Goal: Contribute content: Contribute content

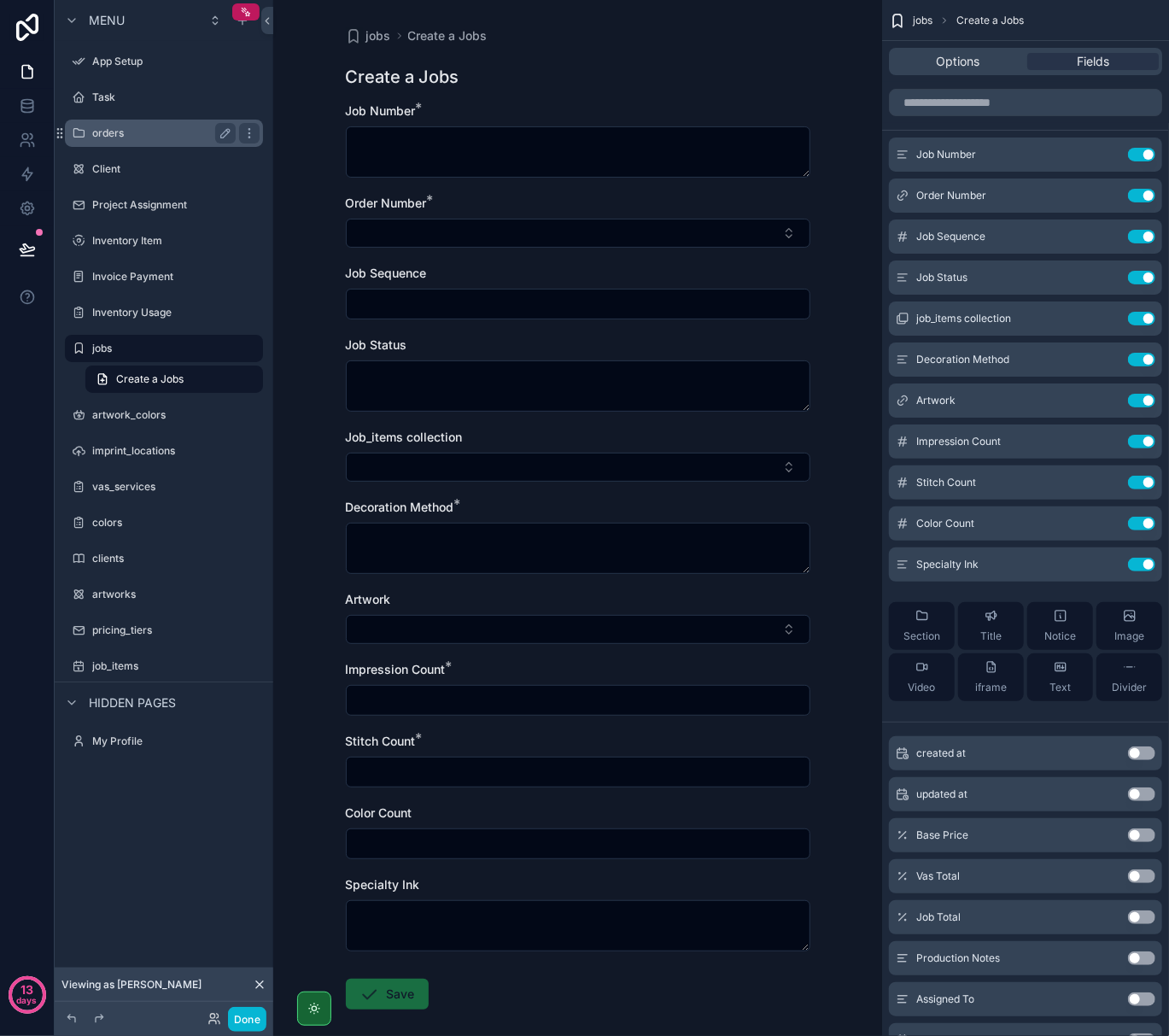
click at [142, 134] on label "orders" at bounding box center [161, 133] width 137 height 13
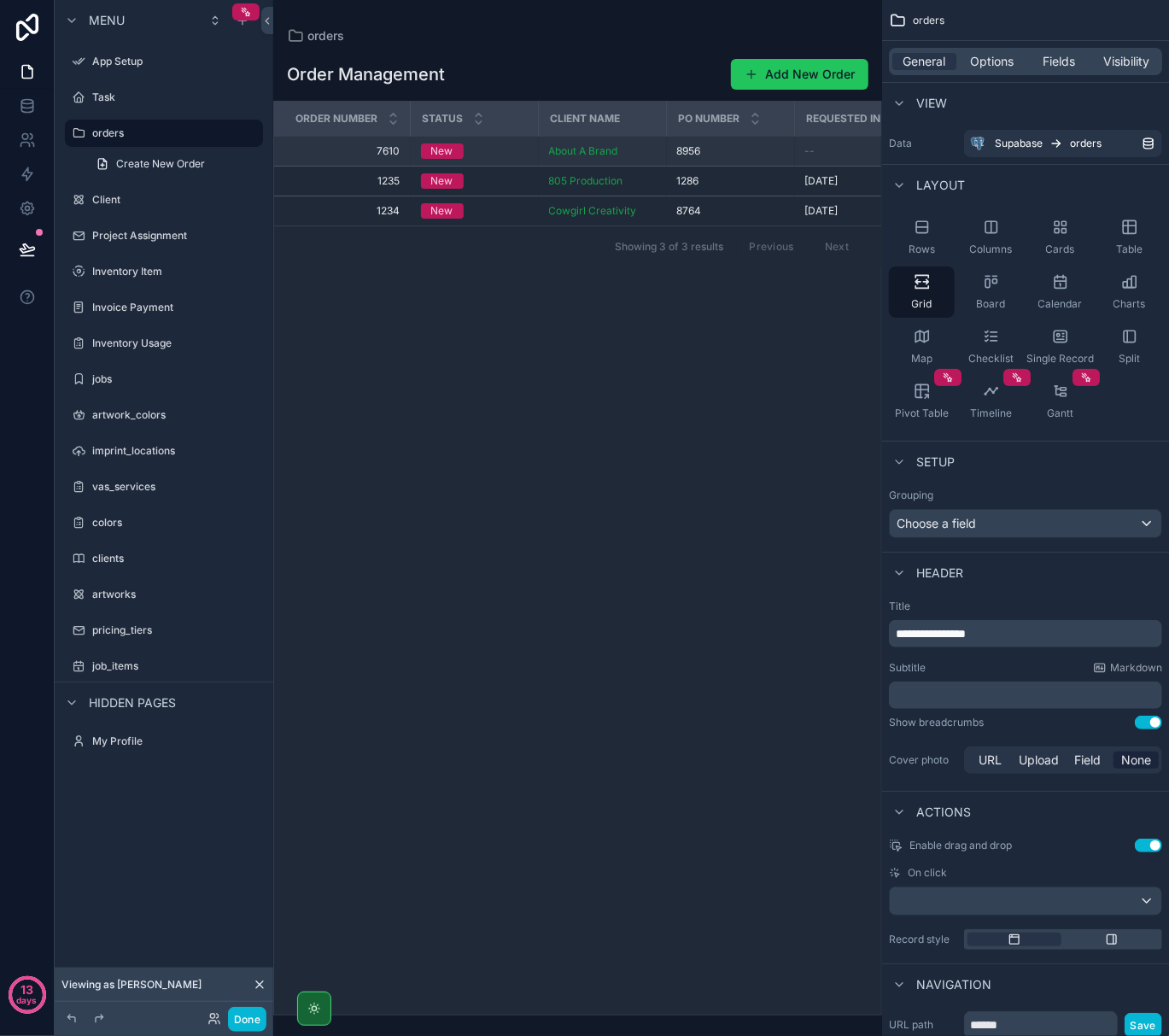
click at [487, 147] on div "New" at bounding box center [474, 151] width 107 height 15
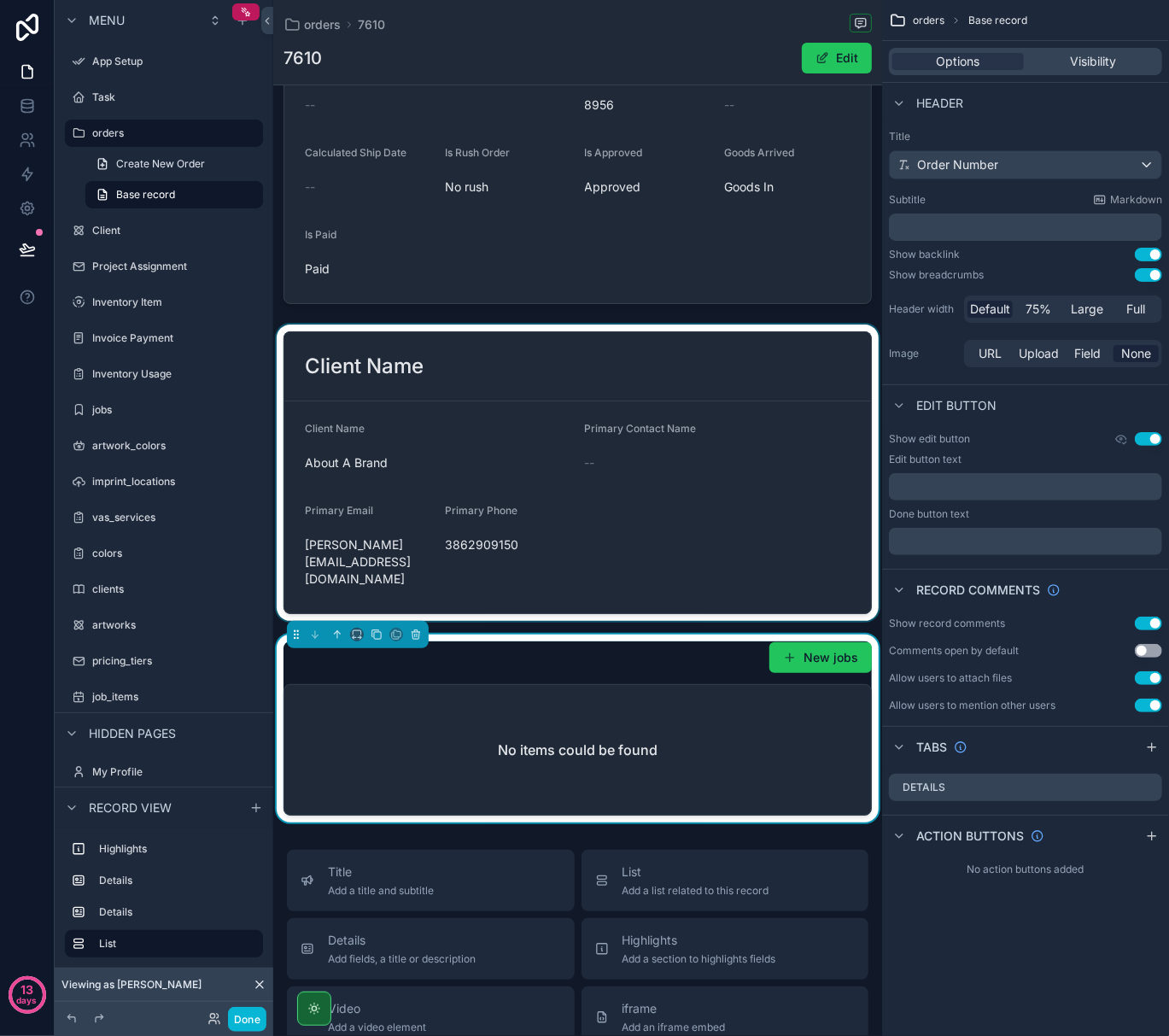
scroll to position [227, 0]
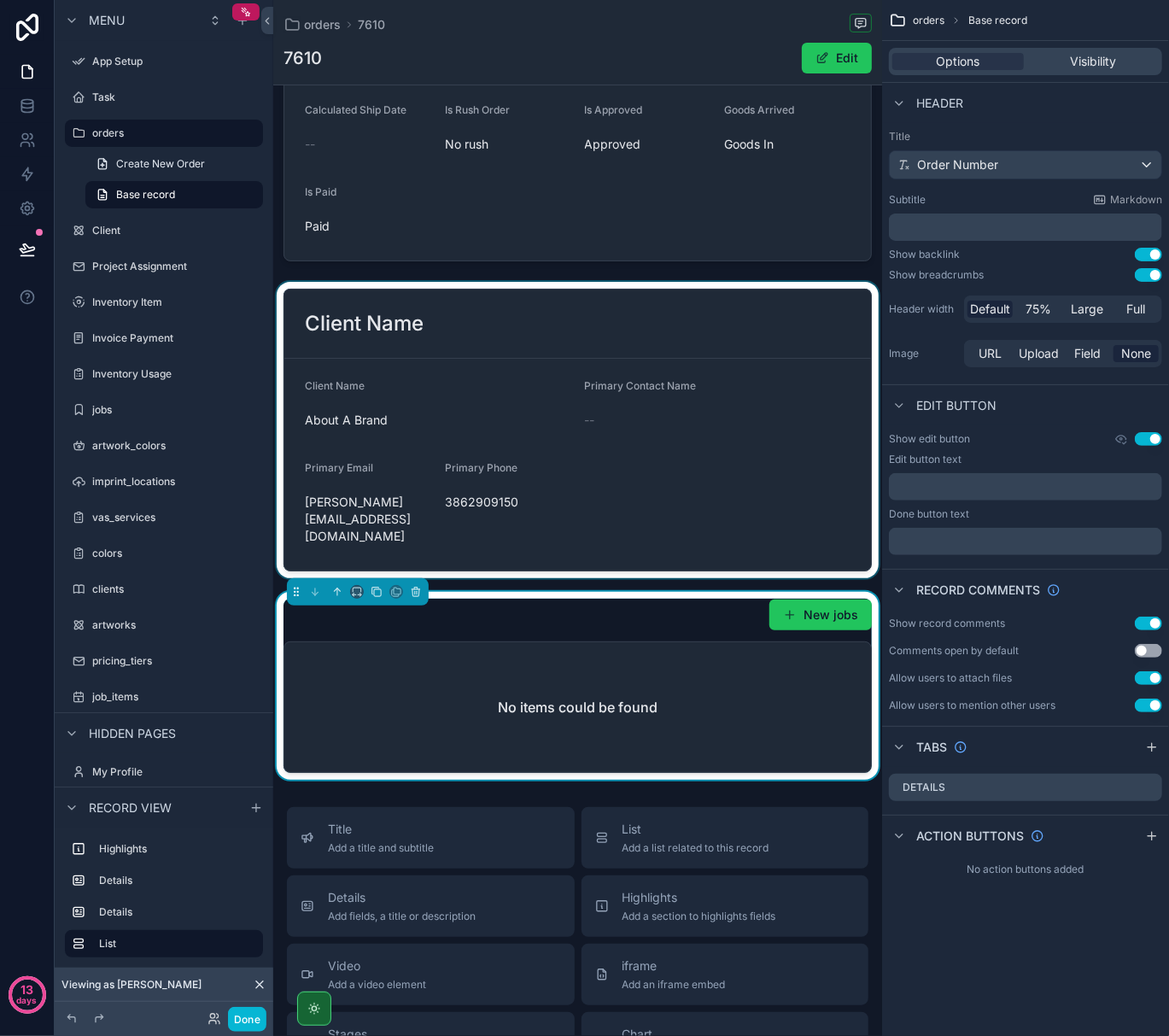
click at [745, 671] on div "No items could be found" at bounding box center [577, 707] width 586 height 130
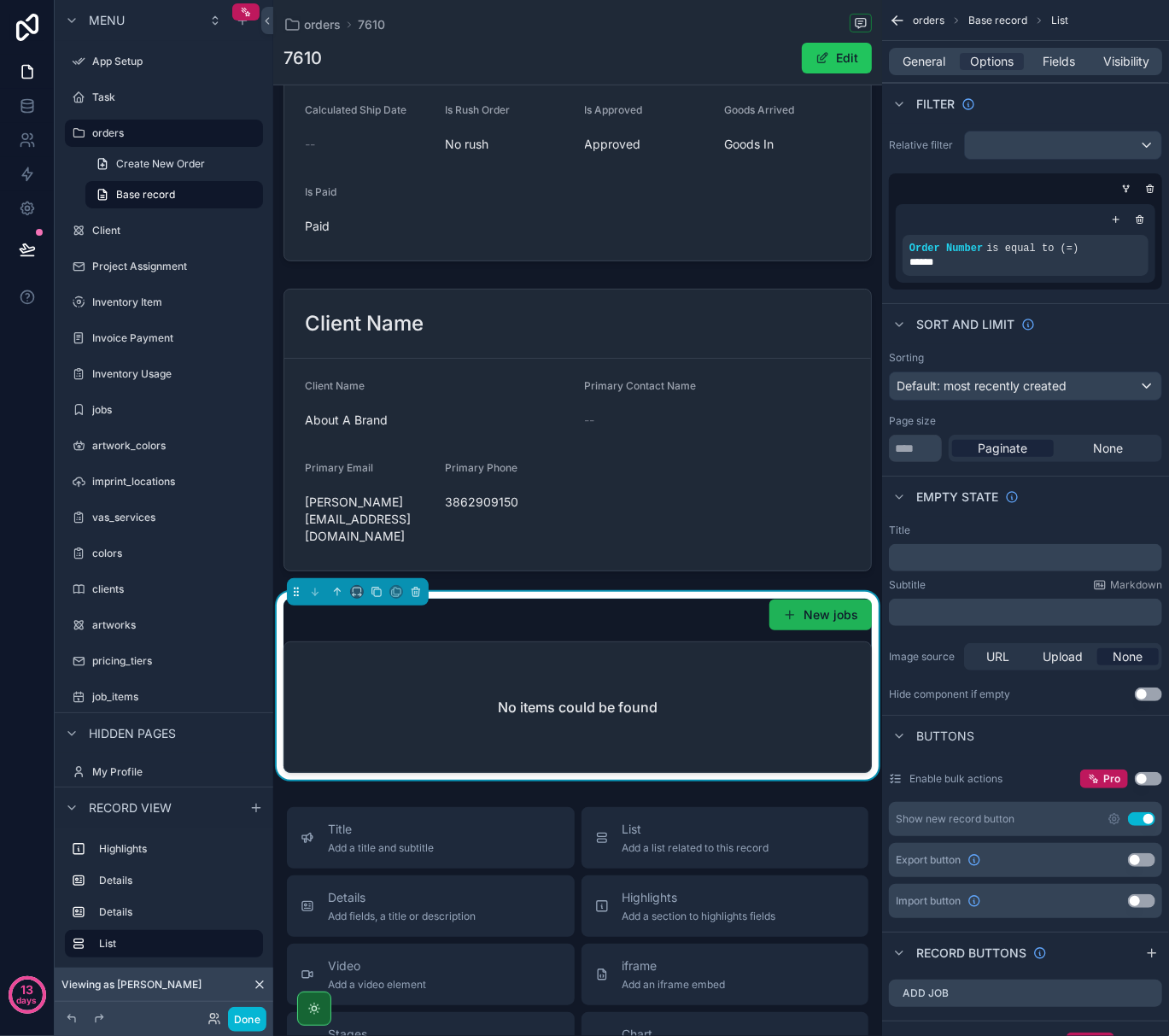
click at [814, 600] on button "New jobs" at bounding box center [821, 615] width 103 height 30
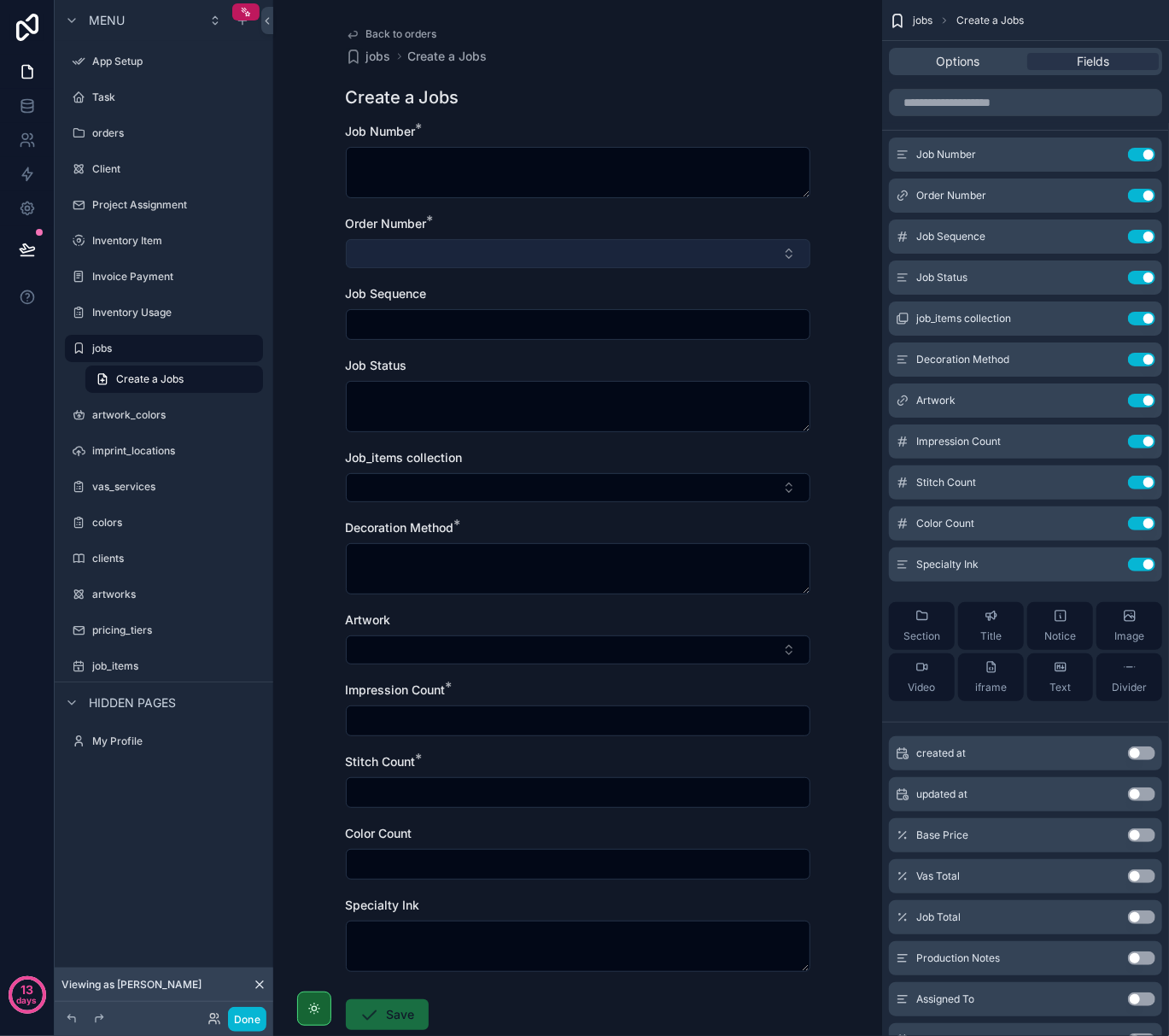
click at [776, 251] on button "Select Button" at bounding box center [578, 254] width 465 height 29
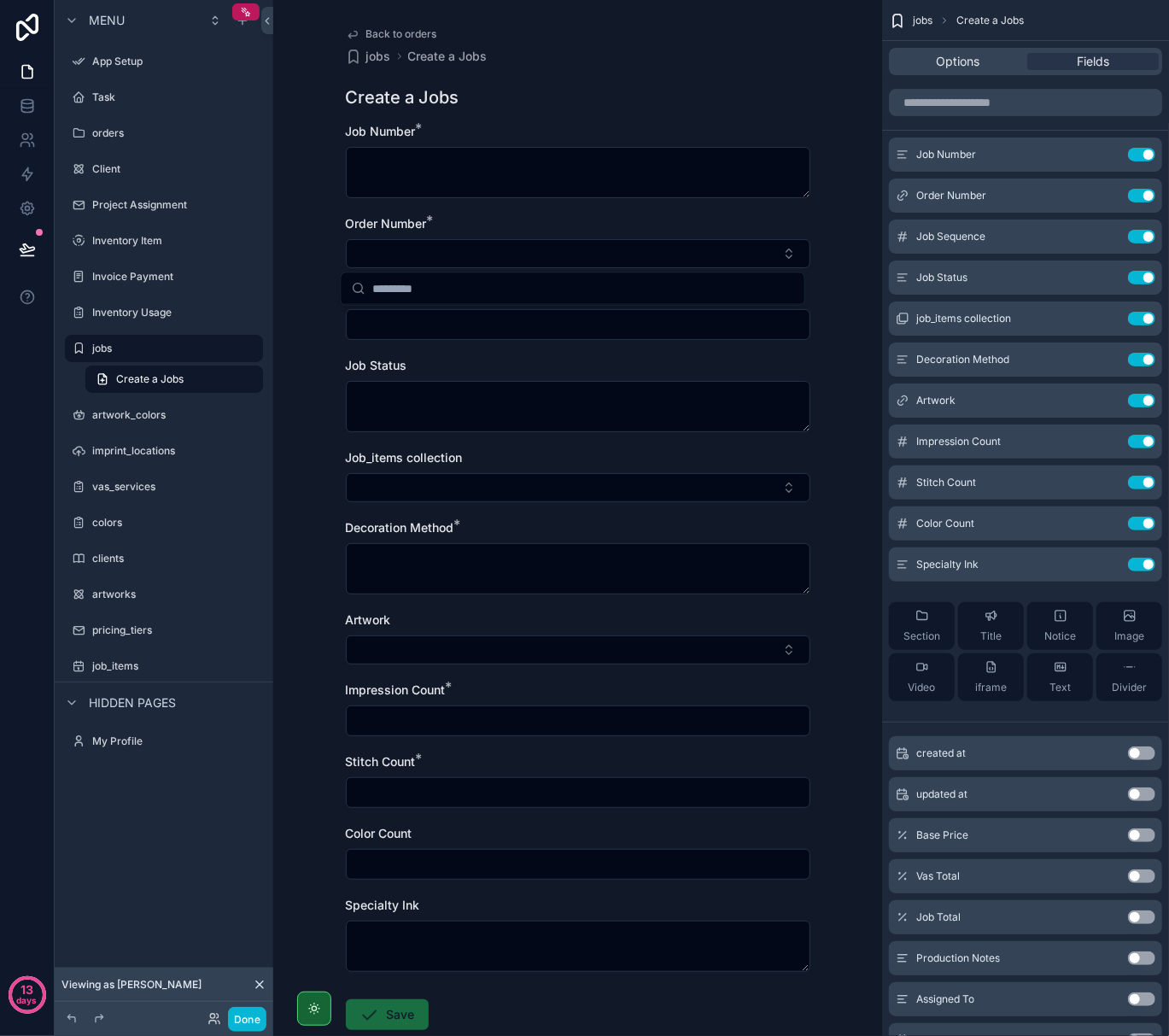
click at [817, 209] on div "Back to orders jobs Create a Jobs Create a Jobs Job Number * Order Number * Job…" at bounding box center [579, 569] width 492 height 1140
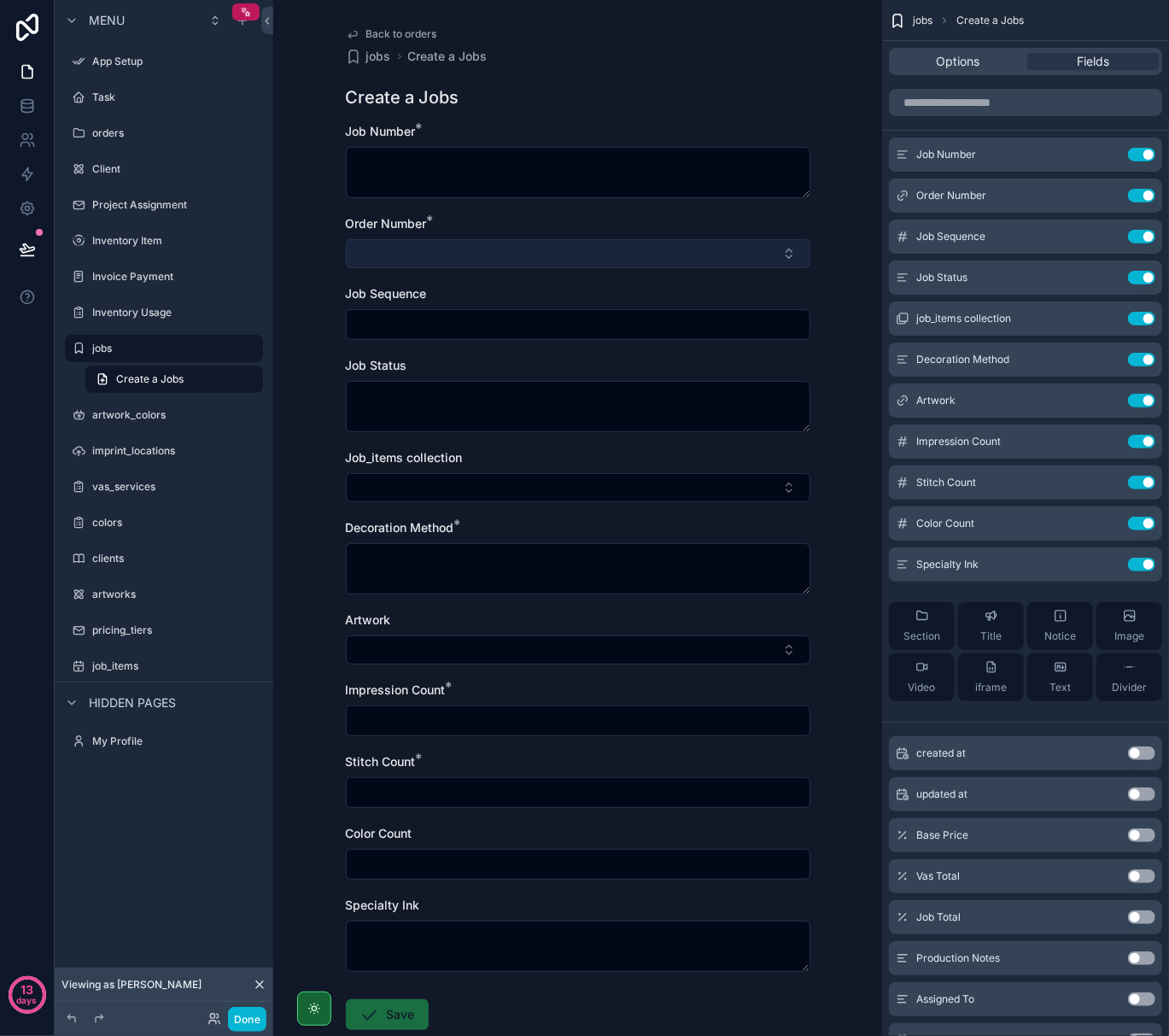
click at [718, 244] on button "Select Button" at bounding box center [578, 254] width 465 height 29
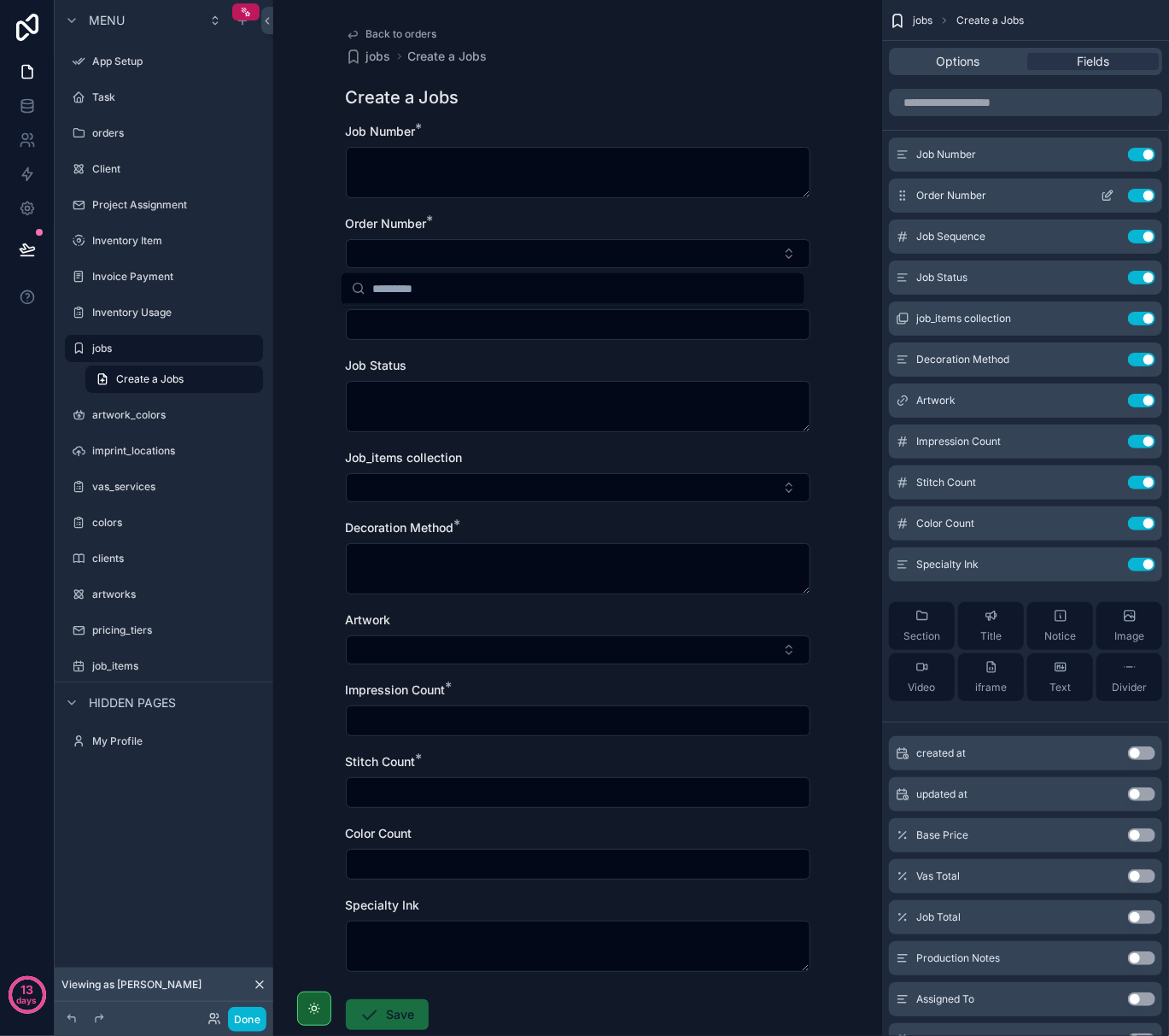
click at [1105, 195] on icon "scrollable content" at bounding box center [1107, 196] width 13 height 13
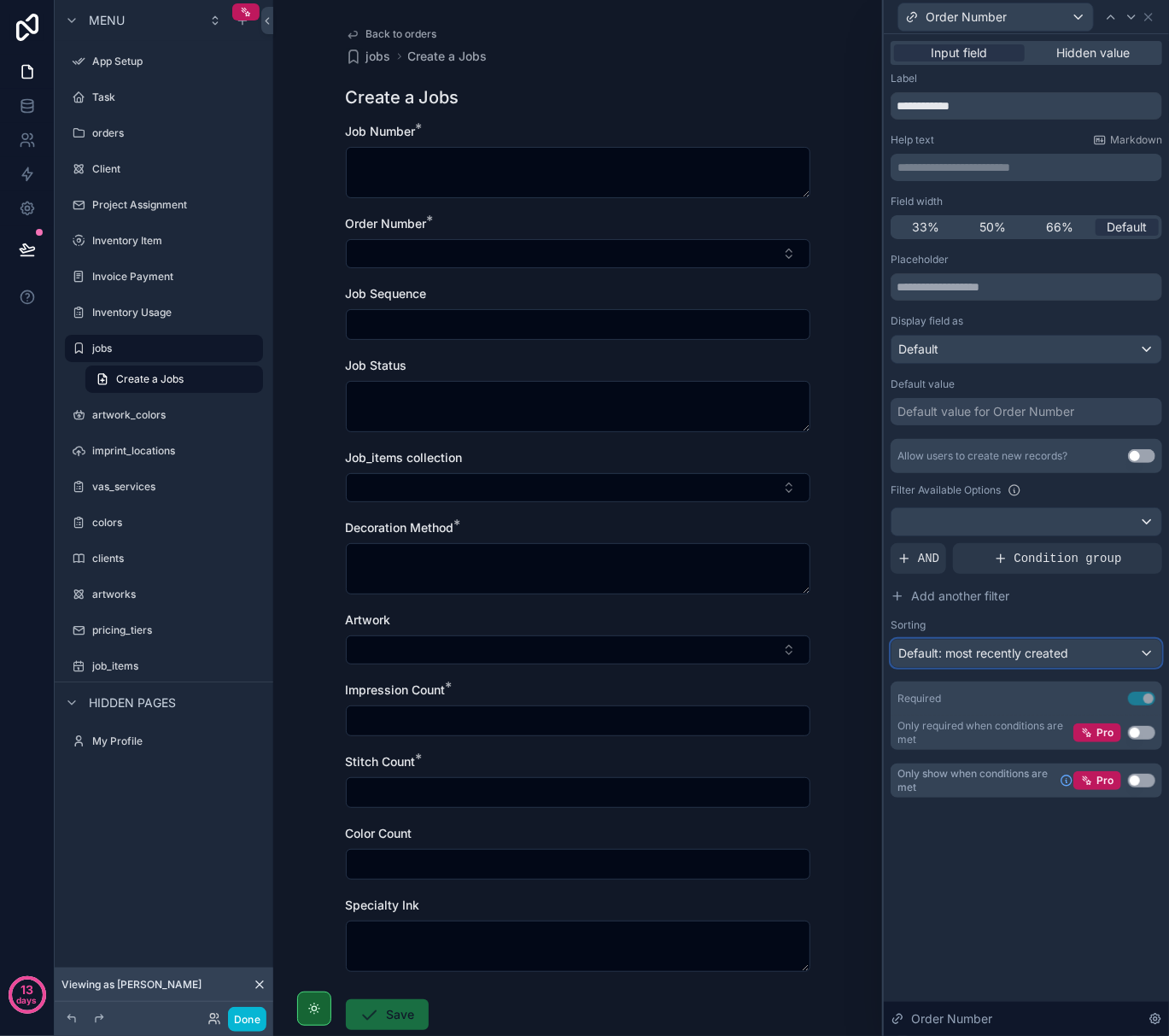
click at [1054, 660] on span "Default: most recently created" at bounding box center [983, 652] width 170 height 14
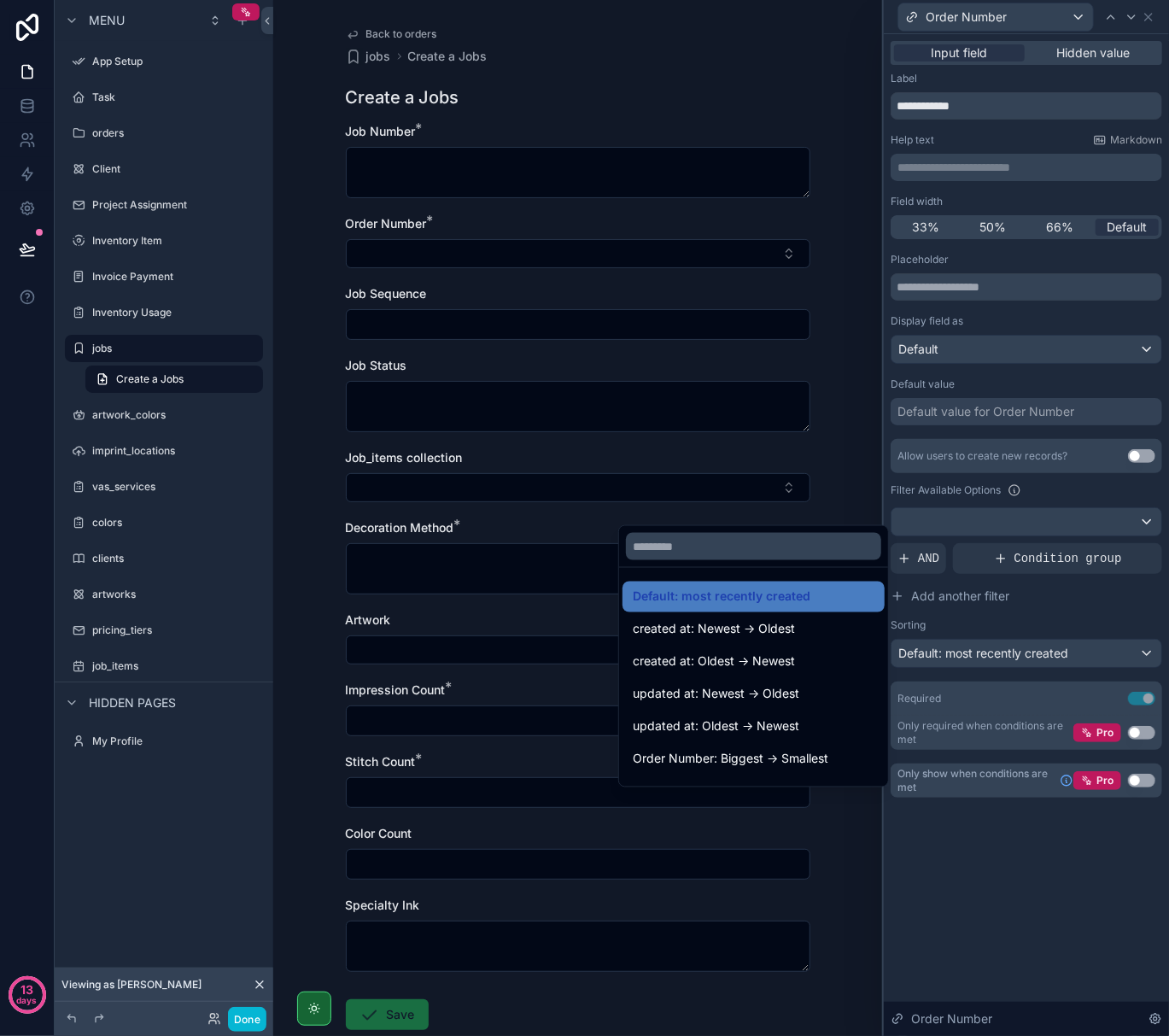
click at [1054, 660] on div at bounding box center [1026, 518] width 285 height 1036
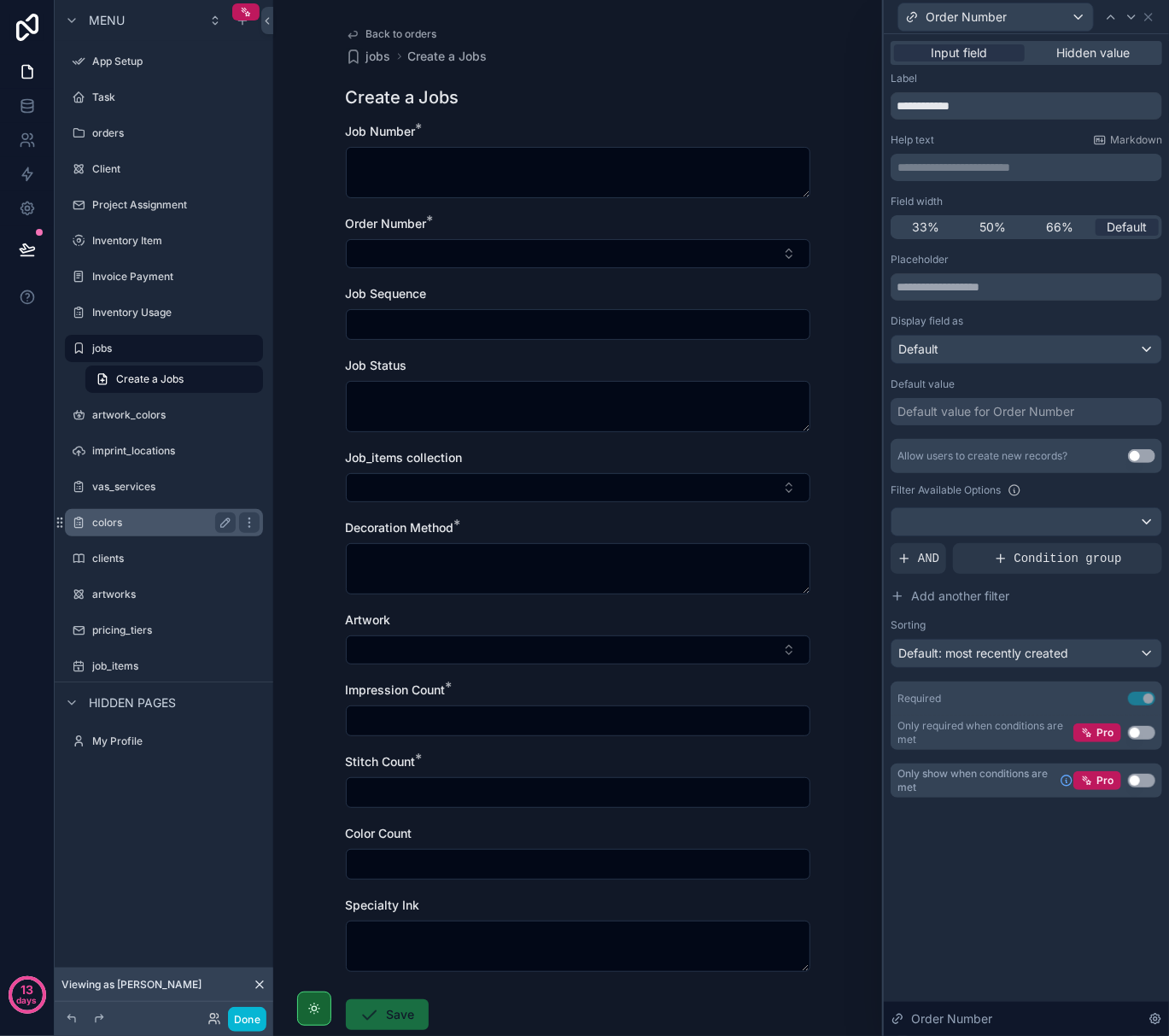
click at [172, 521] on label "colors" at bounding box center [161, 523] width 137 height 13
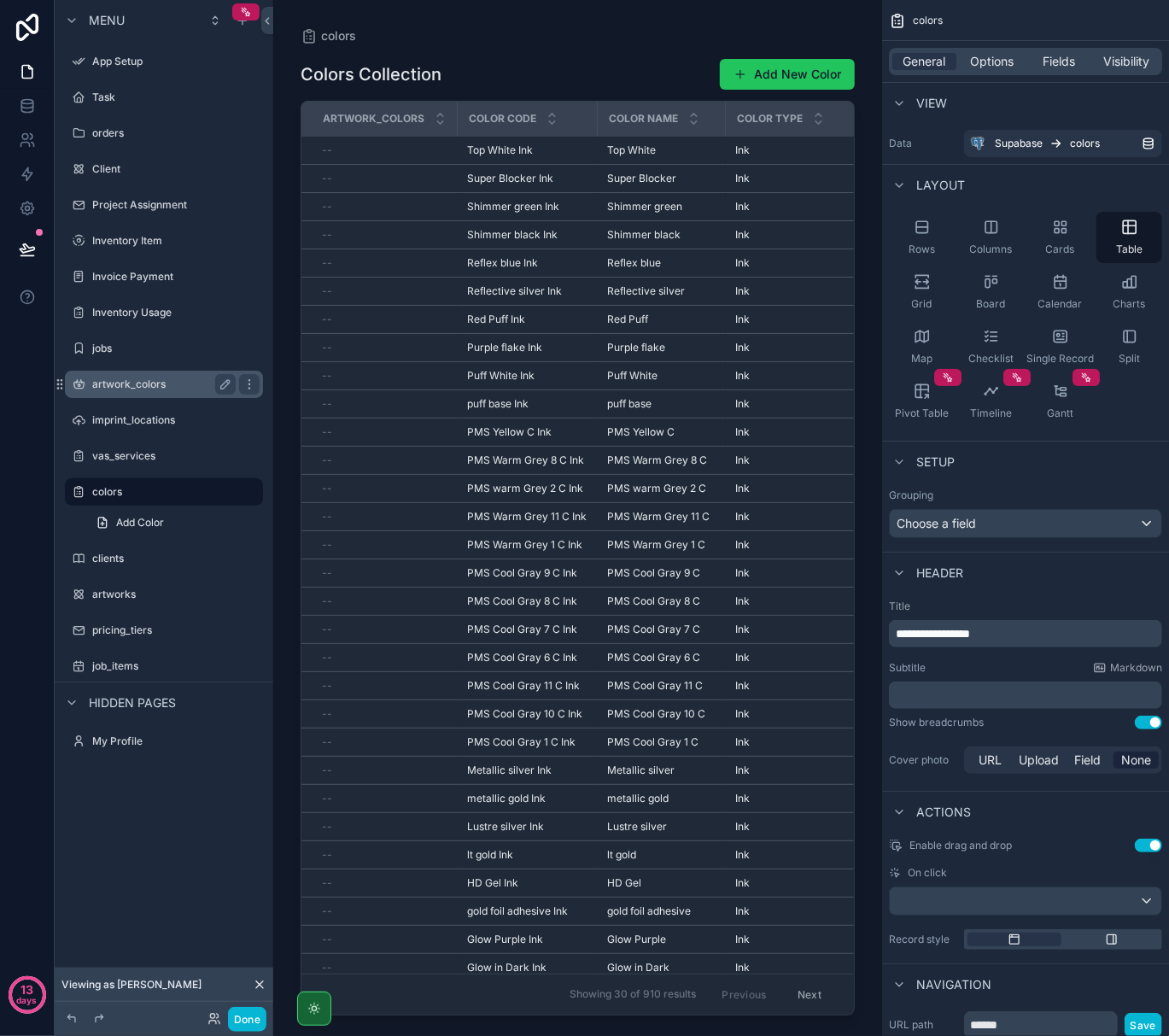
click at [147, 383] on label "artwork_colors" at bounding box center [161, 384] width 137 height 13
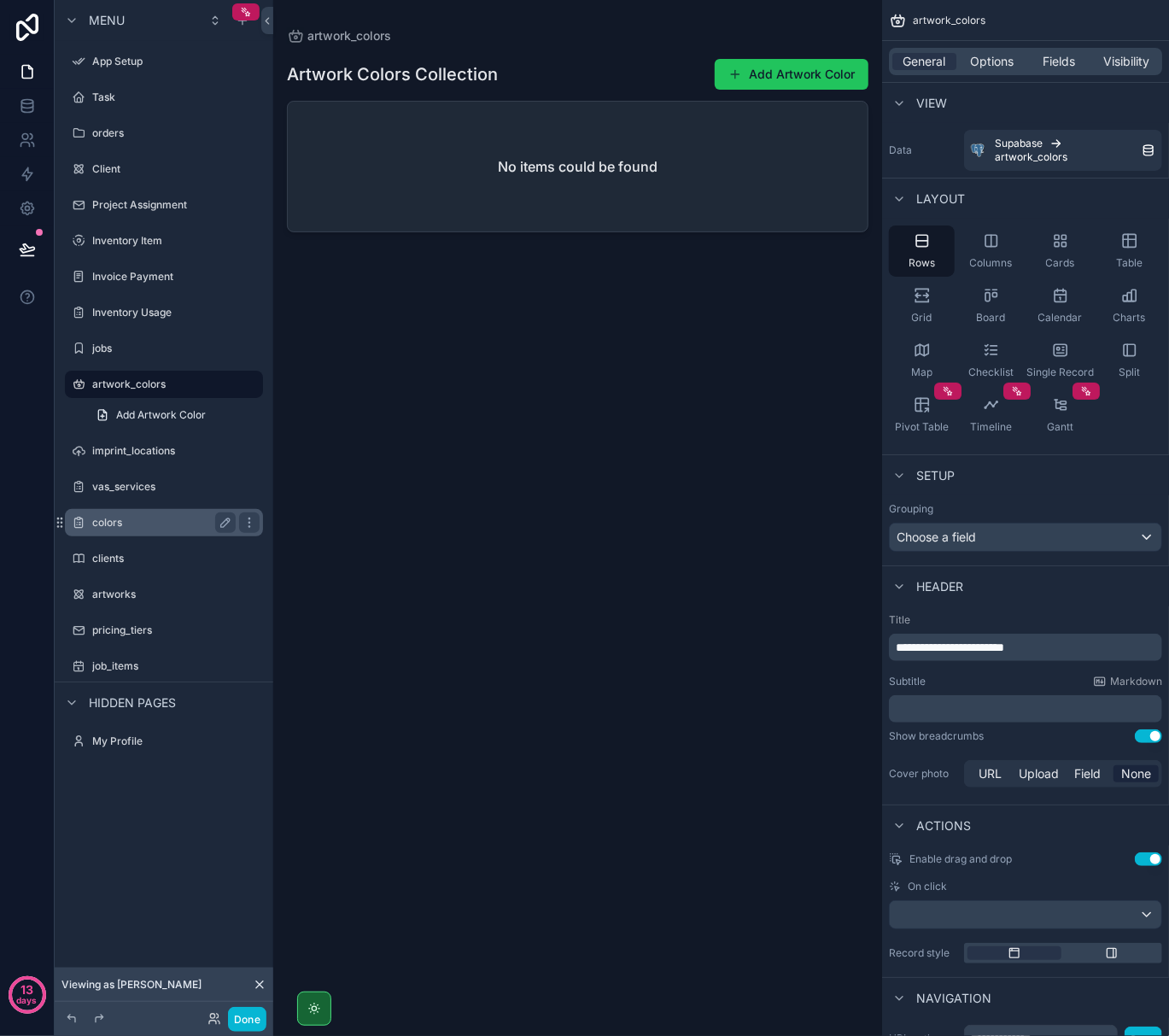
click at [152, 521] on label "colors" at bounding box center [161, 523] width 137 height 13
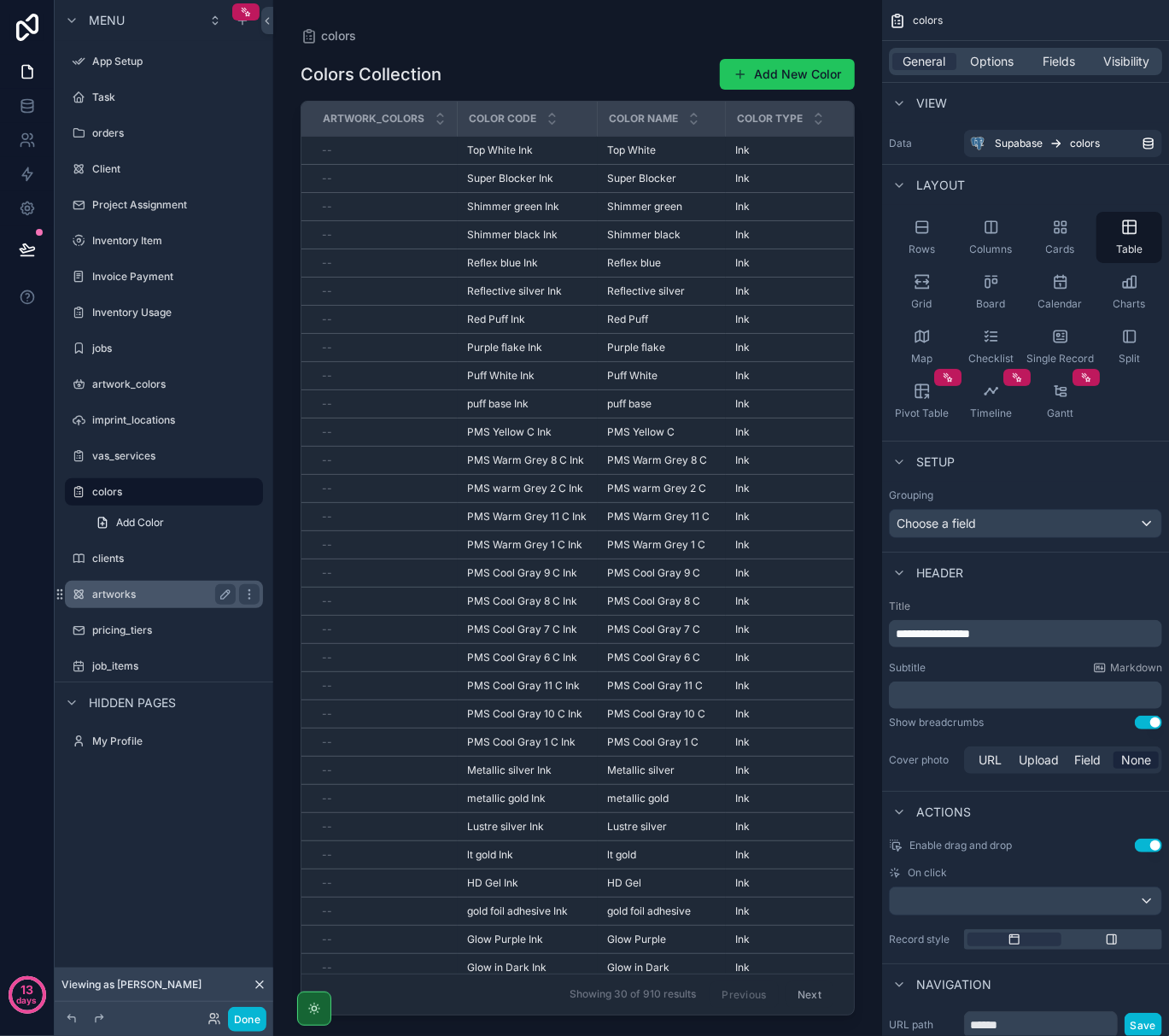
click at [164, 596] on label "artworks" at bounding box center [161, 594] width 137 height 13
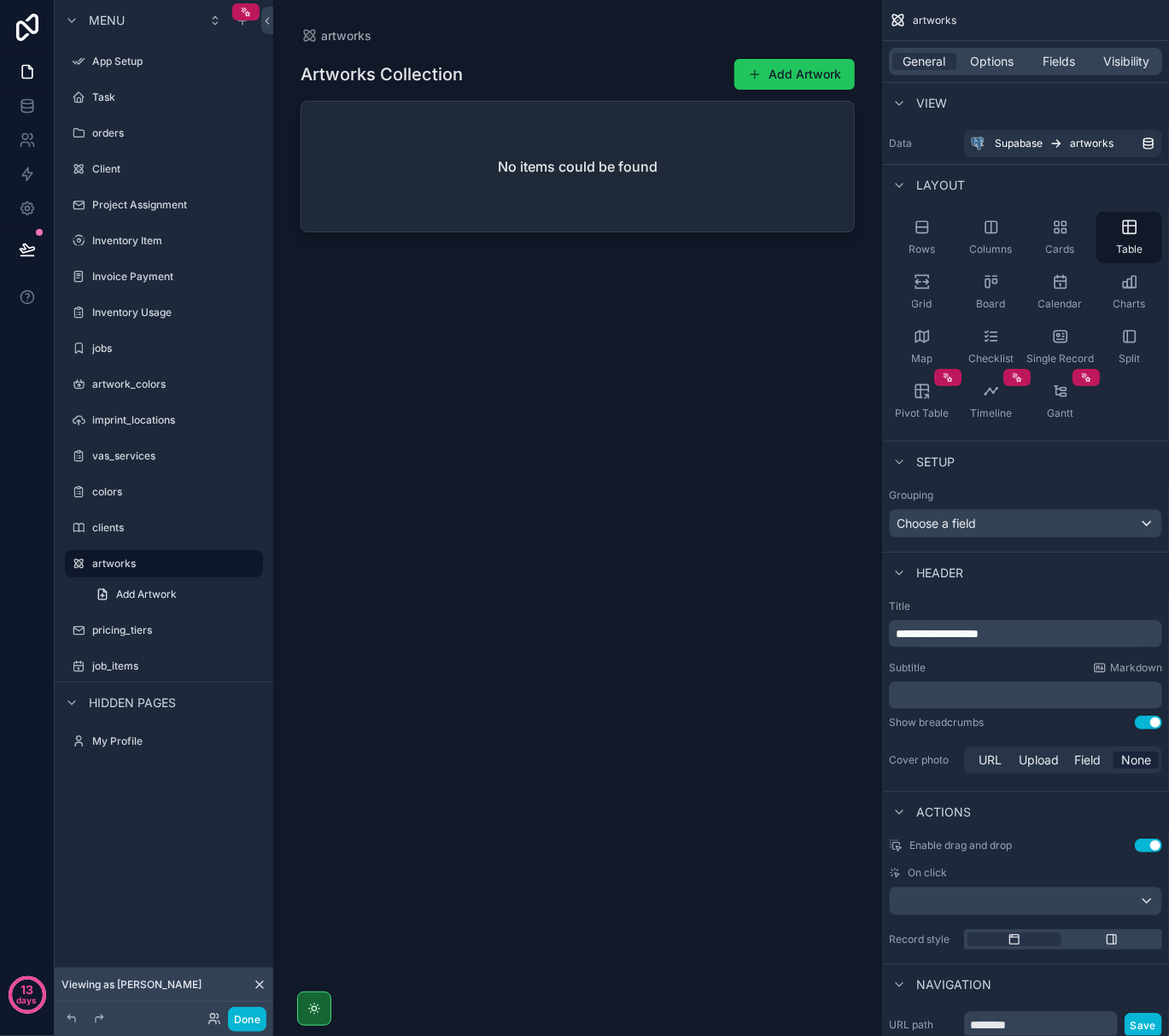
click at [782, 73] on div "scrollable content" at bounding box center [578, 508] width 609 height 1016
click at [738, 186] on div "No items could be found" at bounding box center [577, 166] width 552 height 130
click at [1059, 59] on span "Fields" at bounding box center [1060, 62] width 32 height 17
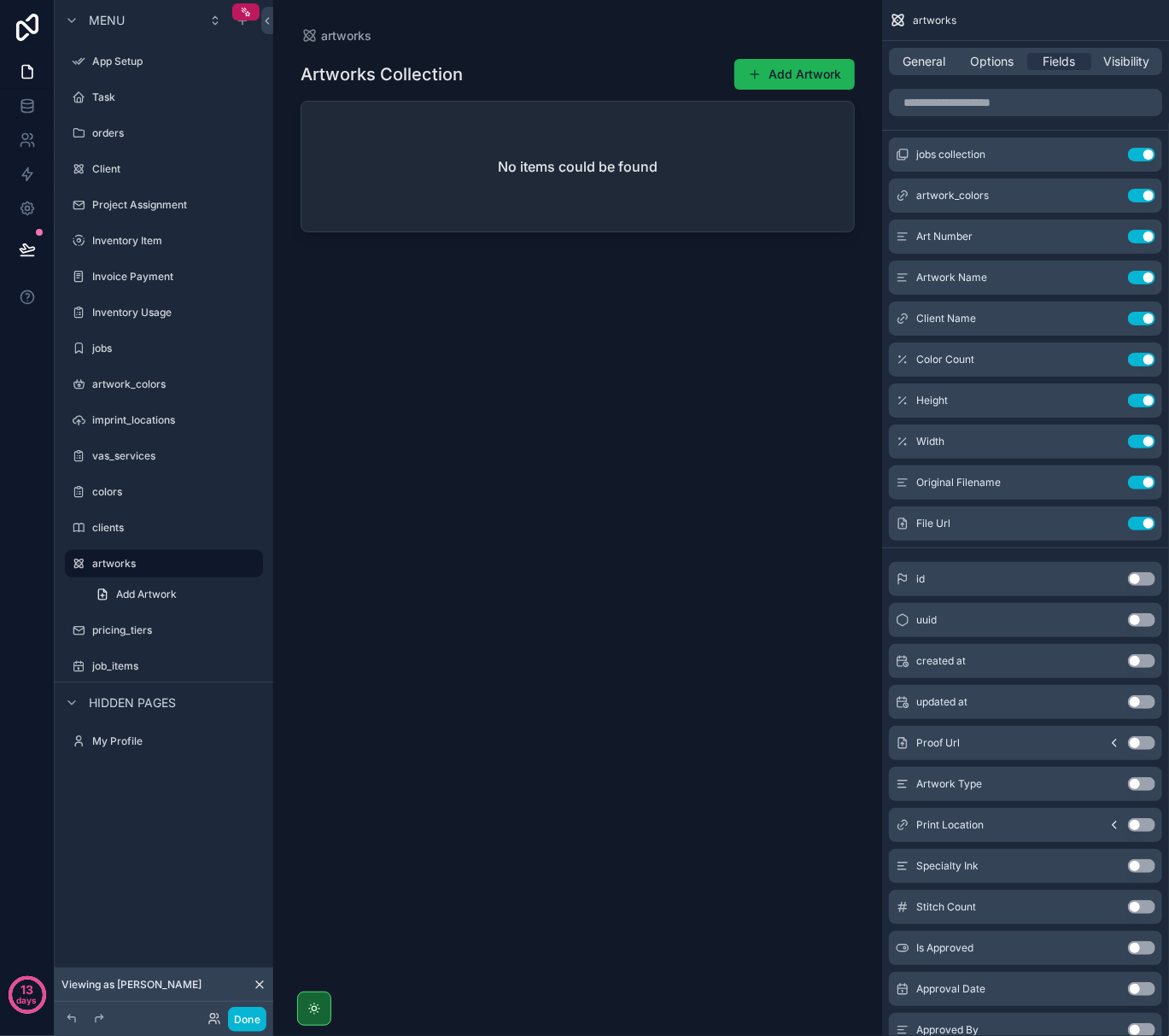
click at [773, 68] on button "Add Artwork" at bounding box center [795, 74] width 121 height 30
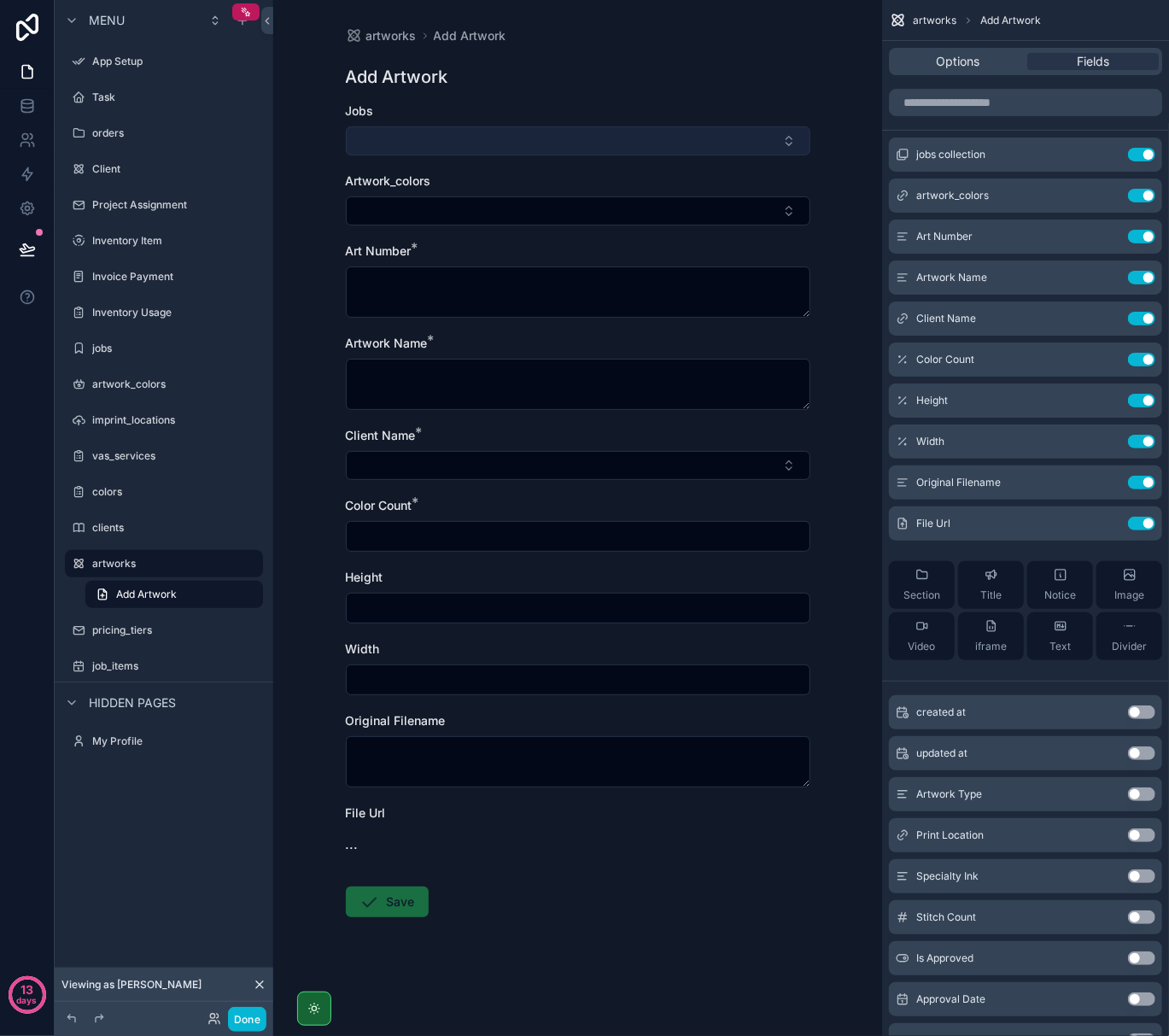
click at [495, 145] on button "Select Button" at bounding box center [578, 141] width 465 height 29
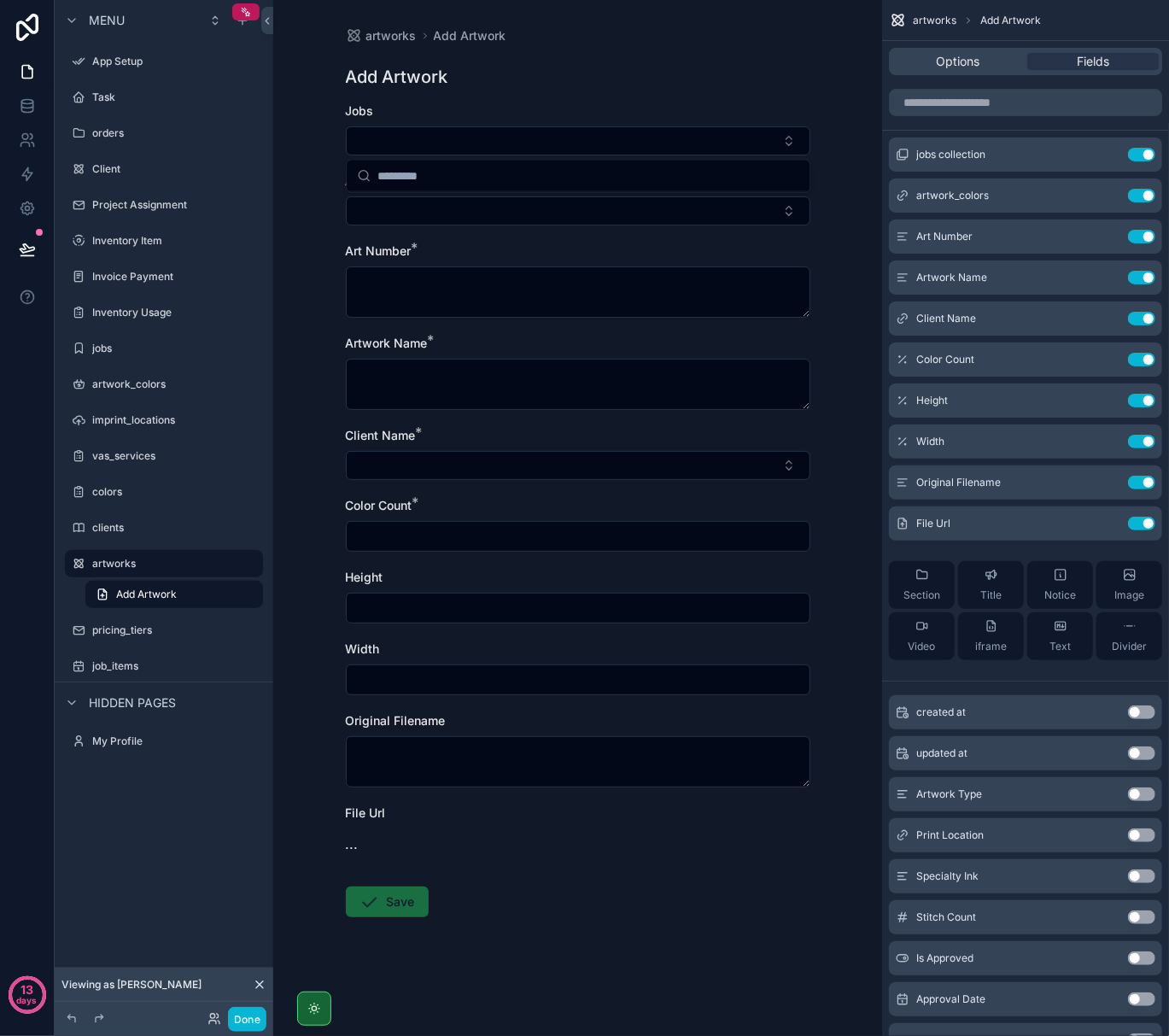
click at [564, 83] on div "Add Artwork" at bounding box center [578, 76] width 465 height 24
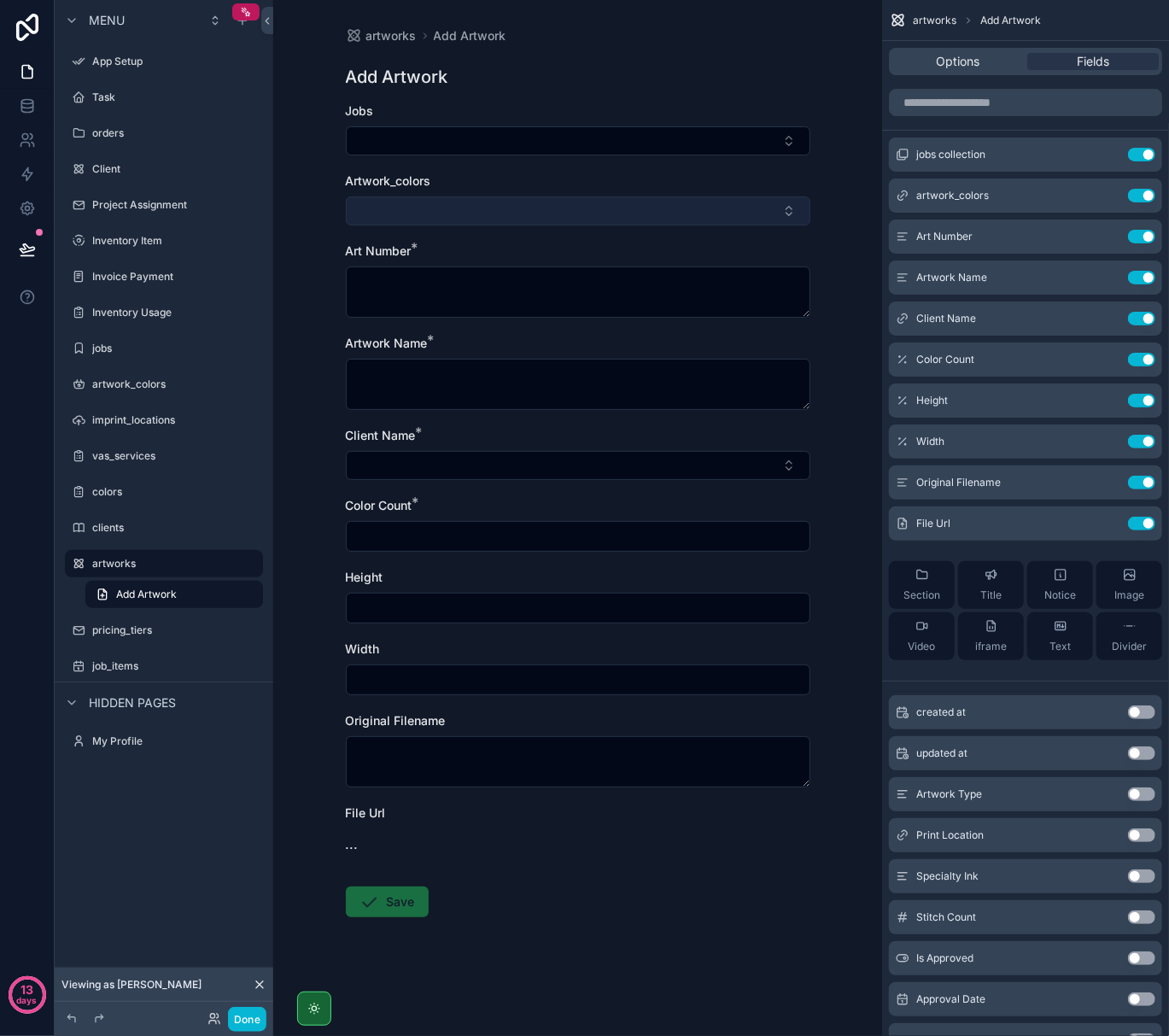
click at [620, 206] on button "Select Button" at bounding box center [578, 211] width 465 height 29
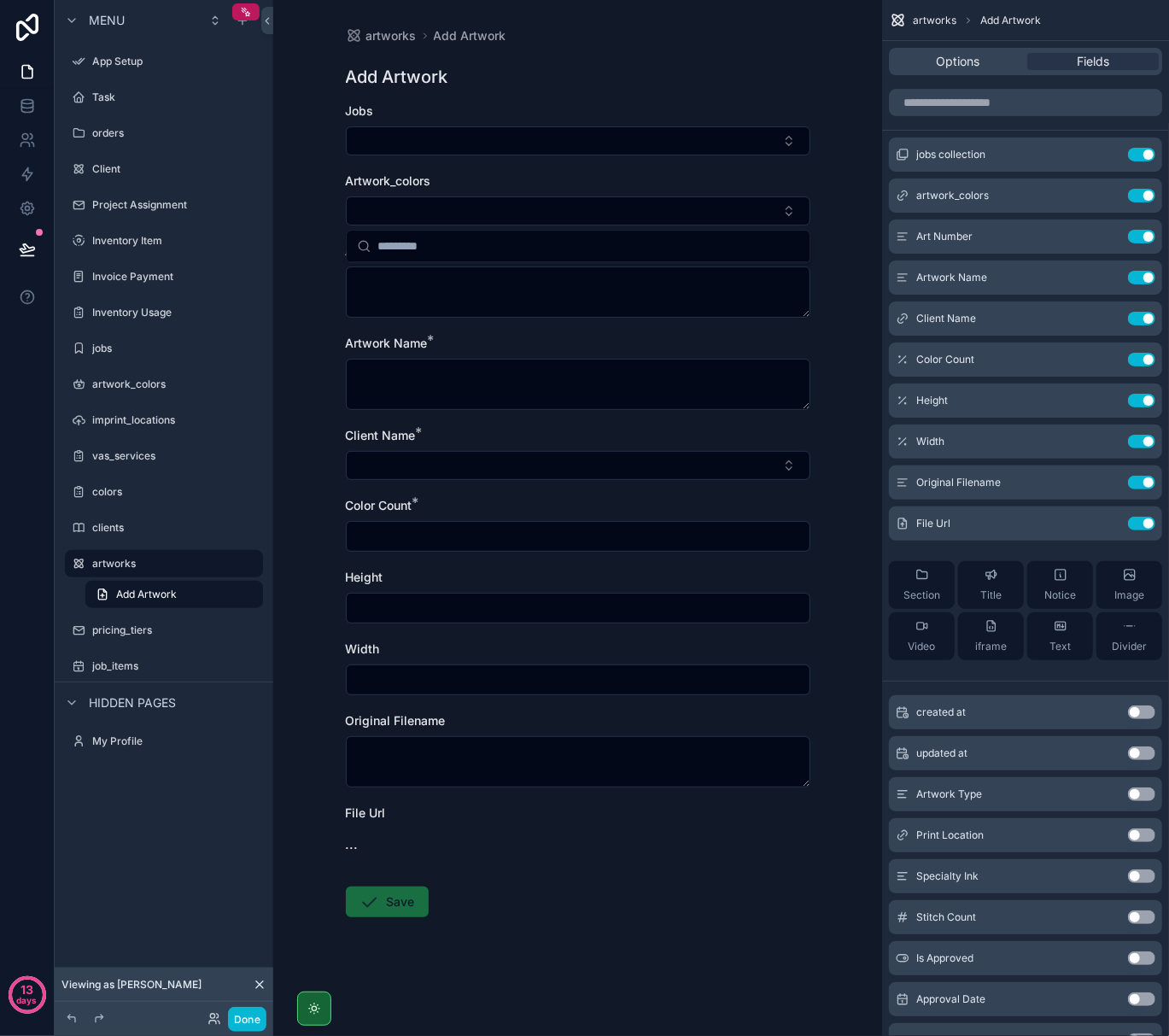
click at [534, 840] on div "..." at bounding box center [578, 844] width 465 height 21
click at [352, 848] on span "..." at bounding box center [352, 844] width 12 height 21
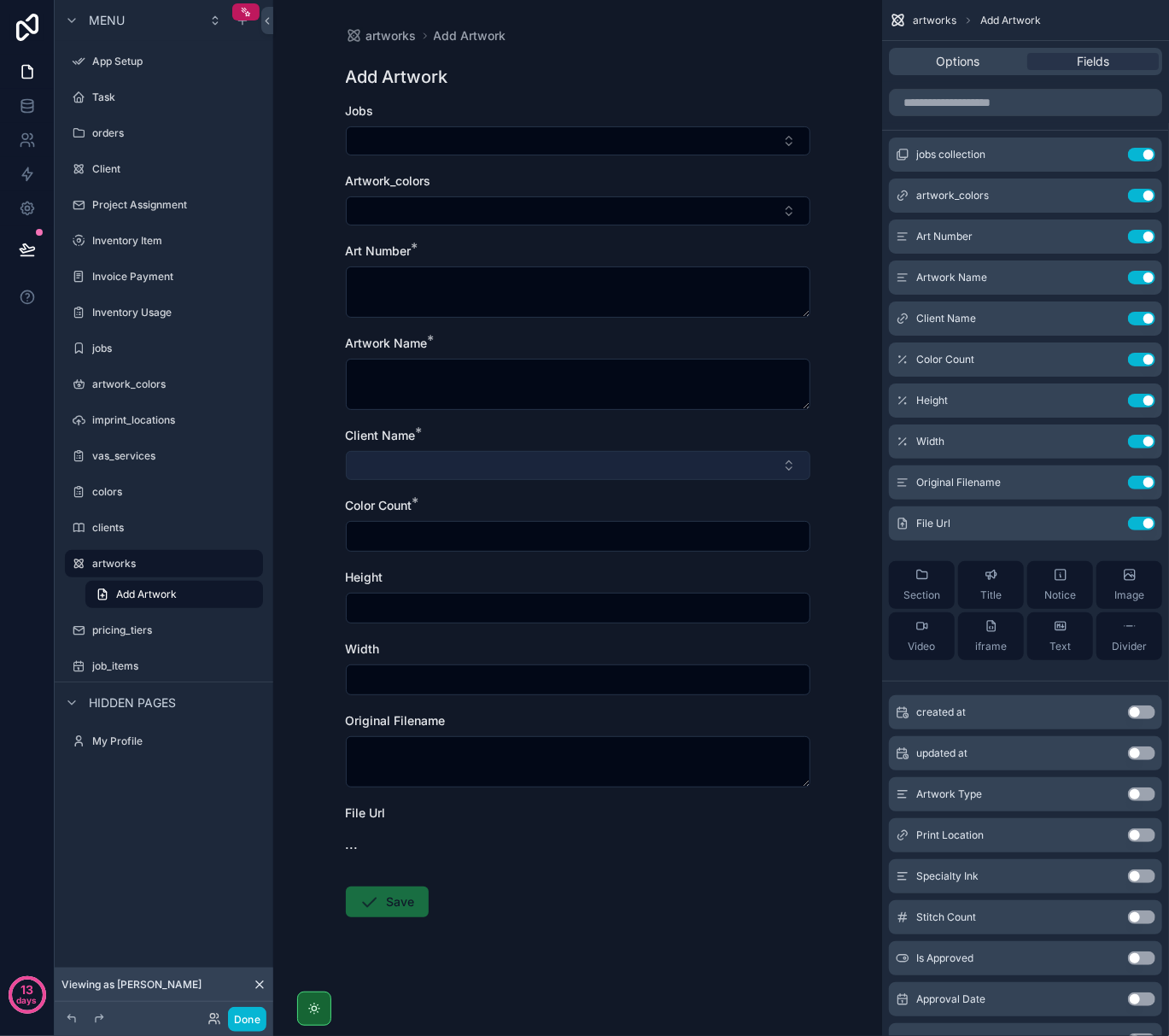
click at [442, 462] on button "Select Button" at bounding box center [578, 466] width 465 height 29
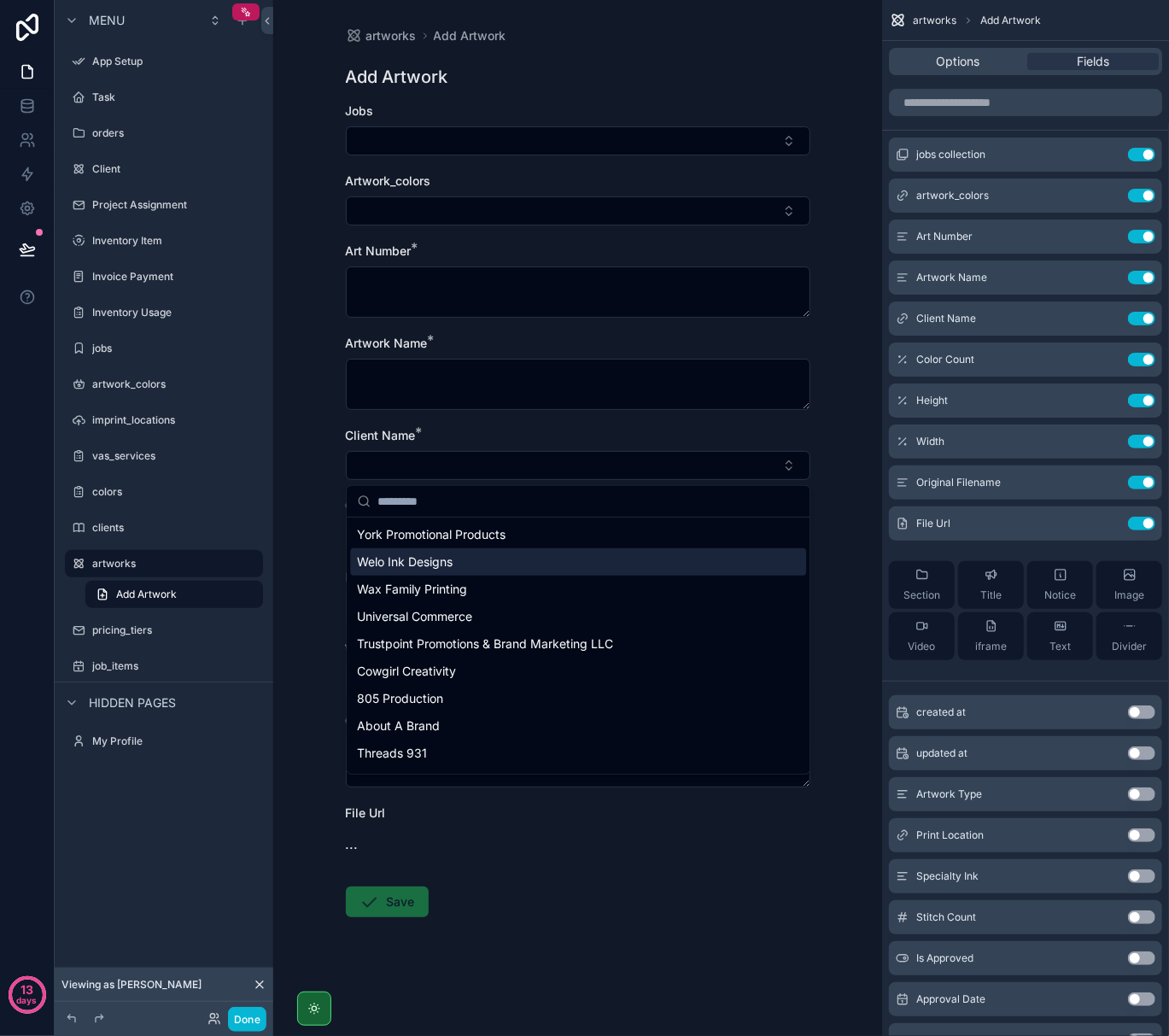
click at [425, 557] on span "Welo Ink Designs" at bounding box center [405, 562] width 96 height 17
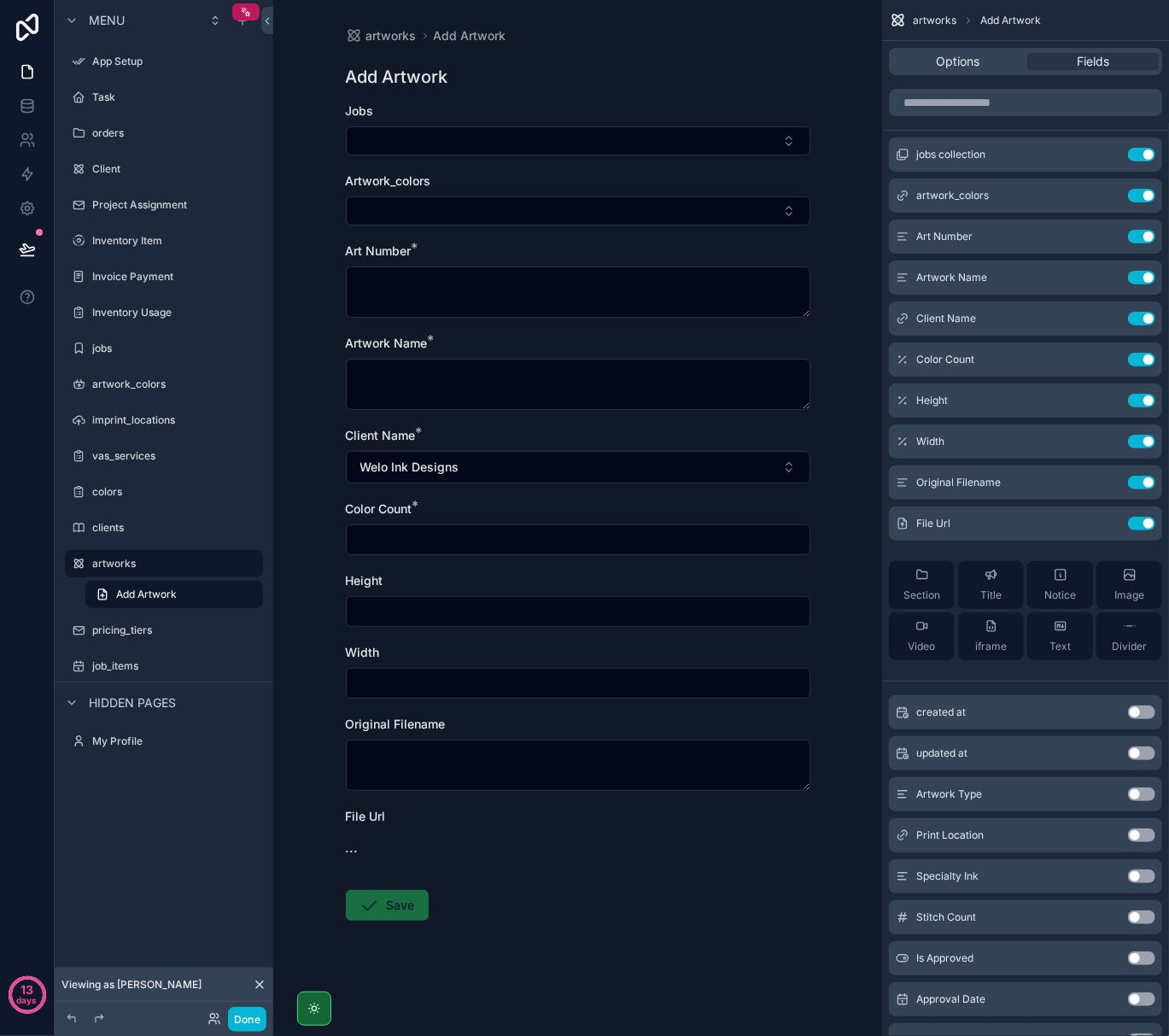
click at [427, 538] on input "scrollable content" at bounding box center [578, 539] width 463 height 24
type input "*"
click at [412, 620] on input "scrollable content" at bounding box center [578, 611] width 463 height 24
type input "***"
click at [422, 687] on input "scrollable content" at bounding box center [578, 682] width 463 height 24
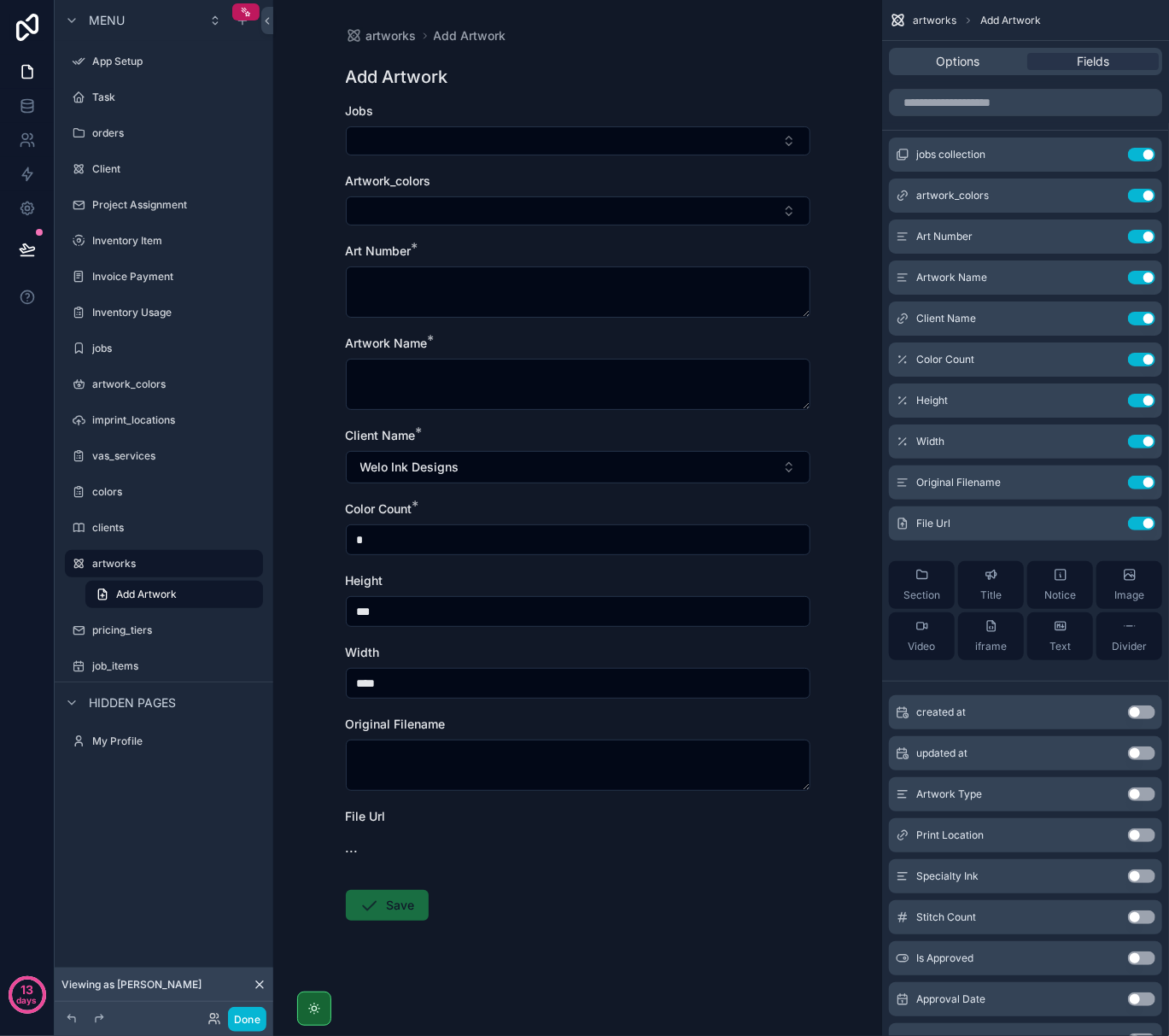
type input "****"
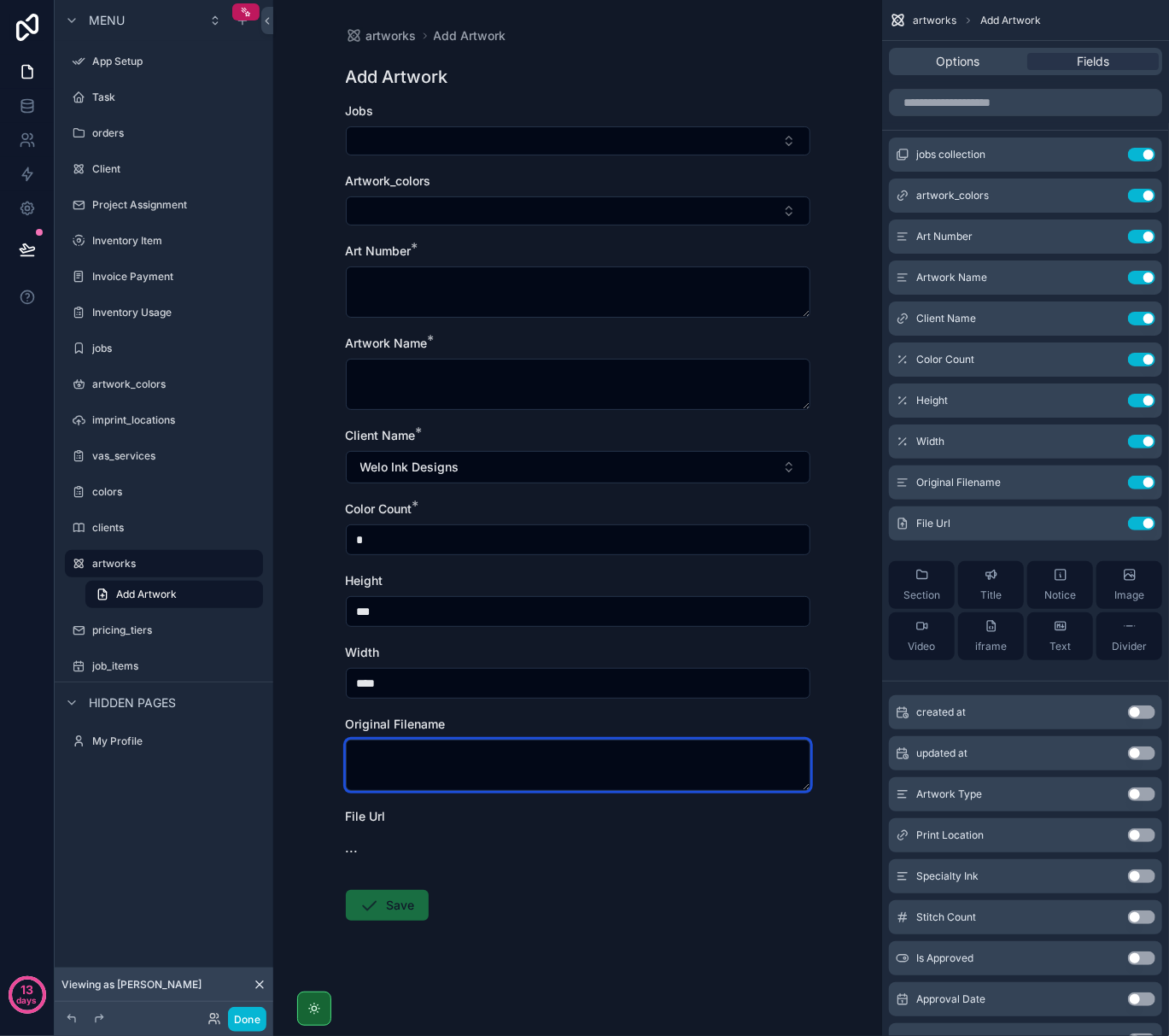
click at [425, 759] on textarea "scrollable content" at bounding box center [578, 765] width 465 height 51
type textarea "****"
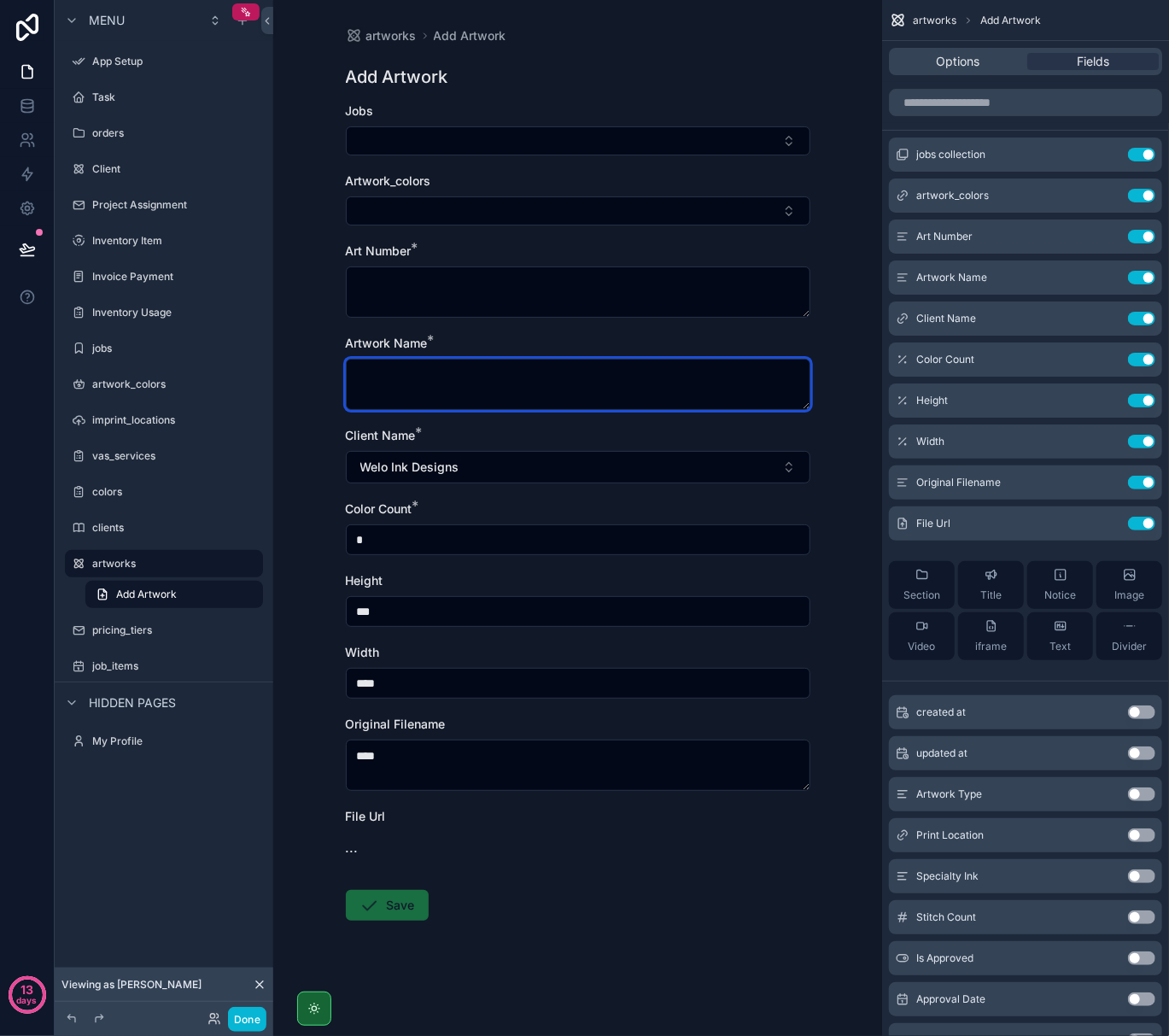
click at [422, 379] on textarea "scrollable content" at bounding box center [578, 384] width 465 height 51
type textarea "**********"
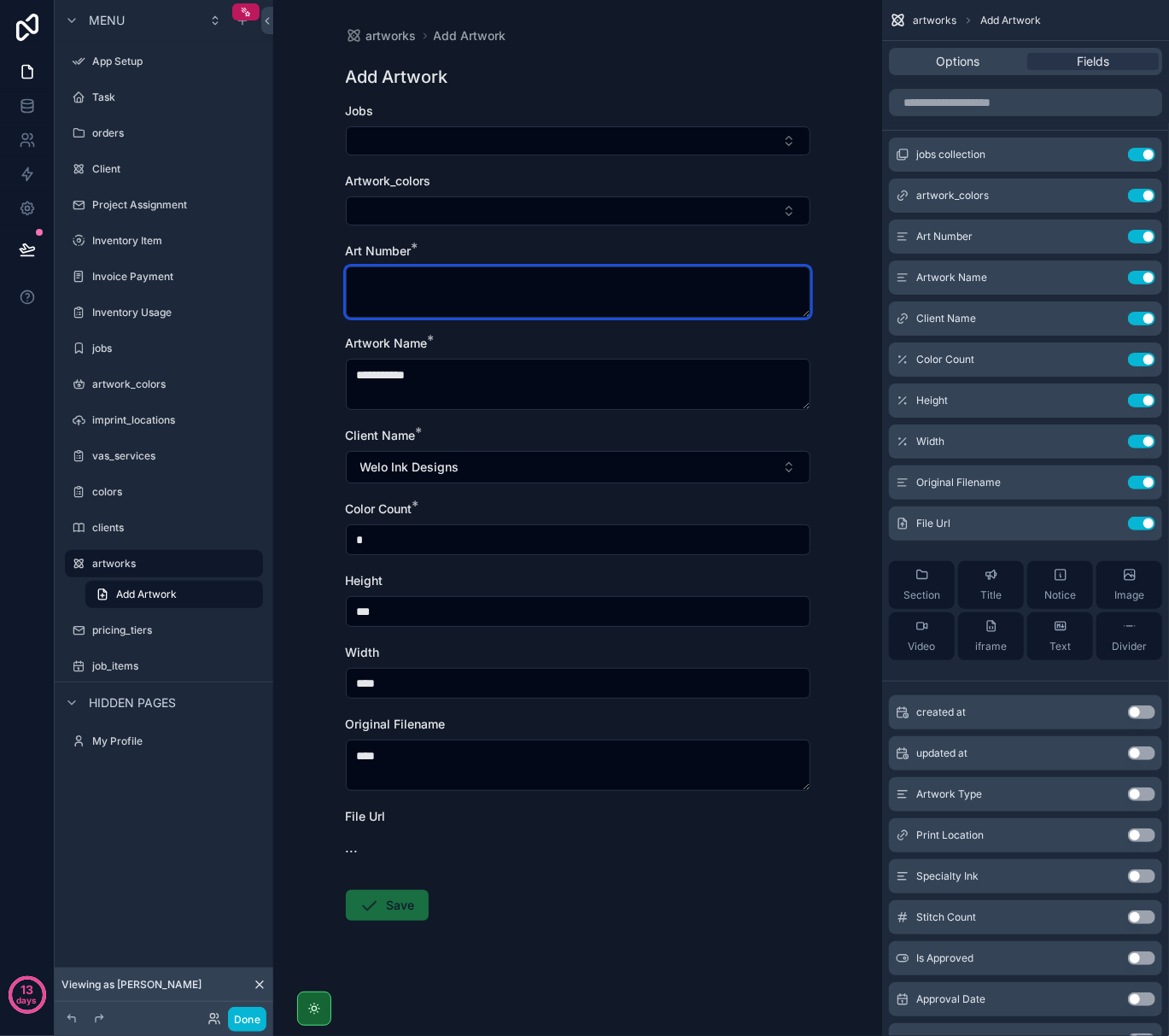
click at [444, 280] on textarea "scrollable content" at bounding box center [578, 292] width 465 height 51
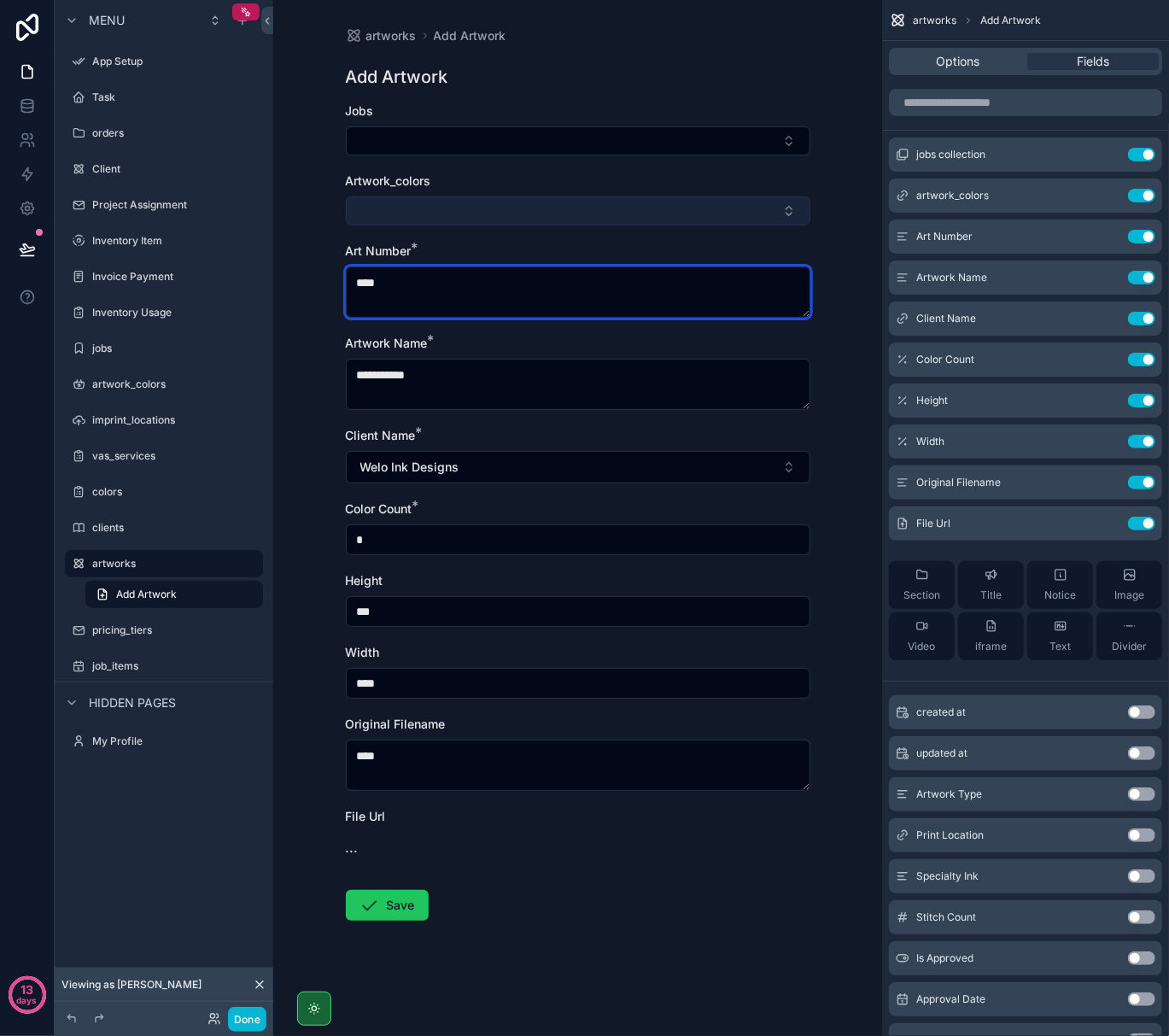
type textarea "****"
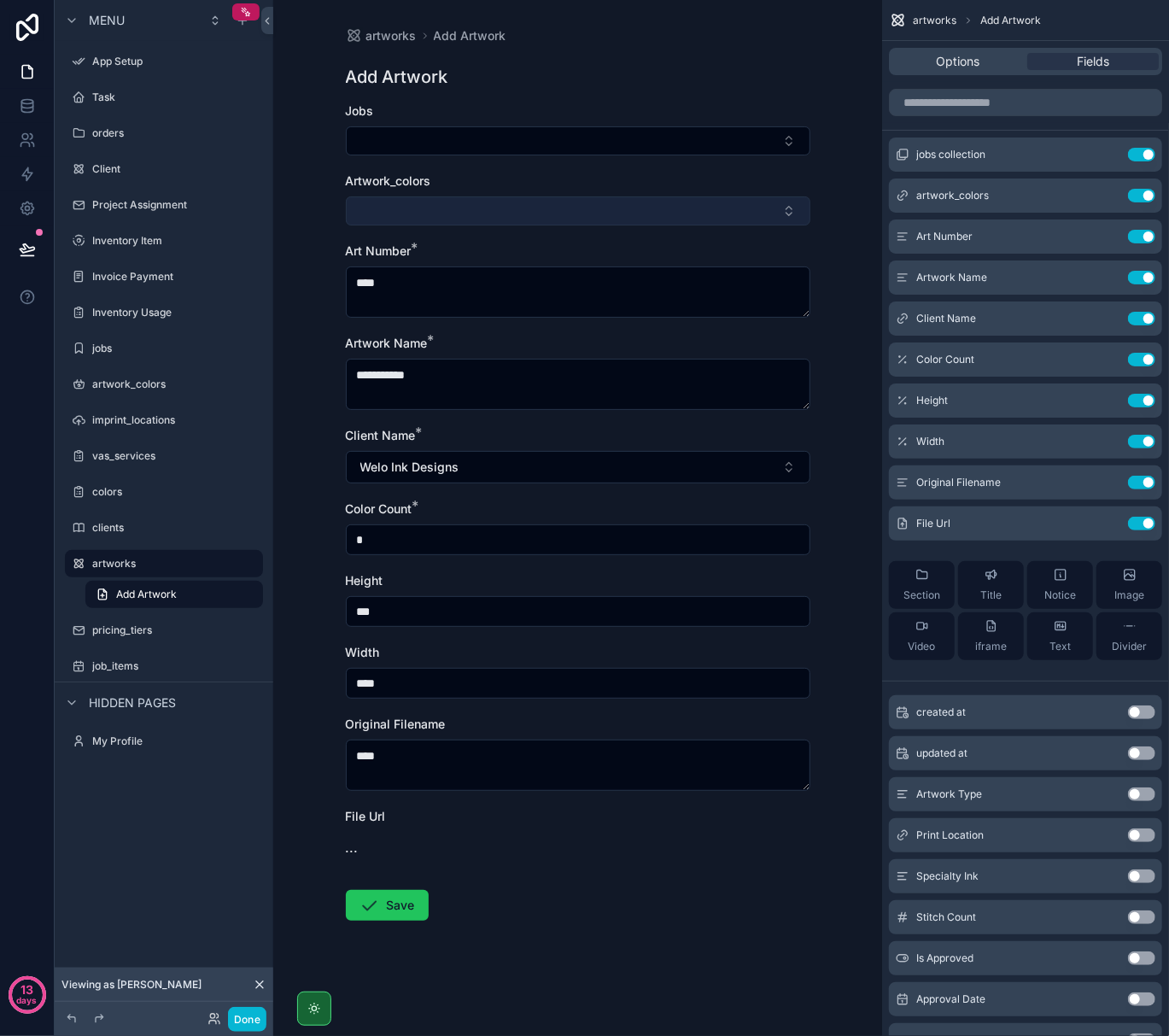
click at [445, 201] on button "Select Button" at bounding box center [578, 211] width 465 height 29
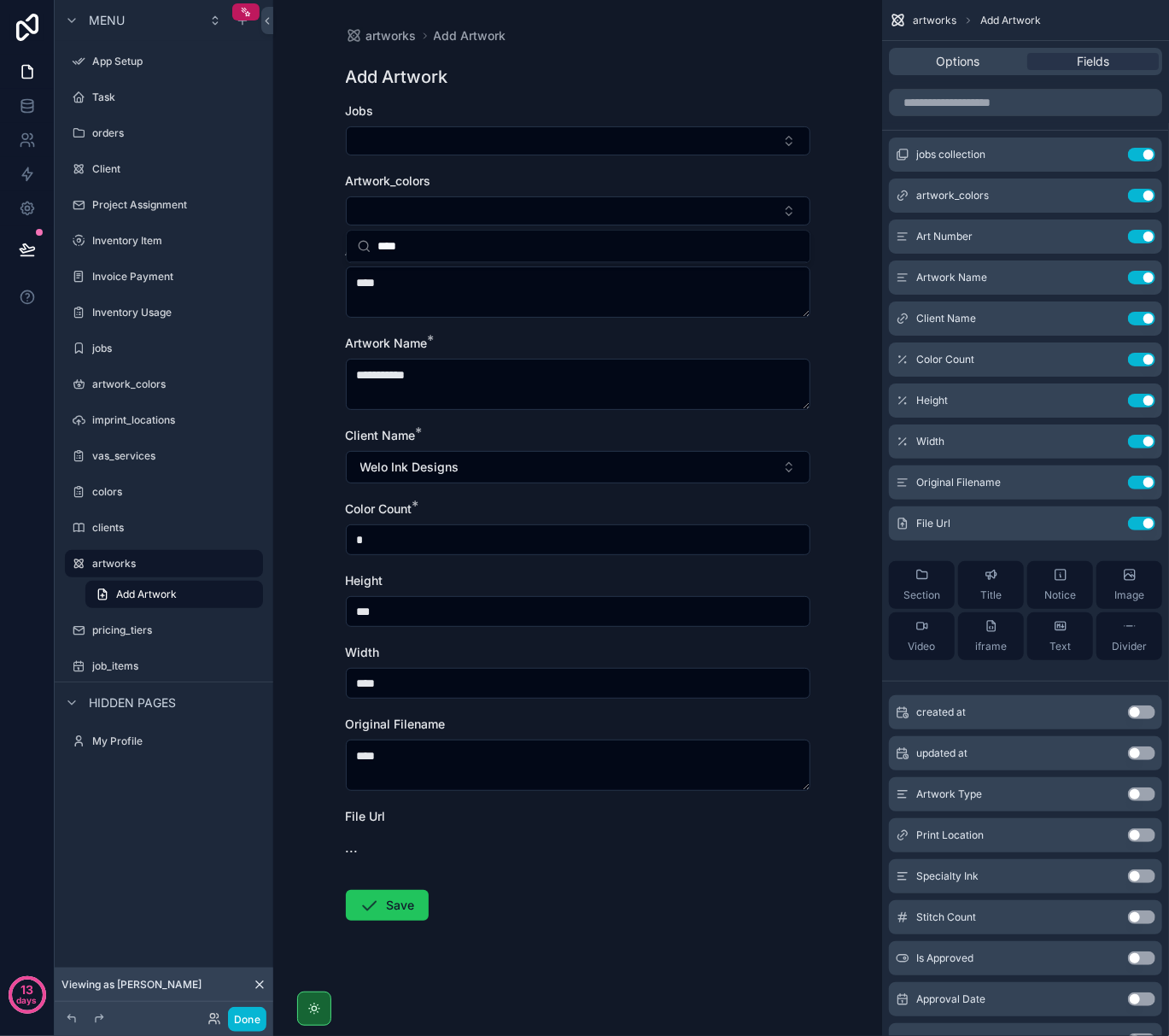
type input "****"
click at [318, 210] on div "**********" at bounding box center [578, 518] width 609 height 1036
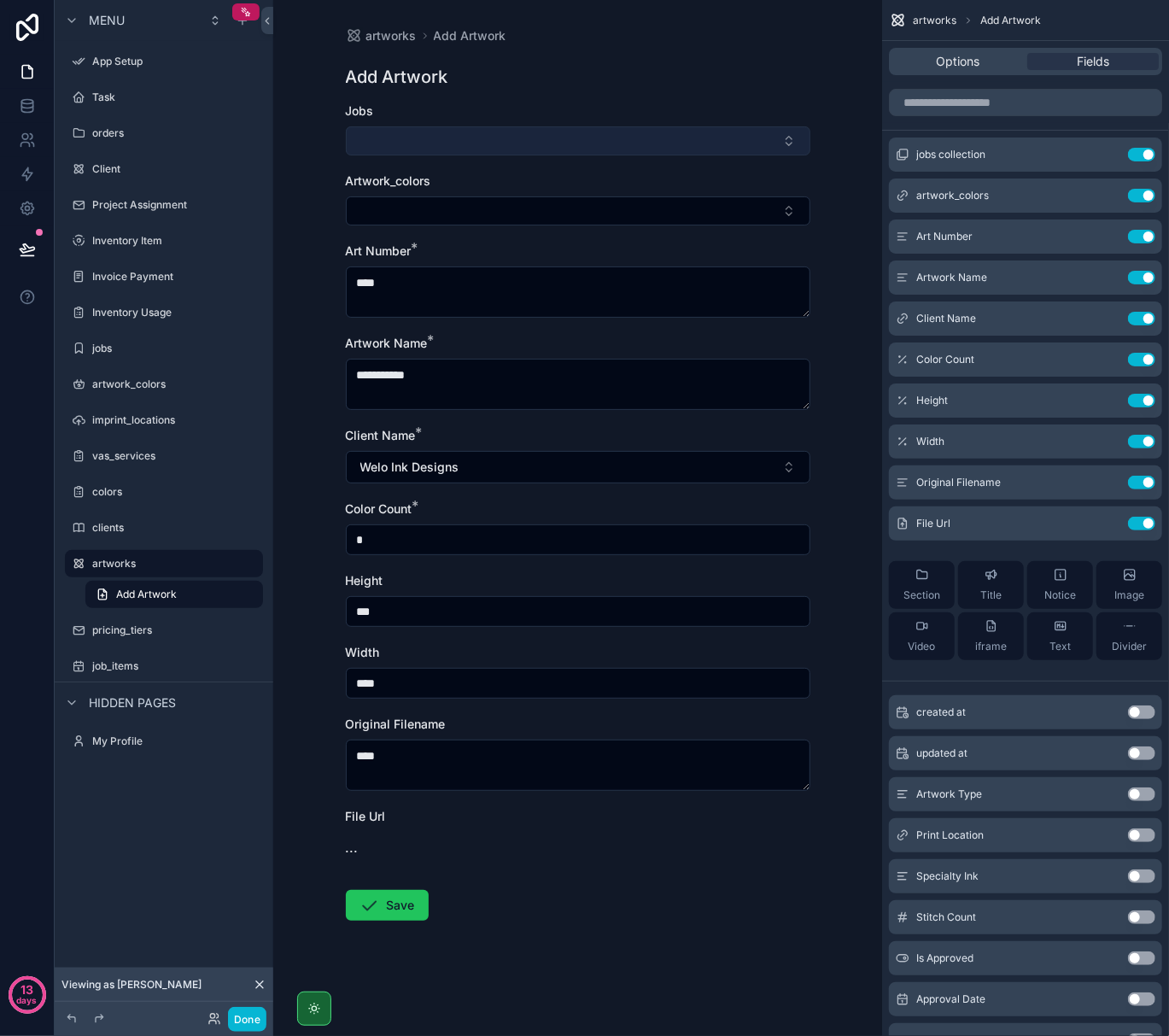
click at [396, 131] on button "Select Button" at bounding box center [578, 141] width 465 height 29
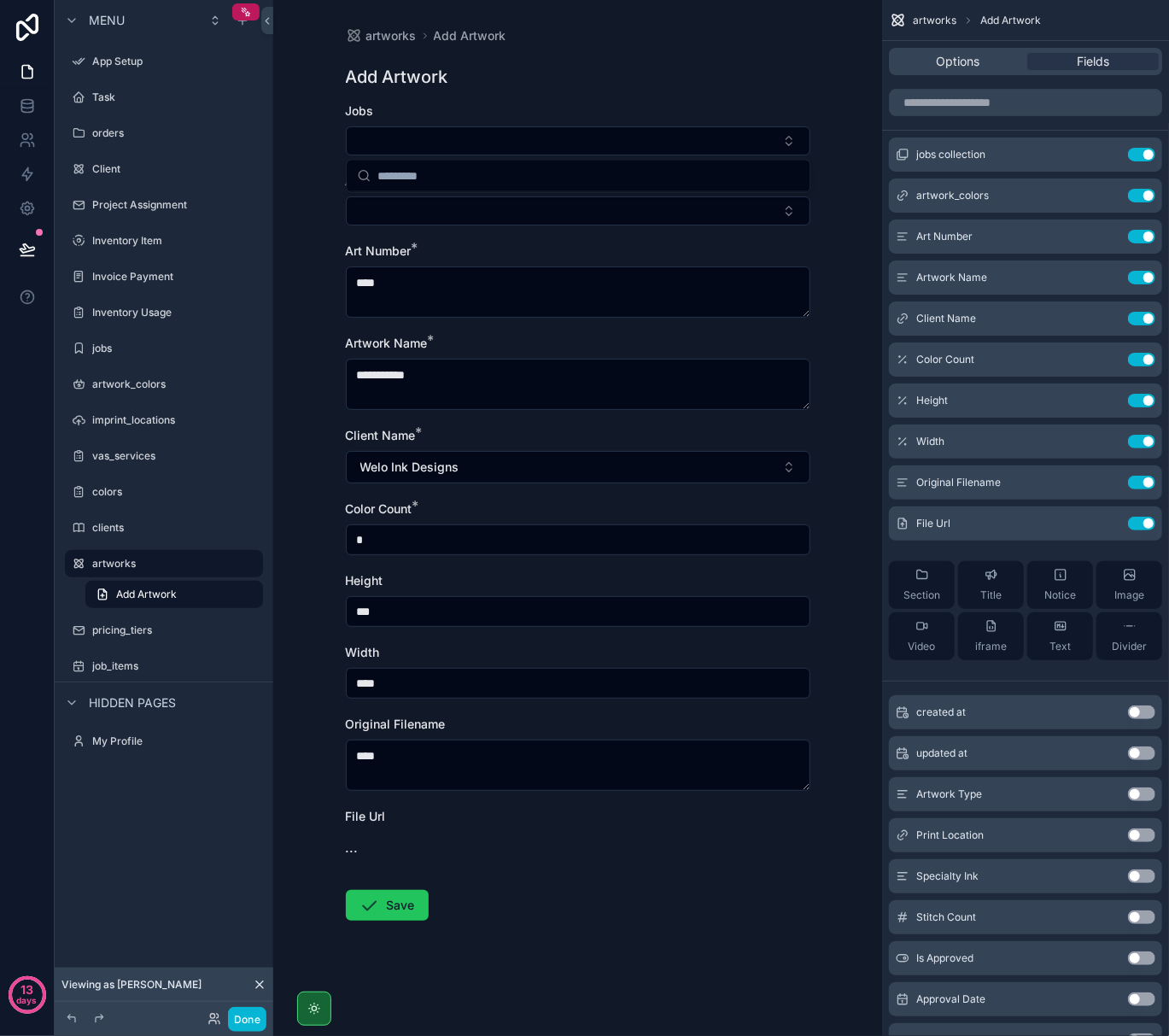
click at [315, 180] on div "**********" at bounding box center [578, 518] width 609 height 1036
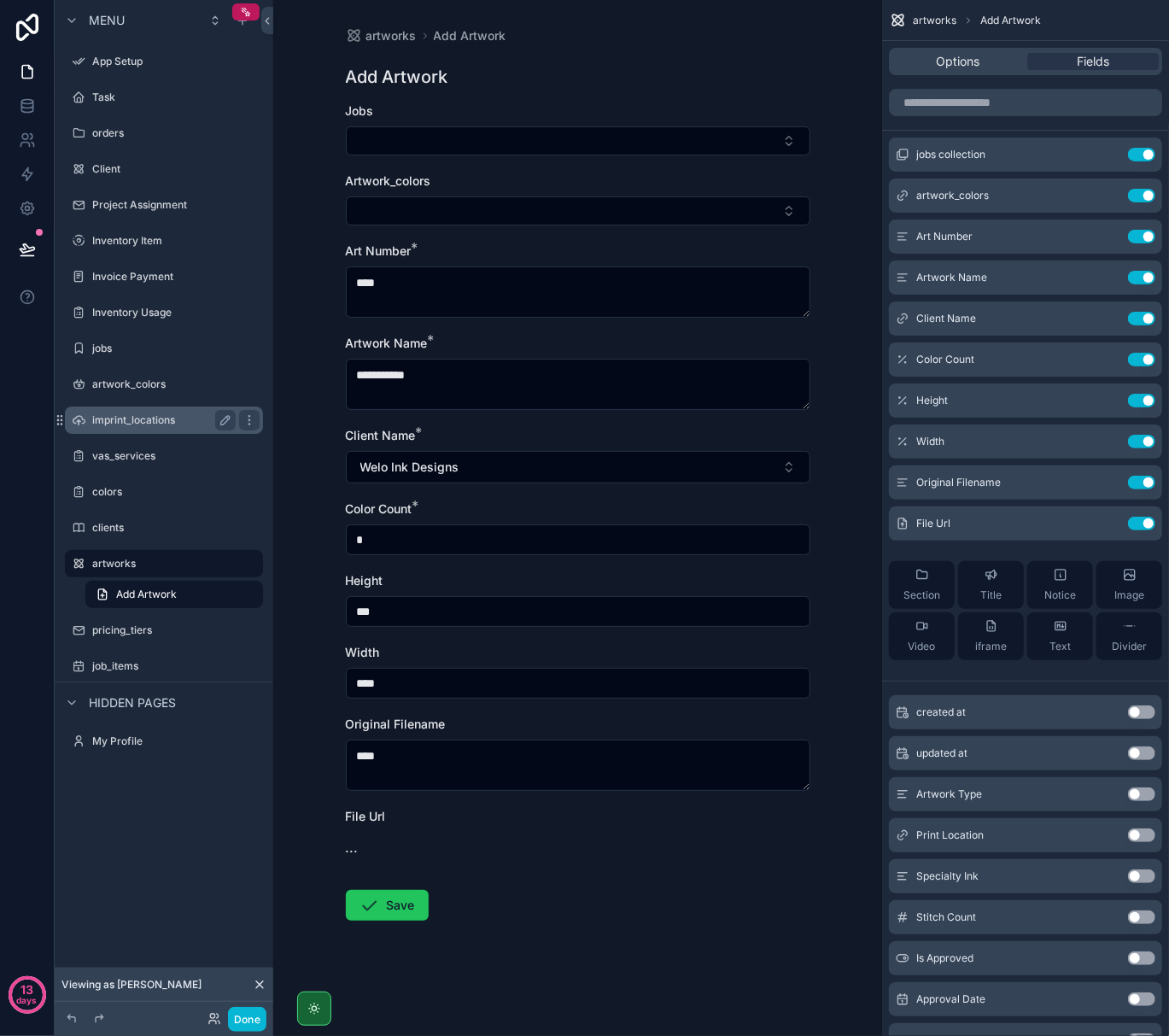
click at [118, 420] on label "imprint_locations" at bounding box center [161, 420] width 137 height 13
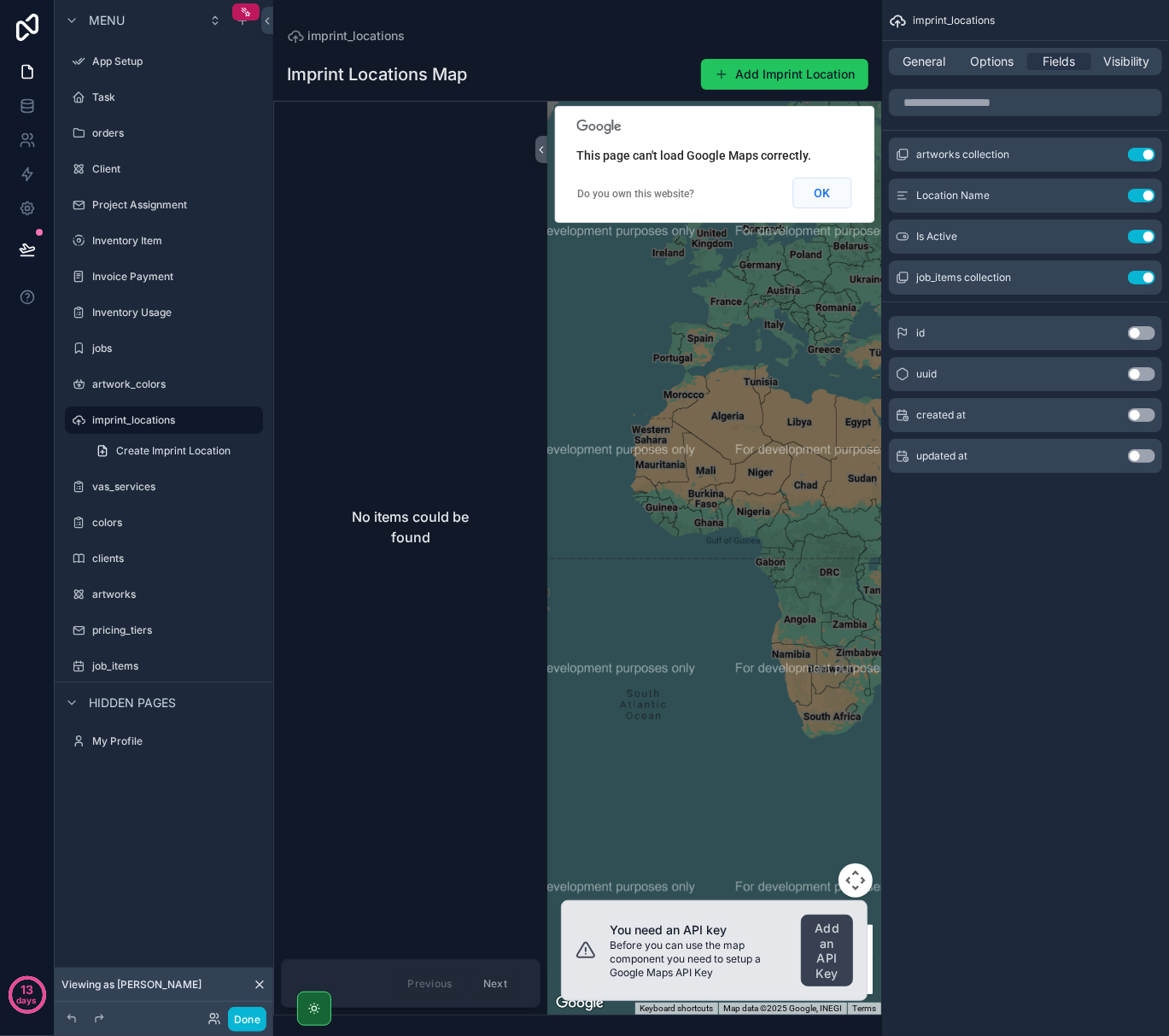
click at [822, 200] on button "OK" at bounding box center [822, 193] width 59 height 30
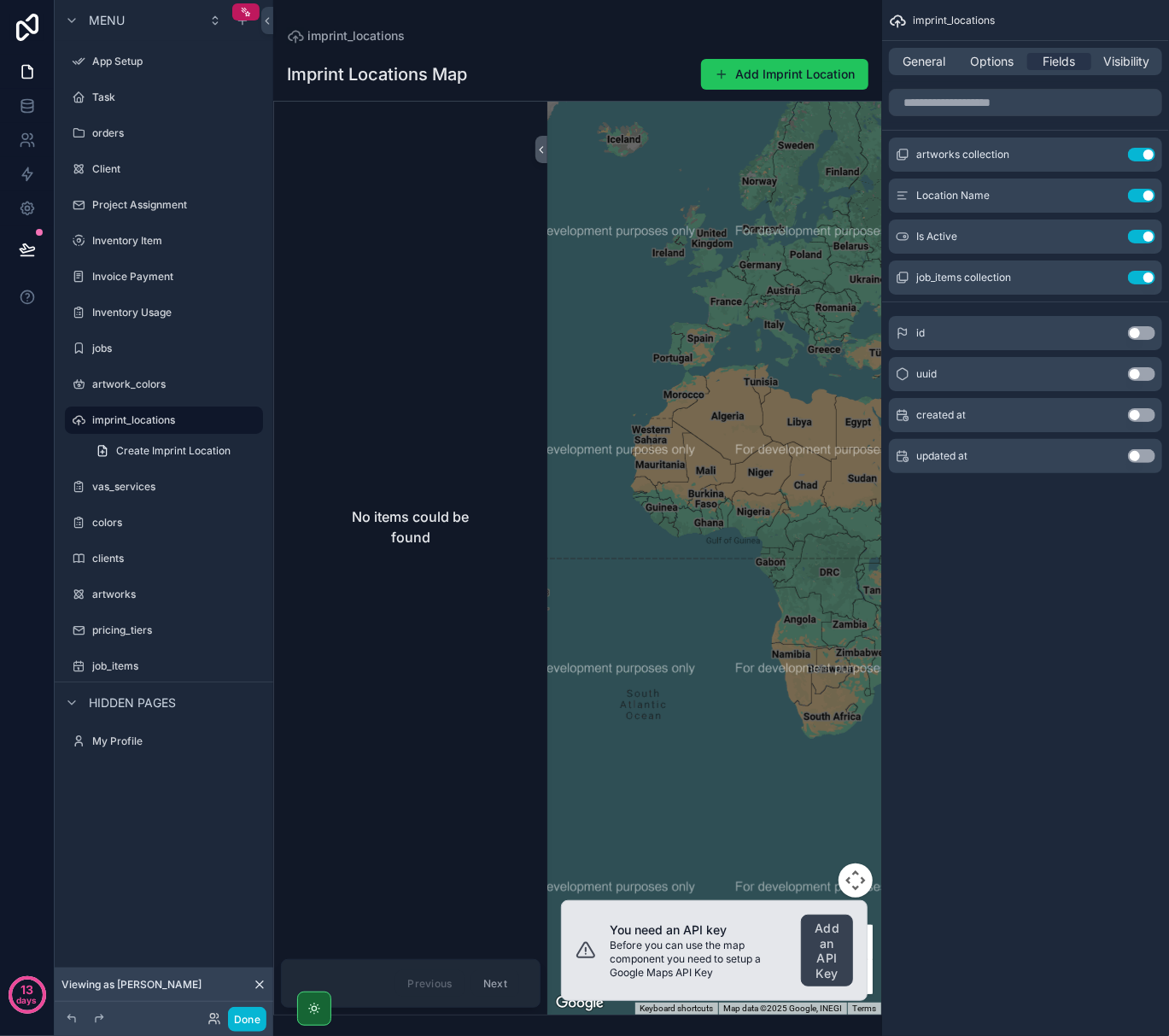
click at [722, 354] on div "scrollable content" at bounding box center [578, 518] width 609 height 1036
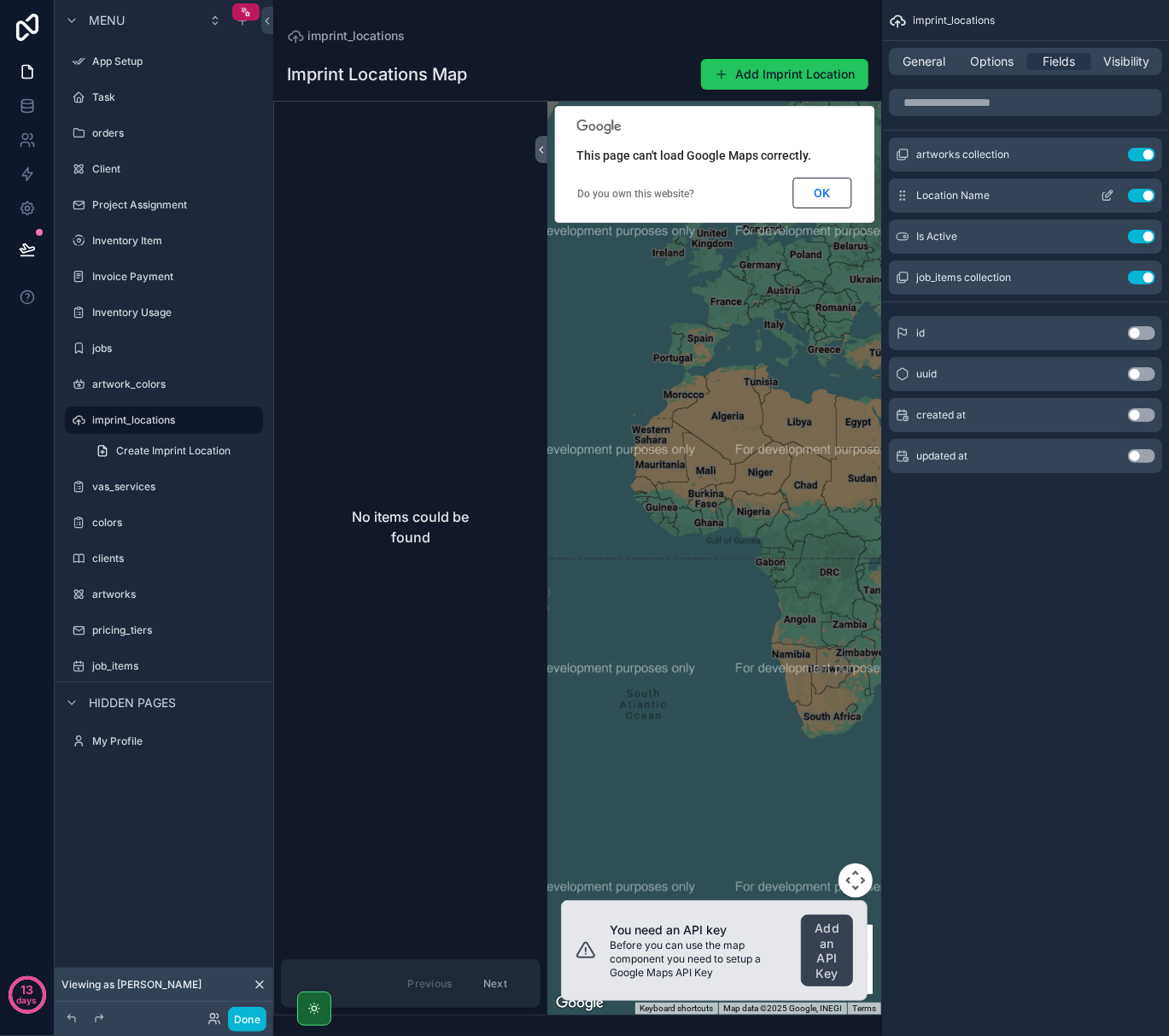
click at [1110, 197] on icon "scrollable content" at bounding box center [1107, 196] width 13 height 13
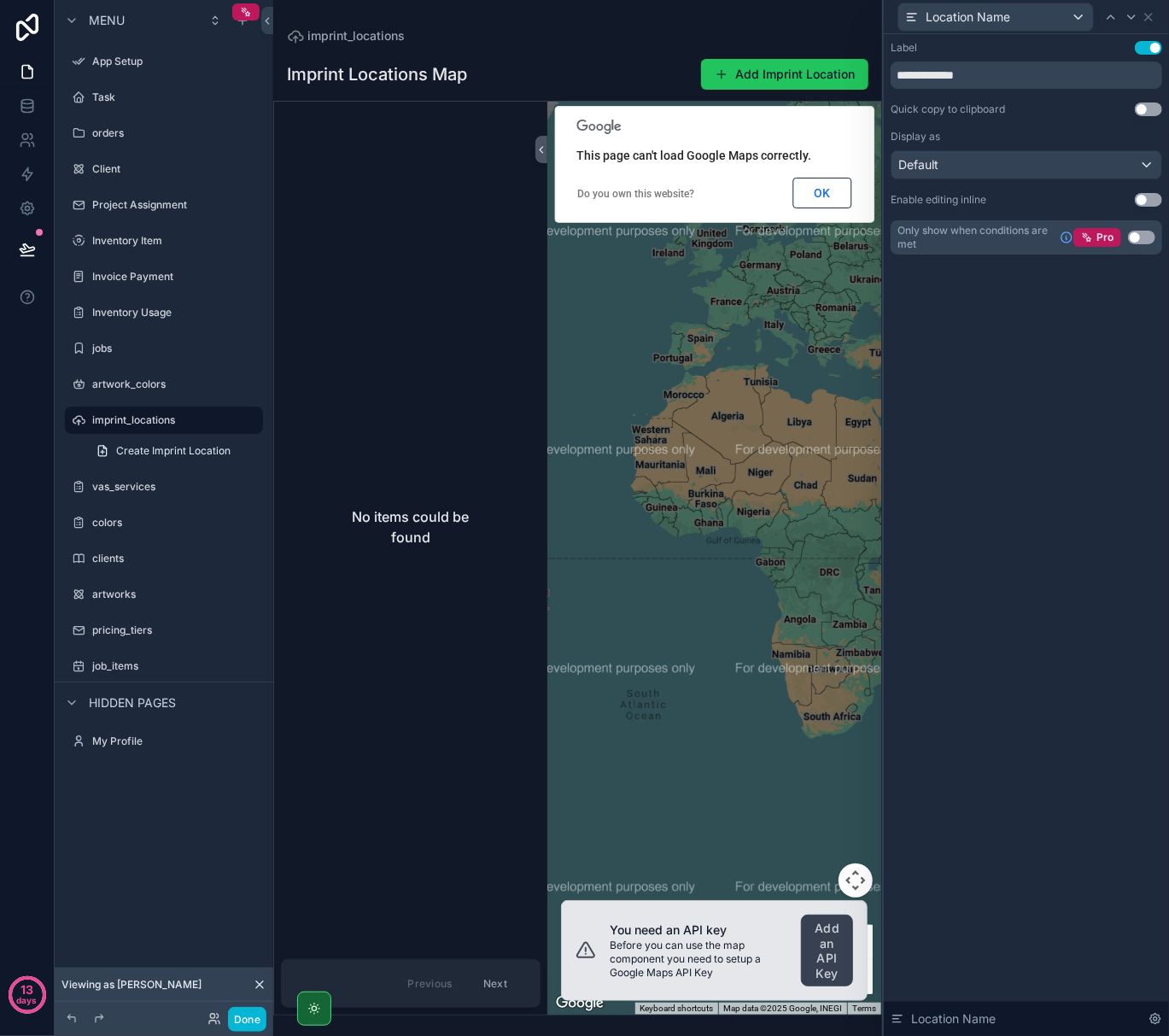
click at [425, 379] on div "No items could be found" at bounding box center [411, 527] width 259 height 837
click at [687, 822] on div "scrollable content" at bounding box center [714, 558] width 334 height 913
click at [405, 325] on div "No items could be found" at bounding box center [411, 527] width 259 height 837
click at [1148, 18] on icon at bounding box center [1148, 16] width 7 height 7
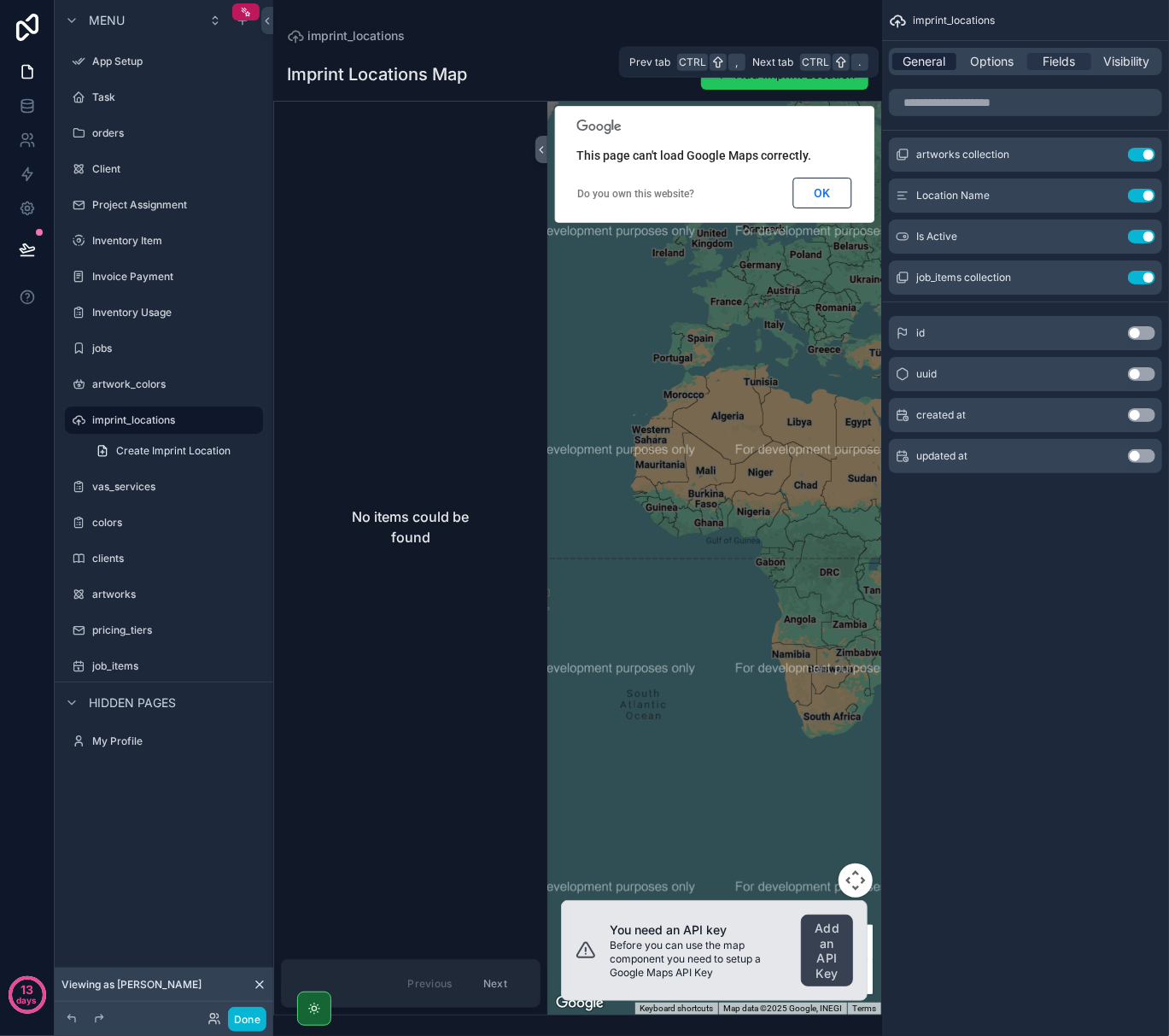
click at [926, 53] on span "General" at bounding box center [925, 62] width 43 height 17
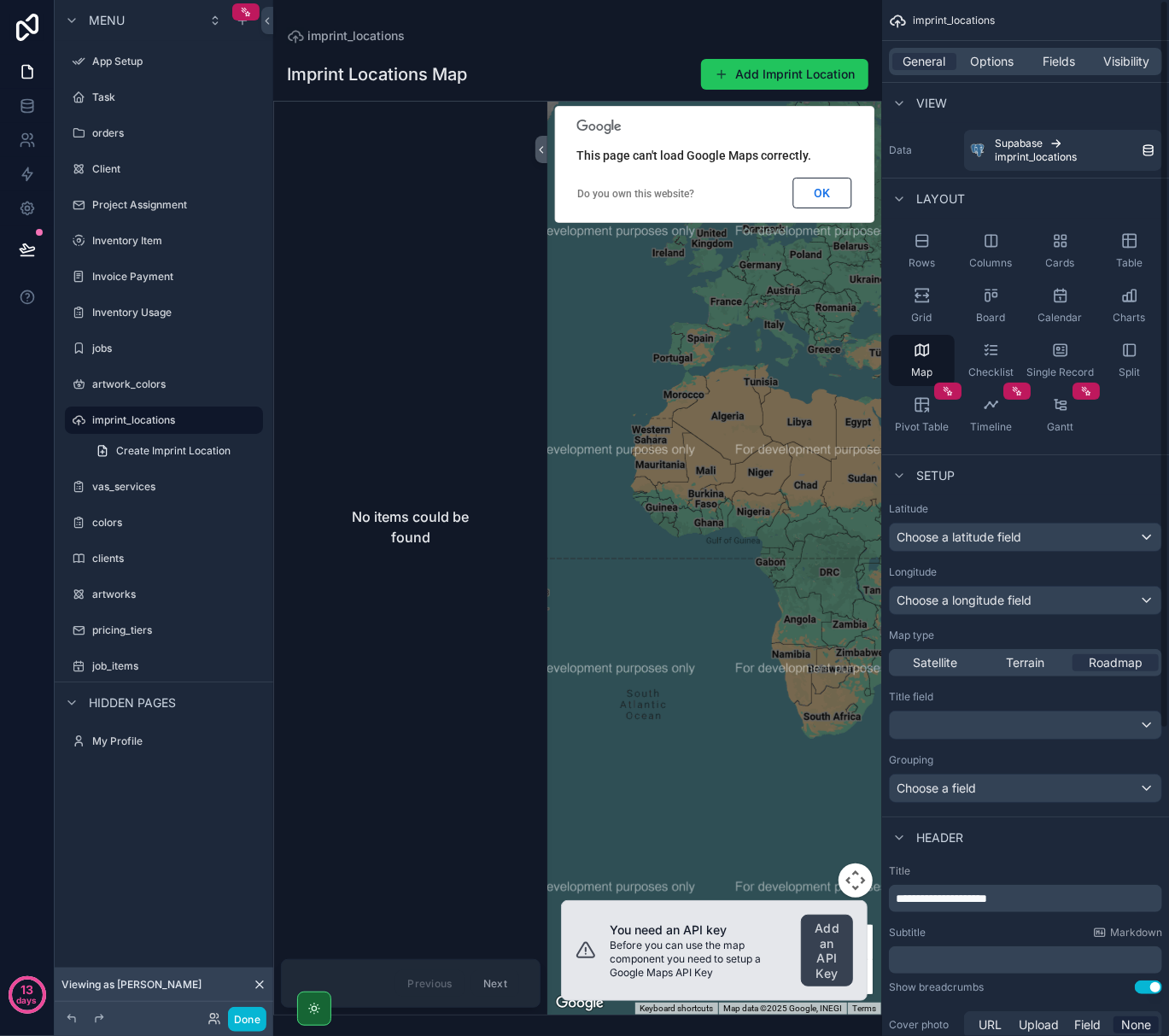
click at [1061, 70] on div "General Options Fields Visibility" at bounding box center [1026, 61] width 274 height 28
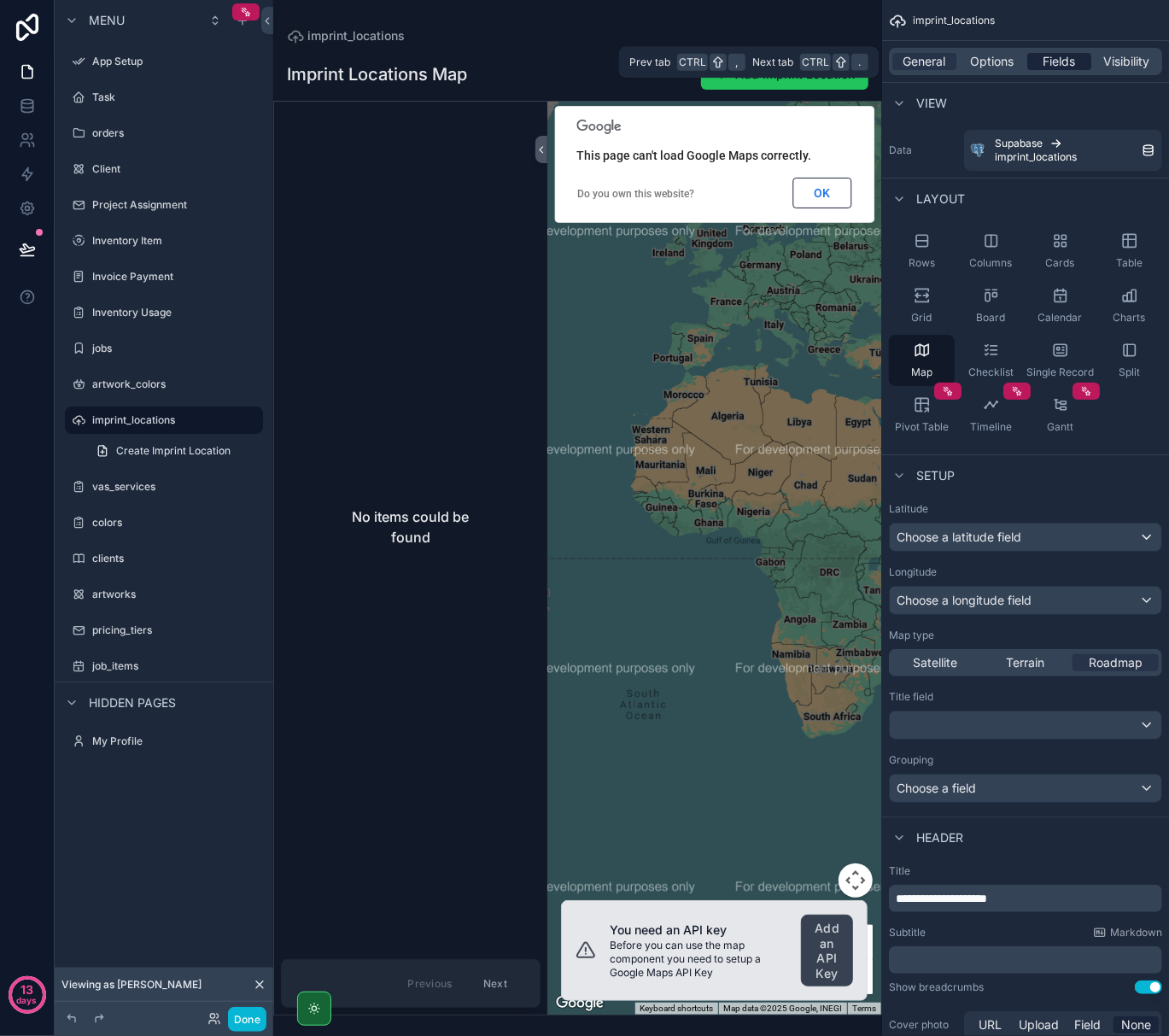
click at [1064, 63] on span "Fields" at bounding box center [1060, 62] width 32 height 17
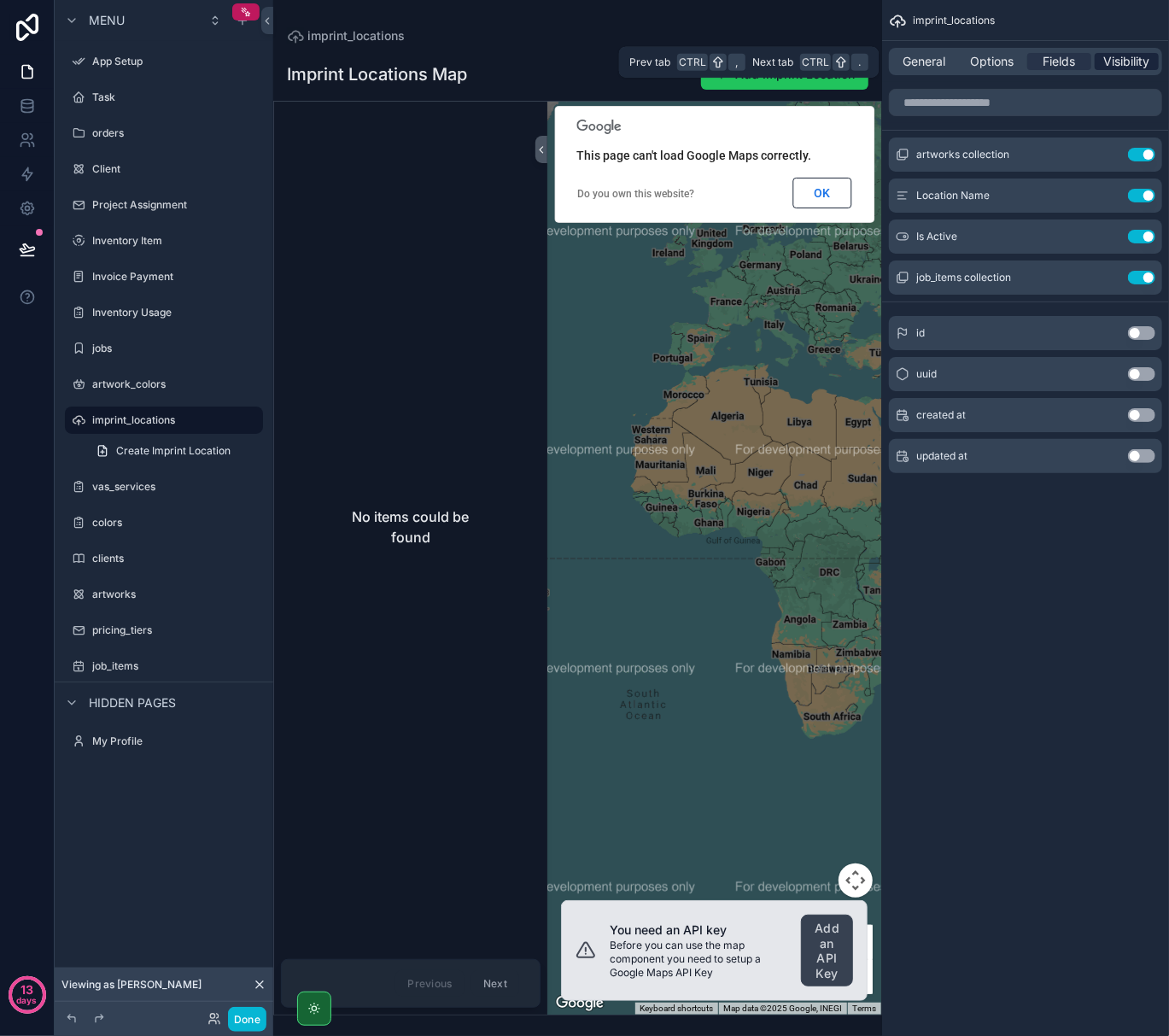
click at [1135, 59] on span "Visibility" at bounding box center [1127, 62] width 47 height 17
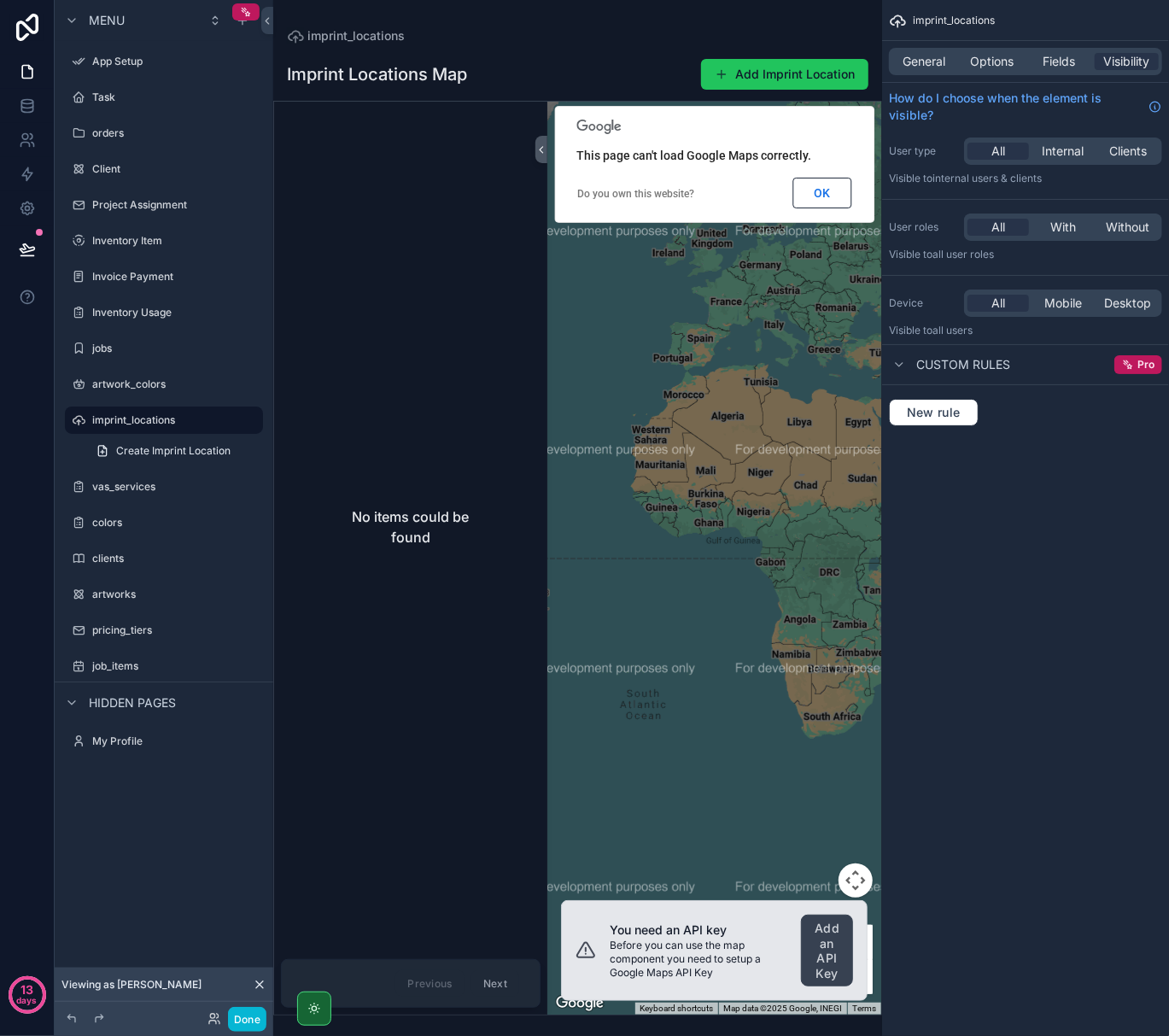
click at [640, 449] on div "scrollable content" at bounding box center [714, 558] width 334 height 913
click at [632, 311] on div "scrollable content" at bounding box center [714, 558] width 334 height 913
click at [540, 144] on icon "scrollable content" at bounding box center [542, 149] width 12 height 12
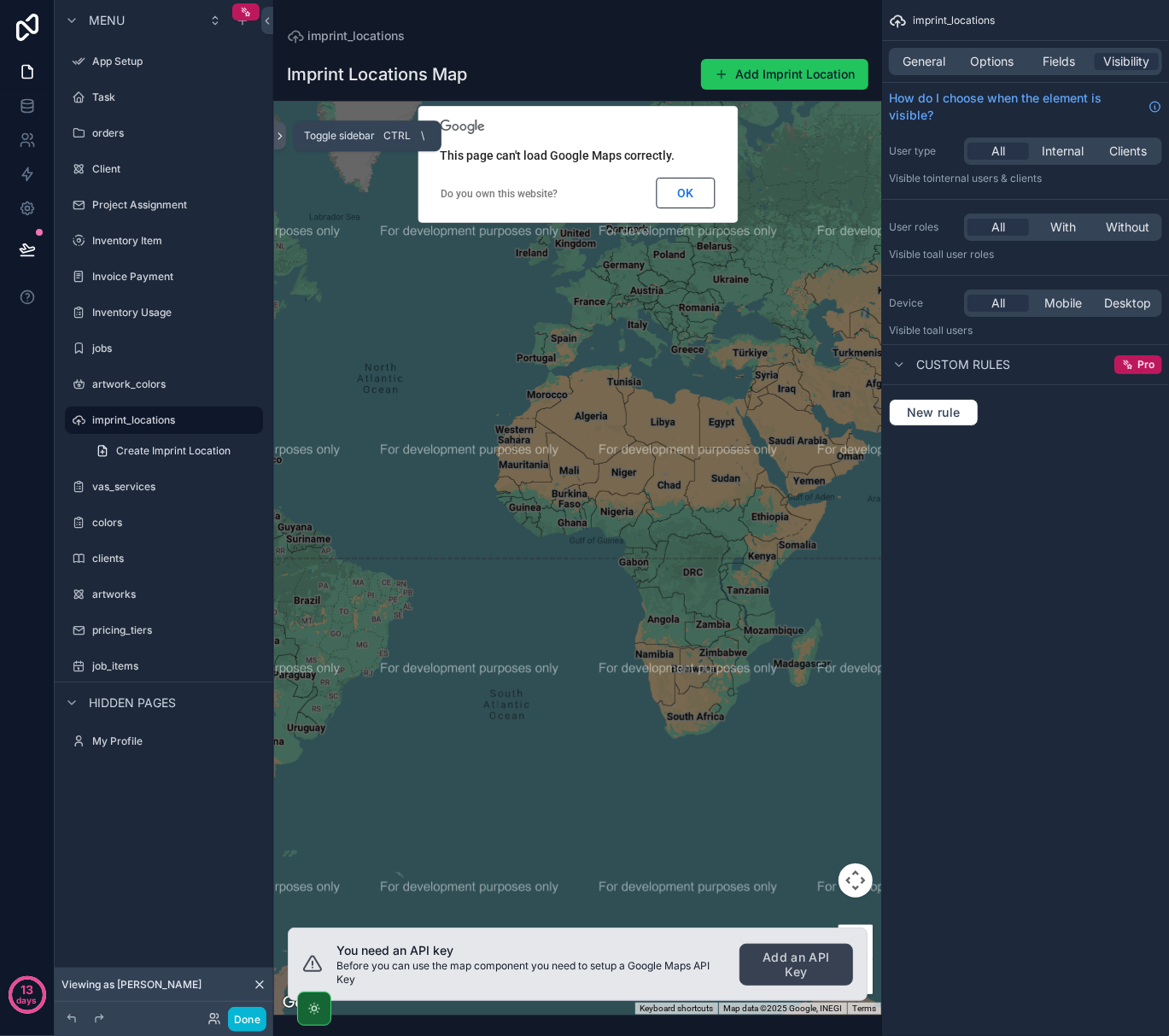
click at [284, 141] on icon "scrollable content" at bounding box center [279, 136] width 12 height 12
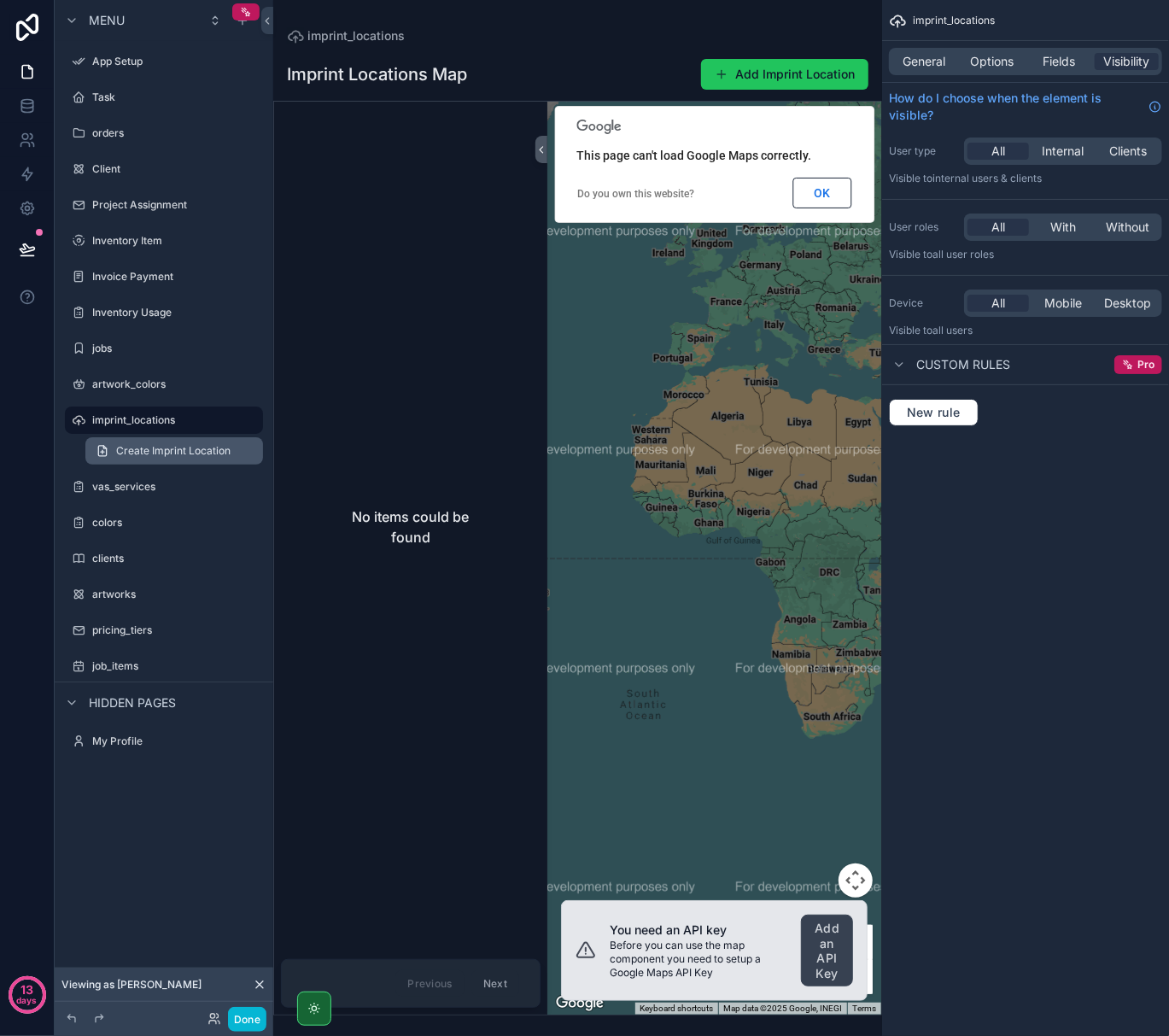
click at [219, 438] on link "Create Imprint Location" at bounding box center [174, 451] width 178 height 28
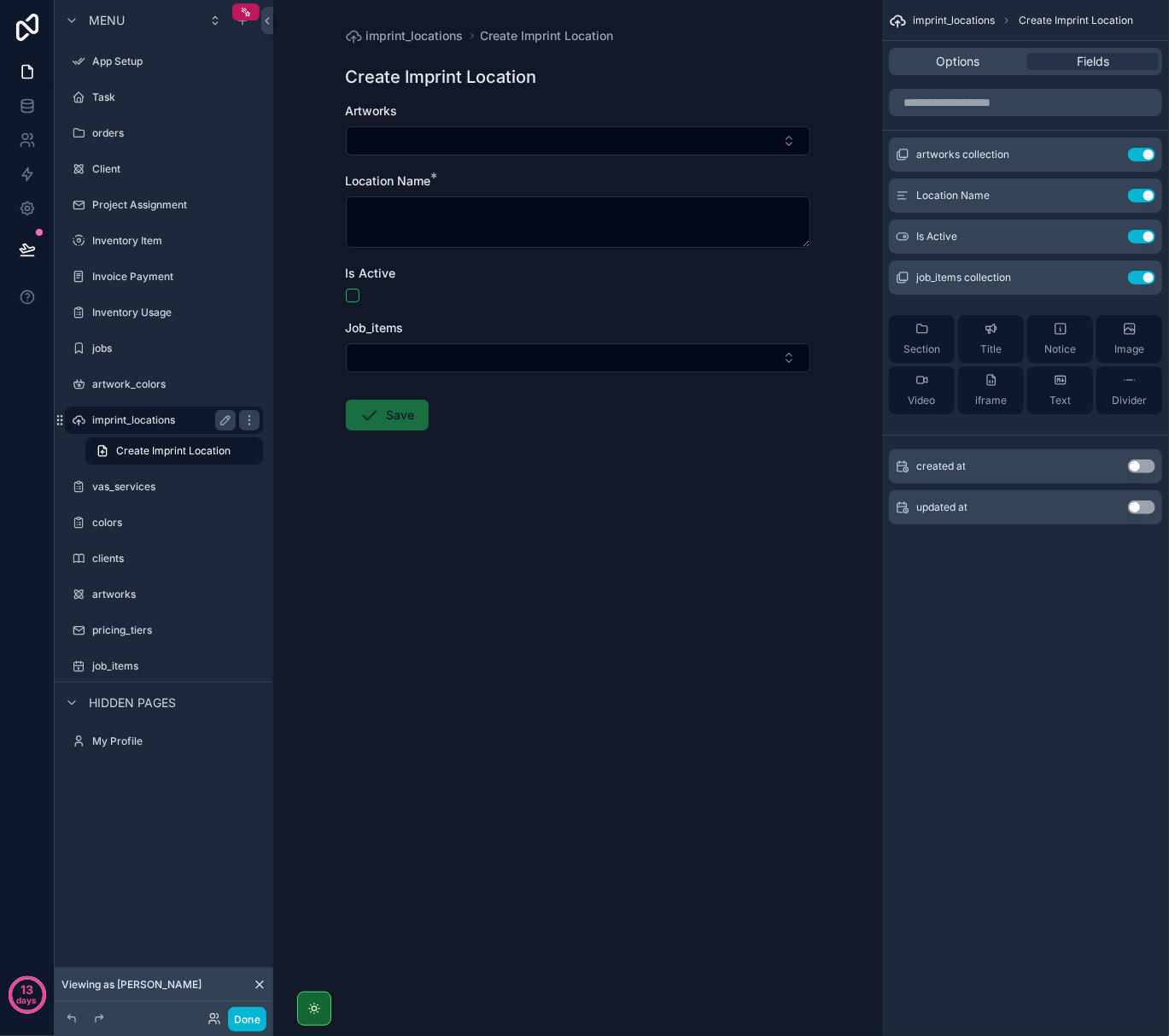
click at [184, 413] on label "imprint_locations" at bounding box center [161, 420] width 137 height 13
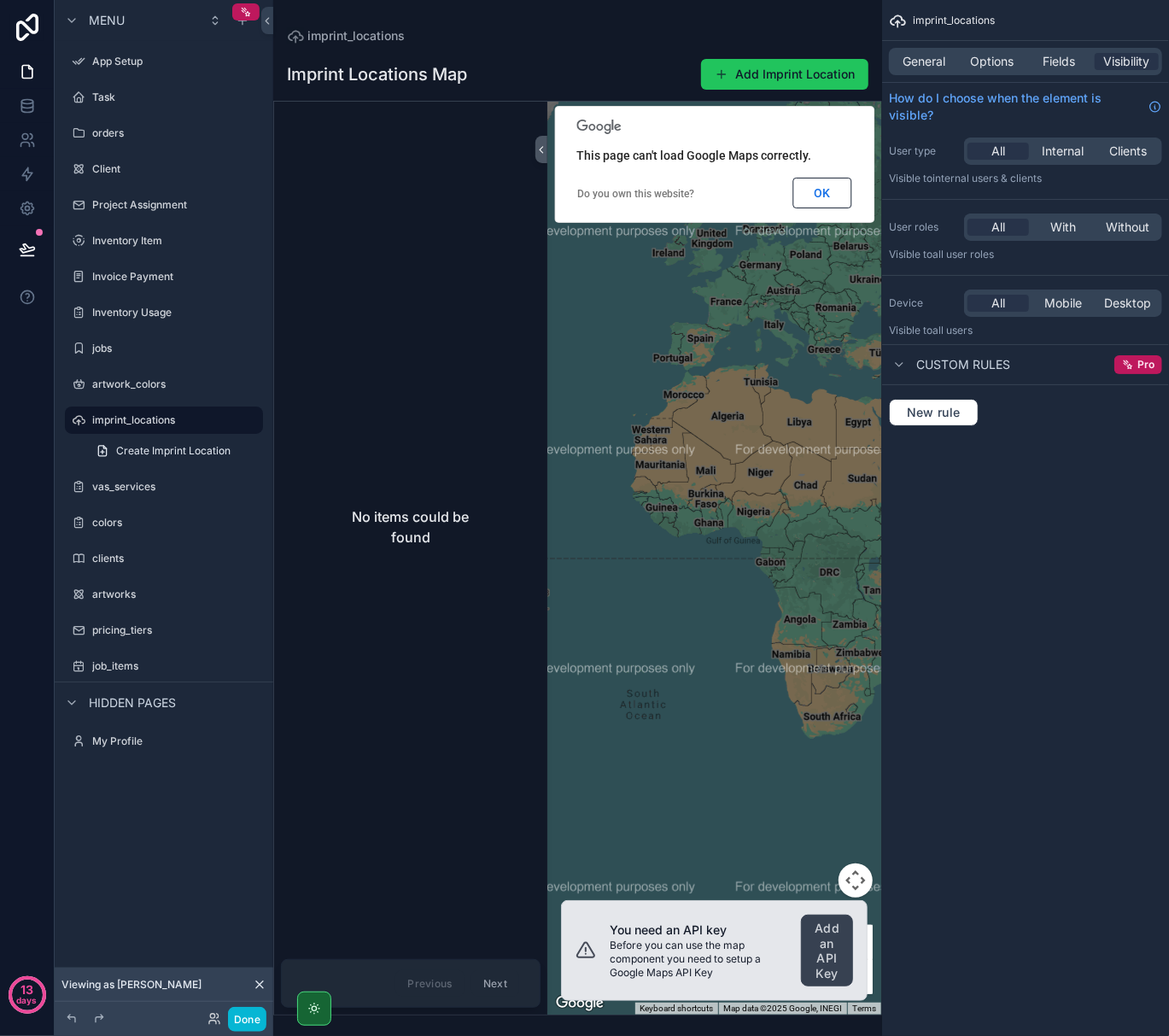
click at [743, 490] on div "scrollable content" at bounding box center [714, 558] width 334 height 913
click at [1053, 68] on span "Fields" at bounding box center [1060, 62] width 32 height 17
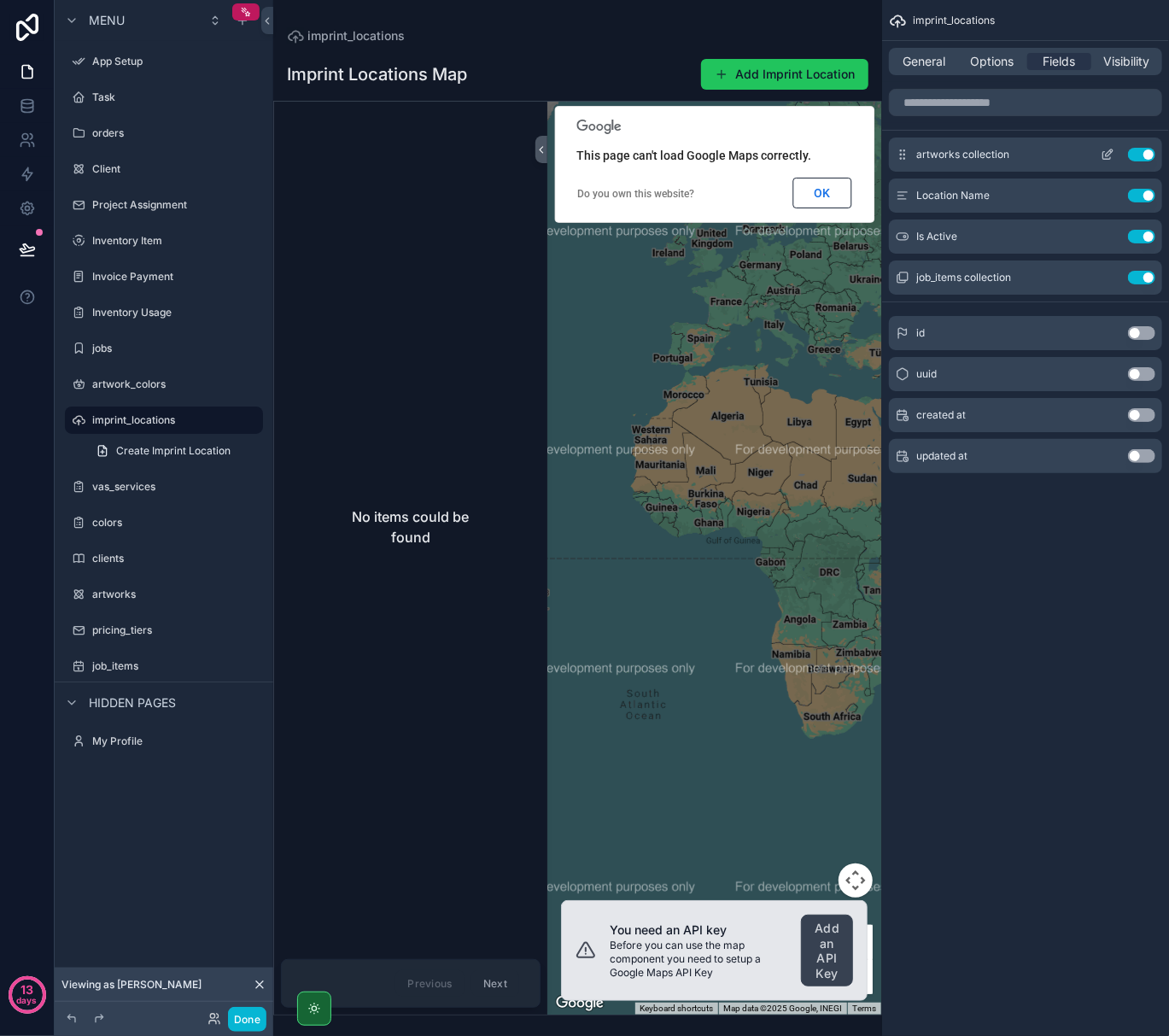
click at [1144, 157] on button "Use setting" at bounding box center [1141, 154] width 28 height 13
click at [1148, 200] on button "Use setting" at bounding box center [1141, 196] width 28 height 13
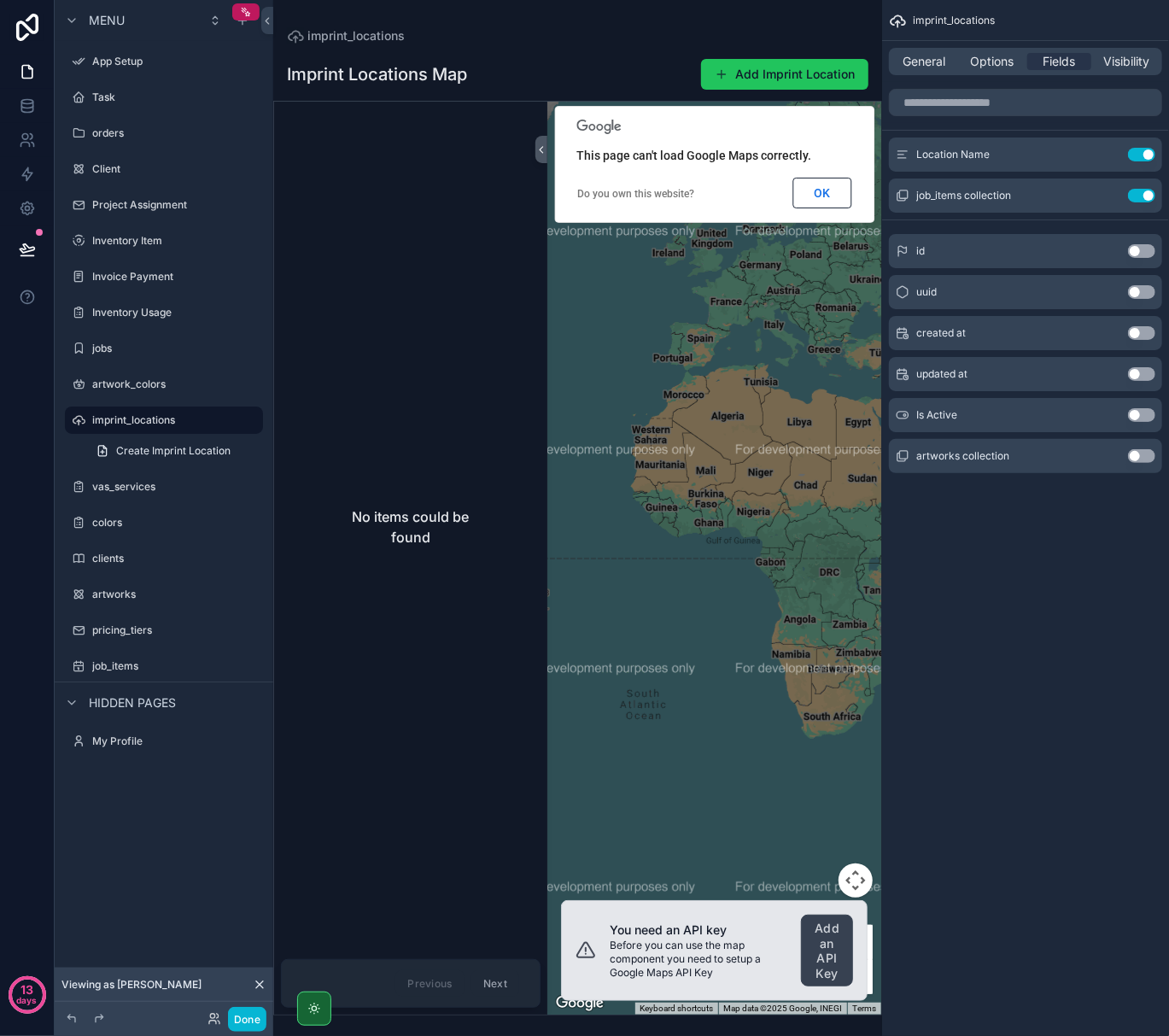
click at [1148, 200] on button "Use setting" at bounding box center [1141, 196] width 28 height 13
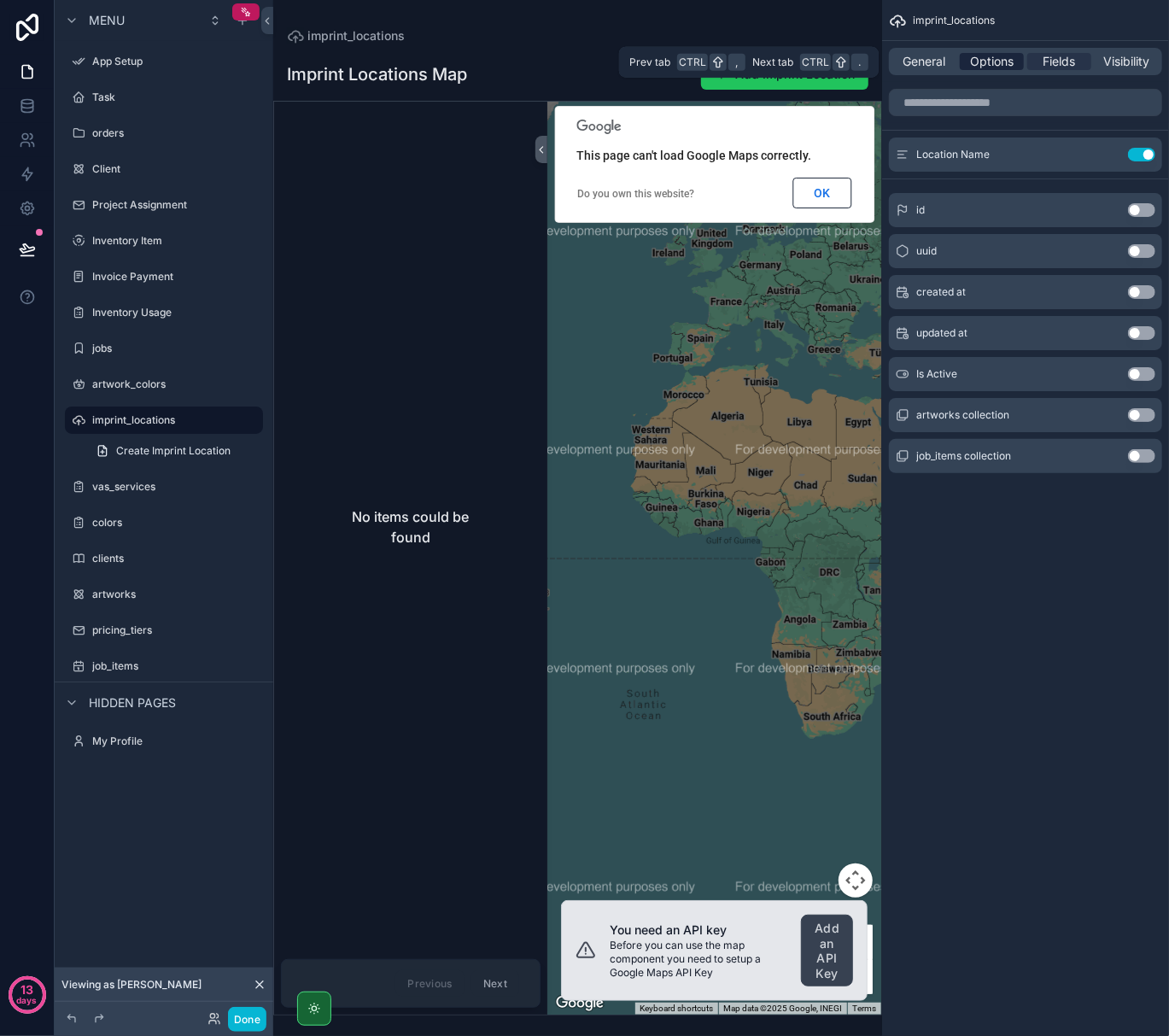
click at [1015, 69] on div "Options" at bounding box center [991, 62] width 64 height 17
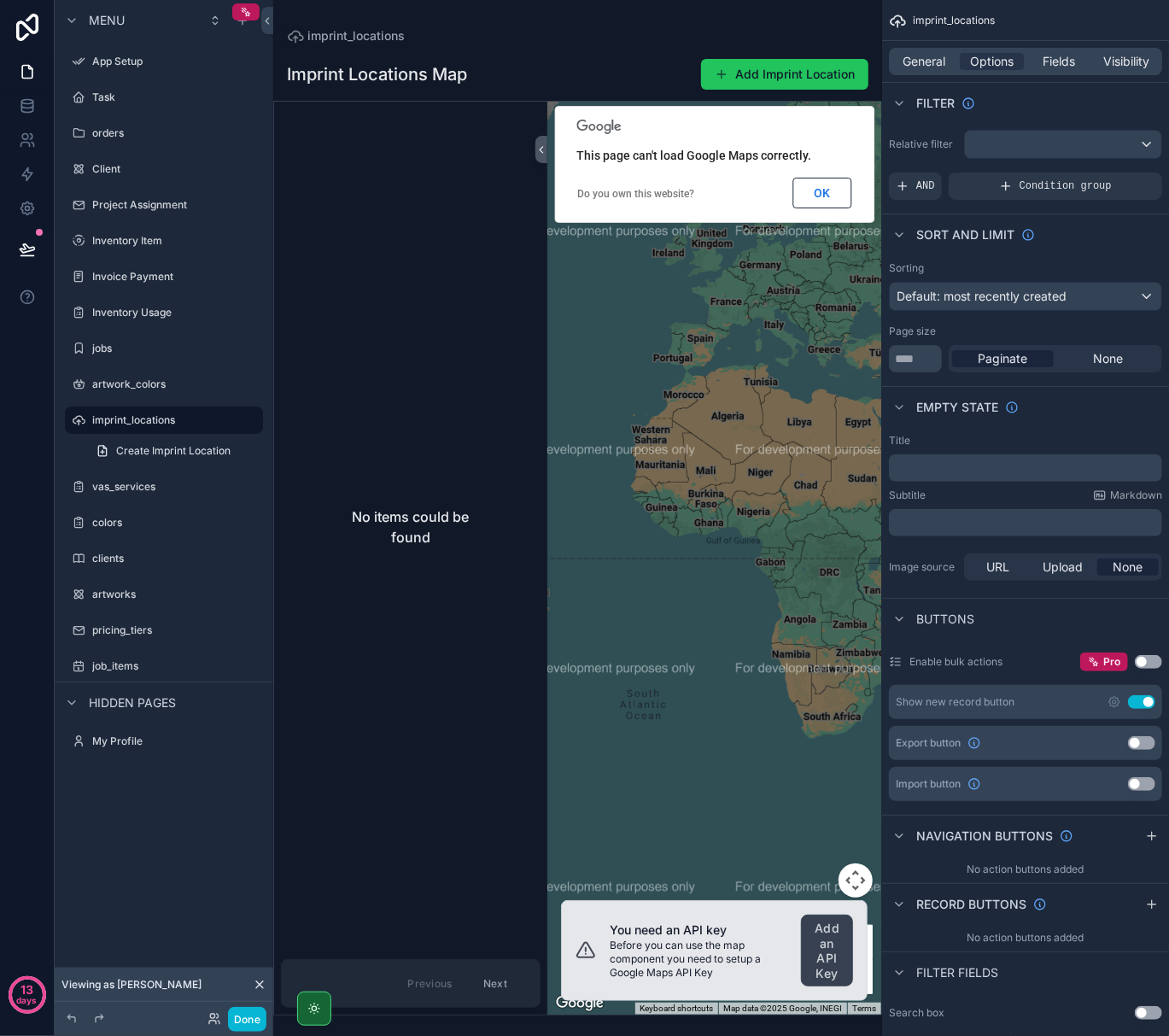
click at [787, 411] on div "scrollable content" at bounding box center [714, 558] width 334 height 913
click at [971, 289] on span "Default: most recently created" at bounding box center [982, 296] width 170 height 14
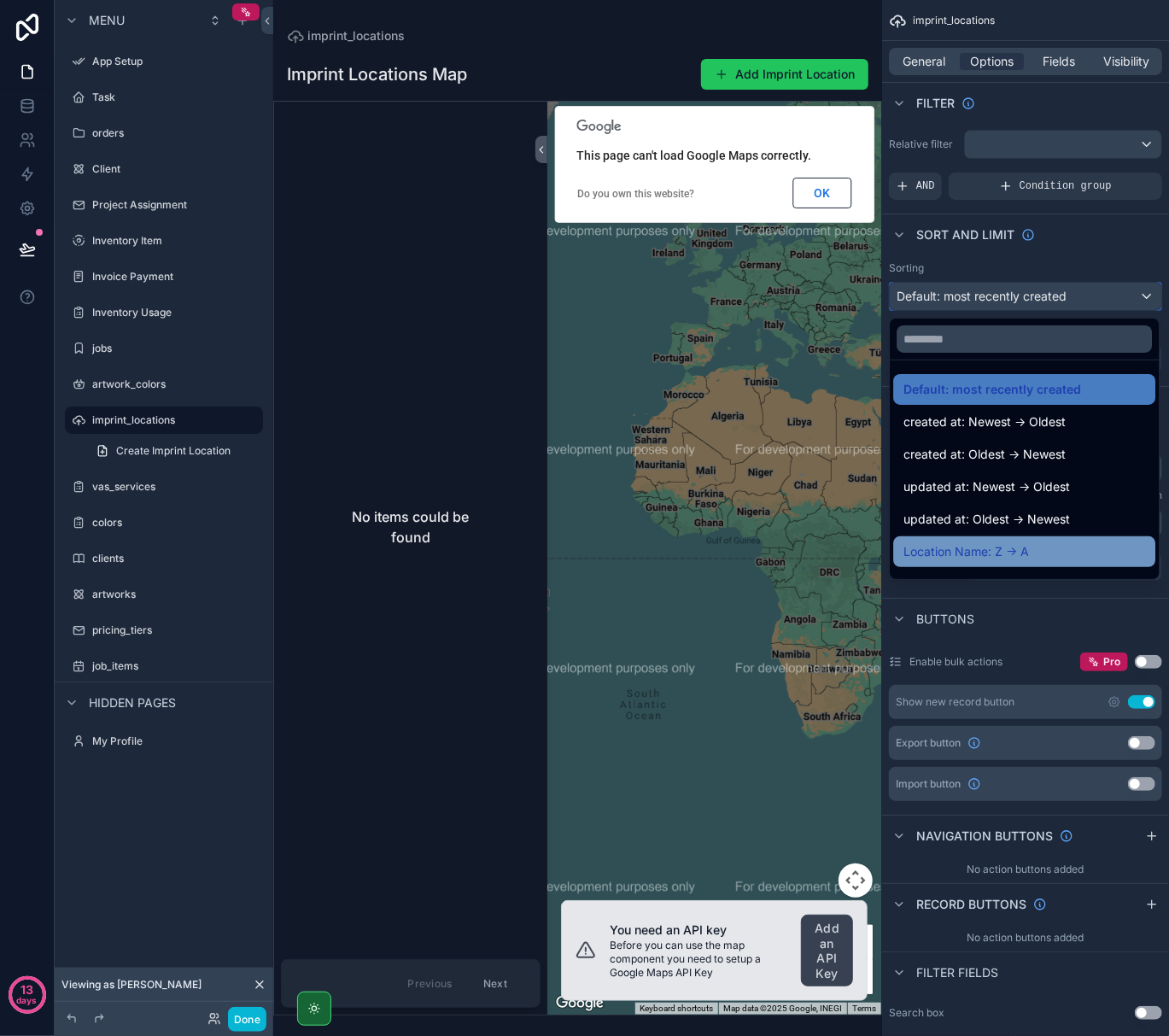
scroll to position [88, 0]
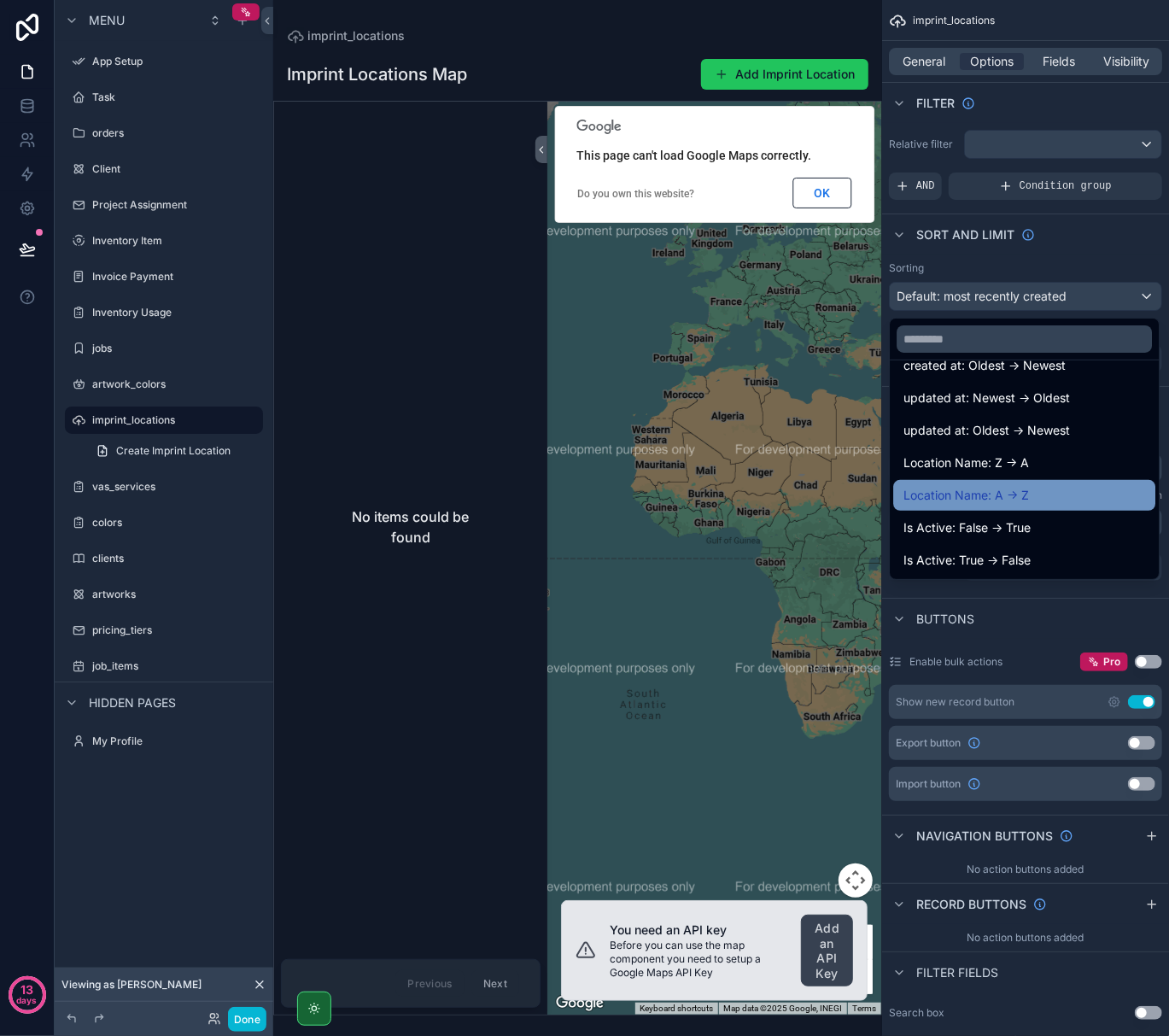
click at [988, 504] on span "Location Name: A -> Z" at bounding box center [967, 495] width 125 height 21
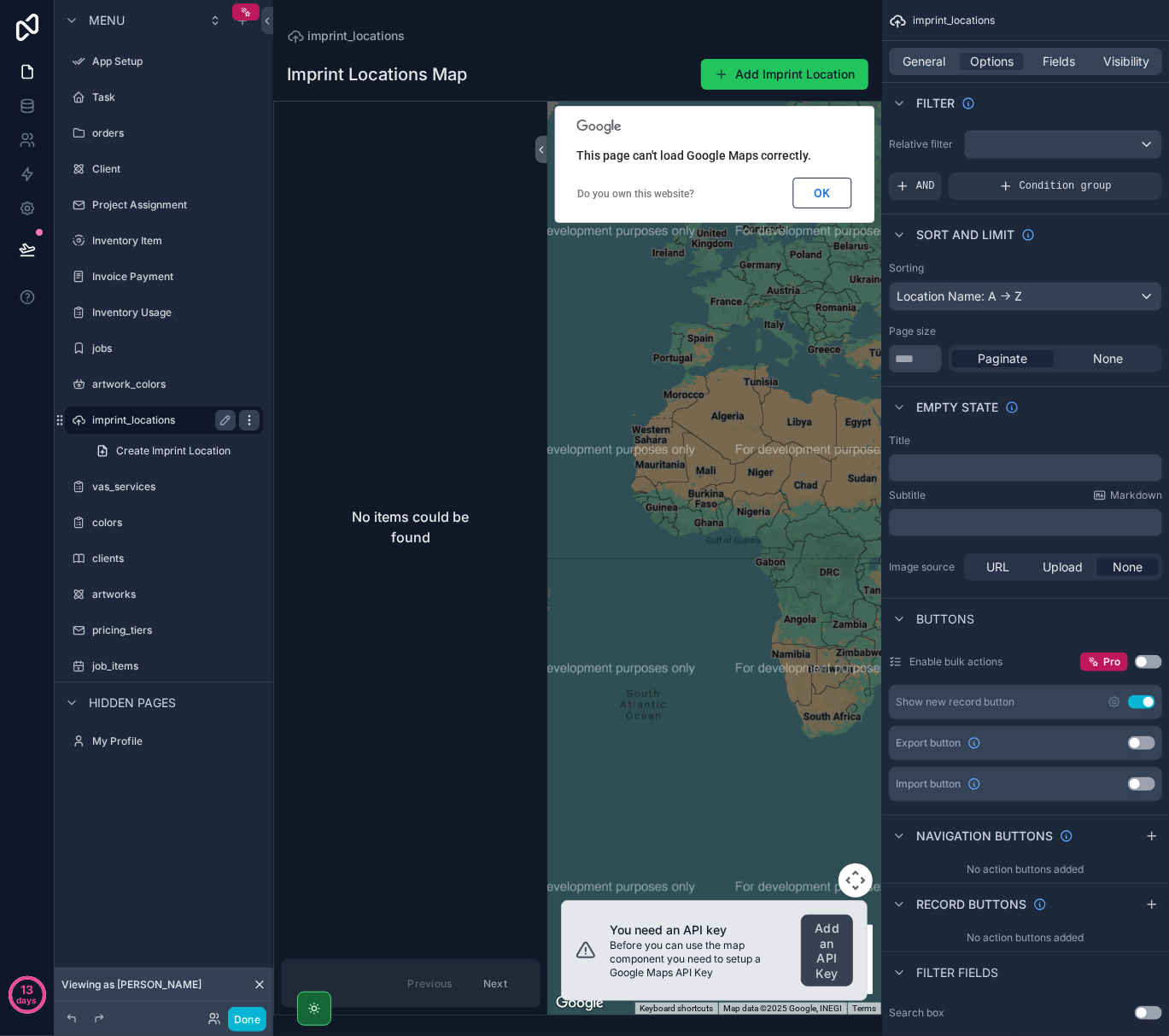
click at [247, 421] on icon "scrollable content" at bounding box center [249, 420] width 13 height 13
click at [1157, 55] on div "Visibility" at bounding box center [1126, 62] width 64 height 17
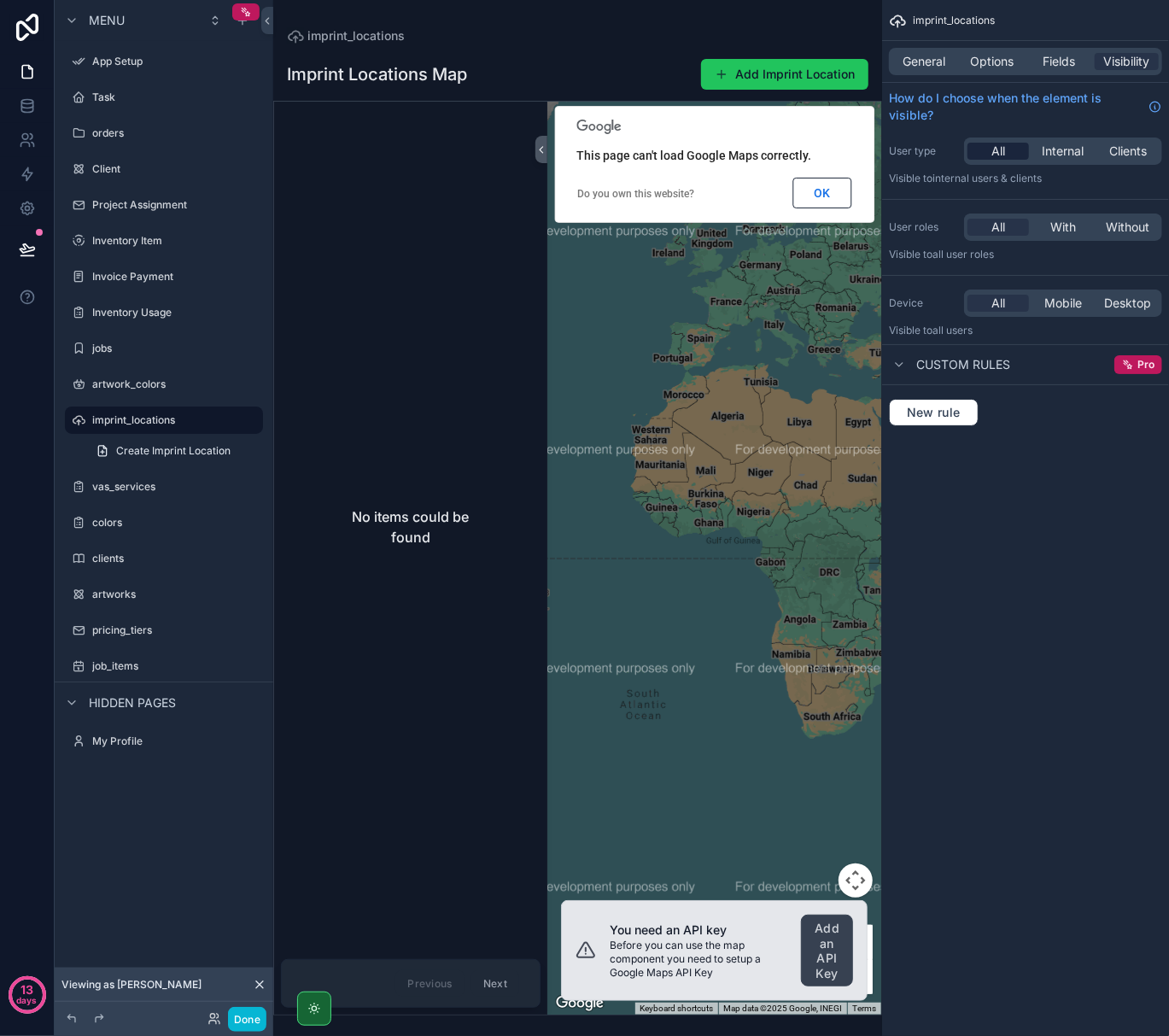
click at [1000, 155] on span "All" at bounding box center [998, 151] width 13 height 17
click at [986, 234] on div "All" at bounding box center [998, 227] width 62 height 17
click at [247, 421] on icon "scrollable content" at bounding box center [249, 420] width 13 height 13
click at [316, 444] on span "Remove" at bounding box center [327, 445] width 46 height 17
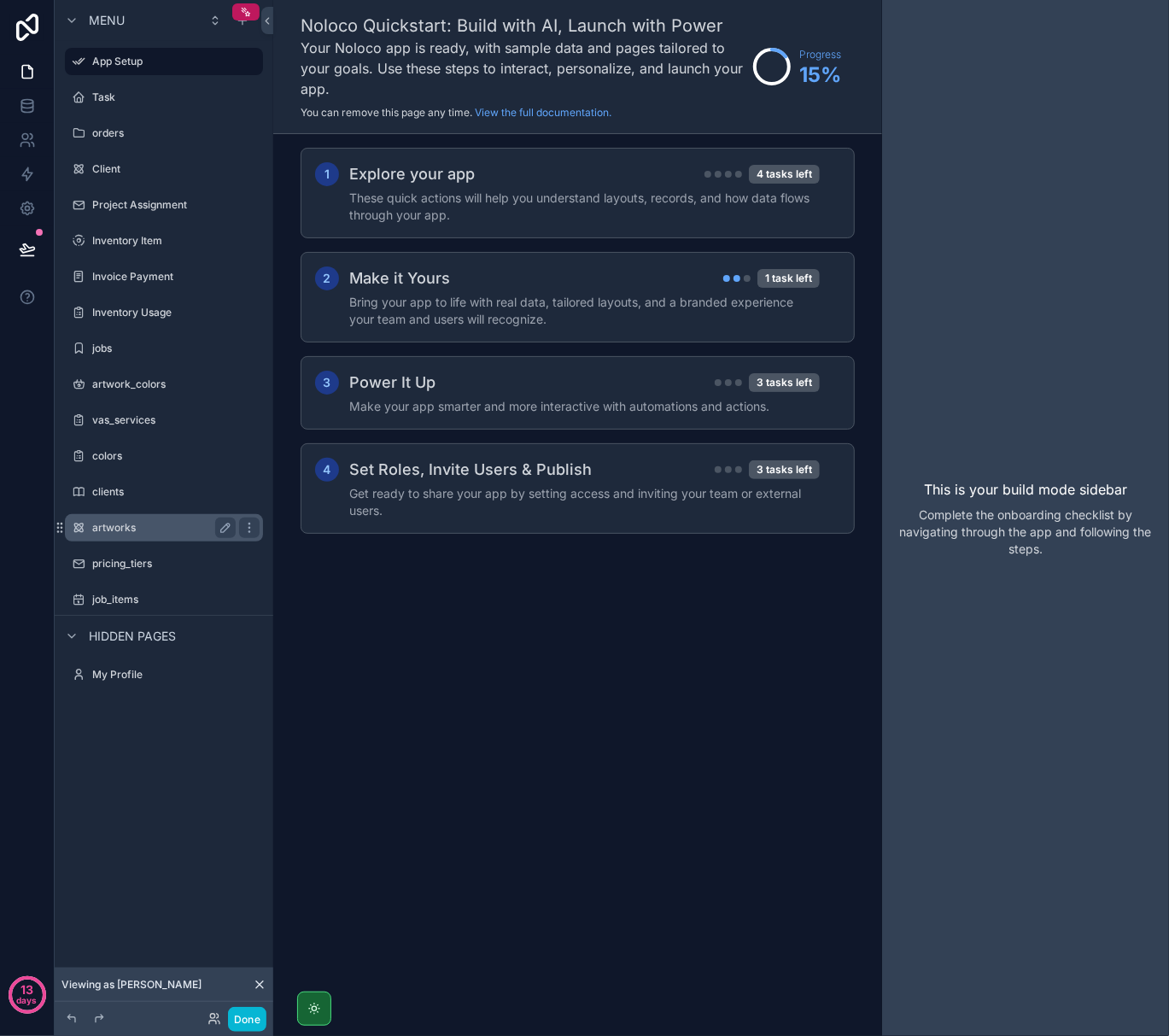
click at [130, 519] on div "artworks" at bounding box center [163, 528] width 144 height 21
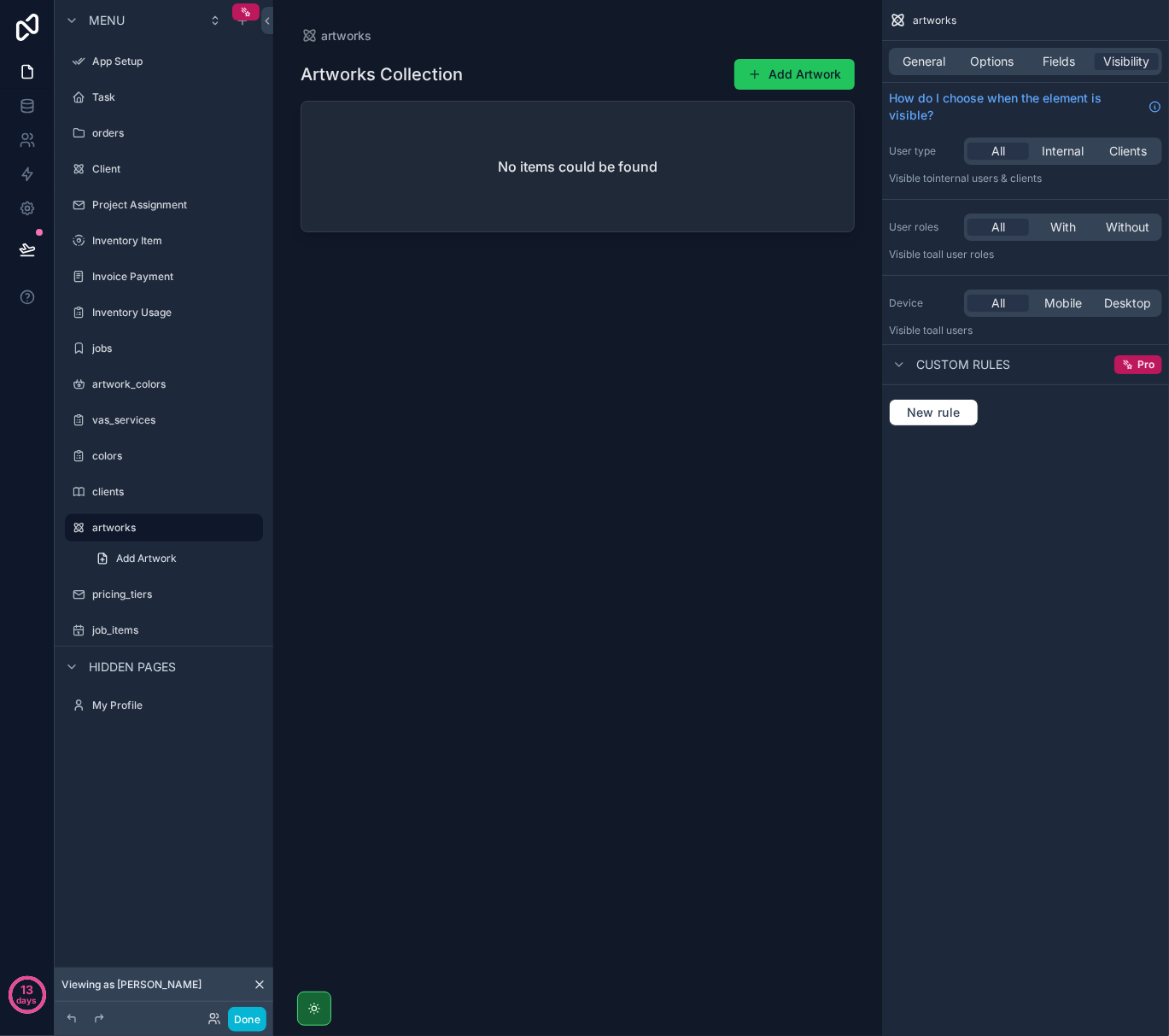
click at [743, 195] on div "scrollable content" at bounding box center [578, 508] width 609 height 1016
click at [653, 196] on div "No items could be found" at bounding box center [577, 166] width 552 height 130
click at [791, 75] on button "Add Artwork" at bounding box center [795, 74] width 121 height 30
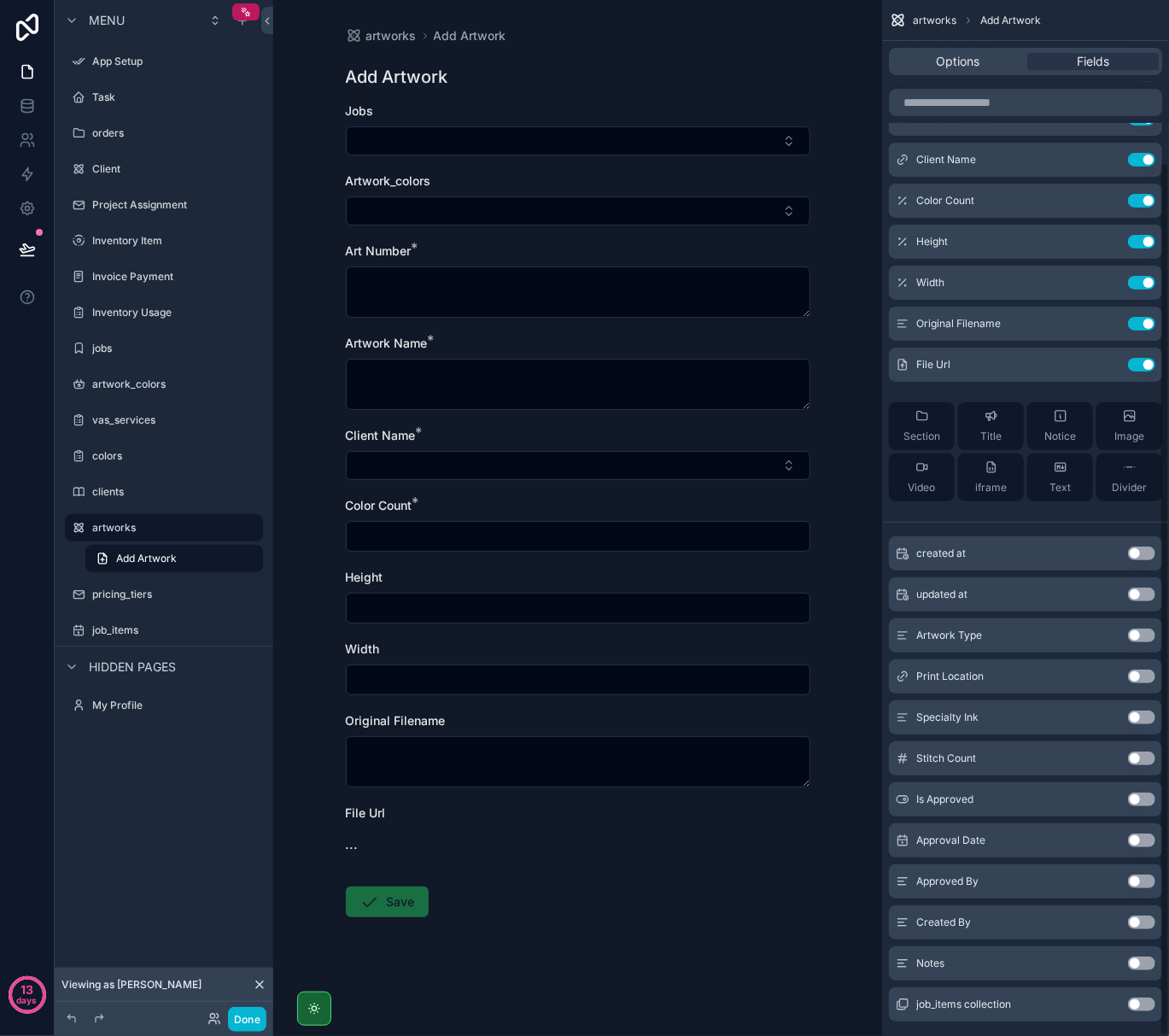
scroll to position [192, 0]
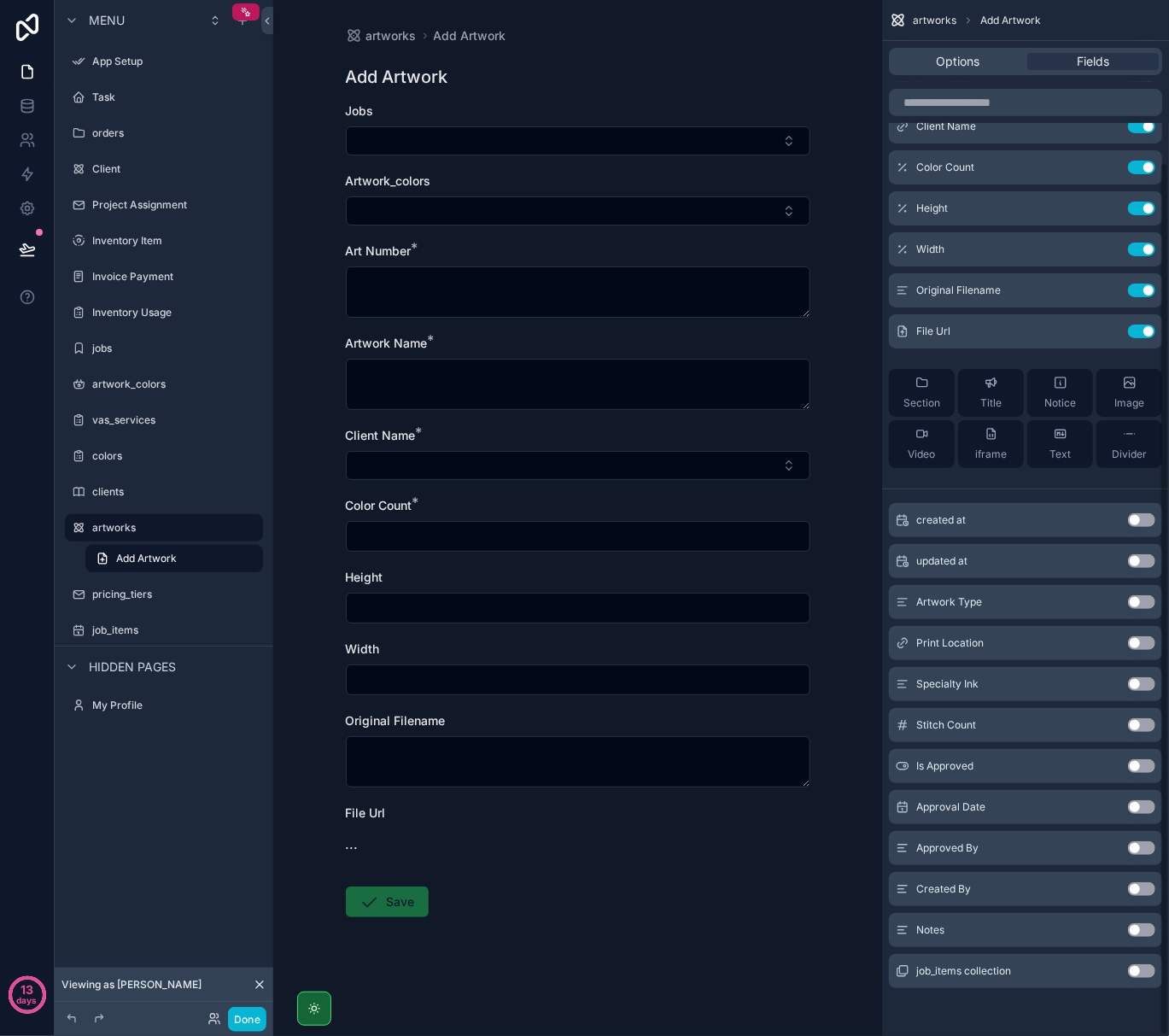
click at [1141, 645] on button "Use setting" at bounding box center [1141, 643] width 28 height 13
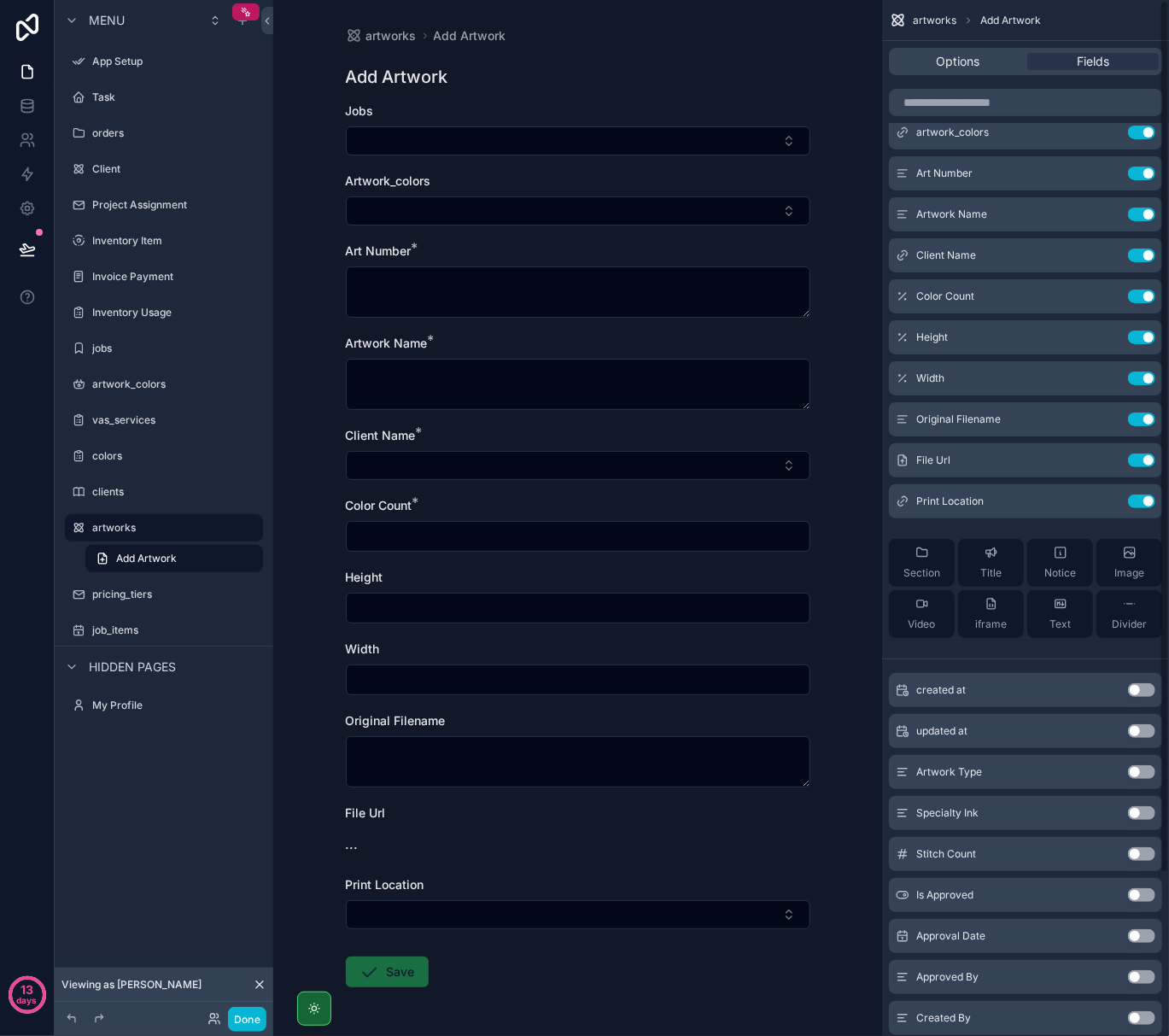
scroll to position [0, 0]
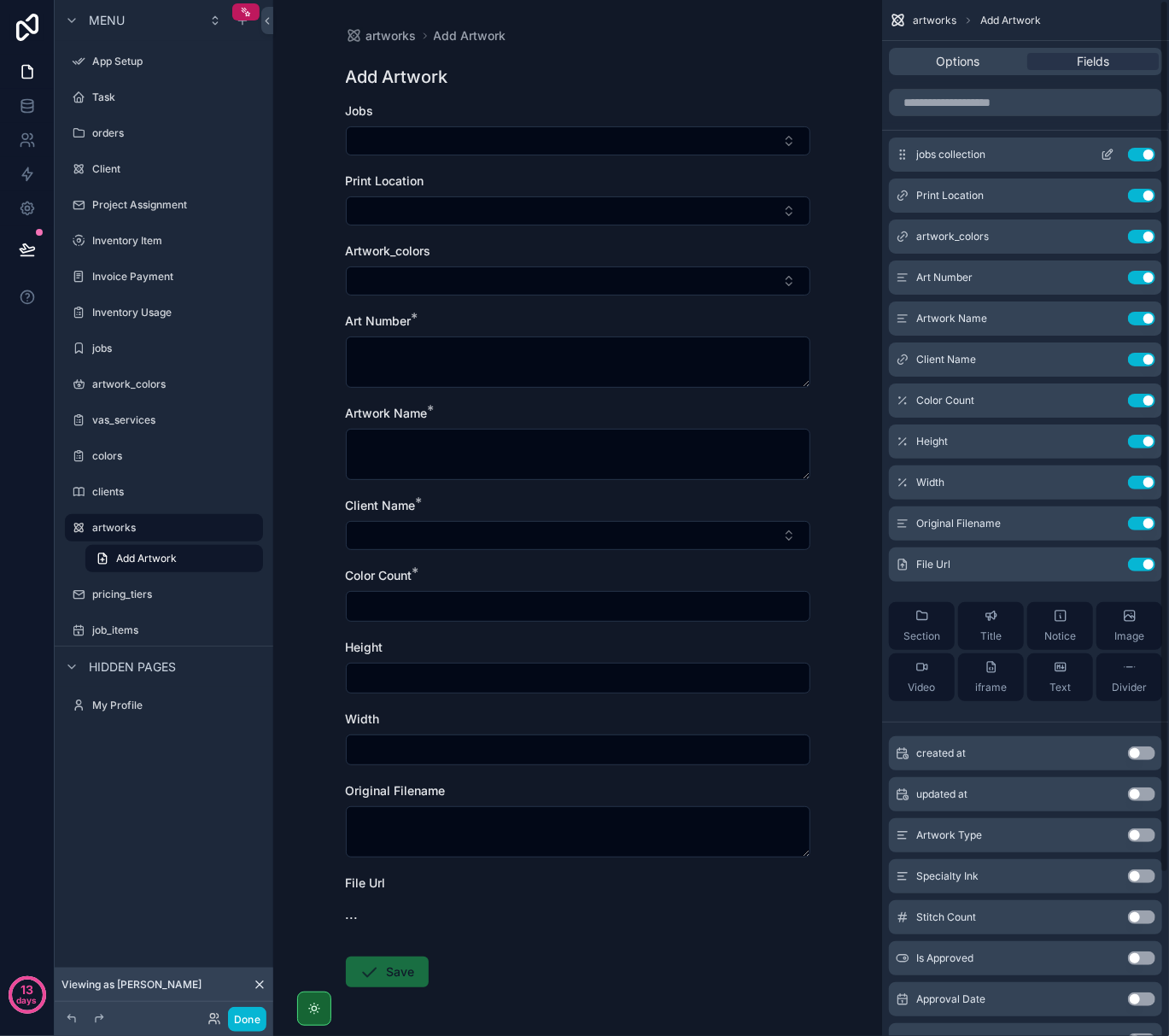
click at [1149, 151] on button "Use setting" at bounding box center [1141, 154] width 28 height 13
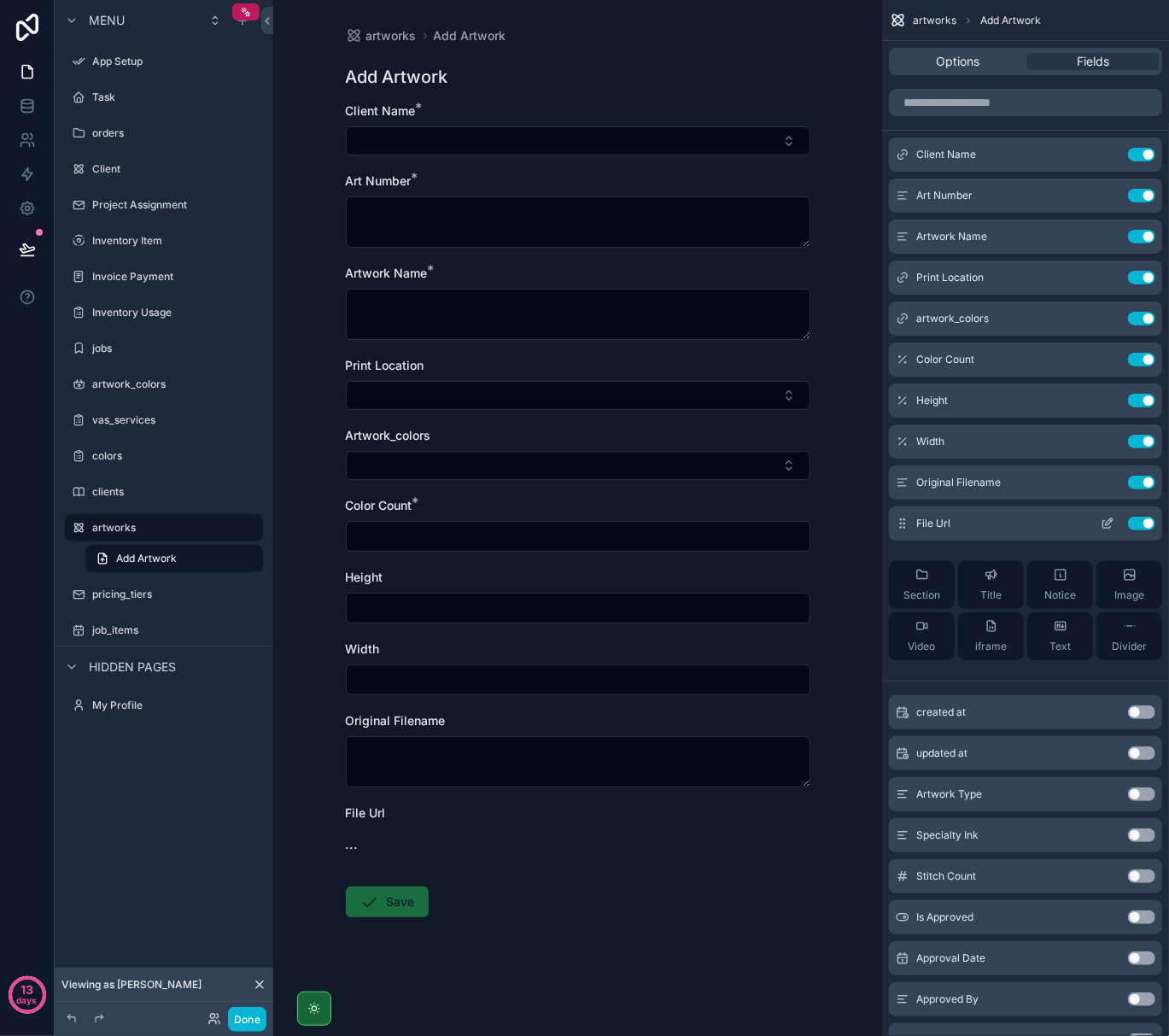
click at [1111, 528] on icon "scrollable content" at bounding box center [1107, 525] width 8 height 8
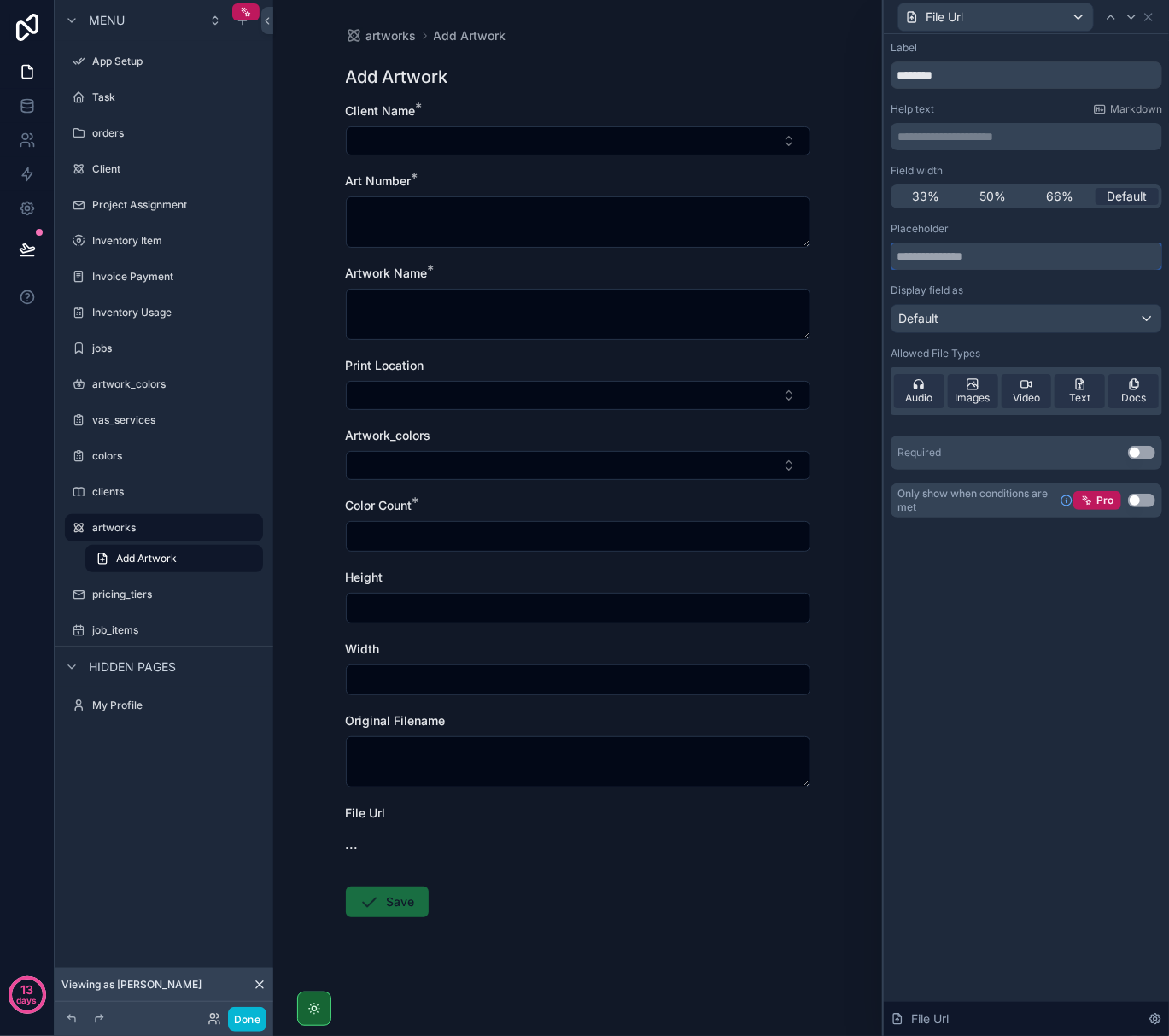
drag, startPoint x: 978, startPoint y: 260, endPoint x: 909, endPoint y: 251, distance: 69.6
click at [909, 251] on input "text" at bounding box center [1026, 256] width 272 height 28
click at [1152, 22] on icon at bounding box center [1149, 17] width 13 height 13
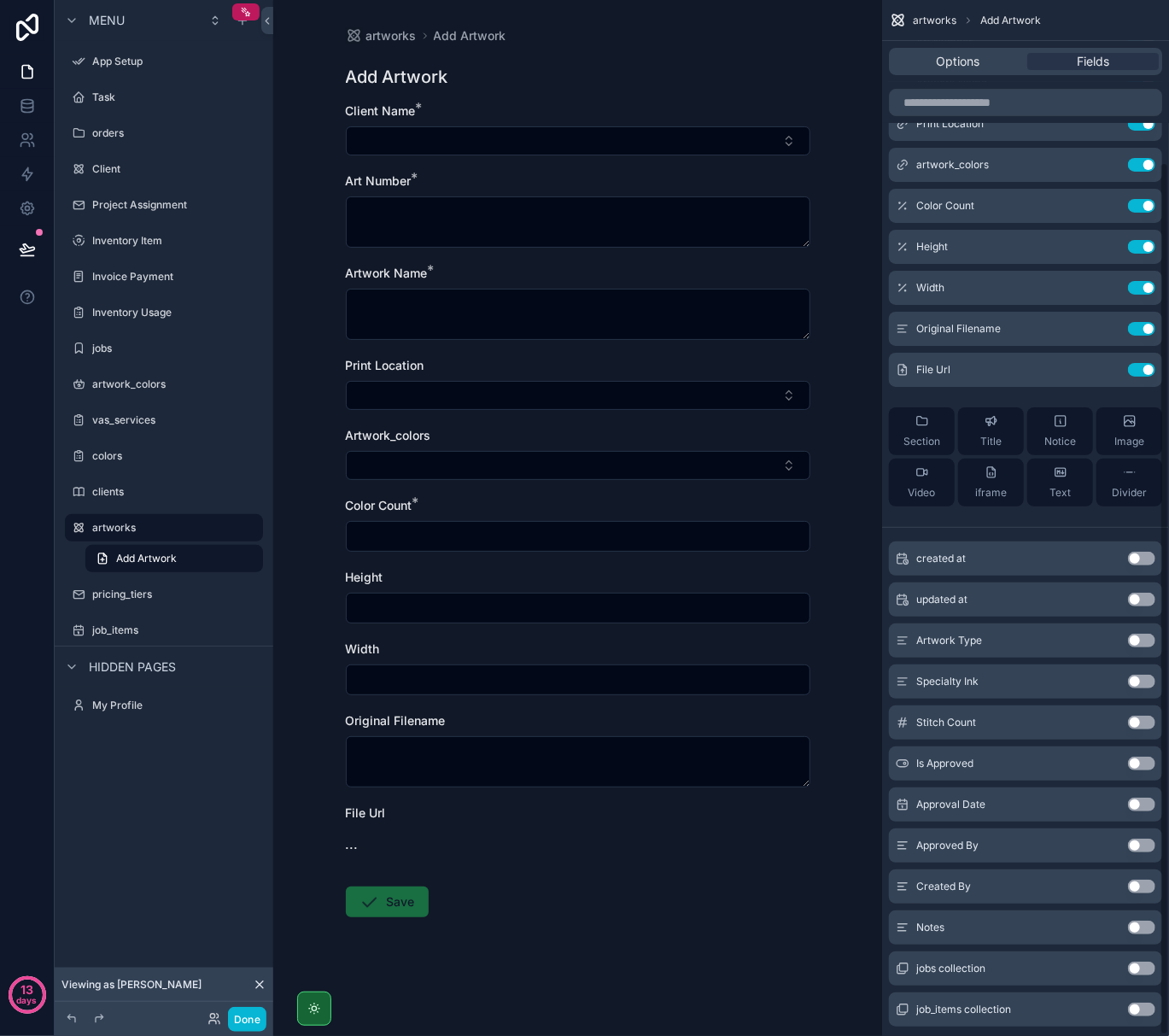
scroll to position [192, 0]
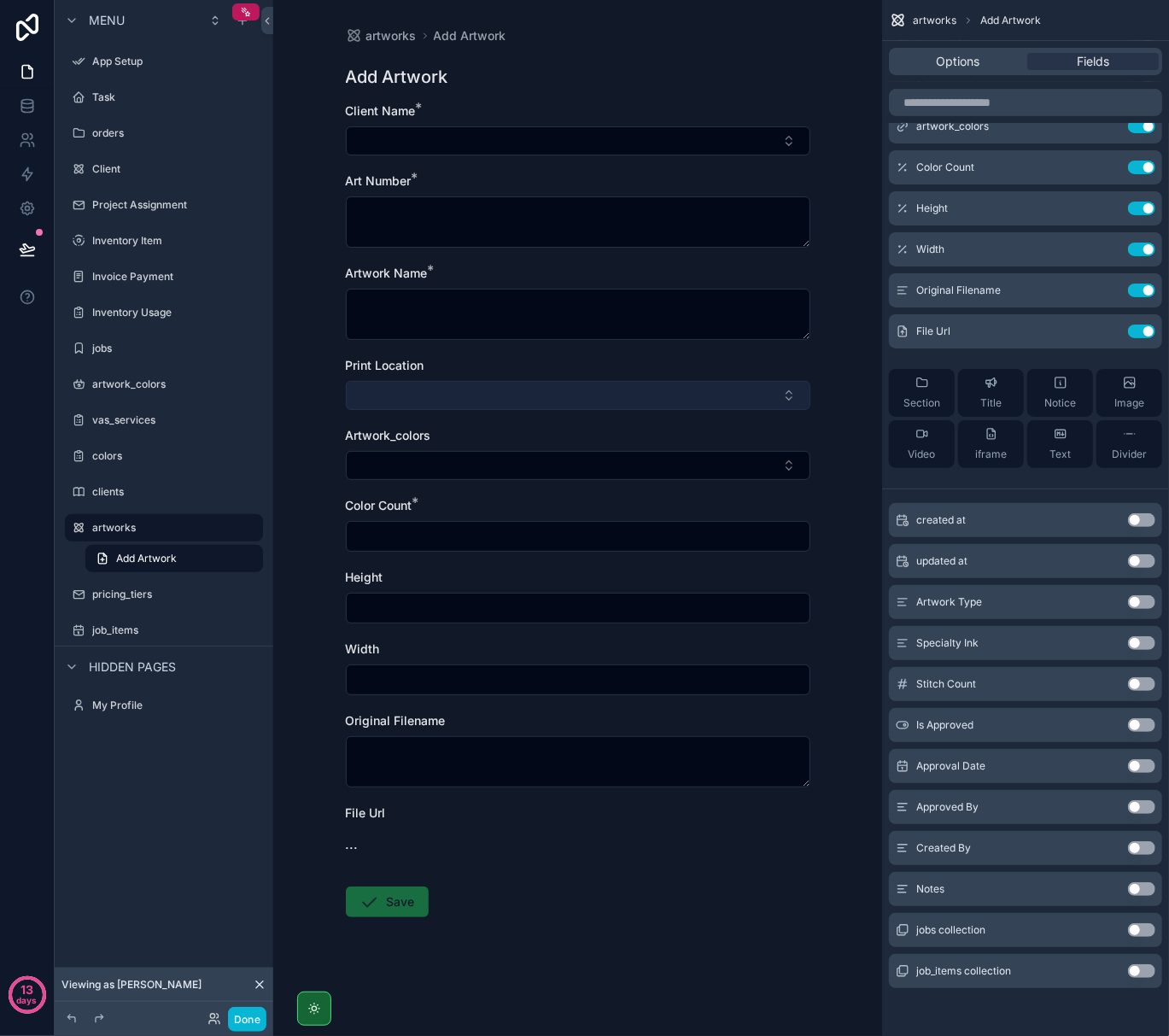
click at [512, 393] on button "Select Button" at bounding box center [578, 395] width 465 height 29
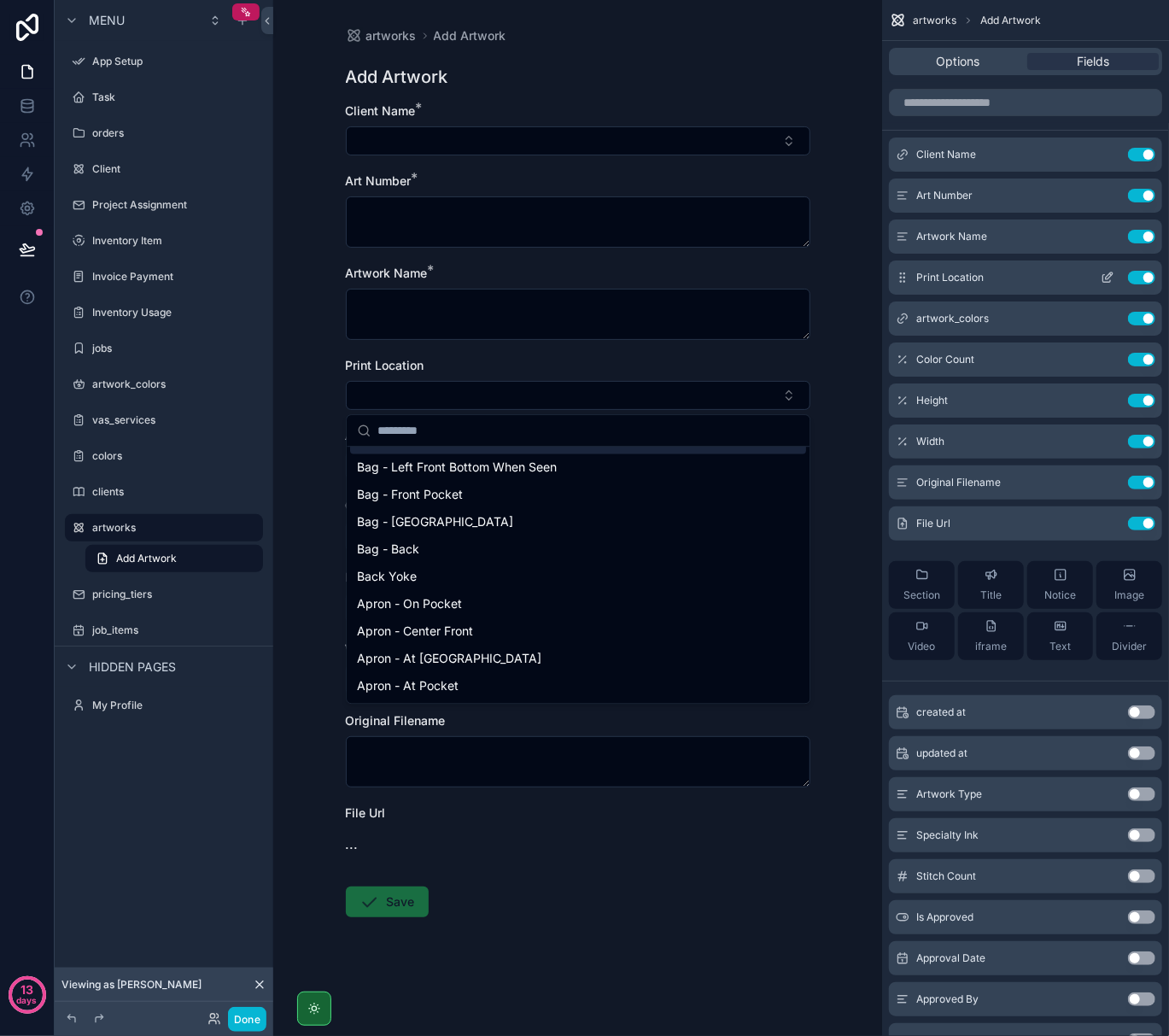
scroll to position [0, 0]
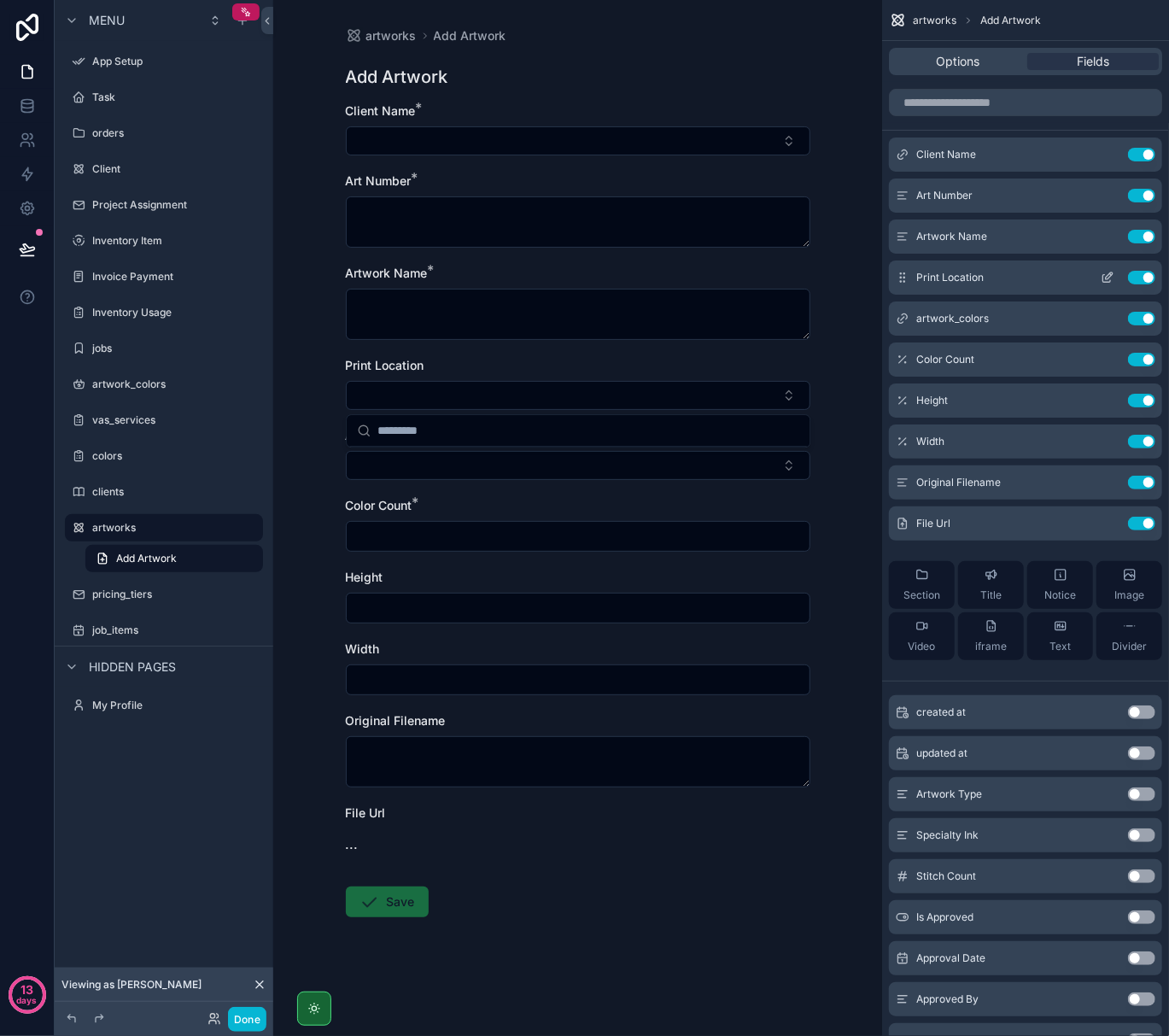
click at [1108, 278] on icon "scrollable content" at bounding box center [1107, 278] width 13 height 13
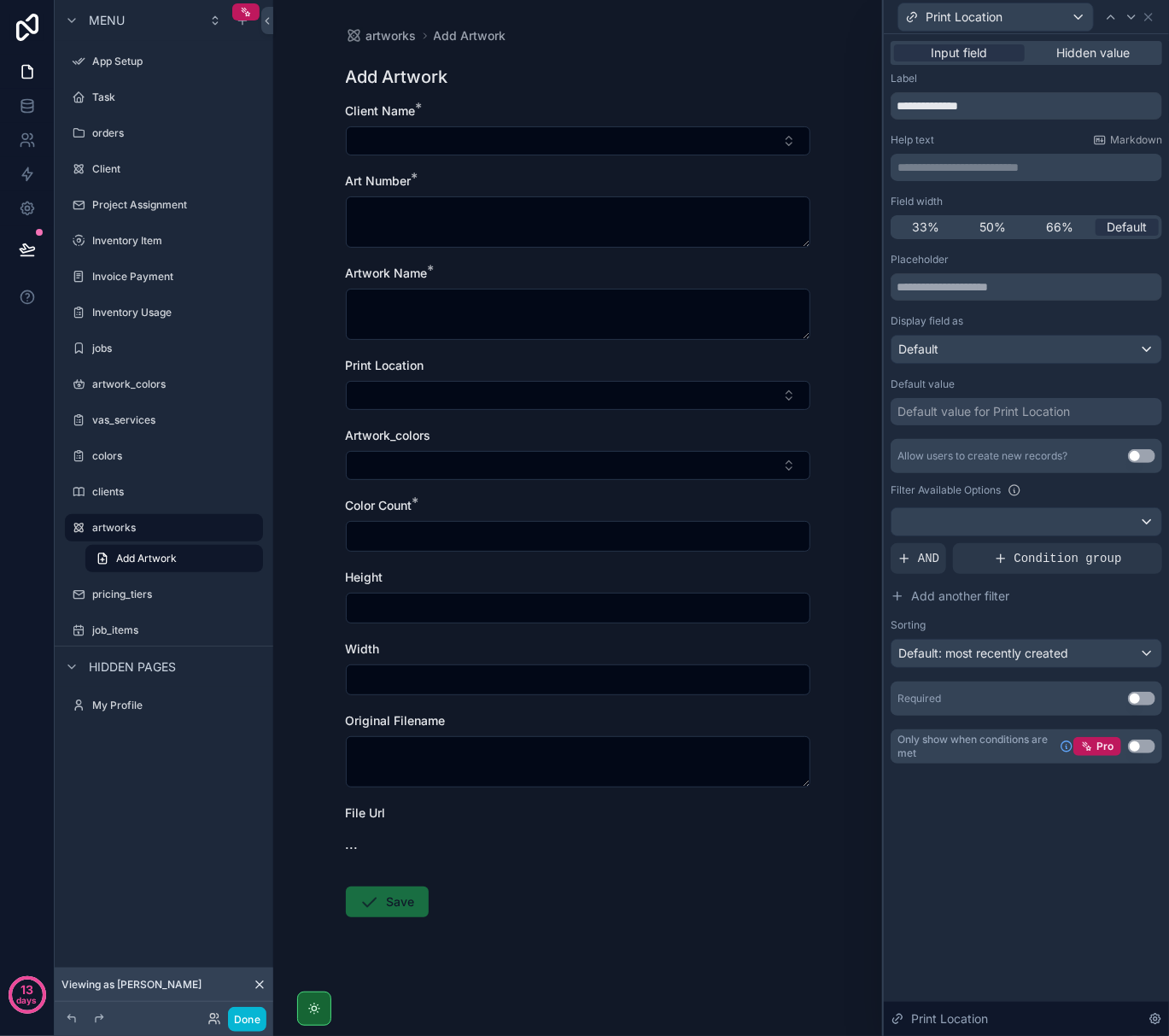
click at [1148, 452] on button "Use setting" at bounding box center [1141, 456] width 28 height 13
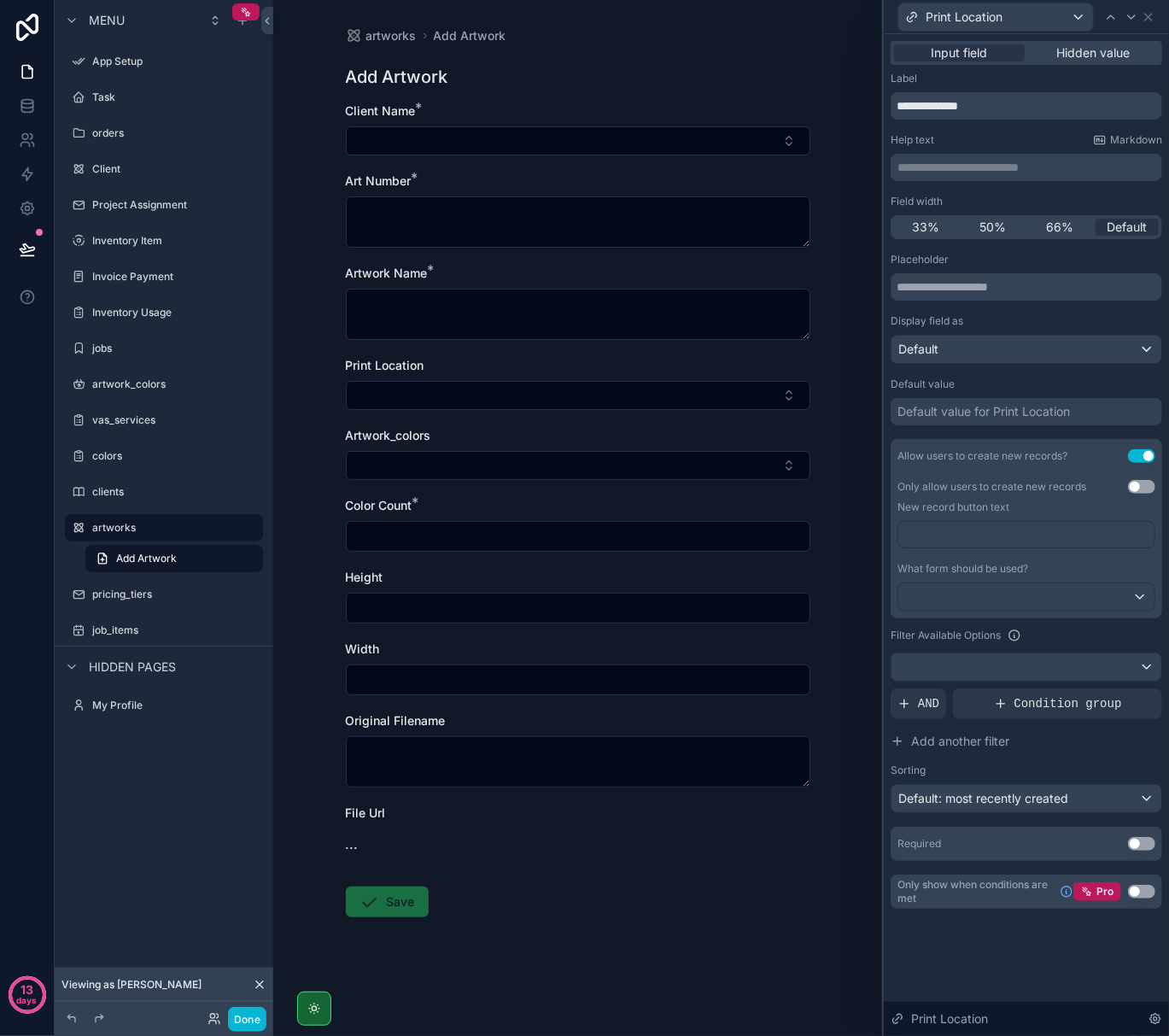
click at [938, 536] on p "﻿" at bounding box center [1028, 535] width 246 height 17
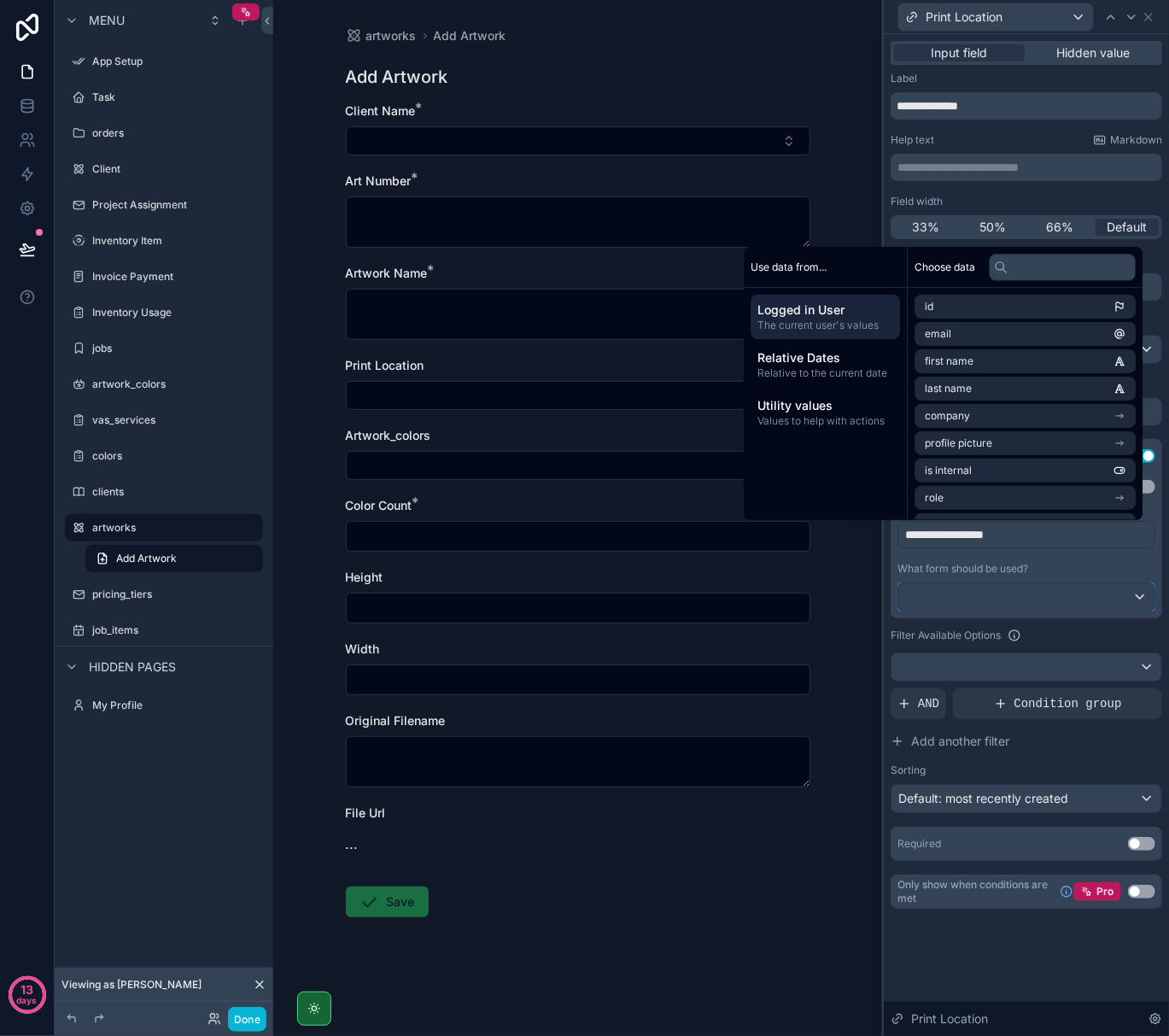
click at [968, 591] on div at bounding box center [1026, 597] width 257 height 28
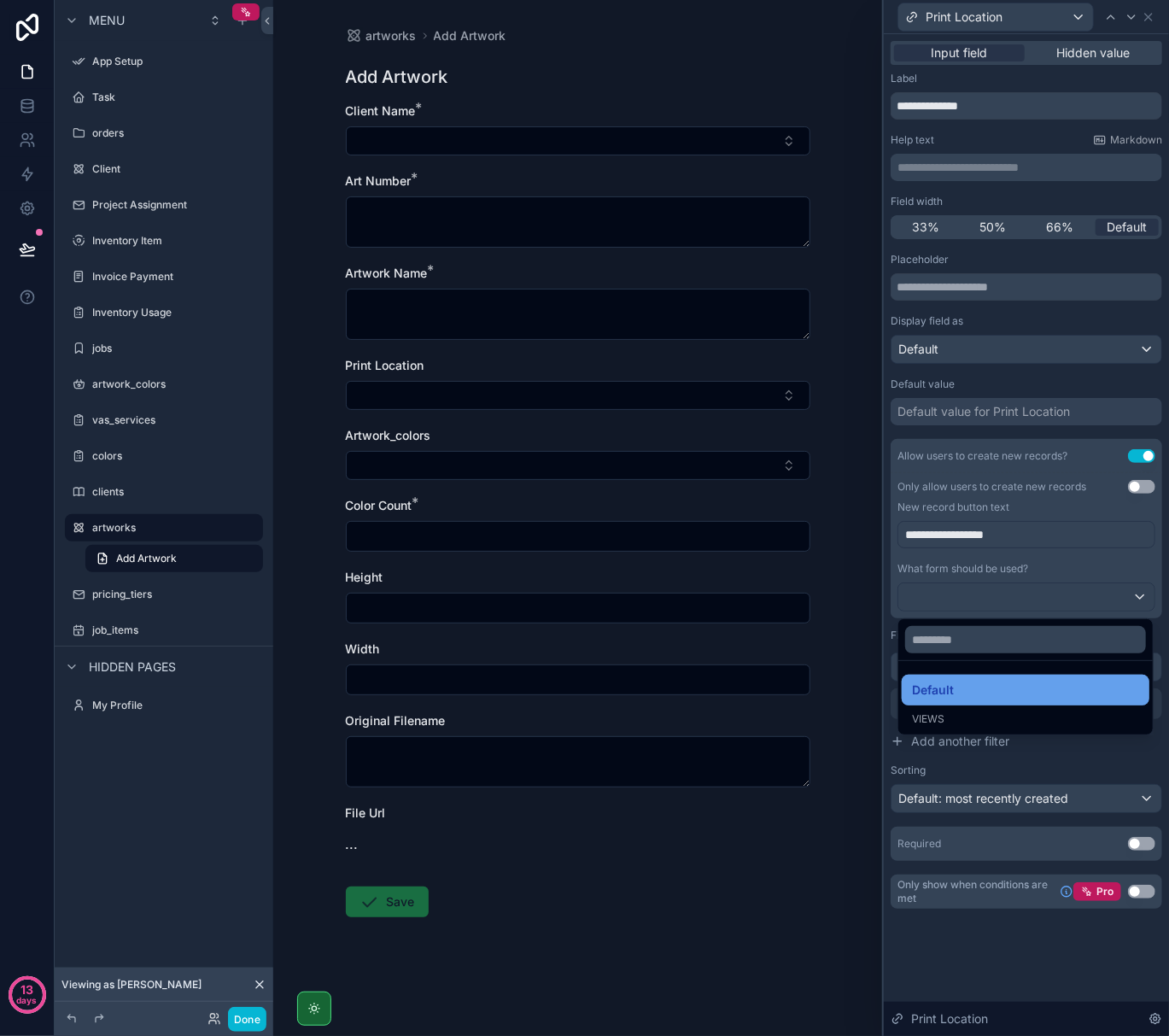
click at [950, 699] on span "Default" at bounding box center [933, 690] width 42 height 21
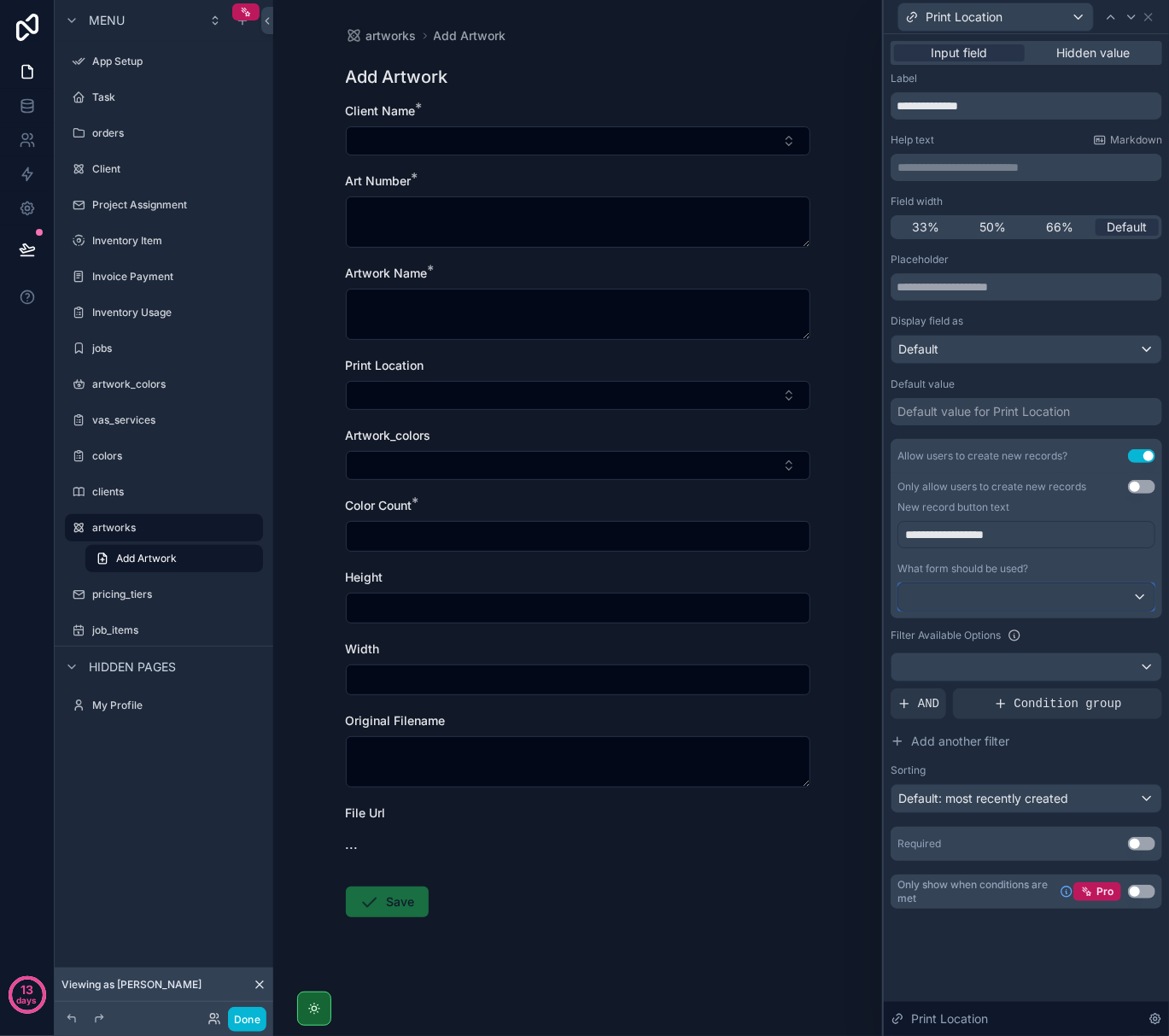
click at [1008, 596] on div at bounding box center [1026, 597] width 257 height 28
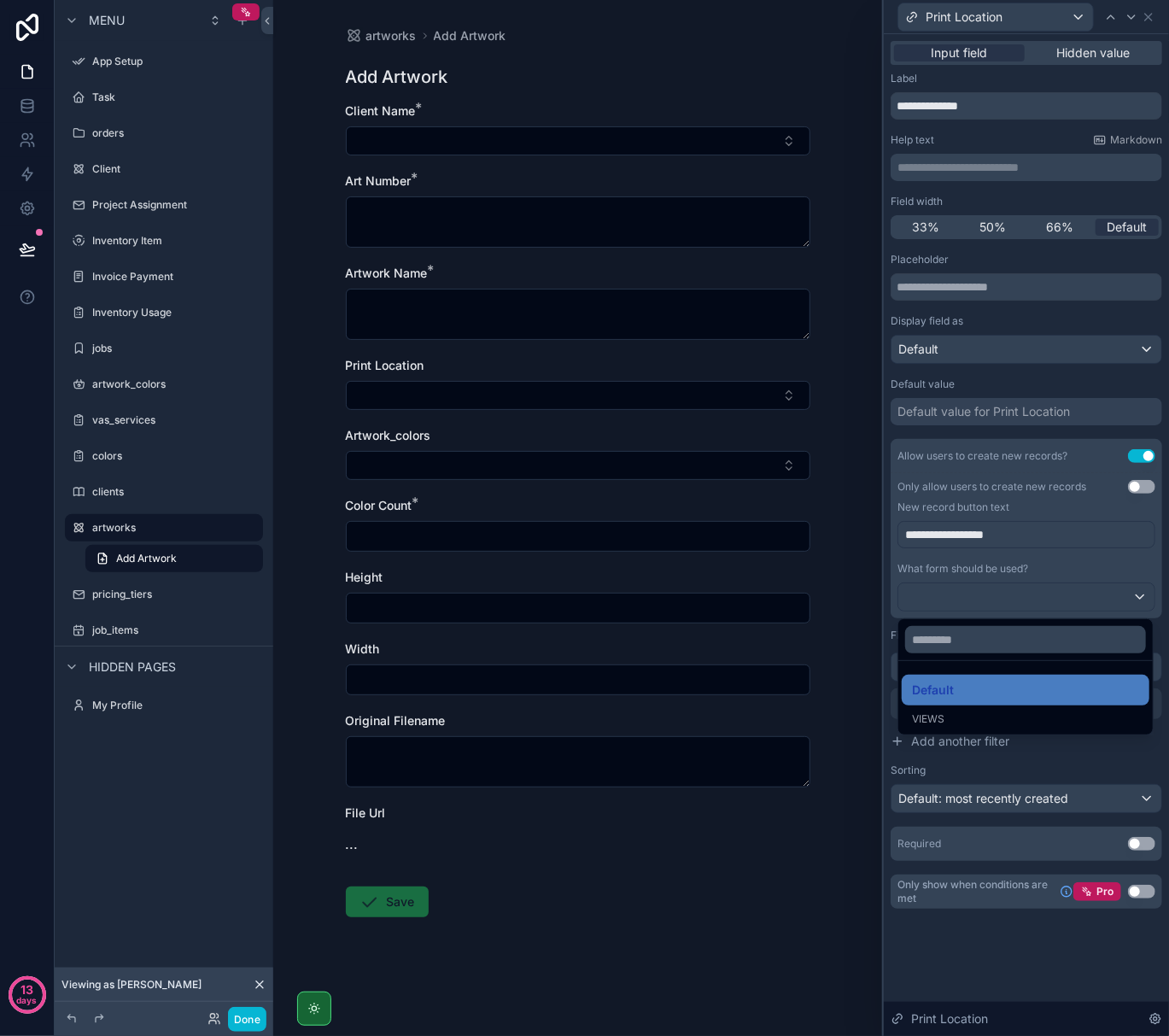
click at [747, 882] on form "Client Name * Art Number * Artwork Name * Print Location Artwork_colors Color C…" at bounding box center [578, 565] width 465 height 924
click at [1145, 490] on div at bounding box center [1026, 518] width 285 height 1036
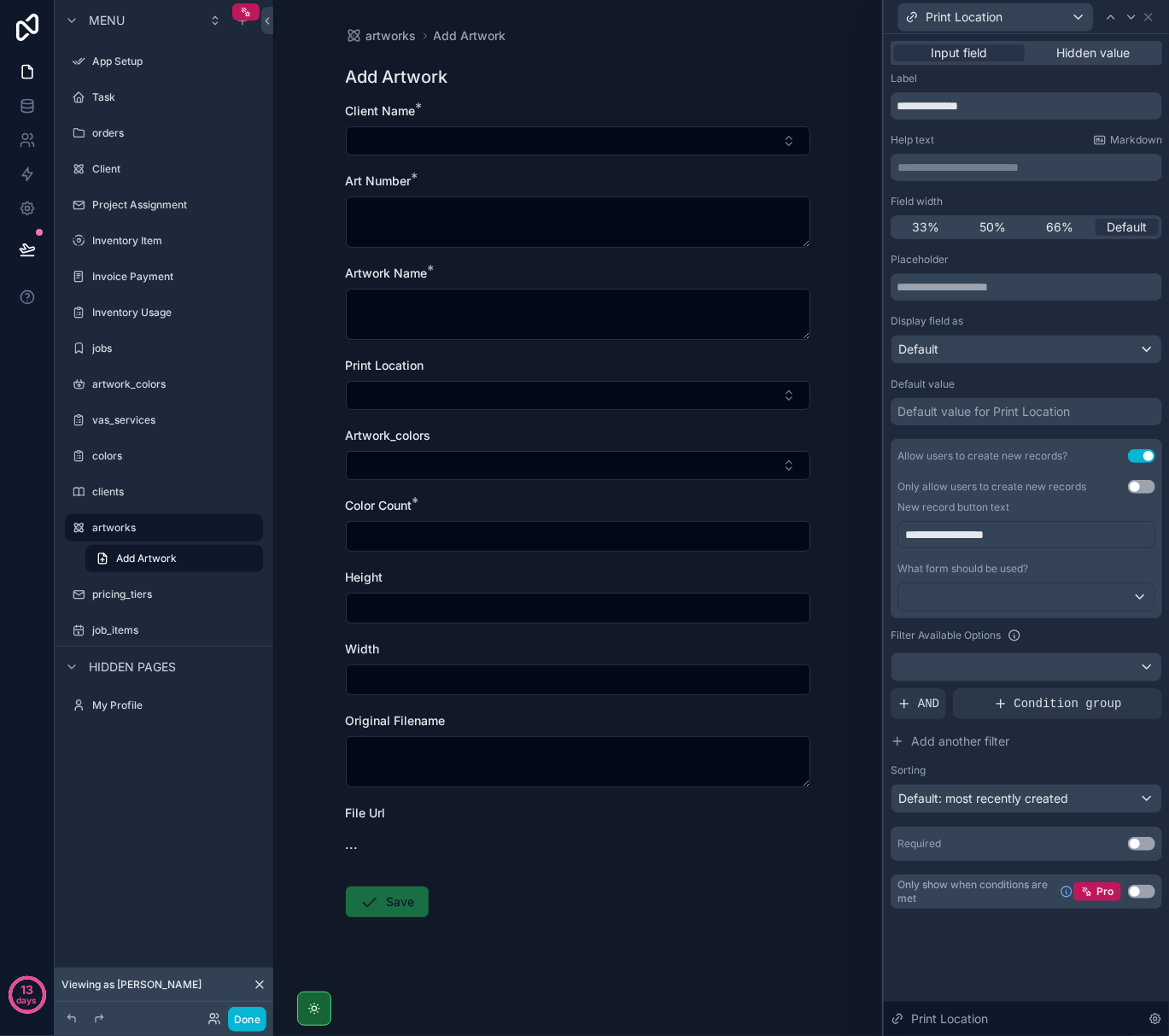
click at [1145, 490] on button "Use setting" at bounding box center [1141, 487] width 28 height 13
click at [1142, 486] on button "Use setting" at bounding box center [1141, 487] width 28 height 13
click at [530, 392] on button "Select Button" at bounding box center [578, 395] width 465 height 29
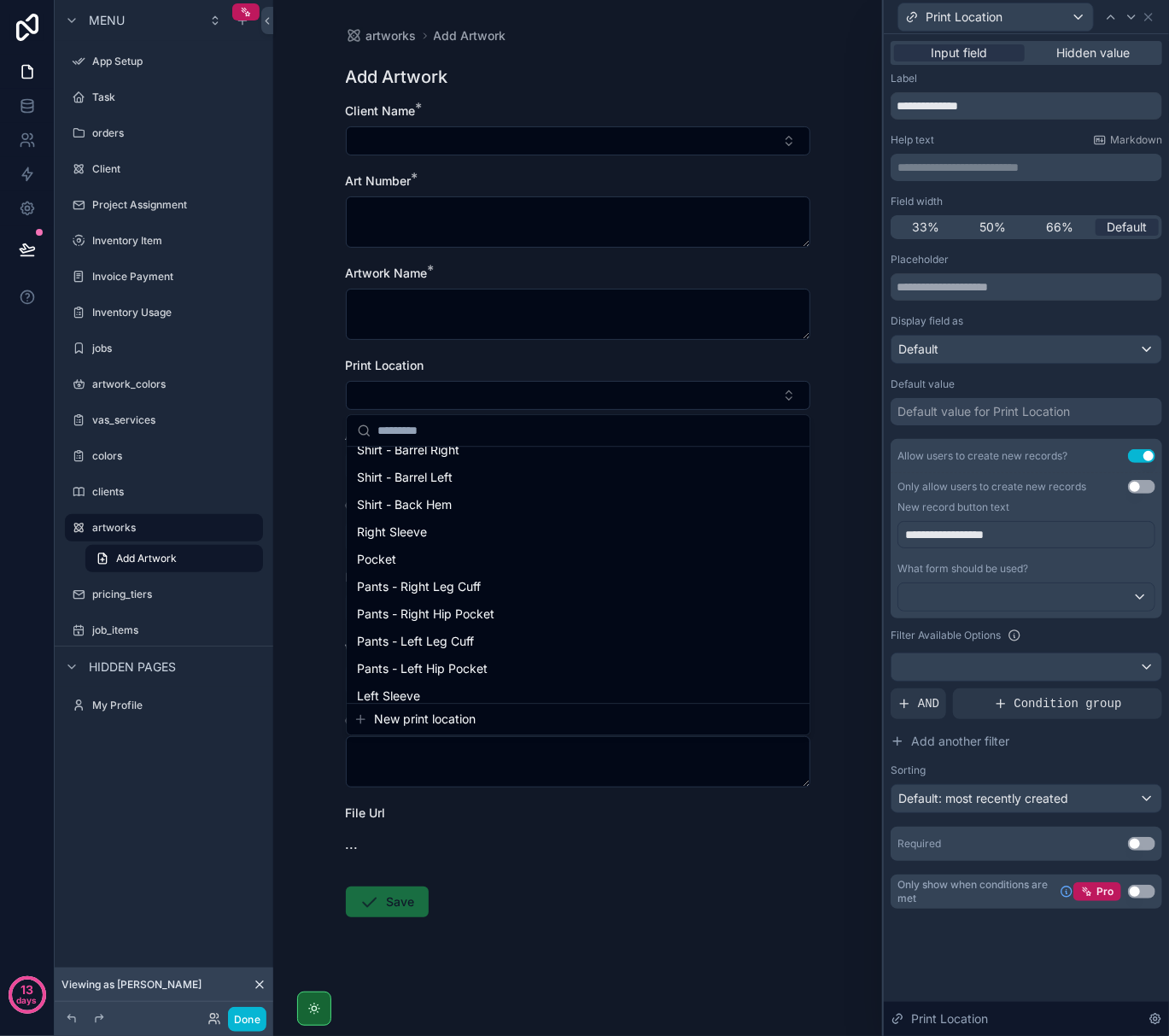
scroll to position [1159, 0]
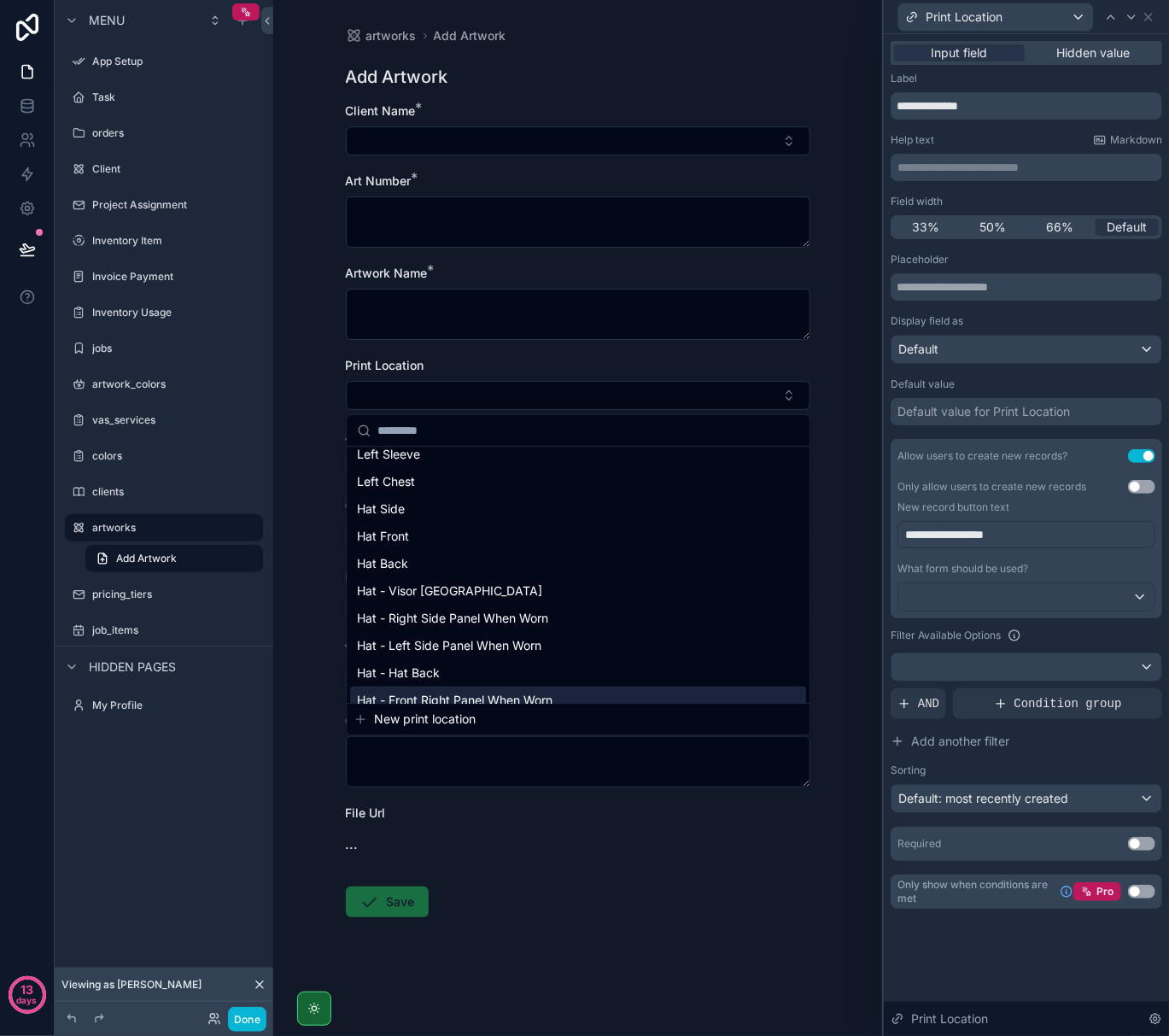
click at [516, 728] on button "New print location" at bounding box center [578, 719] width 450 height 17
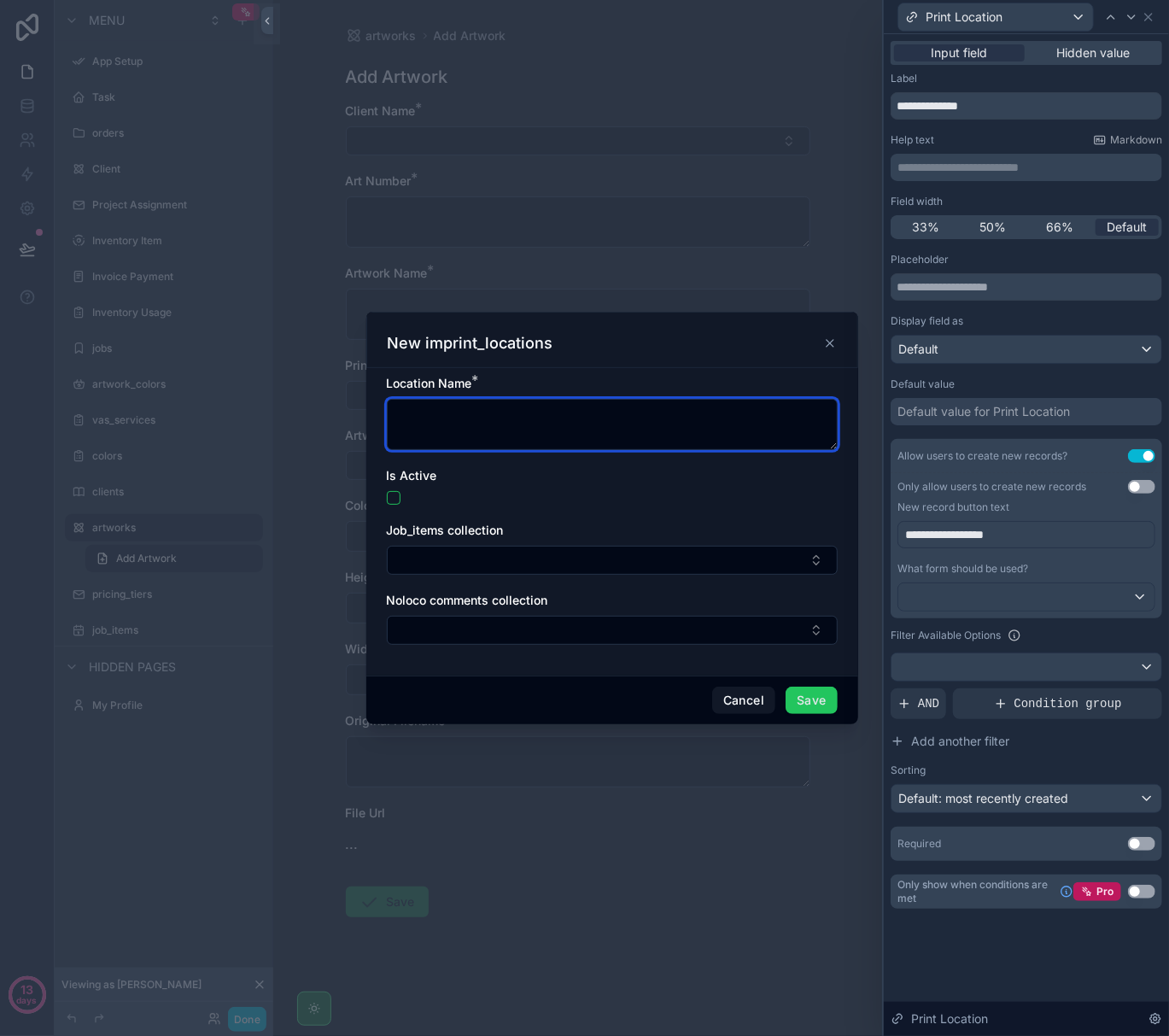
click at [516, 420] on textarea "scrollable content" at bounding box center [612, 425] width 451 height 51
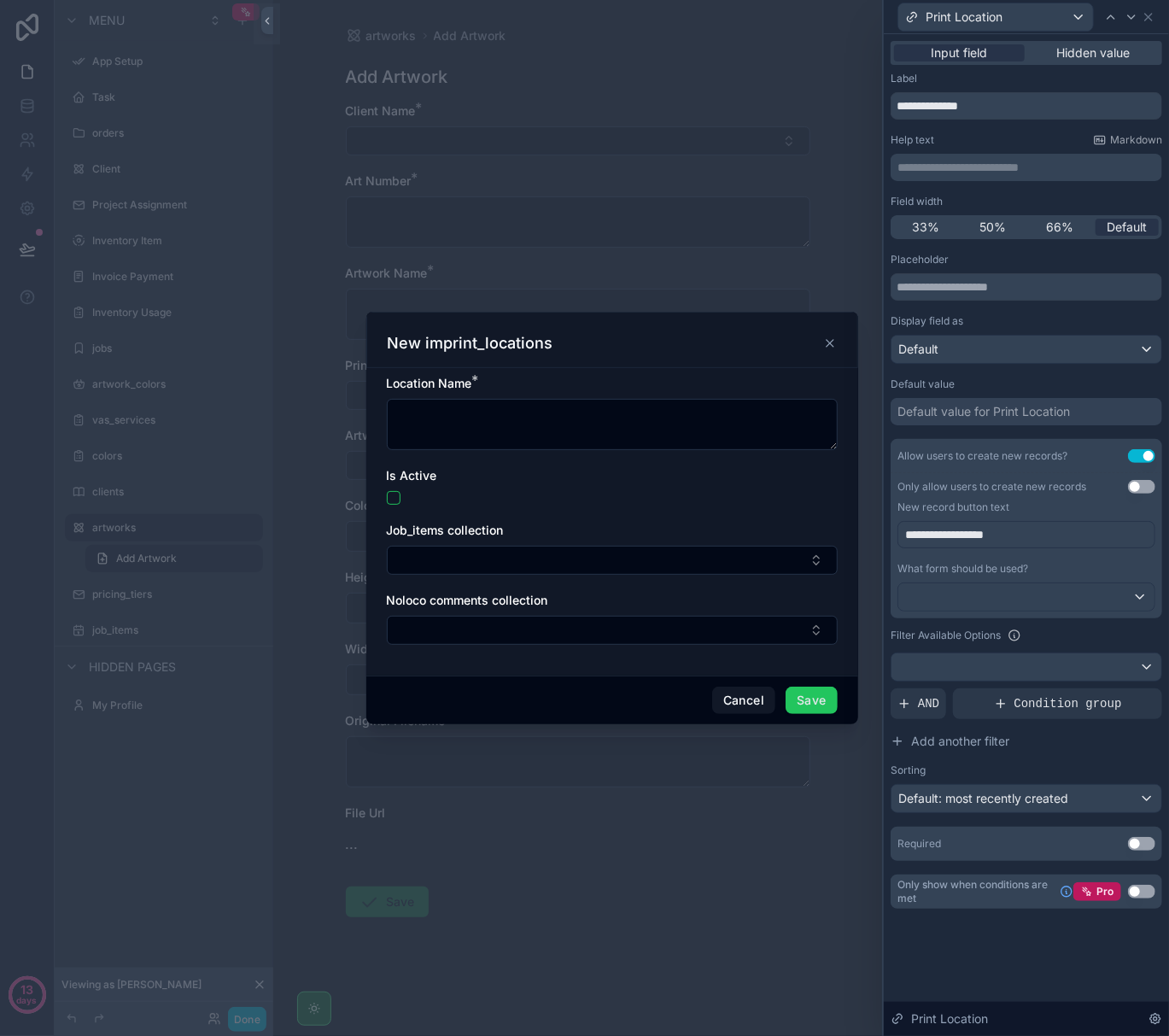
click at [719, 831] on div "scrollable content" at bounding box center [584, 518] width 1169 height 1036
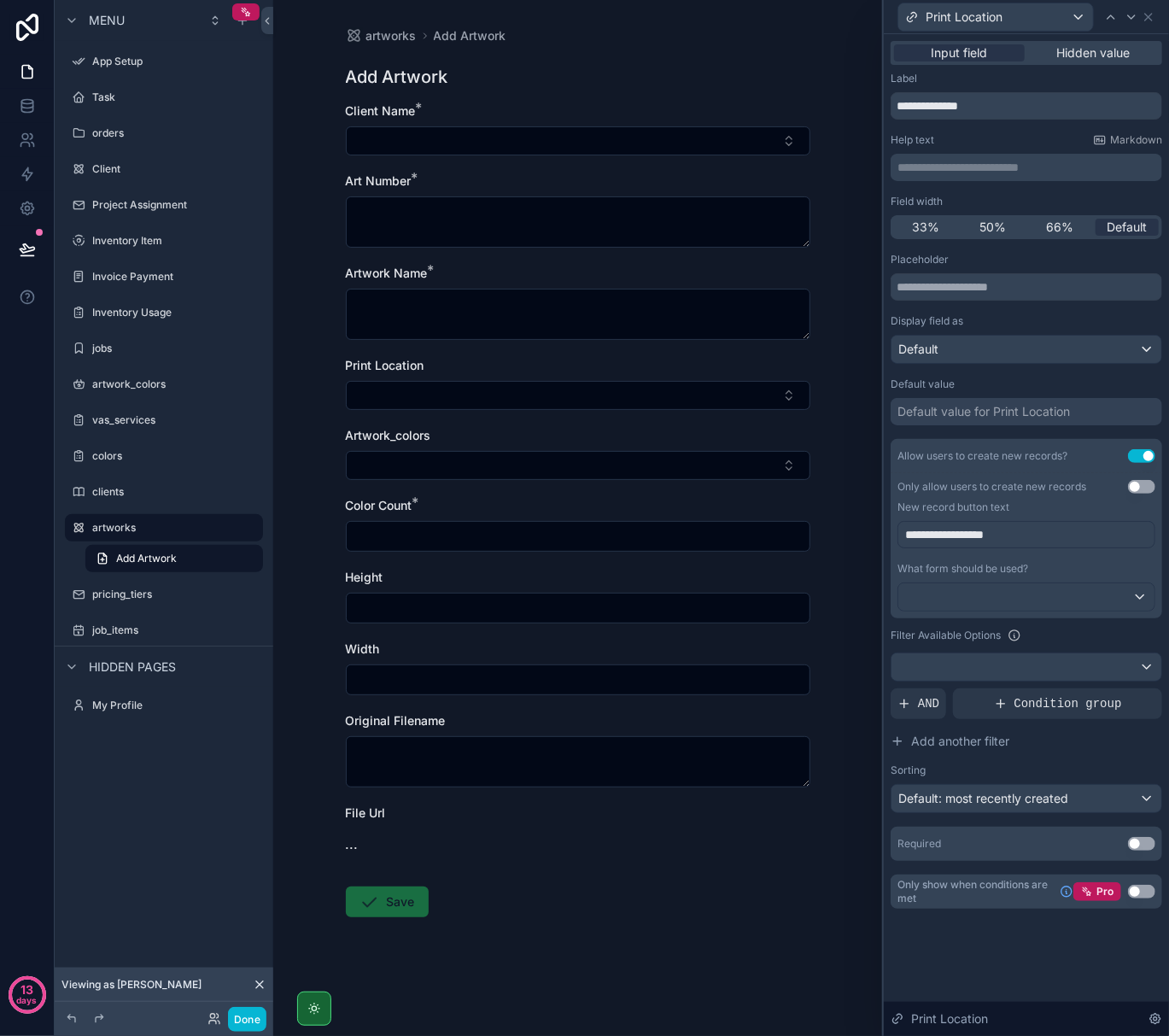
click at [835, 92] on div "artworks Add Artwork Add Artwork Client Name * Art Number * Artwork Name * Prin…" at bounding box center [578, 518] width 609 height 1036
click at [1149, 19] on icon at bounding box center [1149, 17] width 13 height 13
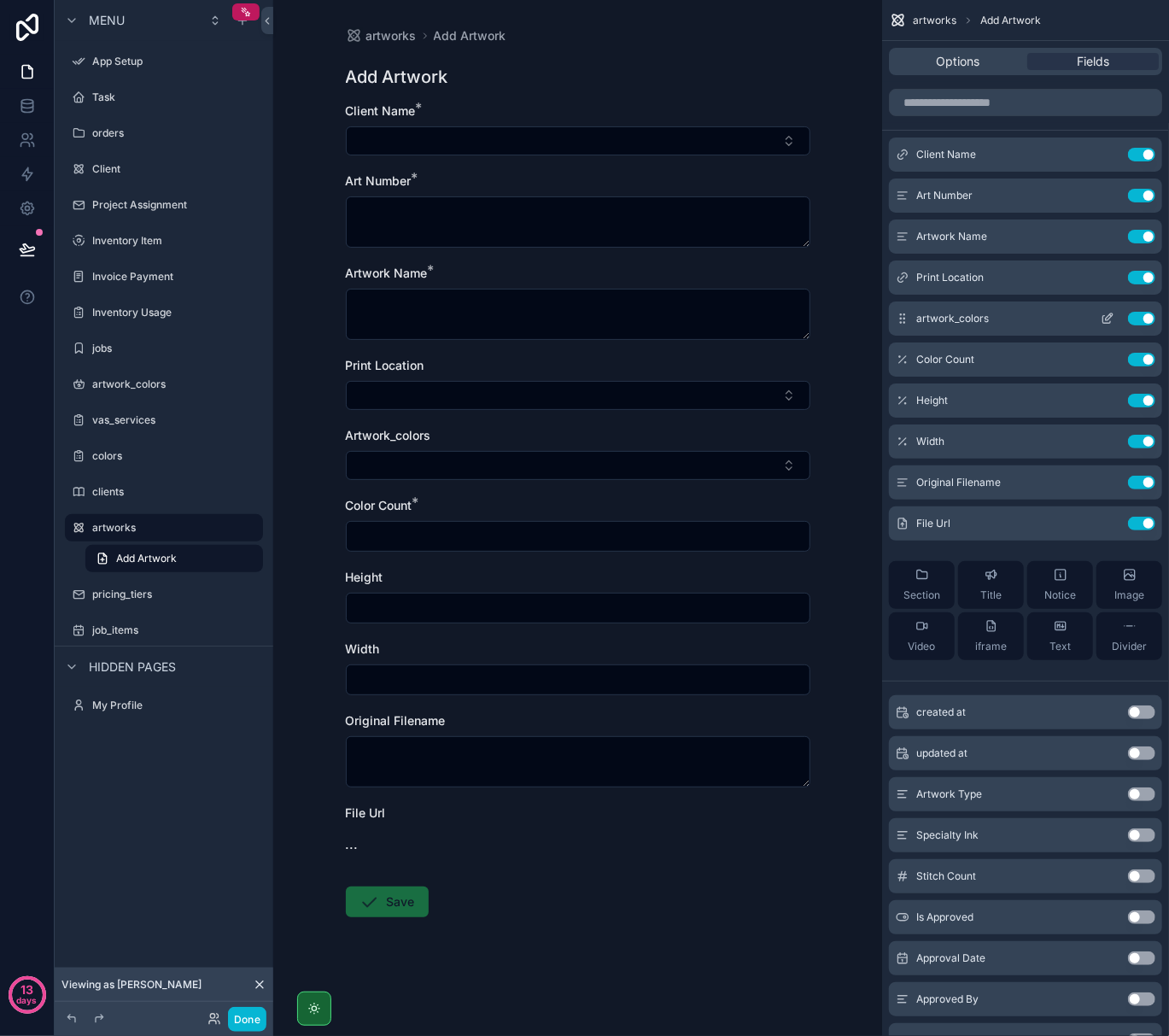
click at [1143, 321] on button "Use setting" at bounding box center [1141, 318] width 28 height 13
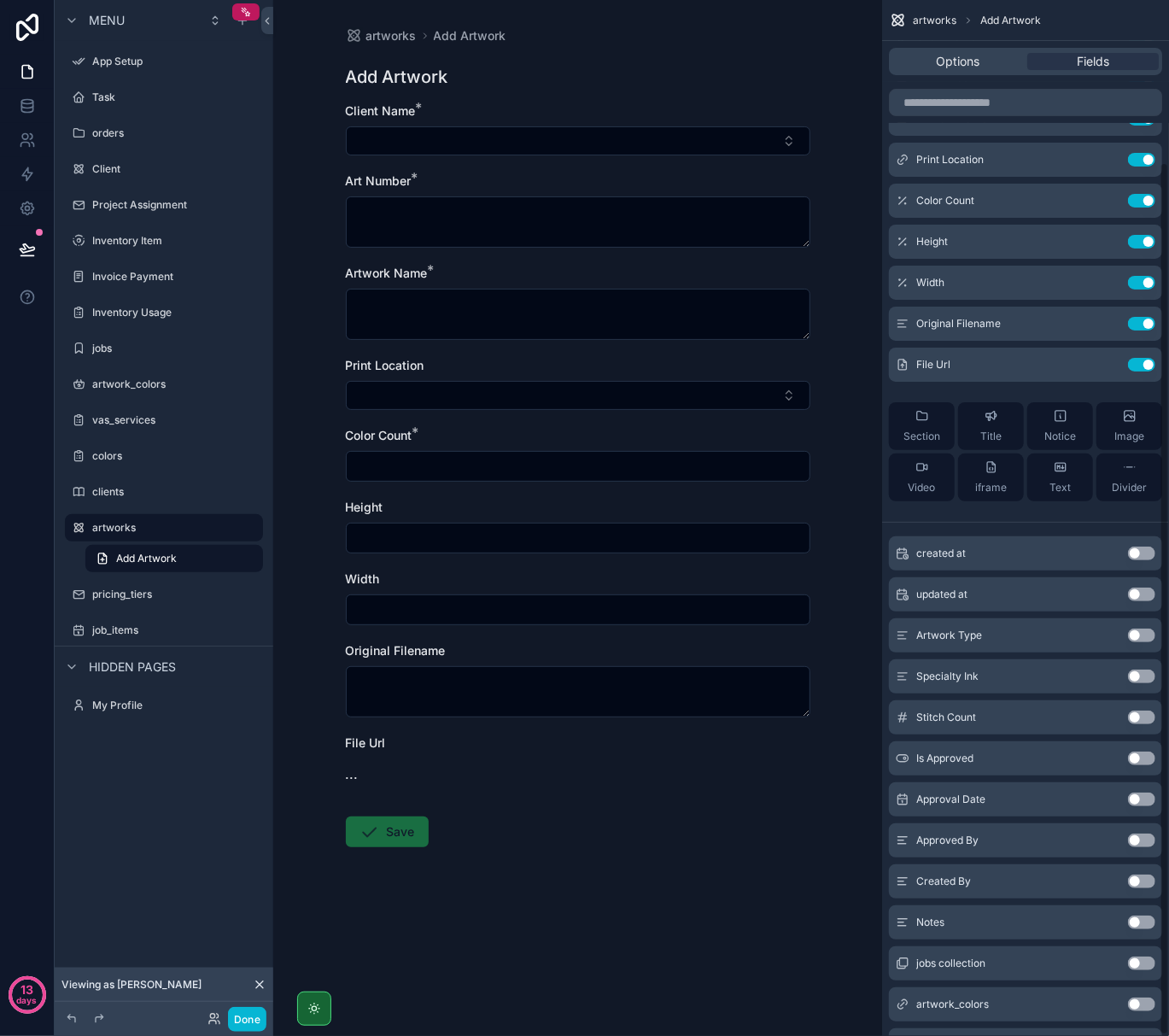
scroll to position [192, 0]
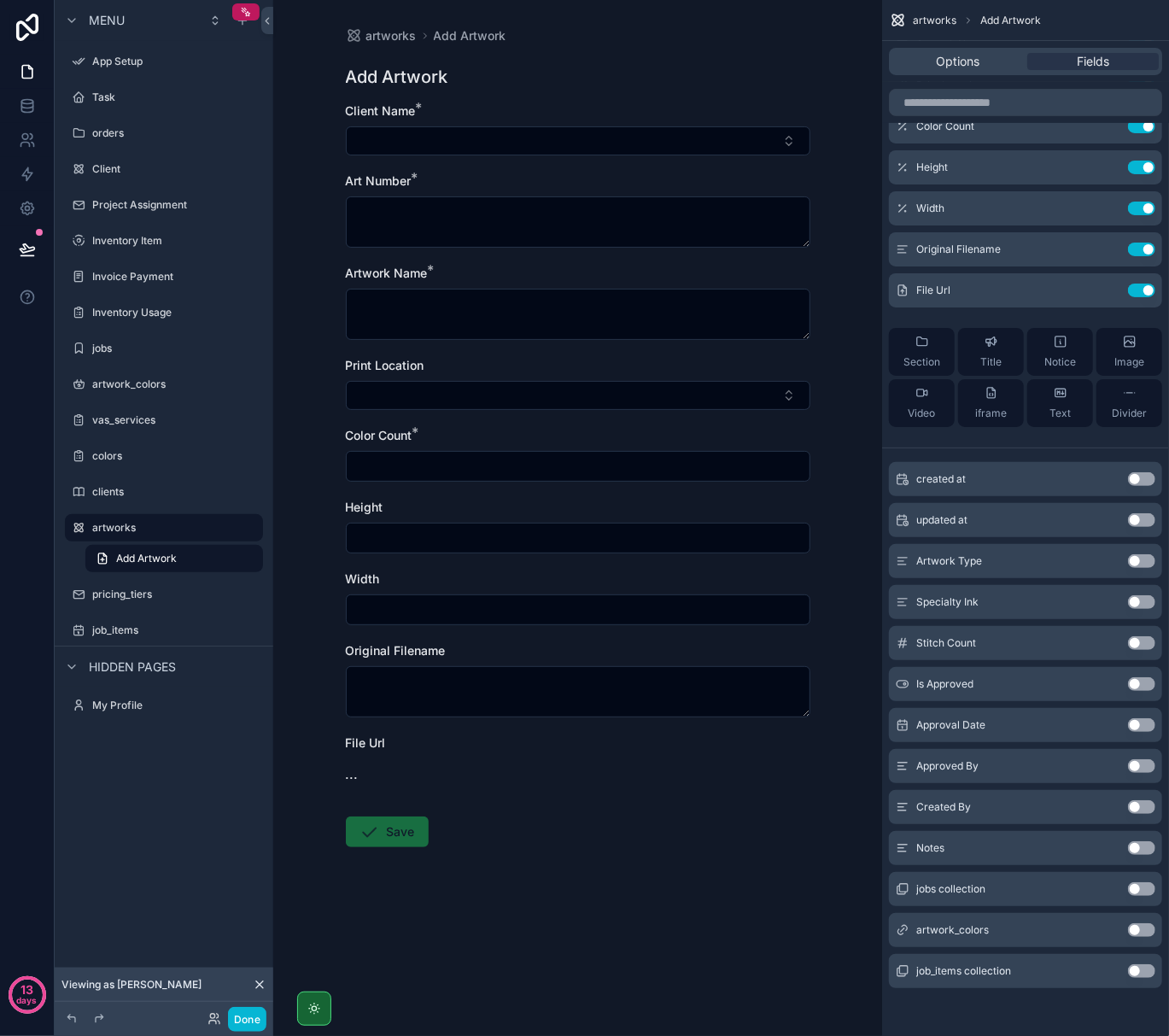
click at [667, 70] on div "Add Artwork" at bounding box center [578, 76] width 465 height 24
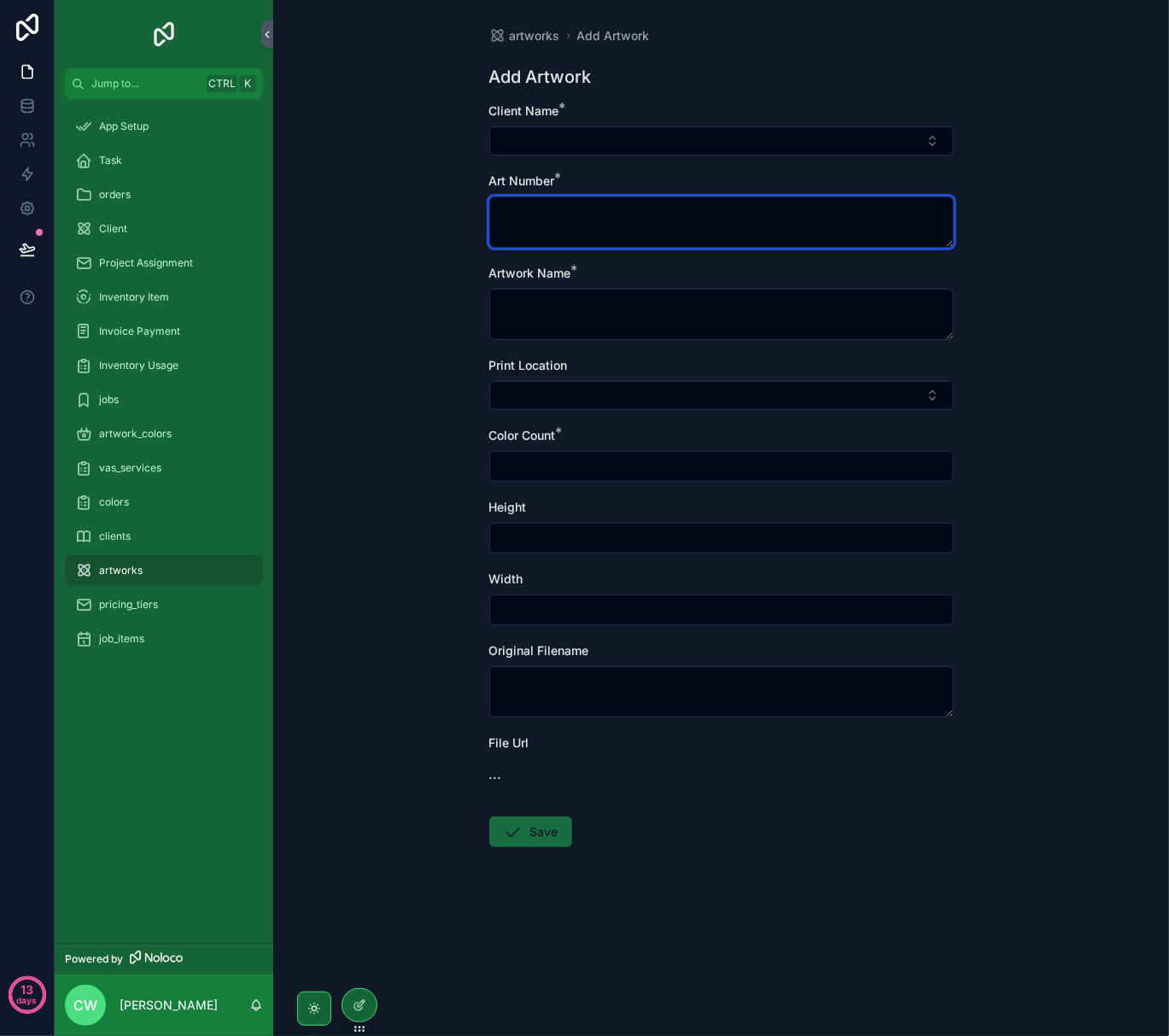
click at [574, 246] on textarea "scrollable content" at bounding box center [721, 222] width 465 height 51
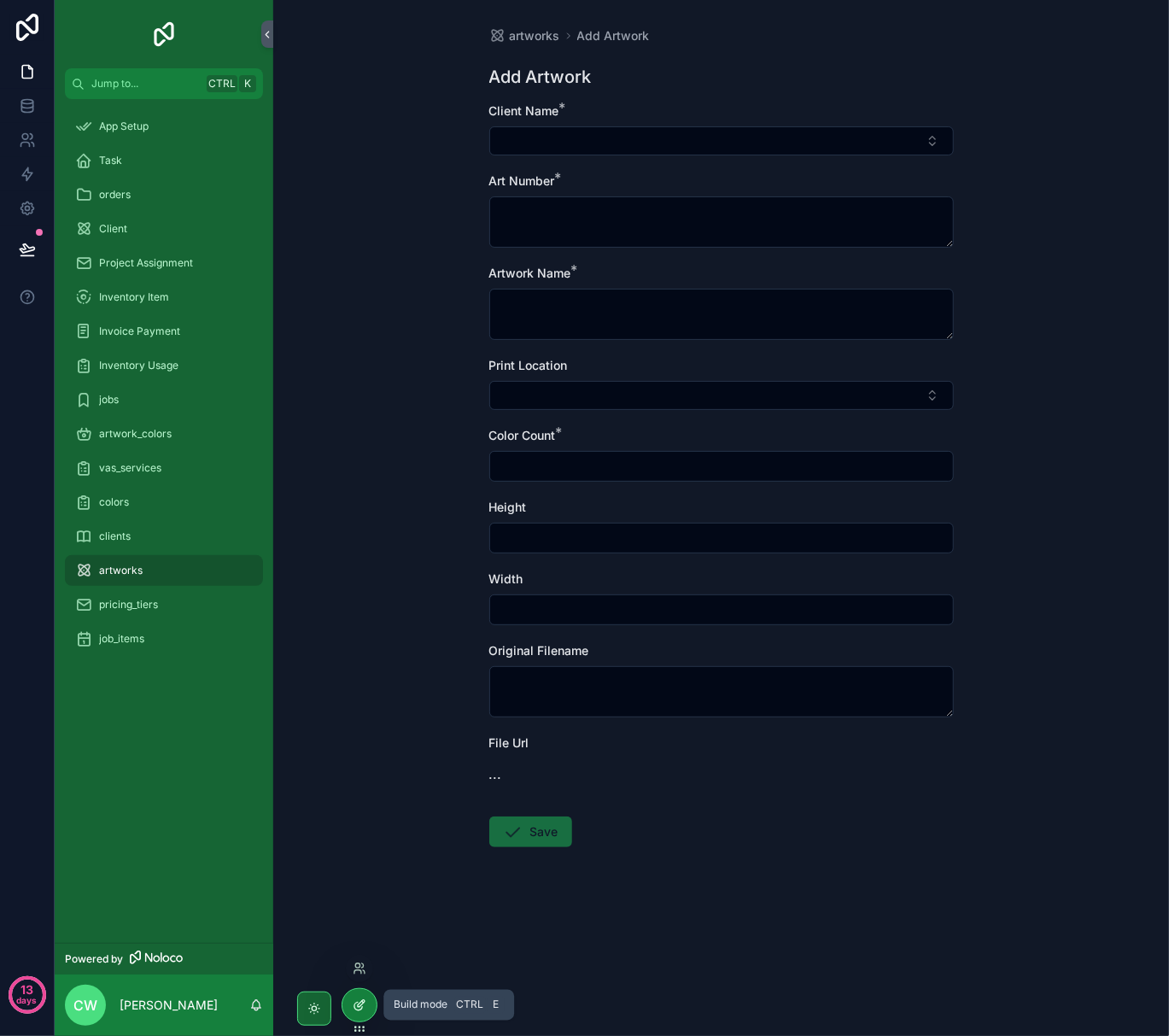
click at [370, 1000] on div at bounding box center [359, 1006] width 34 height 32
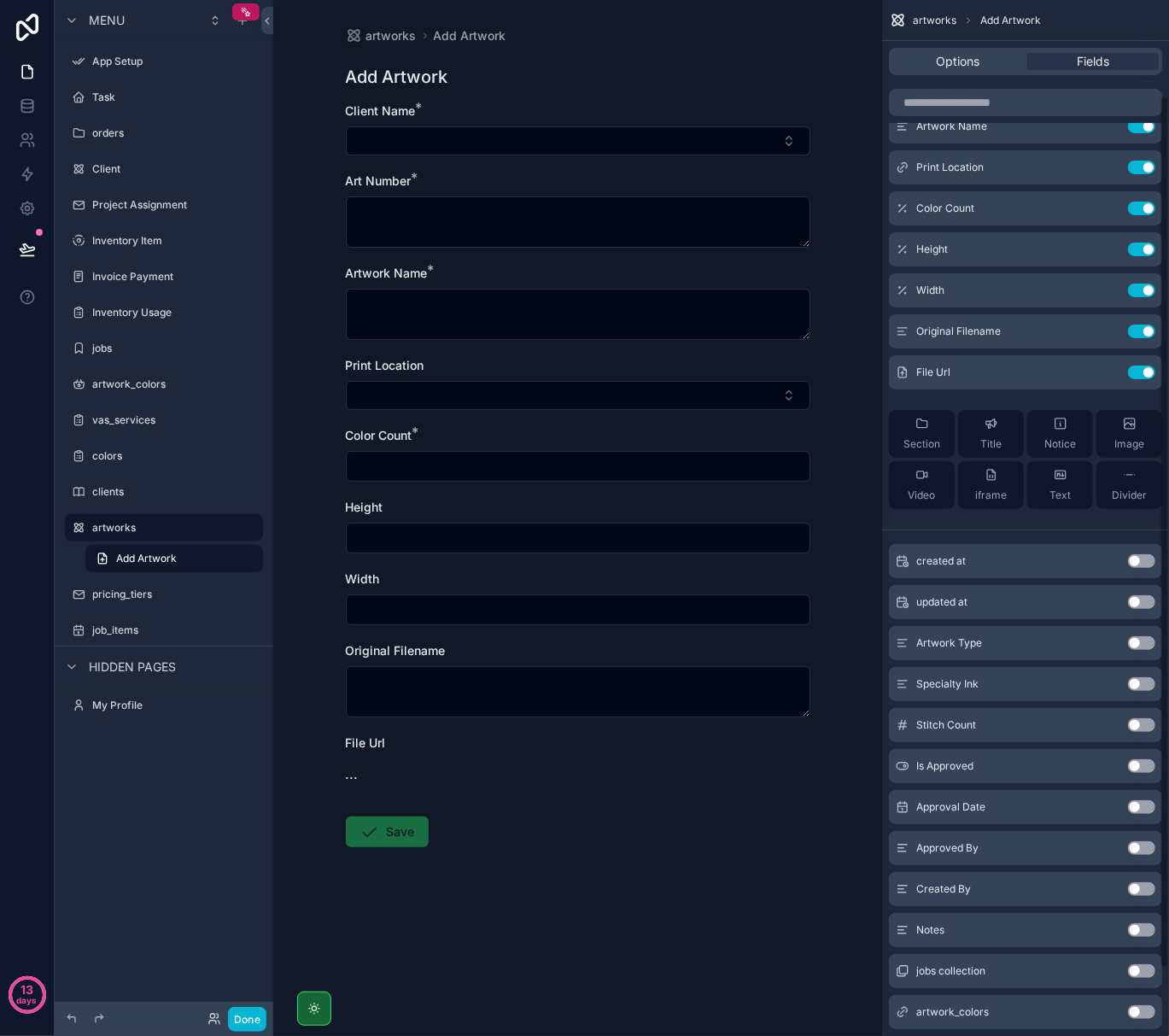
scroll to position [114, 0]
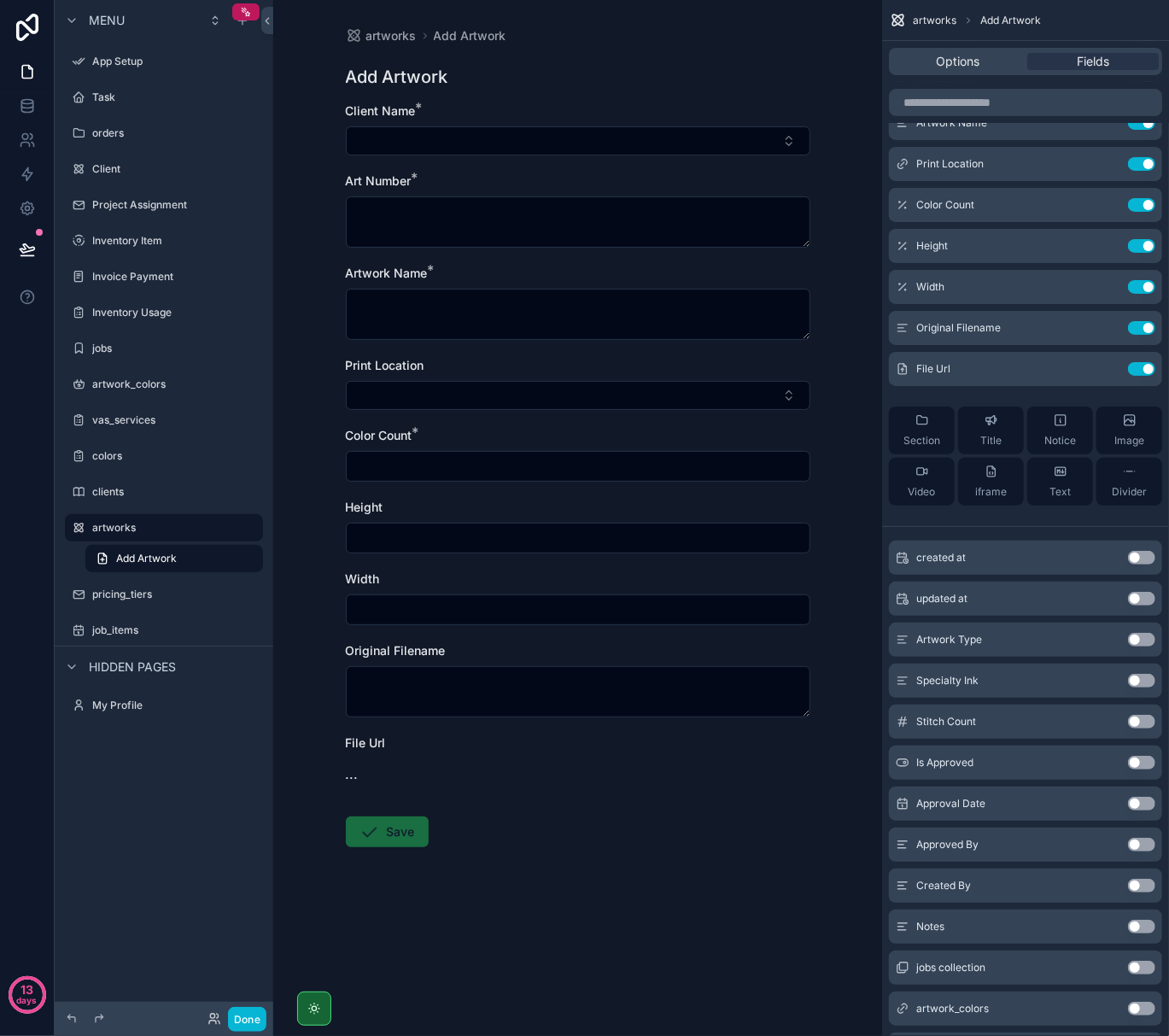
click at [1141, 634] on button "Use setting" at bounding box center [1141, 640] width 28 height 13
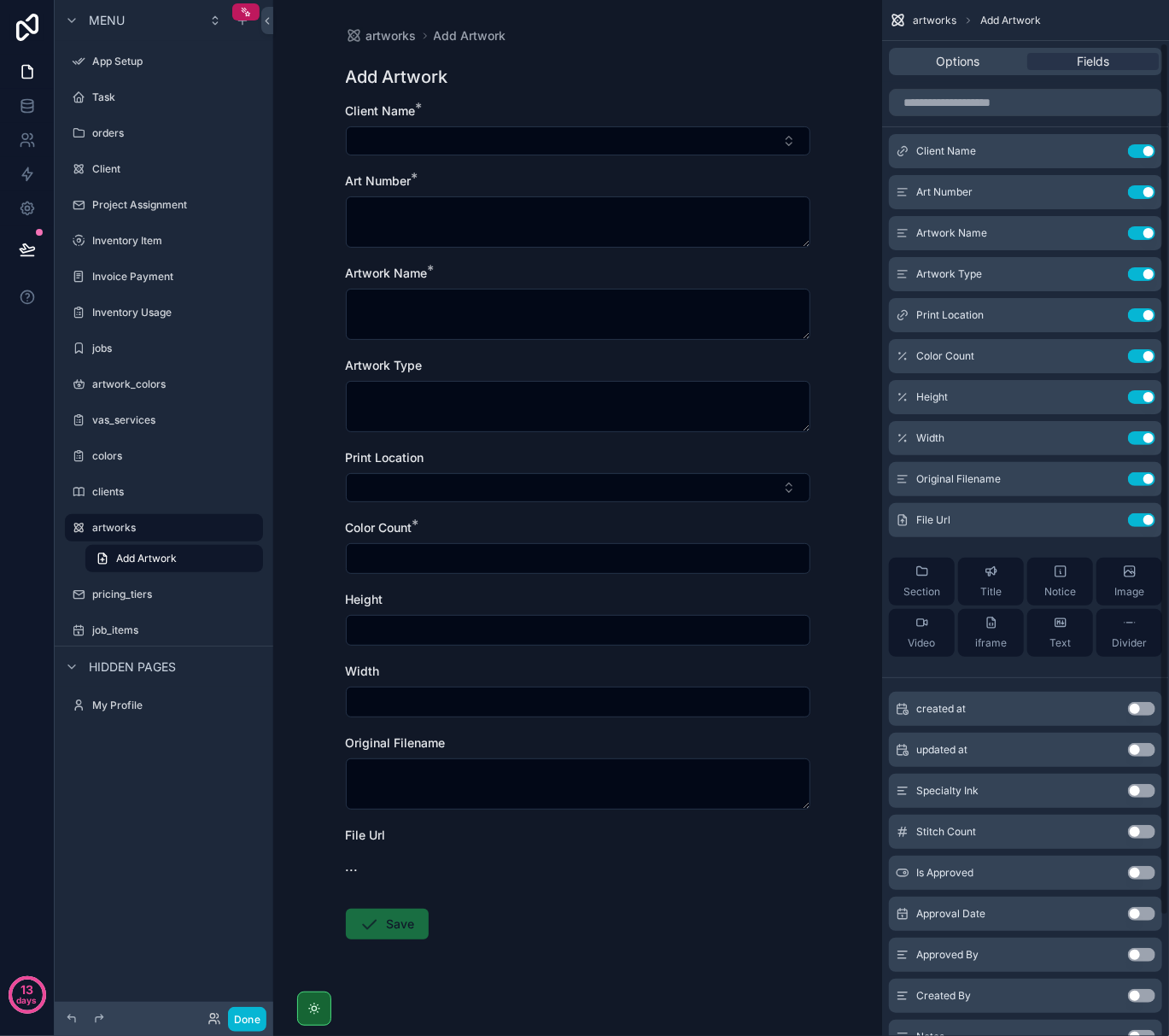
scroll to position [0, 0]
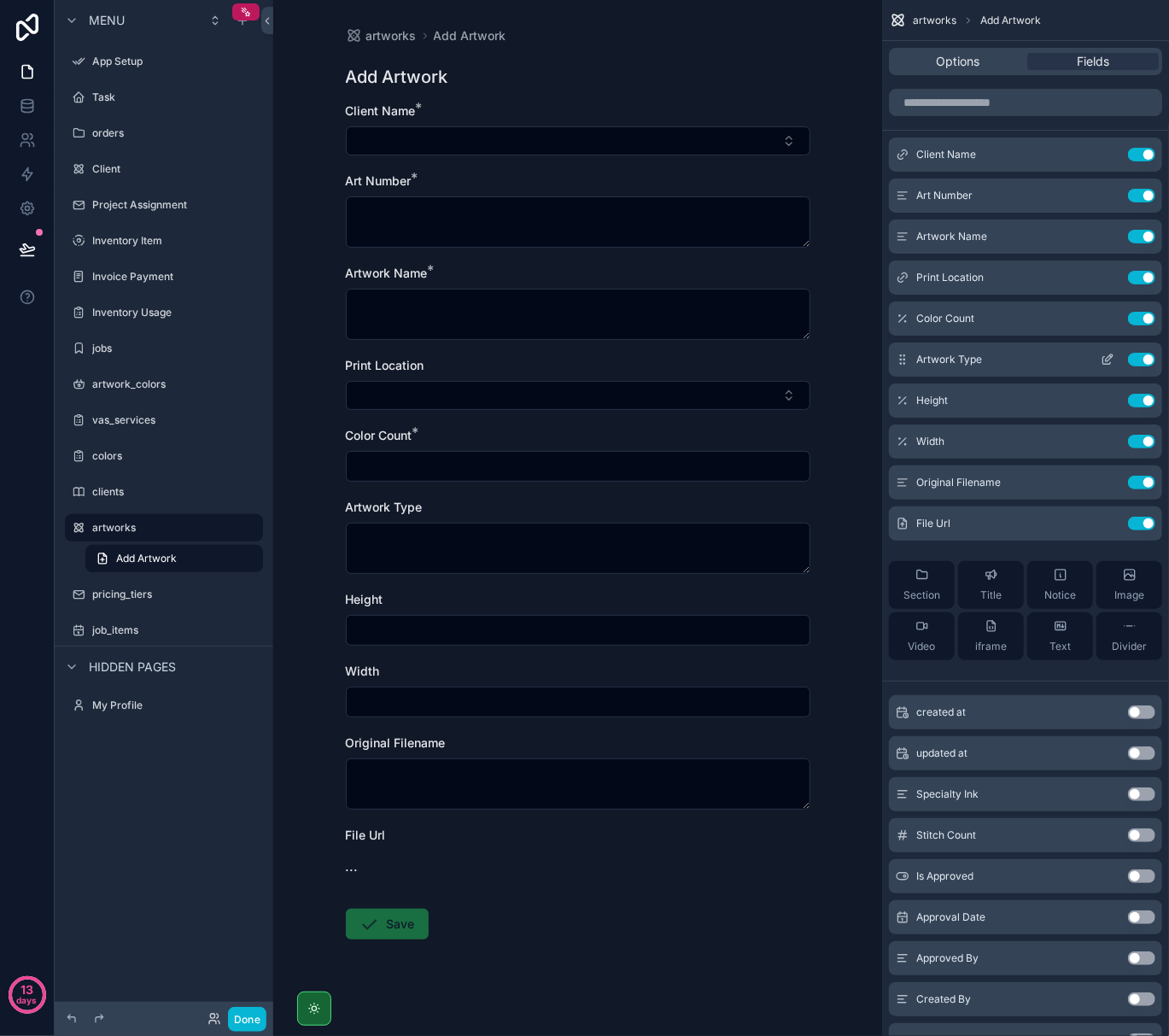
click at [1110, 364] on icon "scrollable content" at bounding box center [1107, 361] width 8 height 8
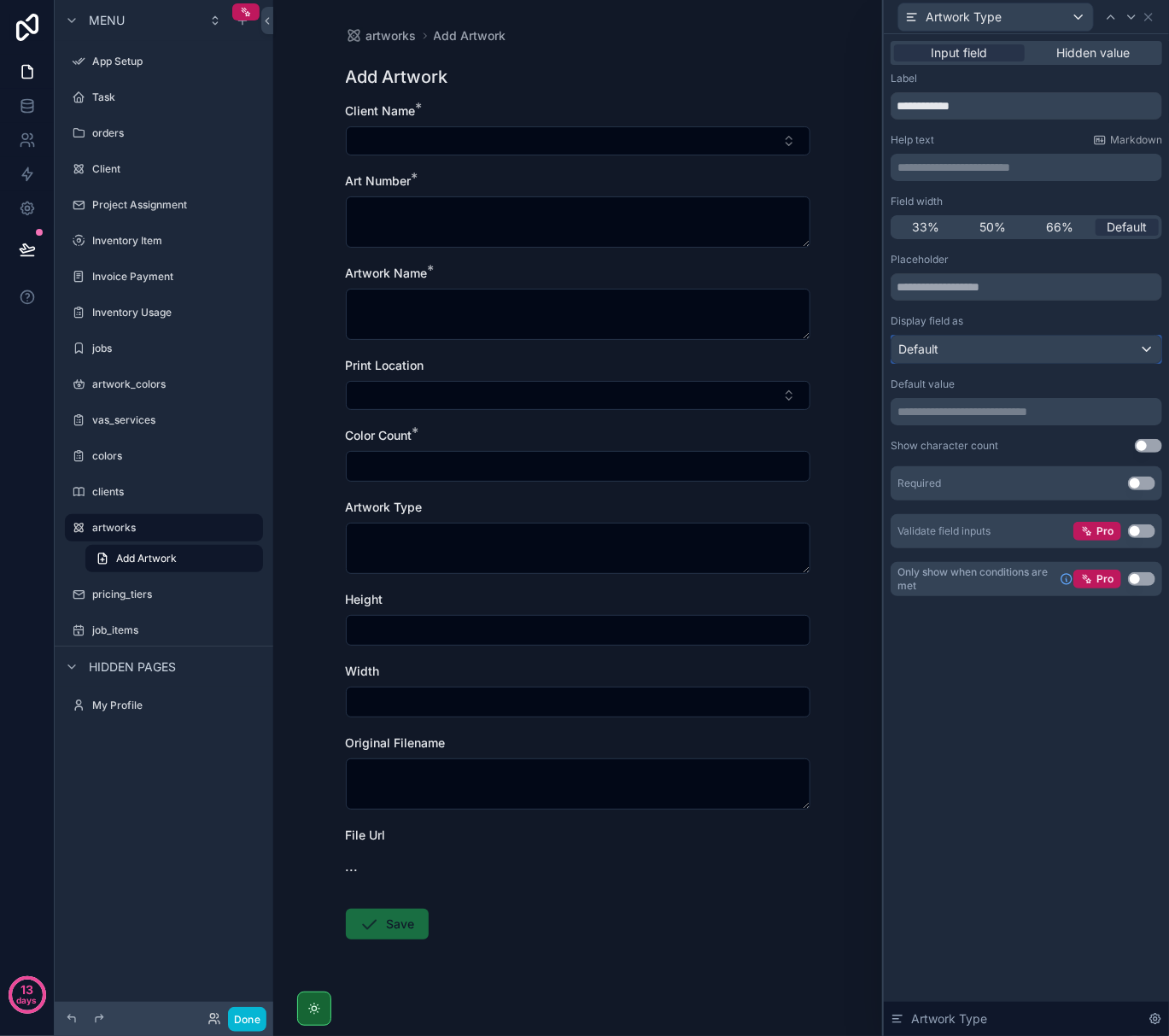
click at [1026, 355] on div "Default" at bounding box center [1026, 349] width 270 height 28
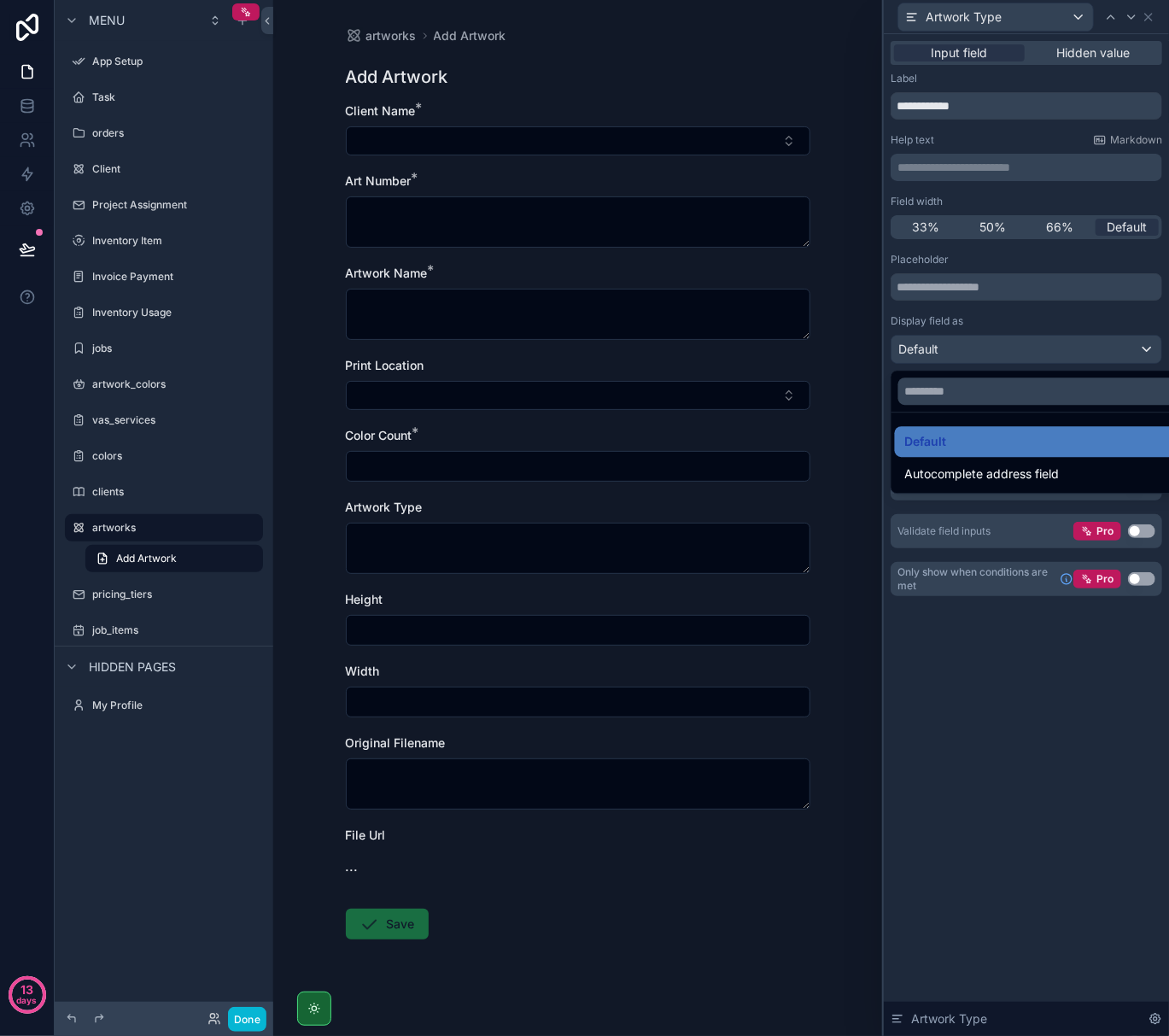
click at [1081, 779] on div at bounding box center [1026, 518] width 285 height 1036
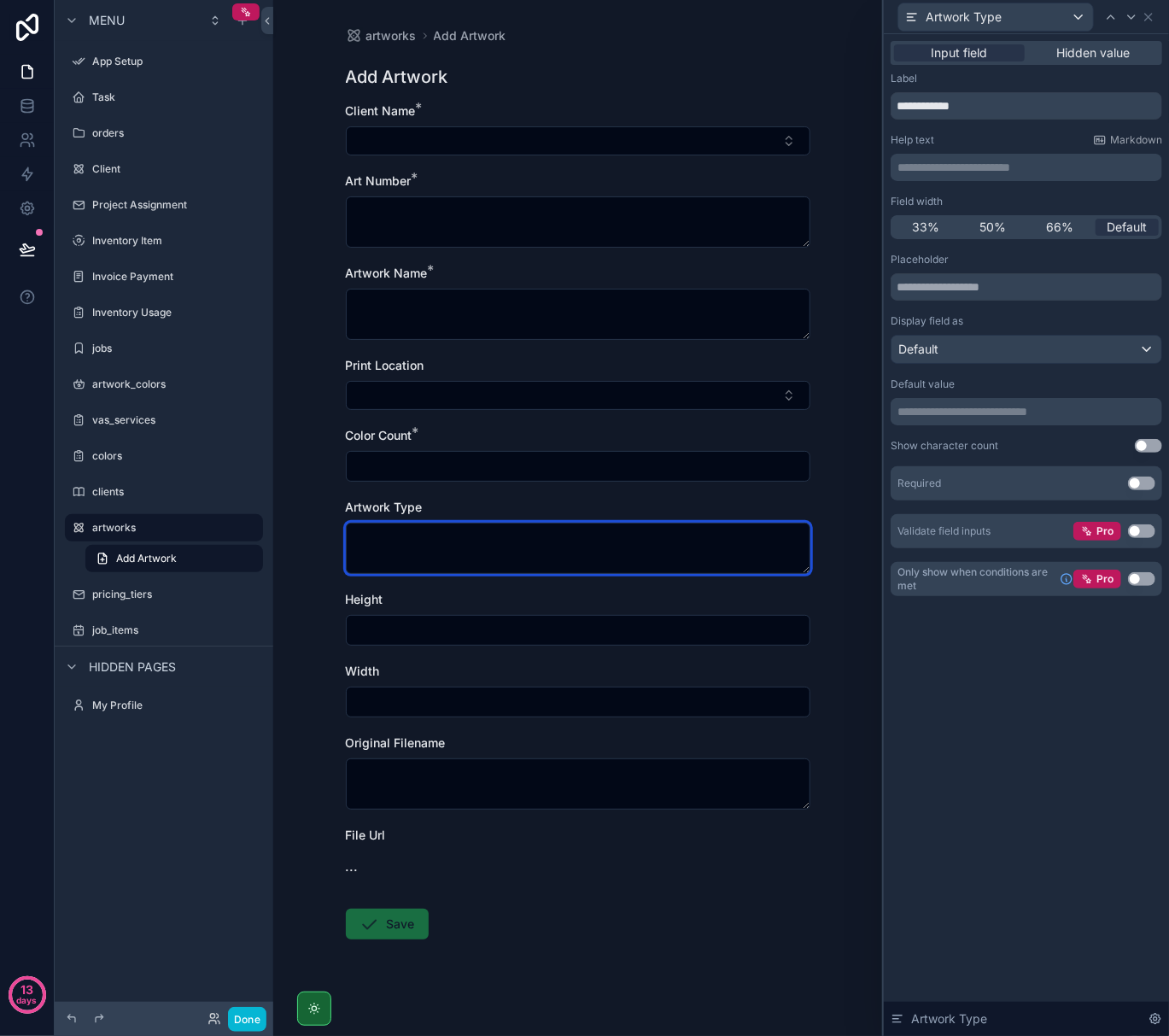
click at [459, 541] on textarea "scrollable content" at bounding box center [578, 548] width 465 height 51
click at [383, 561] on textarea "scrollable content" at bounding box center [578, 548] width 465 height 51
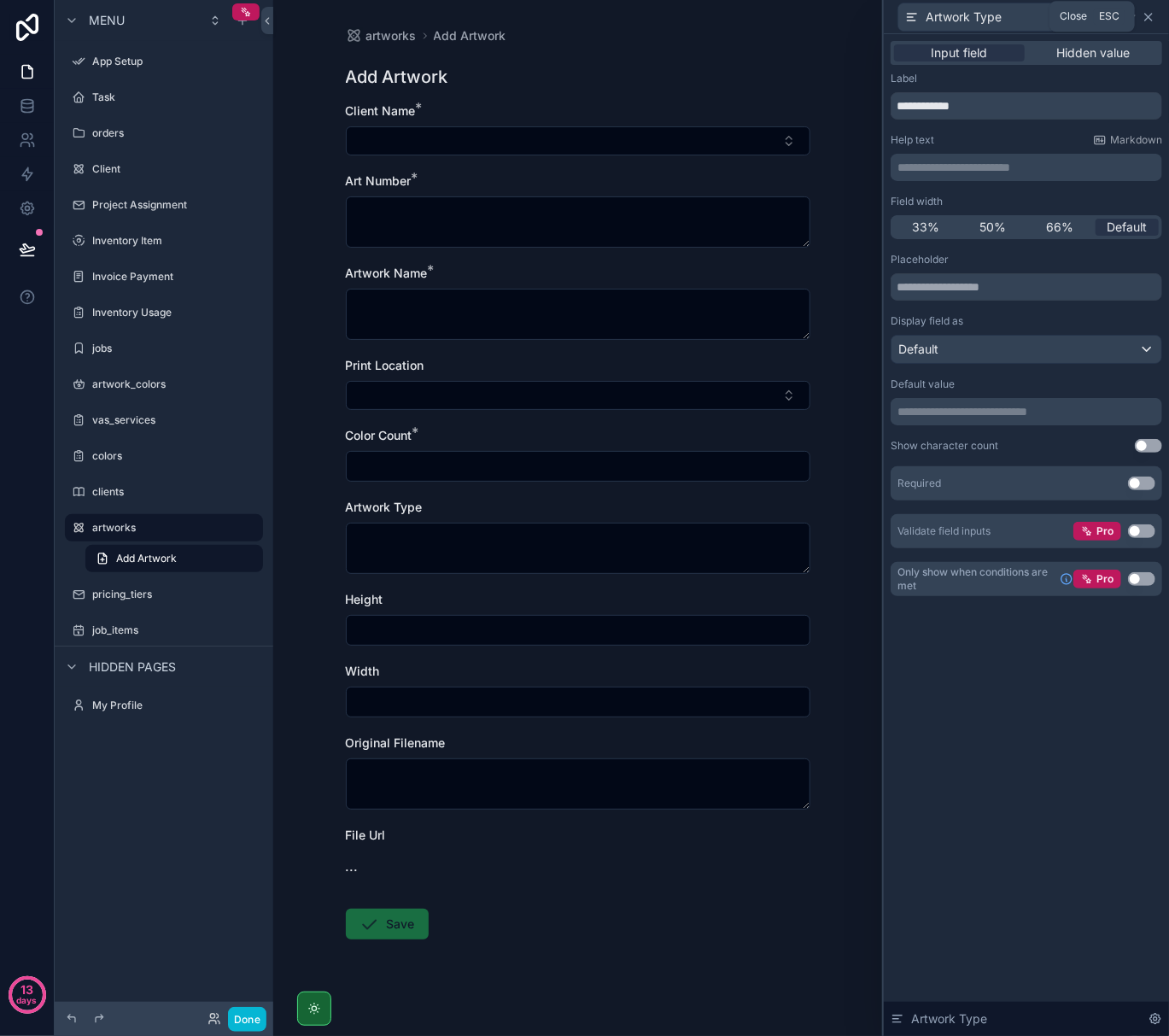
click at [1145, 21] on icon at bounding box center [1149, 17] width 13 height 13
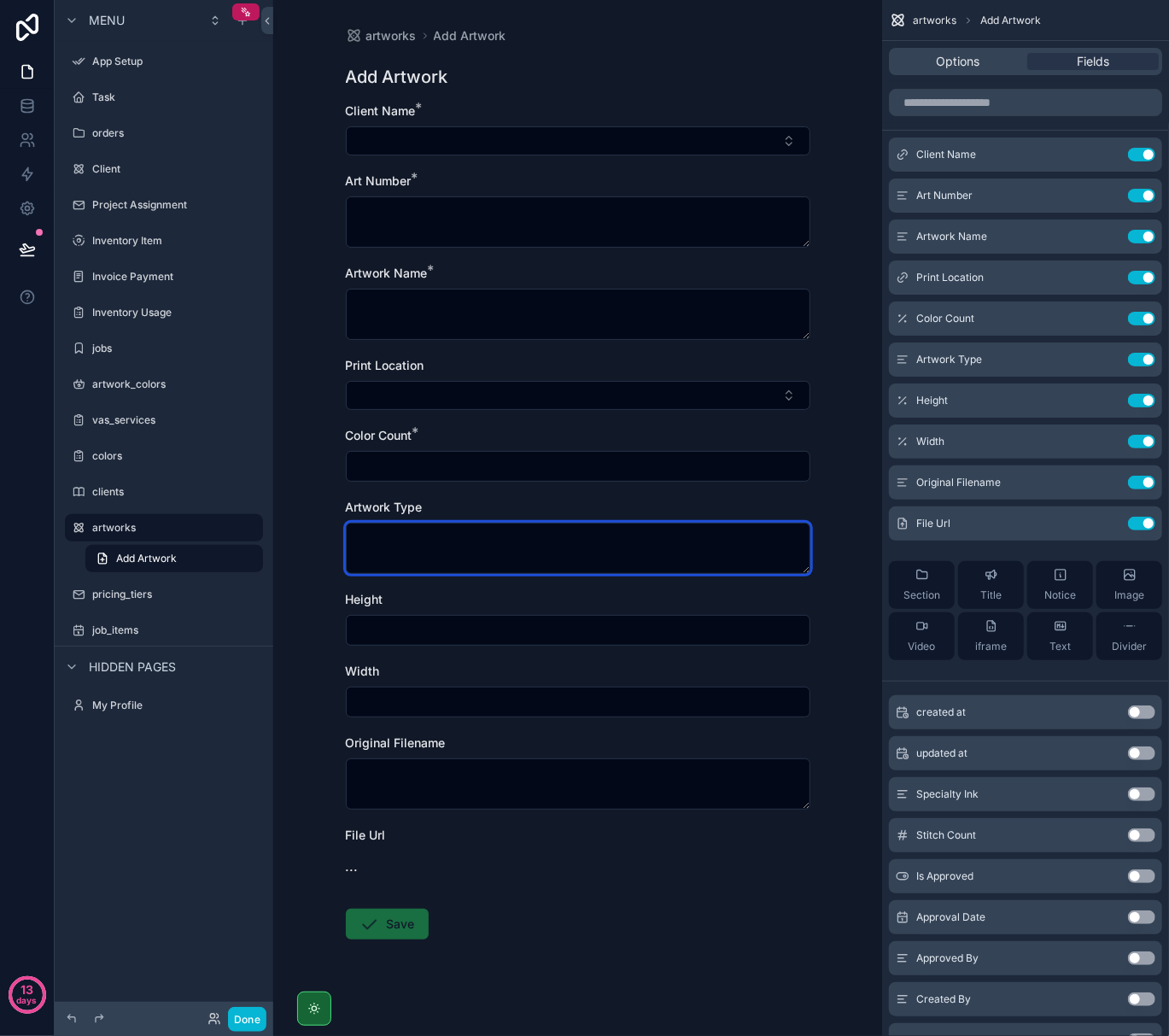
click at [678, 565] on textarea "scrollable content" at bounding box center [578, 548] width 465 height 51
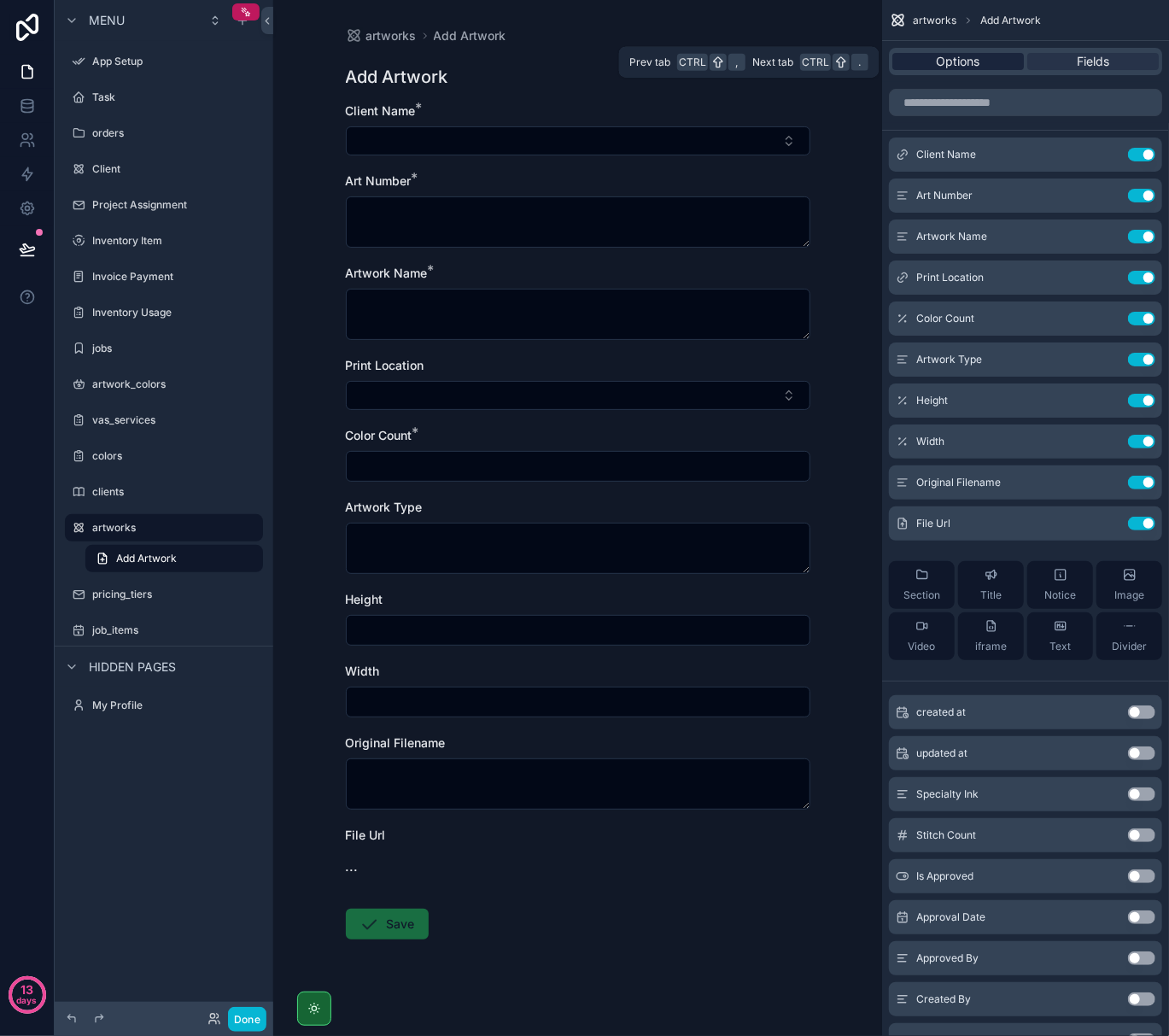
click at [960, 58] on span "Options" at bounding box center [959, 62] width 44 height 17
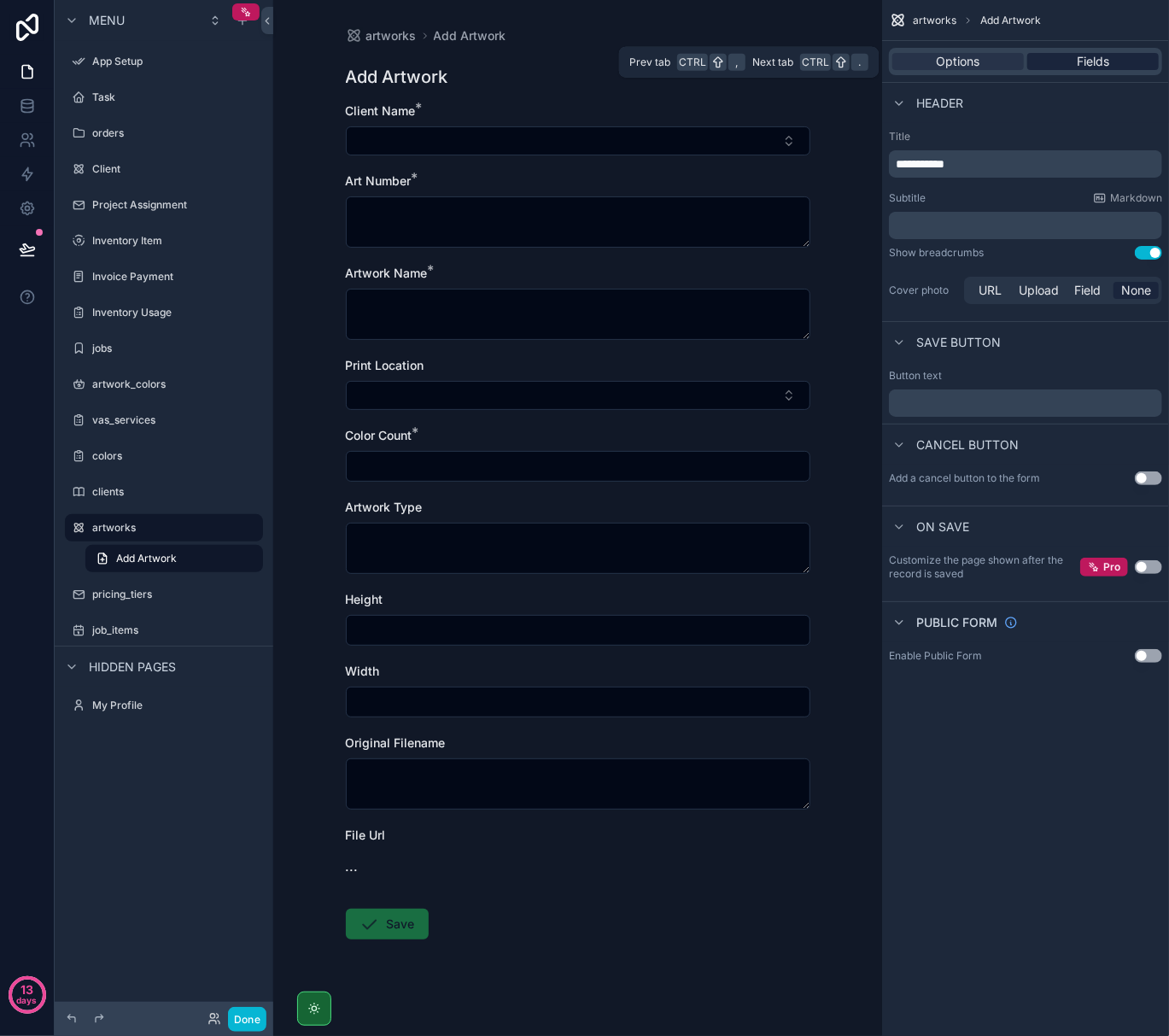
click at [1084, 65] on span "Fields" at bounding box center [1093, 62] width 32 height 17
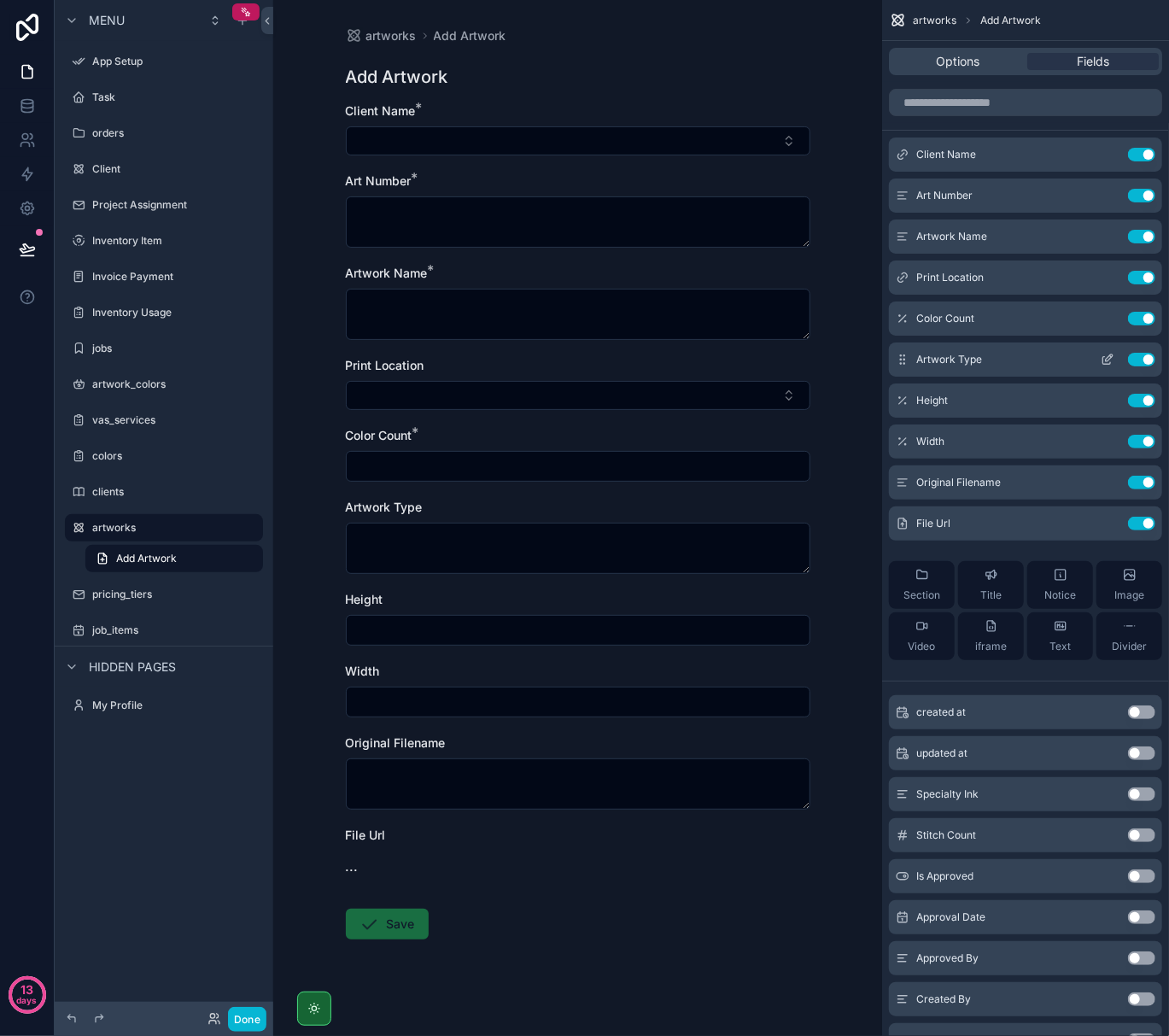
click at [1107, 358] on icon "scrollable content" at bounding box center [1109, 357] width 7 height 7
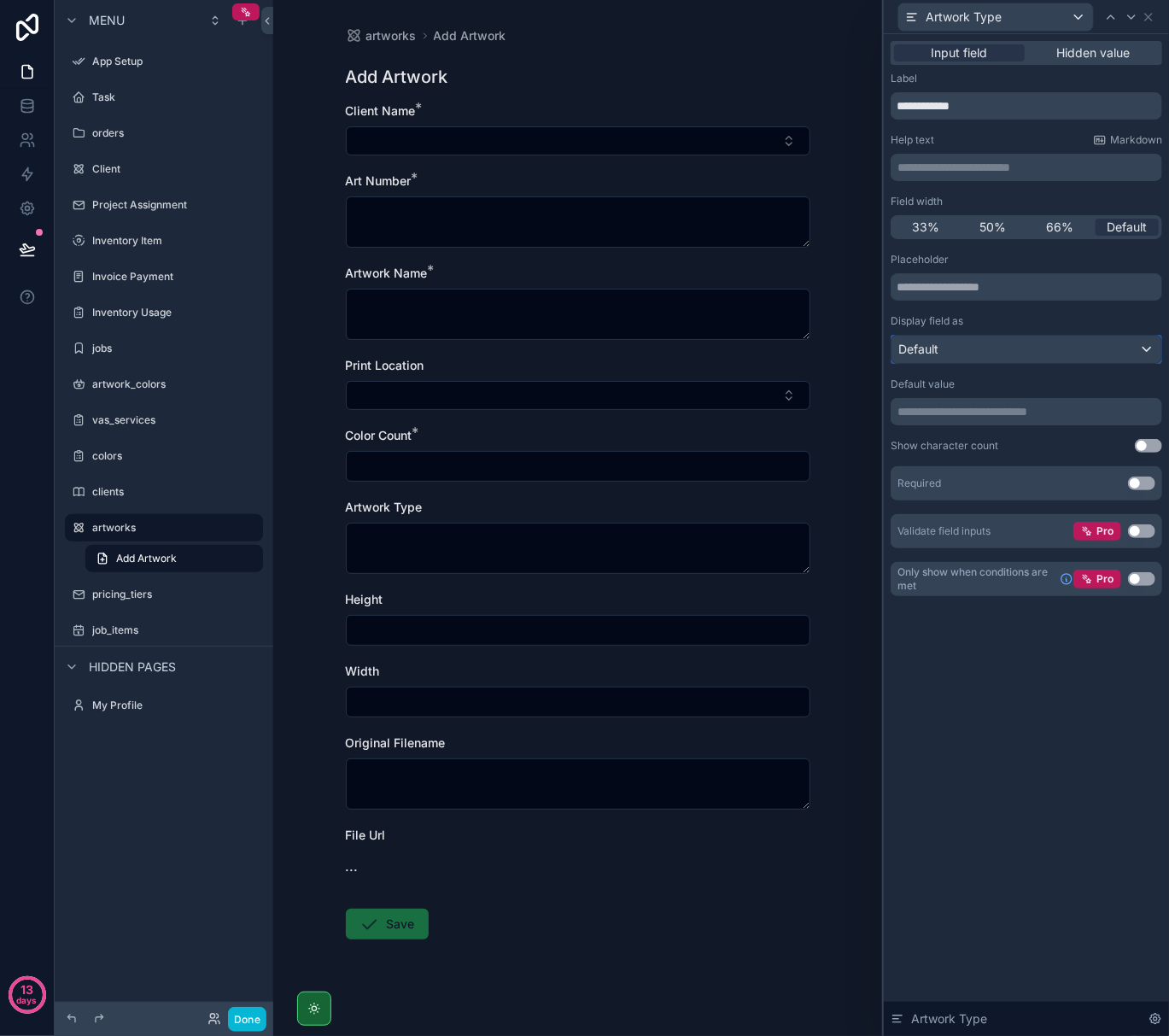
click at [991, 358] on div "Default" at bounding box center [1026, 349] width 270 height 28
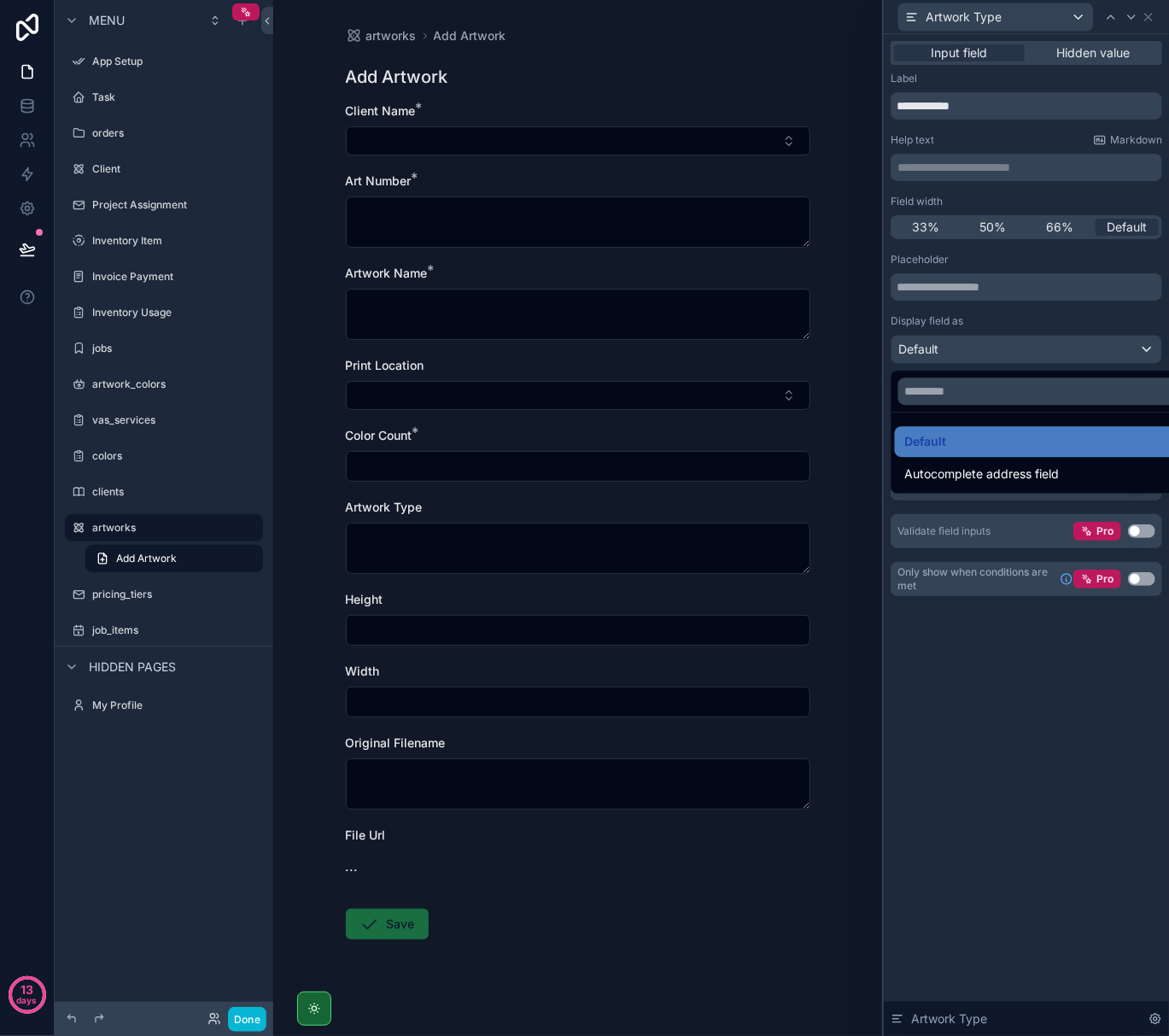
click at [1116, 664] on div at bounding box center [1026, 518] width 285 height 1036
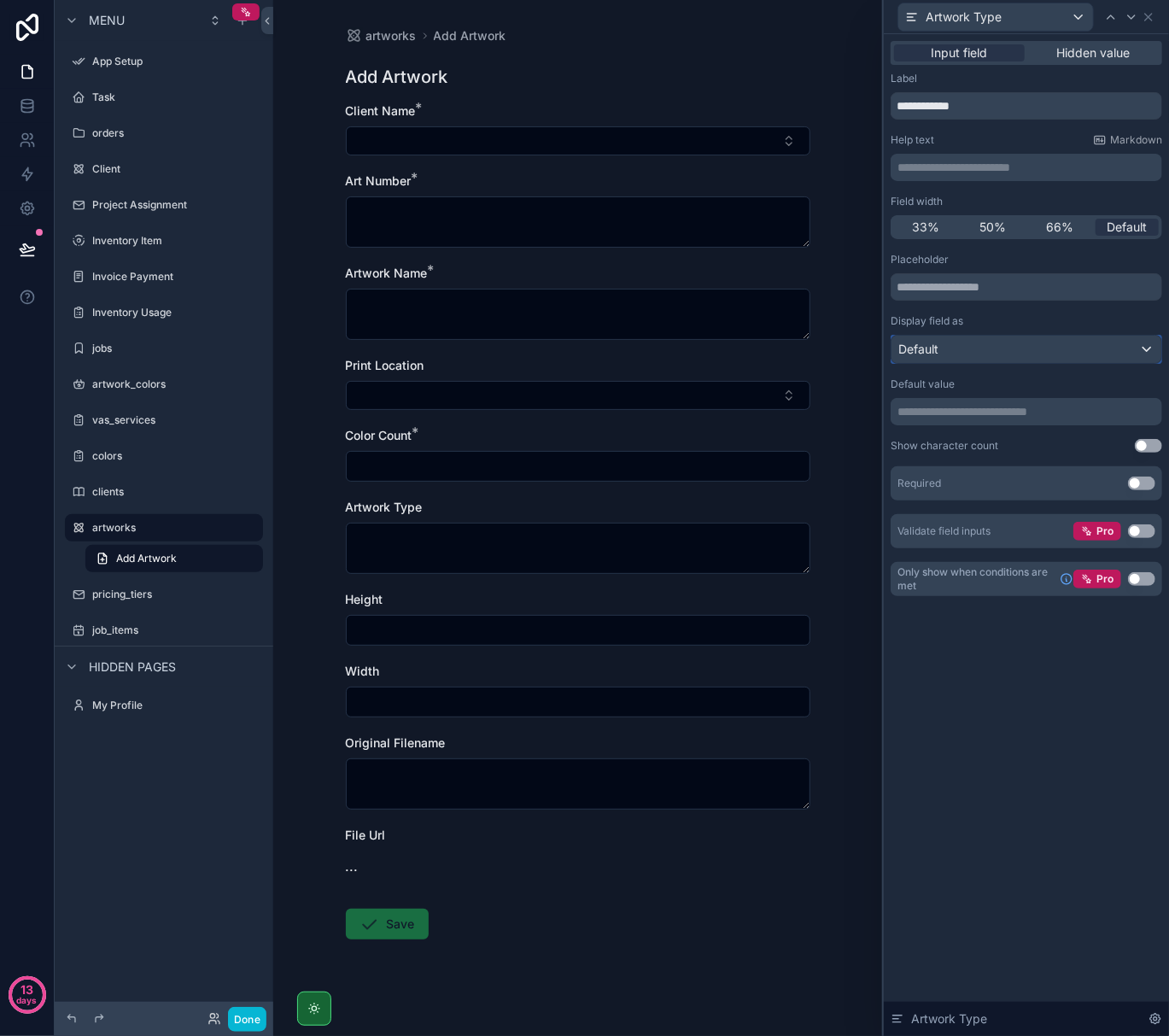
click at [1133, 354] on div "Default" at bounding box center [1026, 349] width 270 height 28
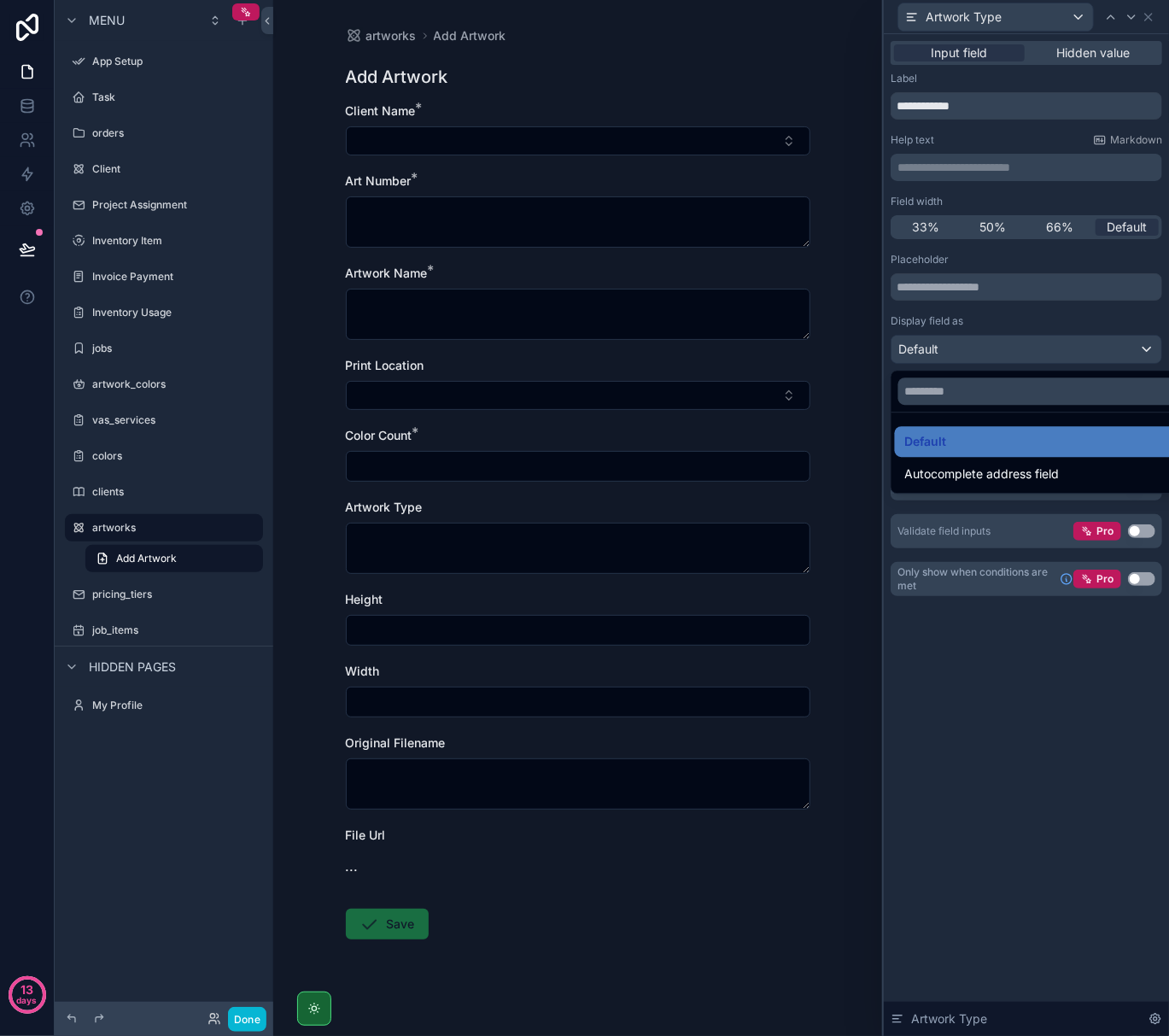
click at [774, 99] on div "artworks Add Artwork Add Artwork Client Name * Art Number * Artwork Name * Prin…" at bounding box center [579, 525] width 492 height 1049
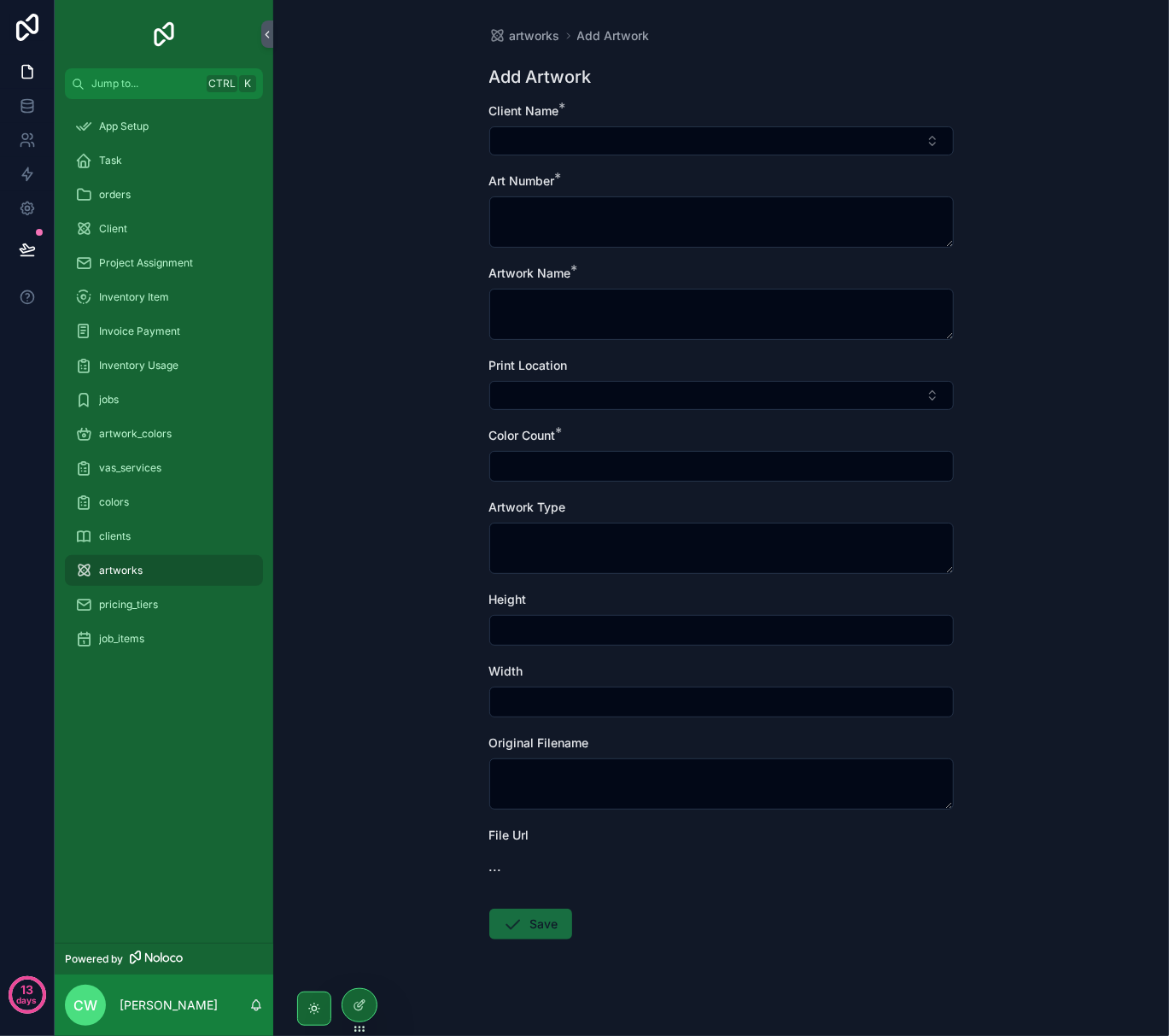
scroll to position [13, 0]
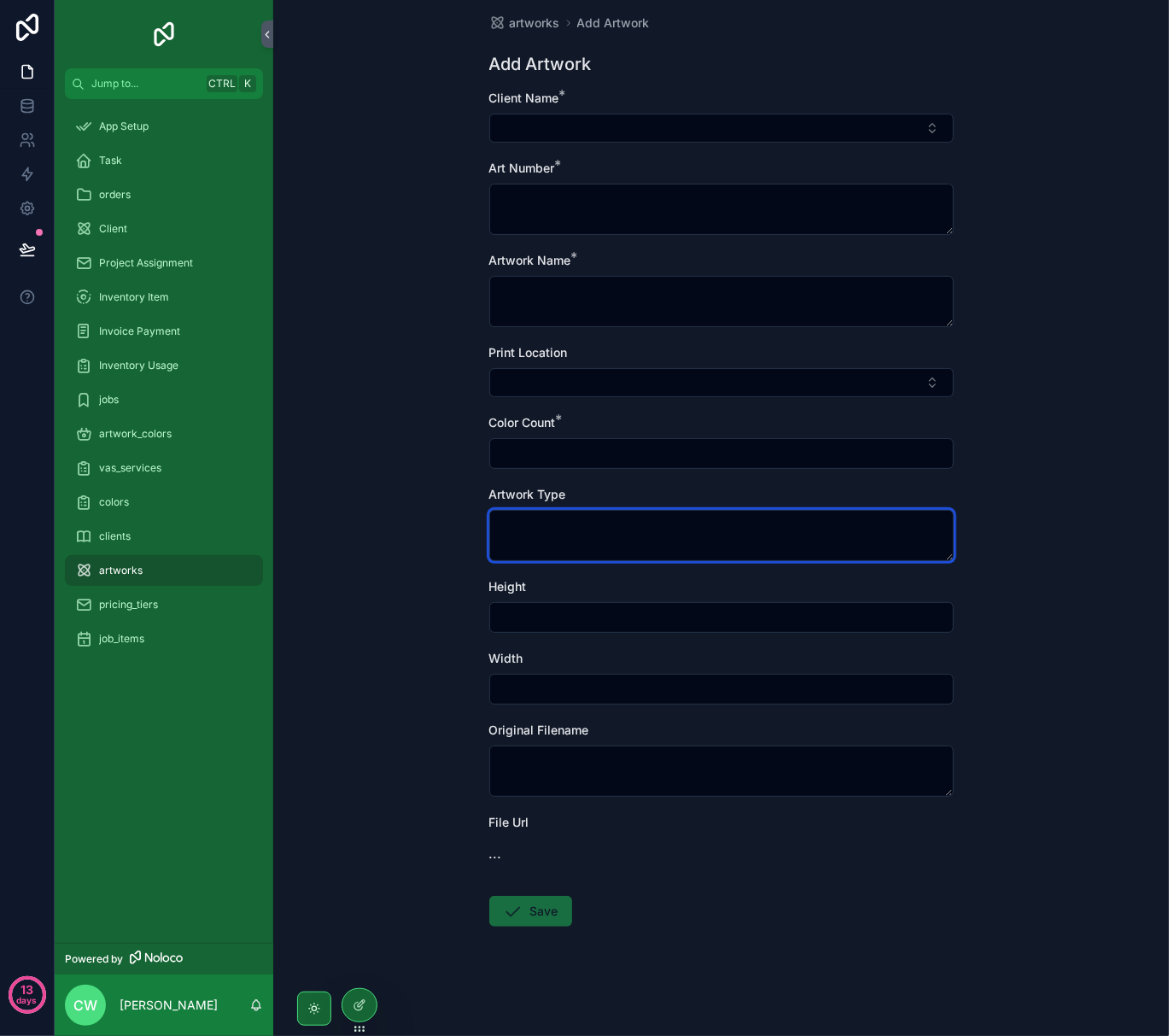
click at [664, 536] on textarea "scrollable content" at bounding box center [721, 536] width 465 height 51
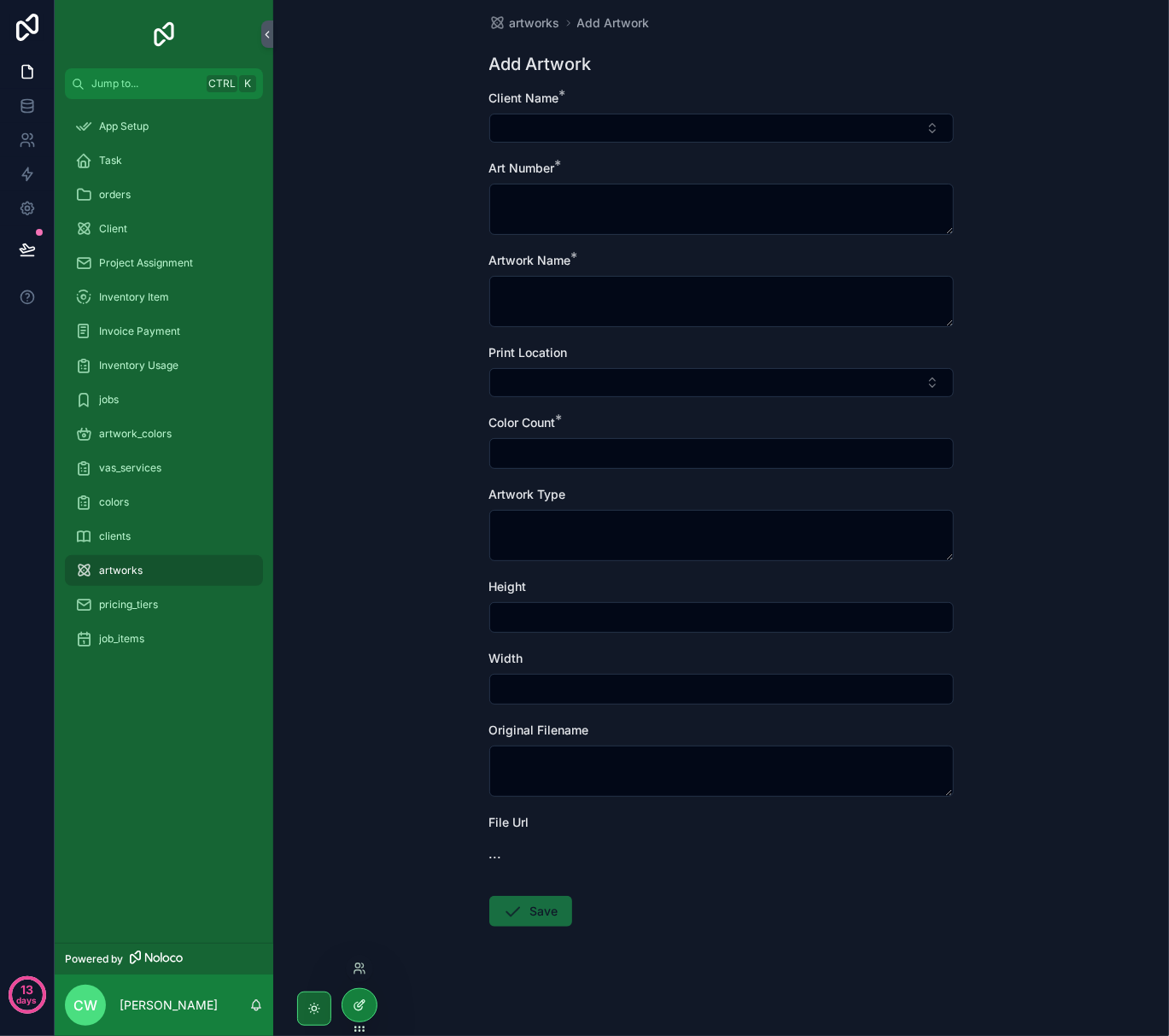
click at [359, 992] on div at bounding box center [359, 1006] width 34 height 32
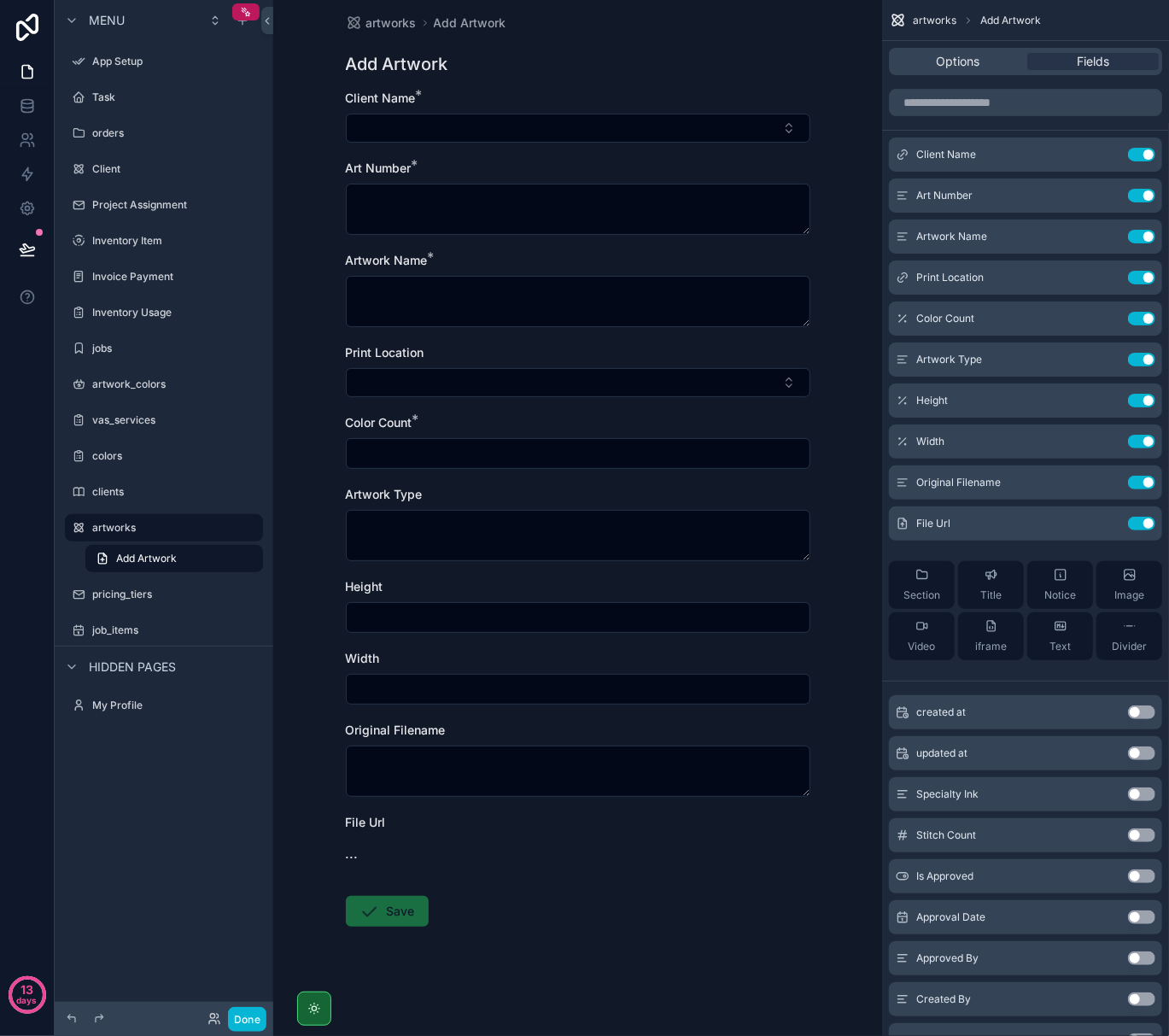
scroll to position [0, 0]
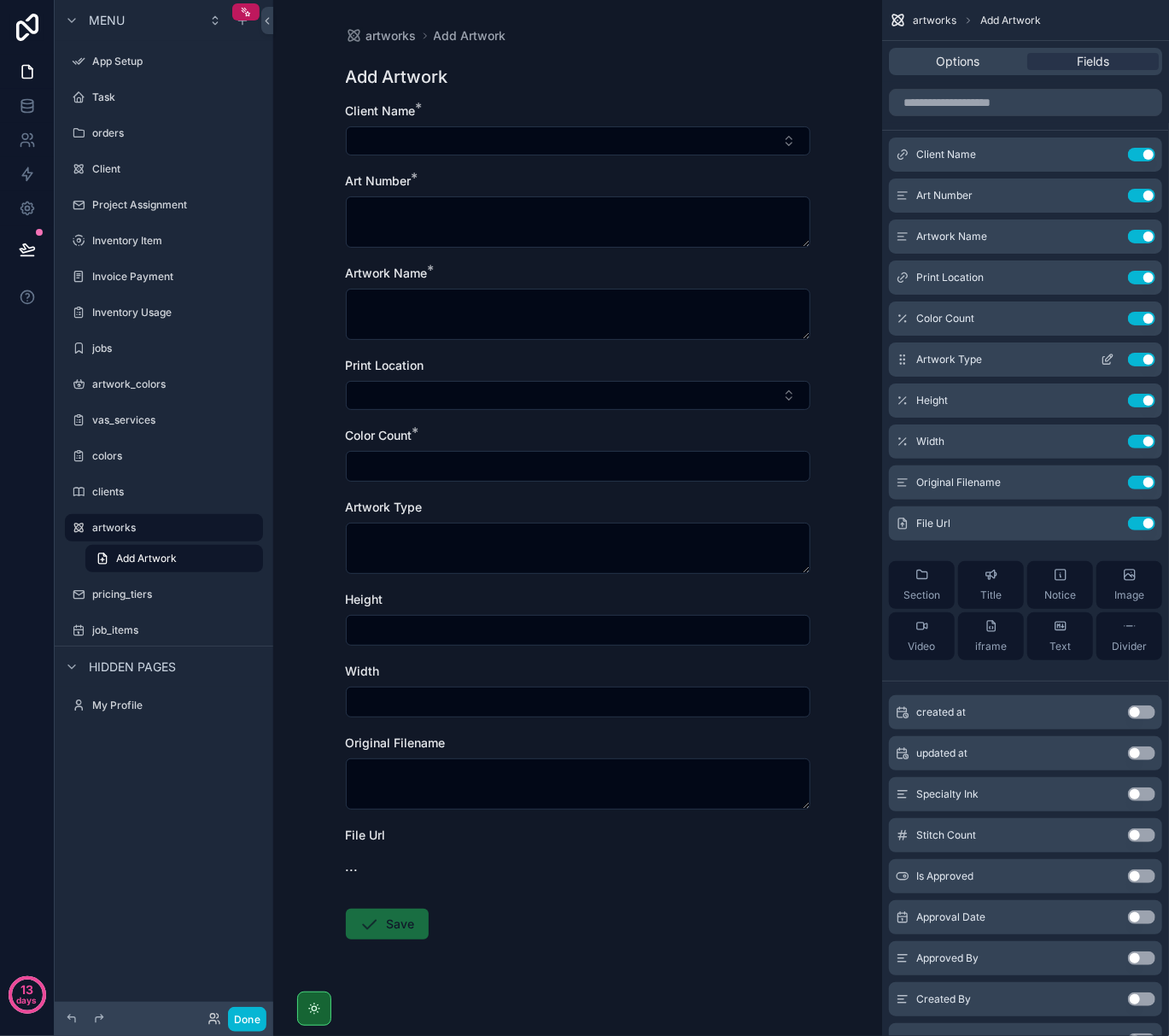
click at [1101, 354] on icon "scrollable content" at bounding box center [1107, 359] width 13 height 13
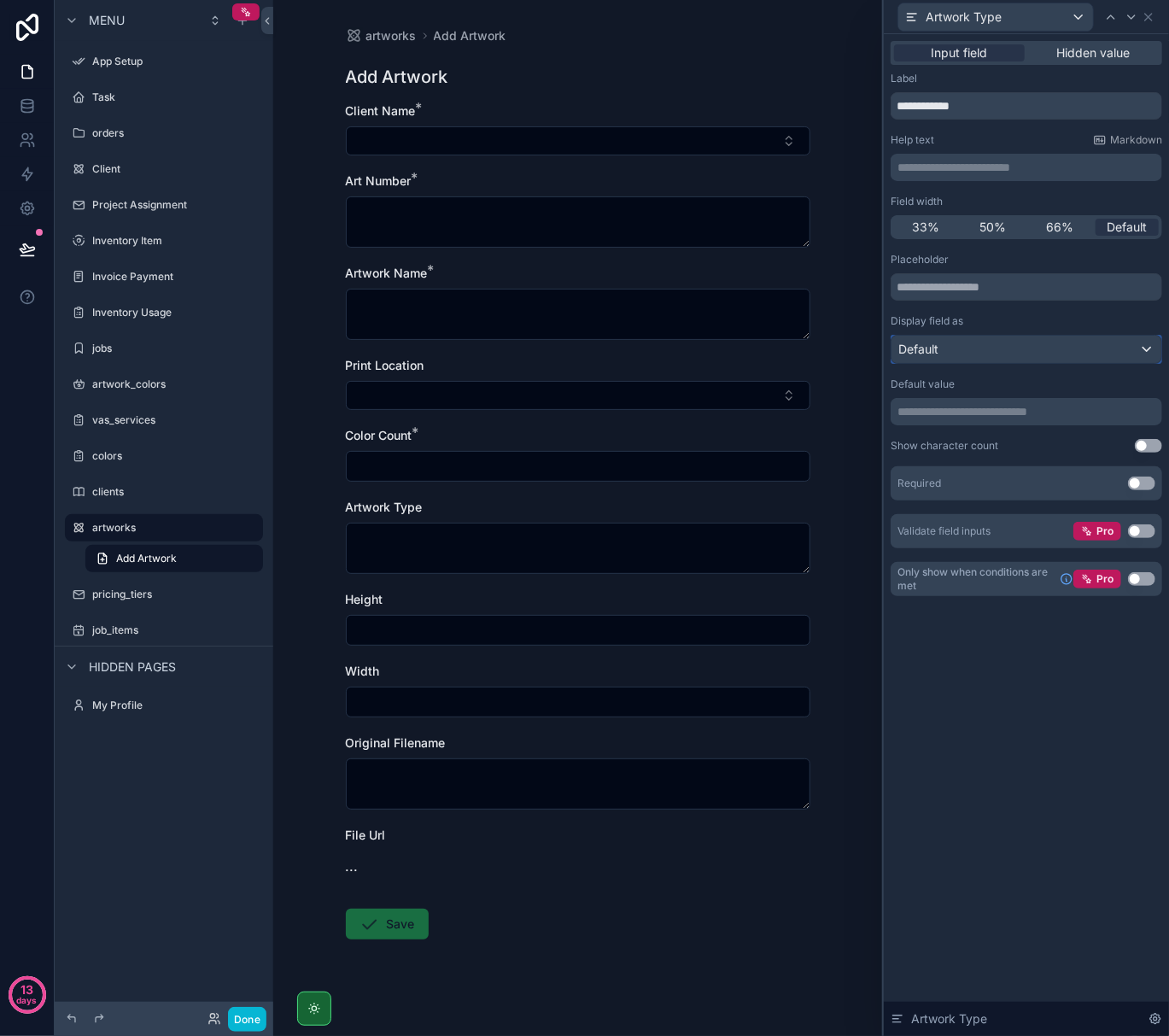
click at [1029, 341] on div "Default" at bounding box center [1026, 349] width 270 height 28
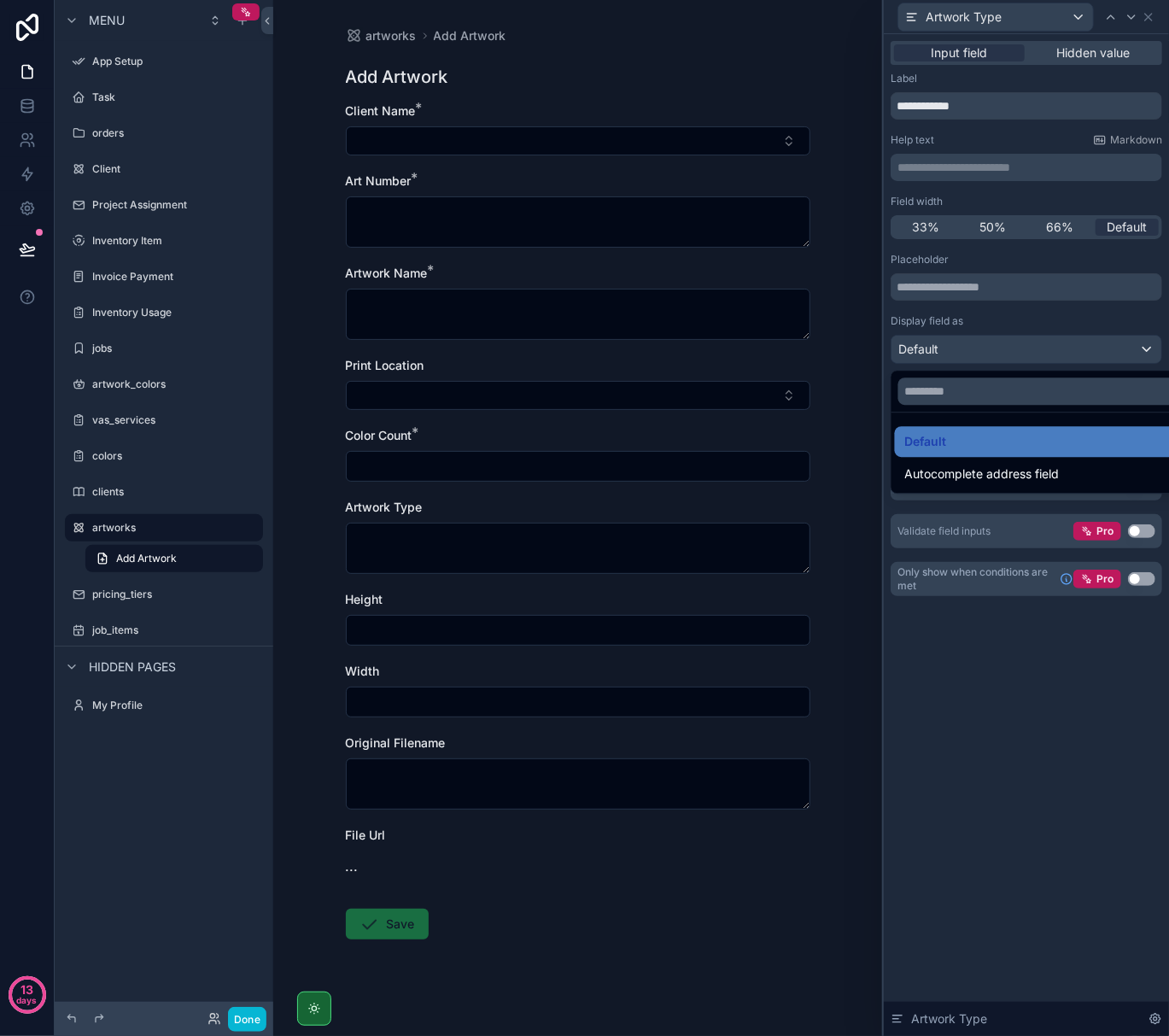
click at [1025, 347] on div at bounding box center [1026, 518] width 285 height 1036
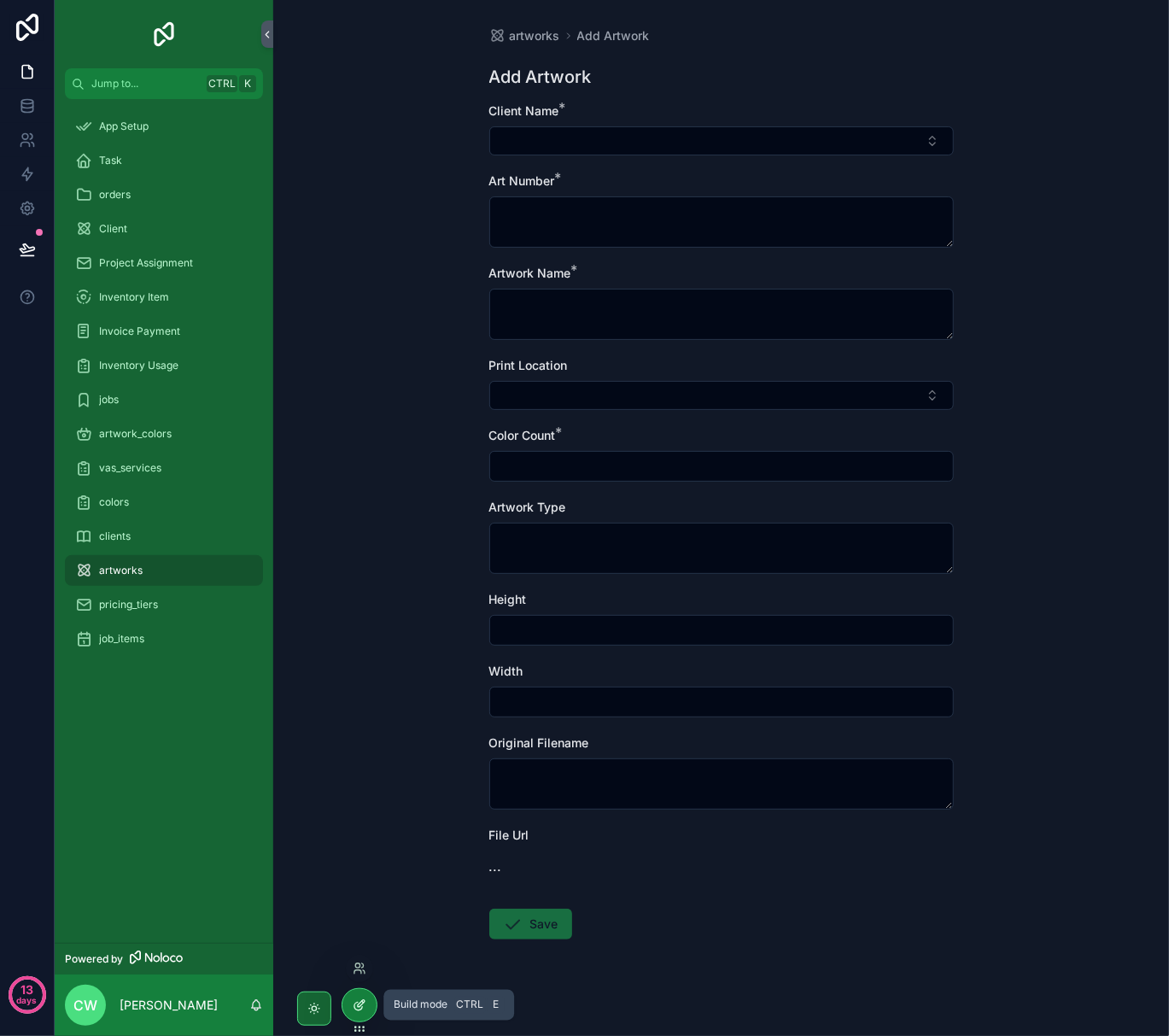
click at [362, 1018] on div at bounding box center [359, 1006] width 34 height 32
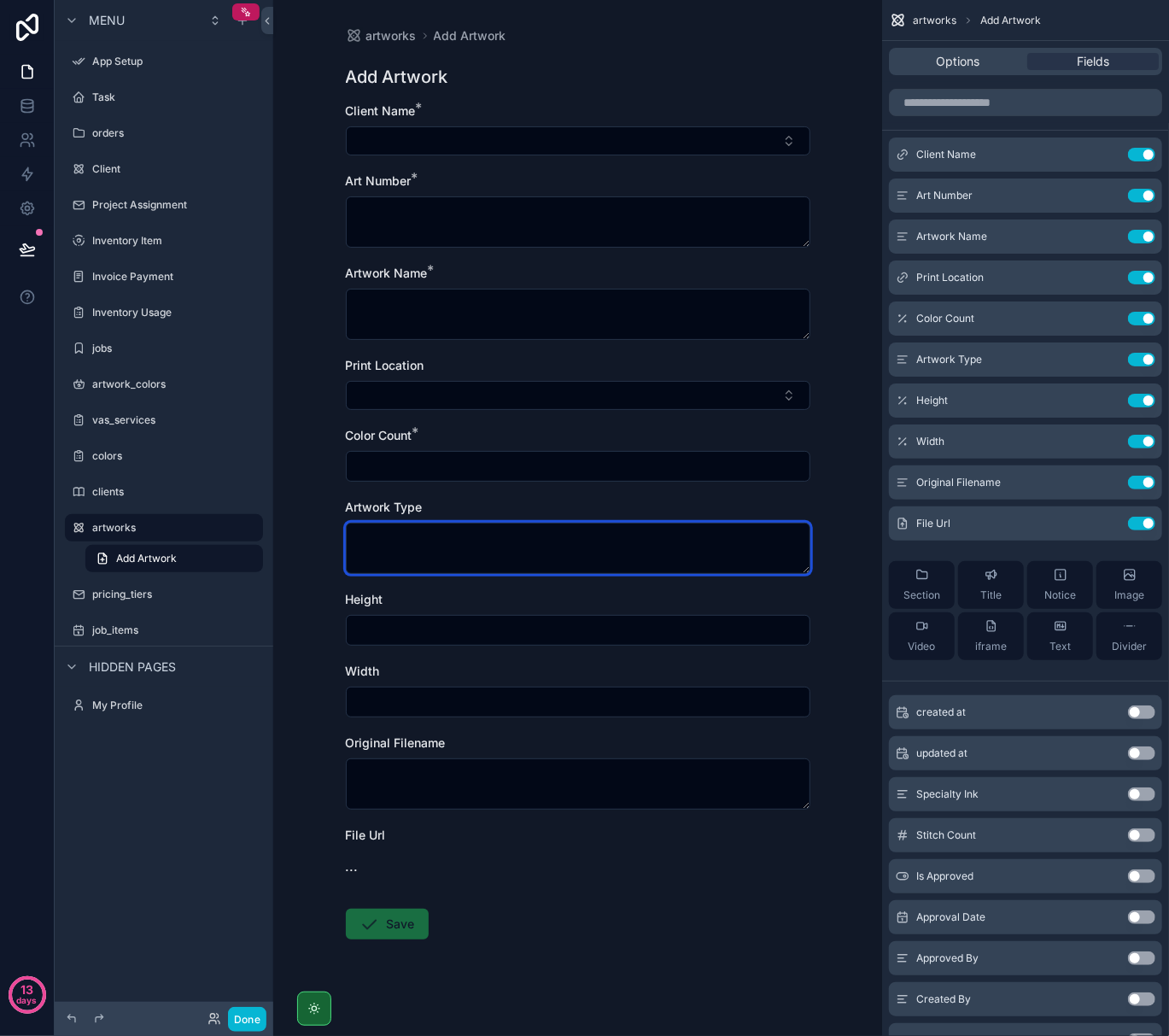
click at [713, 548] on textarea "scrollable content" at bounding box center [578, 548] width 465 height 51
click at [733, 542] on textarea "scrollable content" at bounding box center [578, 548] width 465 height 51
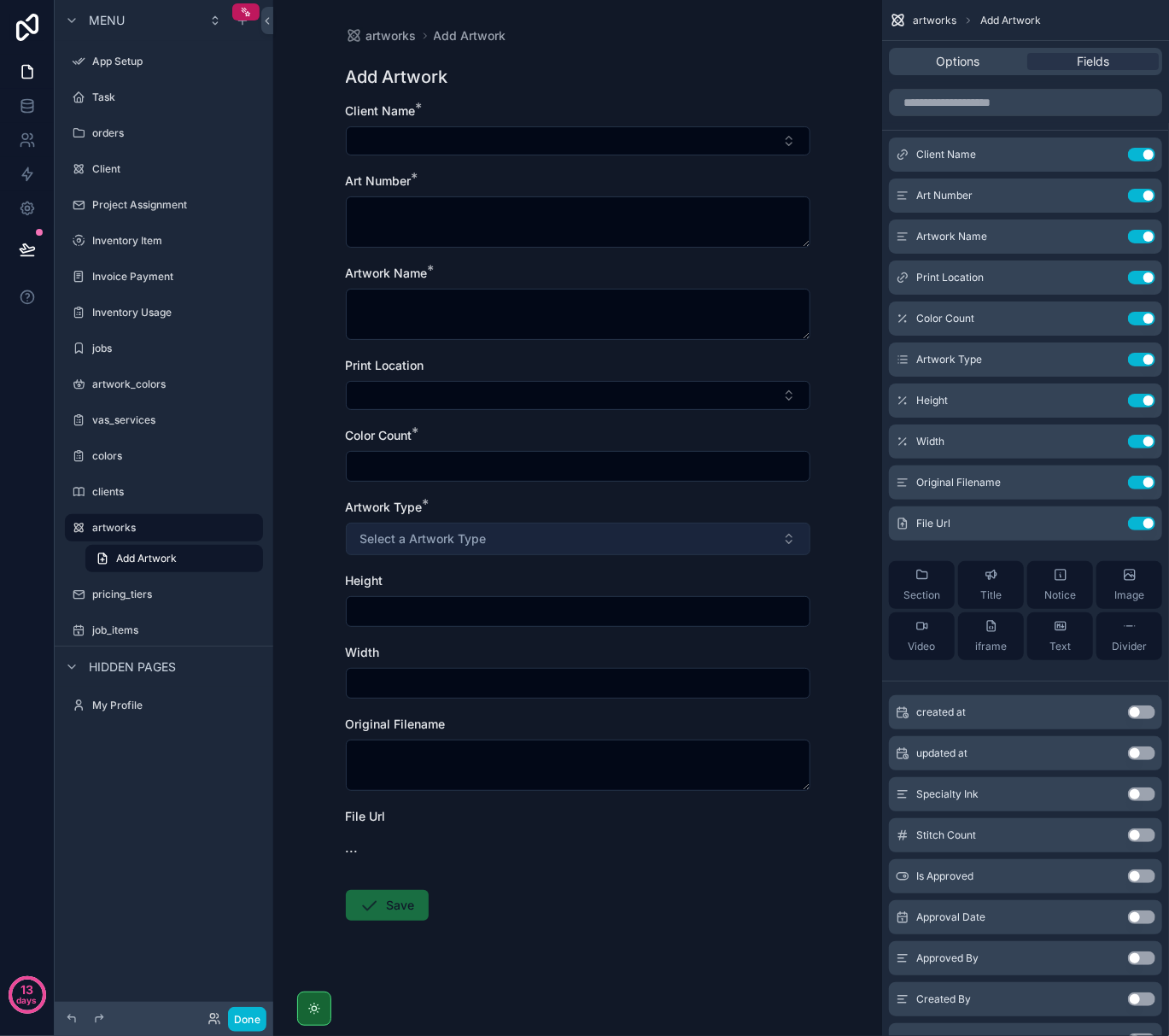
click at [773, 537] on button "Select a Artwork Type" at bounding box center [578, 539] width 465 height 32
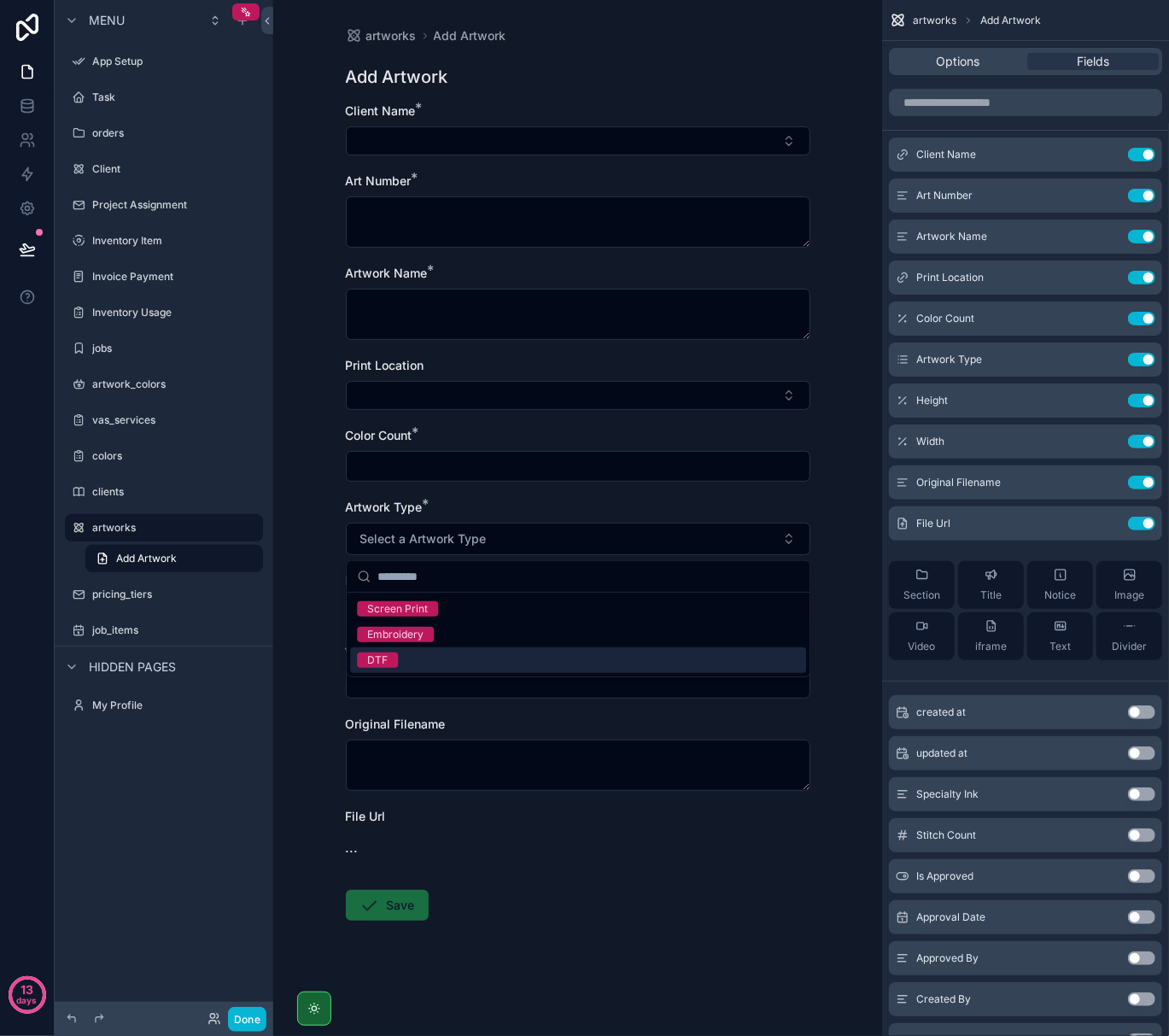
click at [321, 478] on div "artworks Add Artwork Add Artwork Client Name * Art Number * Artwork Name * Prin…" at bounding box center [578, 518] width 609 height 1036
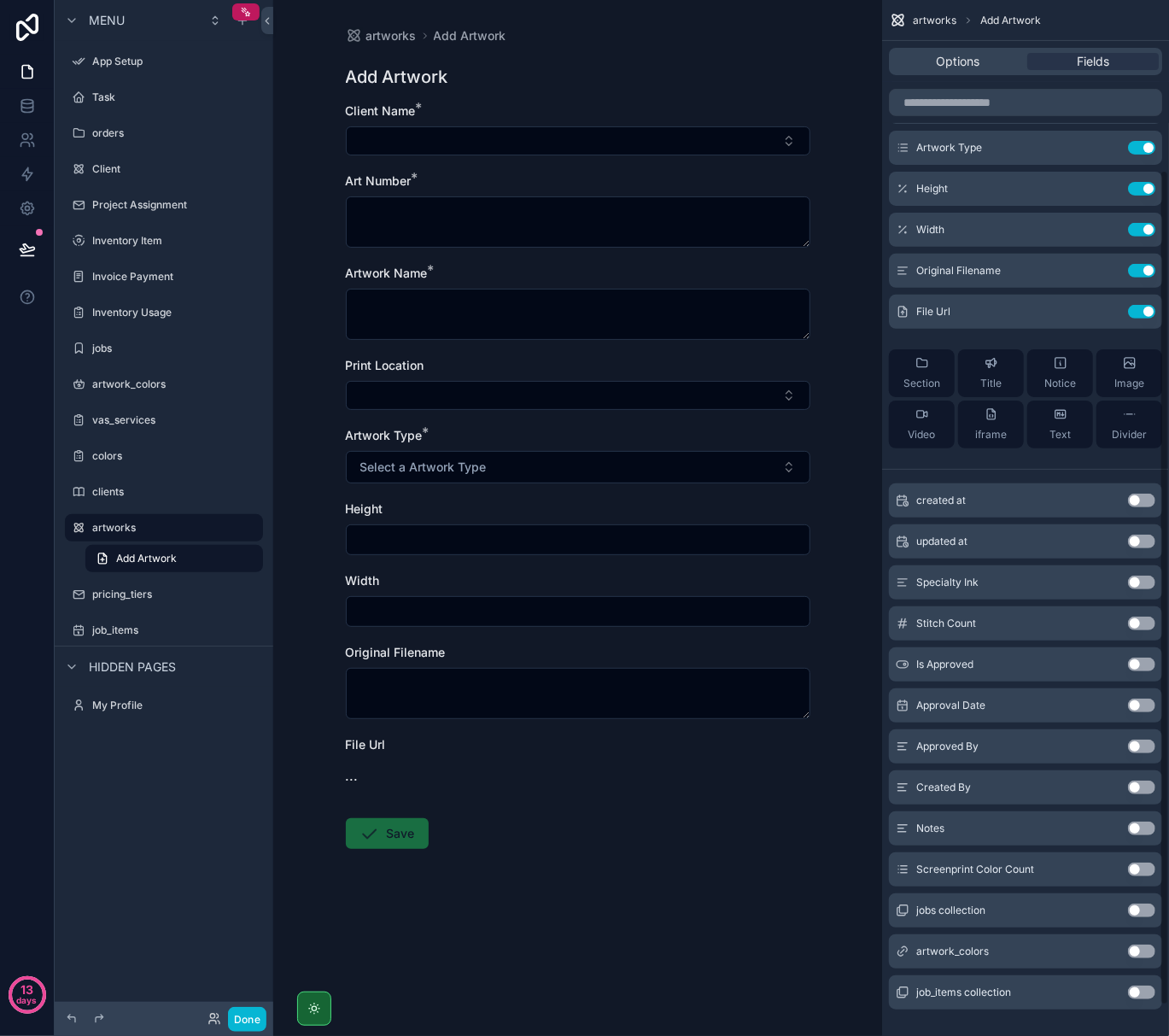
scroll to position [227, 0]
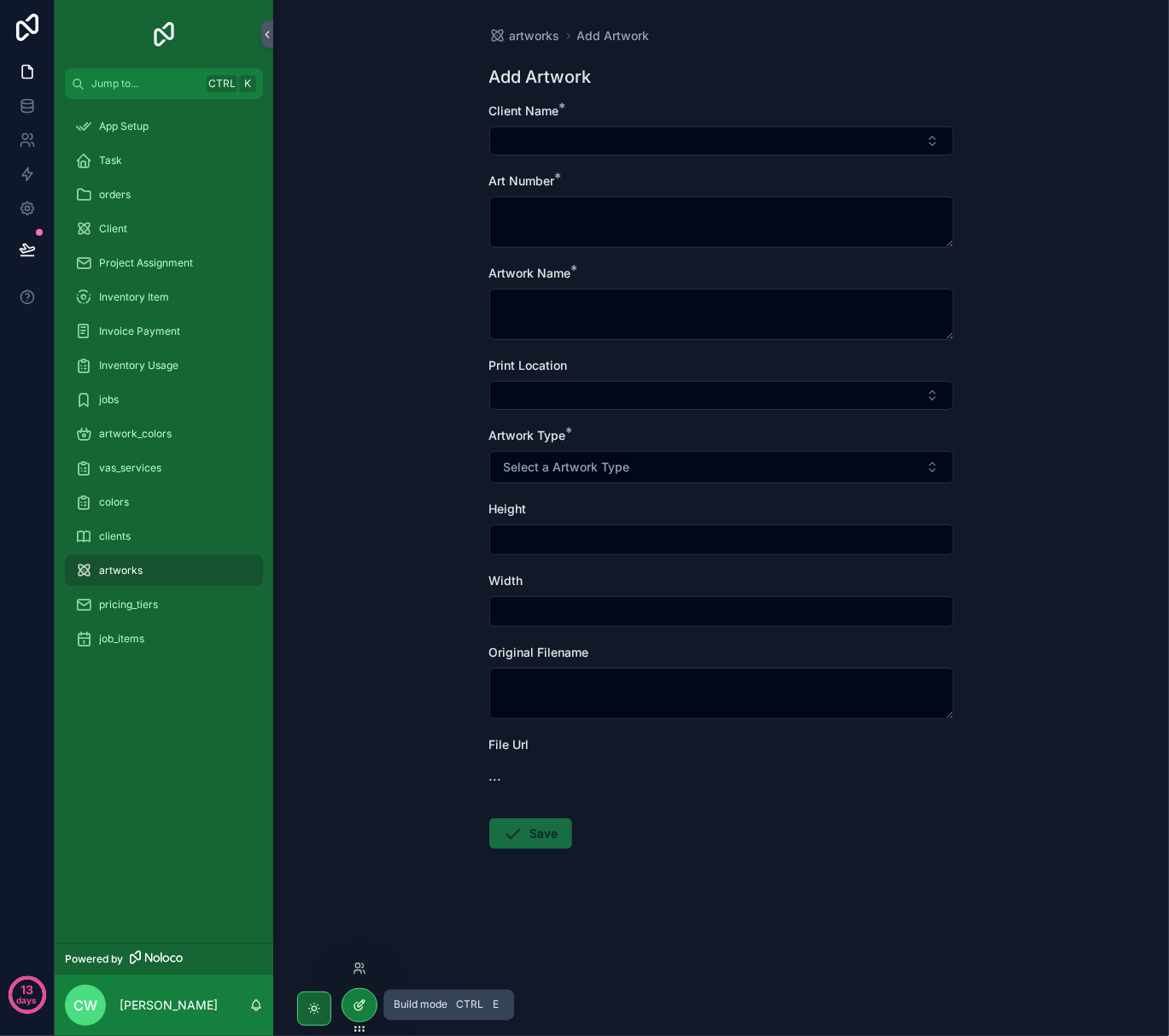
click at [360, 1012] on div at bounding box center [359, 1006] width 34 height 32
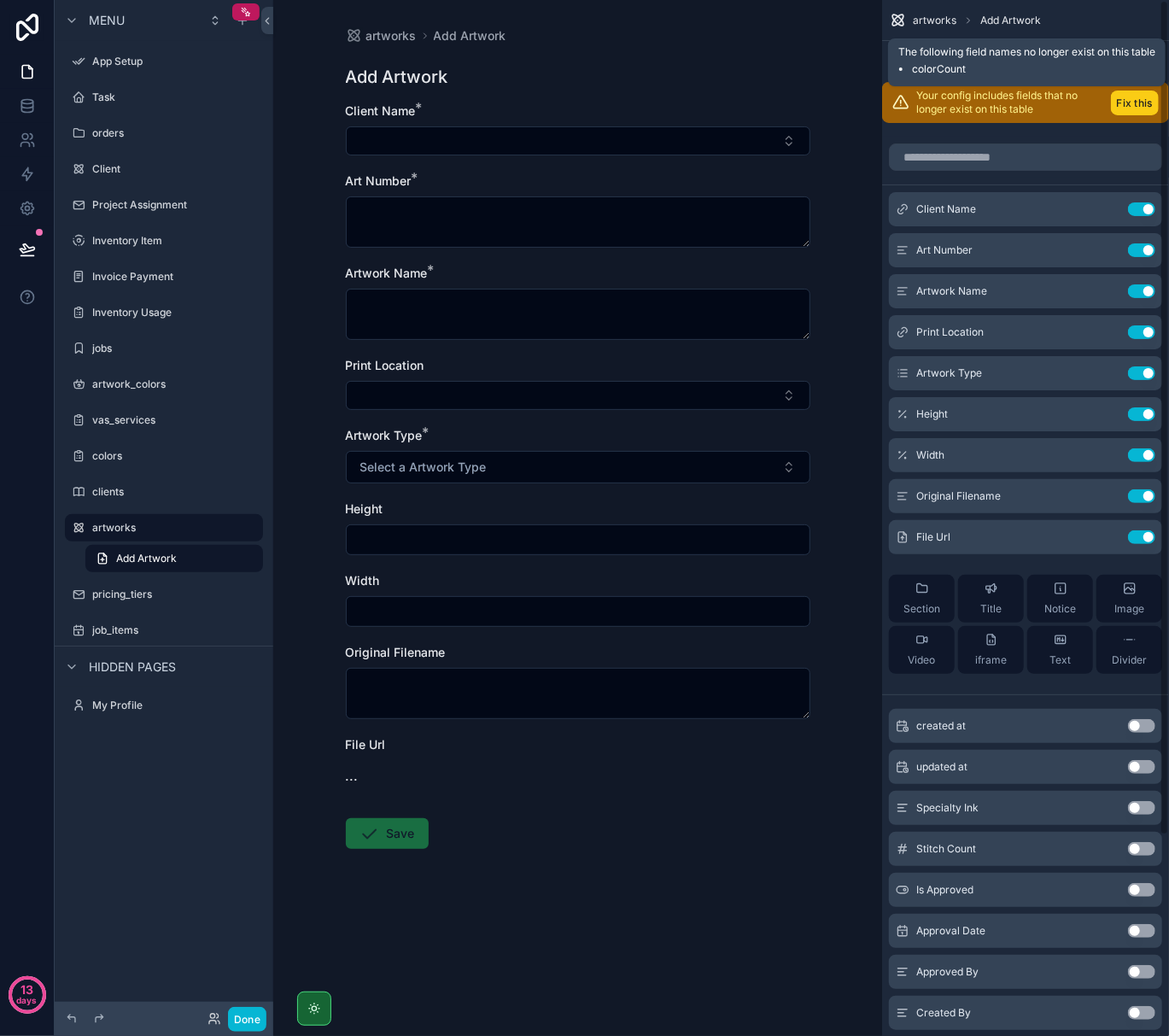
click at [1135, 110] on button "Fix this" at bounding box center [1135, 103] width 48 height 25
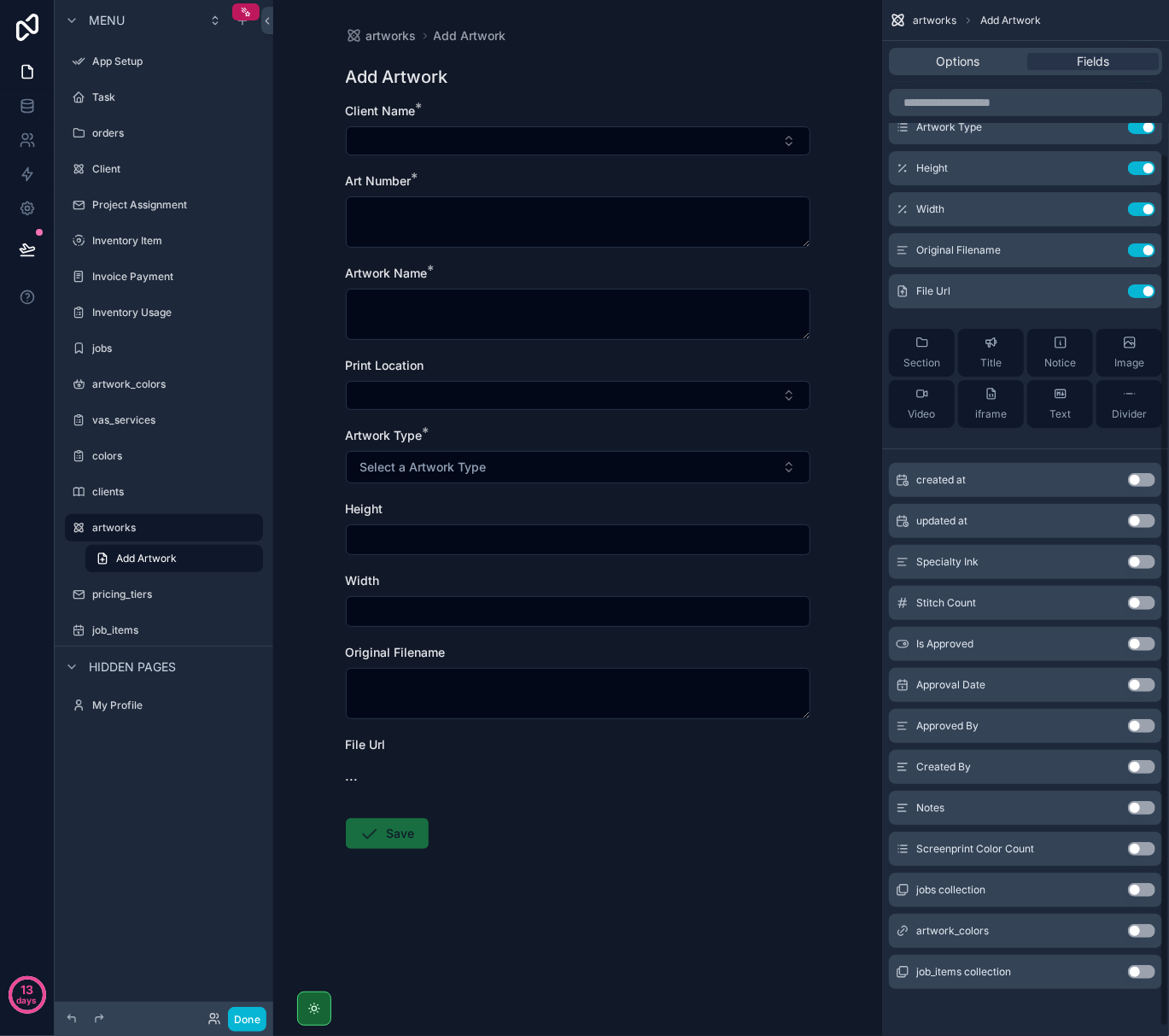
scroll to position [192, 0]
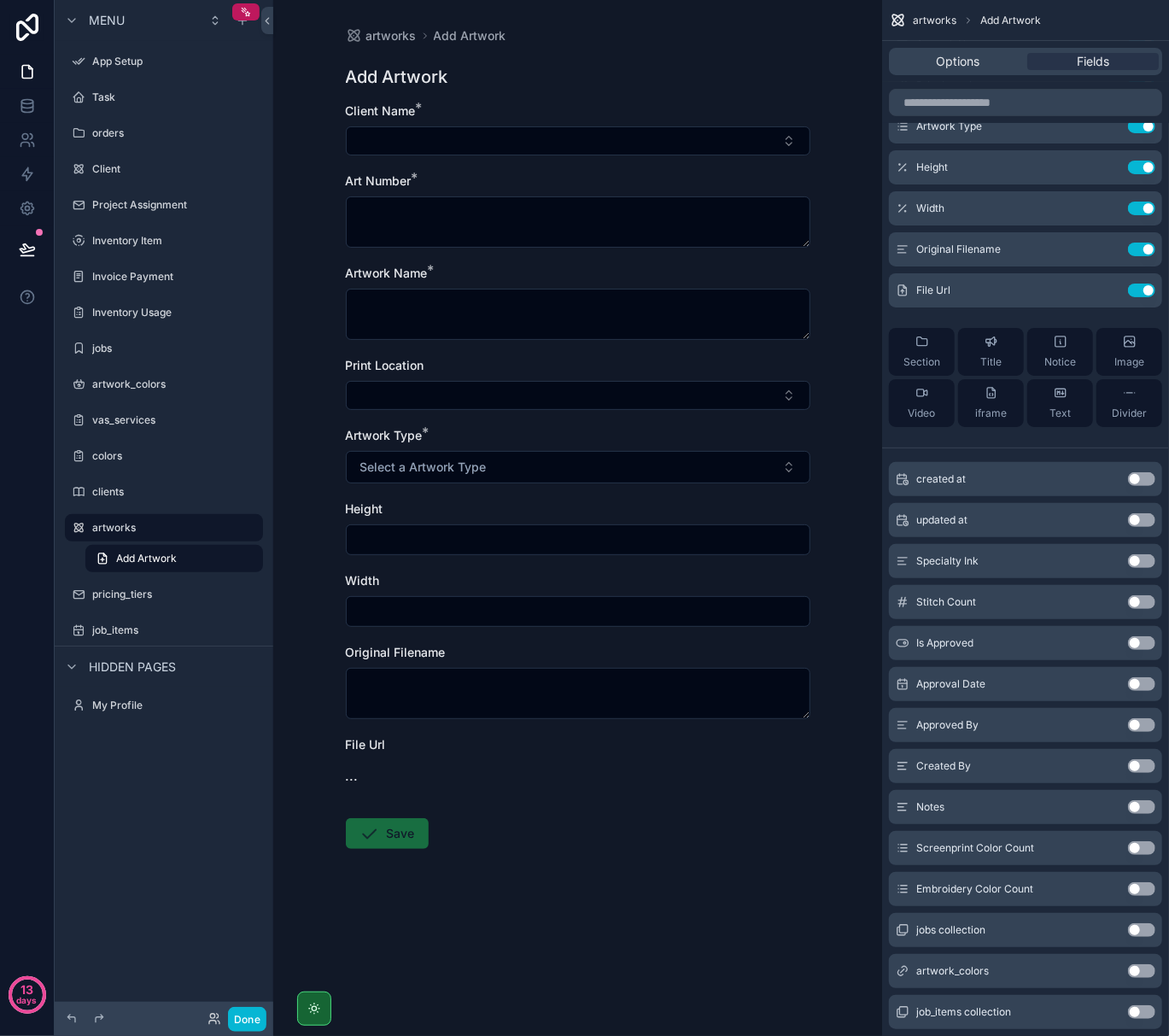
click at [1140, 557] on button "Use setting" at bounding box center [1141, 561] width 28 height 13
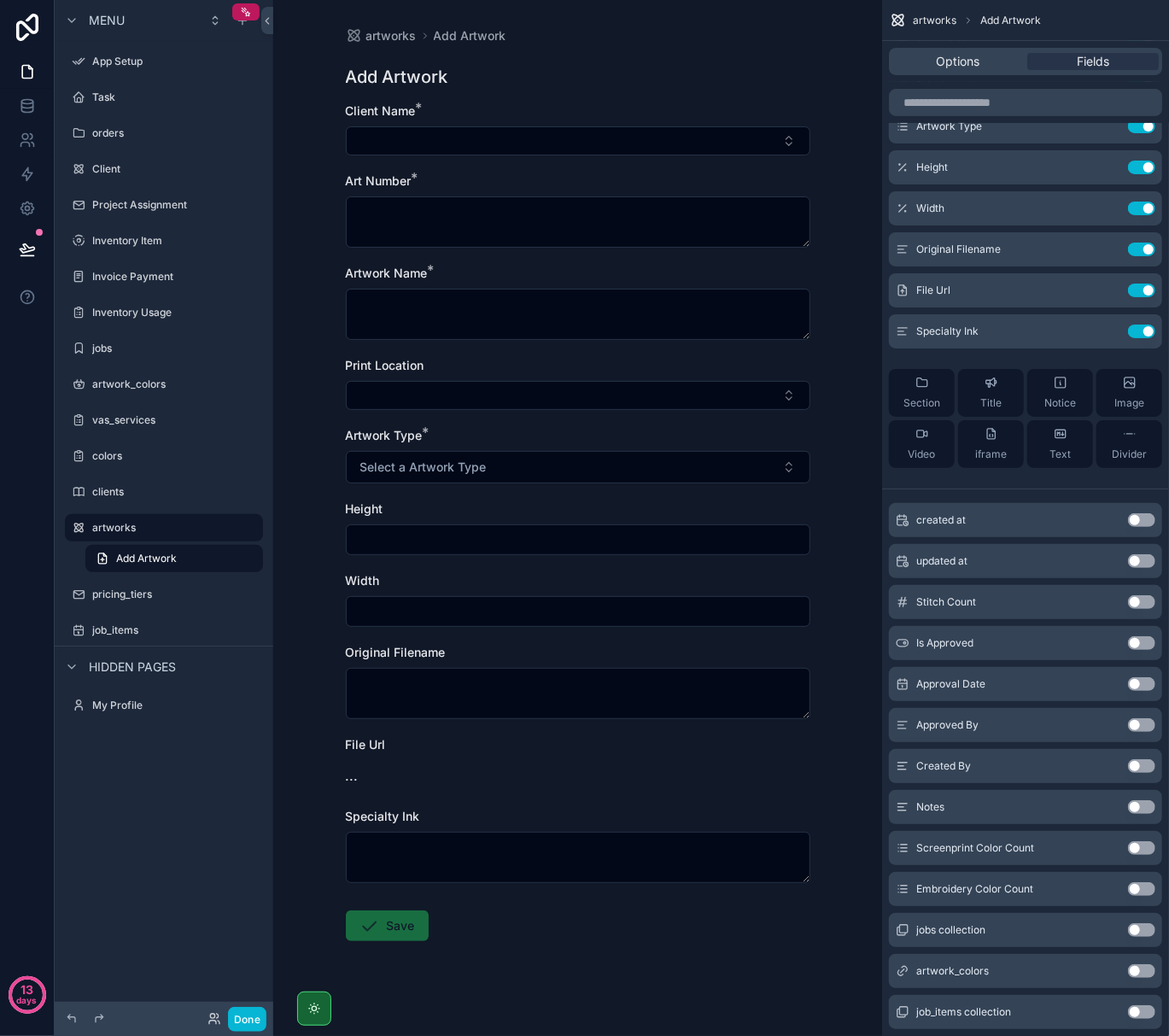
click at [1136, 604] on button "Use setting" at bounding box center [1141, 602] width 28 height 13
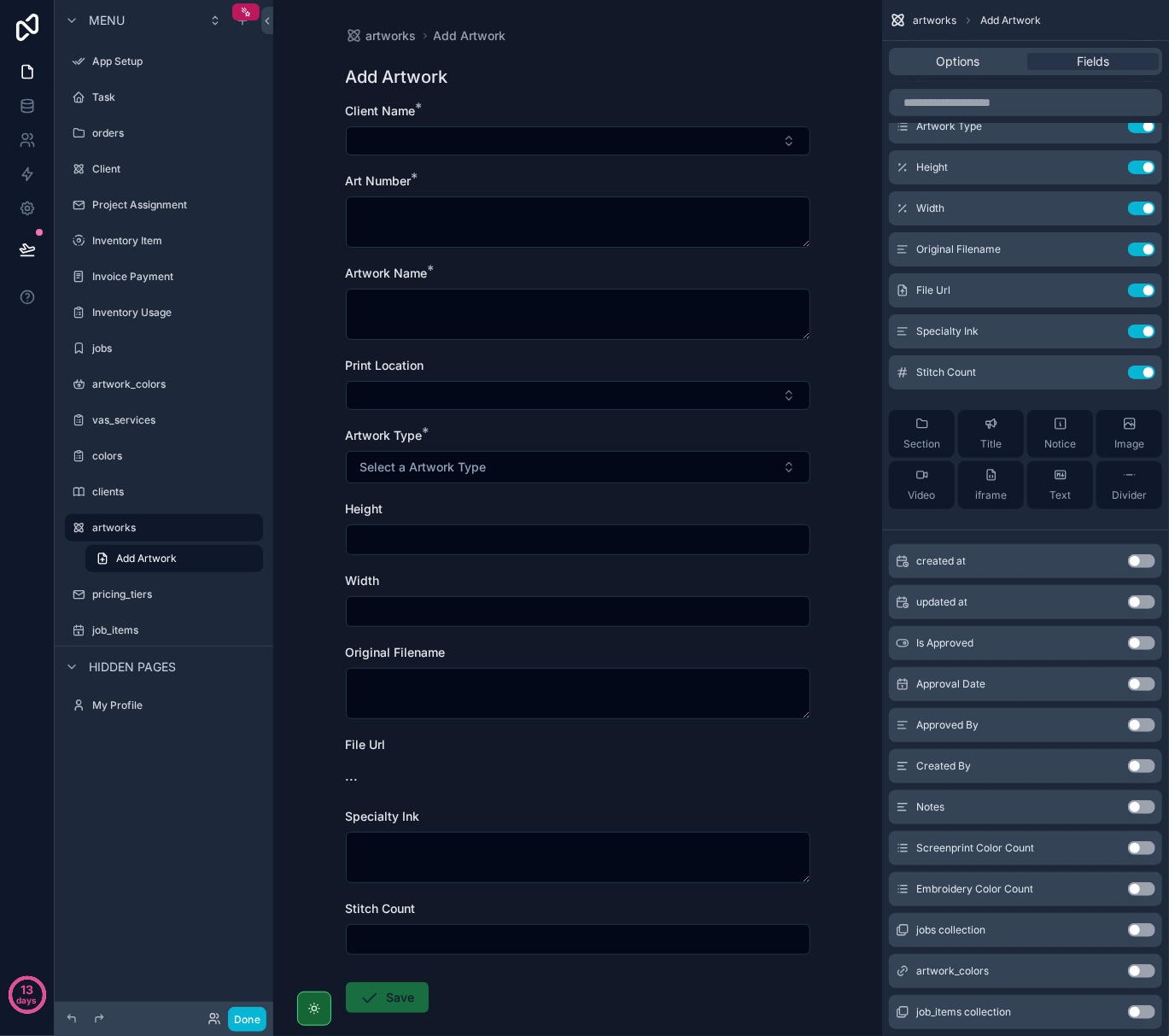
click at [1144, 840] on div "Screenprint Color Count Use setting" at bounding box center [1026, 848] width 274 height 34
click at [1142, 848] on button "Use setting" at bounding box center [1141, 848] width 28 height 13
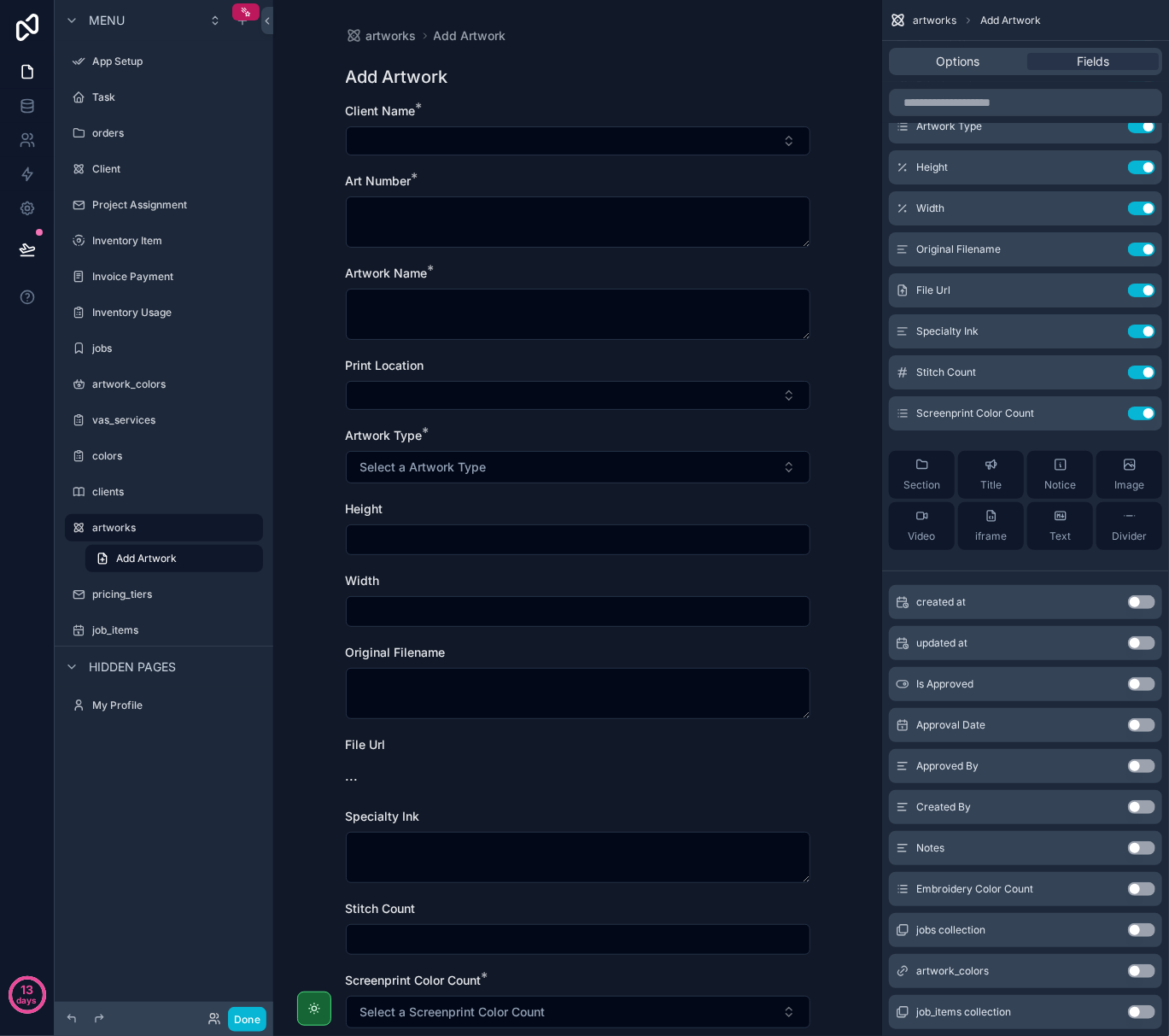
click at [1143, 882] on button "Use setting" at bounding box center [1141, 889] width 28 height 13
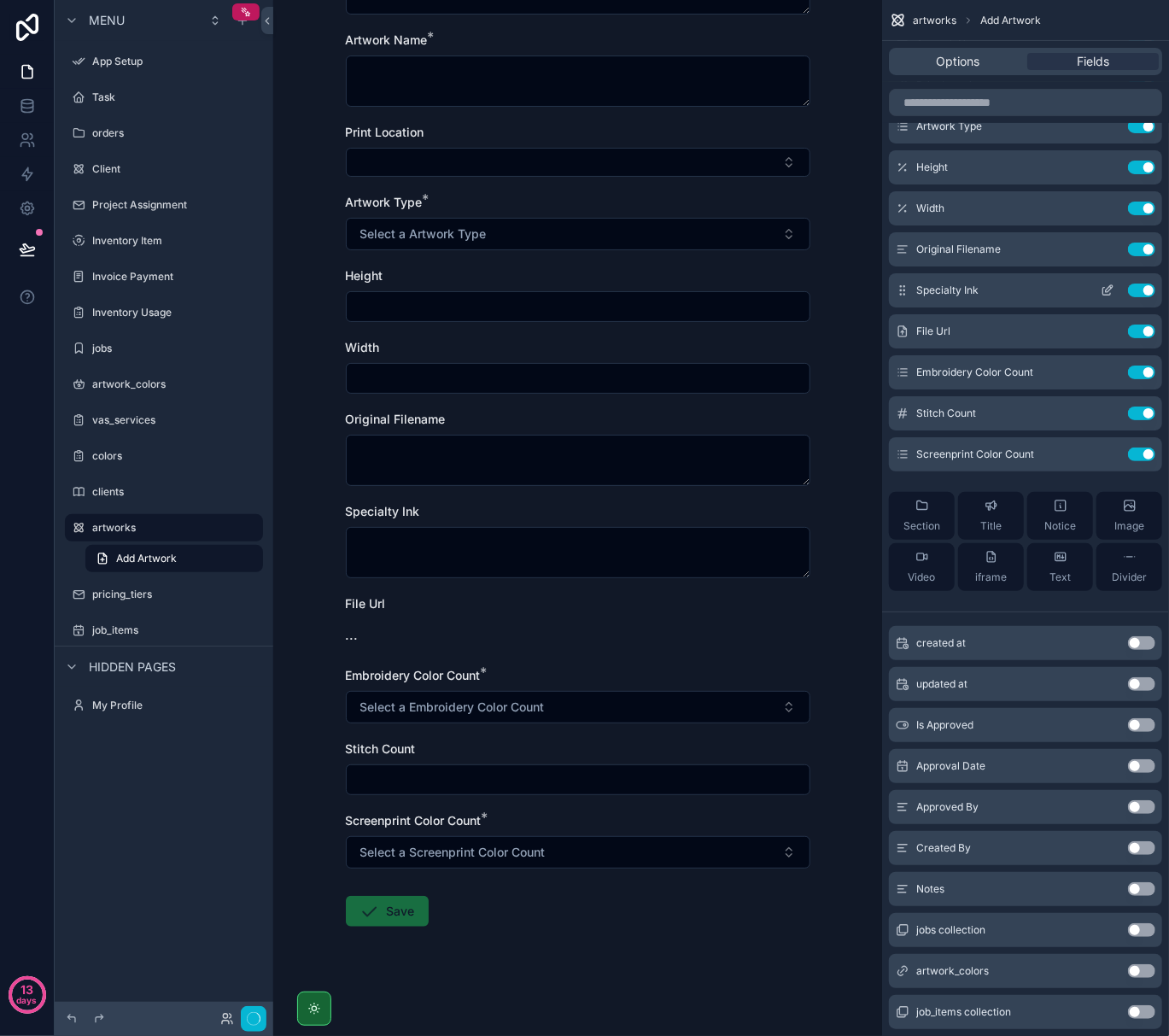
scroll to position [0, 0]
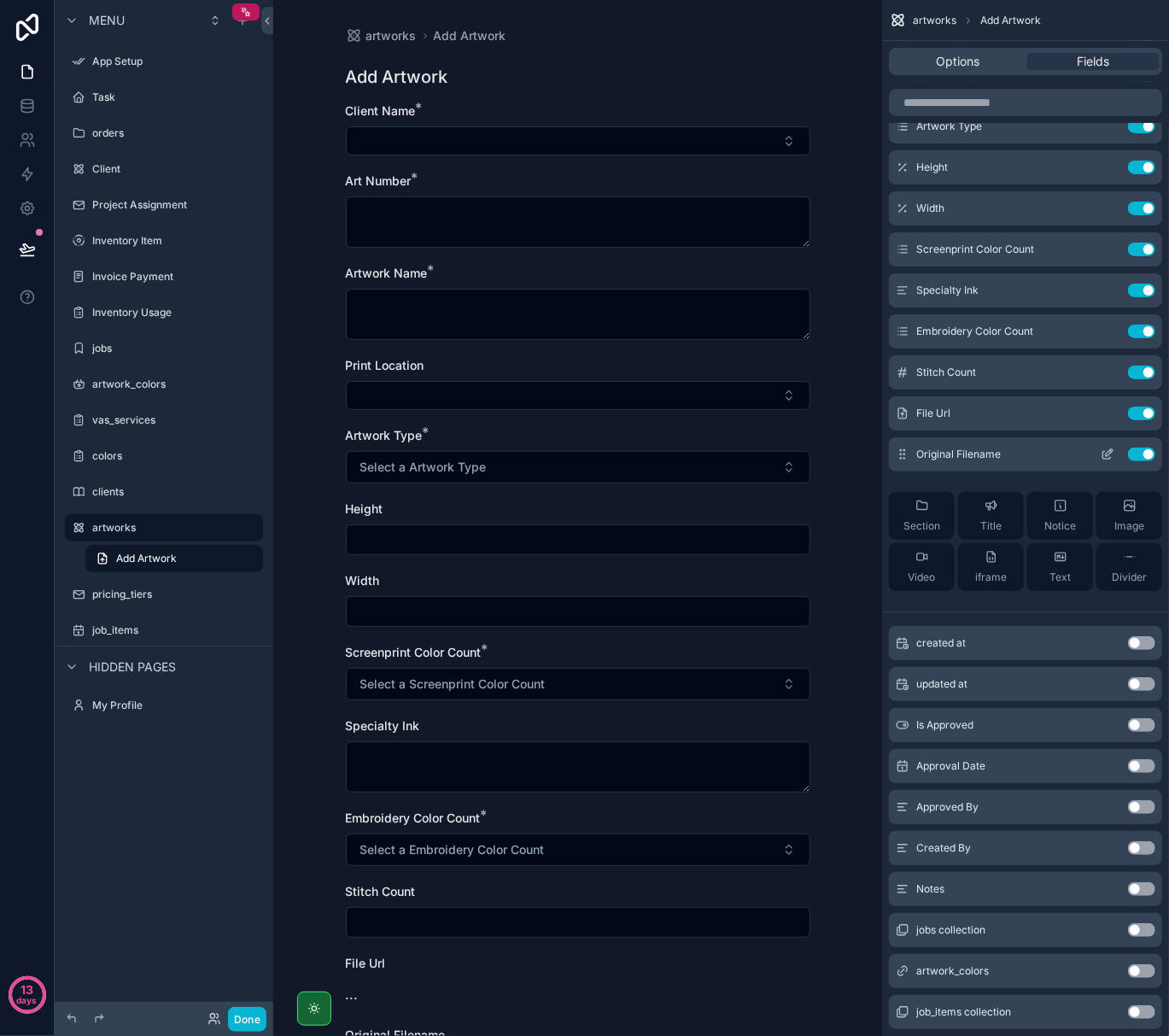
click at [1149, 450] on button "Use setting" at bounding box center [1141, 454] width 28 height 13
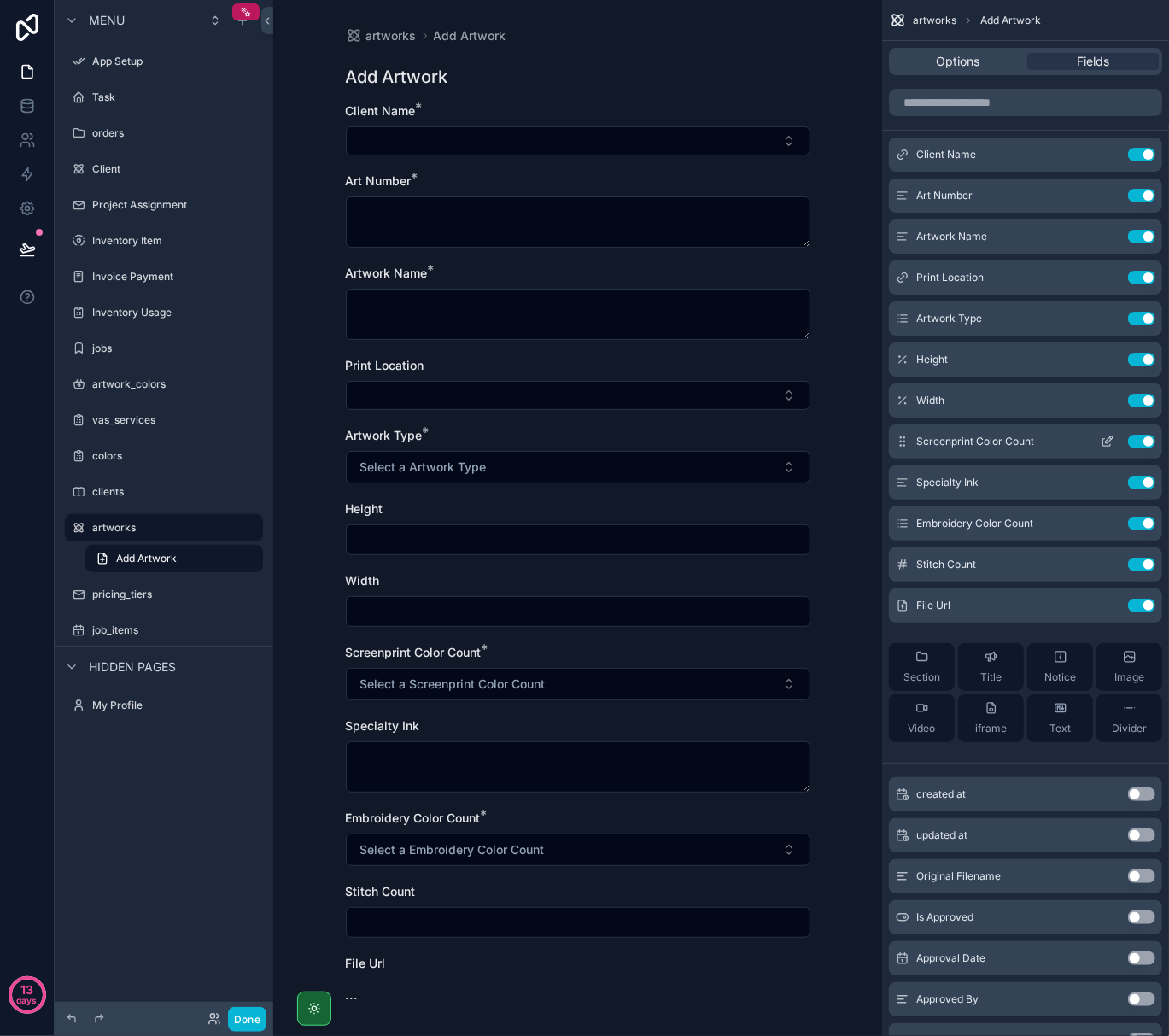
click at [1109, 439] on icon "scrollable content" at bounding box center [1109, 439] width 7 height 7
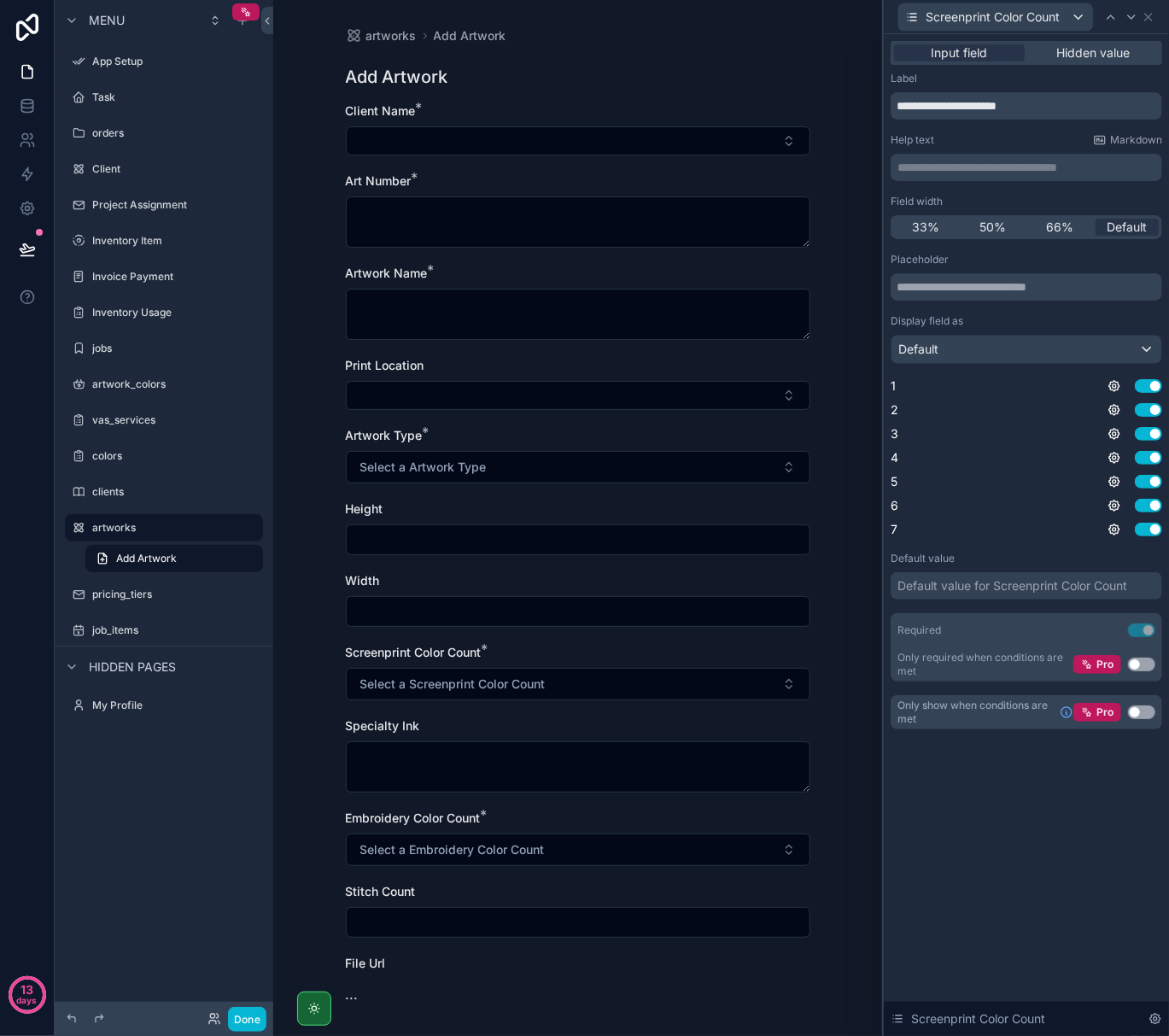
click at [1132, 663] on button "Use setting" at bounding box center [1141, 664] width 28 height 13
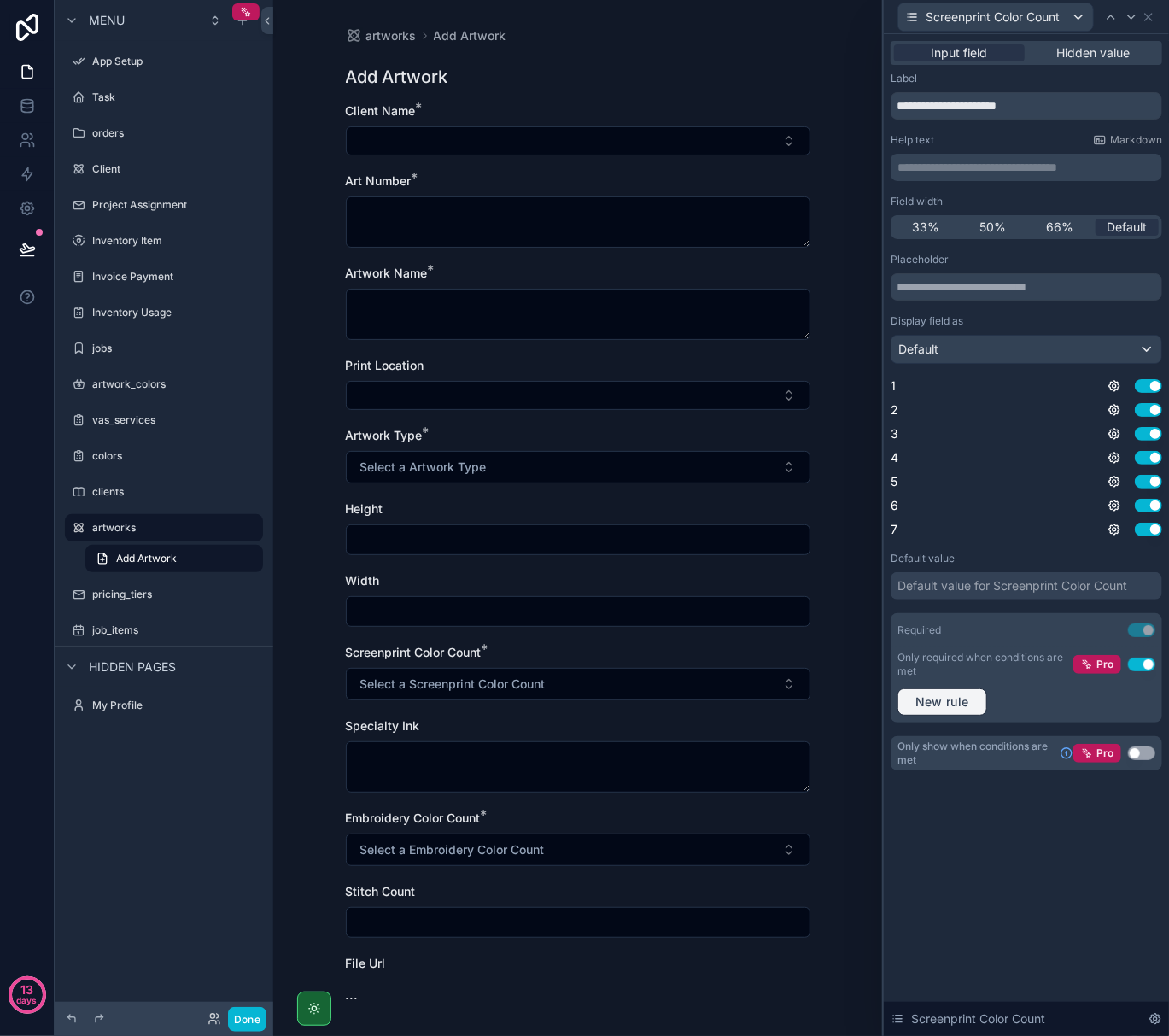
click at [932, 702] on span "New rule" at bounding box center [942, 702] width 67 height 15
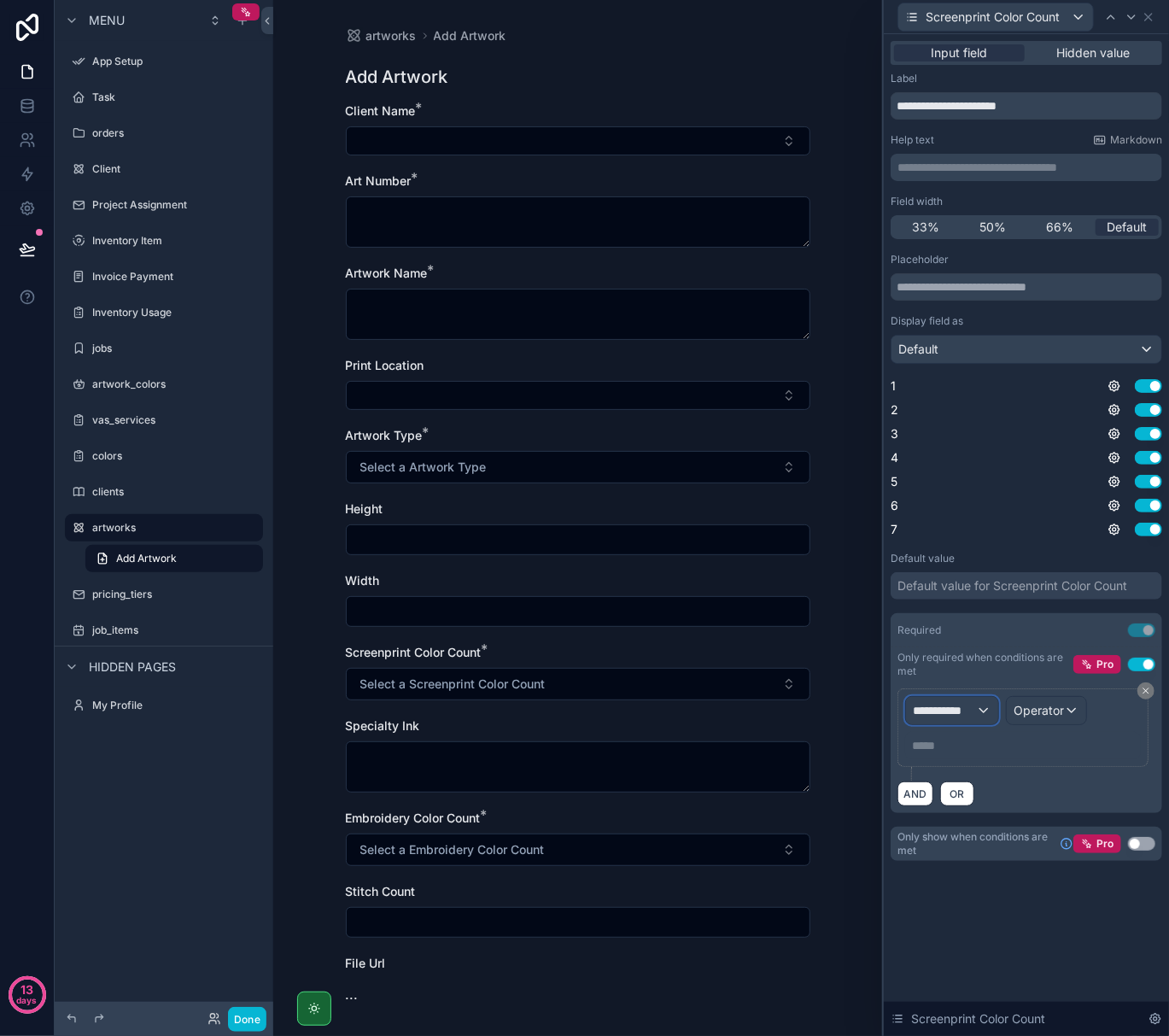
click at [983, 716] on div "**********" at bounding box center [952, 710] width 92 height 28
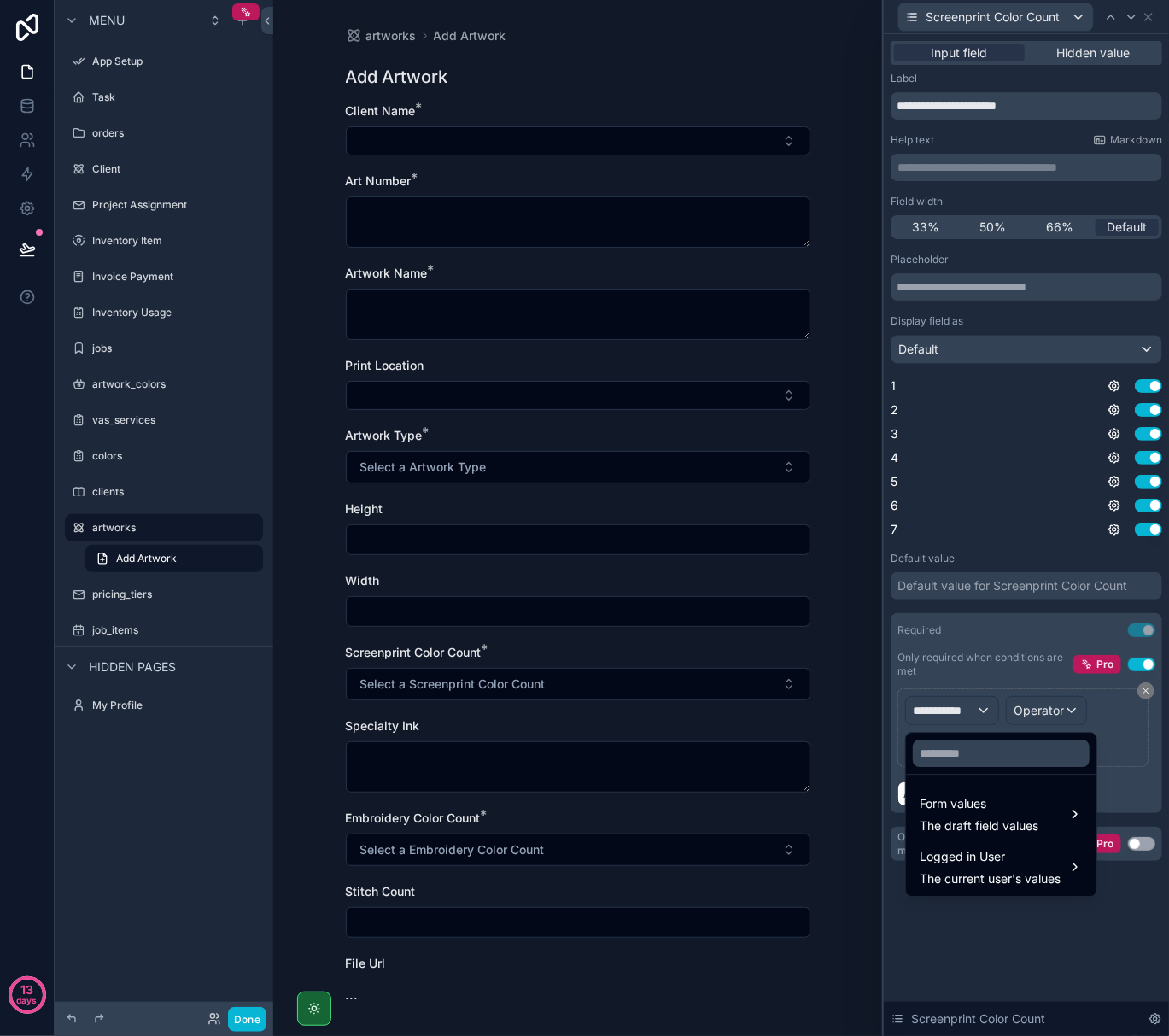
click at [949, 950] on div at bounding box center [1026, 518] width 285 height 1036
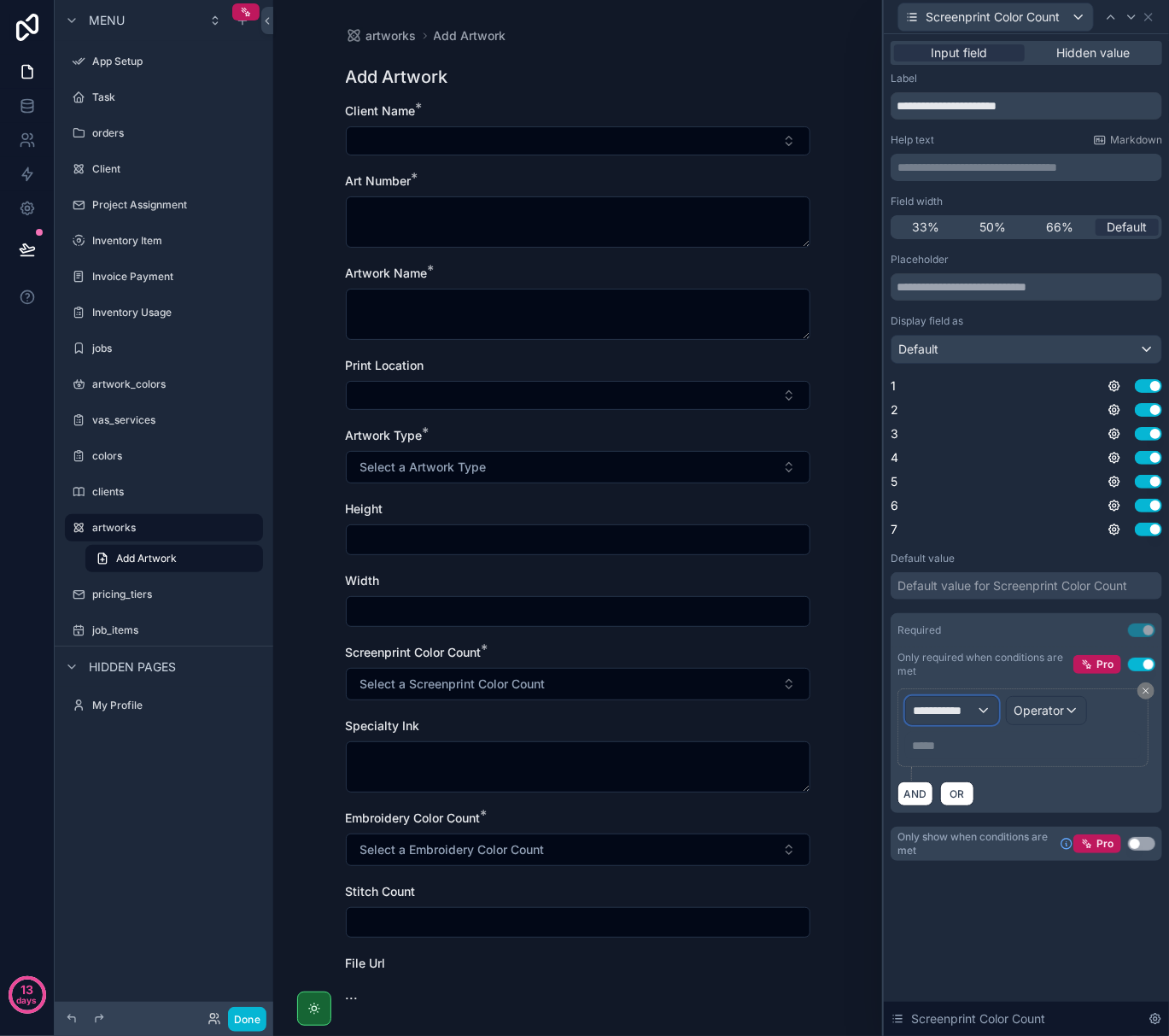
click at [984, 711] on div "**********" at bounding box center [952, 710] width 92 height 28
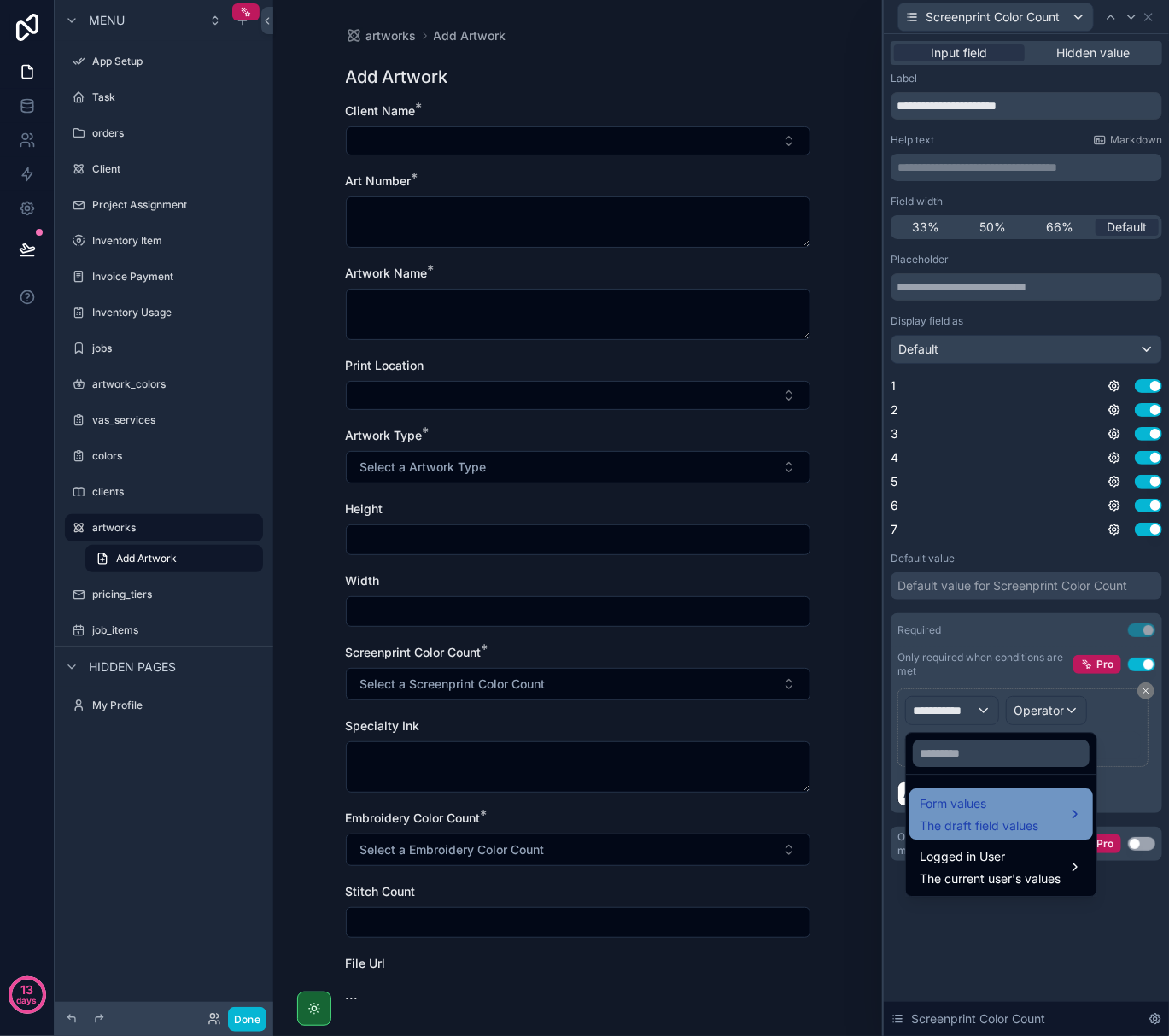
click at [987, 808] on span "Form values" at bounding box center [979, 804] width 119 height 21
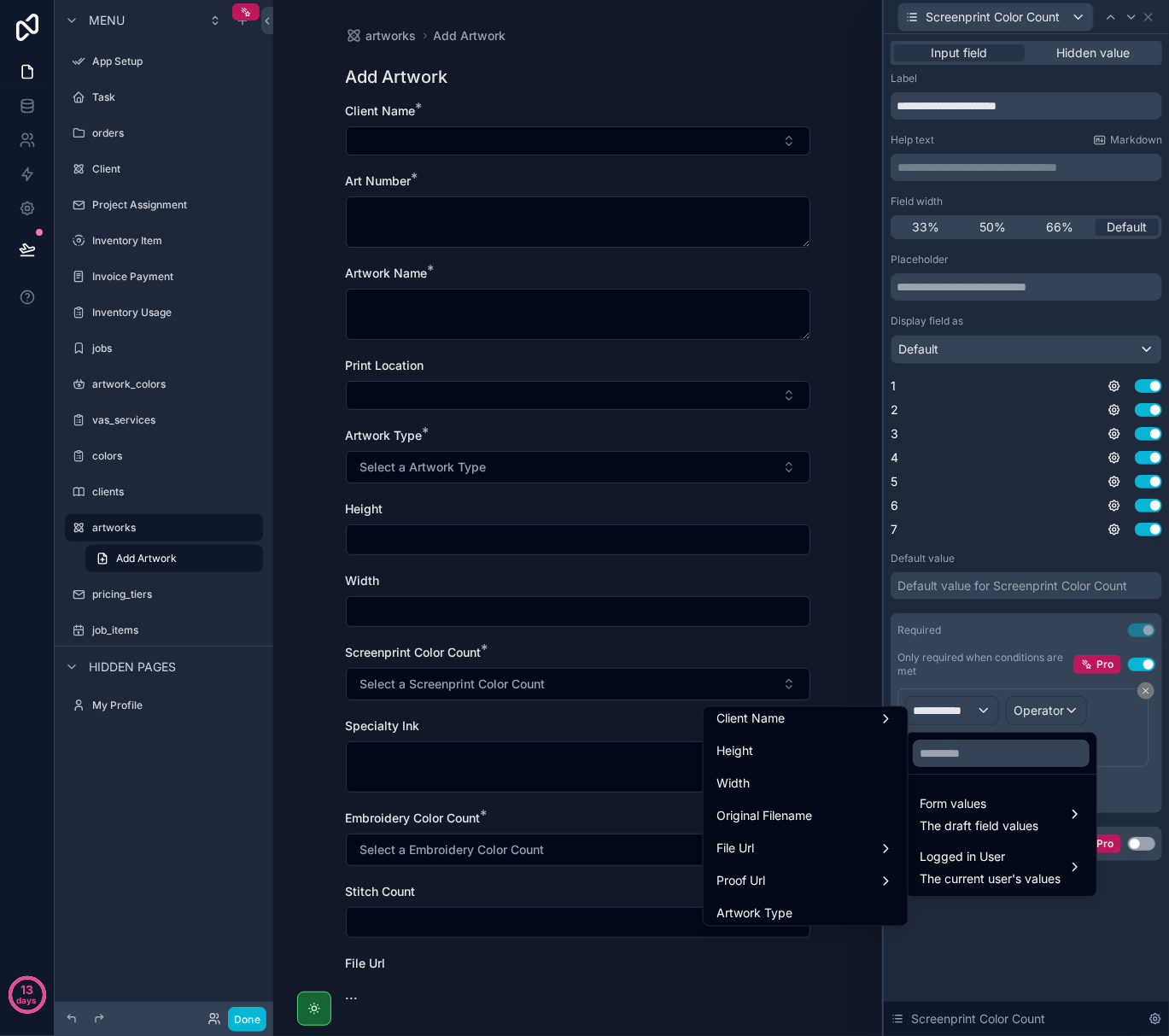
scroll to position [227, 0]
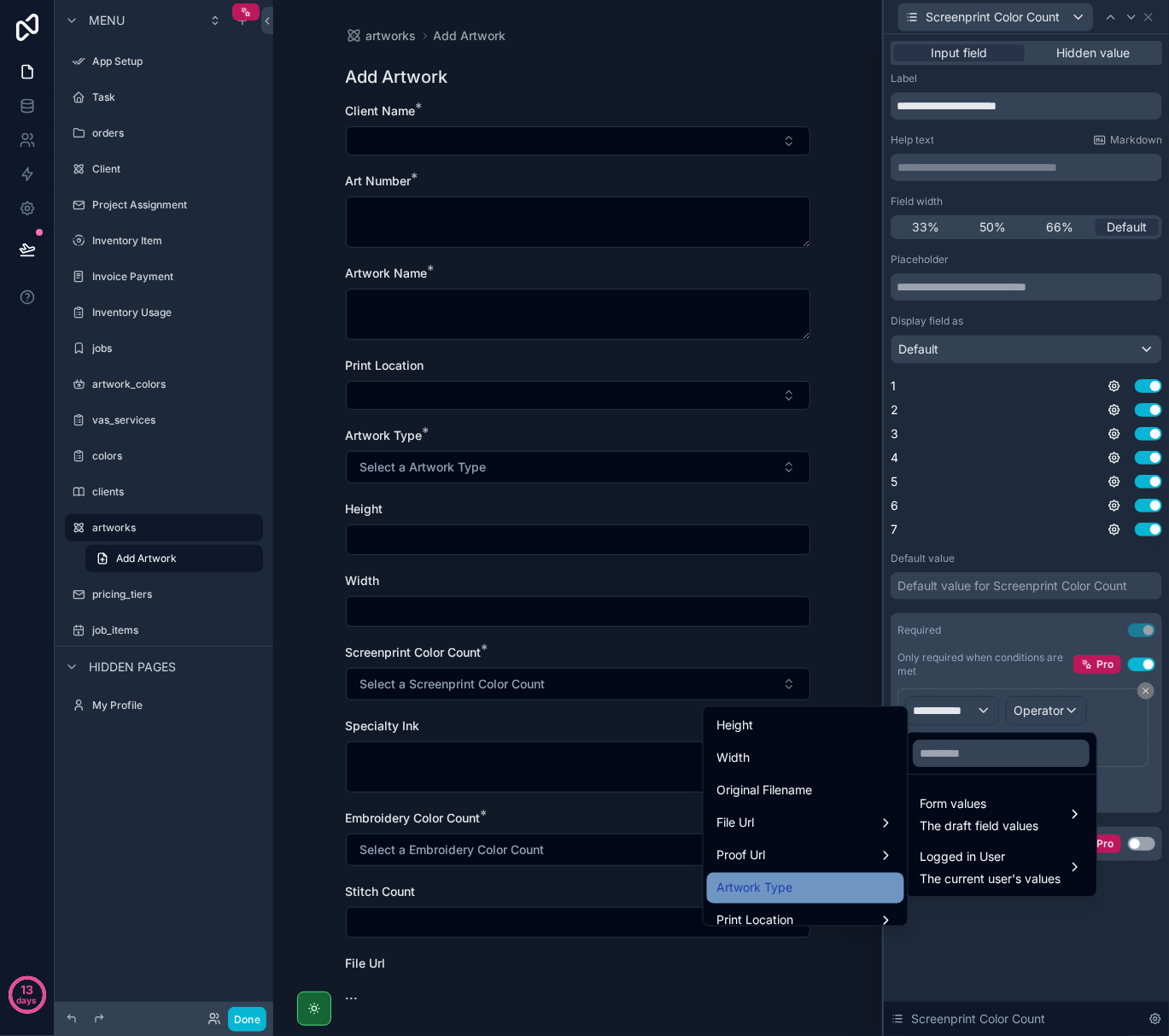
click at [795, 882] on div "Artwork Type" at bounding box center [806, 889] width 177 height 21
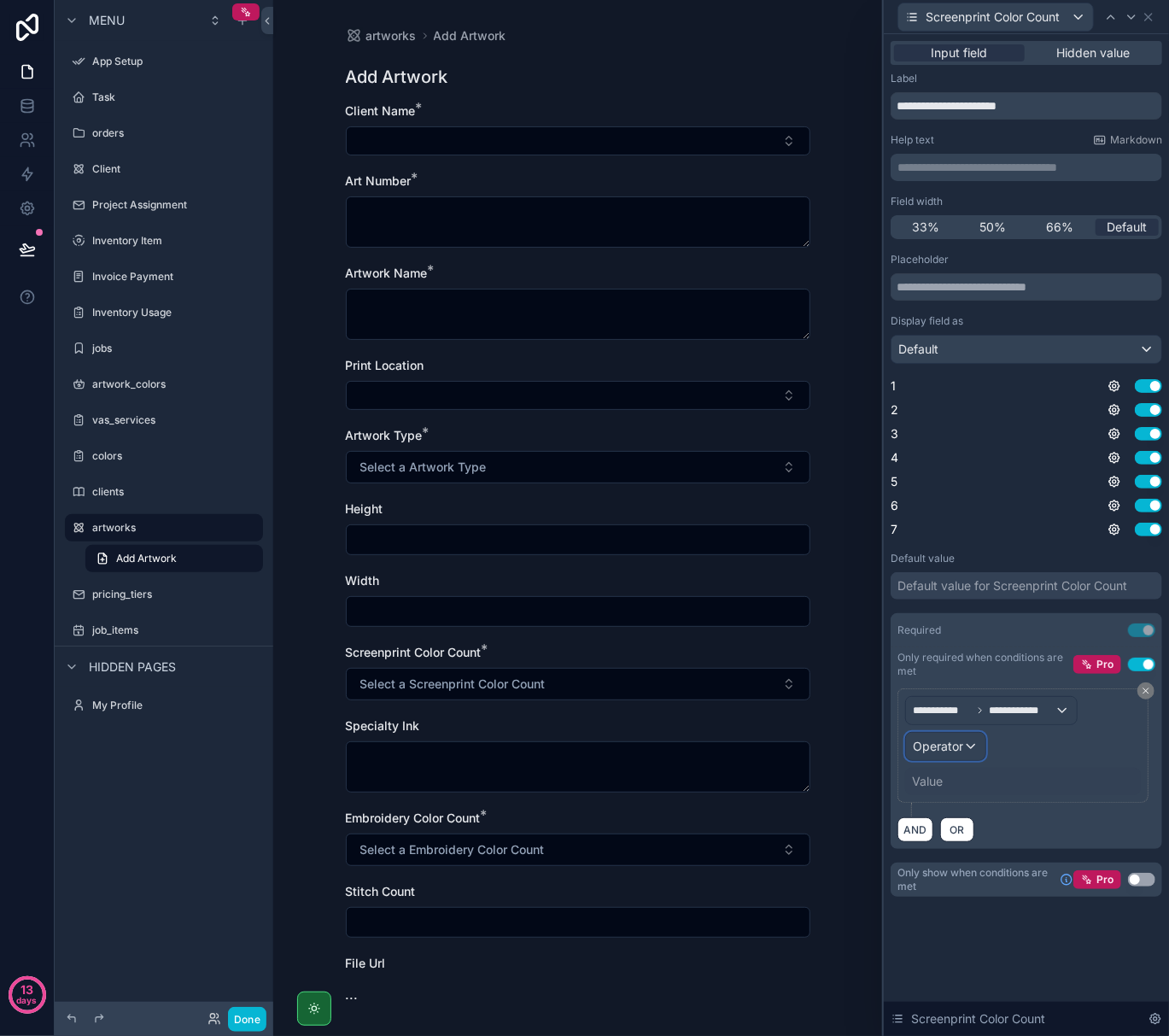
click at [974, 749] on div "Operator" at bounding box center [947, 746] width 80 height 28
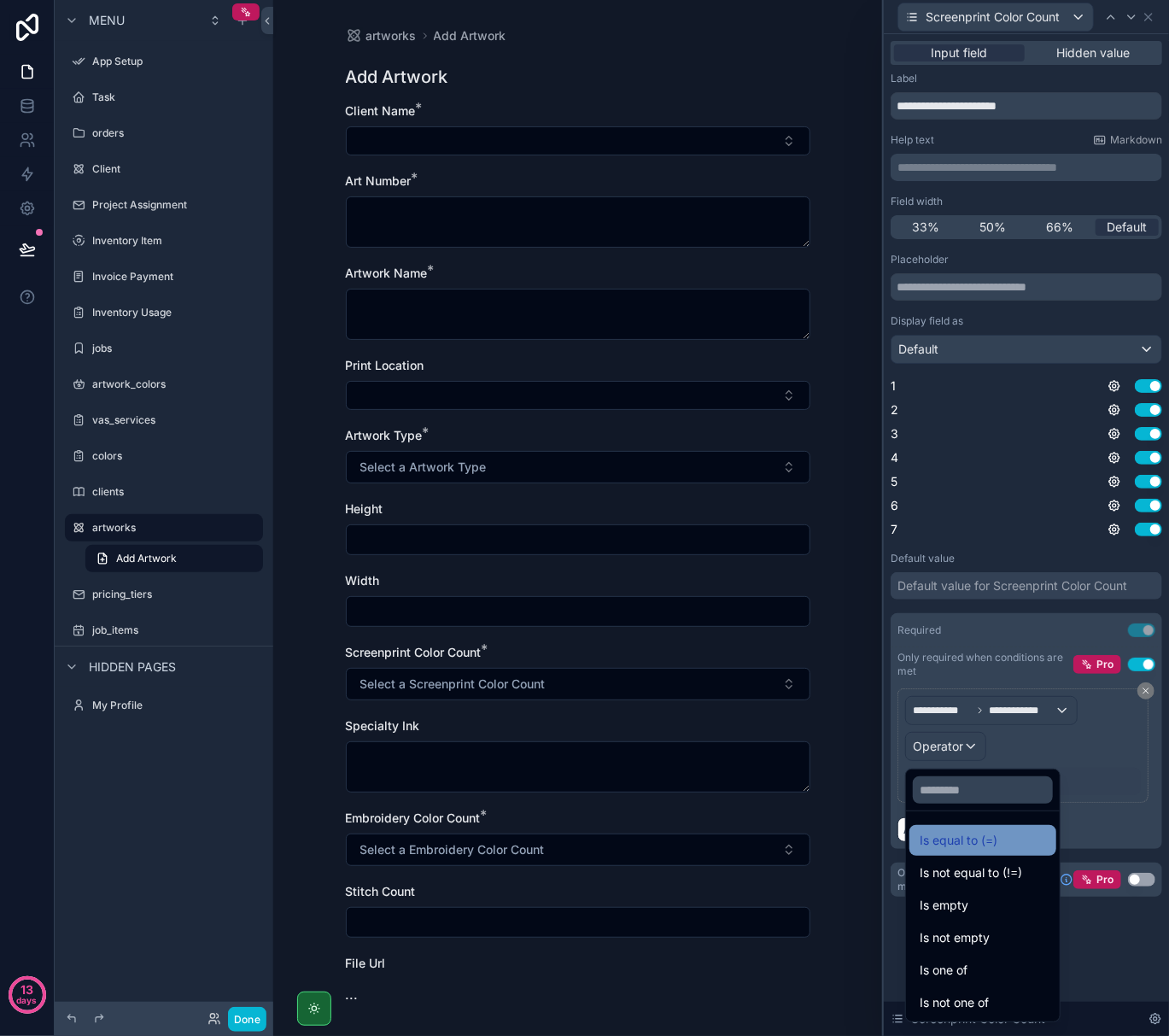
click at [985, 839] on span "Is equal to (=)" at bounding box center [959, 841] width 78 height 21
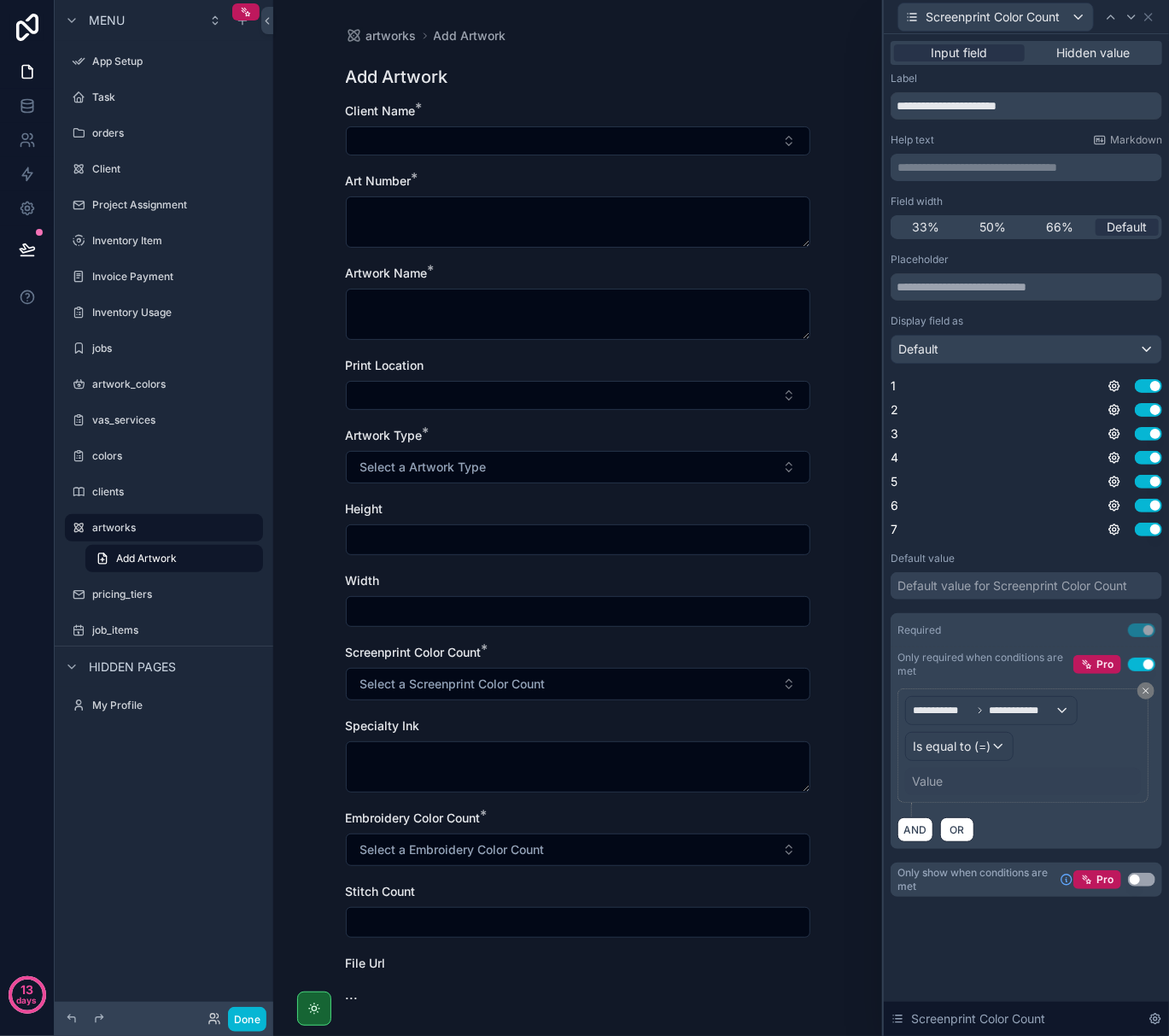
click at [924, 783] on div "Value" at bounding box center [928, 781] width 30 height 17
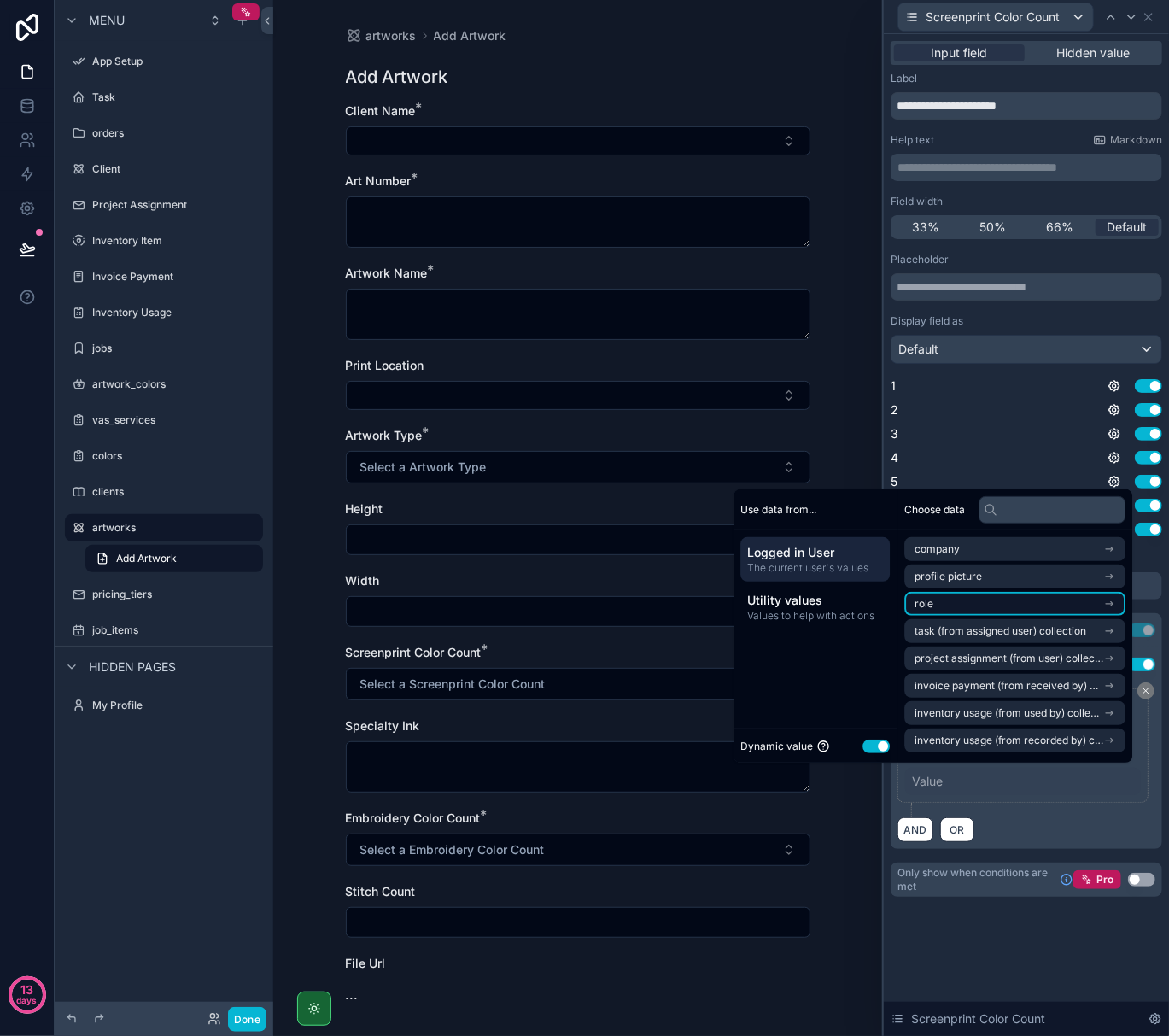
scroll to position [233, 0]
click at [868, 604] on span "Utility values" at bounding box center [814, 601] width 136 height 17
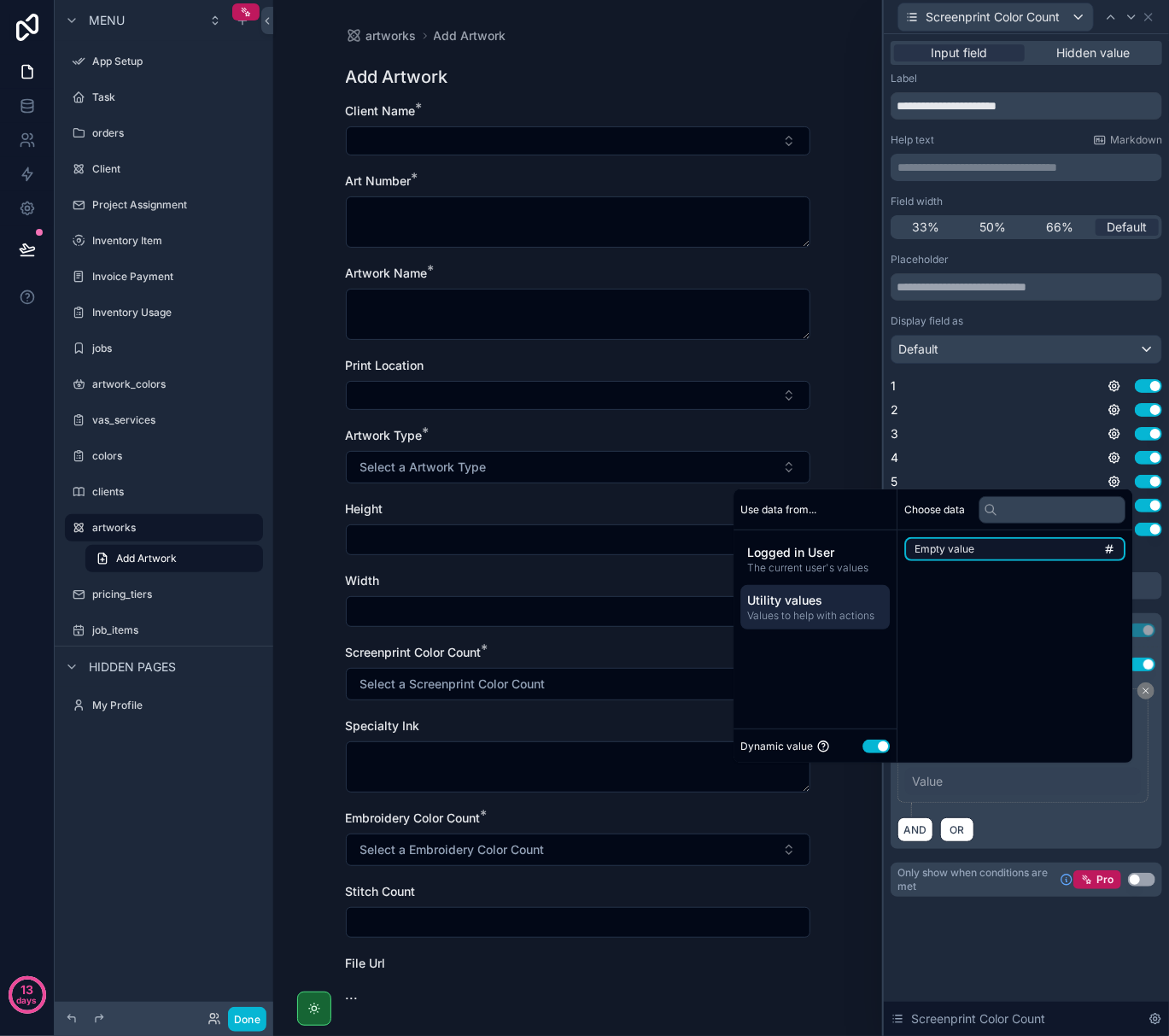
click at [991, 551] on li "Empty value" at bounding box center [1015, 548] width 221 height 24
click at [803, 557] on span "Logged in User" at bounding box center [814, 552] width 136 height 17
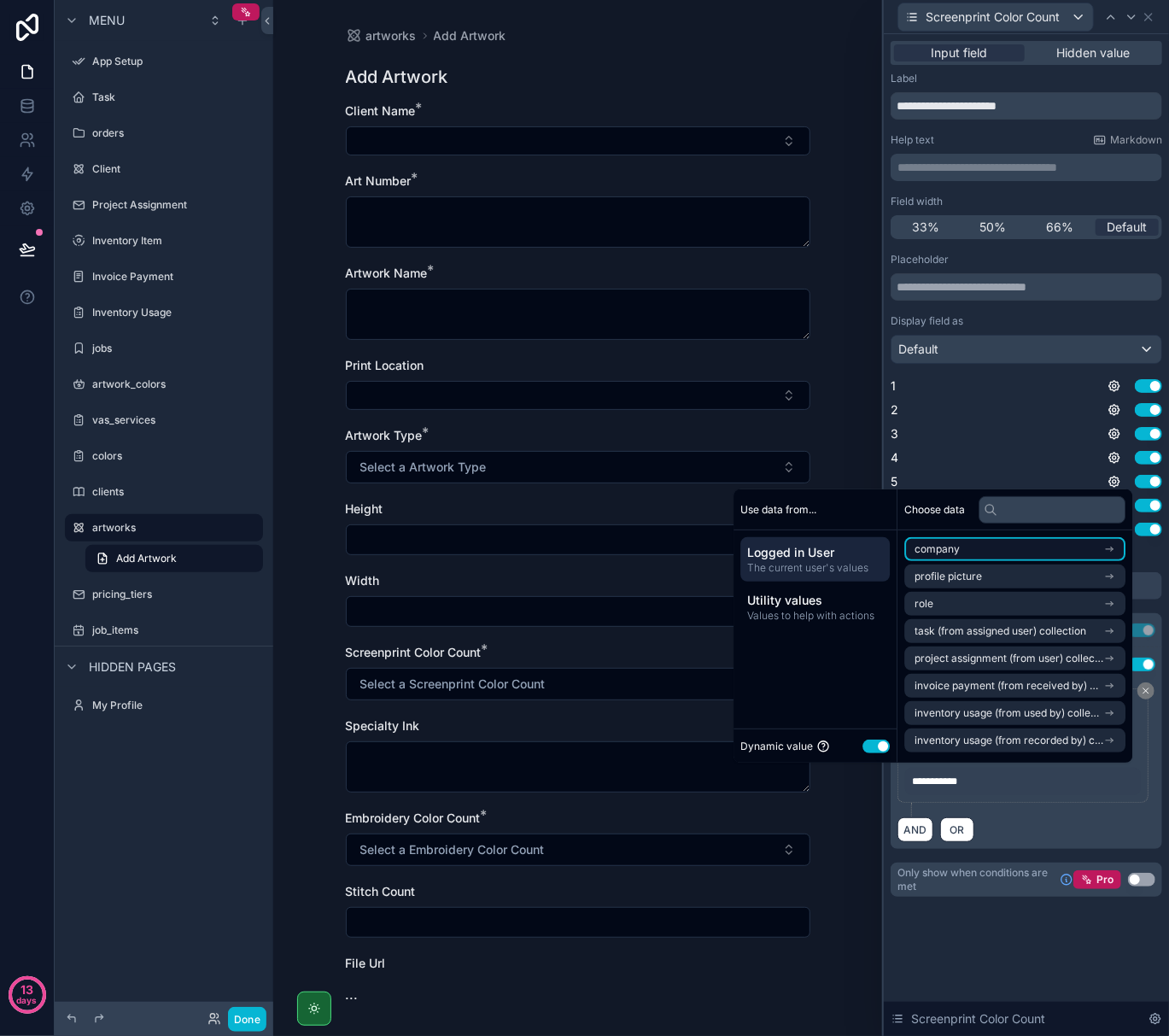
click at [967, 553] on li "company" at bounding box center [1015, 548] width 221 height 24
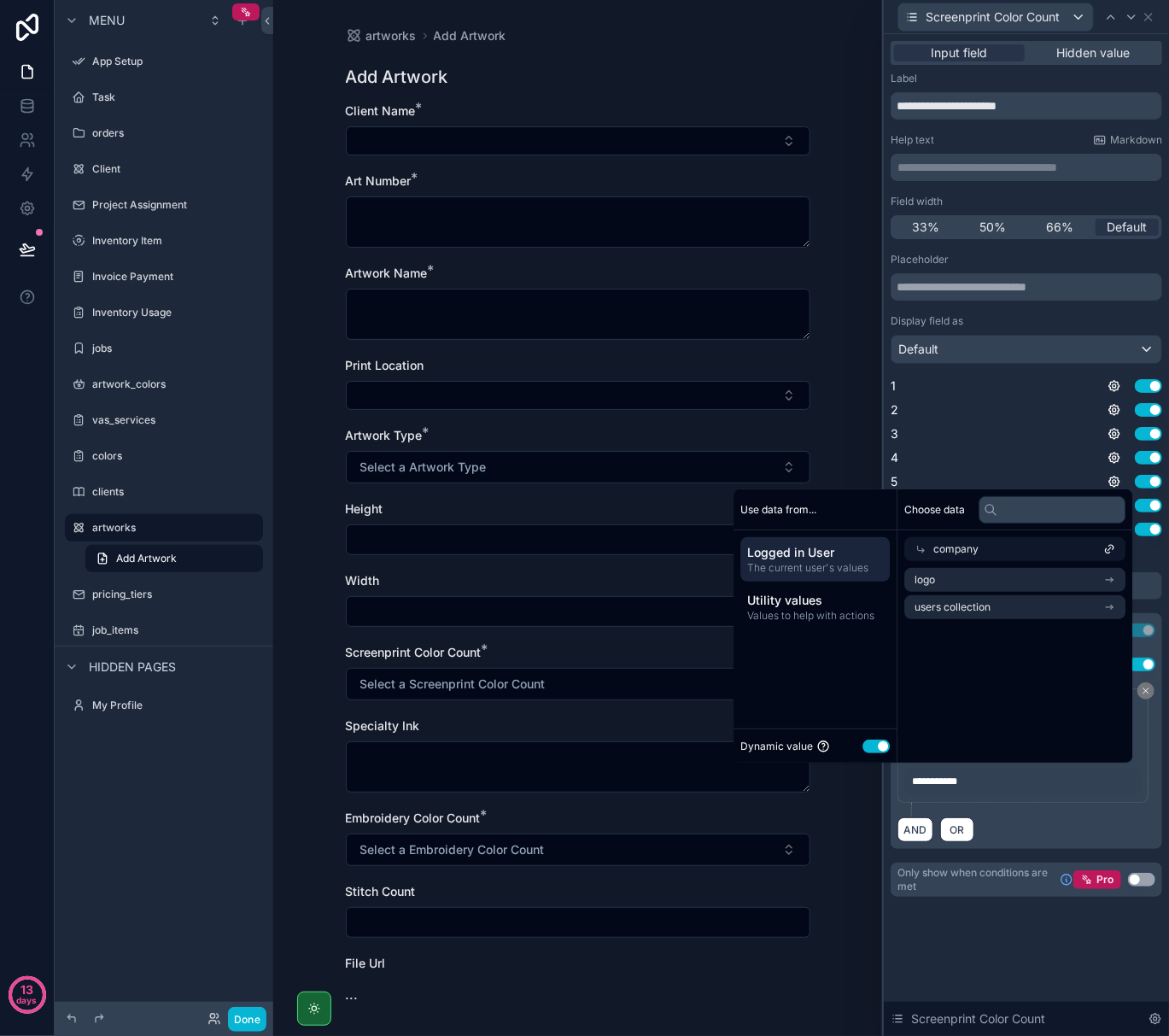
click at [1045, 839] on div "AND OR" at bounding box center [1026, 829] width 258 height 26
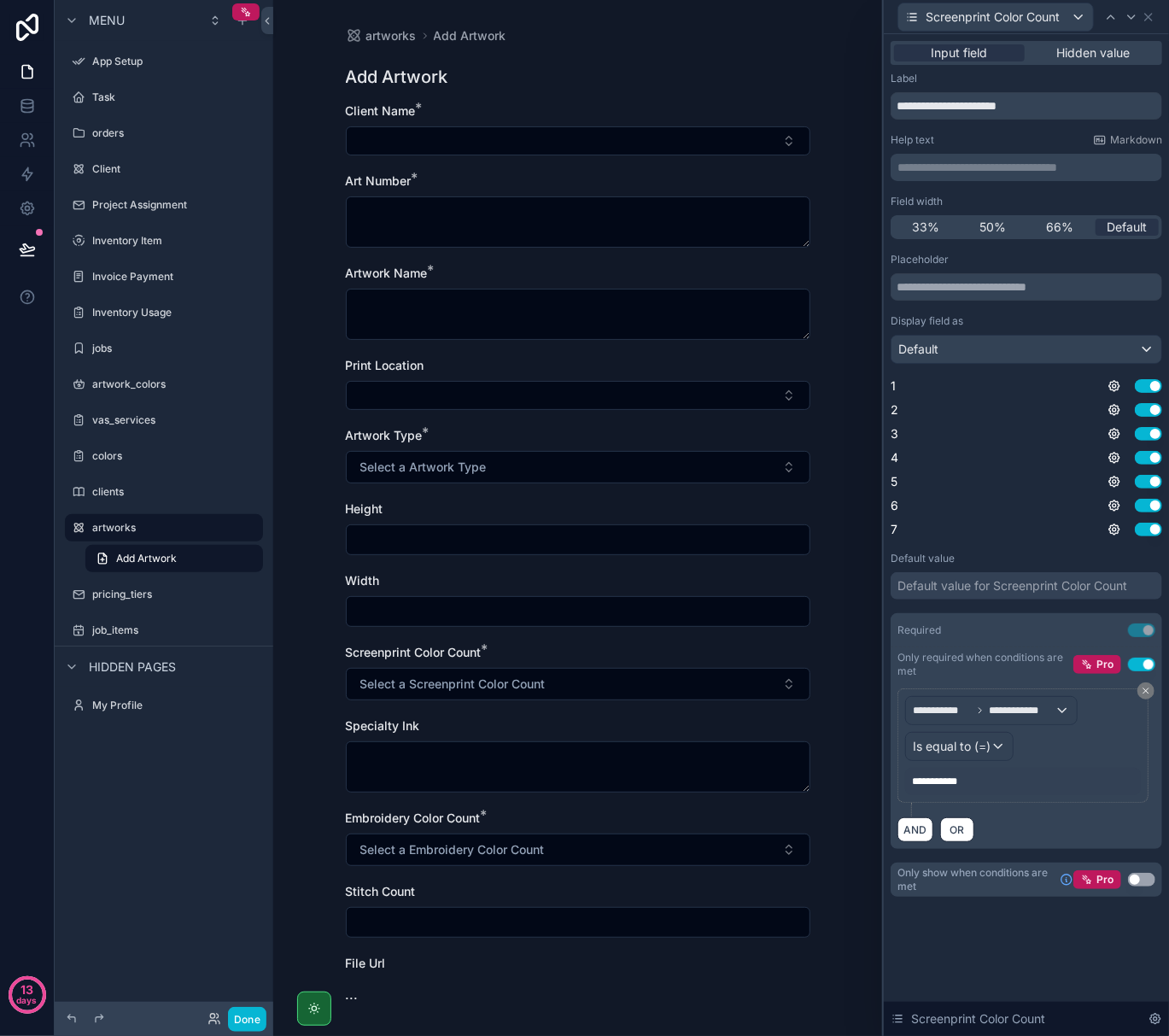
click at [955, 779] on span "**********" at bounding box center [942, 781] width 60 height 13
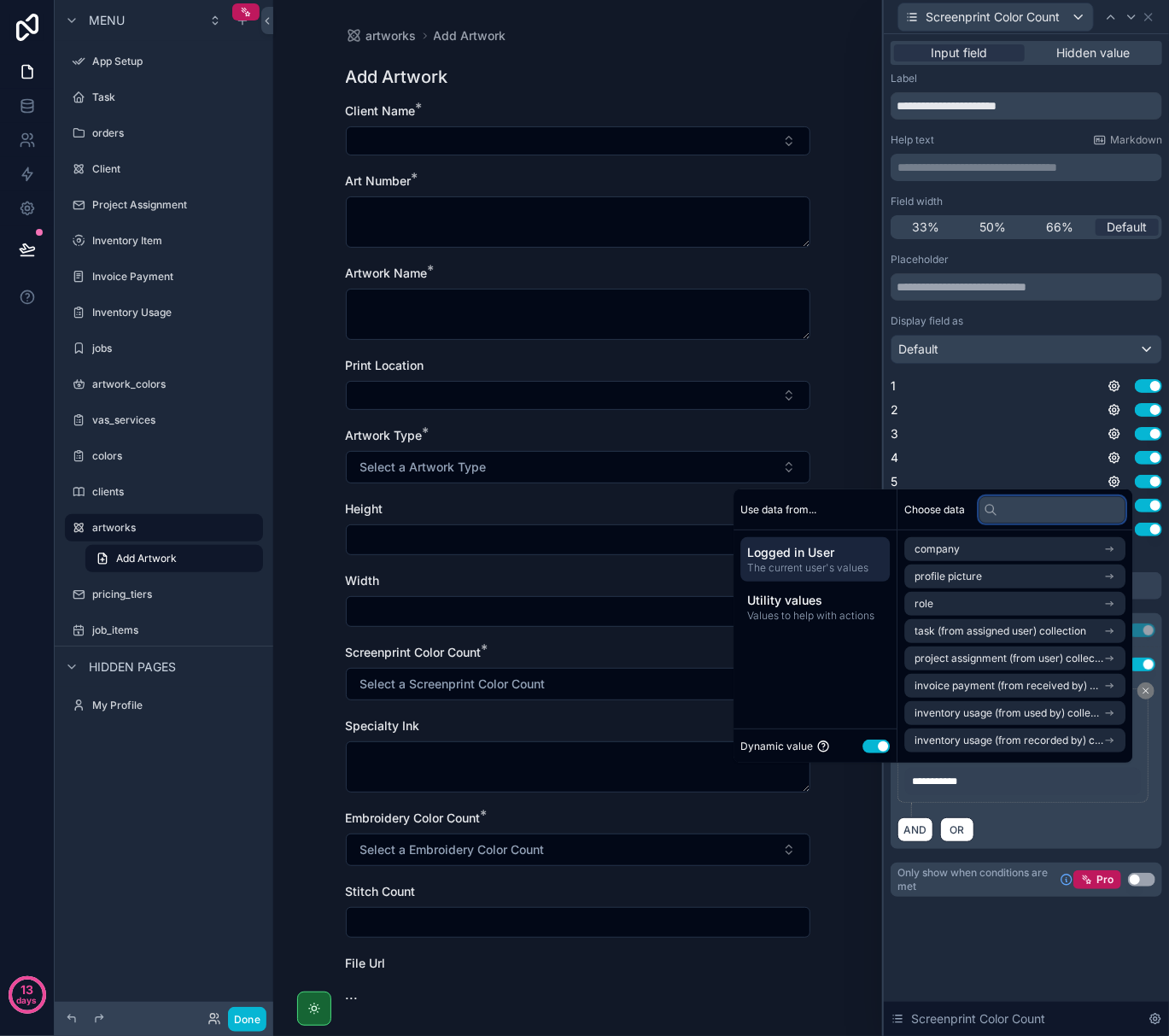
click at [1001, 503] on input "text" at bounding box center [1052, 509] width 147 height 28
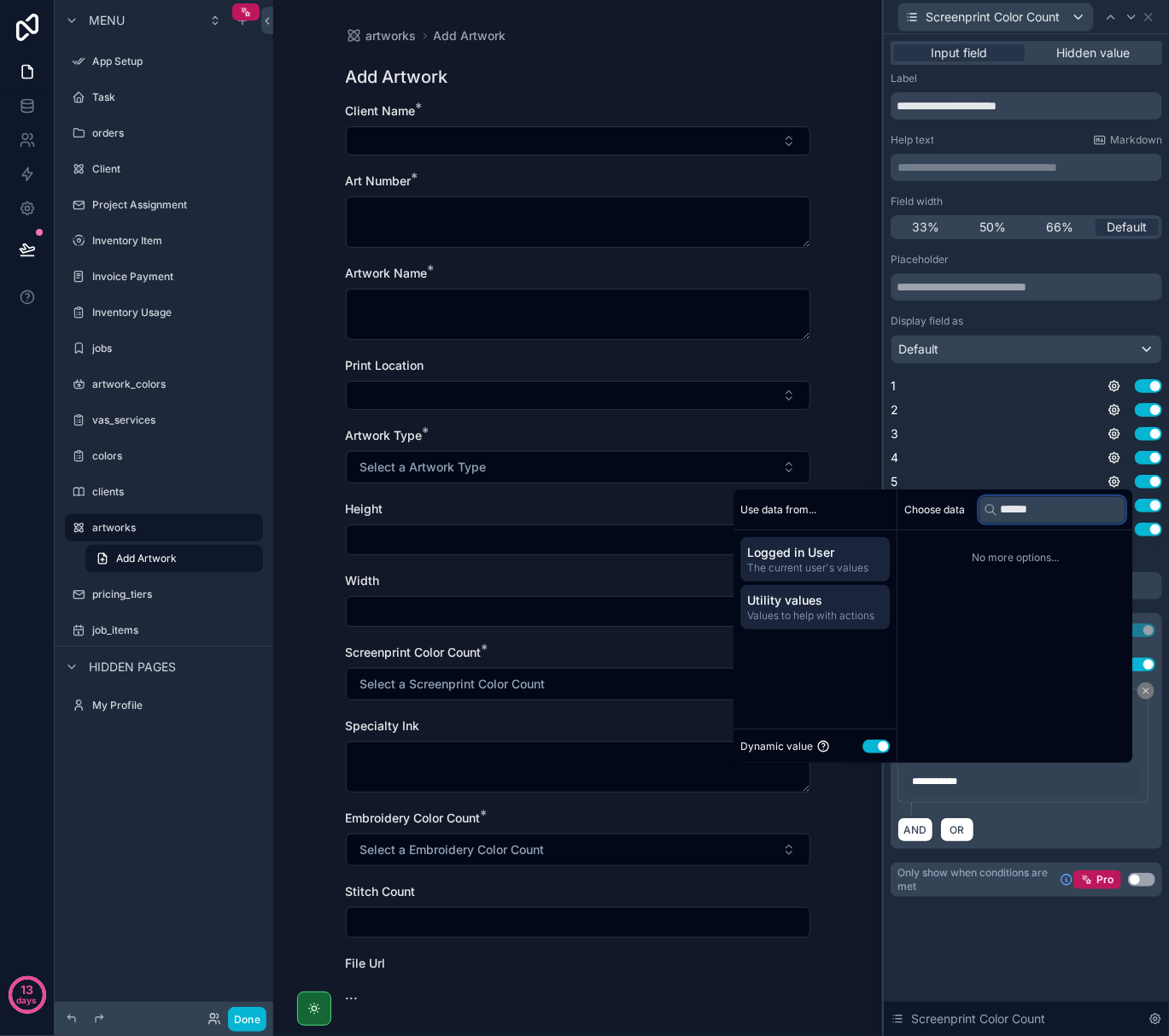
type input "******"
click at [837, 620] on span "Values to help with actions" at bounding box center [814, 616] width 136 height 13
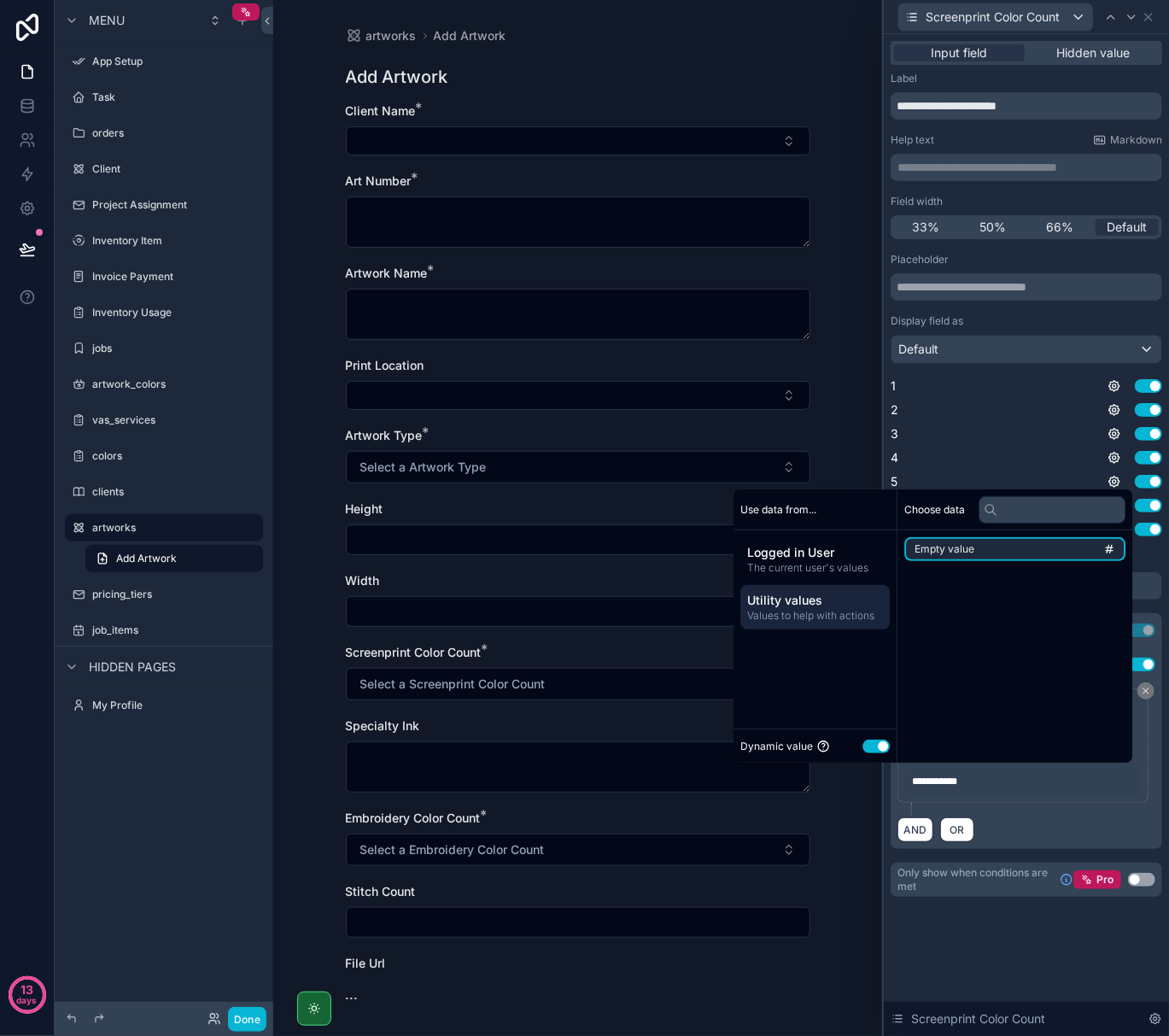
click at [863, 747] on button "Use setting" at bounding box center [876, 746] width 28 height 13
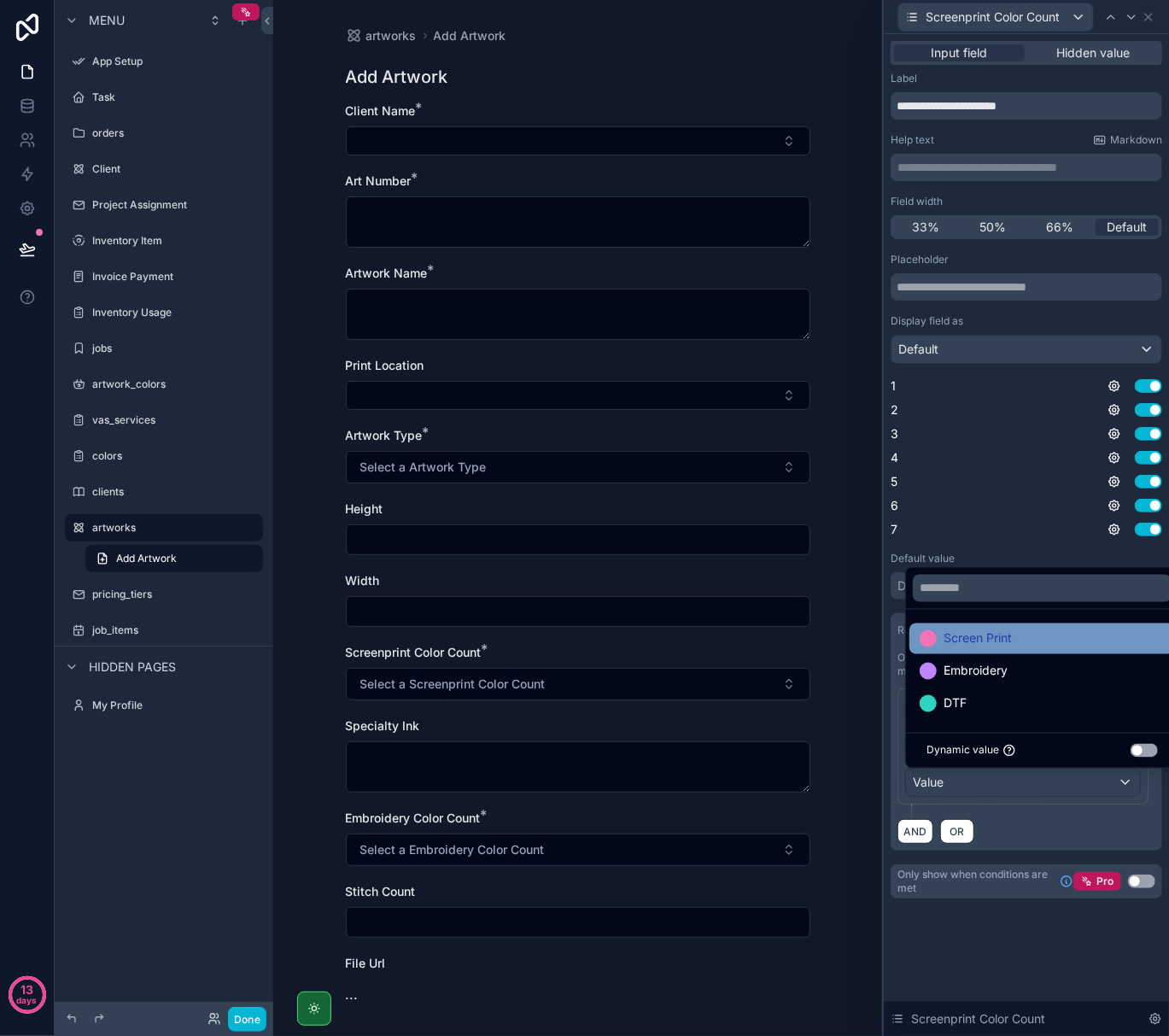
click at [947, 633] on span "Screen Print" at bounding box center [978, 639] width 68 height 21
click at [891, 725] on div "**********" at bounding box center [1026, 766] width 272 height 169
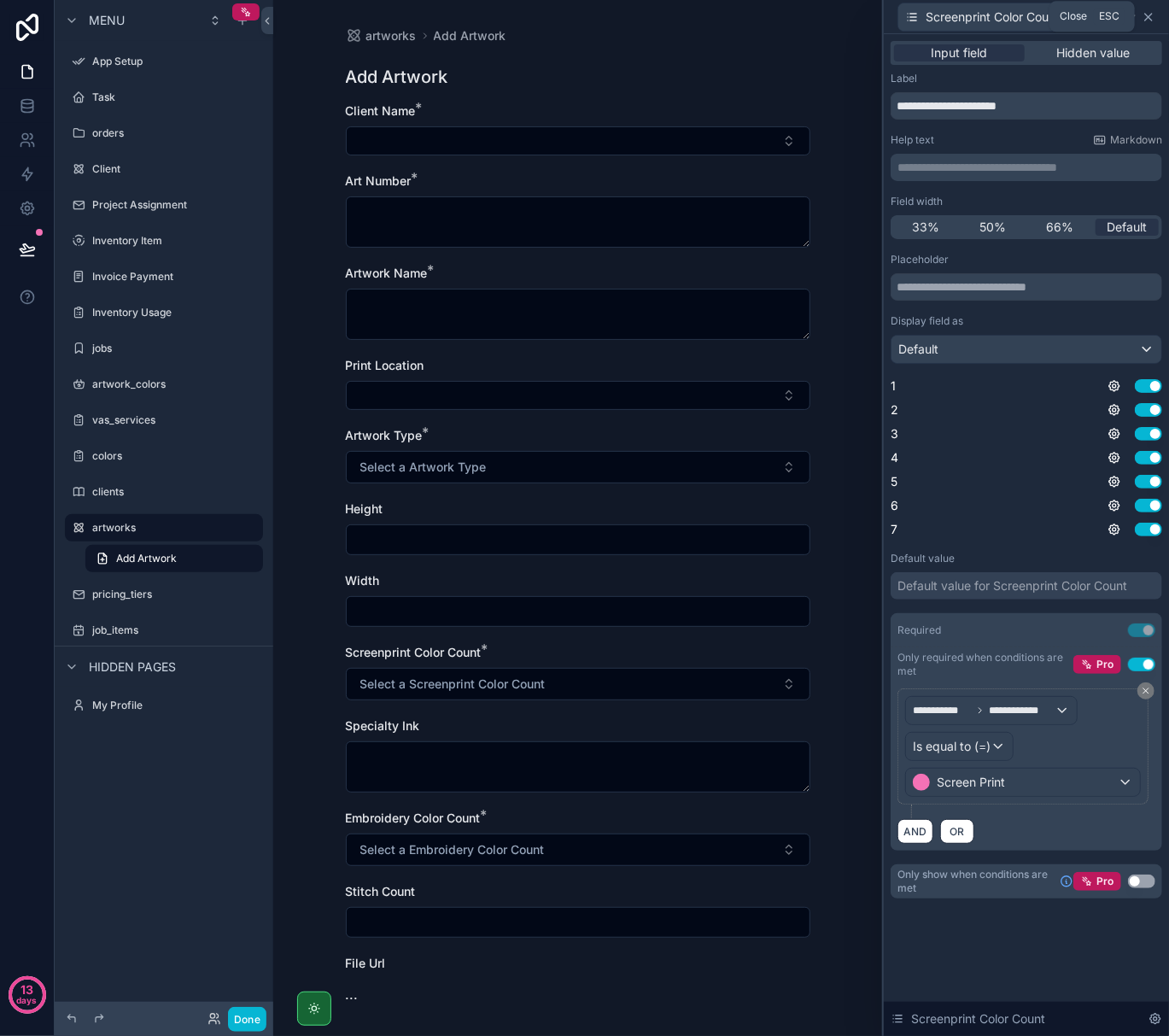
click at [1153, 15] on icon at bounding box center [1149, 17] width 13 height 13
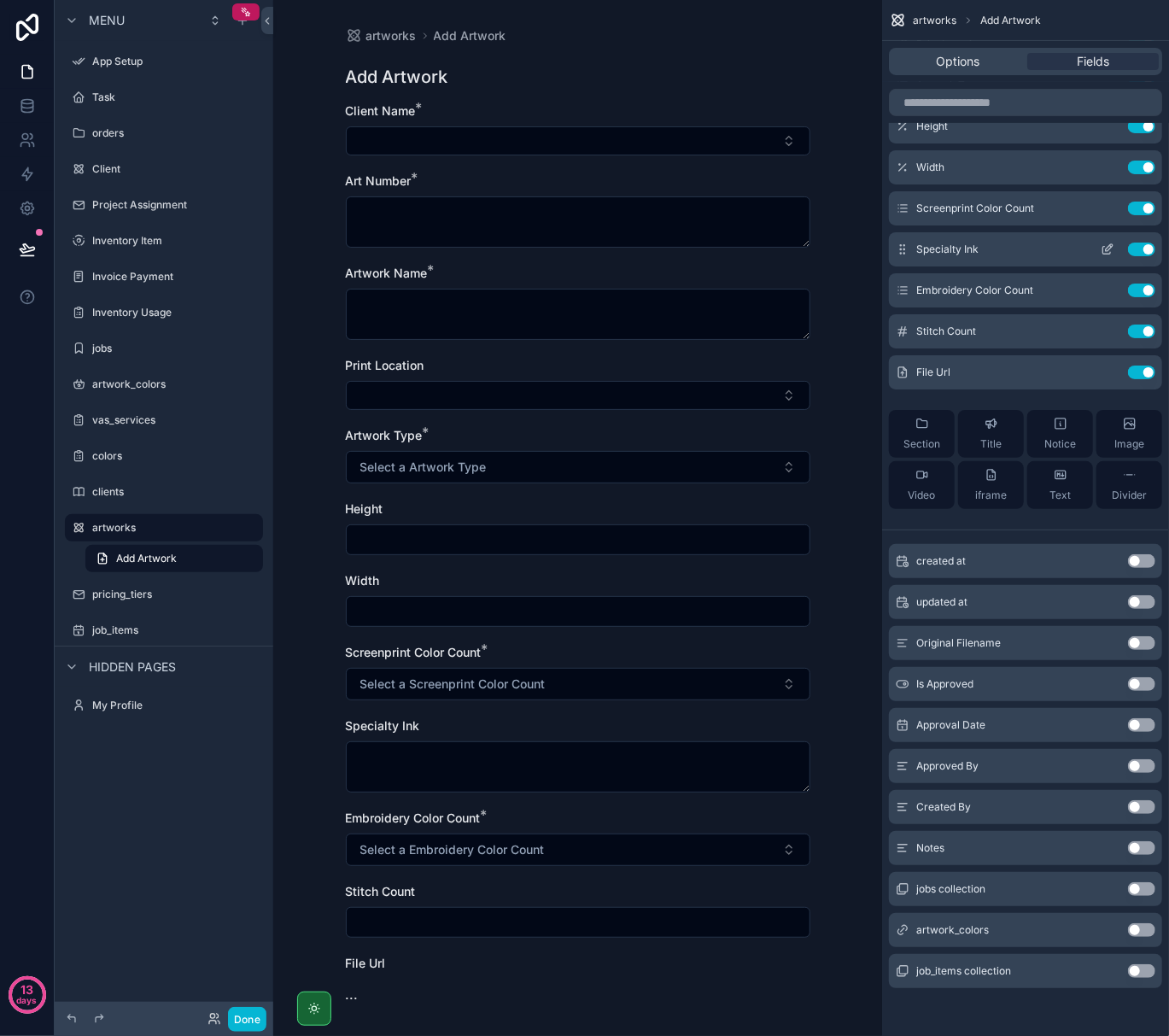
click at [1111, 248] on icon "scrollable content" at bounding box center [1109, 247] width 7 height 7
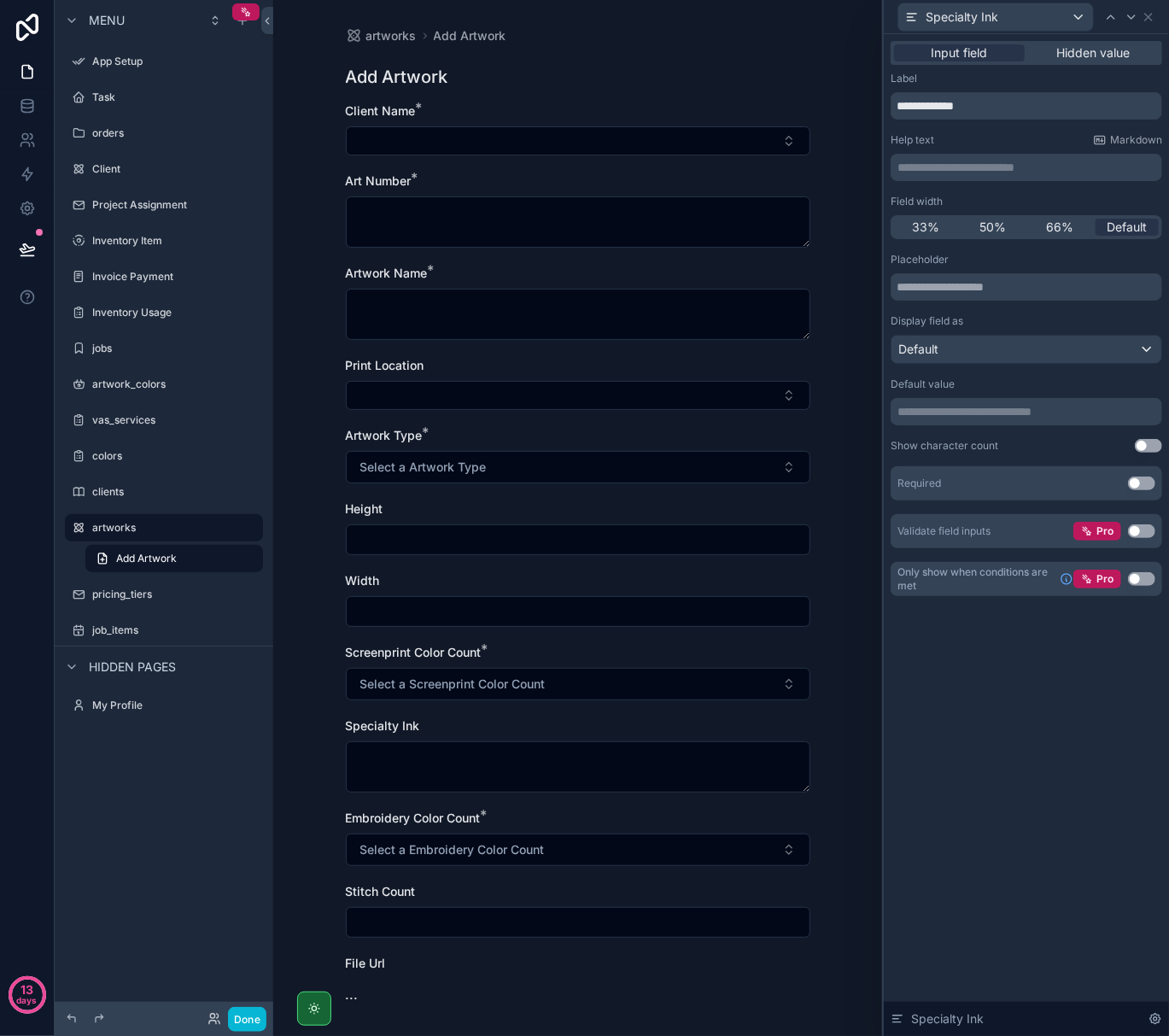
click at [1148, 575] on button "Use setting" at bounding box center [1141, 579] width 28 height 13
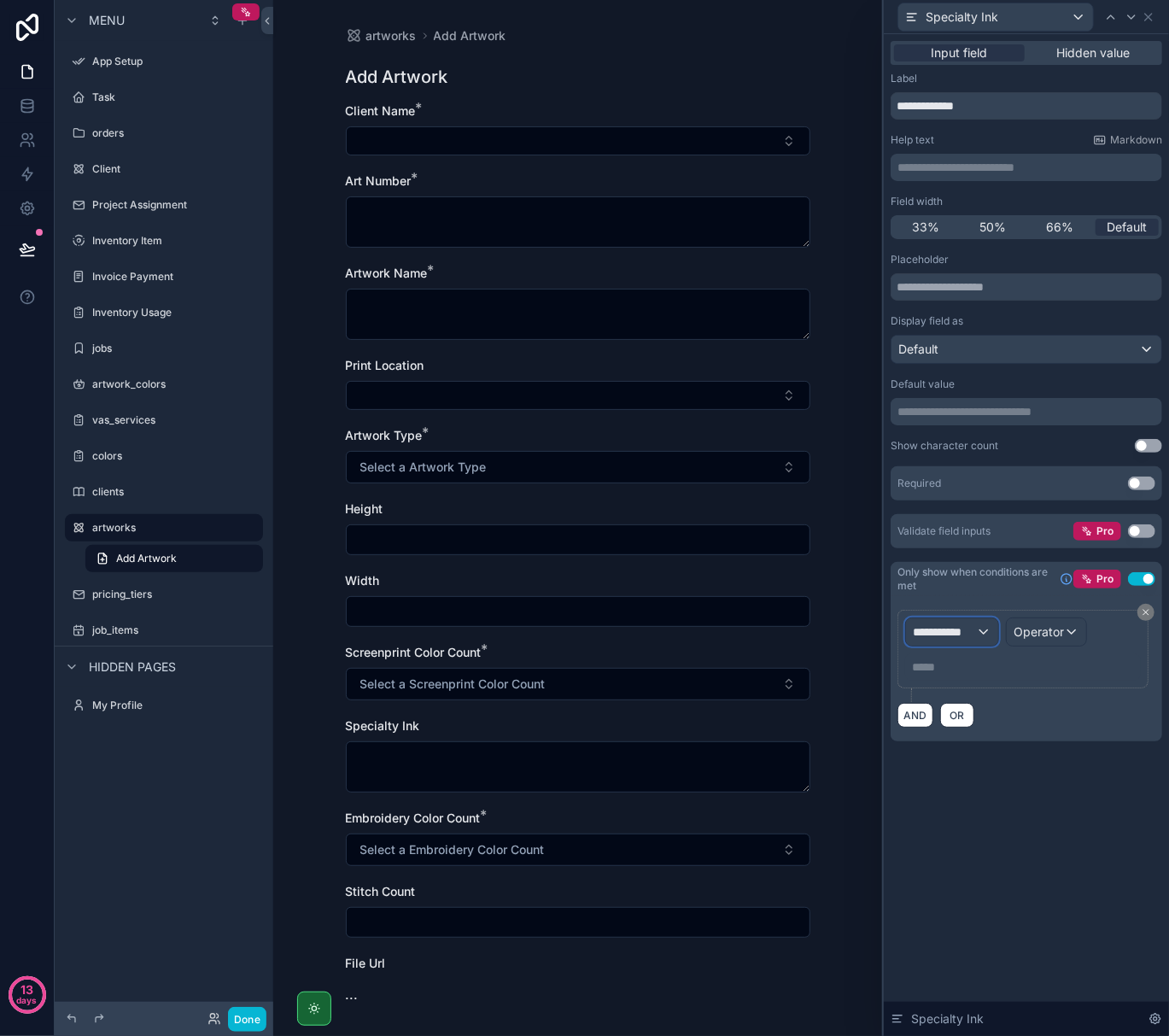
click at [983, 636] on div "**********" at bounding box center [952, 632] width 92 height 28
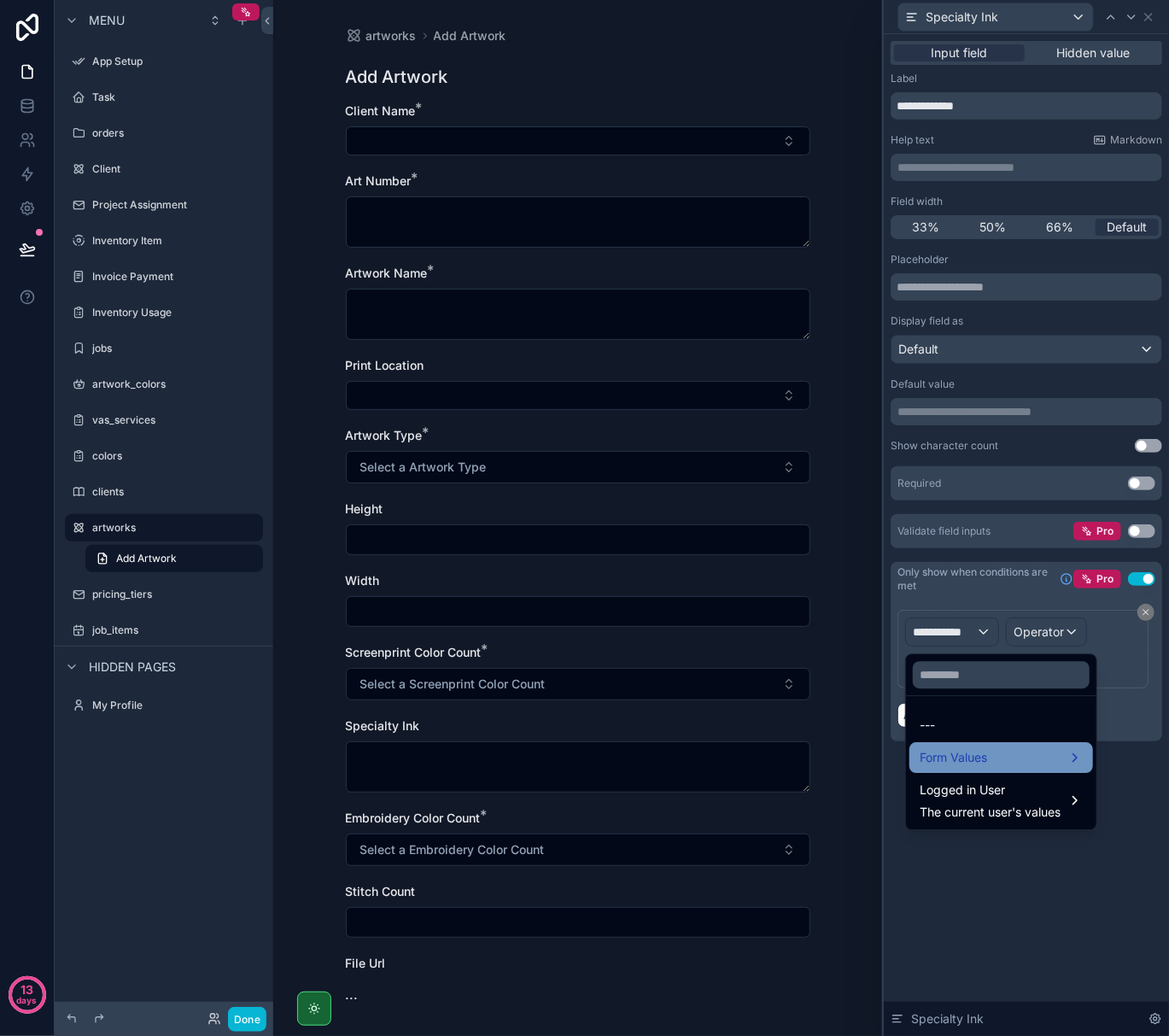
click at [977, 757] on span "Form Values" at bounding box center [953, 758] width 67 height 21
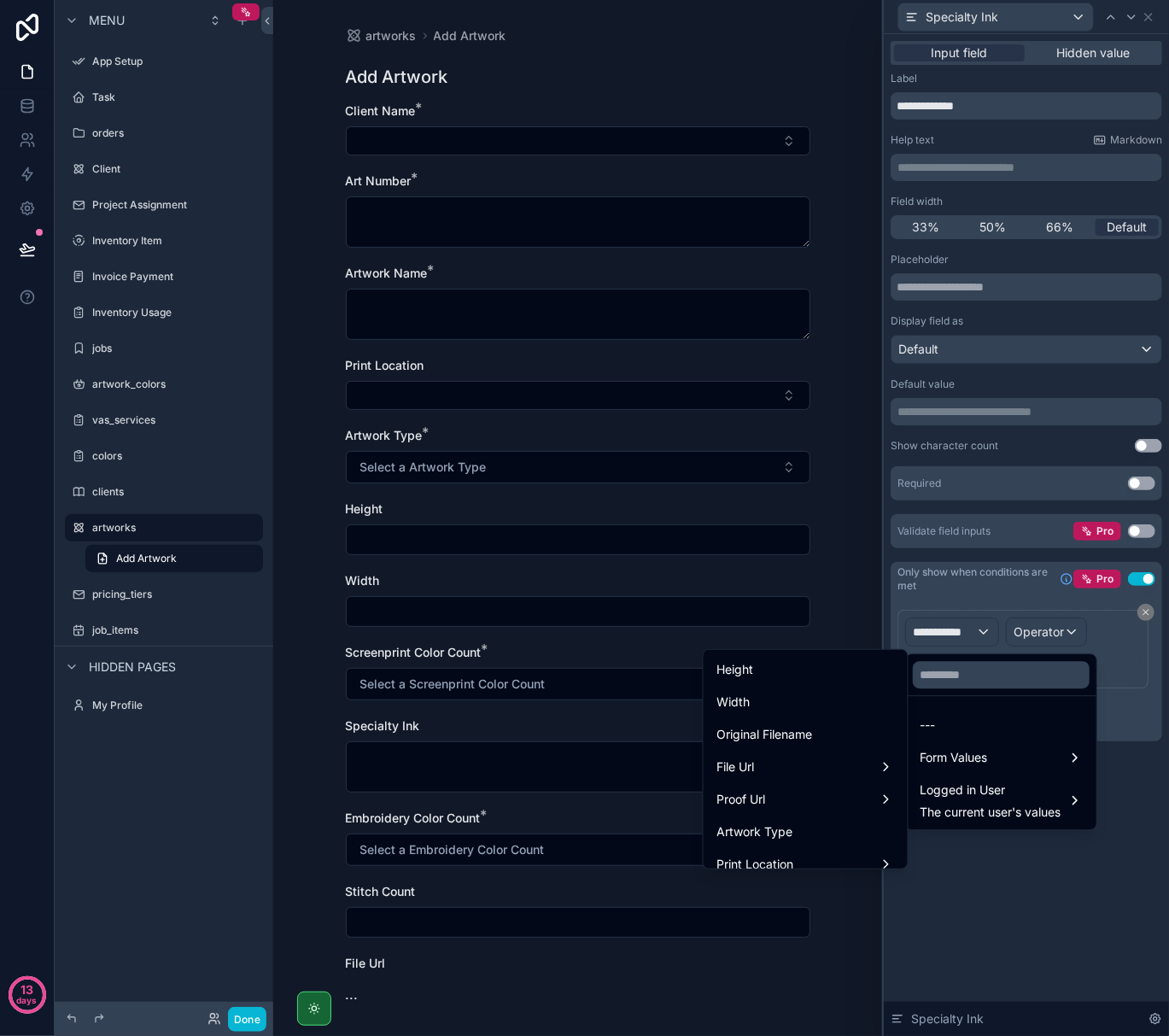
scroll to position [227, 0]
click at [780, 824] on div "Artwork Type" at bounding box center [806, 832] width 177 height 21
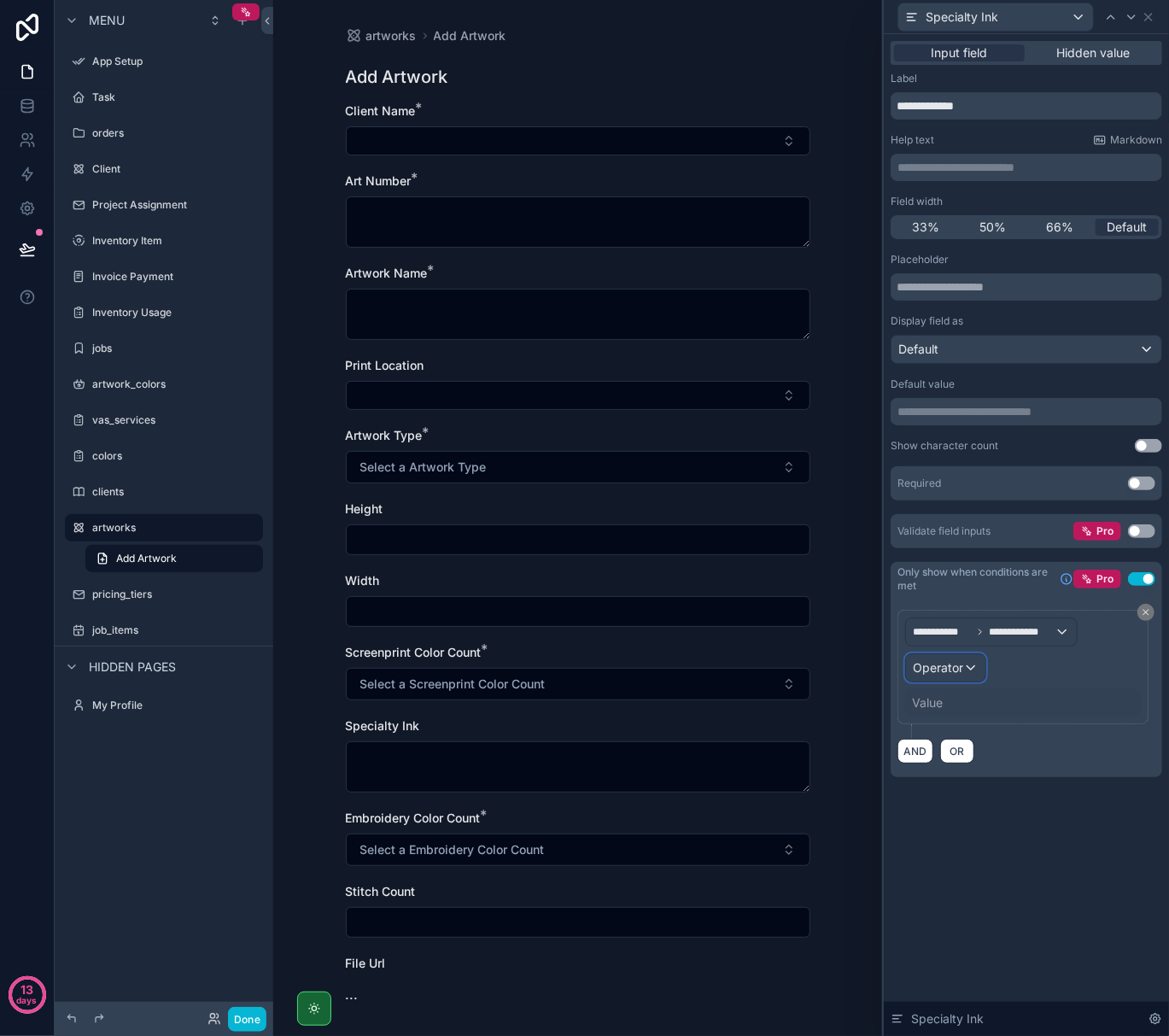
click at [965, 667] on div "Operator" at bounding box center [947, 667] width 80 height 28
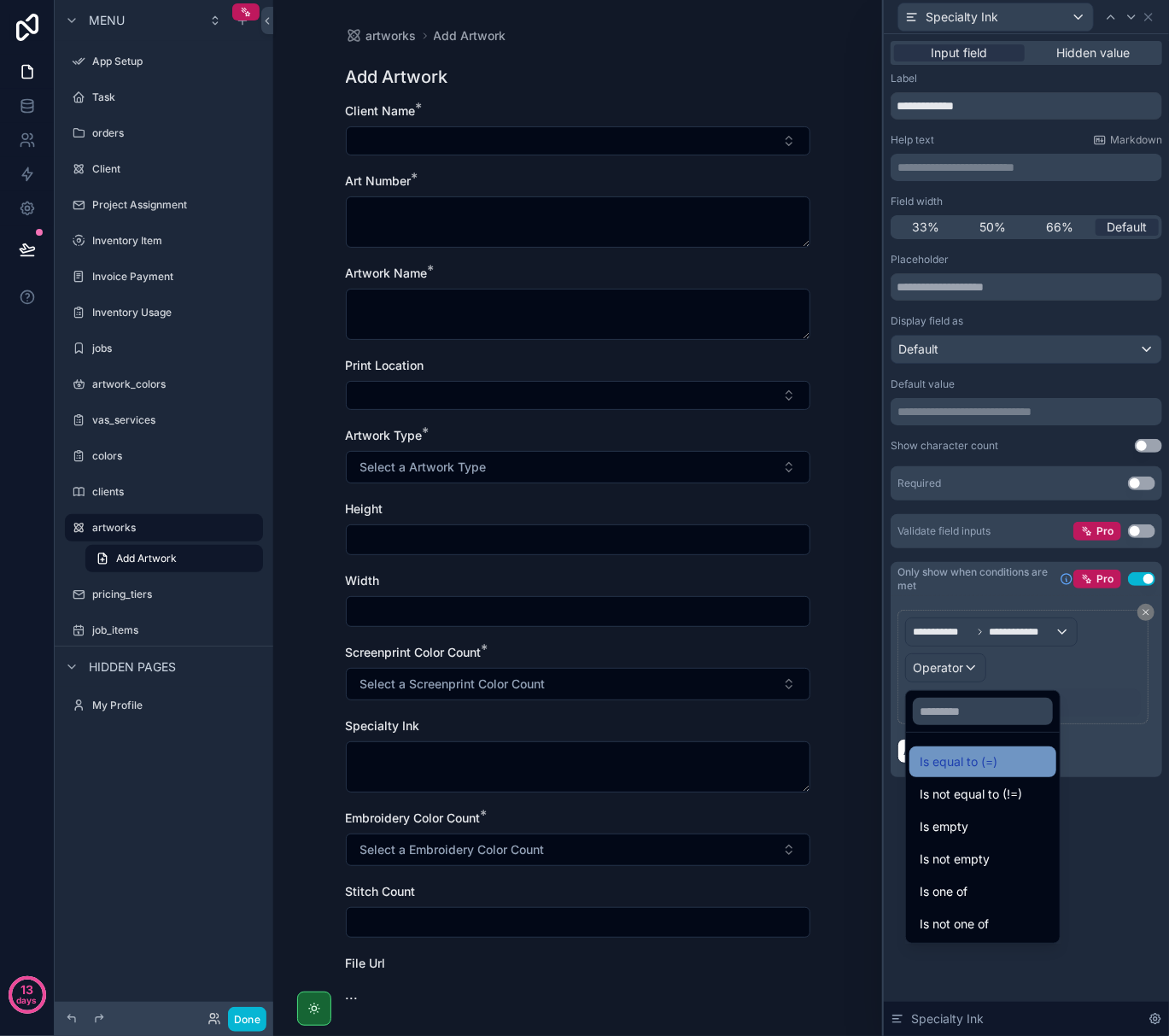
click at [970, 759] on span "Is equal to (=)" at bounding box center [959, 762] width 78 height 21
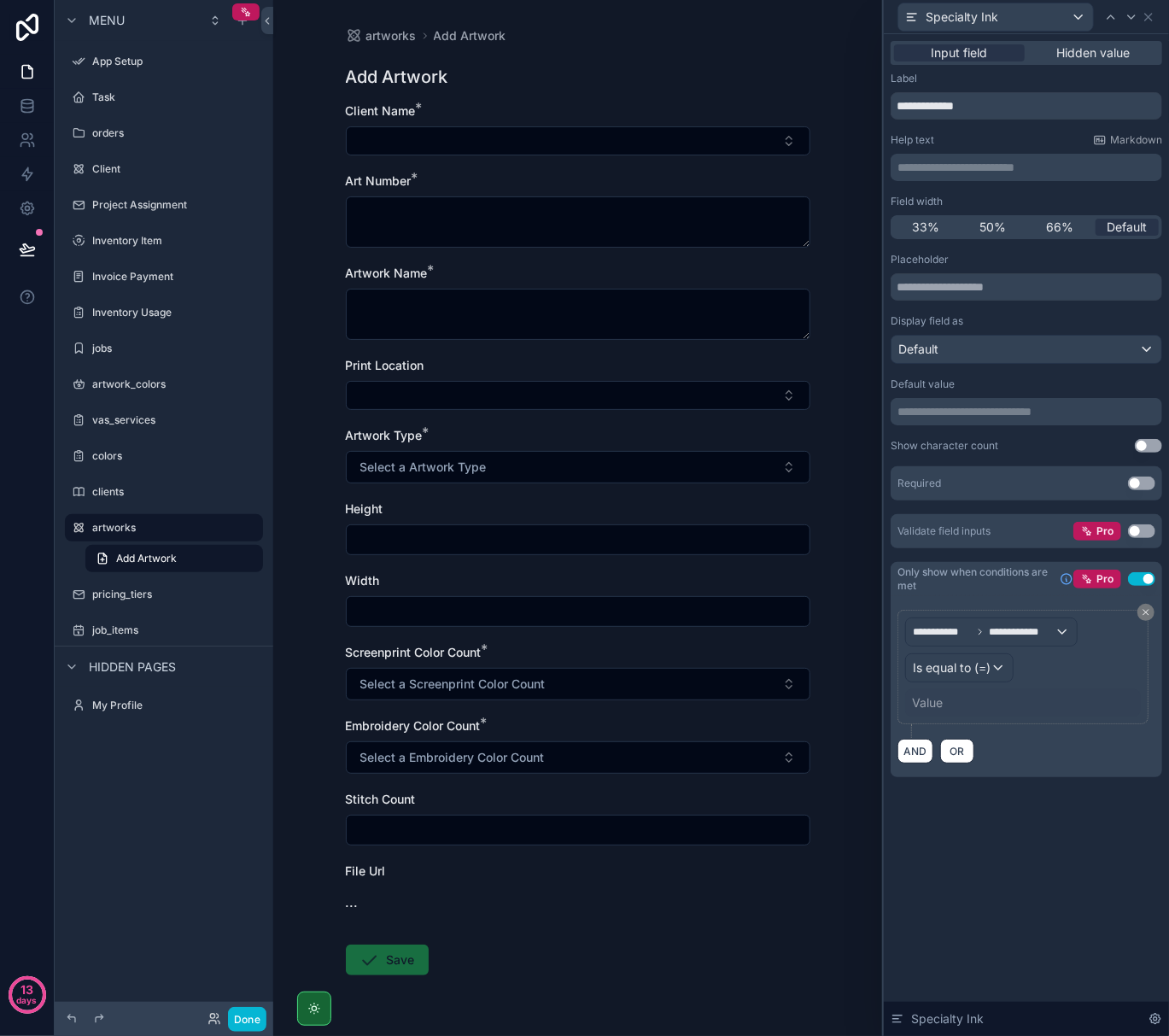
click at [919, 708] on div "Value" at bounding box center [928, 703] width 30 height 17
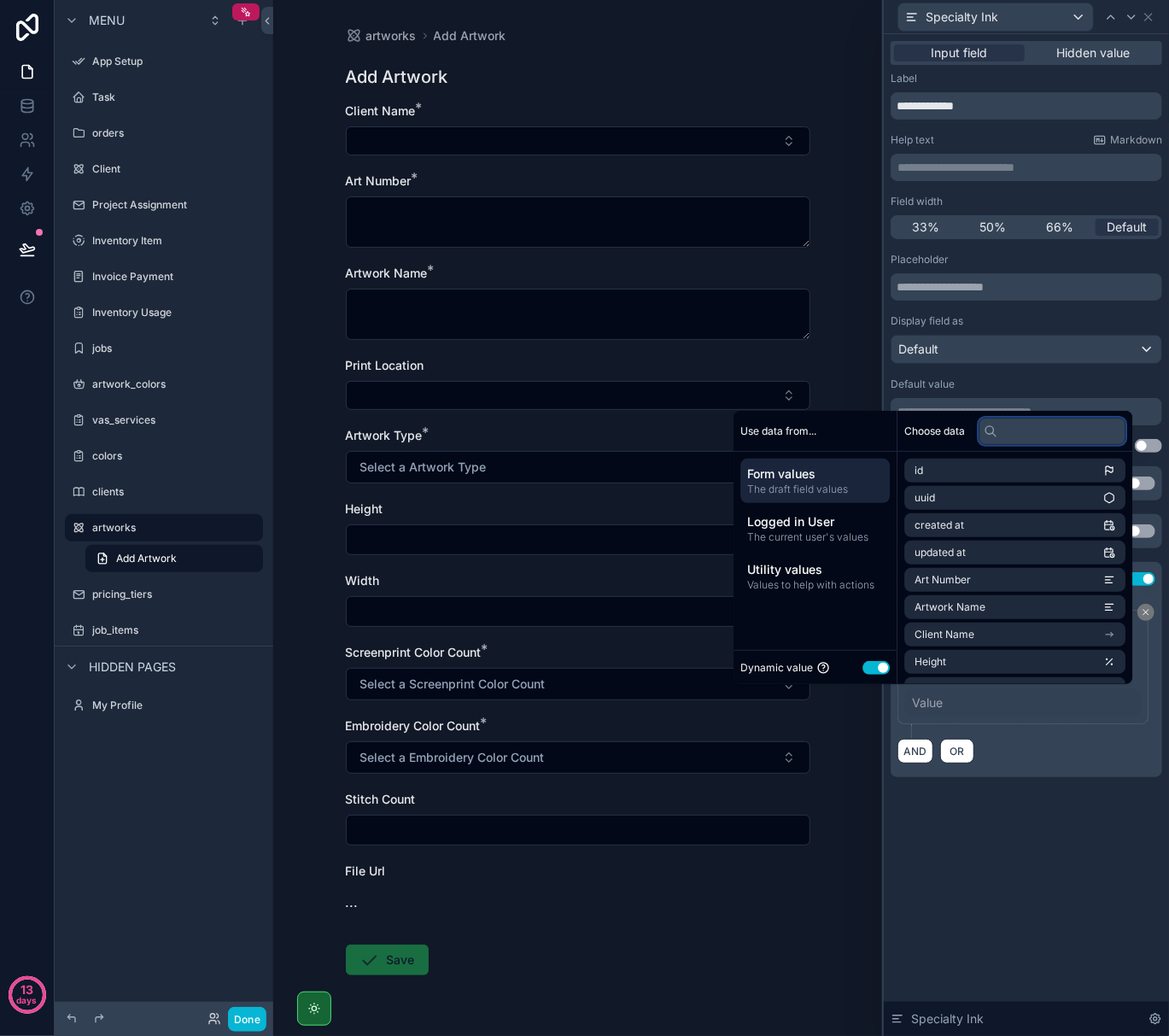
click at [1008, 432] on input "text" at bounding box center [1052, 431] width 147 height 28
click at [870, 668] on button "Use setting" at bounding box center [876, 668] width 28 height 13
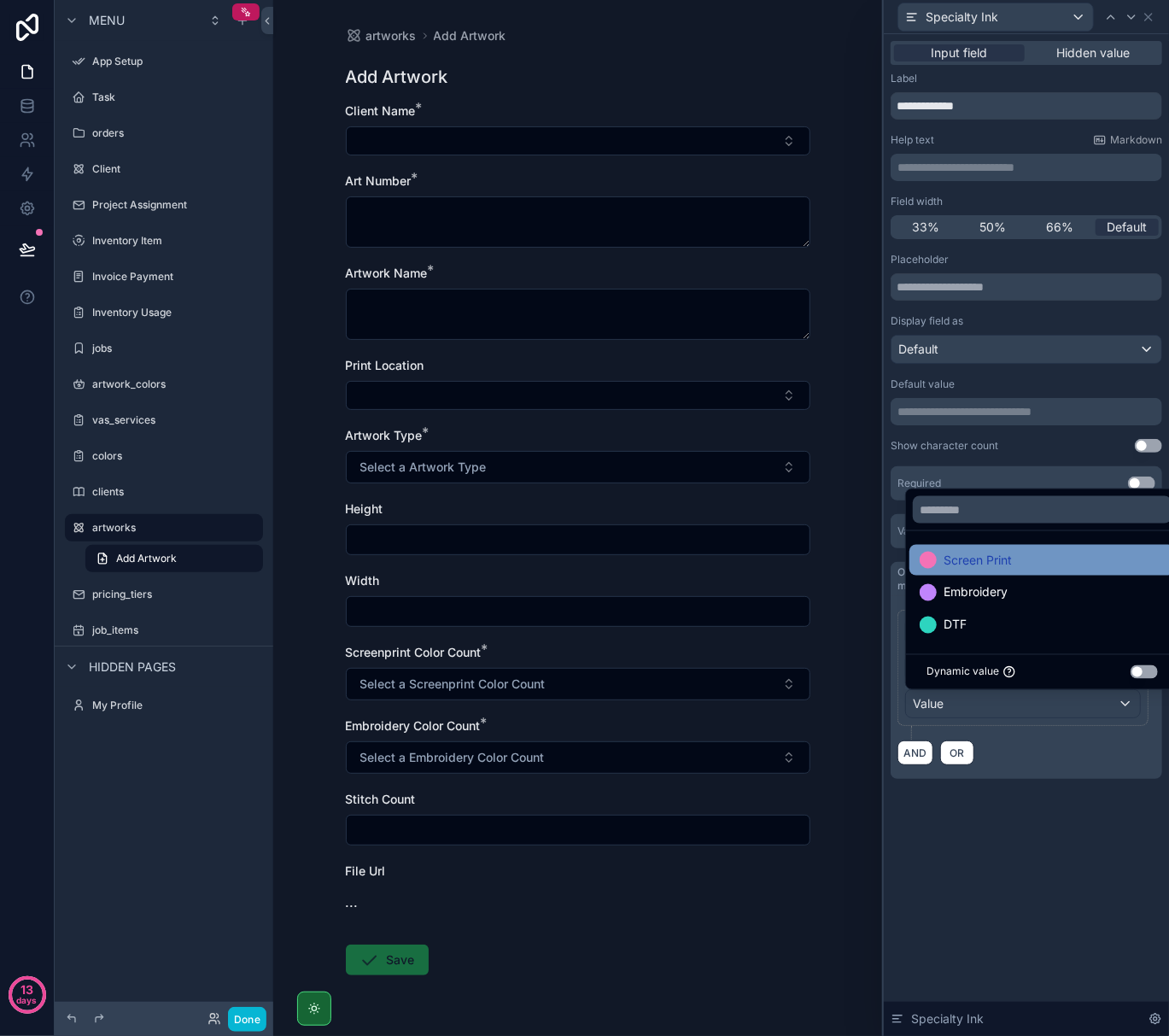
click at [961, 555] on span "Screen Print" at bounding box center [978, 561] width 68 height 21
drag, startPoint x: 1011, startPoint y: 838, endPoint x: 1011, endPoint y: 828, distance: 10.0
click at [1011, 835] on div "**********" at bounding box center [1026, 535] width 285 height 1002
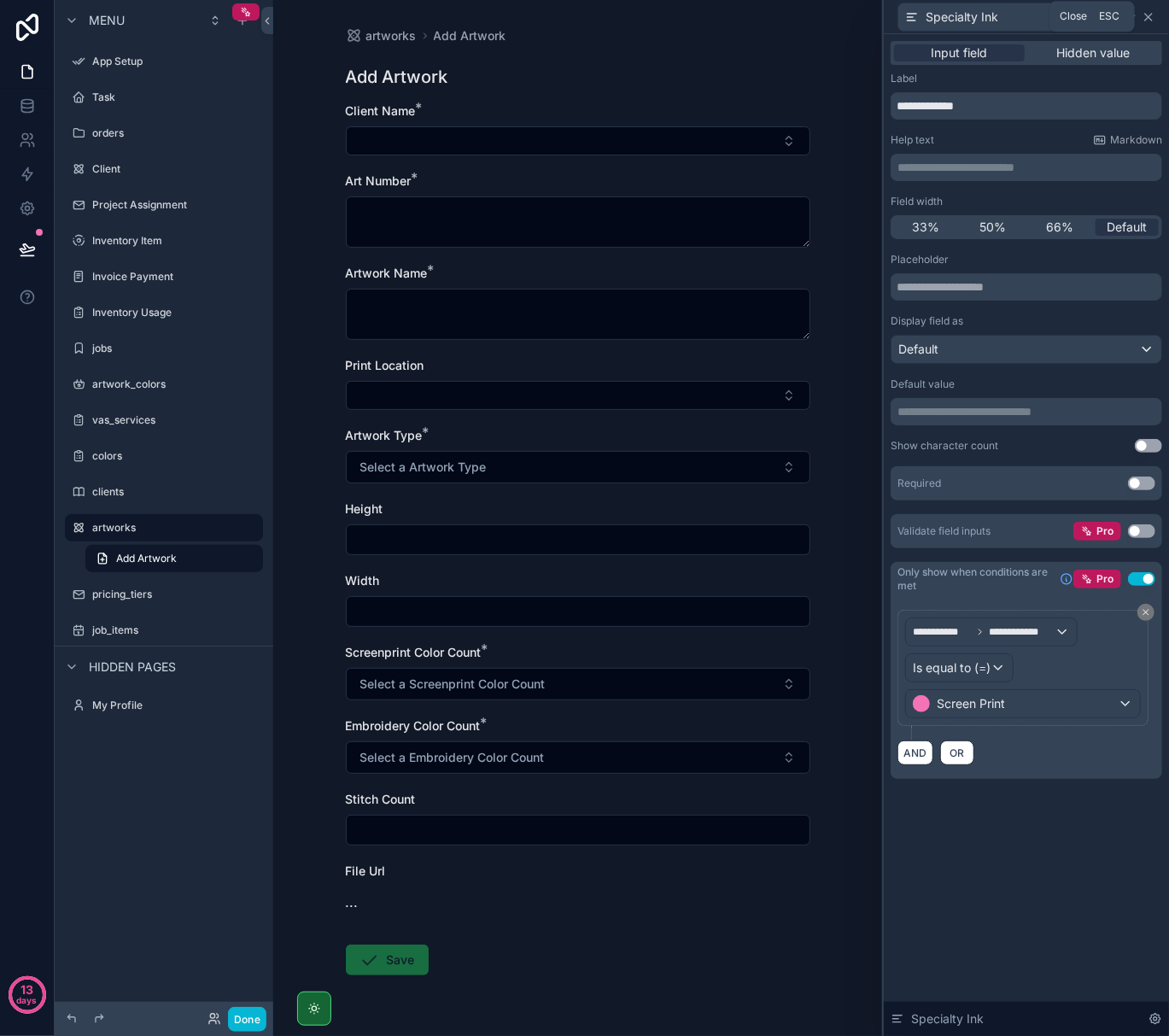
click at [1148, 19] on icon at bounding box center [1149, 17] width 13 height 13
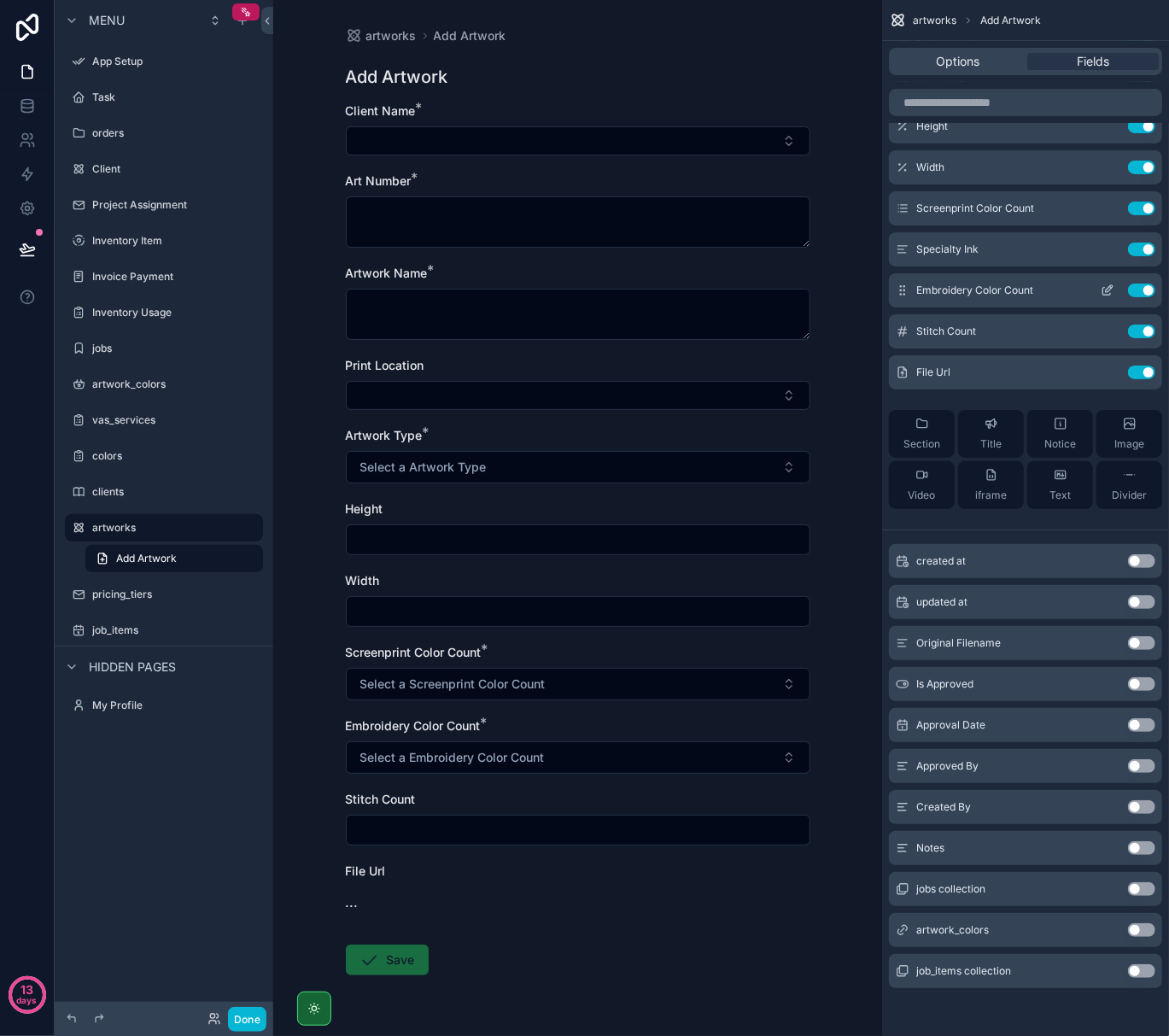
click at [1108, 294] on icon "scrollable content" at bounding box center [1107, 290] width 13 height 13
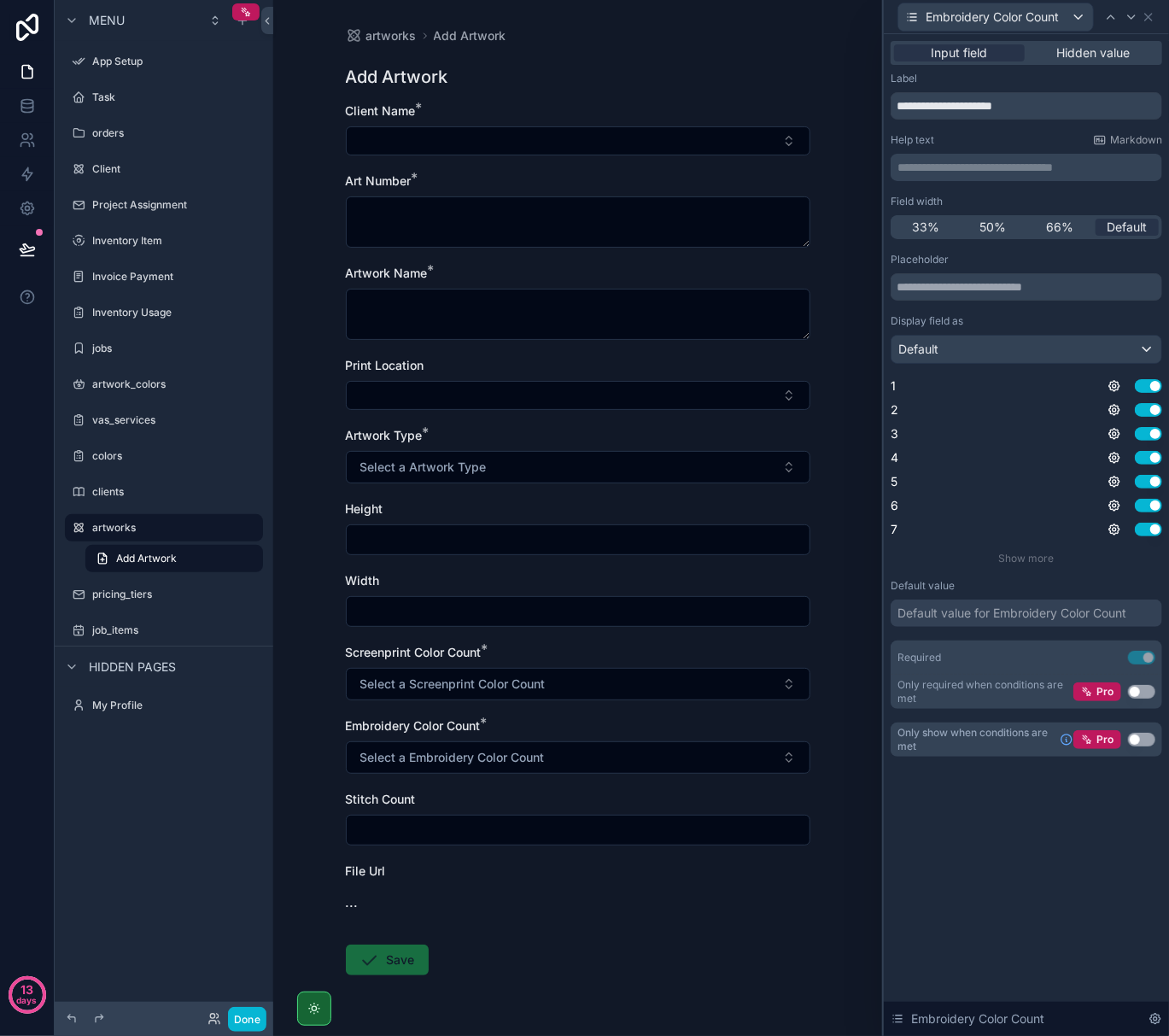
click at [1144, 731] on div "Pro Use setting" at bounding box center [1115, 739] width 82 height 19
click at [1144, 739] on button "Use setting" at bounding box center [1141, 739] width 28 height 13
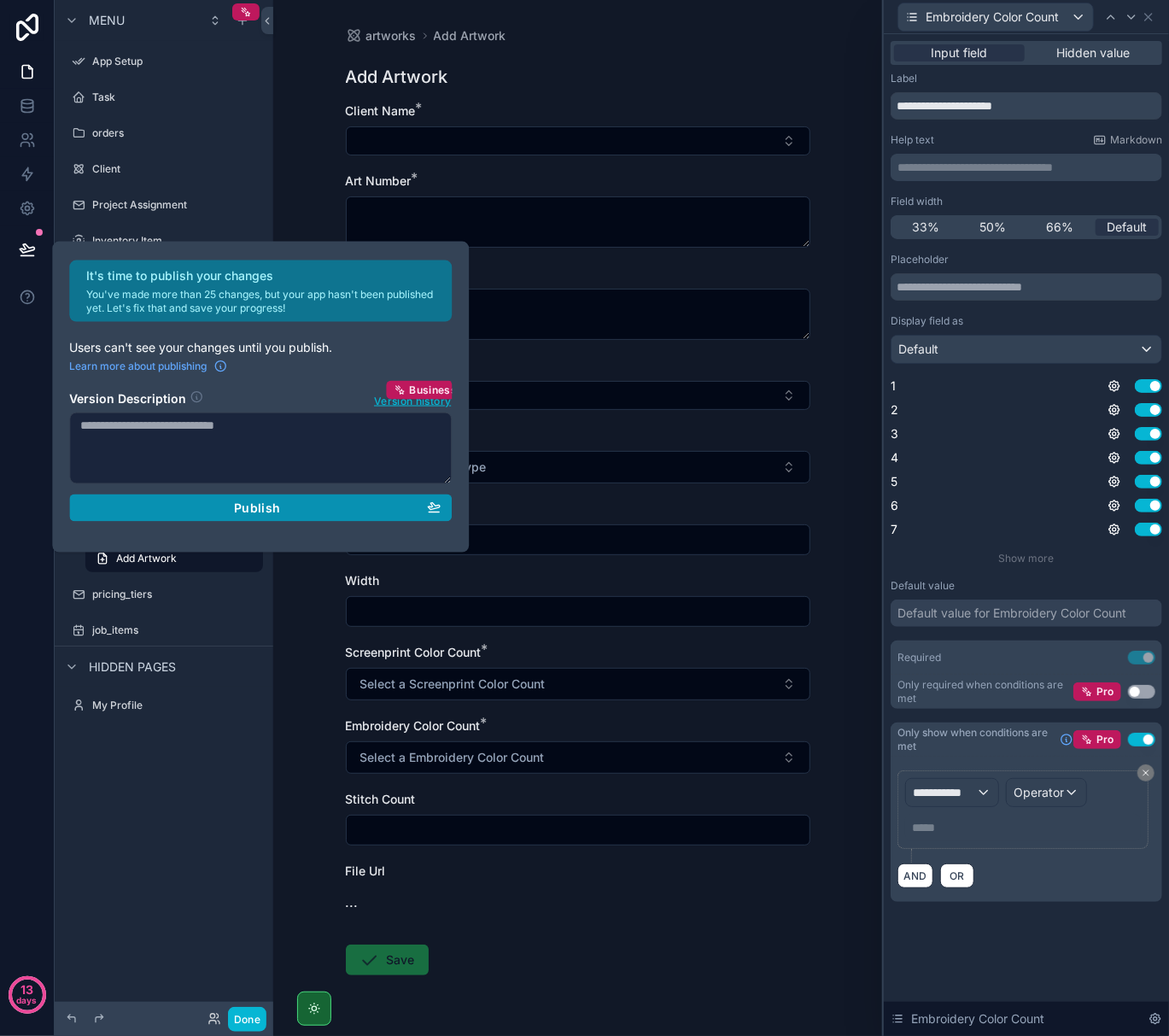
click at [306, 510] on div "Publish" at bounding box center [259, 508] width 360 height 15
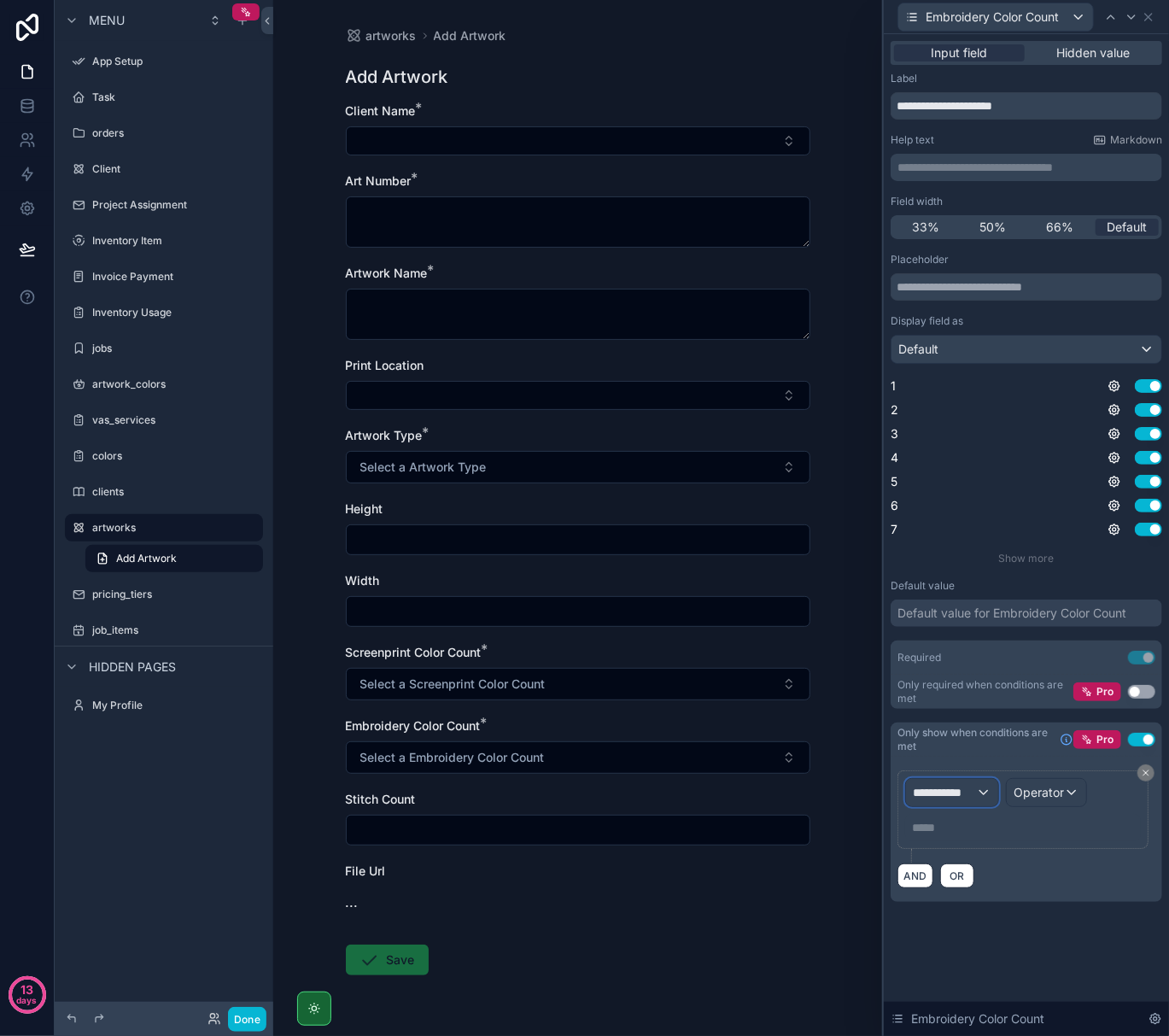
click at [957, 786] on span "**********" at bounding box center [945, 793] width 64 height 17
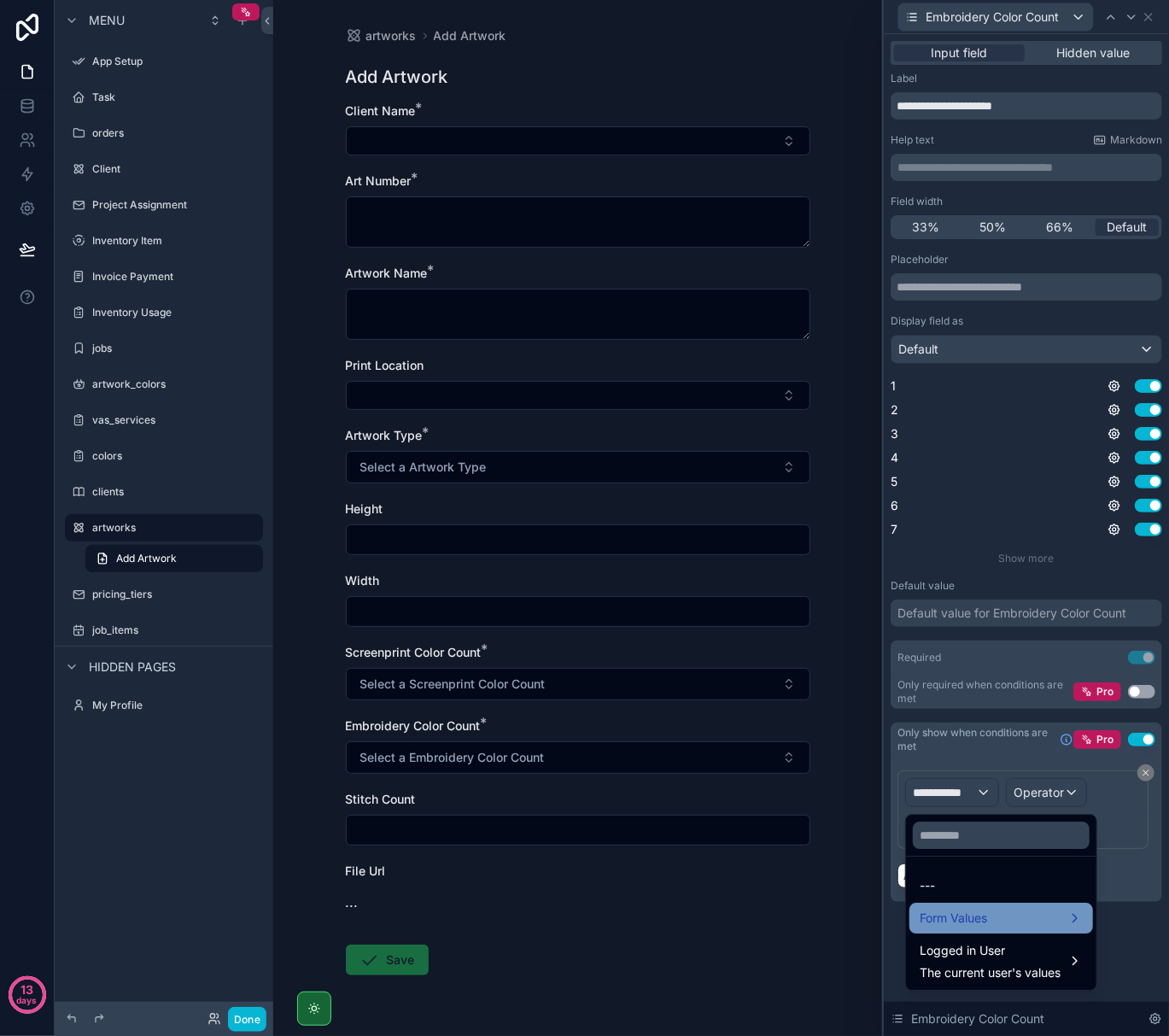
click at [1040, 912] on div "Form Values" at bounding box center [1002, 918] width 163 height 21
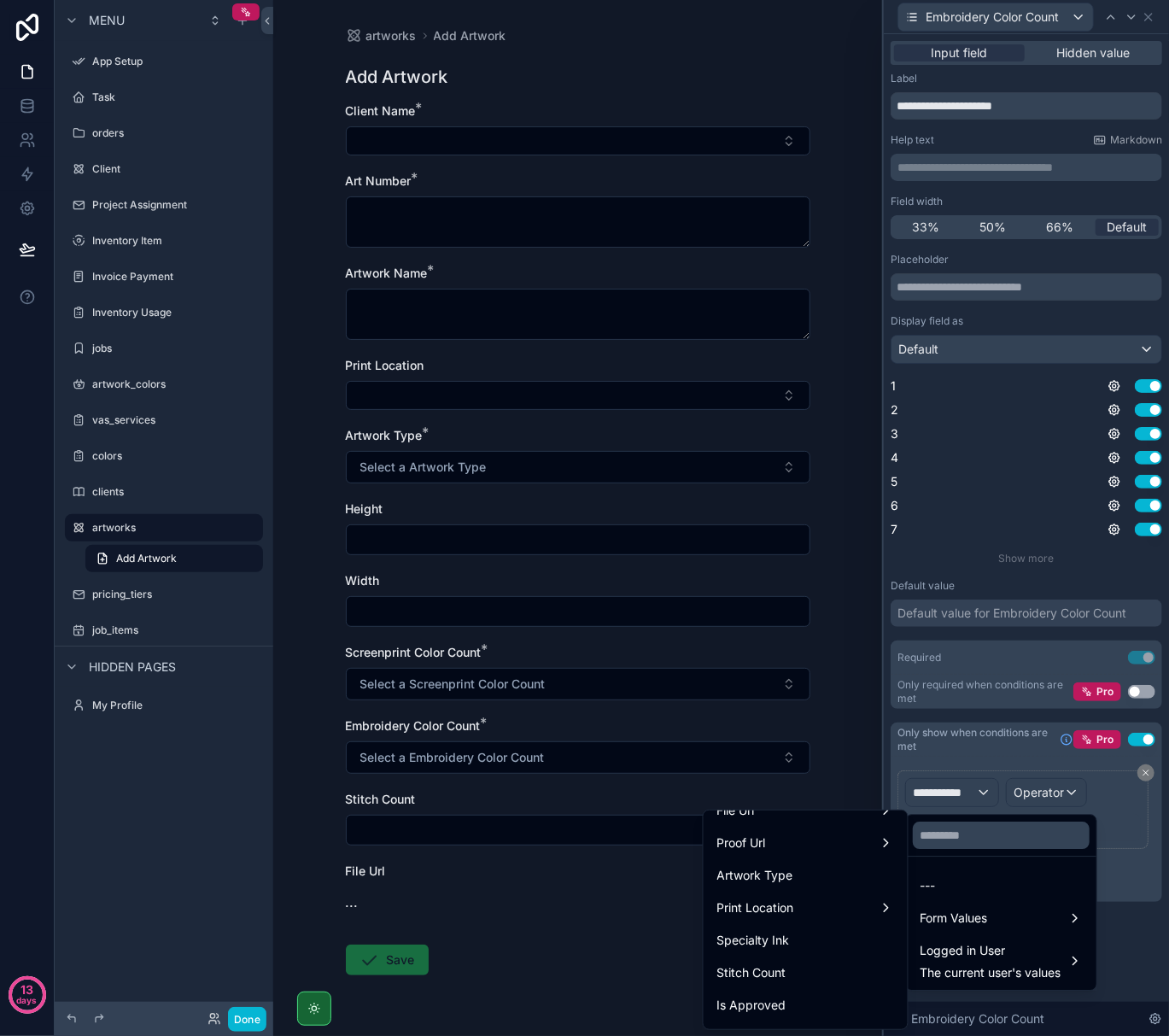
scroll to position [341, 0]
click at [801, 889] on div "Artwork Type" at bounding box center [806, 877] width 198 height 30
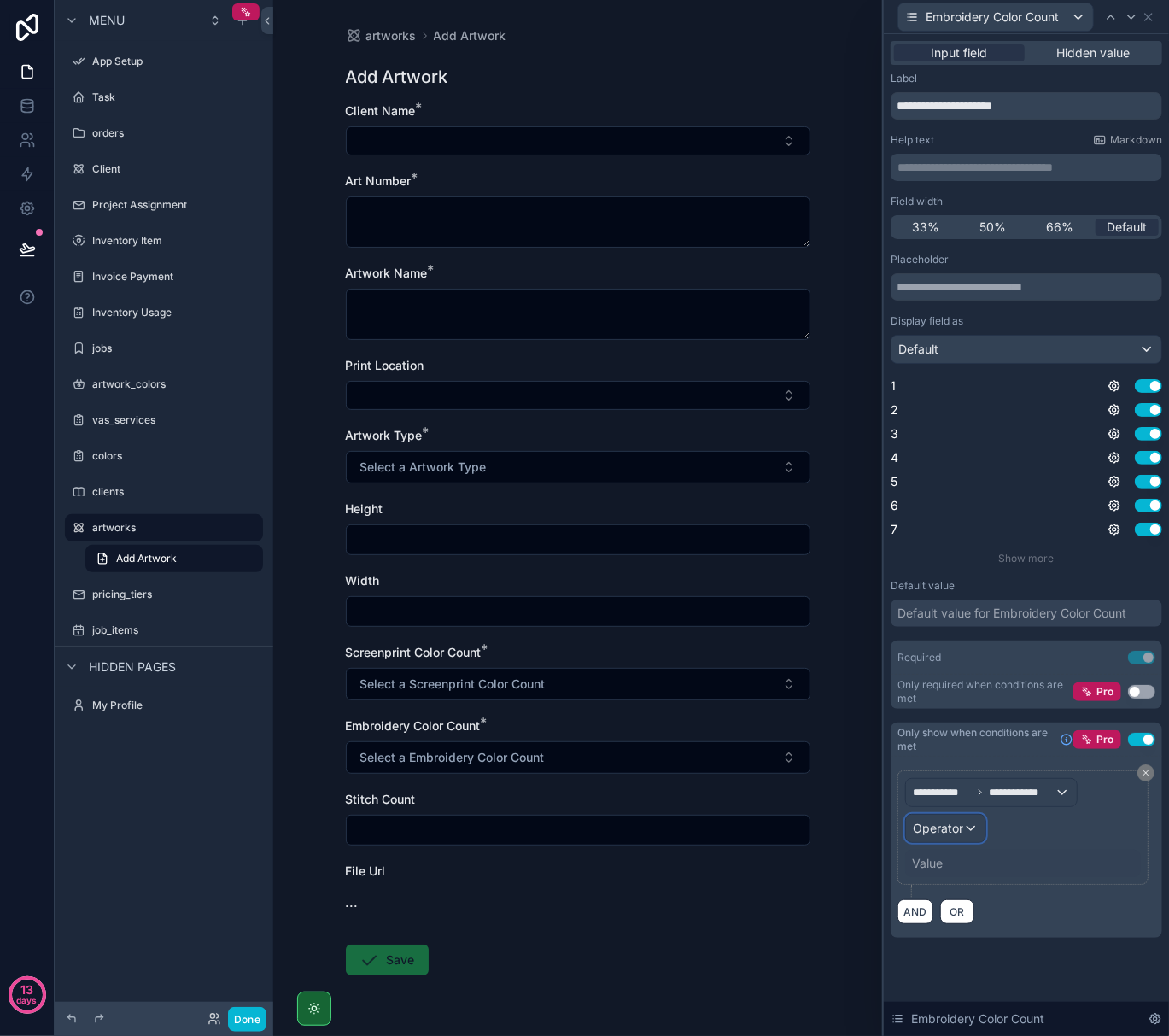
click at [974, 834] on div "Operator" at bounding box center [947, 828] width 80 height 28
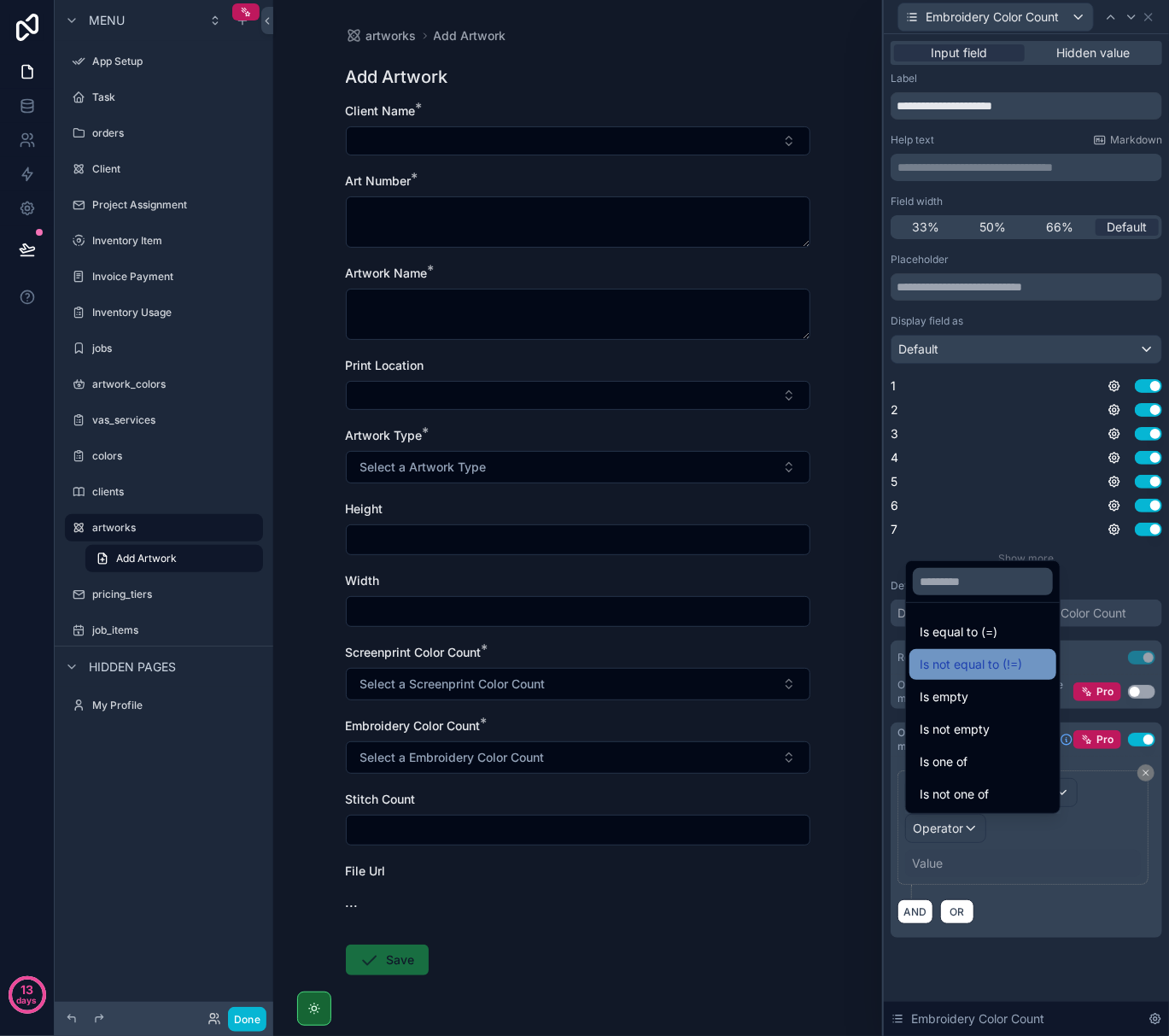
click at [995, 677] on div "Is not equal to (!=)" at bounding box center [983, 664] width 147 height 30
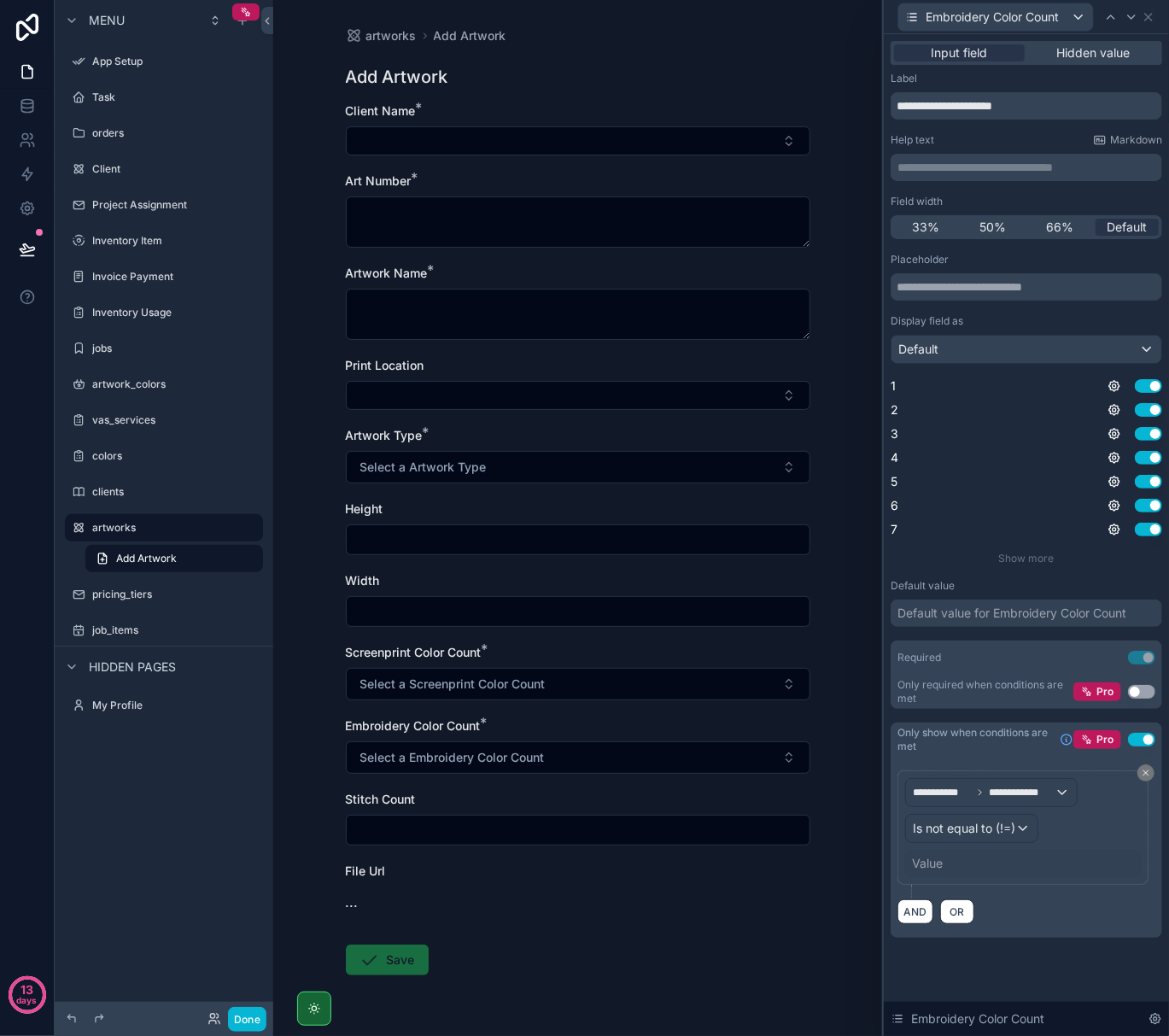
click at [949, 865] on div "Value" at bounding box center [1024, 863] width 236 height 28
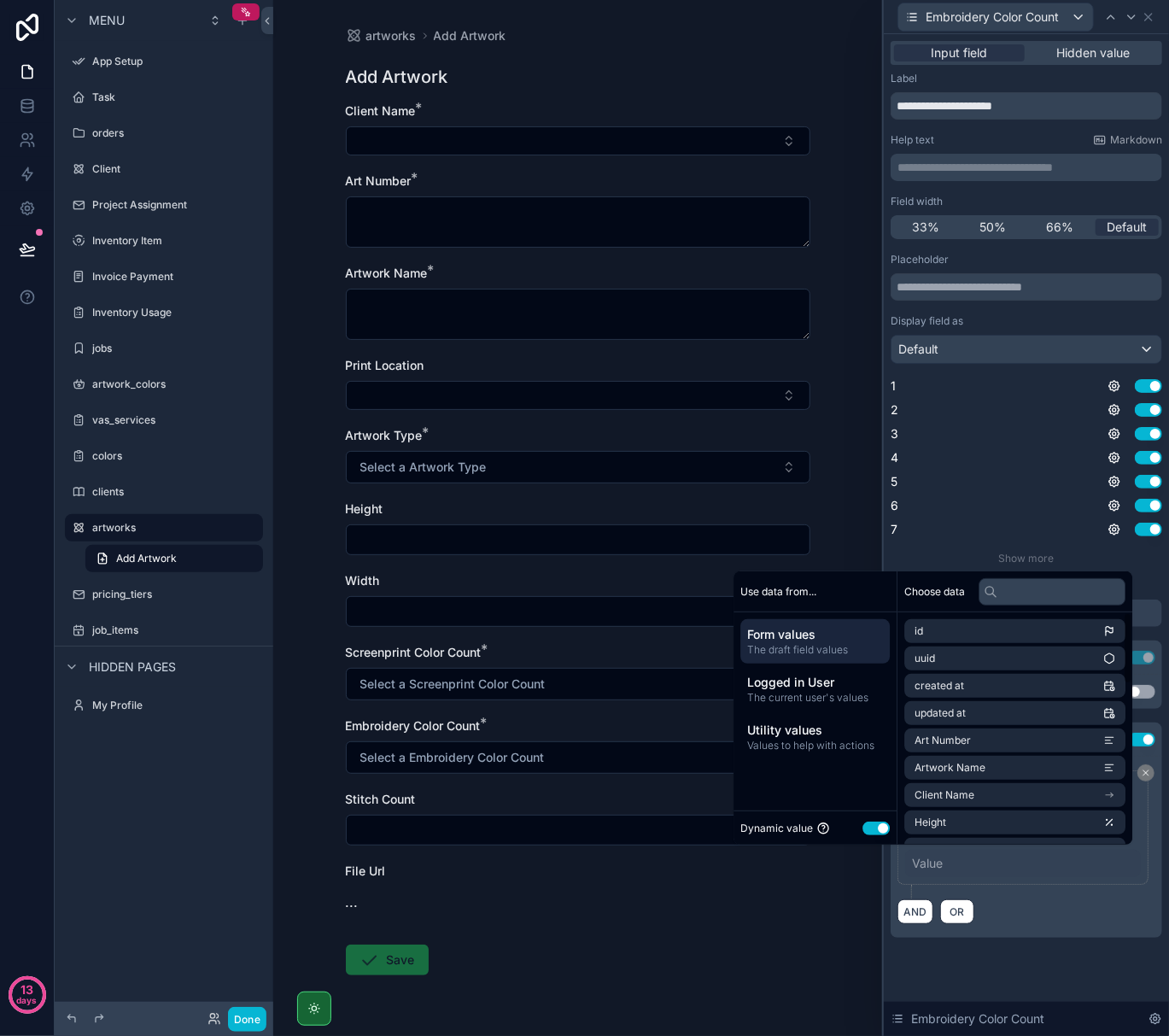
click at [870, 825] on button "Use setting" at bounding box center [876, 829] width 28 height 13
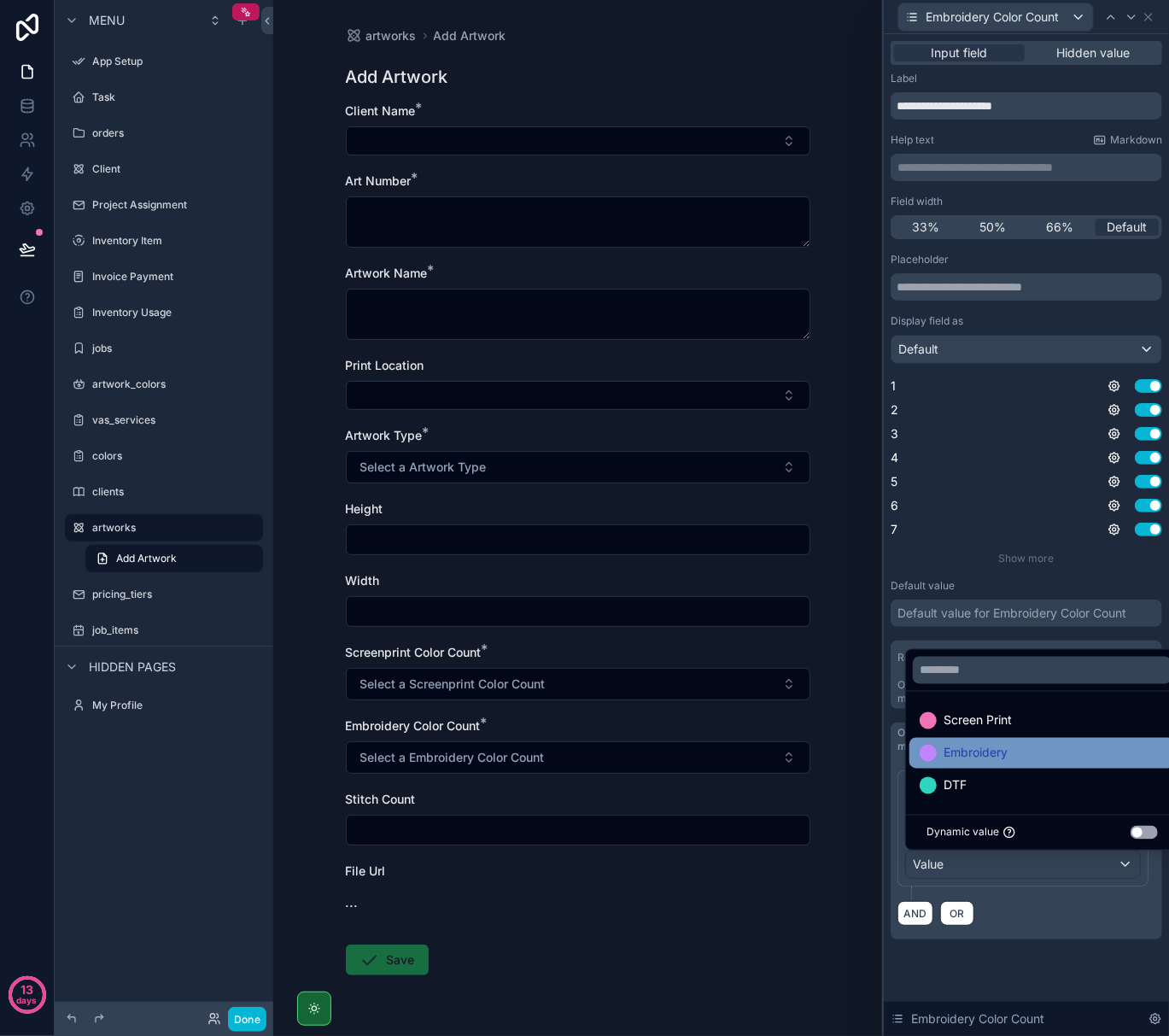
click at [957, 758] on span "Embroidery" at bounding box center [975, 754] width 64 height 21
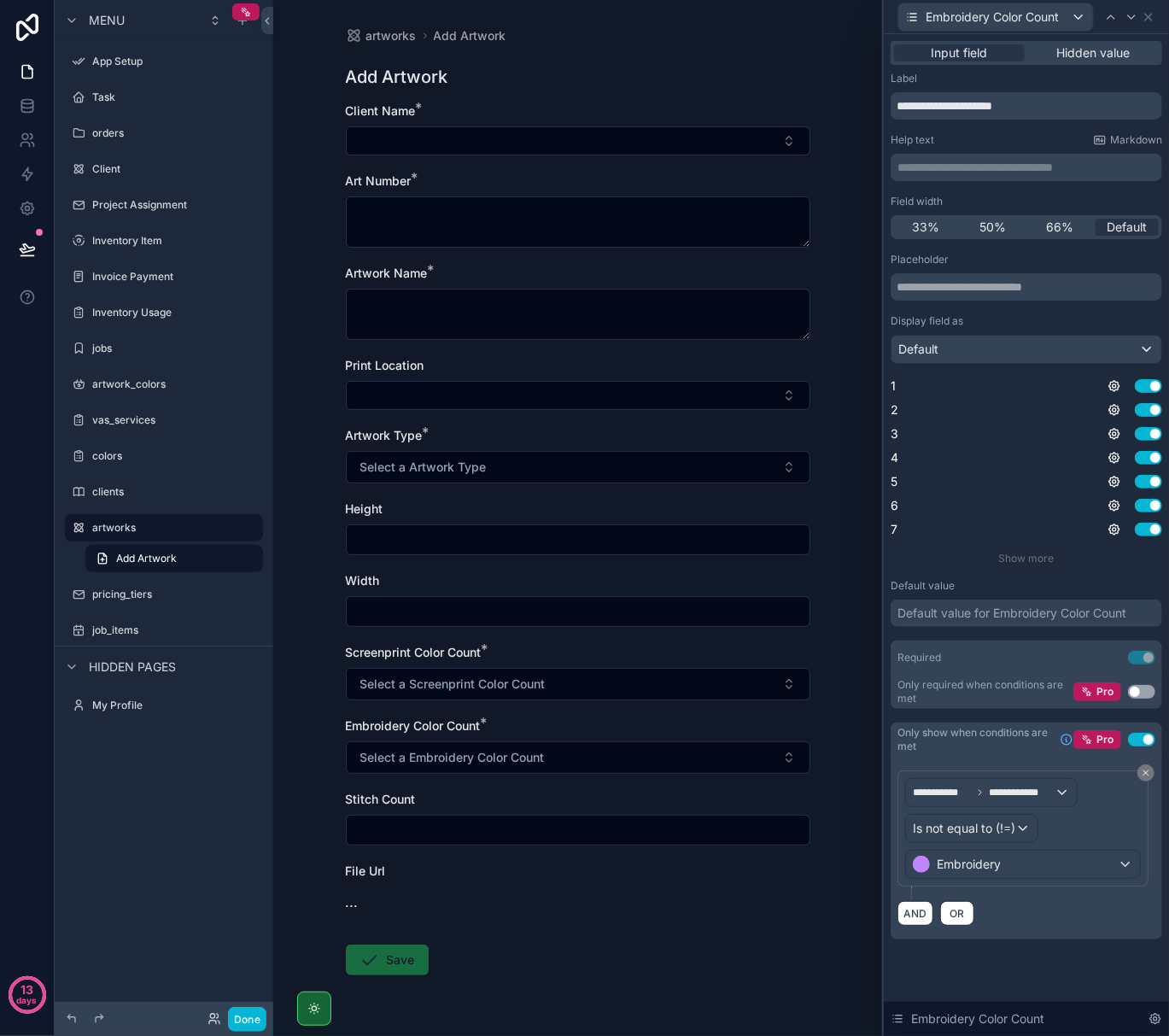
click at [1056, 974] on div "**********" at bounding box center [1026, 508] width 285 height 947
click at [1146, 18] on icon at bounding box center [1148, 16] width 7 height 7
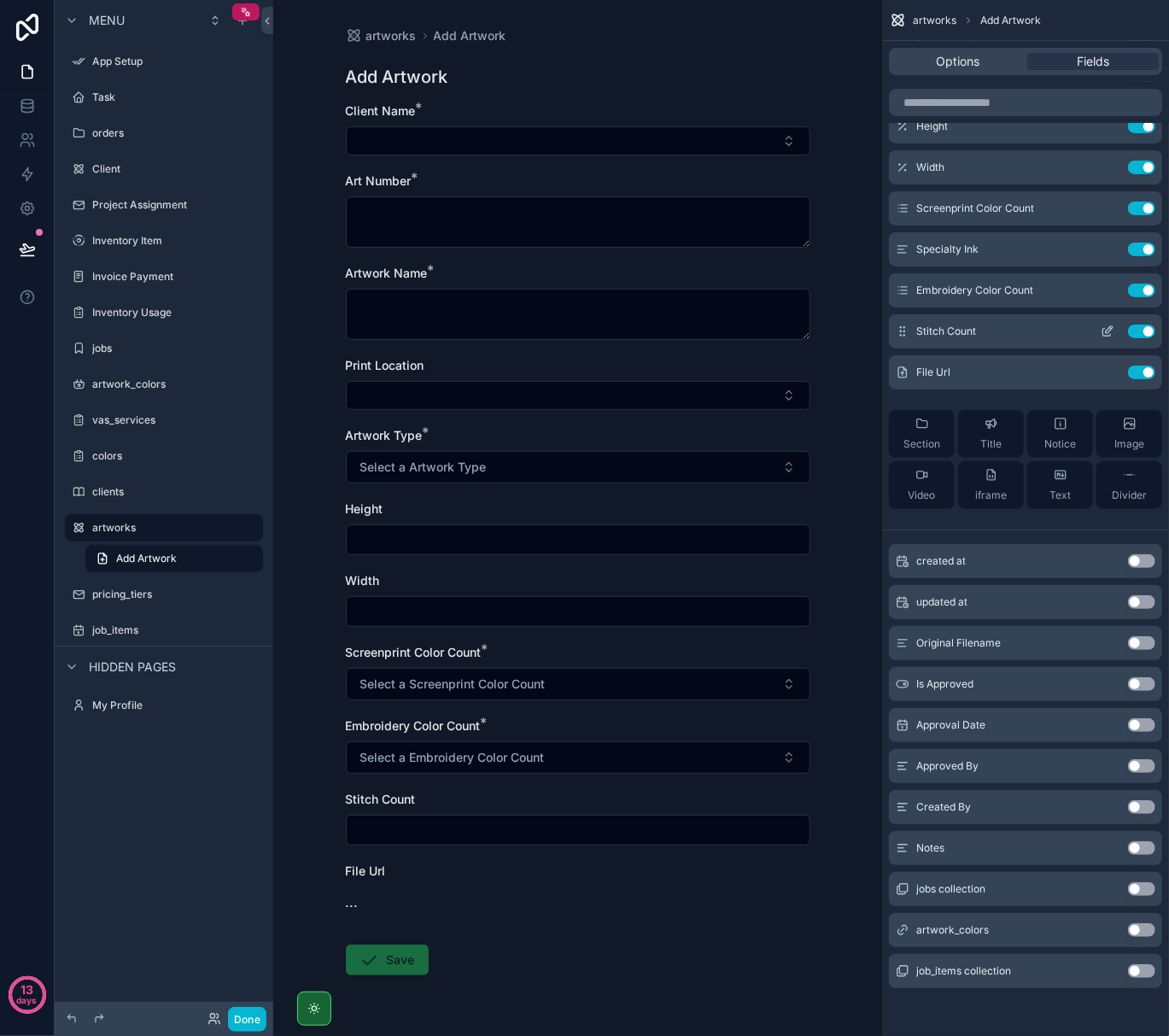
click at [1111, 332] on icon "scrollable content" at bounding box center [1107, 332] width 13 height 13
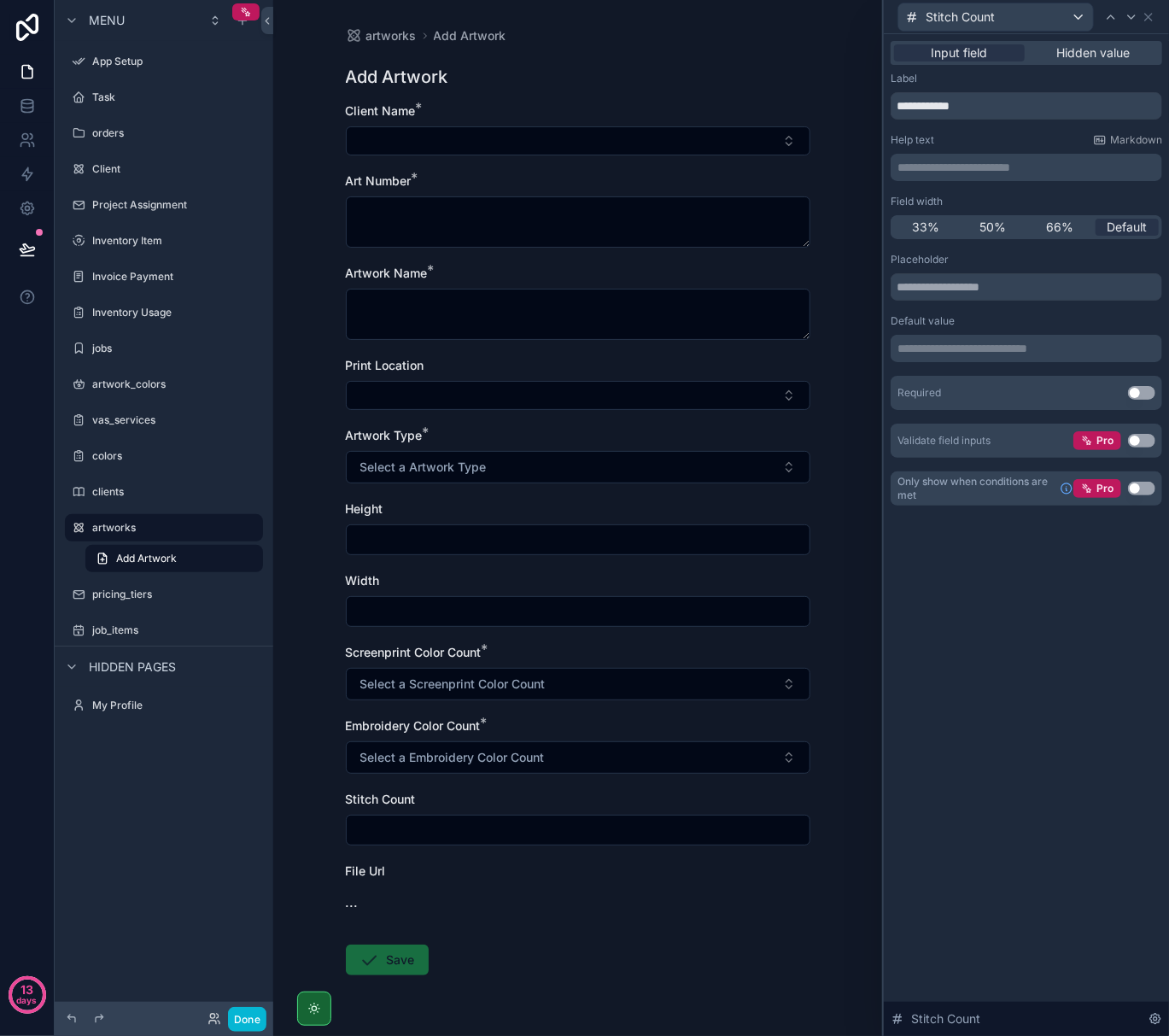
click at [1135, 483] on button "Use setting" at bounding box center [1141, 489] width 28 height 13
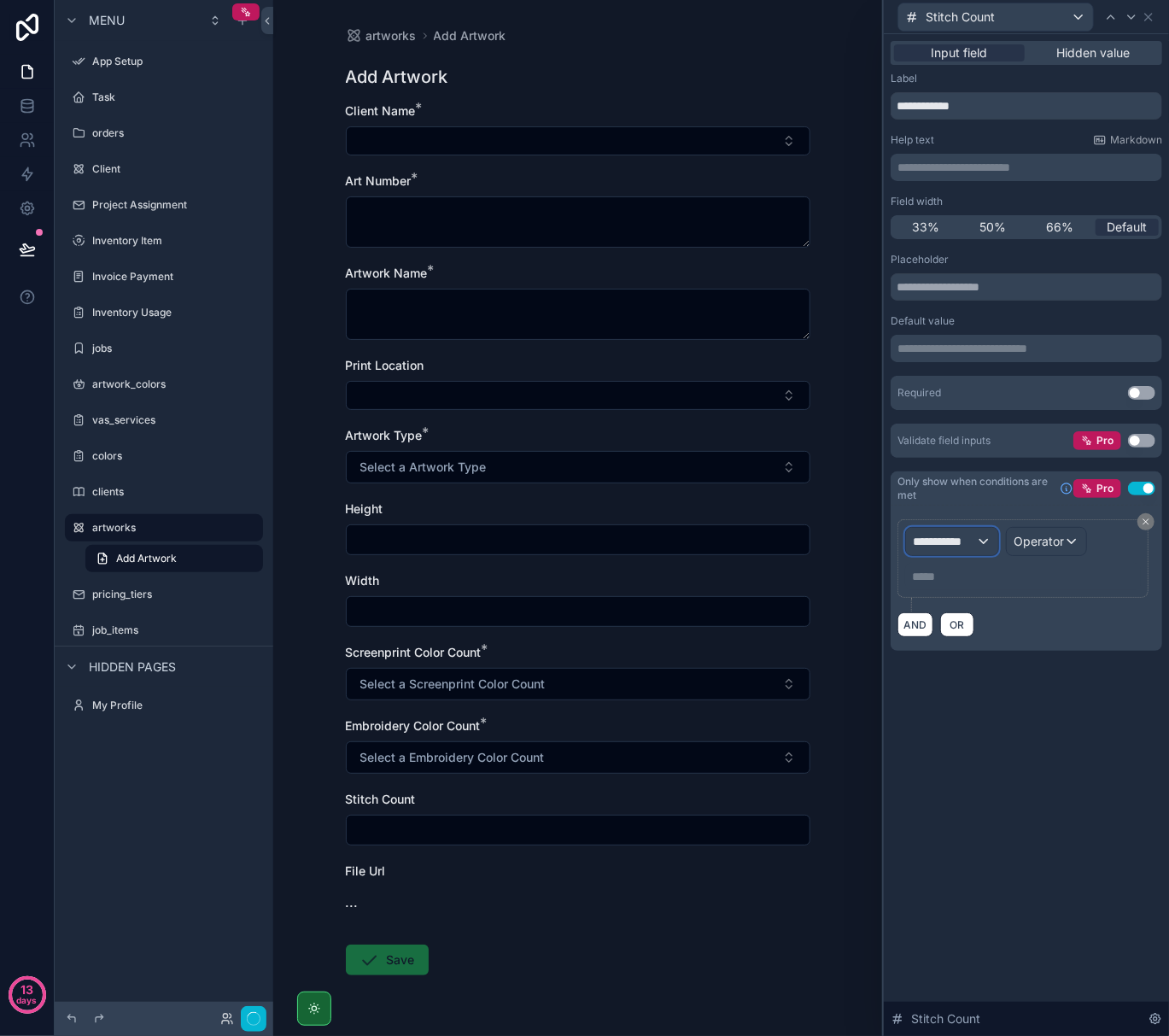
click at [974, 542] on span "**********" at bounding box center [945, 542] width 64 height 17
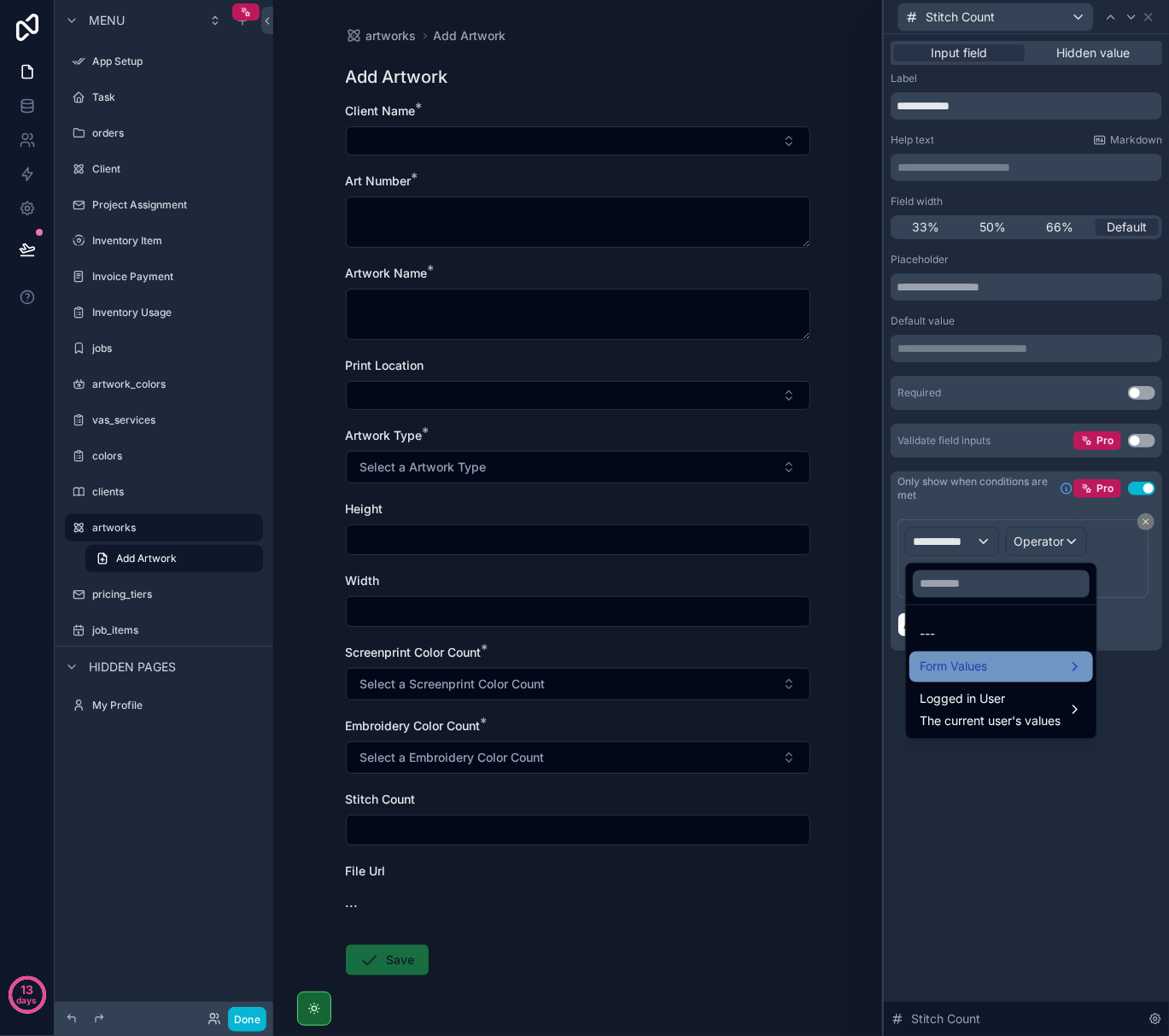
click at [954, 658] on span "Form Values" at bounding box center [953, 667] width 67 height 21
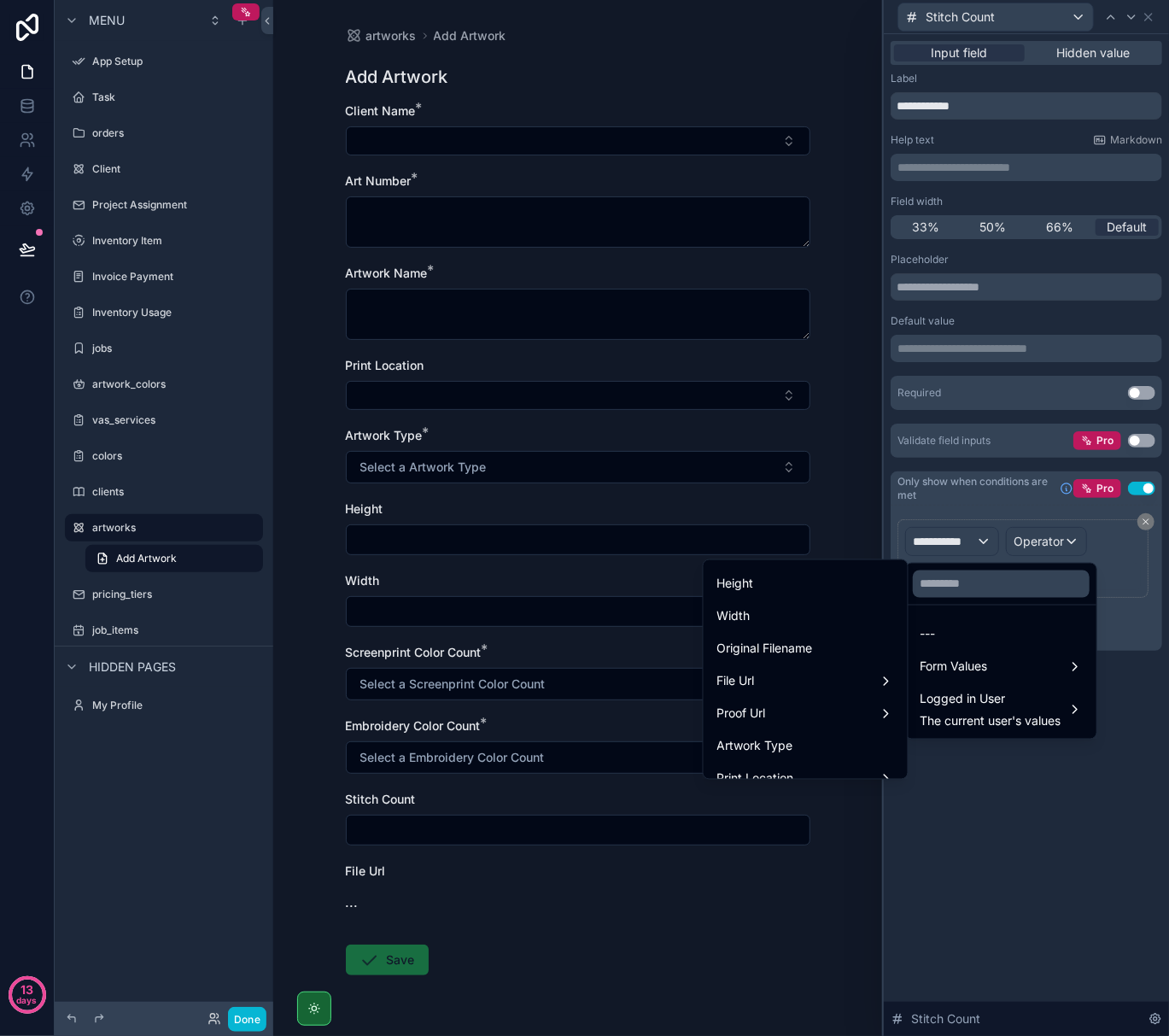
scroll to position [227, 0]
click at [796, 731] on div "Artwork Type" at bounding box center [806, 741] width 177 height 21
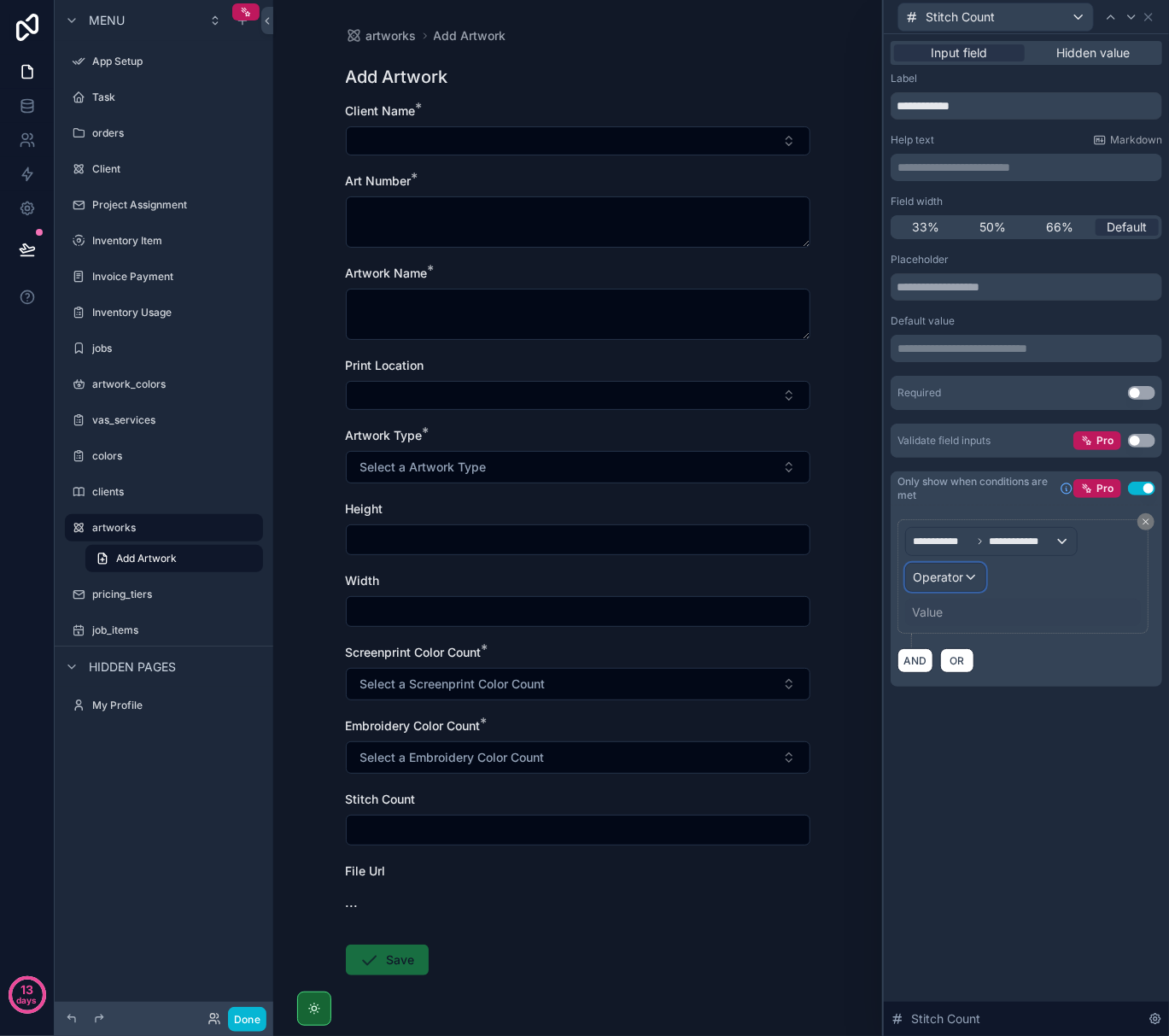
click at [964, 569] on span "Operator" at bounding box center [938, 578] width 50 height 17
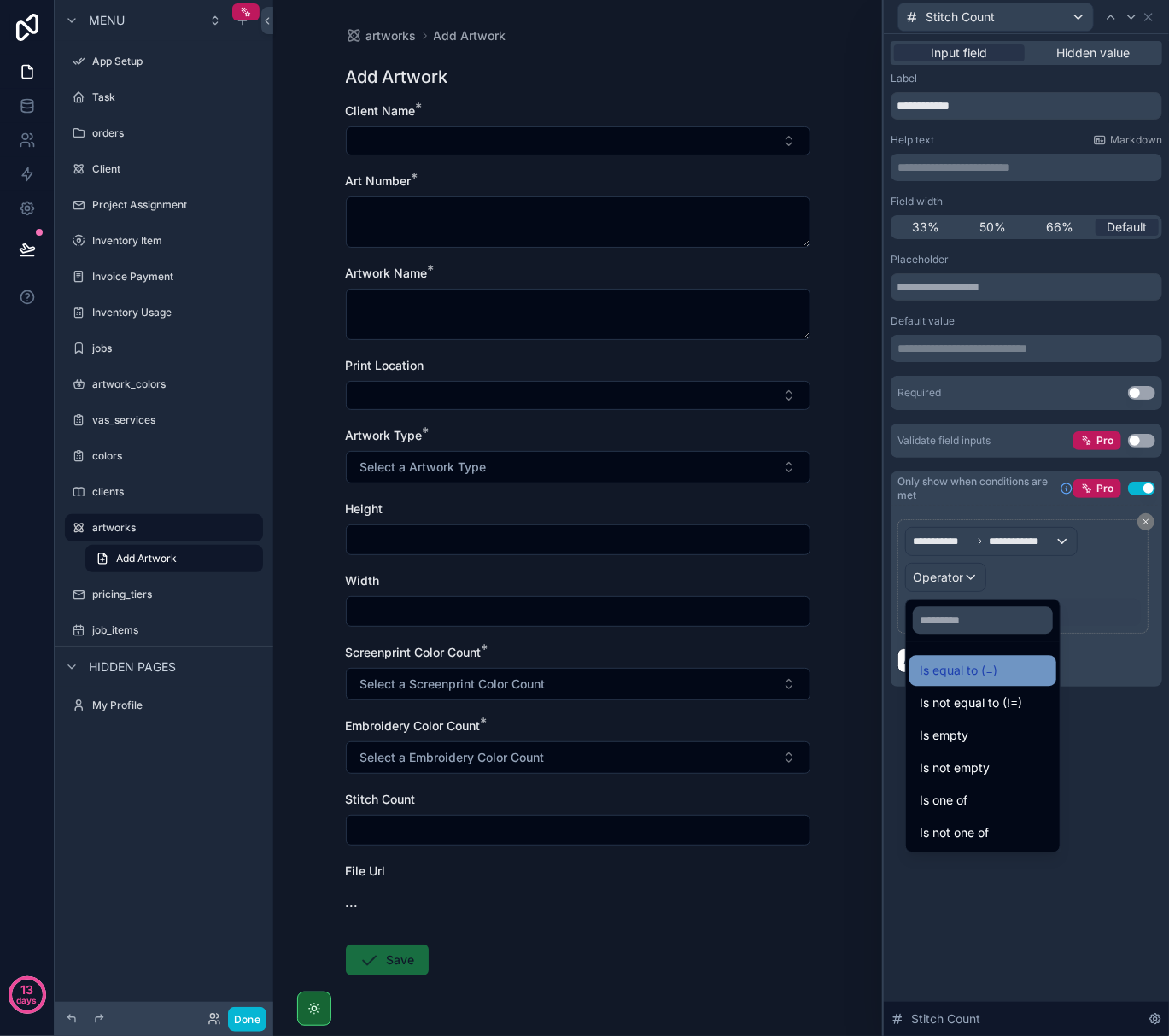
click at [968, 671] on span "Is equal to (=)" at bounding box center [959, 671] width 78 height 21
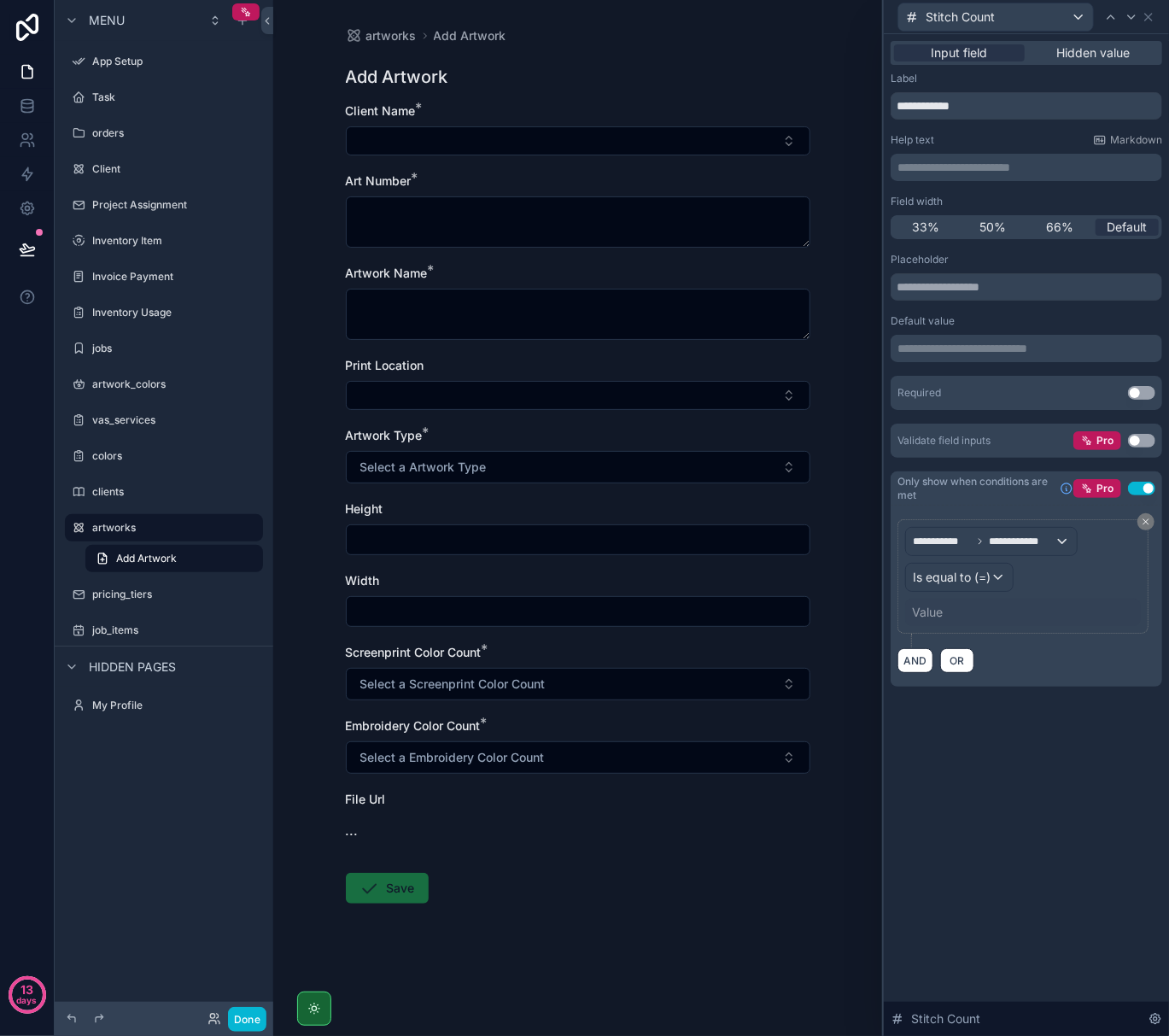
click at [984, 615] on div "Value" at bounding box center [1024, 612] width 236 height 28
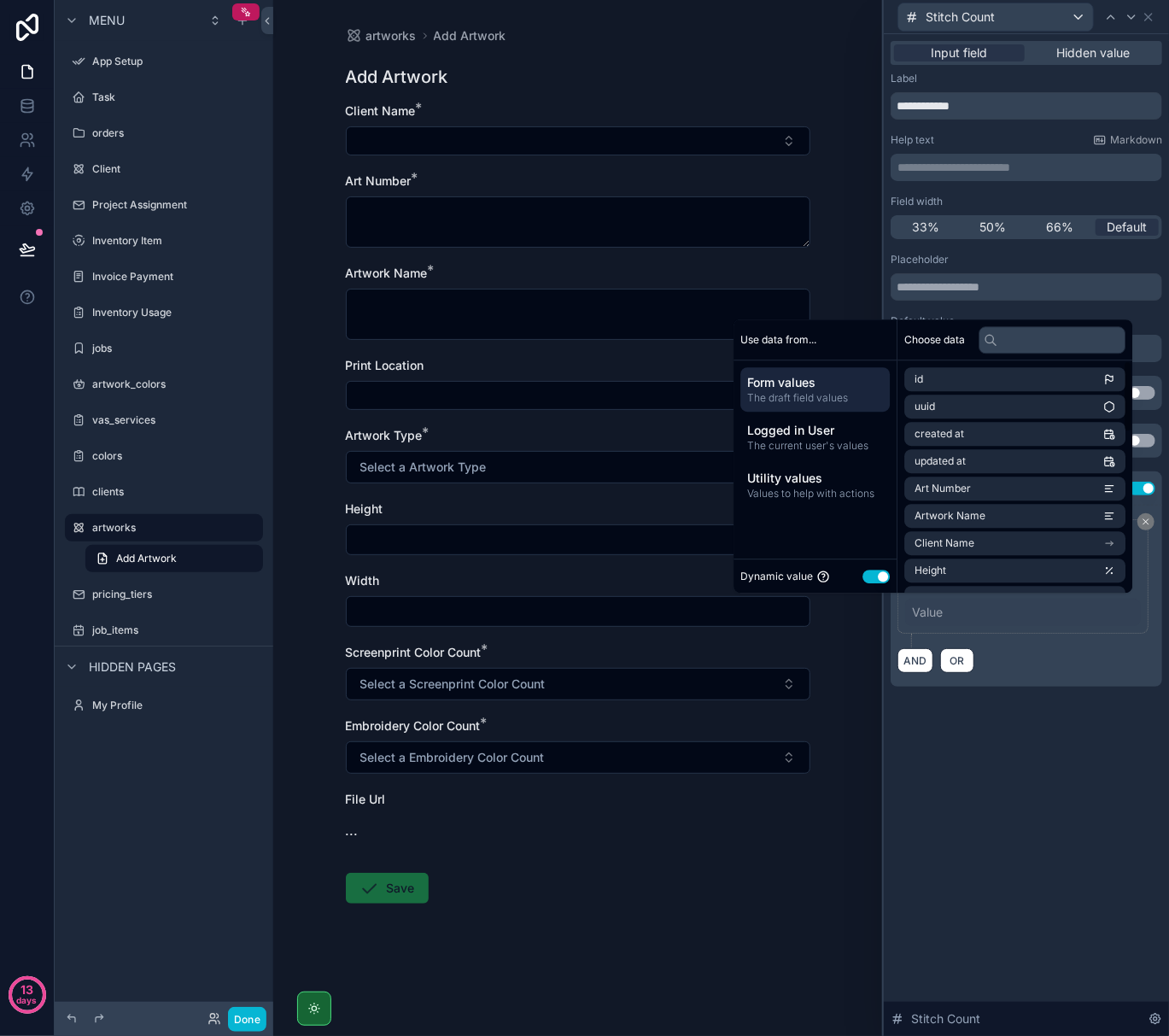
click at [863, 570] on button "Use setting" at bounding box center [876, 576] width 28 height 13
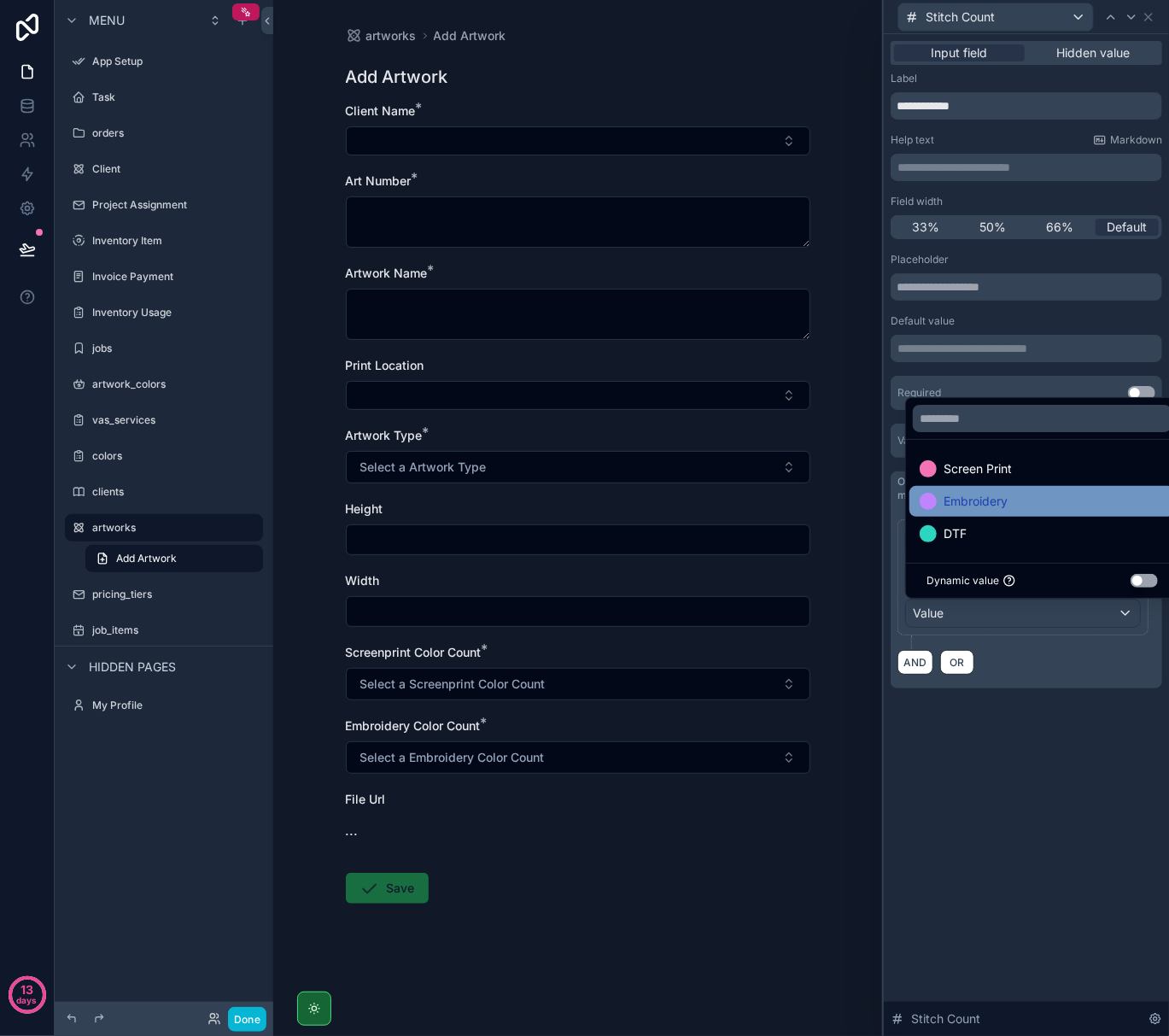
click at [936, 500] on div at bounding box center [929, 502] width 17 height 17
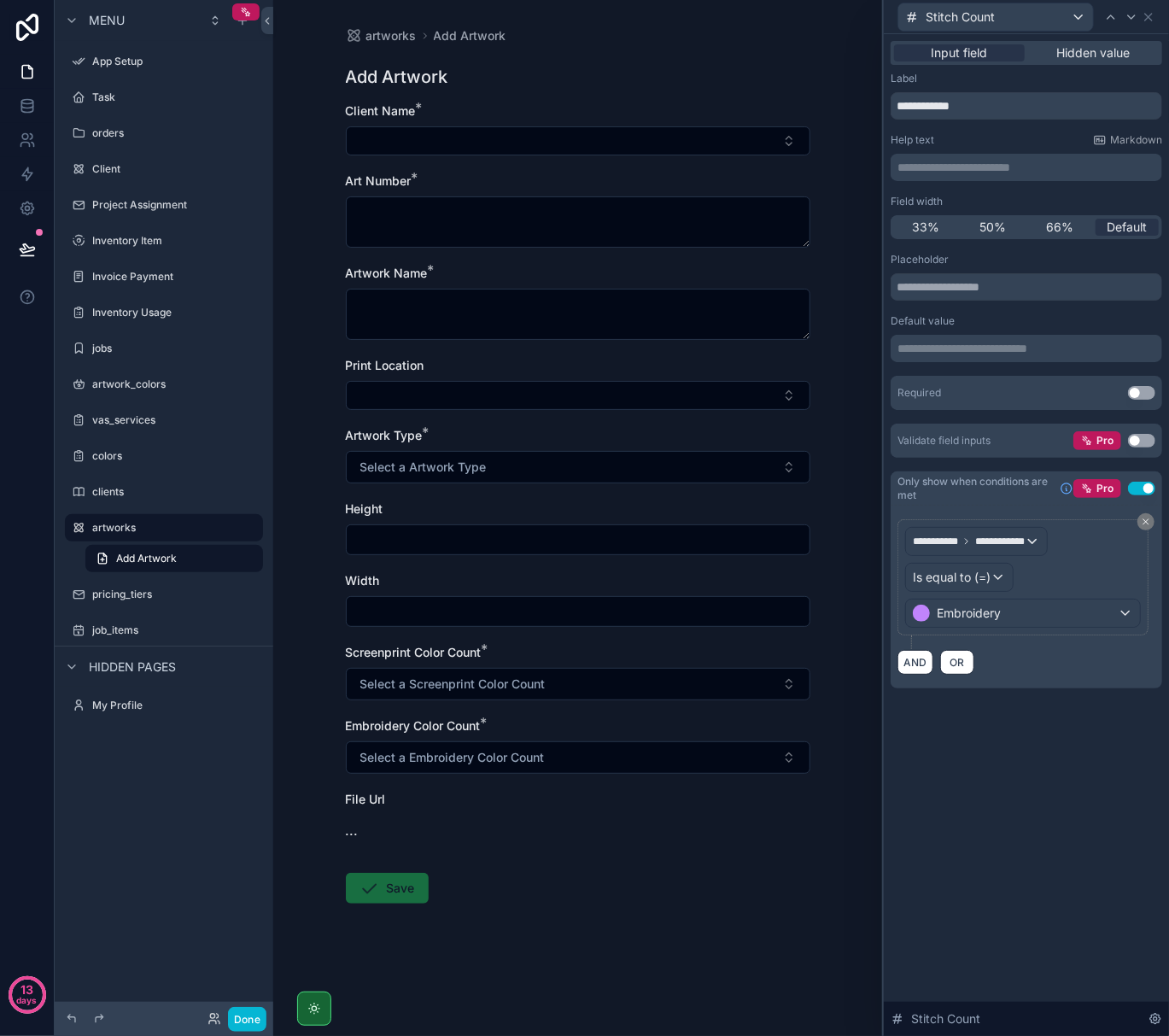
click at [1003, 755] on div "**********" at bounding box center [1026, 535] width 285 height 1002
click at [1152, 15] on icon at bounding box center [1149, 17] width 13 height 13
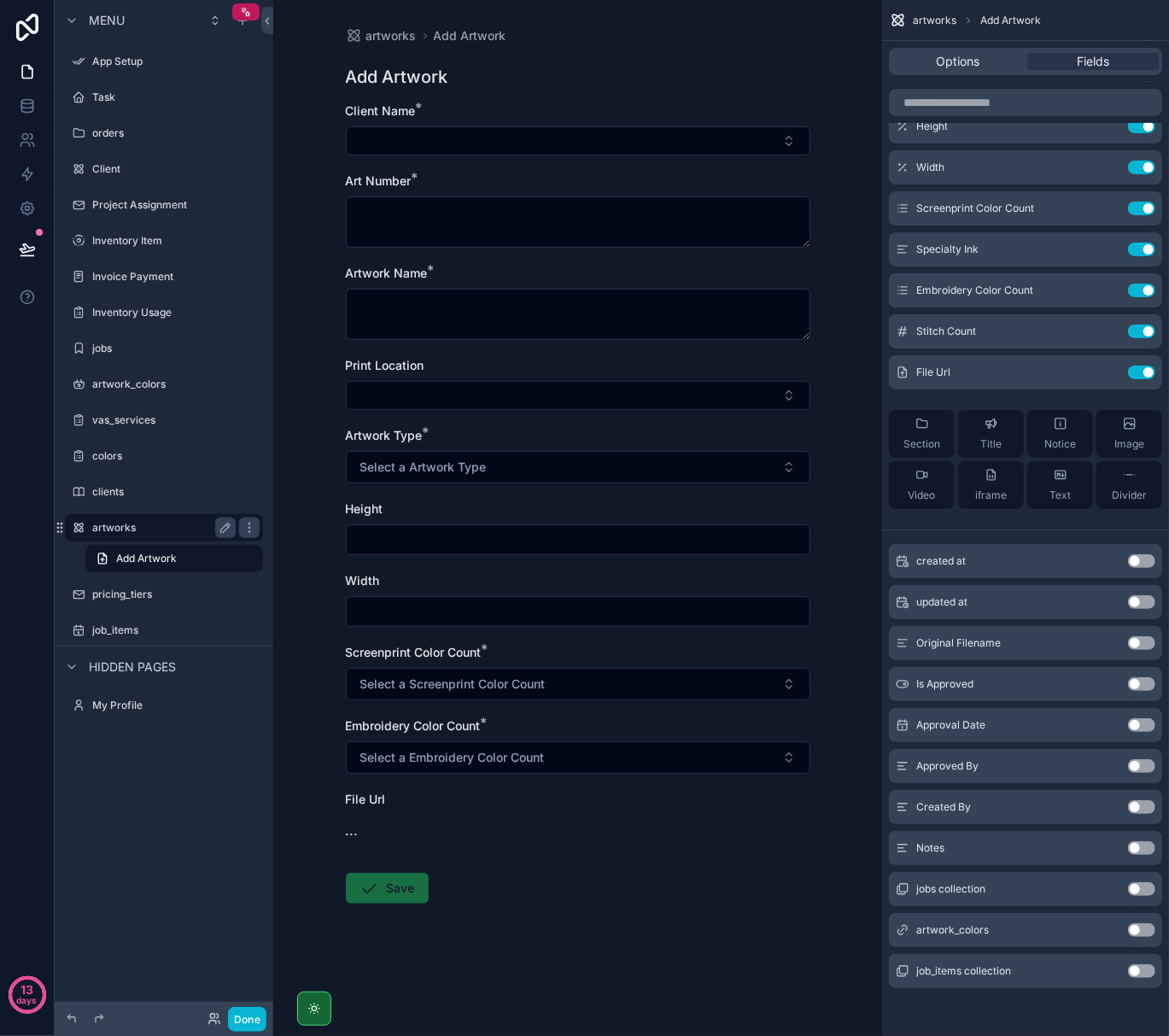
click at [125, 530] on label "artworks" at bounding box center [161, 528] width 137 height 13
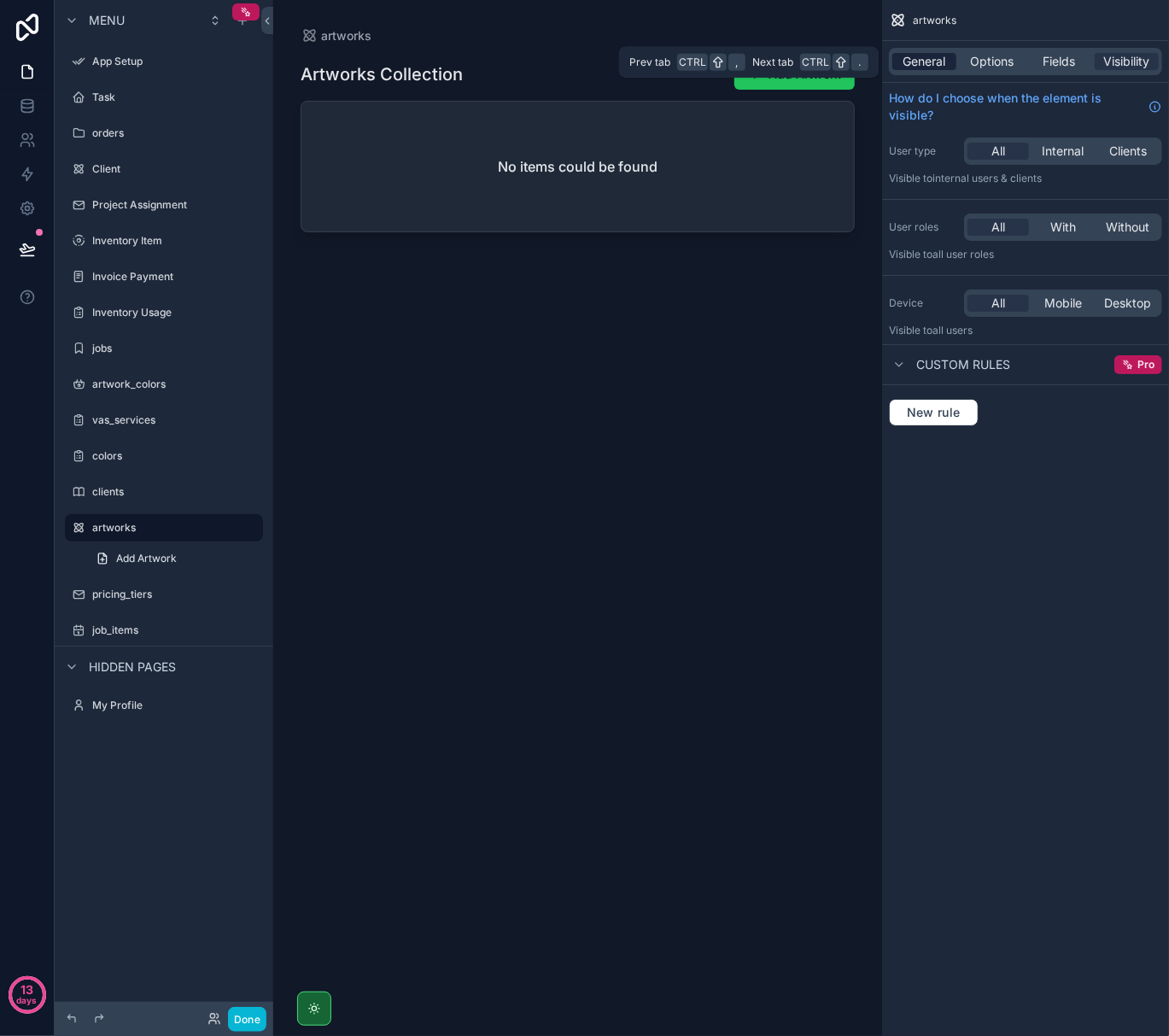
click at [924, 65] on span "General" at bounding box center [925, 62] width 43 height 17
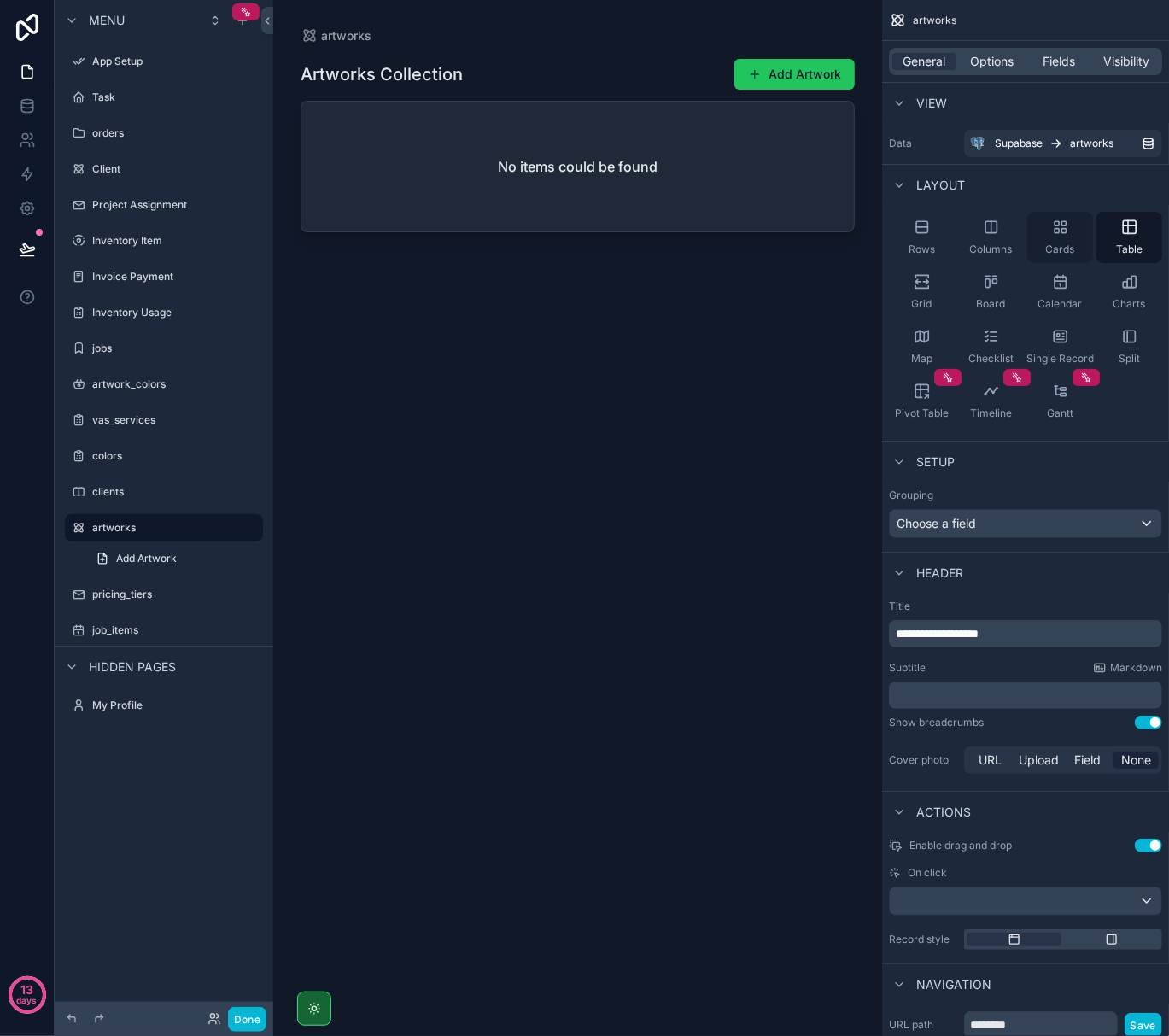
click at [1066, 238] on div "Cards" at bounding box center [1060, 238] width 66 height 51
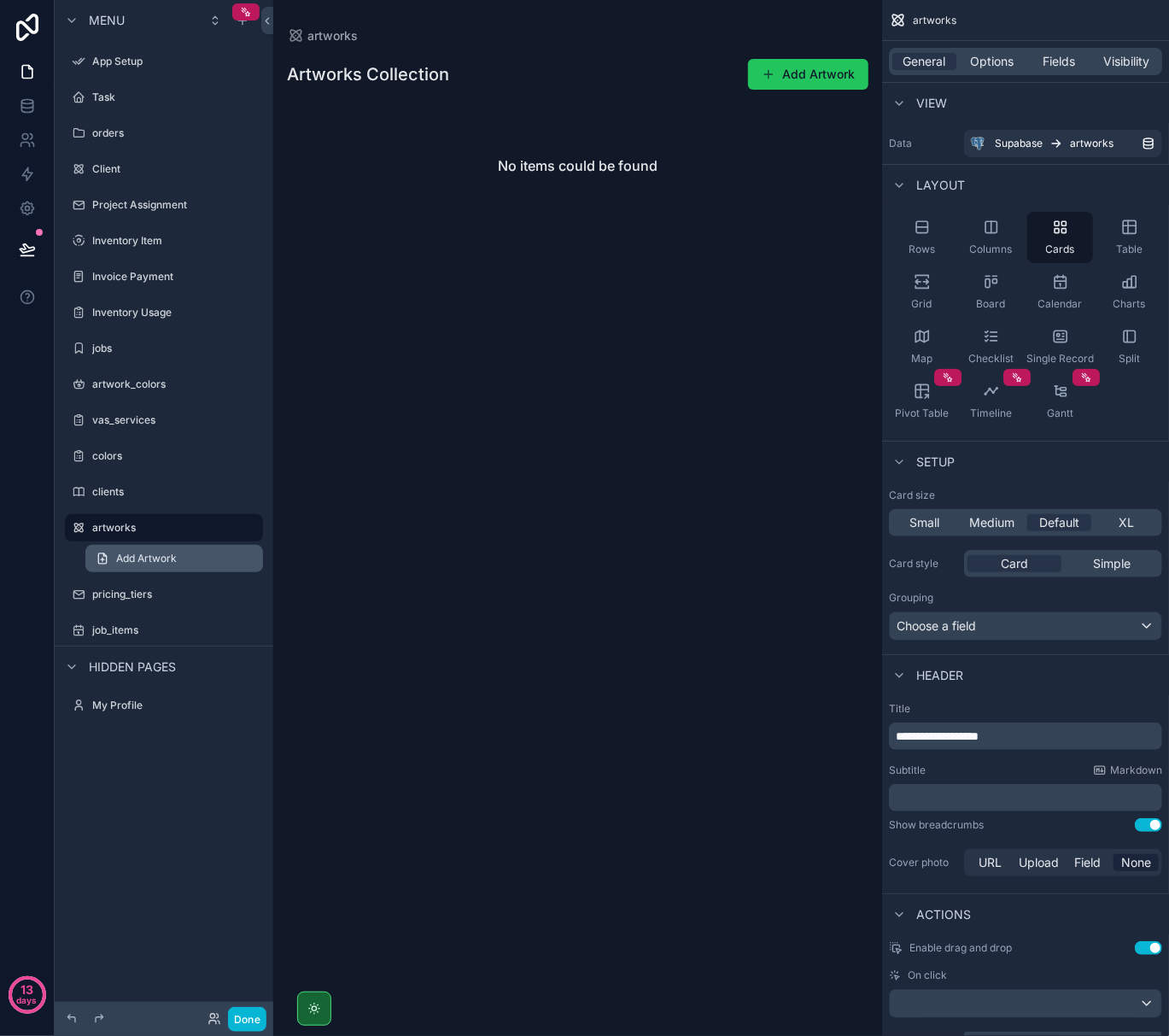
click at [175, 555] on span "Add Artwork" at bounding box center [146, 559] width 61 height 13
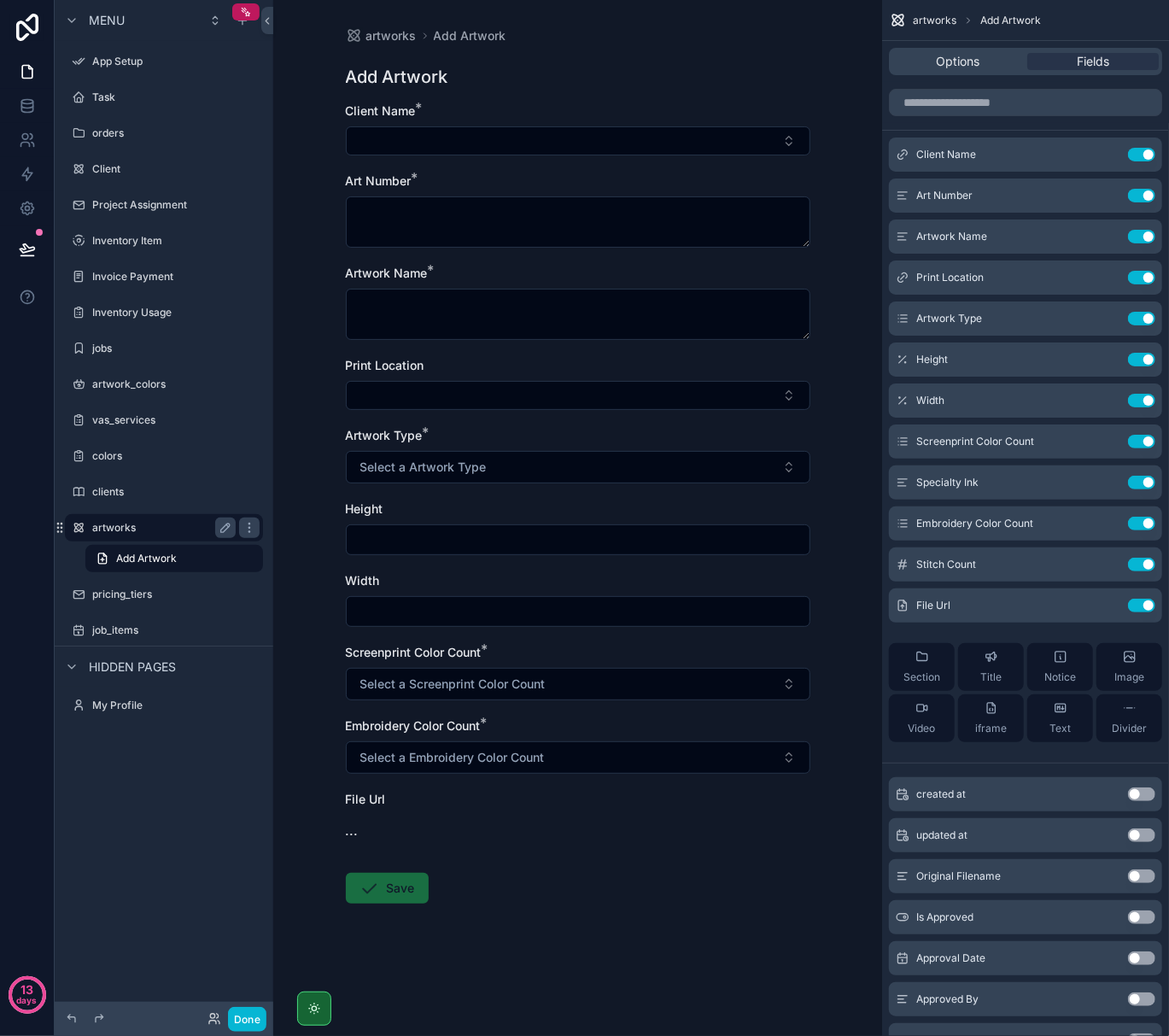
click at [180, 529] on label "artworks" at bounding box center [161, 528] width 137 height 13
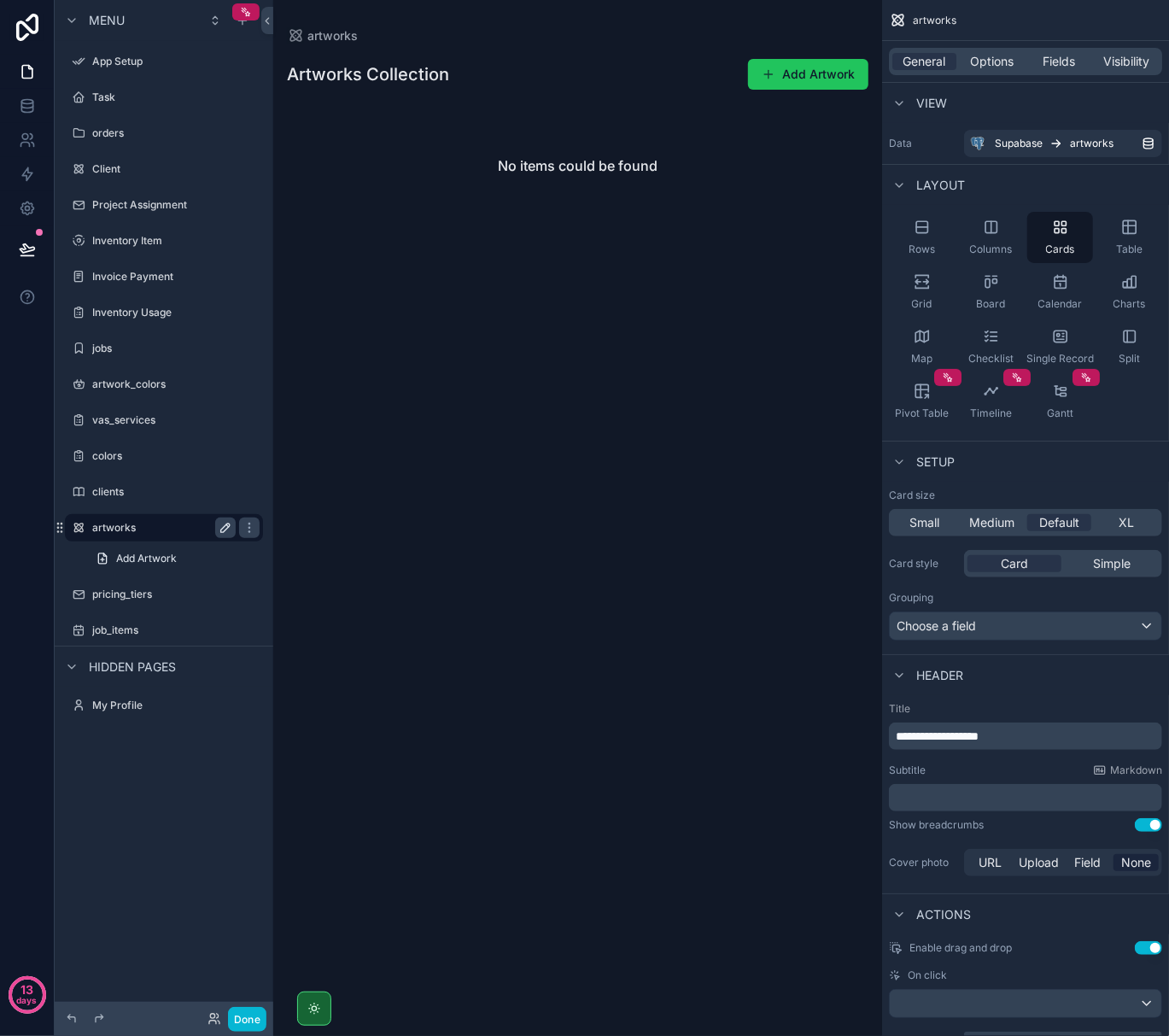
click at [223, 528] on icon "scrollable content" at bounding box center [225, 528] width 9 height 9
click at [147, 520] on input "********" at bounding box center [150, 528] width 116 height 21
type input "*******"
click at [147, 811] on div "Menu App Setup Task orders Client Project Assignment Inventory Item Invoice Pay…" at bounding box center [164, 508] width 219 height 1016
click at [242, 531] on icon "scrollable content" at bounding box center [249, 528] width 13 height 13
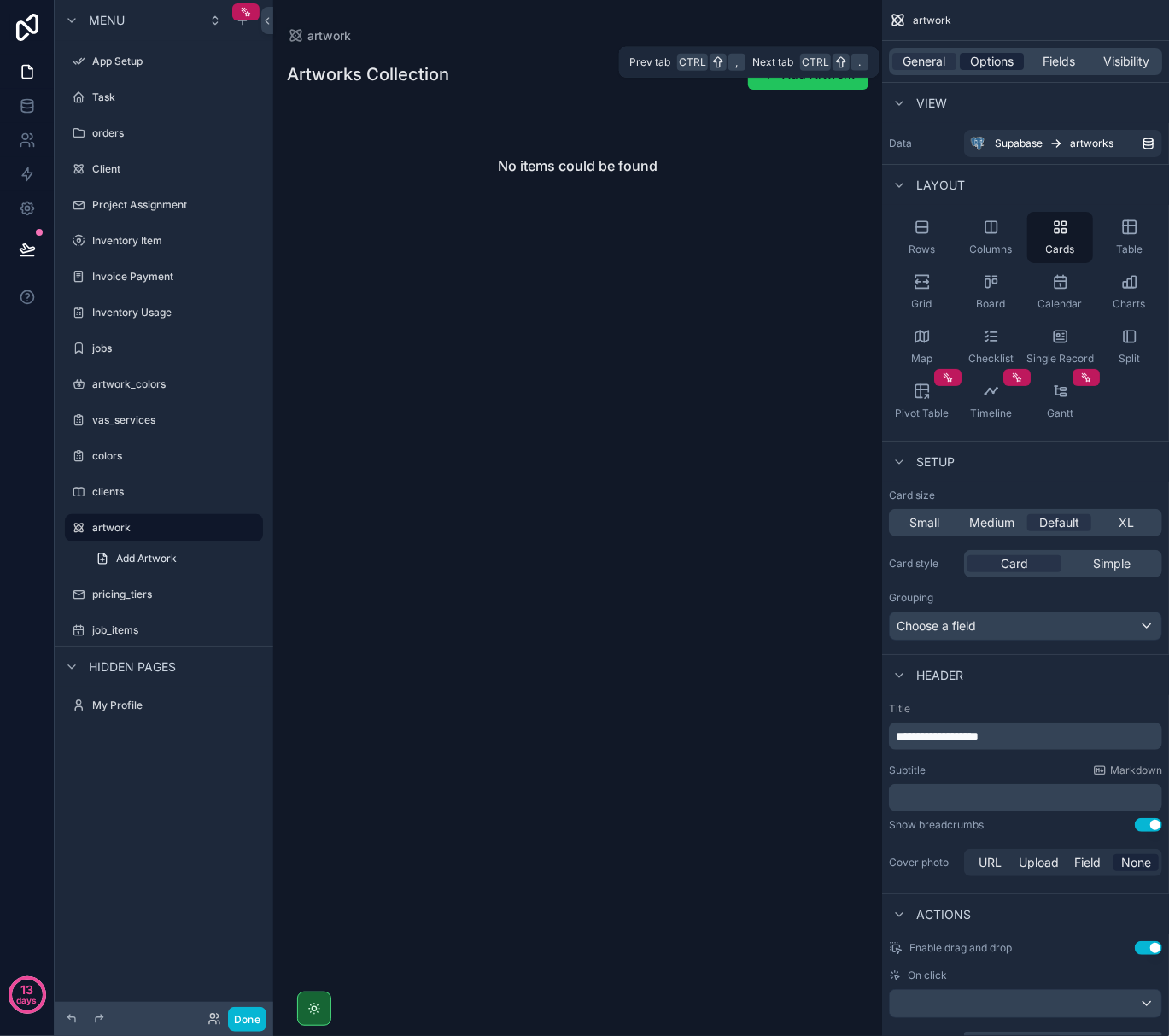
click at [1006, 68] on span "Options" at bounding box center [992, 62] width 44 height 17
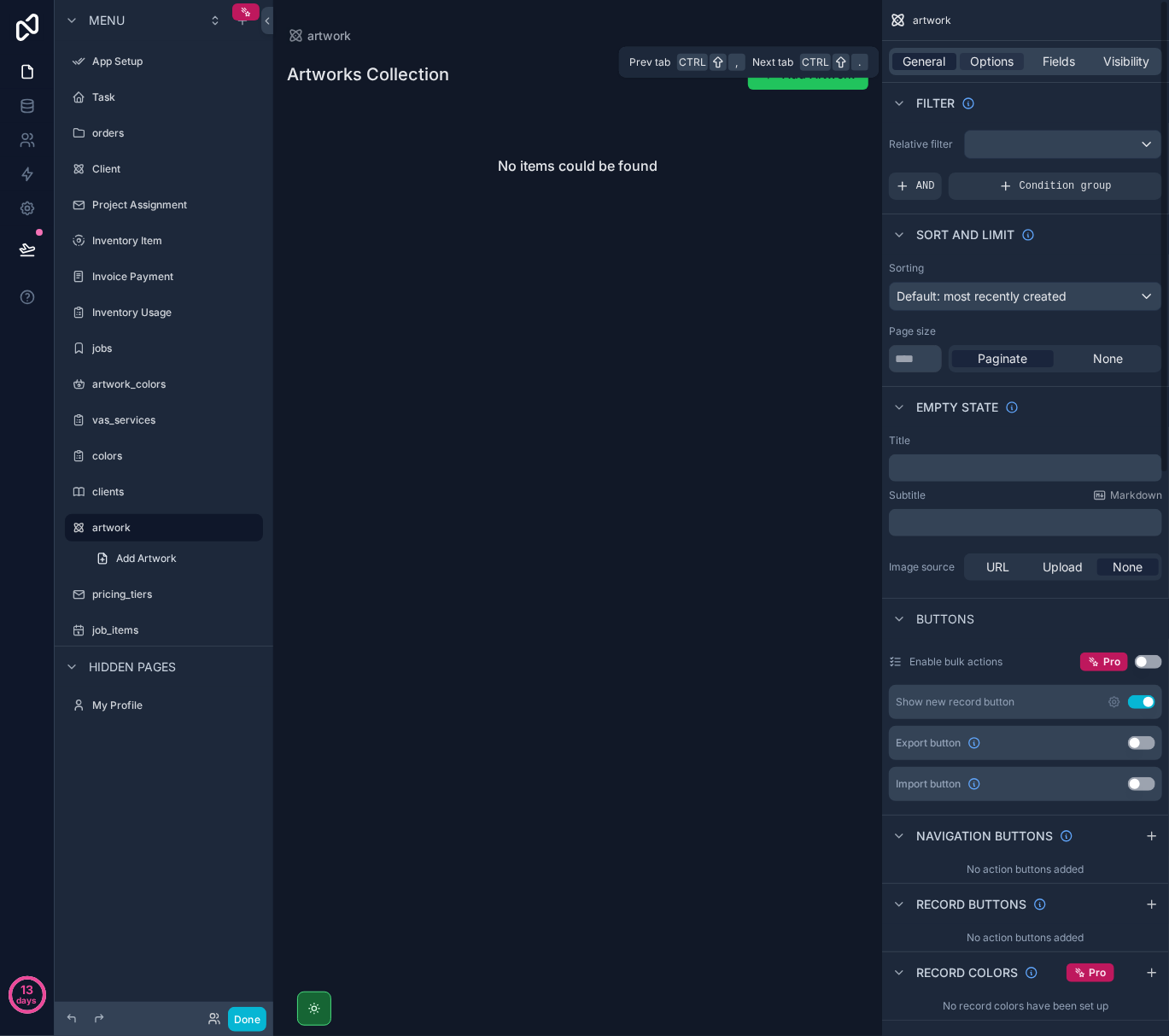
click at [936, 56] on span "General" at bounding box center [925, 62] width 43 height 17
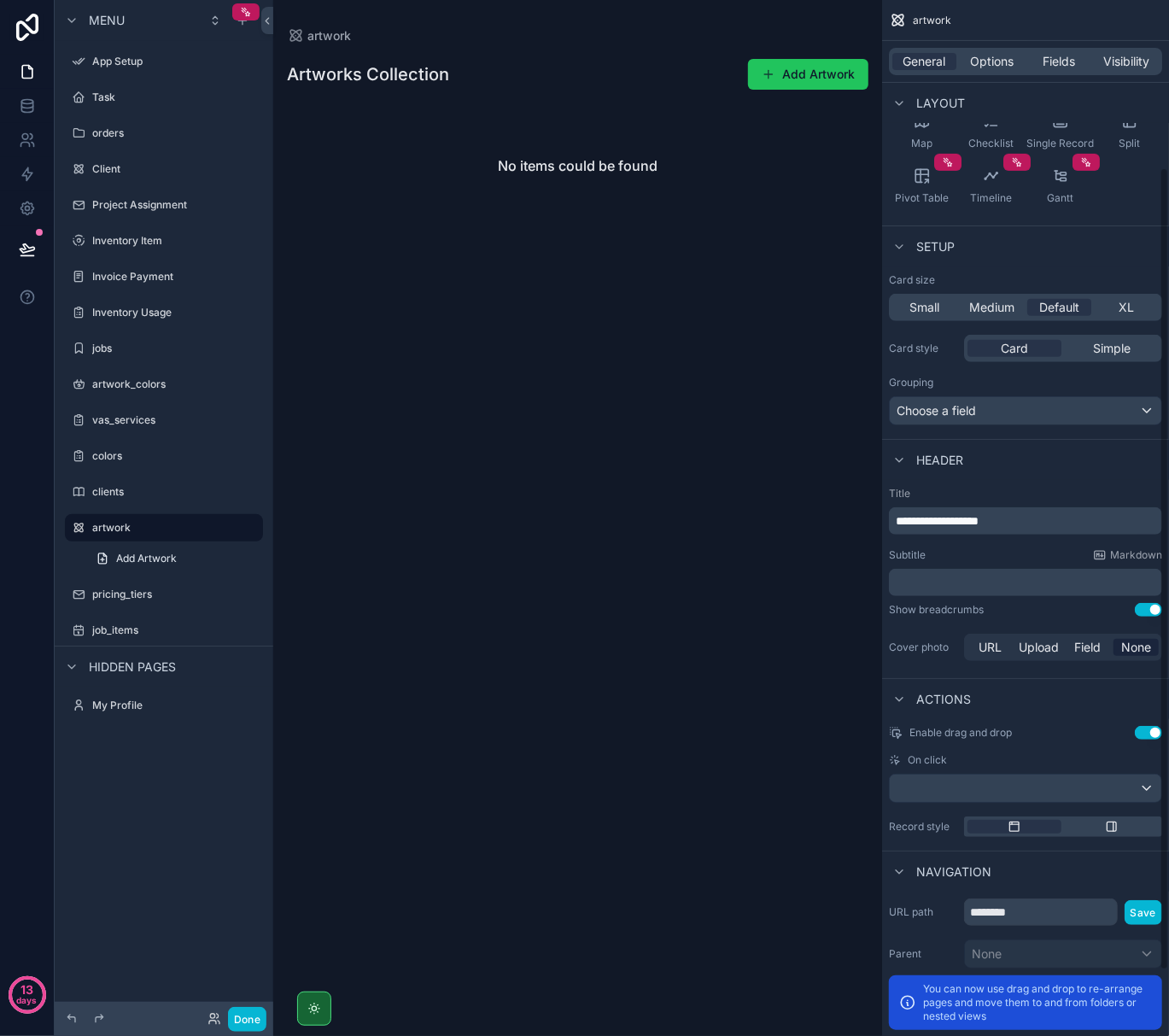
scroll to position [227, 0]
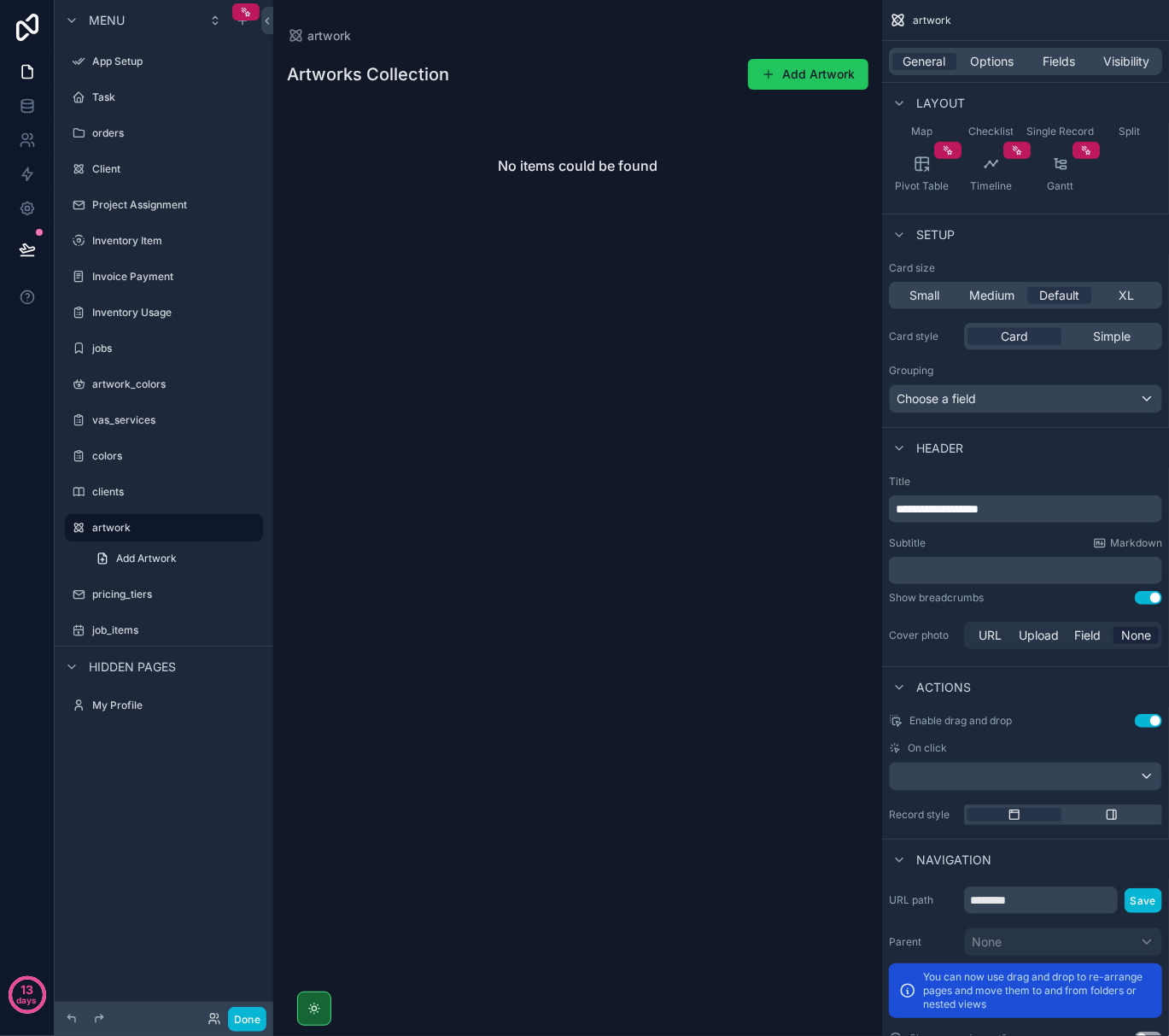
click at [1025, 514] on p "**********" at bounding box center [1027, 509] width 263 height 17
drag, startPoint x: 1033, startPoint y: 510, endPoint x: 882, endPoint y: 520, distance: 151.3
click at [882, 520] on div "**********" at bounding box center [1025, 564] width 287 height 191
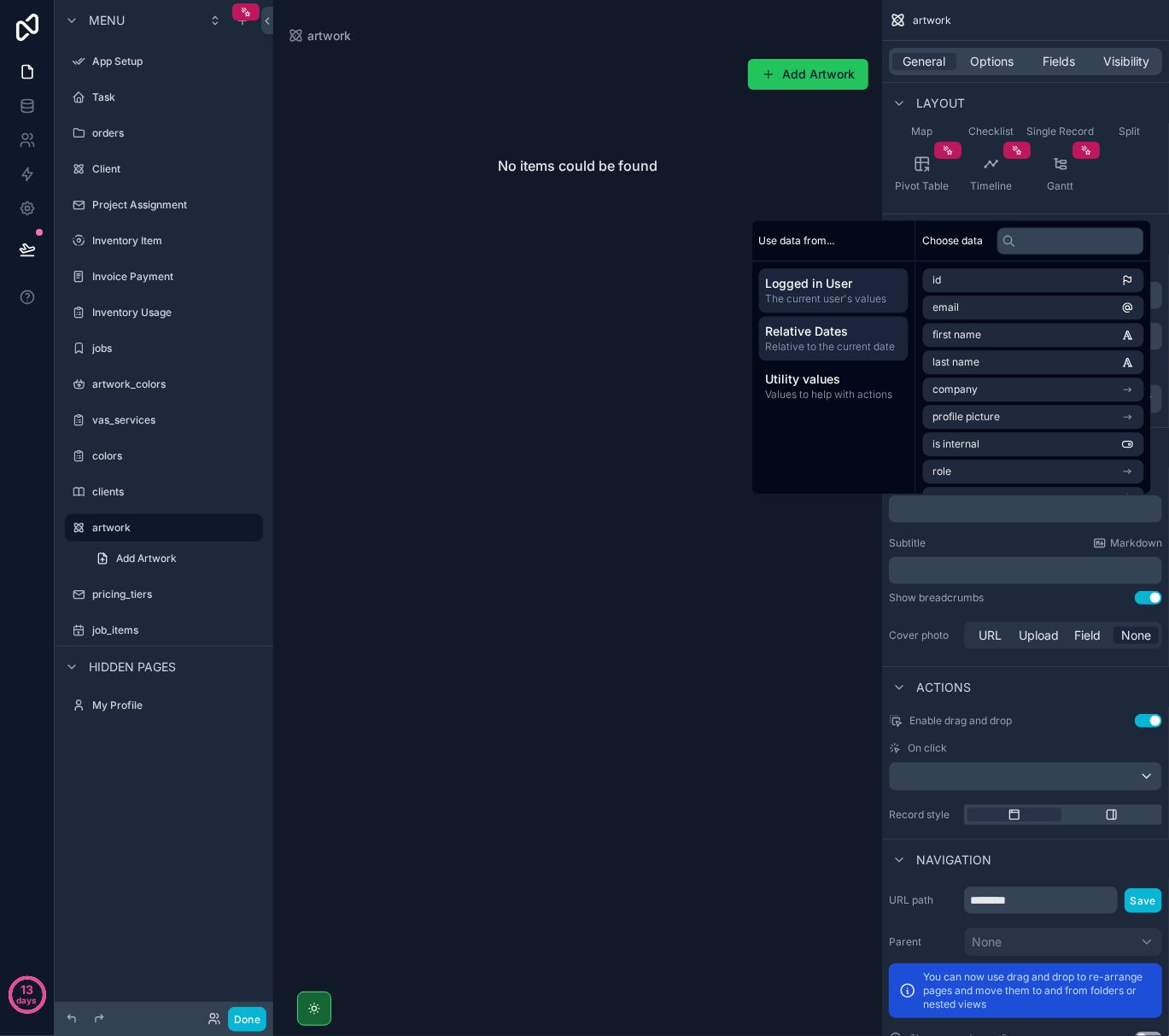
click at [854, 350] on span "Relative to the current date" at bounding box center [834, 347] width 136 height 13
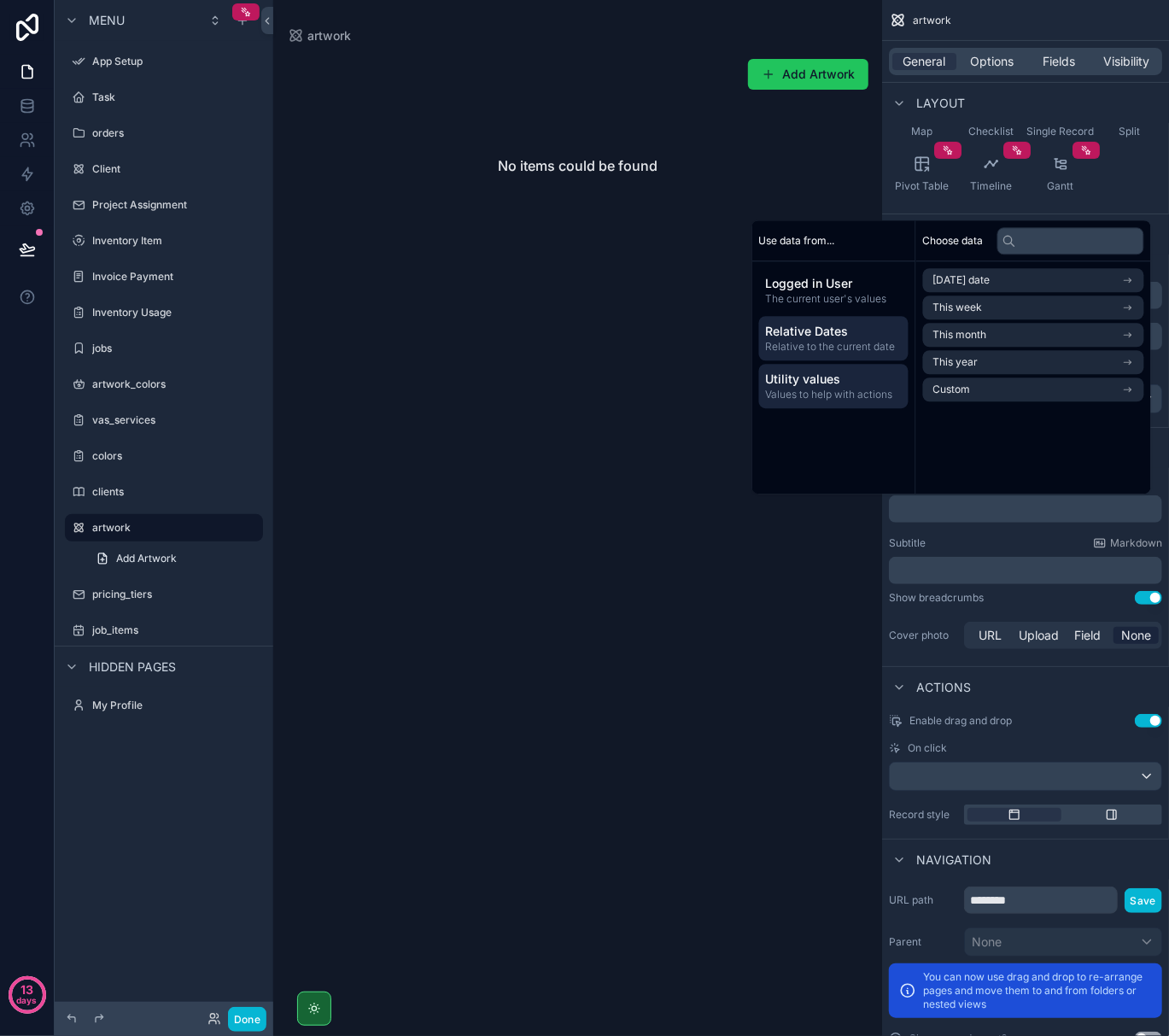
click at [837, 377] on span "Utility values" at bounding box center [834, 379] width 136 height 17
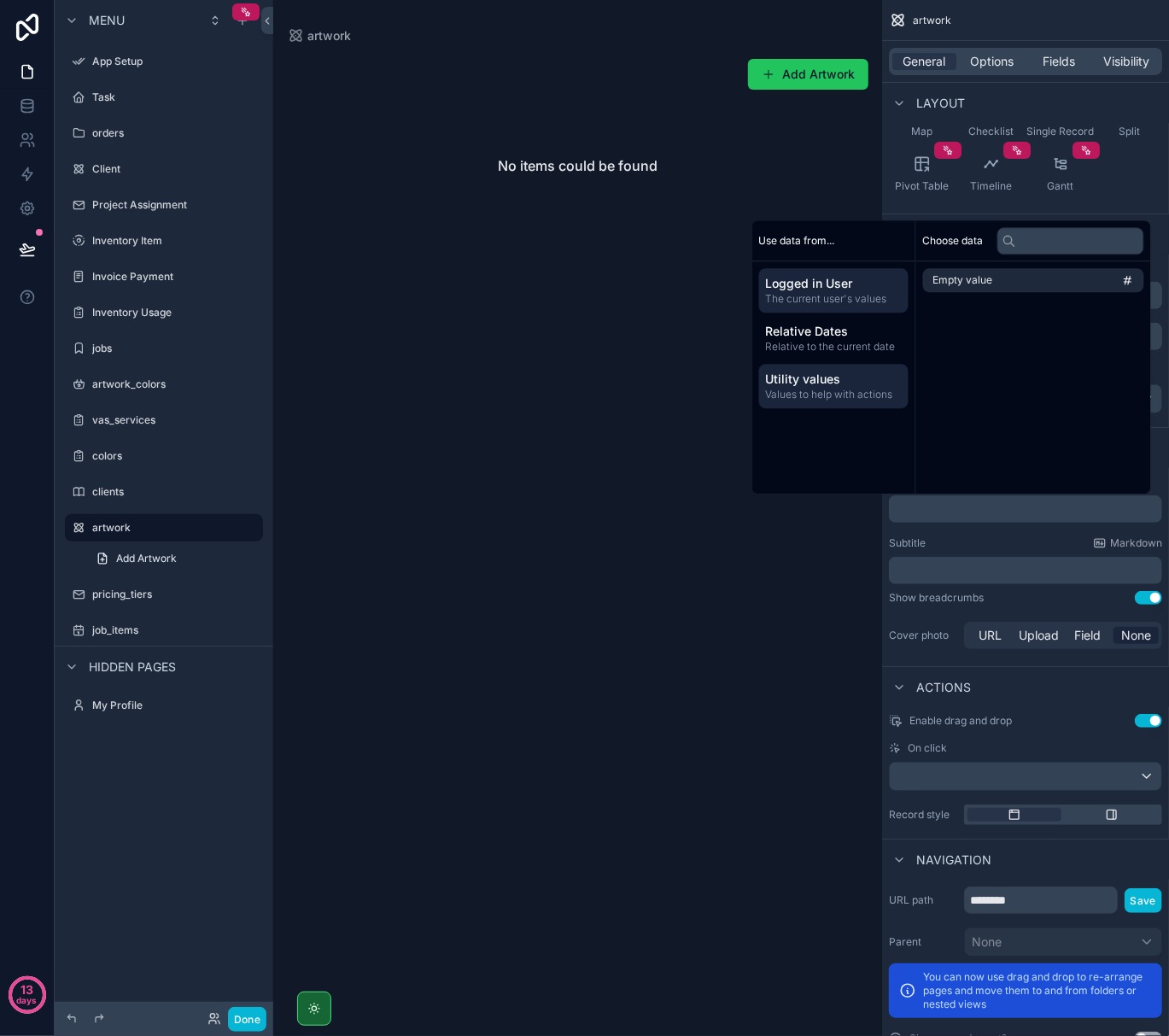
click at [825, 308] on div "Logged in User The current user's values" at bounding box center [834, 290] width 149 height 45
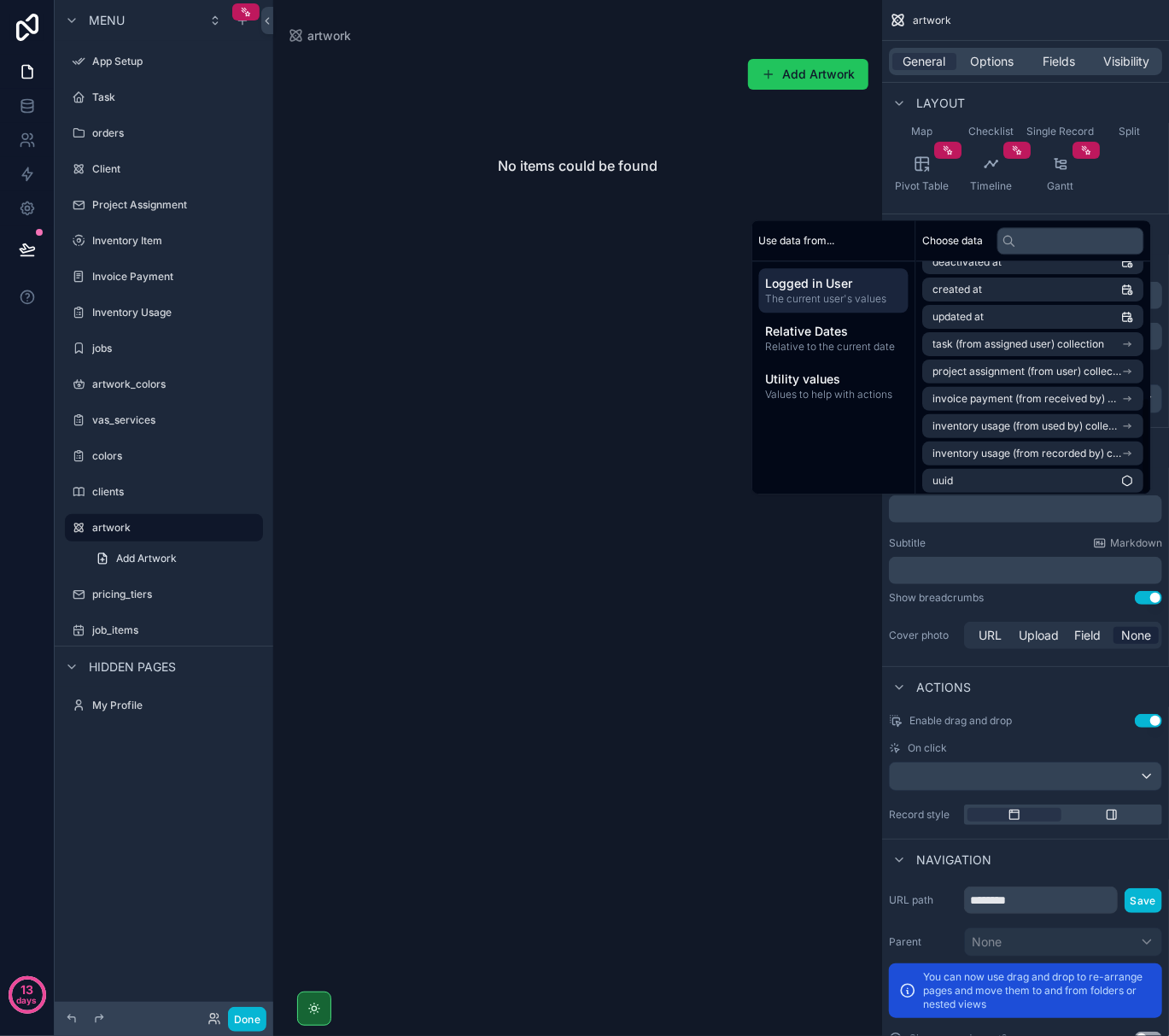
scroll to position [325, 0]
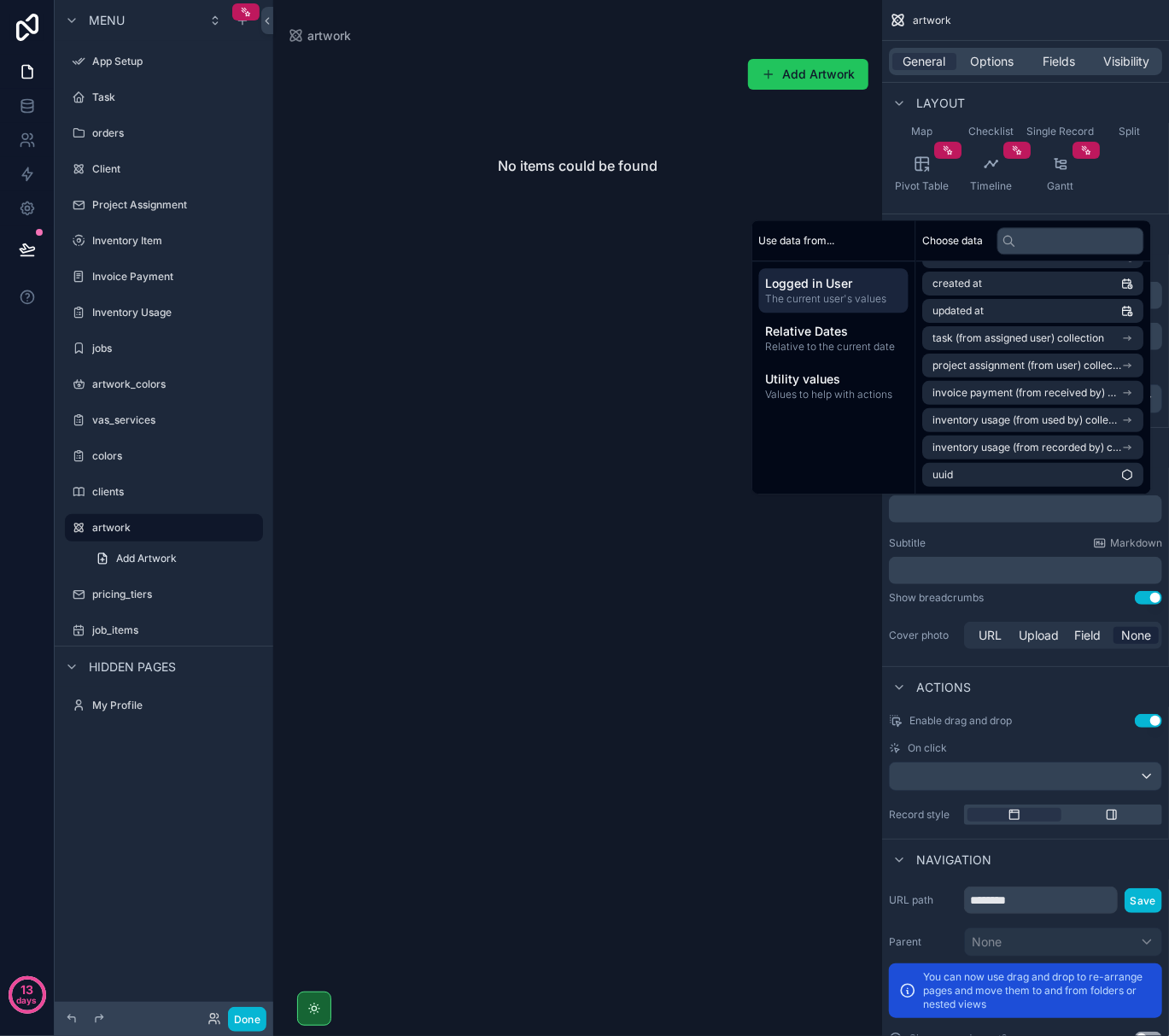
click at [848, 471] on div "Use data from... Logged in User The current user's values Relative Dates Relati…" at bounding box center [834, 357] width 164 height 274
click at [978, 544] on div "Subtitle Markdown" at bounding box center [1026, 543] width 274 height 13
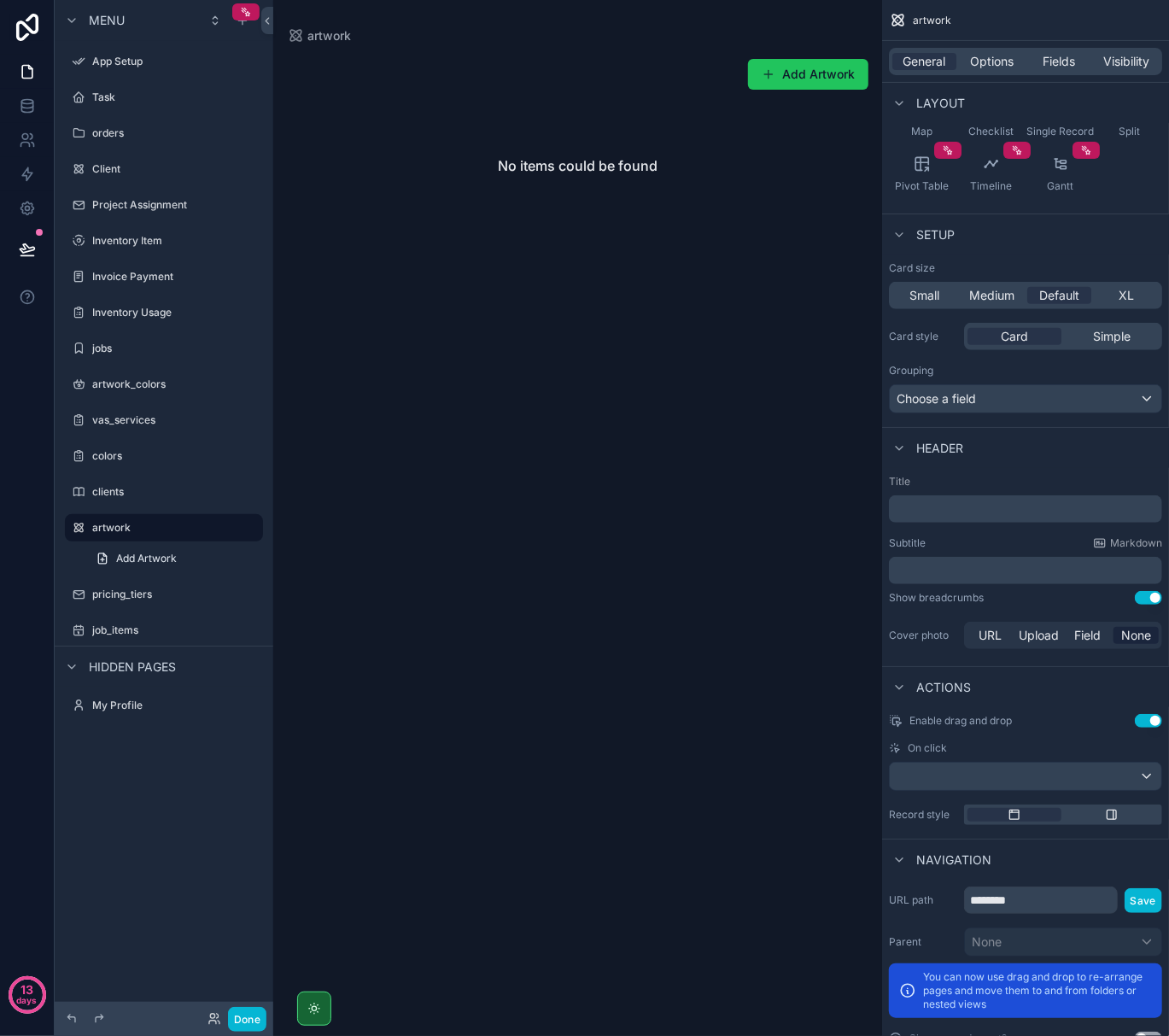
click at [966, 504] on p "﻿" at bounding box center [1027, 509] width 263 height 17
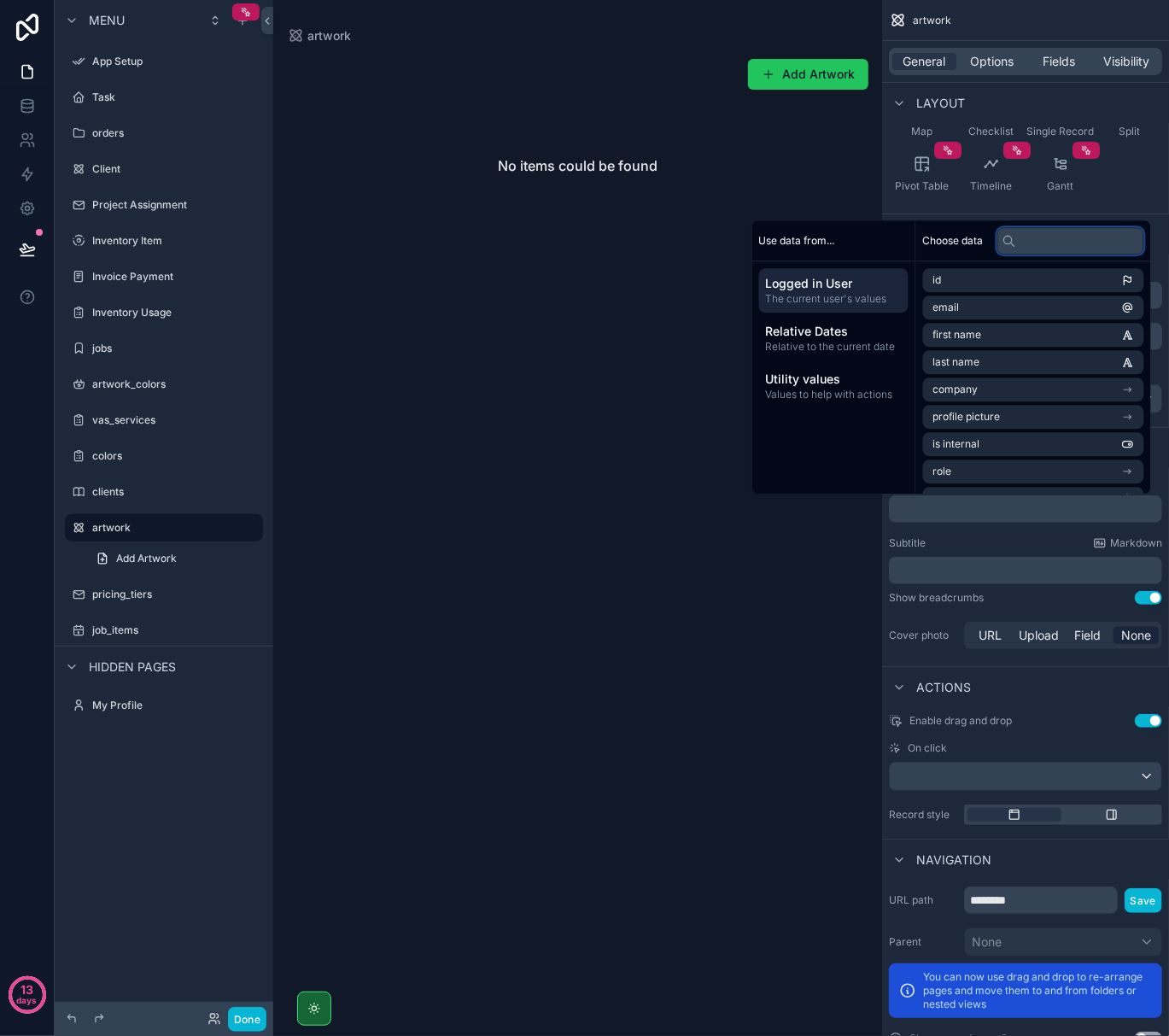
click at [1025, 249] on input "text" at bounding box center [1071, 240] width 147 height 28
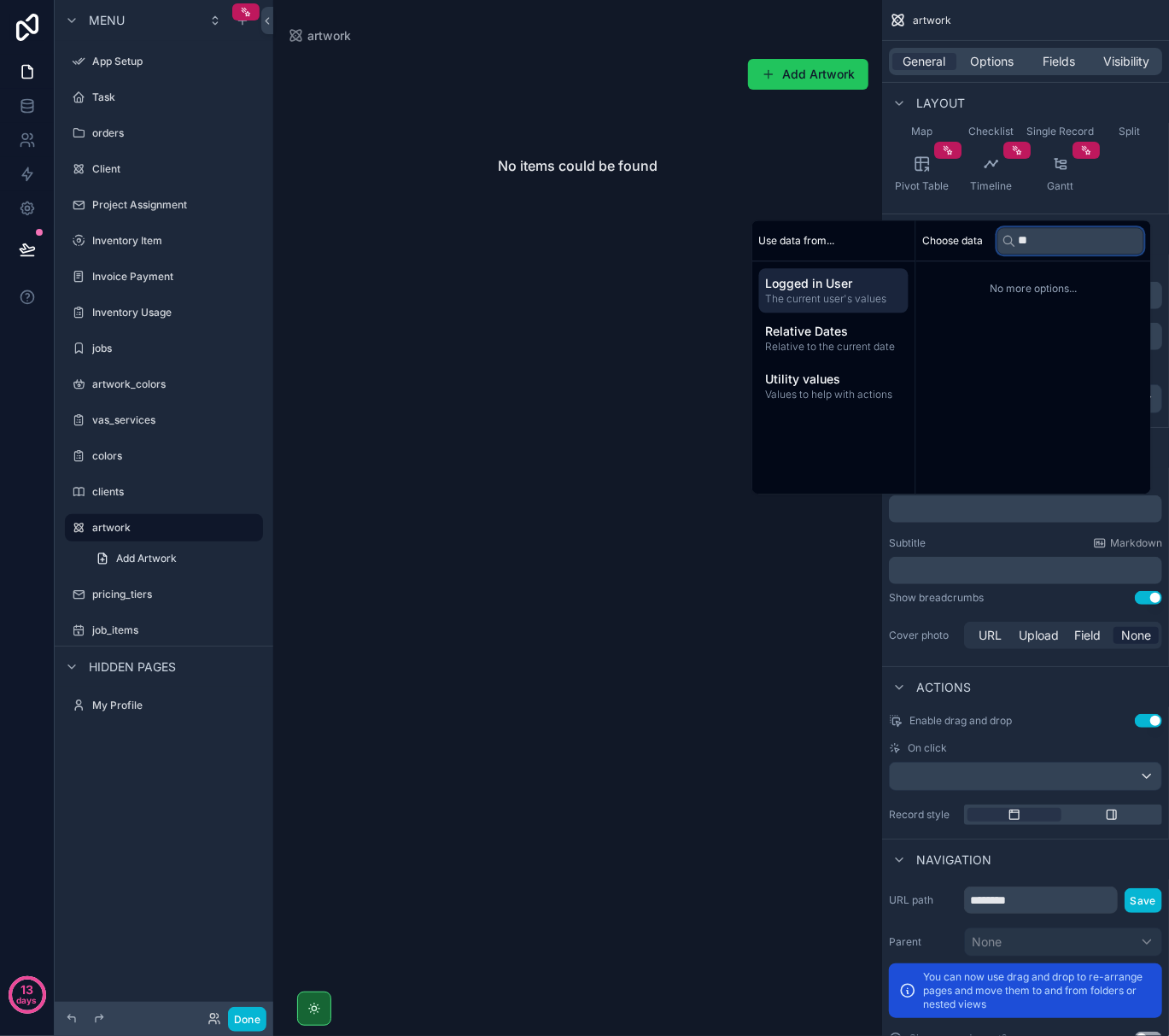
type input "*"
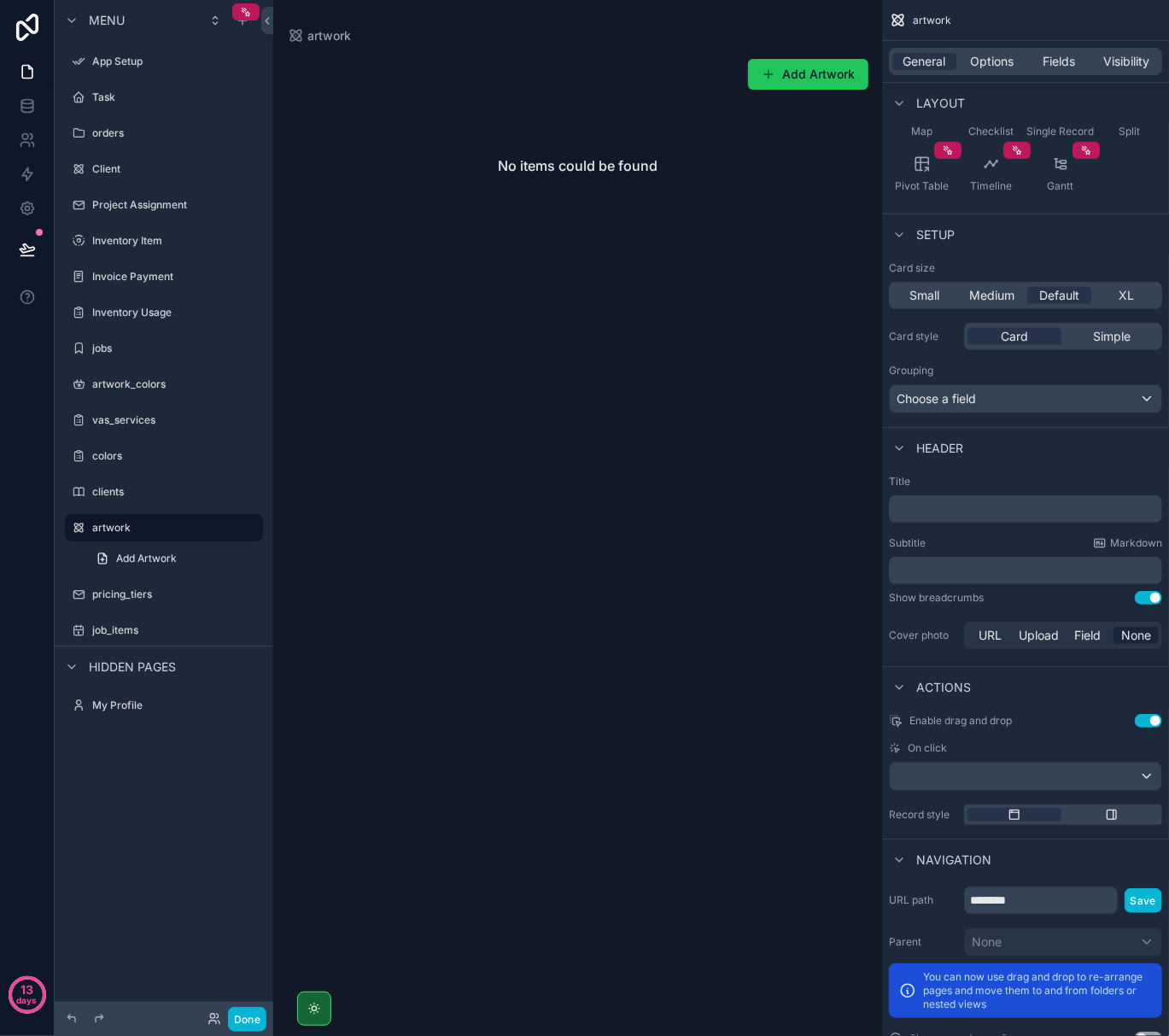
click at [770, 188] on div "scrollable content" at bounding box center [578, 143] width 609 height 285
click at [934, 59] on span "General" at bounding box center [925, 62] width 43 height 17
click at [982, 65] on span "Options" at bounding box center [992, 62] width 44 height 17
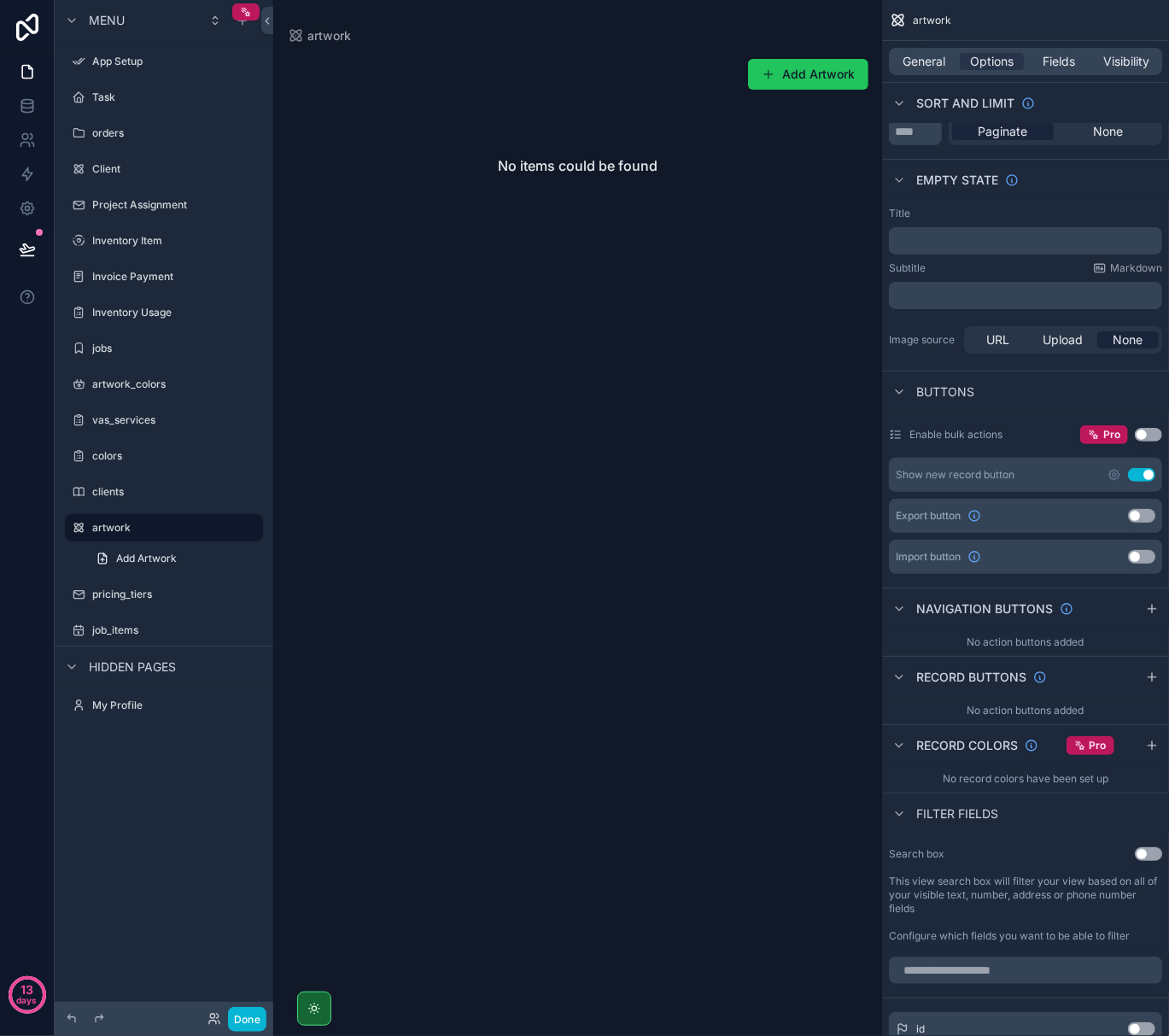
click at [953, 240] on p "﻿" at bounding box center [1027, 240] width 263 height 13
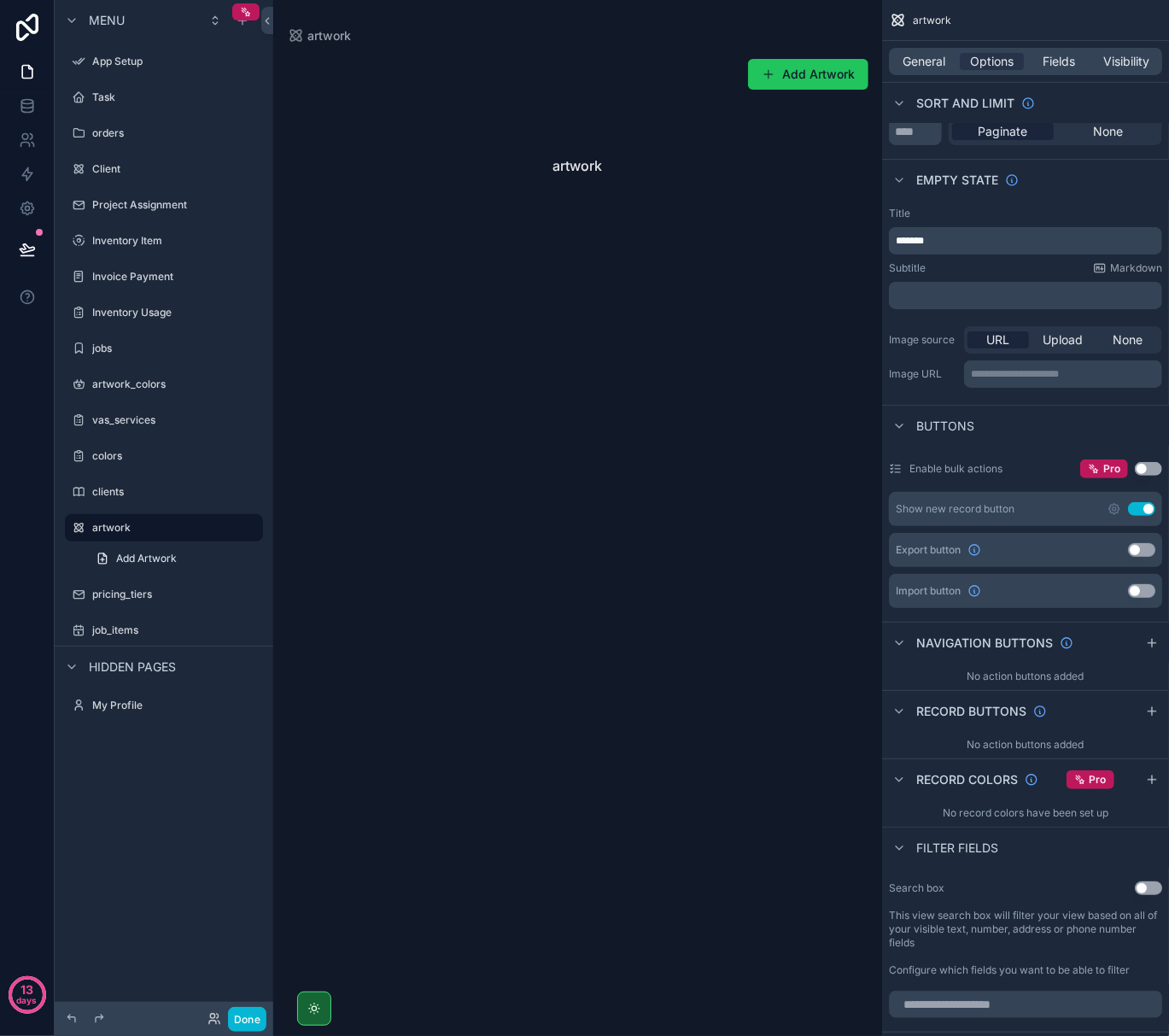
click at [1043, 186] on div "Empty state" at bounding box center [1025, 179] width 287 height 41
click at [958, 296] on p "﻿" at bounding box center [1027, 296] width 263 height 13
click at [930, 325] on div "**********" at bounding box center [1026, 357] width 274 height 68
click at [1058, 343] on span "Upload" at bounding box center [1064, 340] width 40 height 17
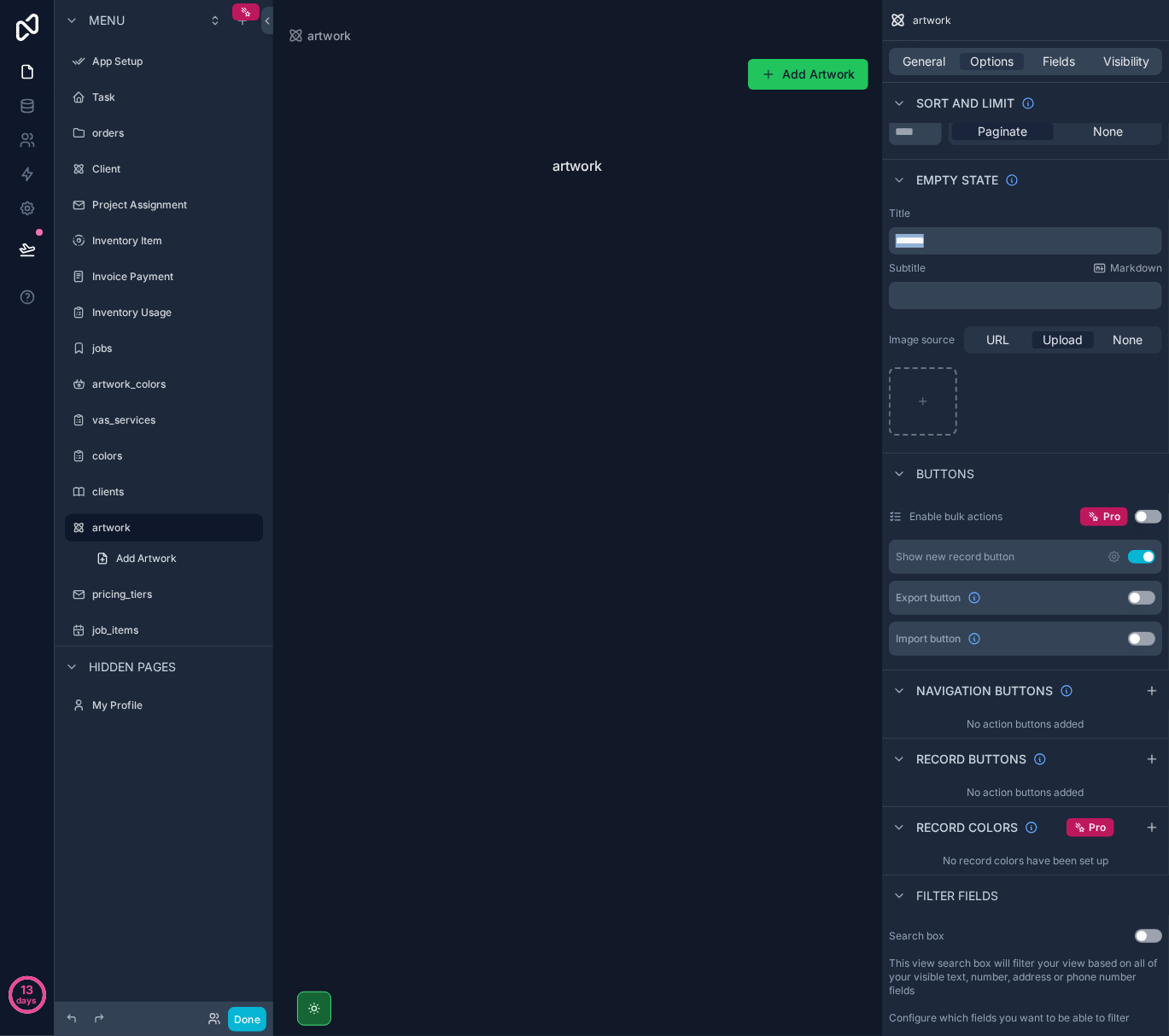
drag, startPoint x: 949, startPoint y: 237, endPoint x: 799, endPoint y: 267, distance: 153.0
click at [799, 267] on div "Jump to... Ctrl K App Setup Task orders Client Project Assignment Inventory Ite…" at bounding box center [721, 518] width 896 height 1036
click at [919, 56] on span "General" at bounding box center [925, 62] width 43 height 17
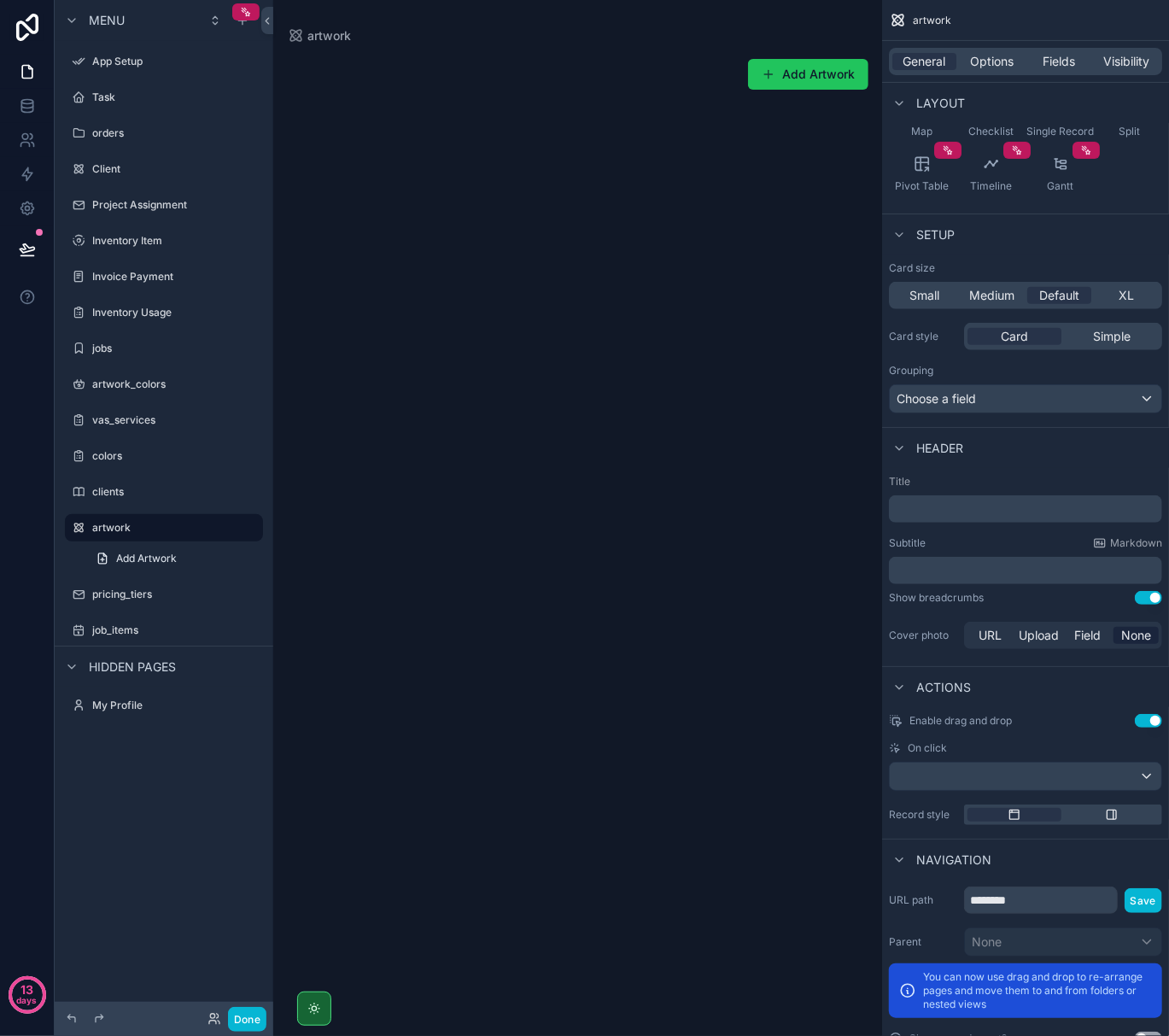
click at [989, 513] on p "﻿" at bounding box center [1027, 509] width 263 height 17
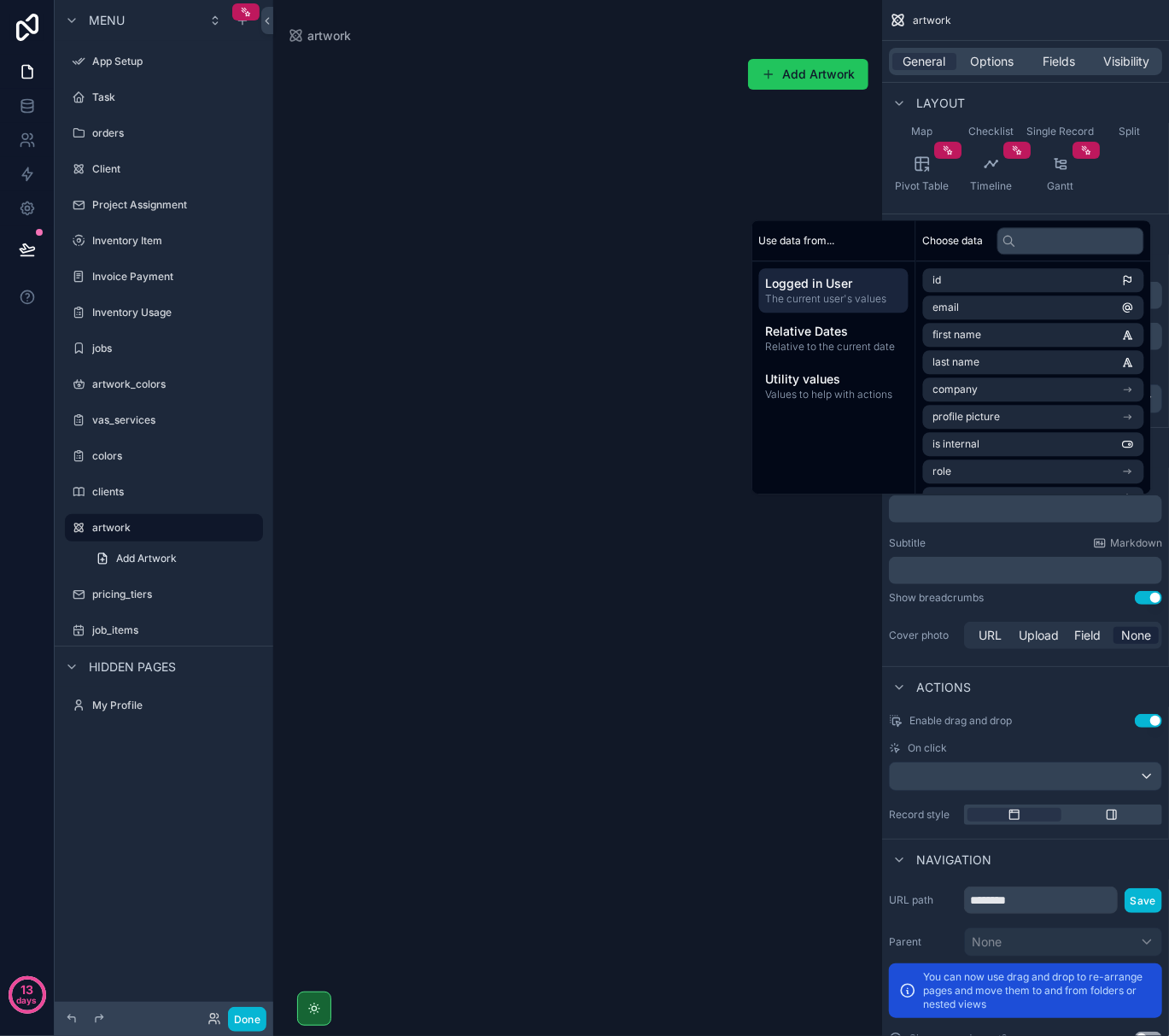
click at [975, 535] on div "Title ﻿ Subtitle Markdown ﻿ Show breadcrumbs Use setting Cover photo URL Upload…" at bounding box center [1025, 564] width 287 height 191
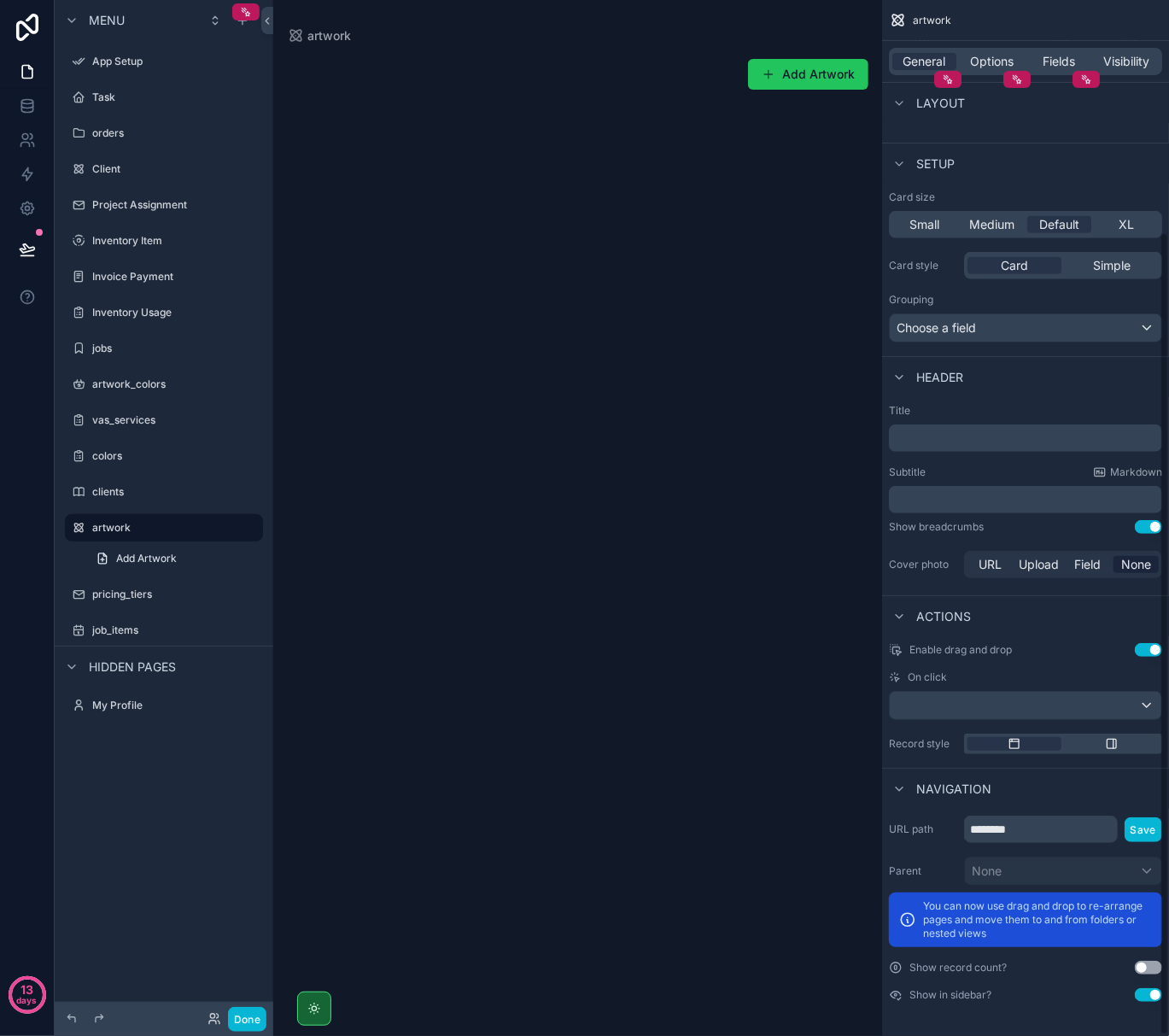
scroll to position [299, 0]
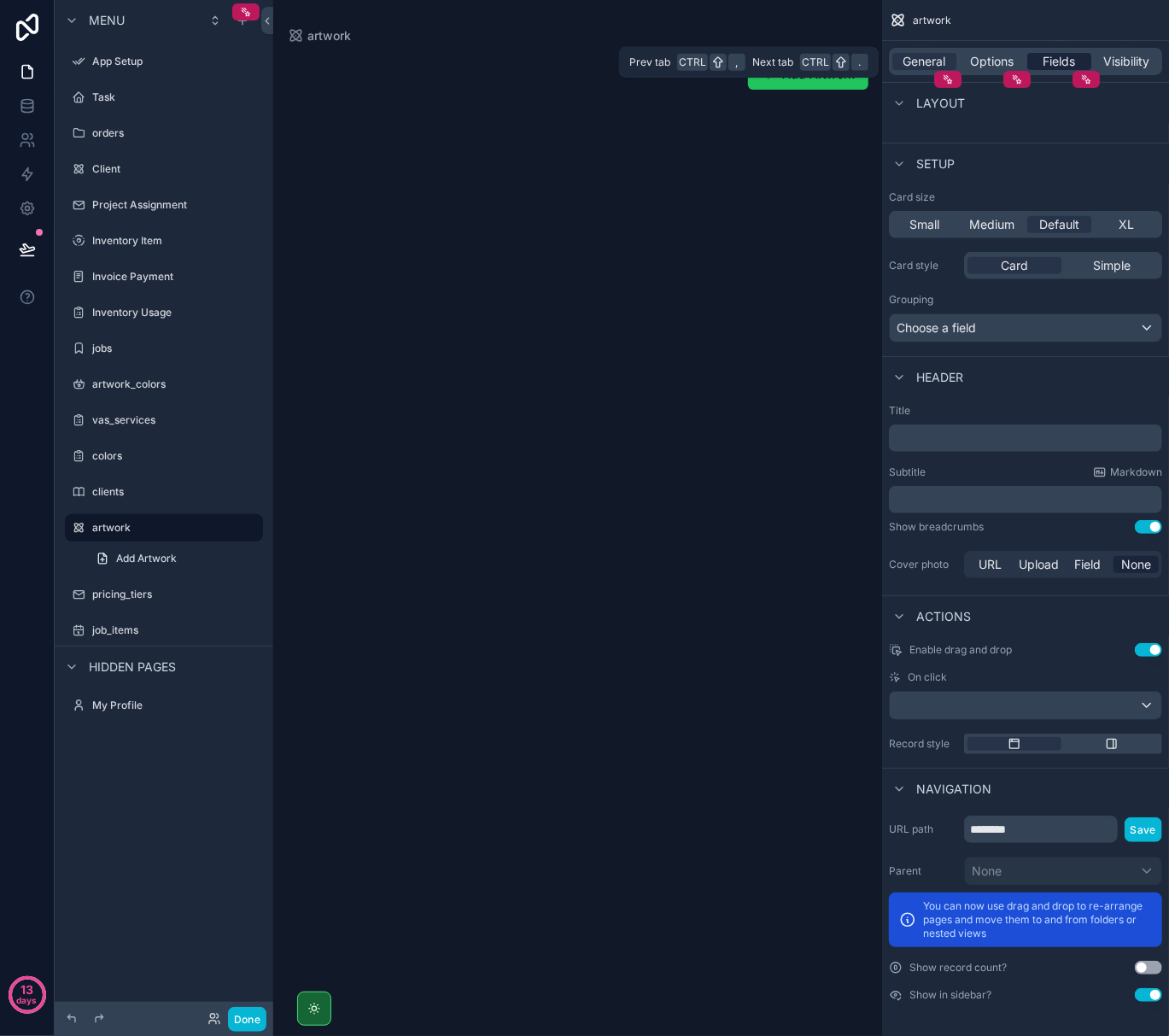
click at [1061, 58] on span "Fields" at bounding box center [1060, 62] width 32 height 17
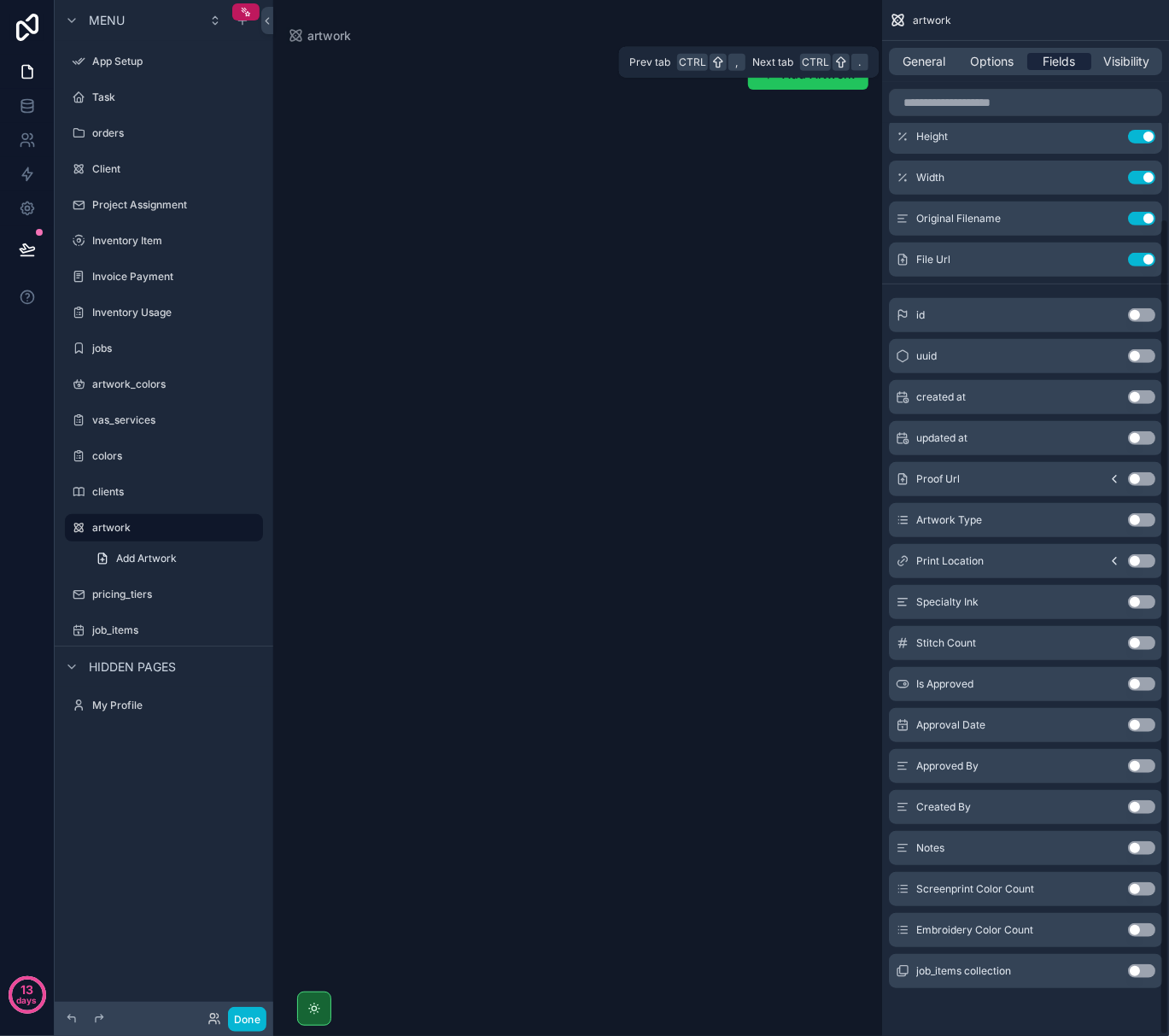
scroll to position [278, 0]
click at [1140, 221] on button "Use setting" at bounding box center [1141, 219] width 28 height 13
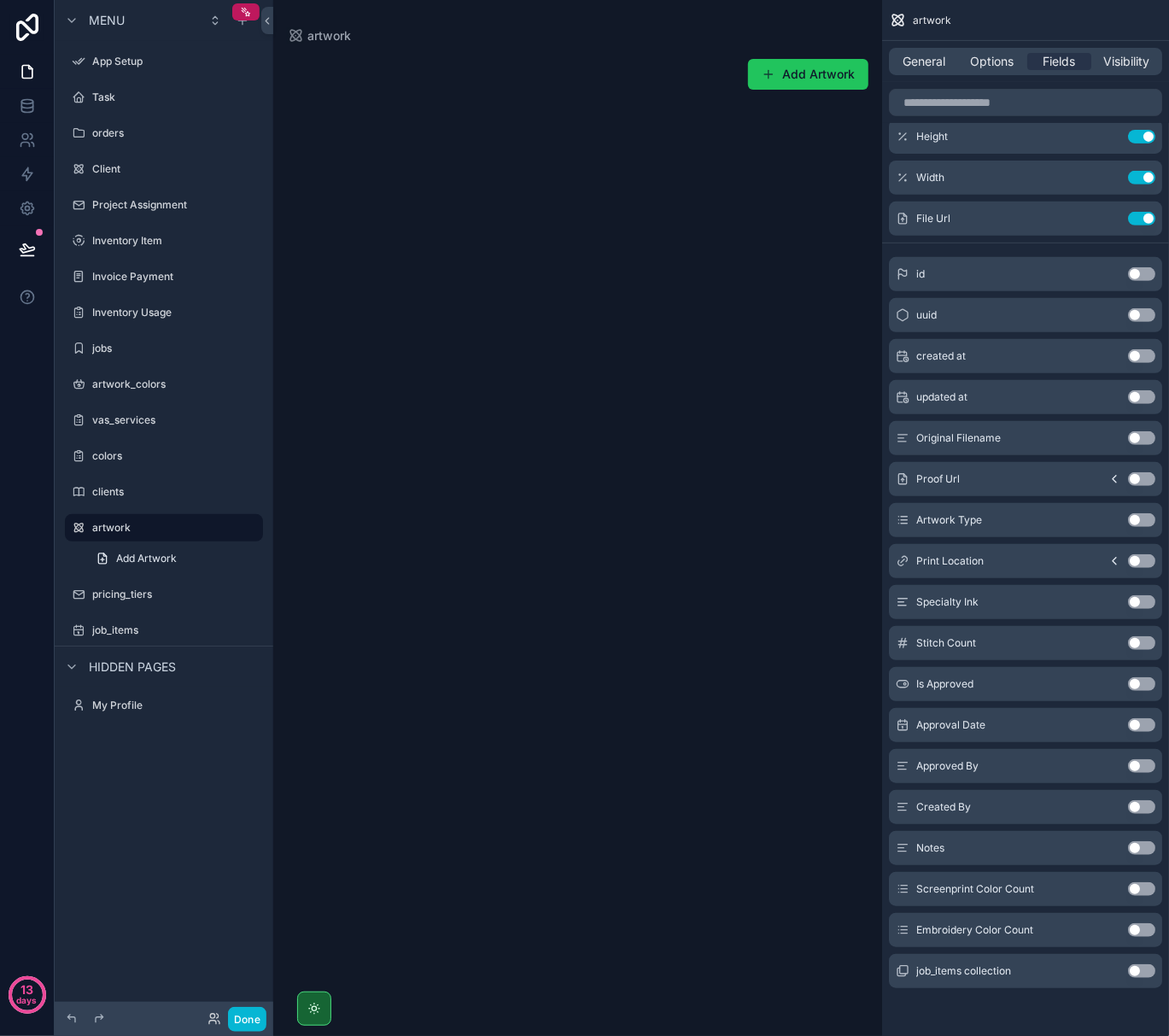
click at [1141, 482] on button "Use setting" at bounding box center [1141, 479] width 28 height 13
click at [1138, 523] on button "Use setting" at bounding box center [1141, 520] width 28 height 13
click at [1136, 602] on button "Use setting" at bounding box center [1141, 602] width 28 height 13
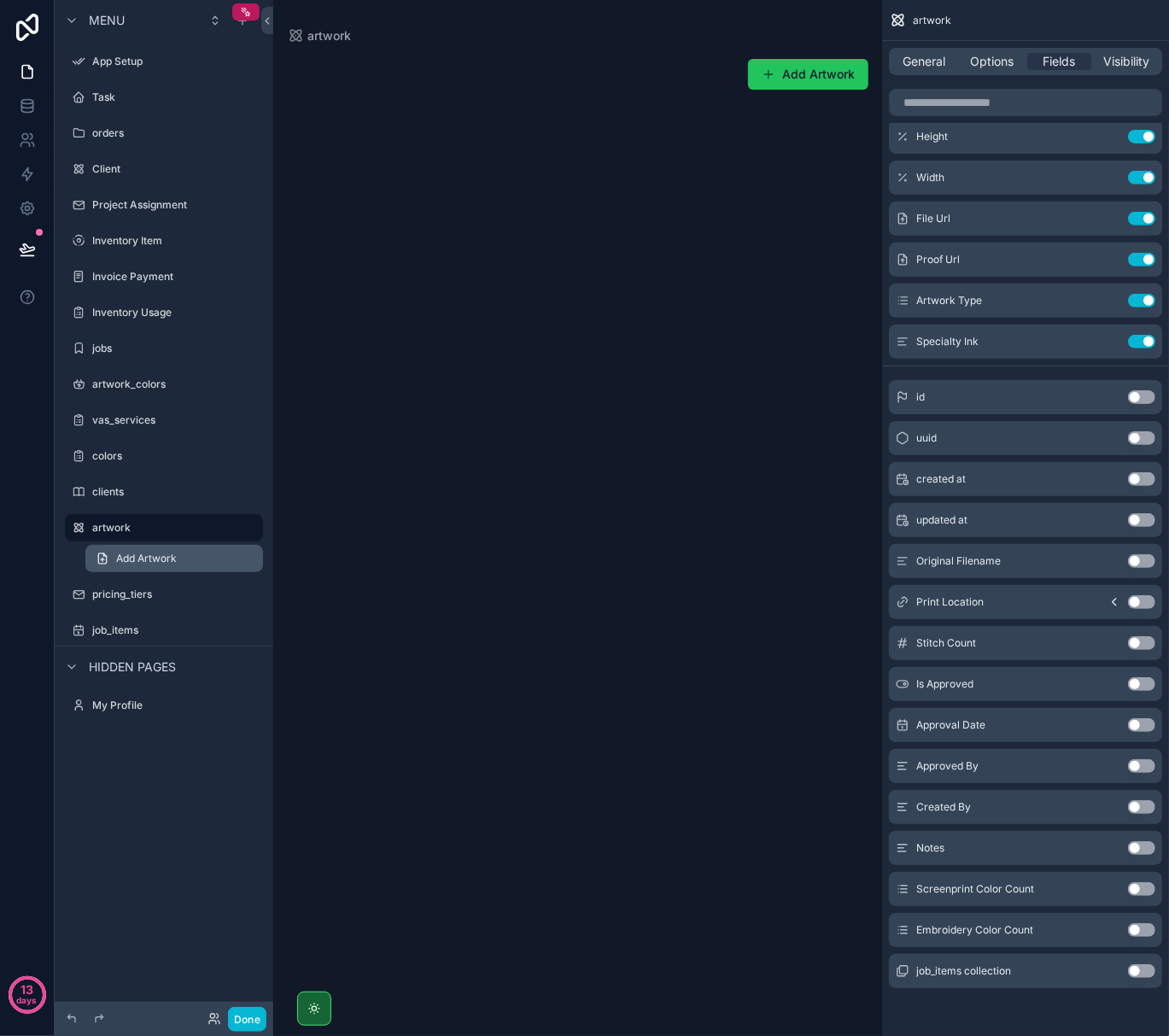
click at [156, 561] on span "Add Artwork" at bounding box center [146, 559] width 61 height 13
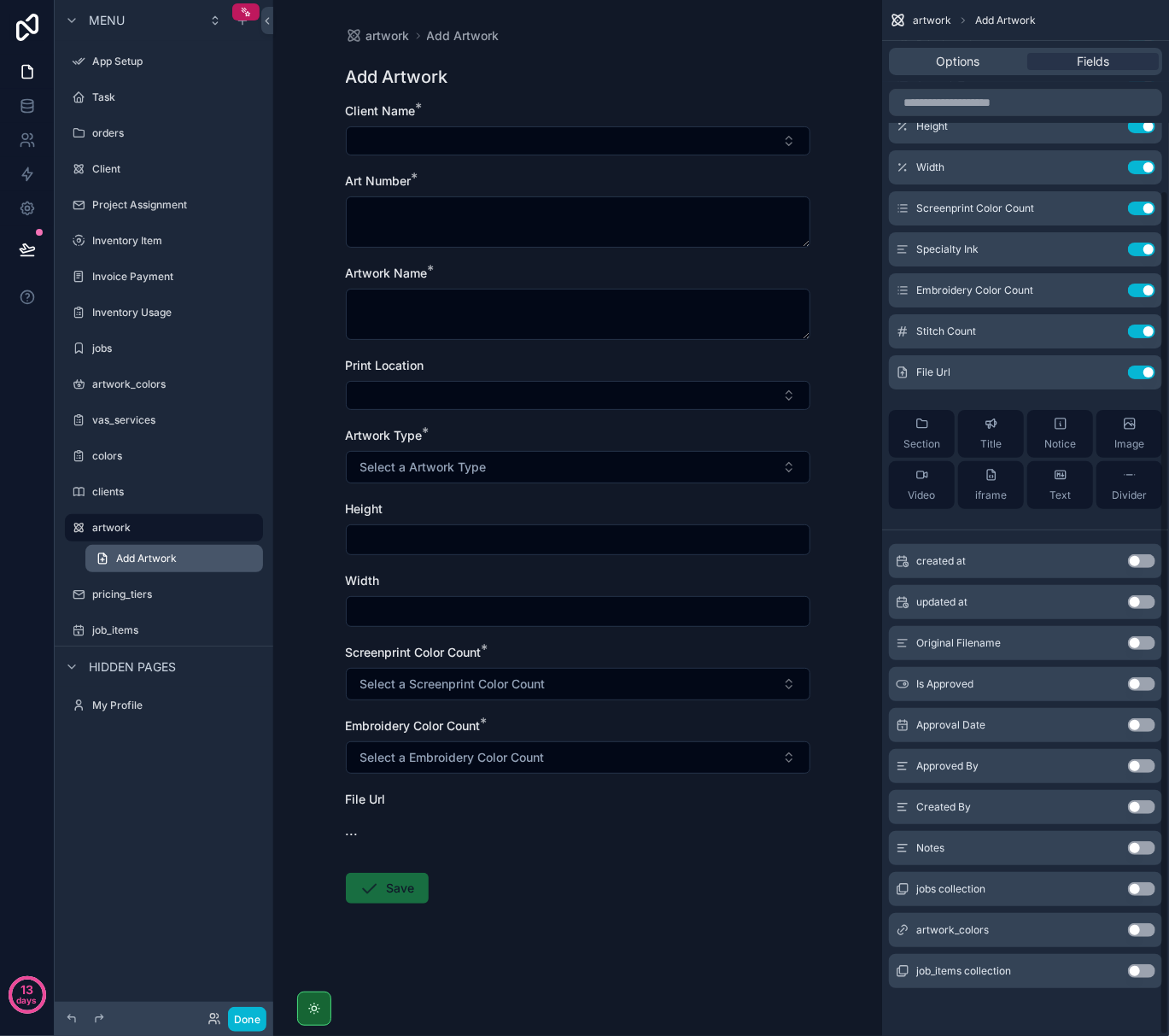
scroll to position [233, 0]
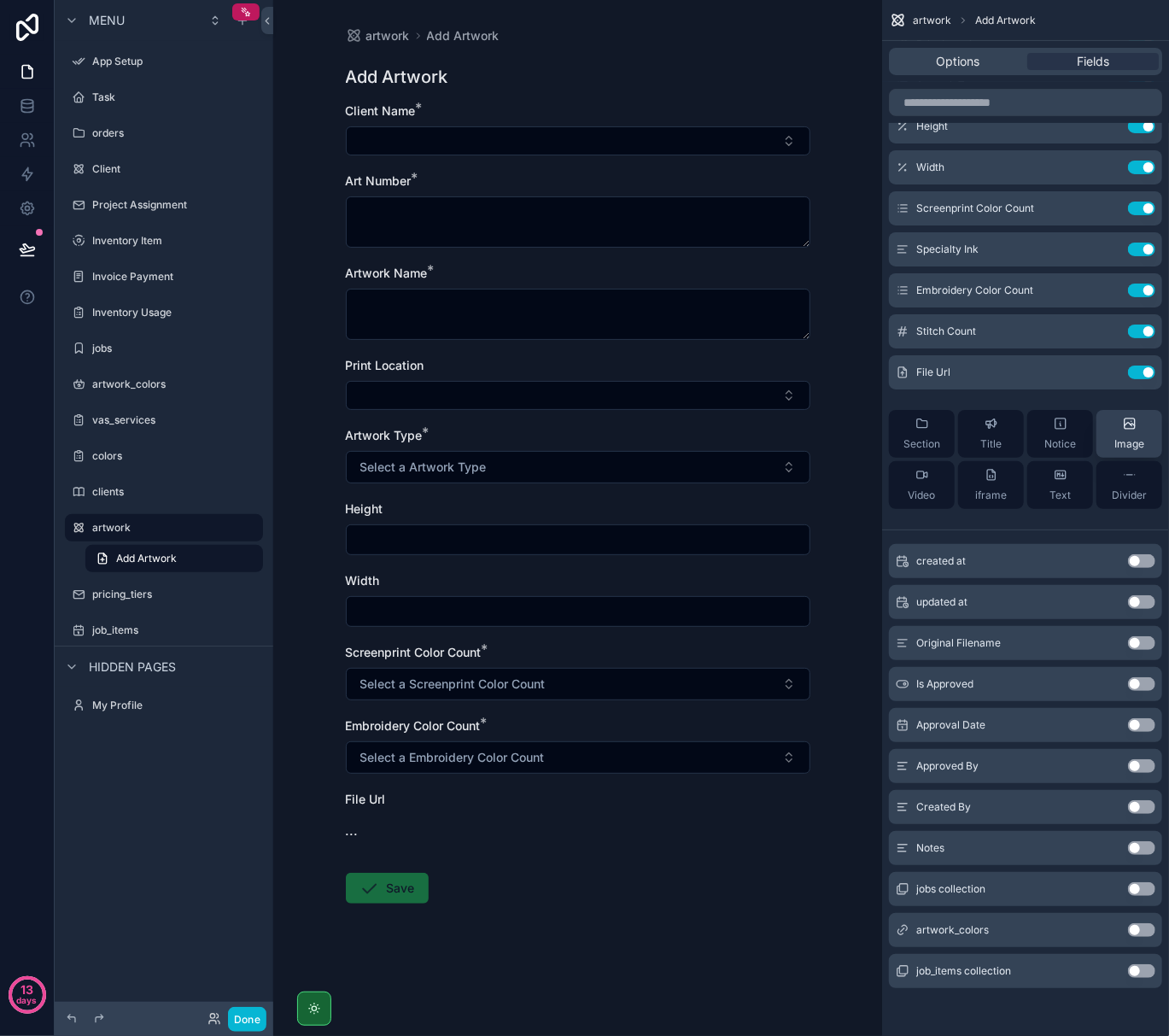
click at [1112, 435] on button "Image" at bounding box center [1129, 433] width 66 height 48
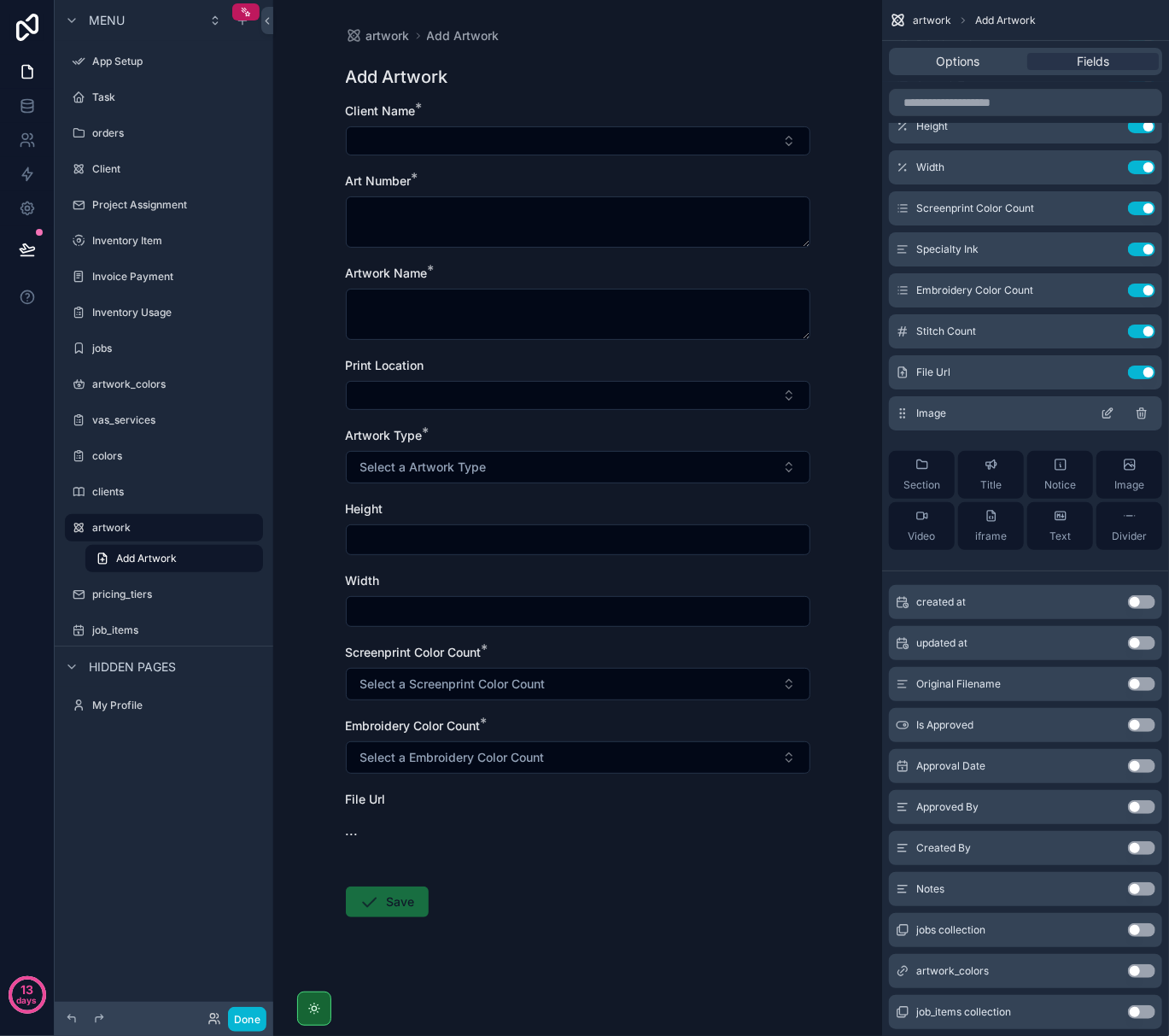
click at [1110, 412] on icon "scrollable content" at bounding box center [1109, 412] width 7 height 7
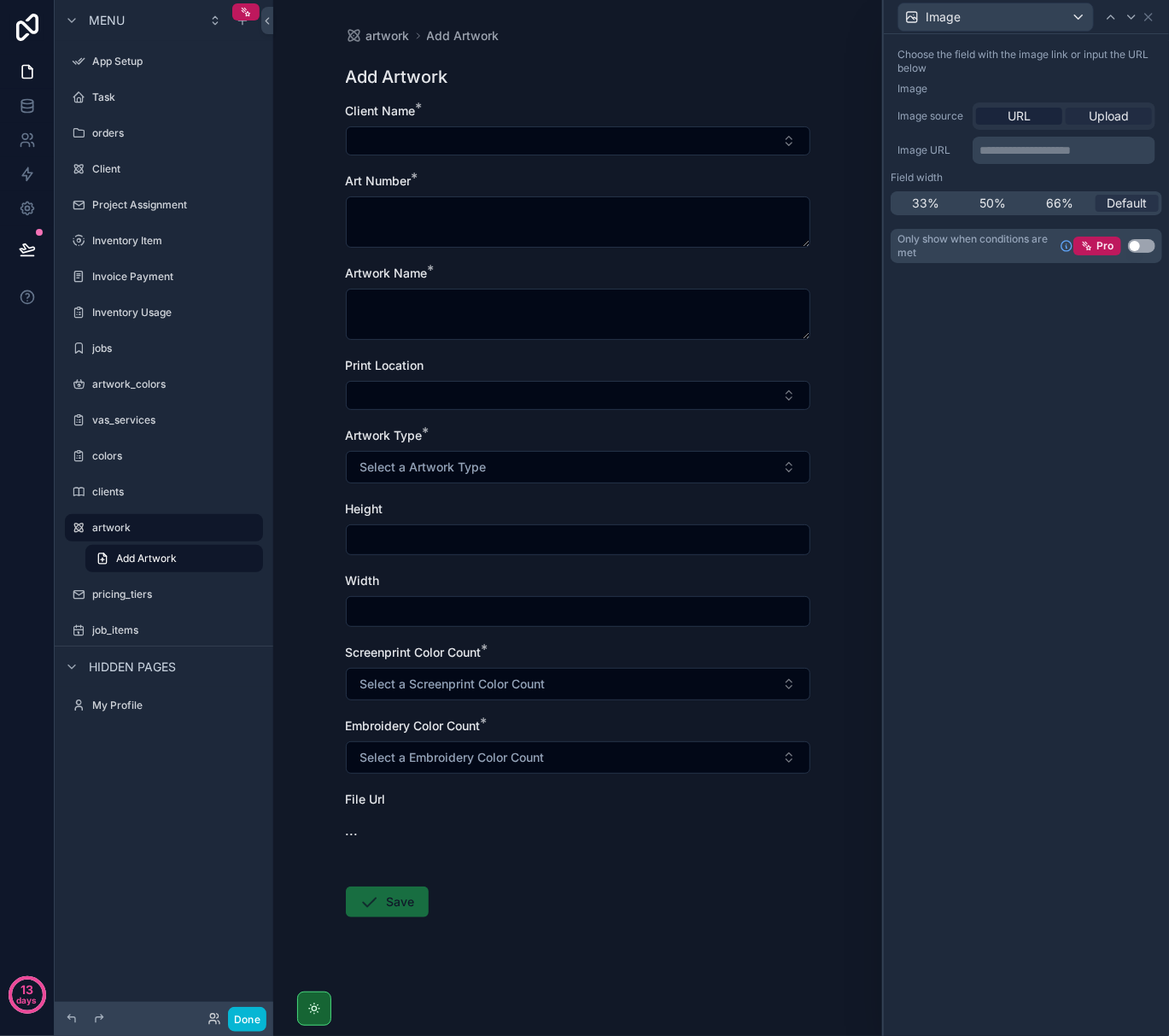
click at [1107, 118] on span "Upload" at bounding box center [1109, 116] width 40 height 17
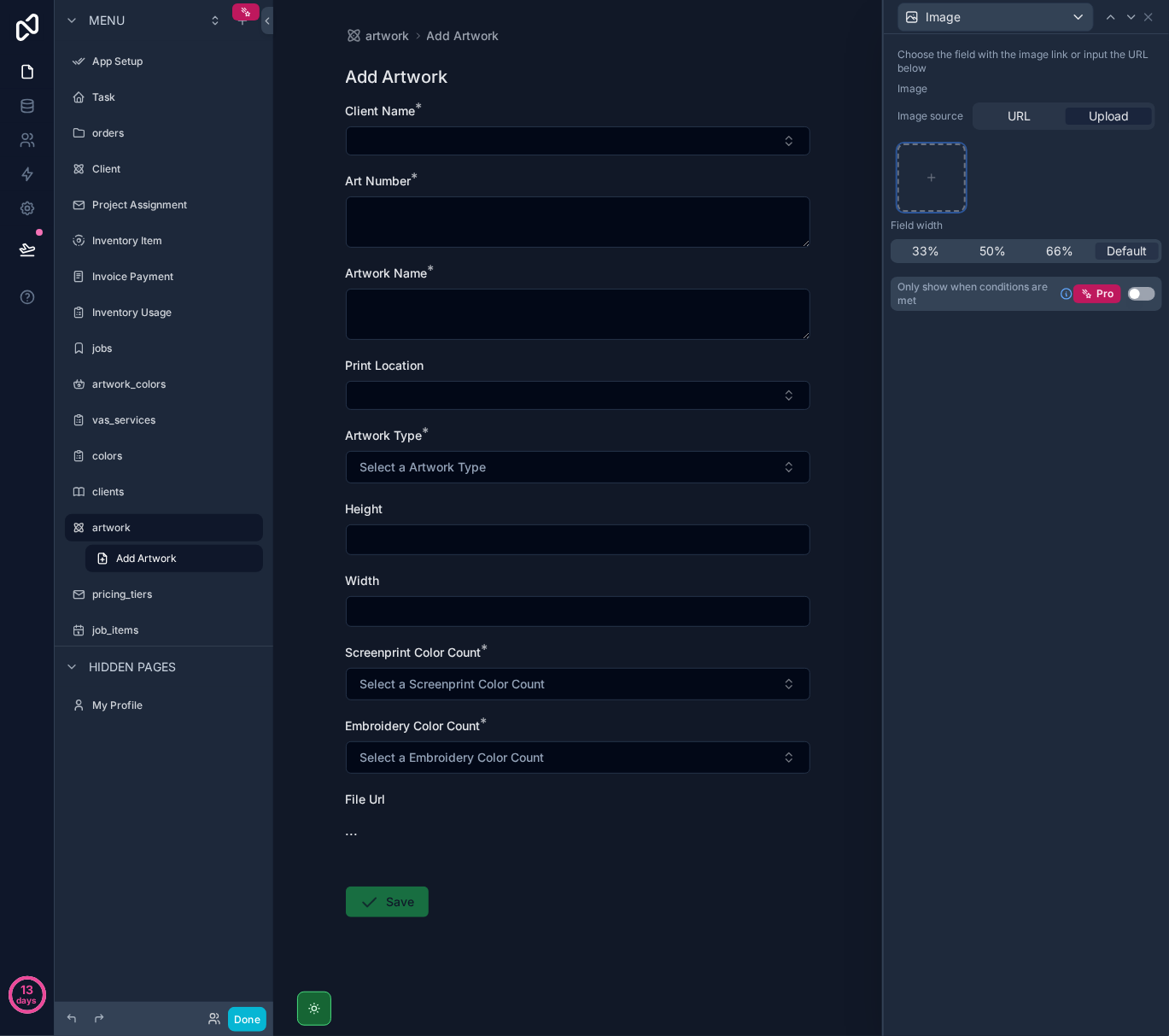
click at [928, 180] on icon at bounding box center [931, 178] width 12 height 12
click at [1153, 15] on icon at bounding box center [1149, 17] width 13 height 13
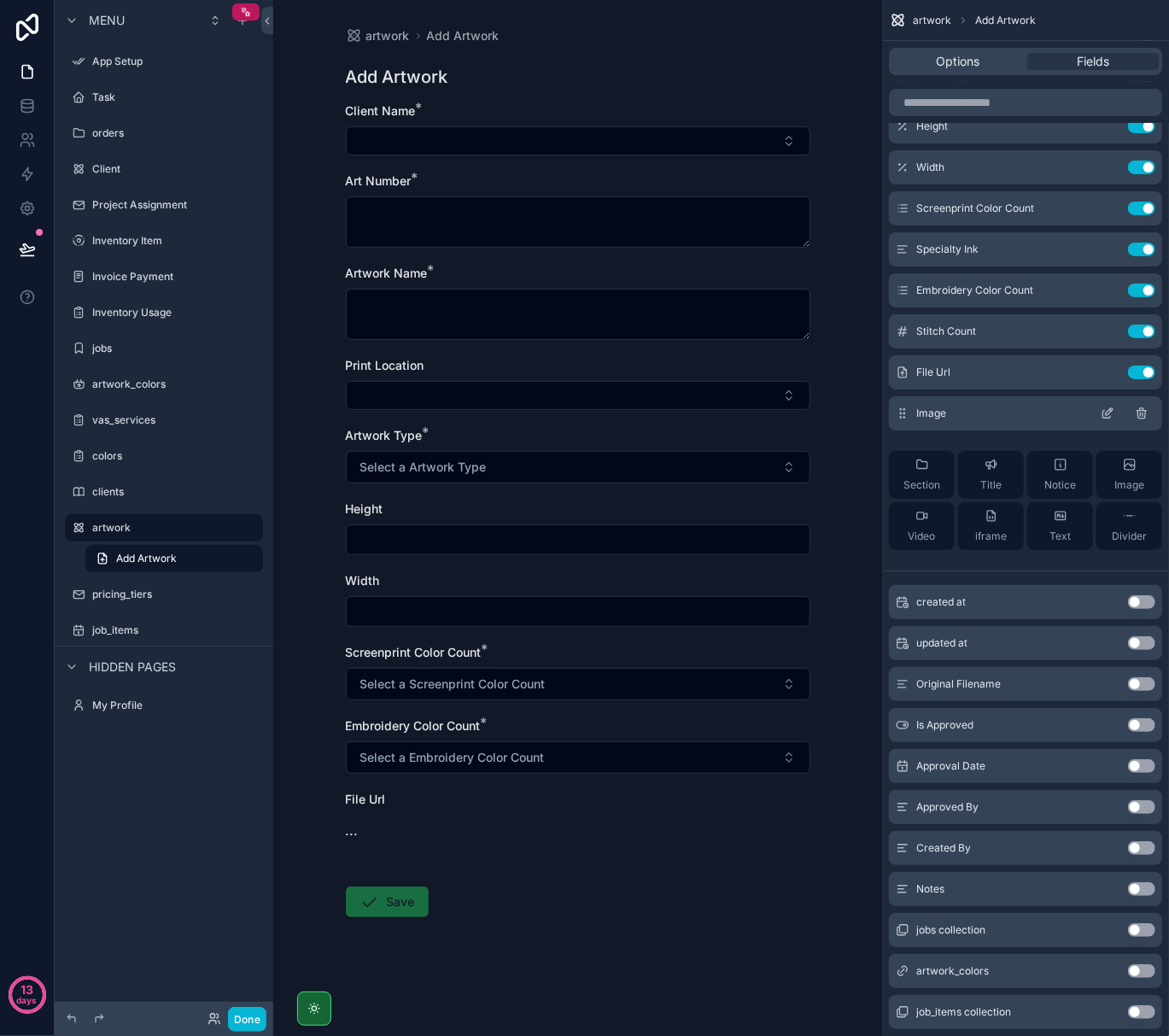
click at [1142, 418] on icon "scrollable content" at bounding box center [1141, 414] width 8 height 8
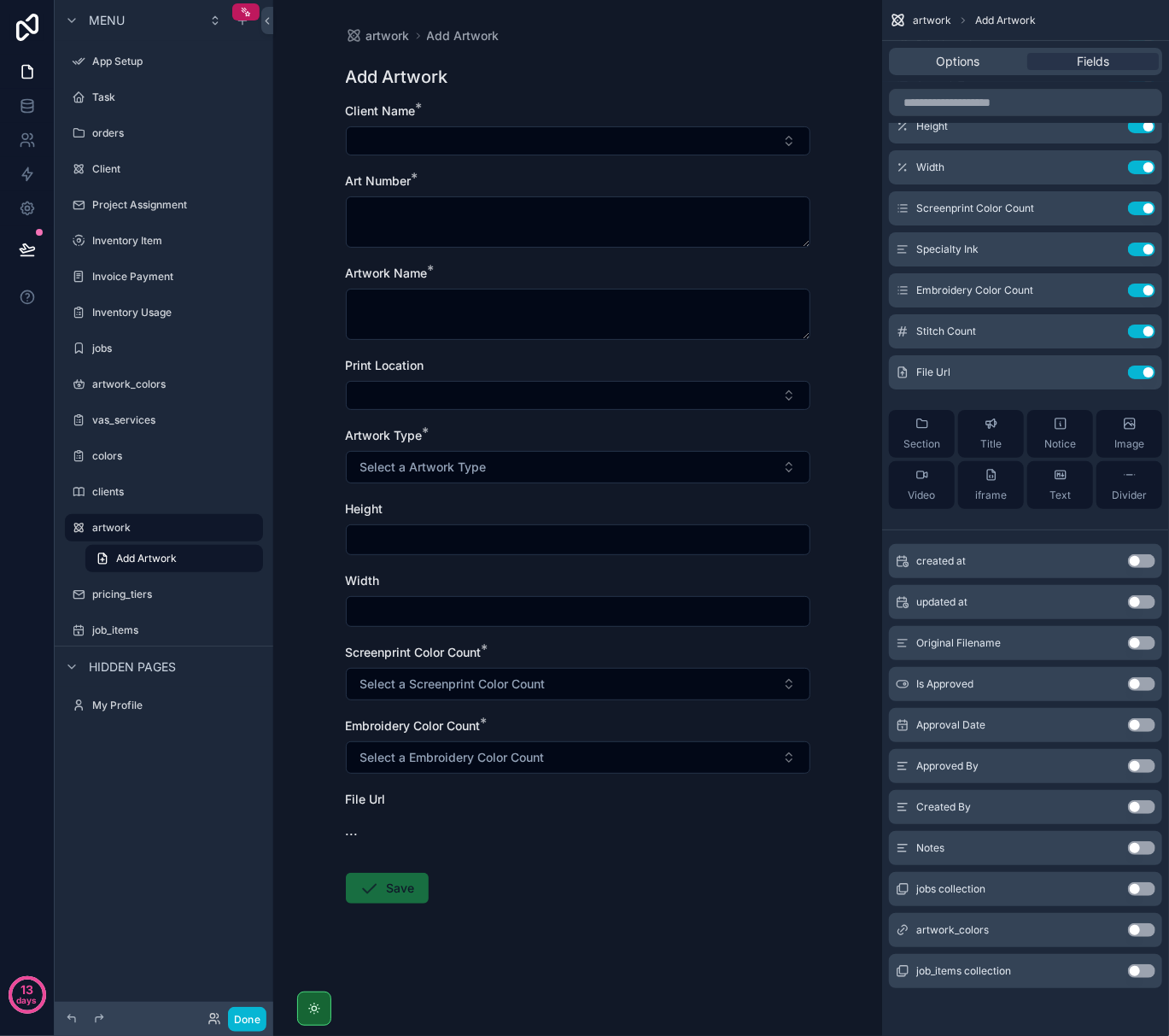
click at [1140, 854] on button "Use setting" at bounding box center [1141, 848] width 28 height 13
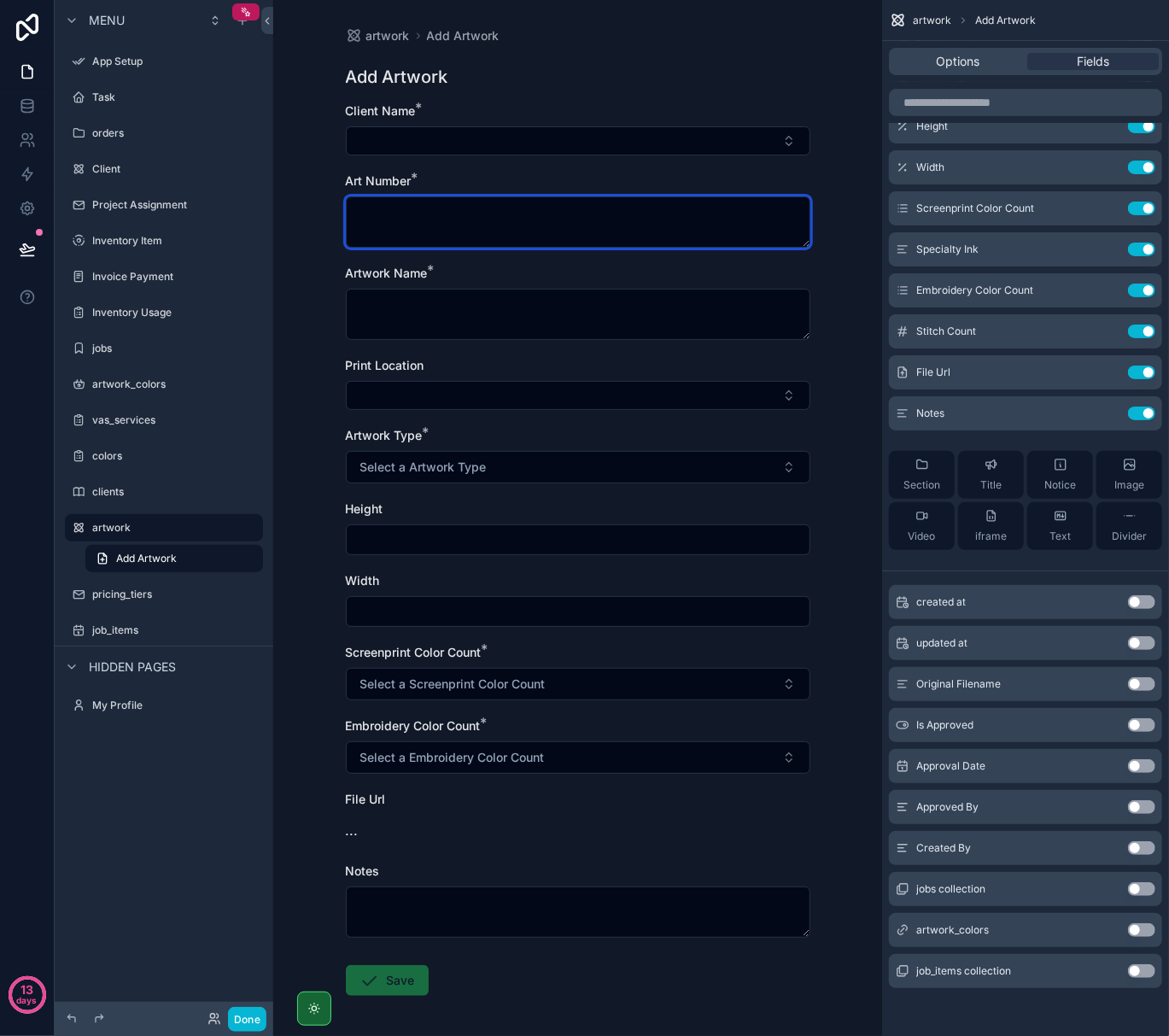
click at [605, 223] on textarea "scrollable content" at bounding box center [578, 222] width 465 height 51
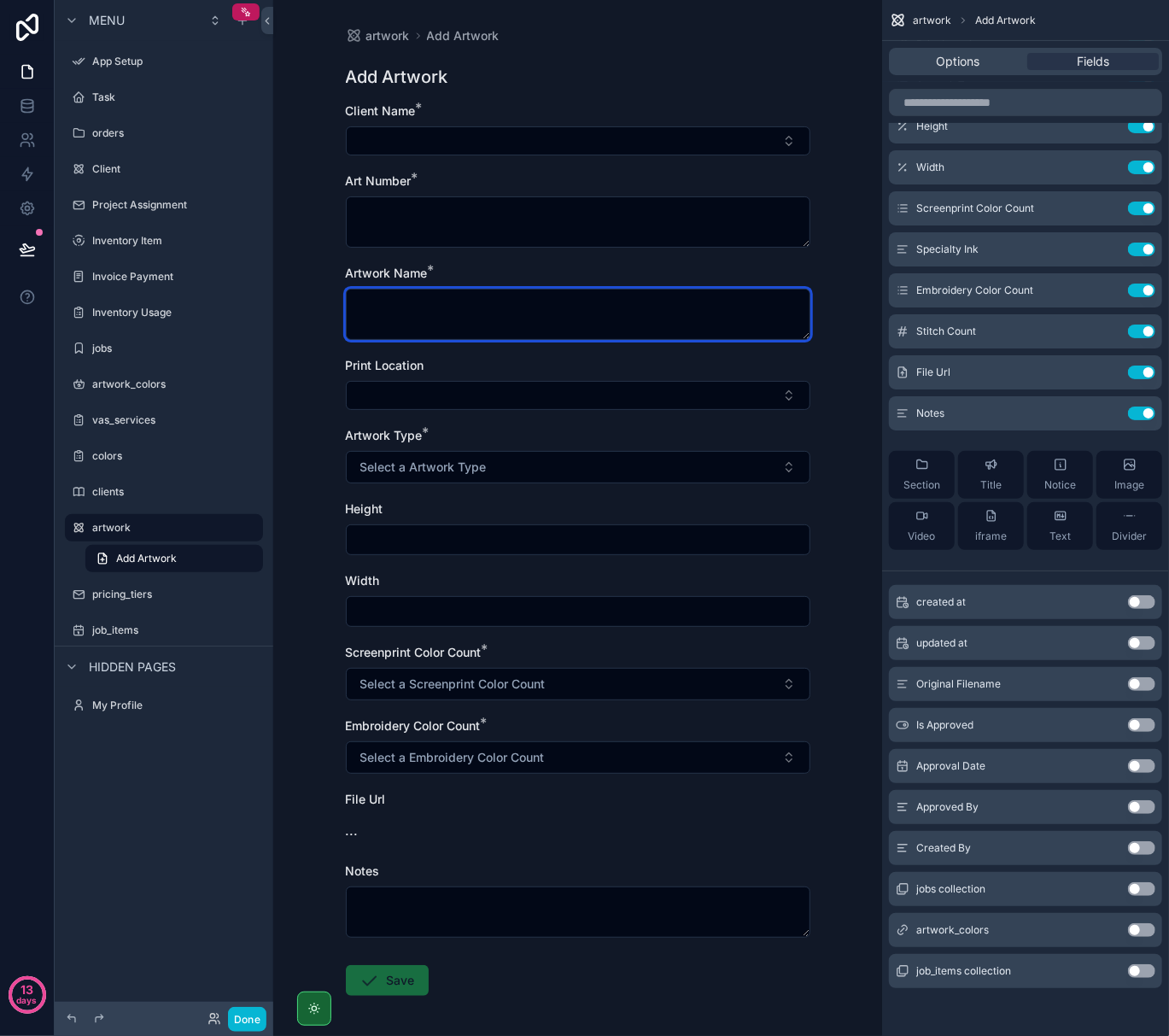
click at [533, 325] on textarea "scrollable content" at bounding box center [578, 315] width 465 height 51
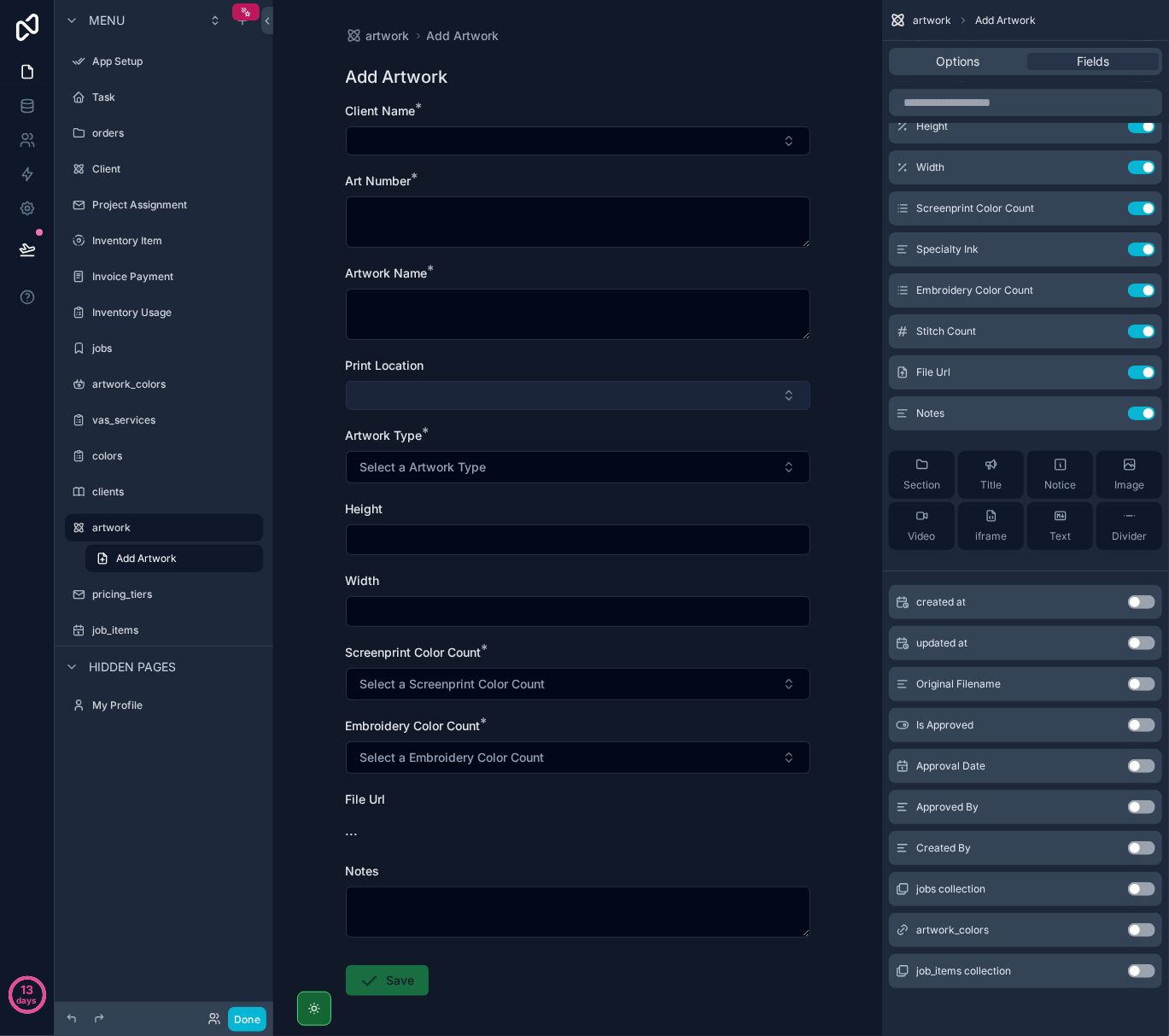
click at [524, 401] on button "Select Button" at bounding box center [578, 395] width 465 height 29
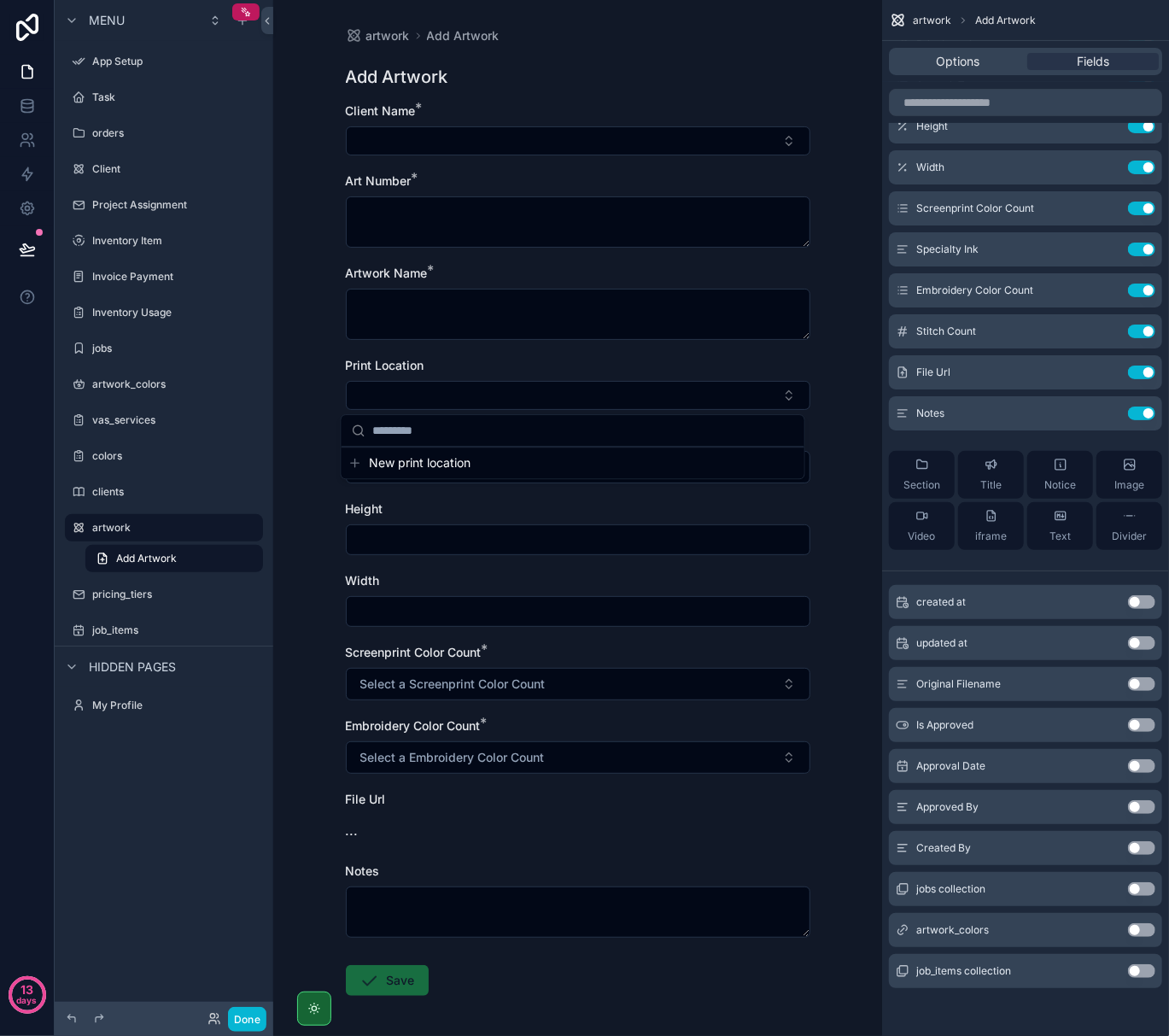
click at [301, 595] on div "artwork Add Artwork Add Artwork Client Name * Art Number * Artwork Name * Print…" at bounding box center [578, 518] width 609 height 1036
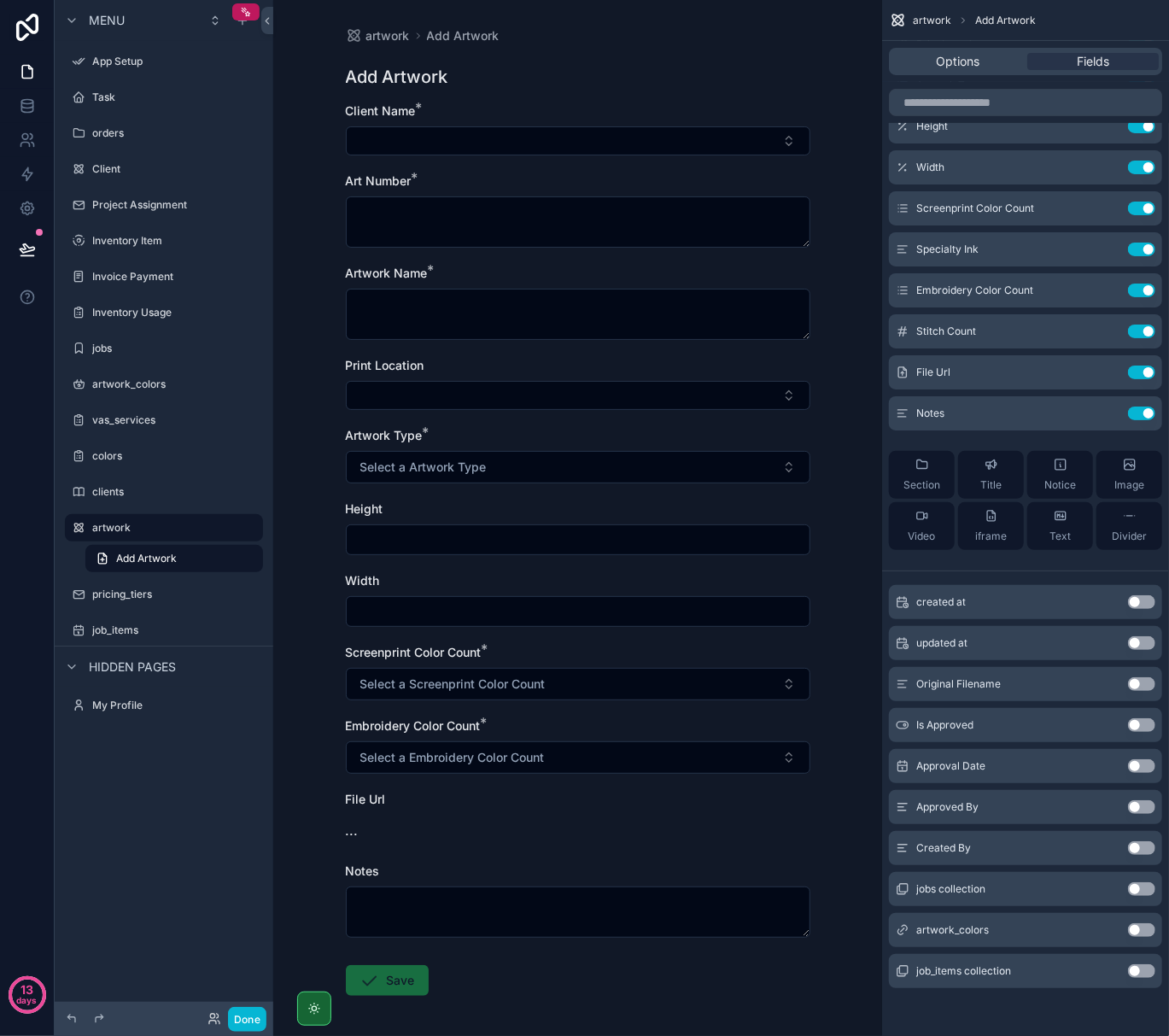
click at [393, 540] on input "scrollable content" at bounding box center [578, 539] width 463 height 24
click at [397, 595] on div "Width" at bounding box center [578, 600] width 465 height 55
click at [422, 688] on span "Select a Screenprint Color Count" at bounding box center [452, 684] width 185 height 17
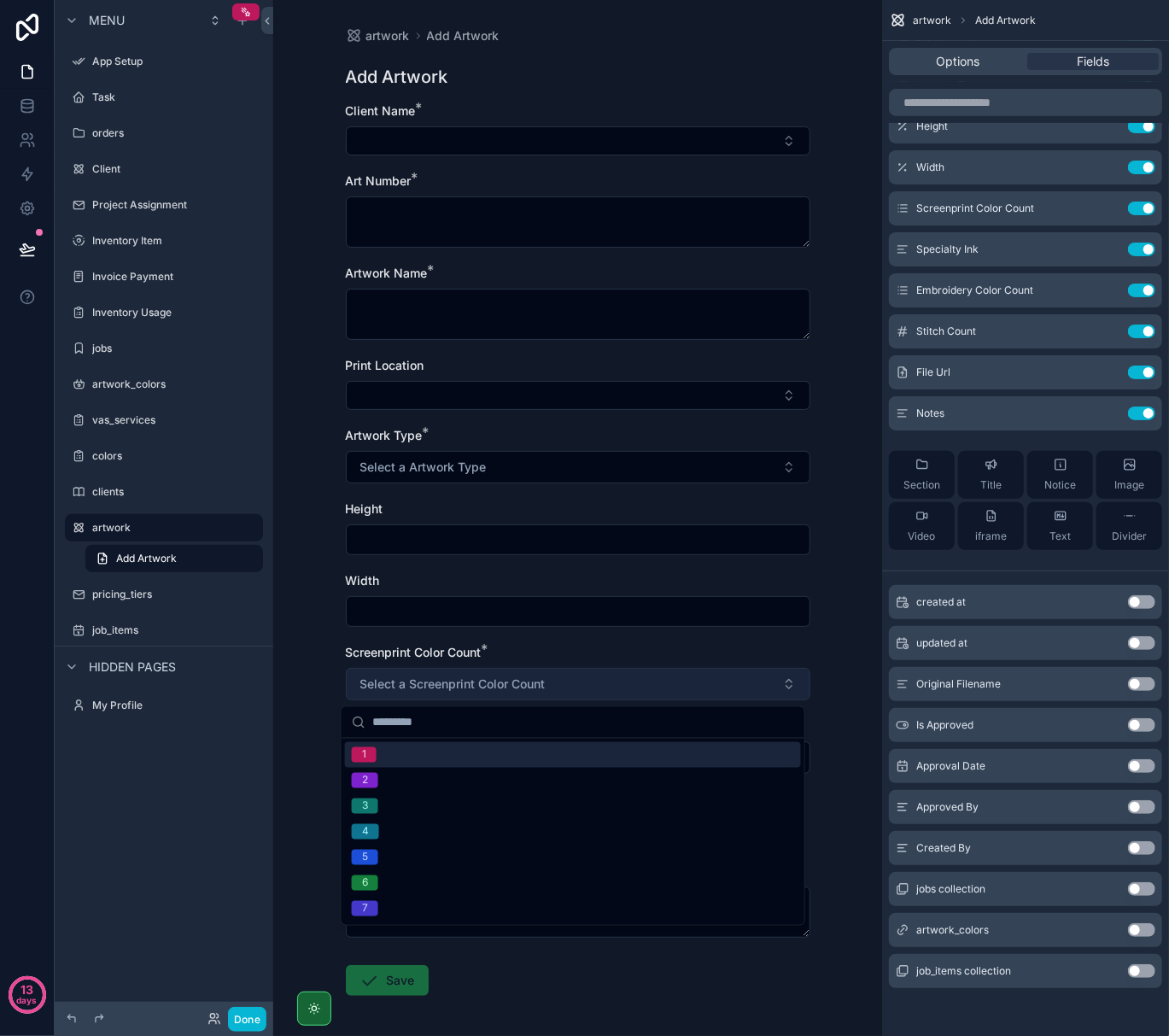
click at [421, 690] on span "Select a Screenprint Color Count" at bounding box center [452, 684] width 185 height 17
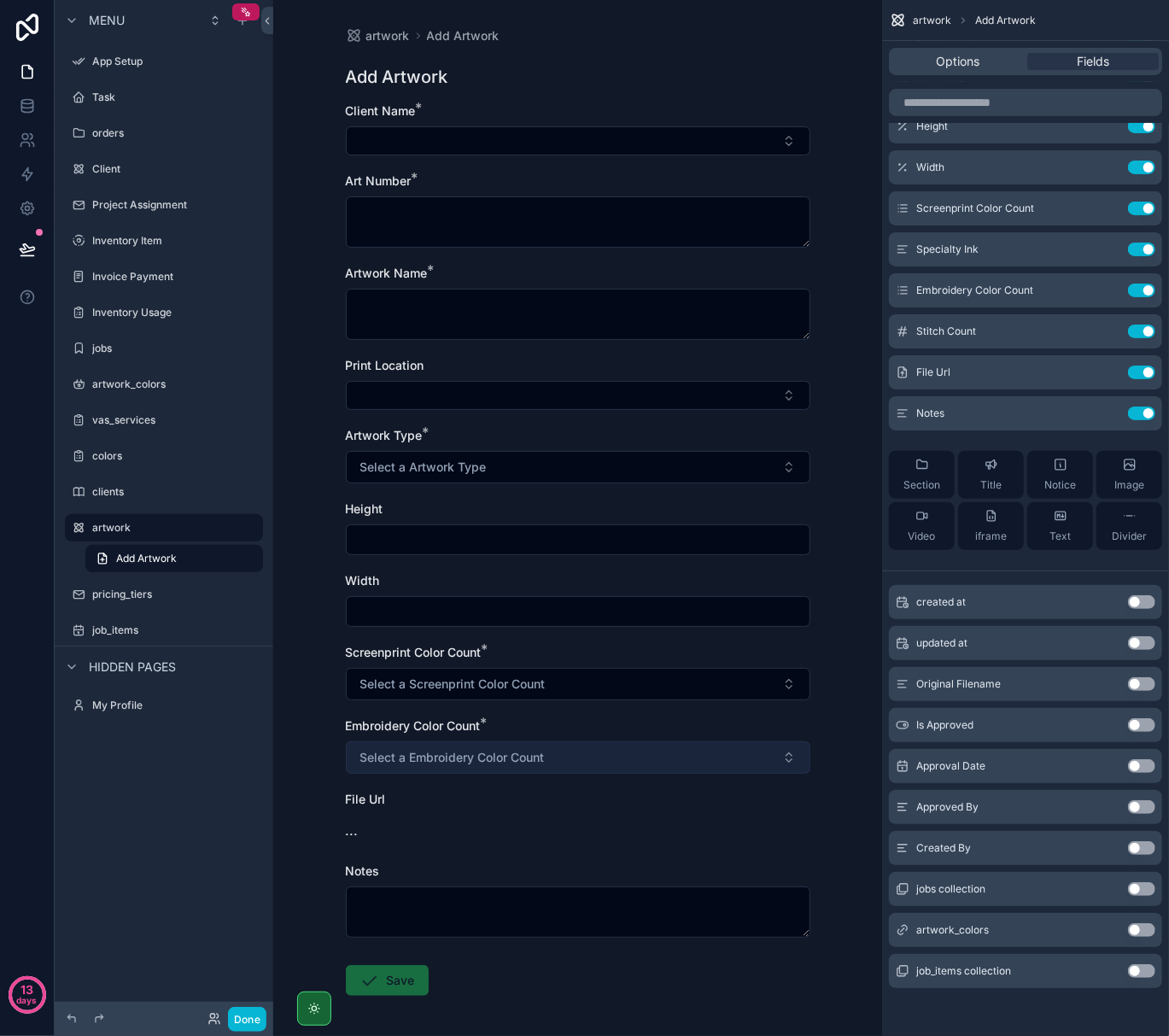
click at [428, 758] on span "Select a Embroidery Color Count" at bounding box center [452, 758] width 184 height 17
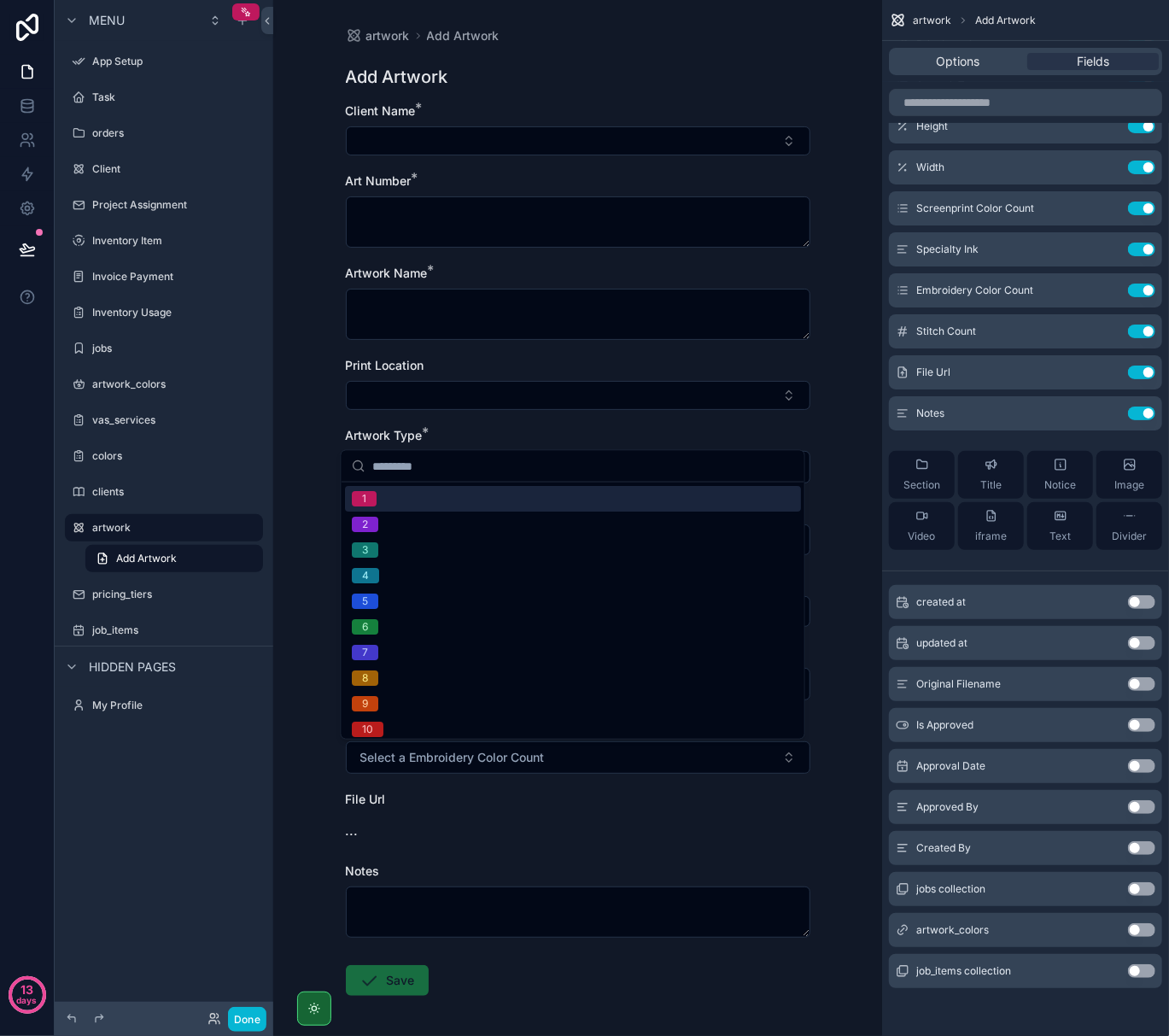
click at [311, 746] on div "artwork Add Artwork Add Artwork Client Name * Art Number * Artwork Name * Print…" at bounding box center [578, 518] width 609 height 1036
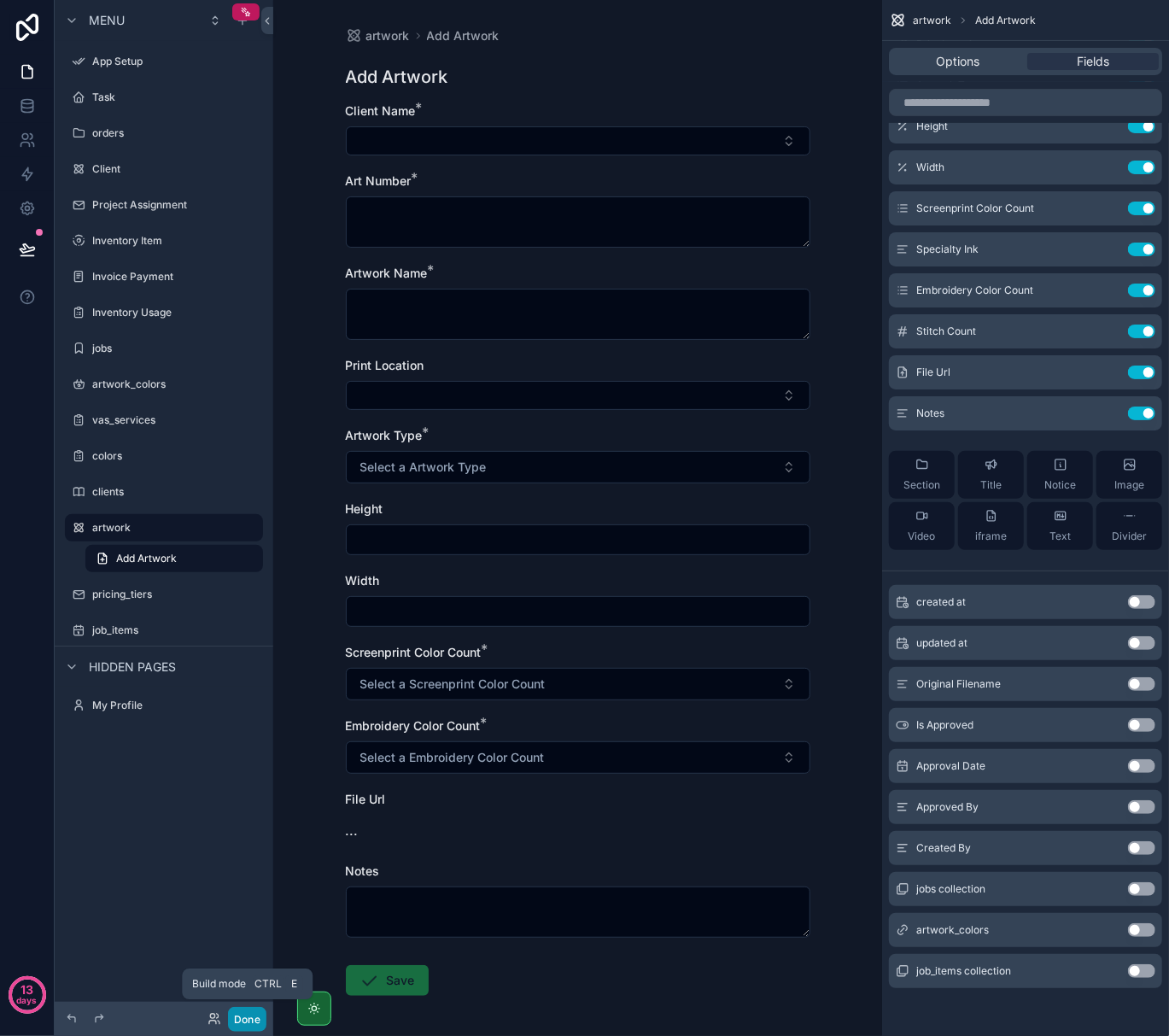
click at [246, 1016] on button "Done" at bounding box center [247, 1020] width 38 height 25
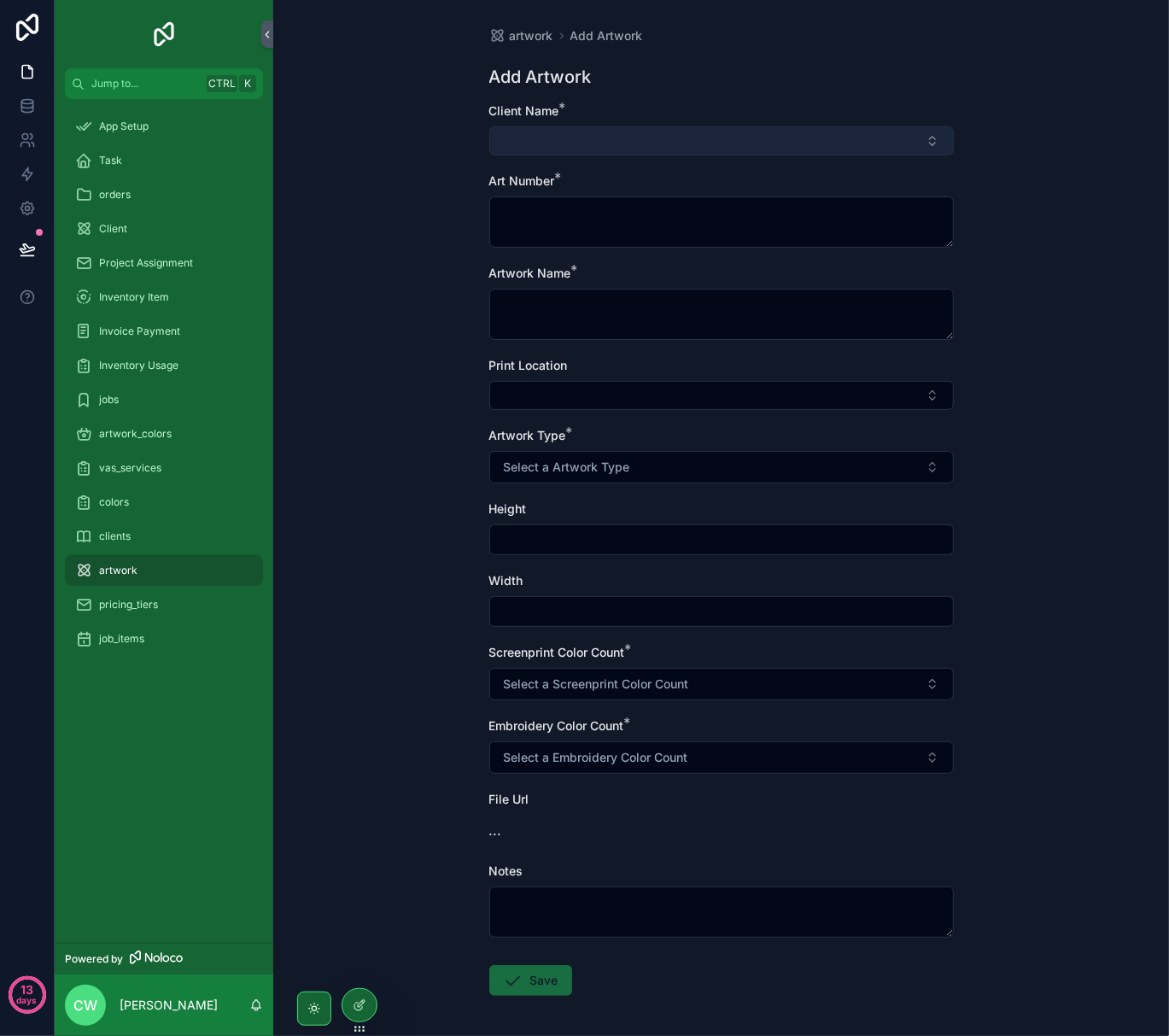
click at [572, 145] on button "Select Button" at bounding box center [721, 141] width 465 height 29
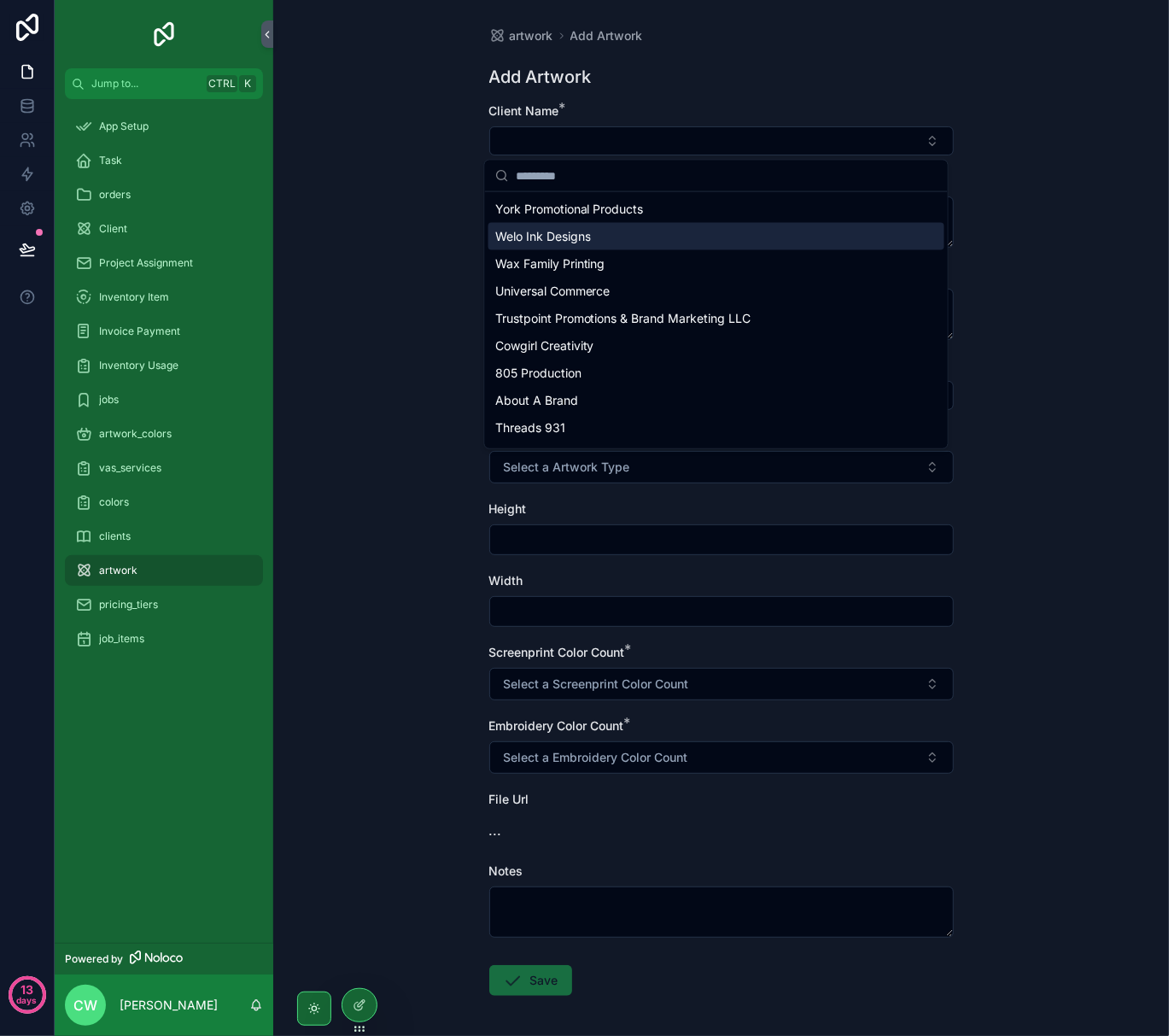
click at [553, 249] on div "Welo Ink Designs" at bounding box center [717, 237] width 456 height 28
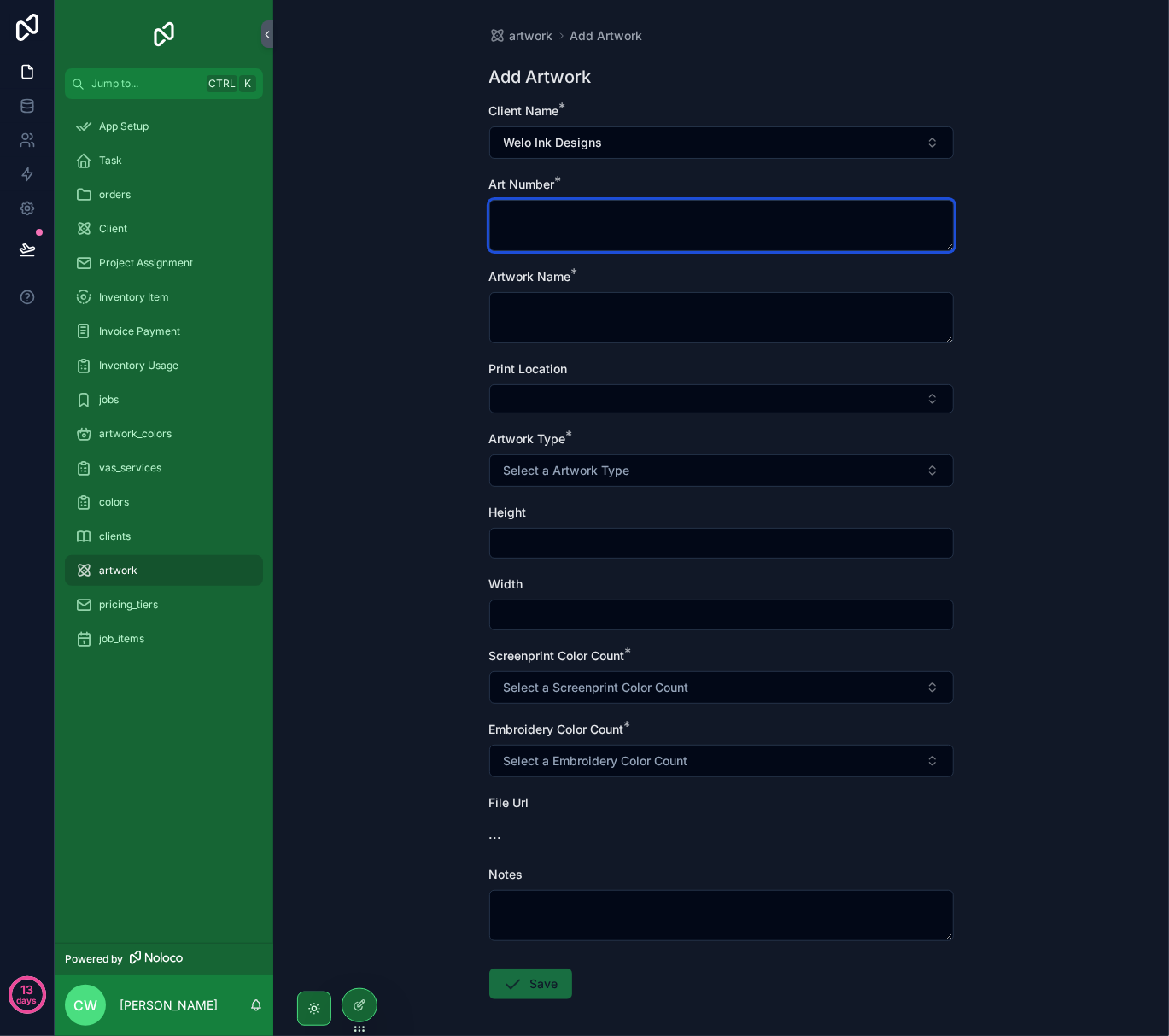
click at [557, 231] on textarea "scrollable content" at bounding box center [721, 225] width 465 height 51
type textarea "****"
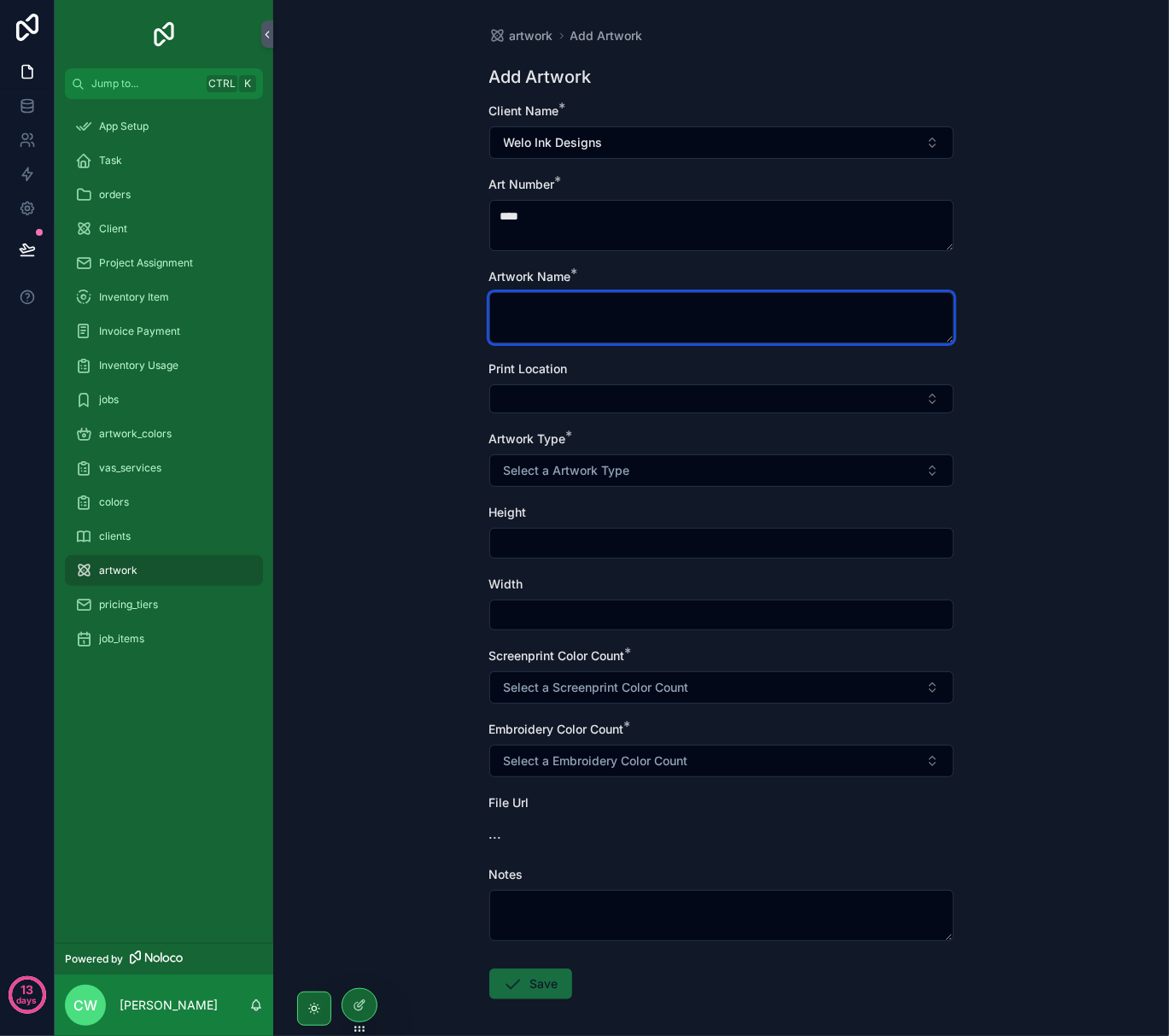
click at [551, 306] on textarea "scrollable content" at bounding box center [721, 317] width 465 height 51
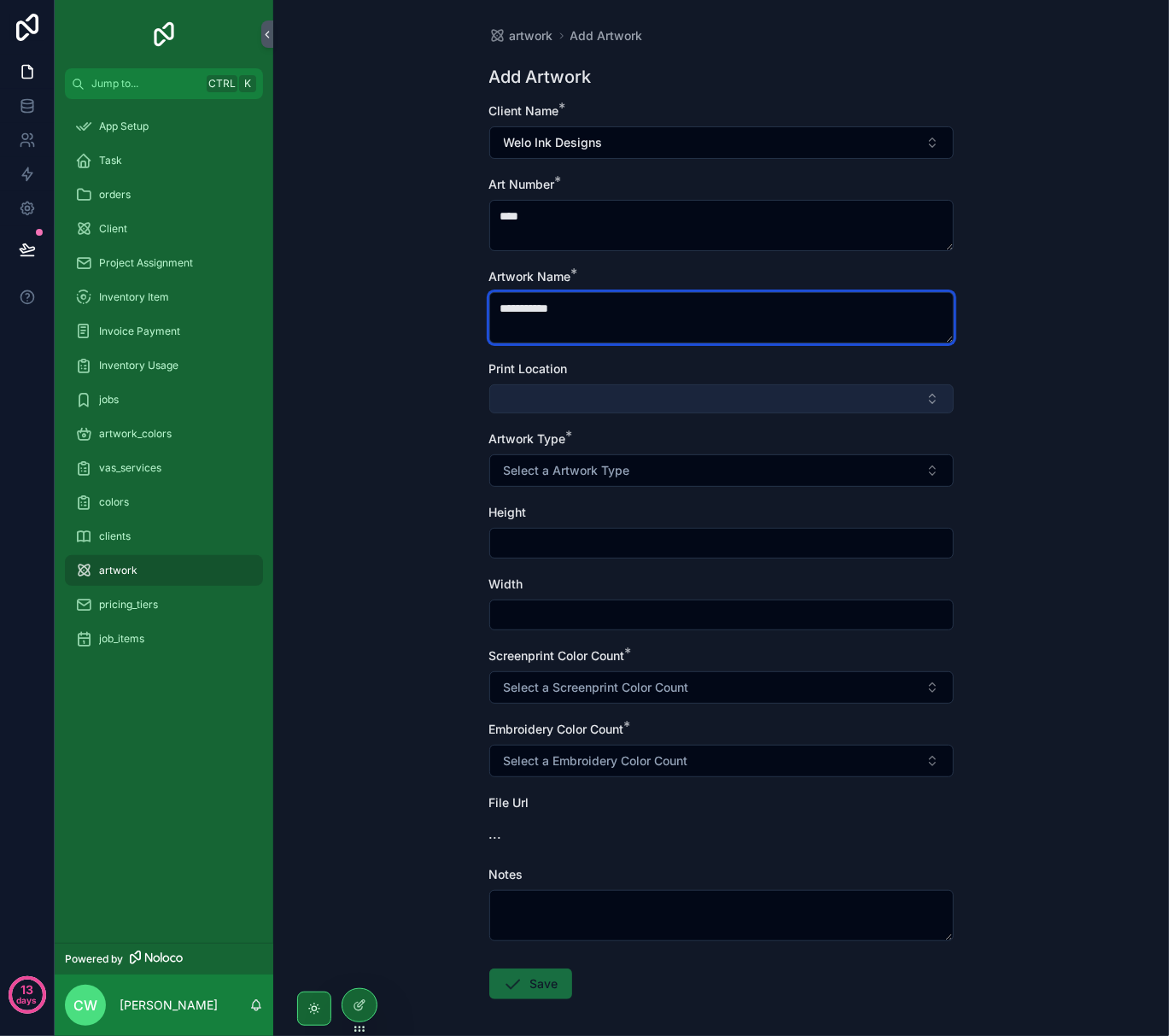
type textarea "**********"
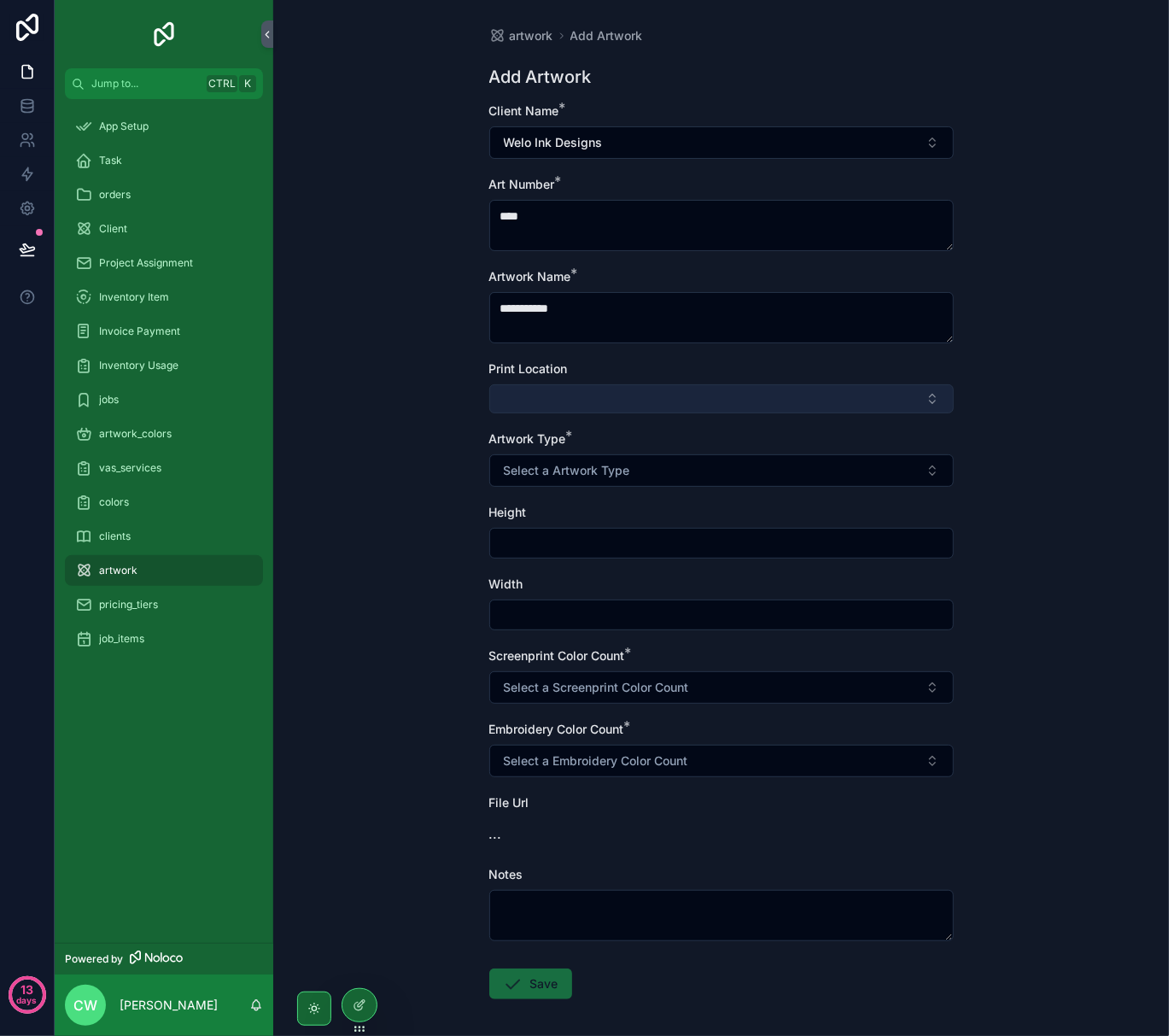
click at [582, 387] on button "Select Button" at bounding box center [721, 398] width 465 height 29
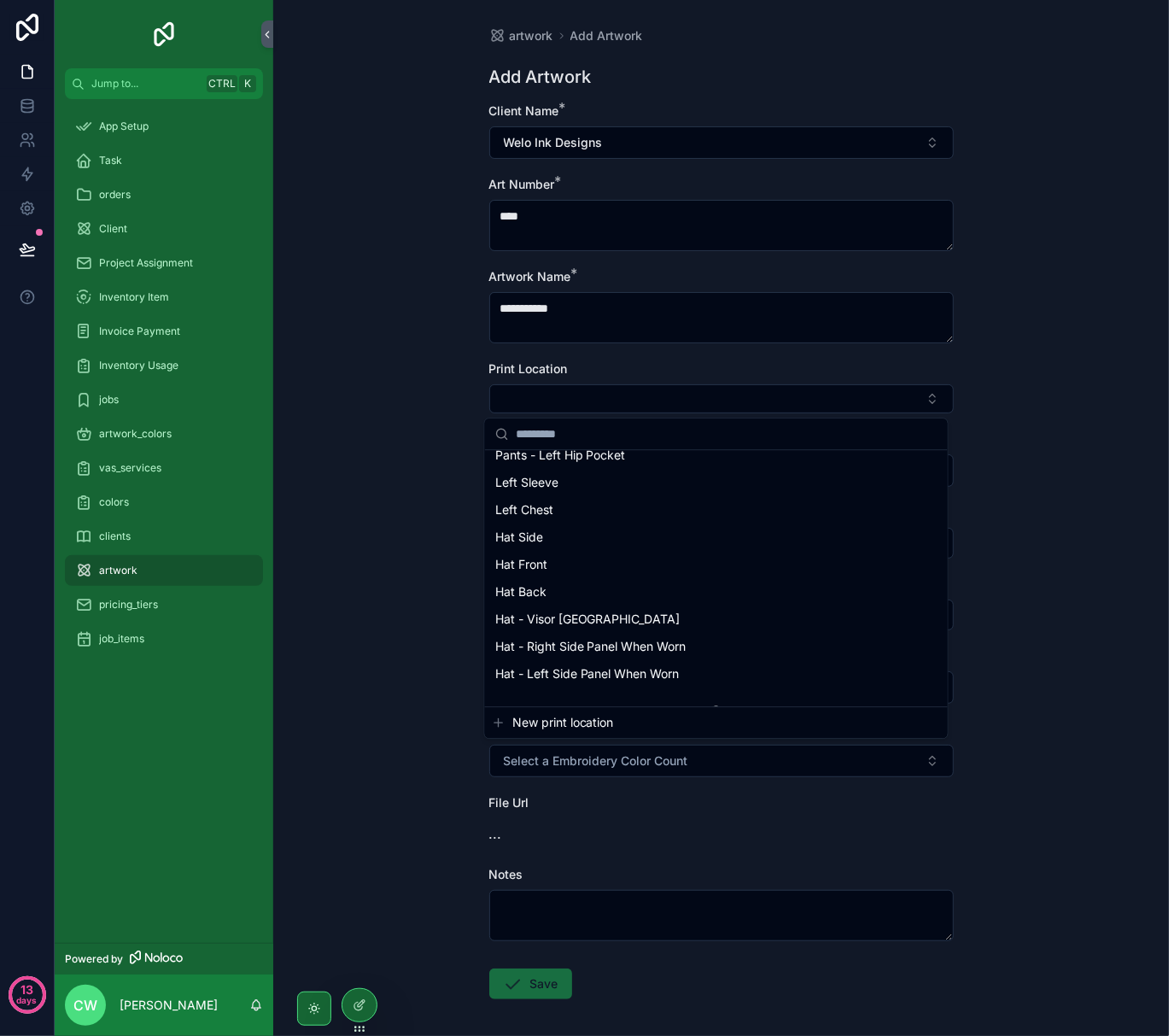
scroll to position [1139, 0]
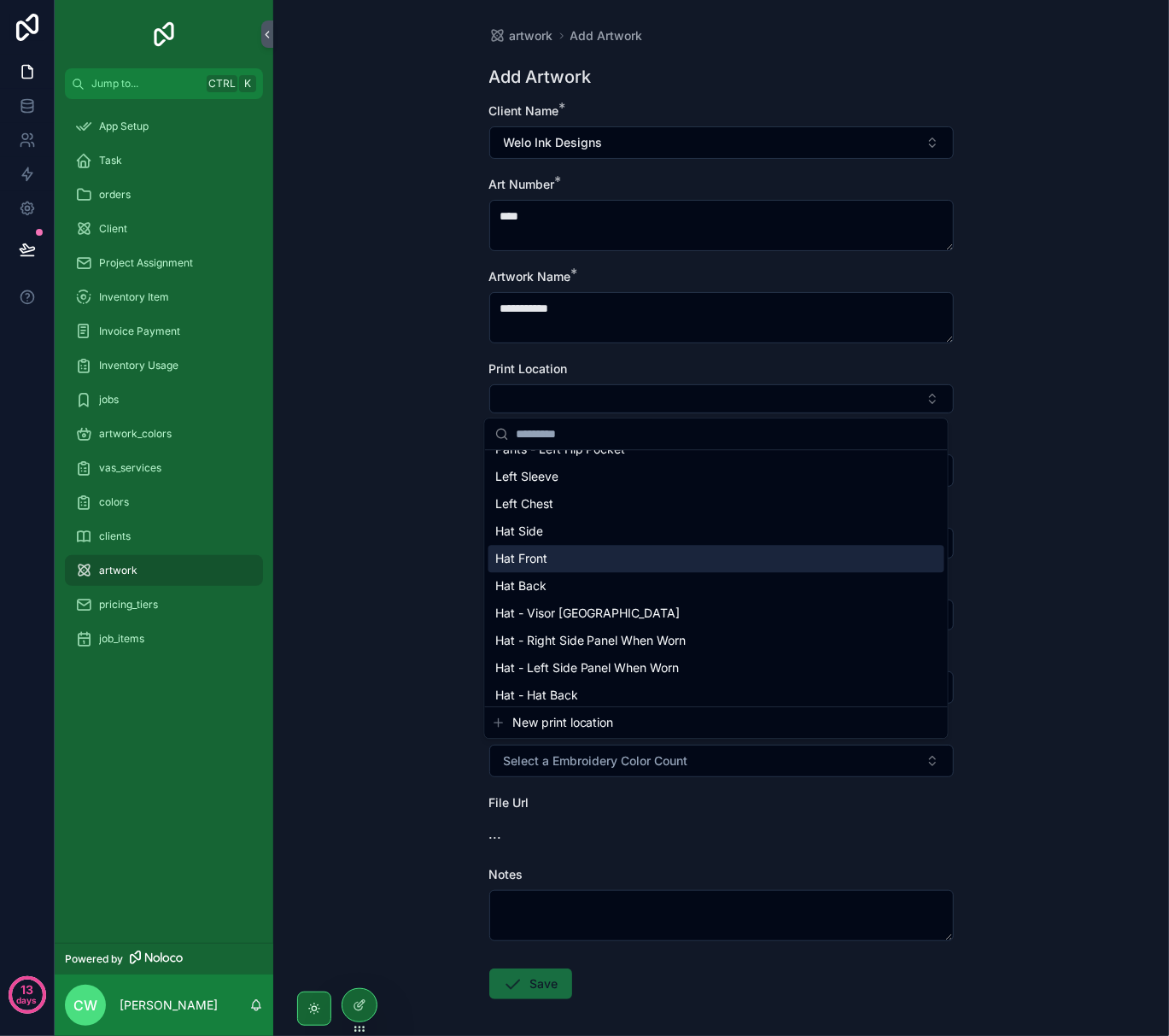
click at [582, 561] on div "Hat Front" at bounding box center [717, 558] width 456 height 28
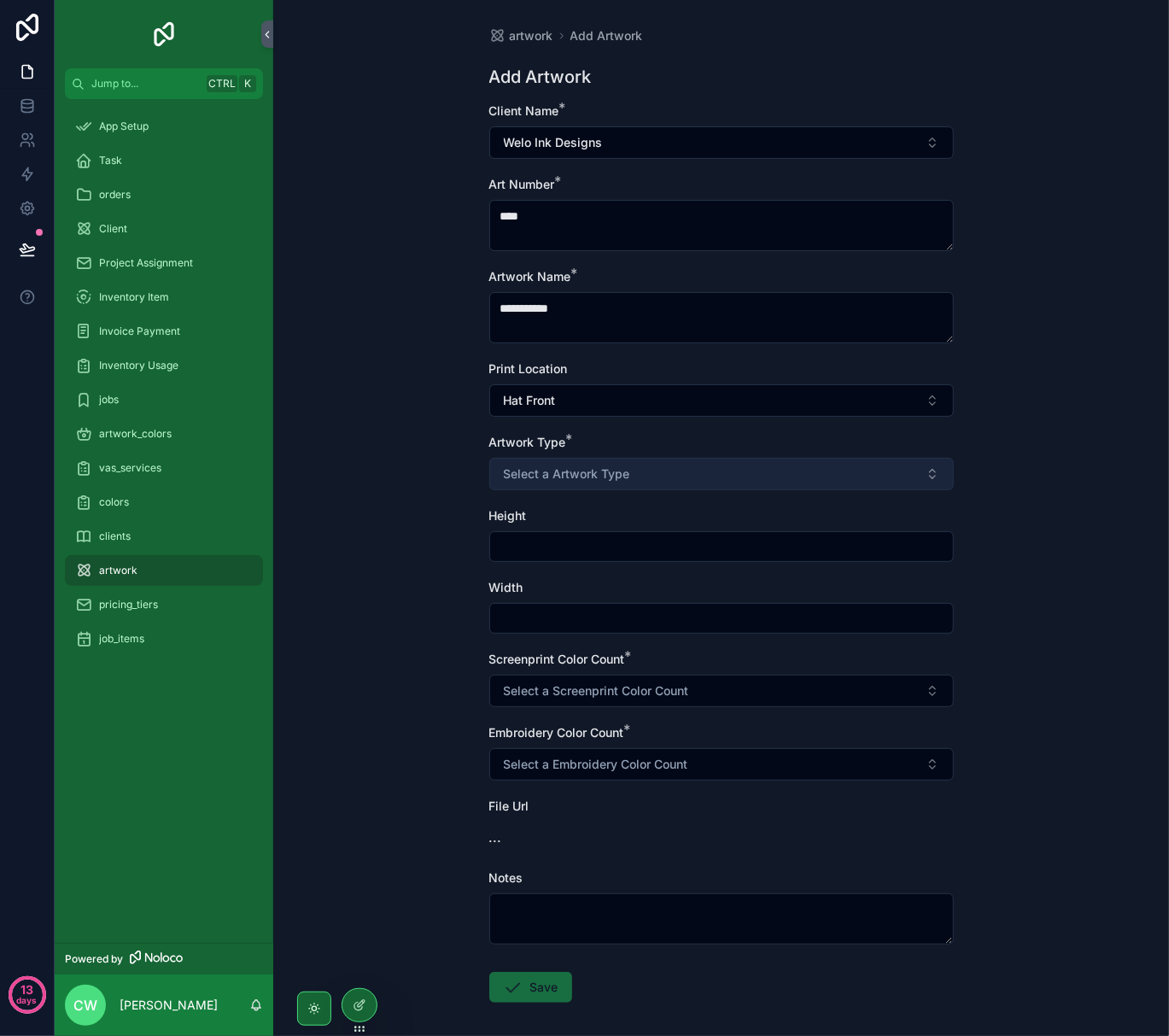
click at [600, 478] on span "Select a Artwork Type" at bounding box center [566, 474] width 126 height 17
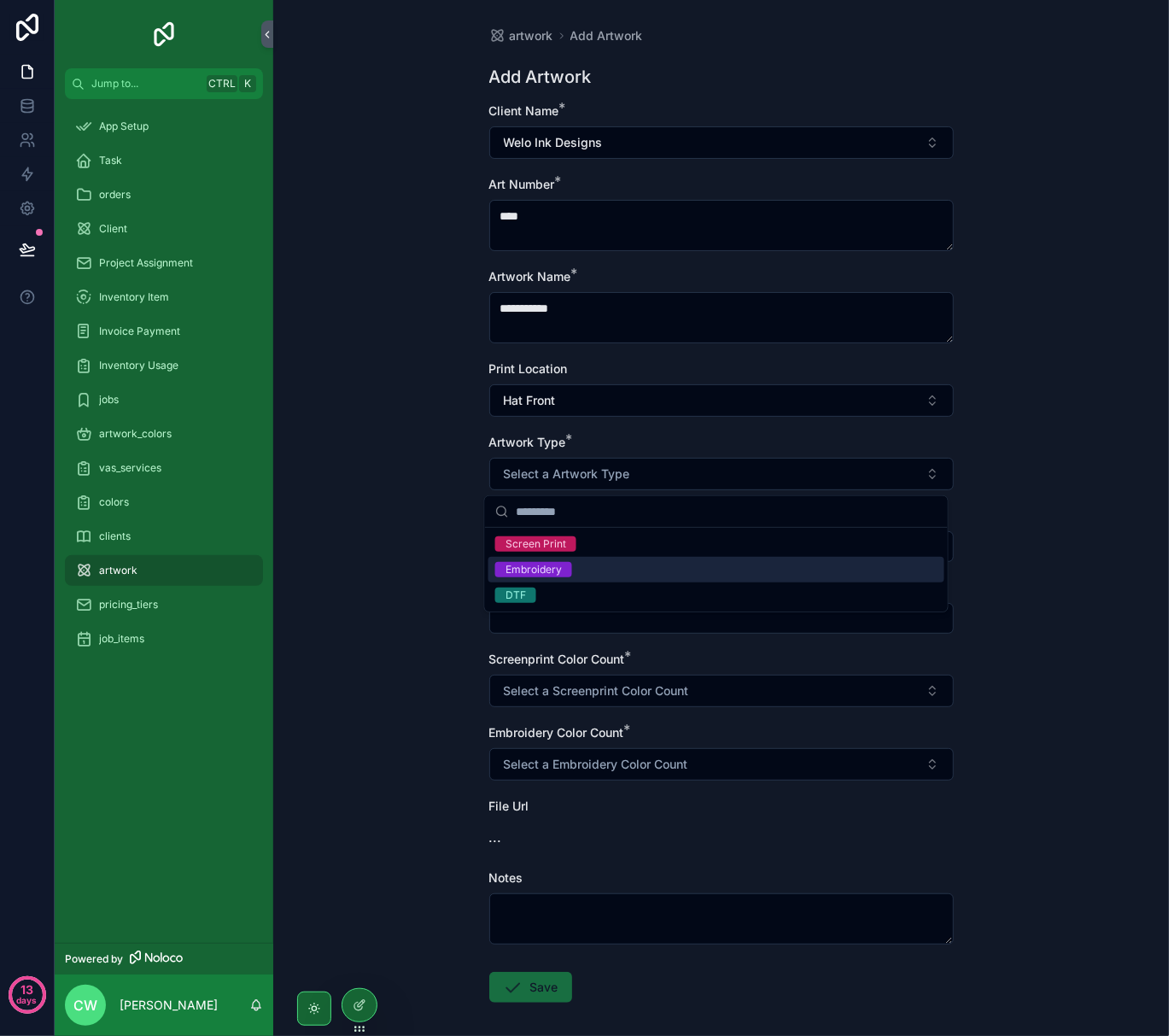
click at [561, 578] on span "Embroidery" at bounding box center [533, 569] width 77 height 15
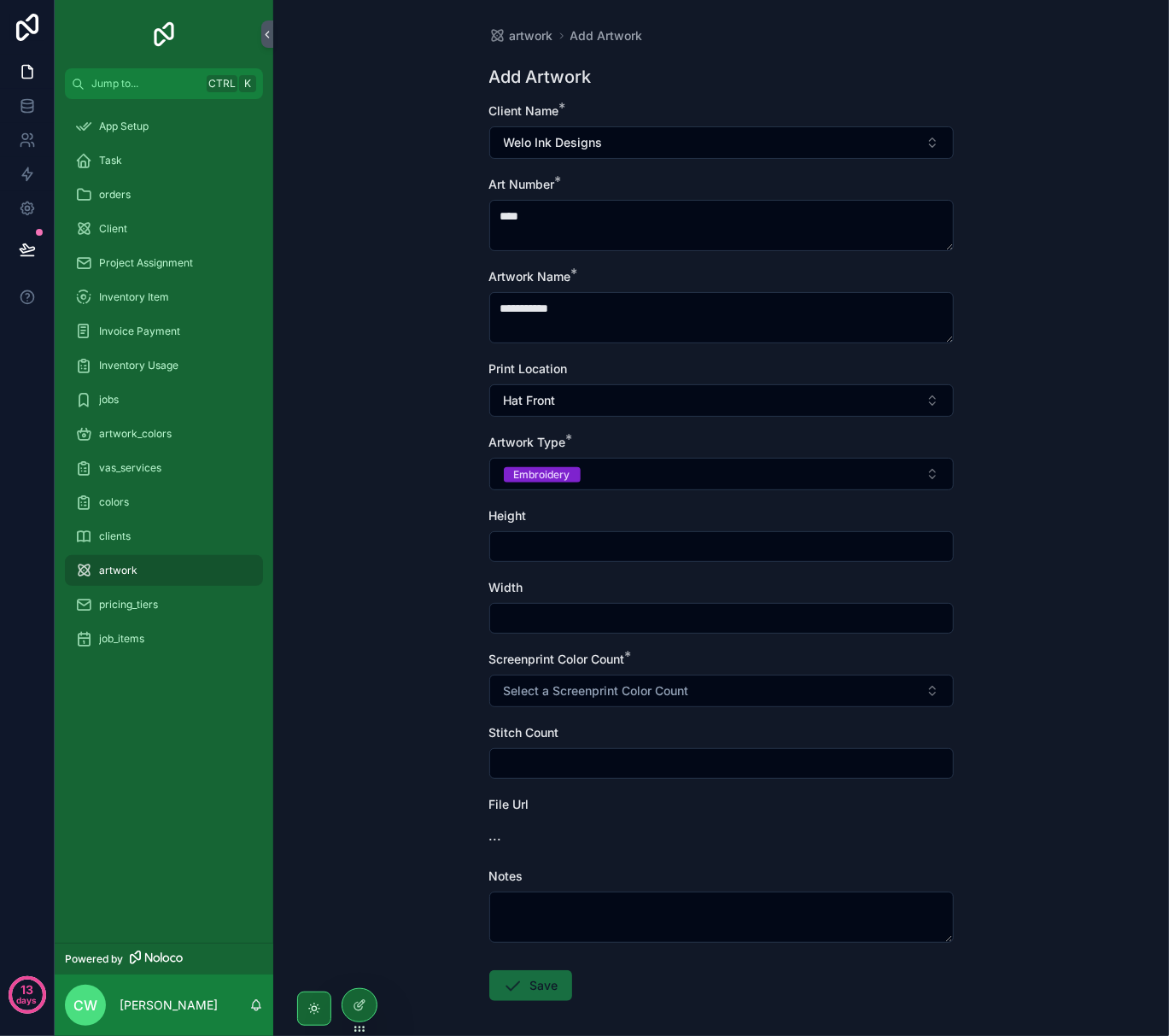
click at [545, 554] on input "scrollable content" at bounding box center [721, 547] width 463 height 24
type input "****"
type input "*"
click at [383, 612] on div "**********" at bounding box center [721, 518] width 896 height 1036
click at [366, 995] on div at bounding box center [359, 1006] width 34 height 32
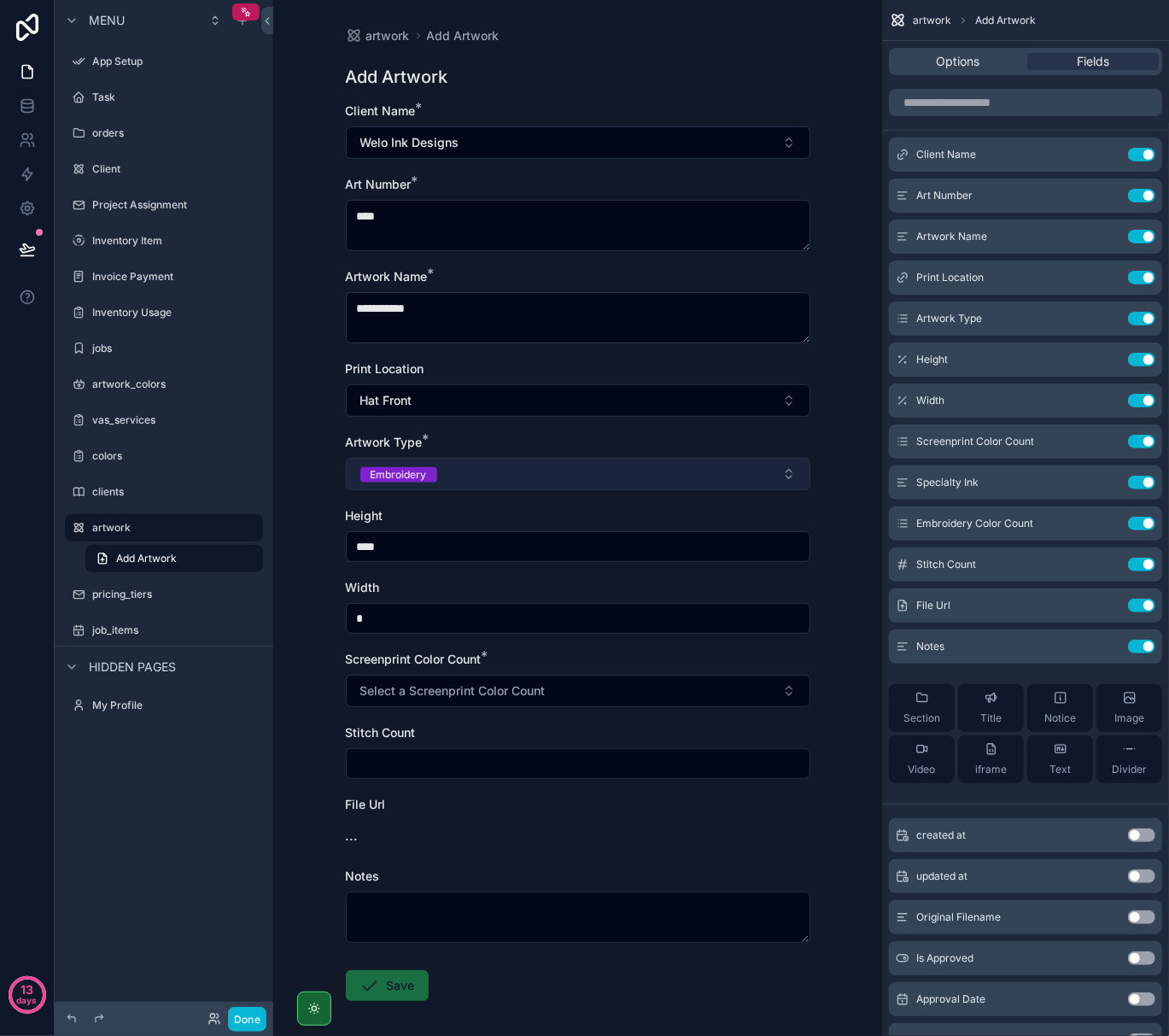
click at [409, 469] on div "Embroidery" at bounding box center [398, 475] width 56 height 15
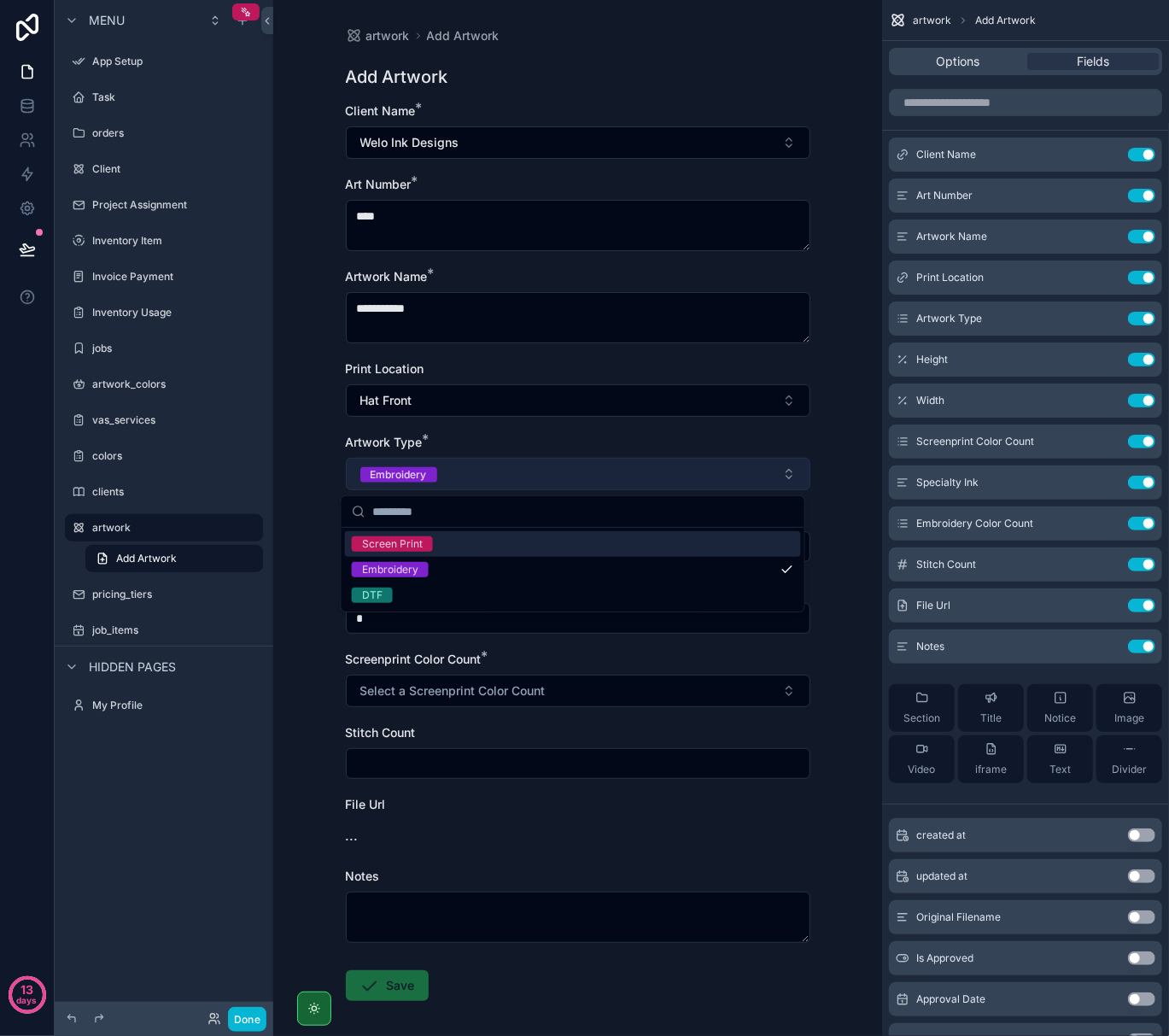
click at [409, 469] on div "Embroidery" at bounding box center [398, 475] width 56 height 15
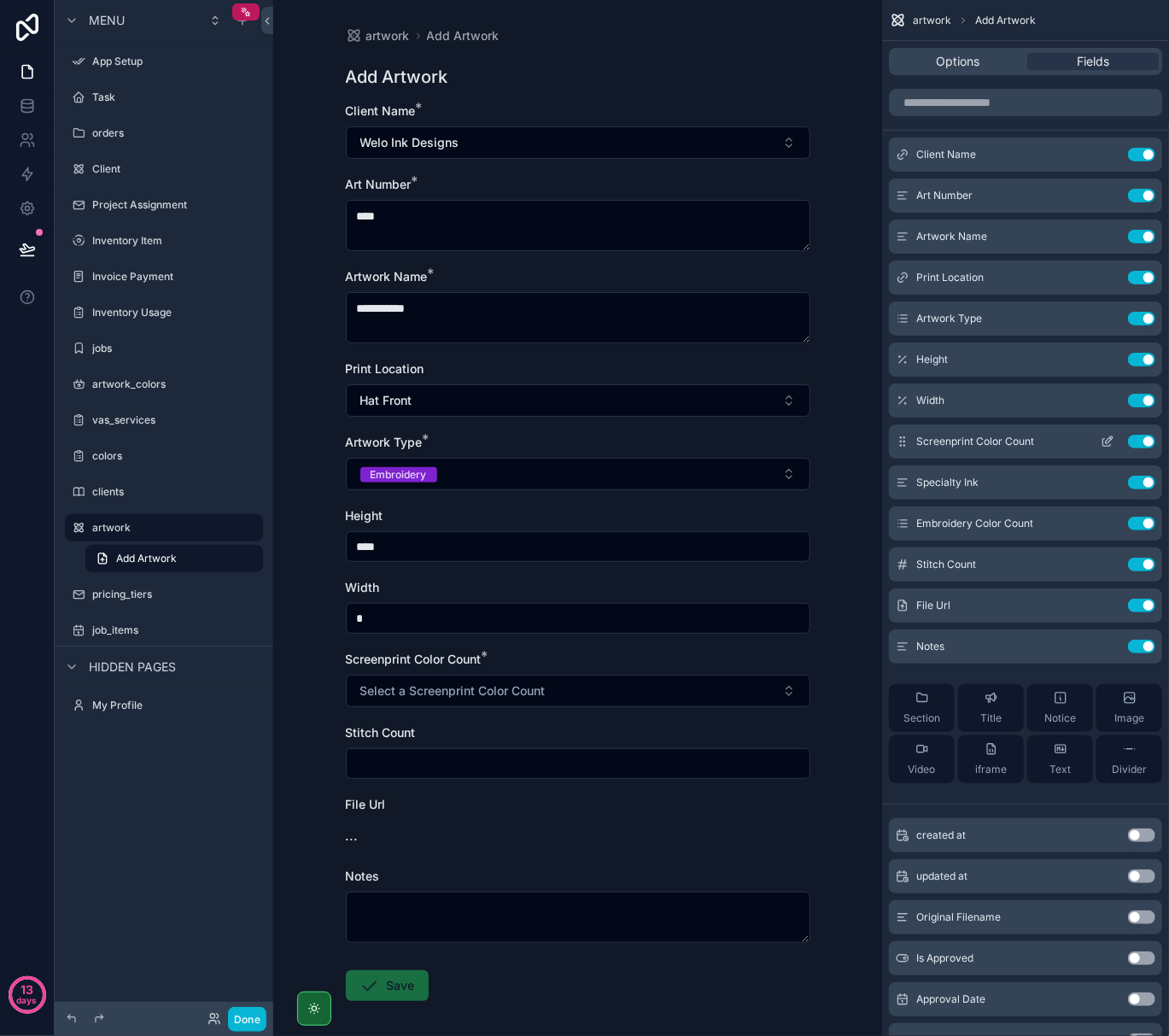
click at [1105, 439] on icon "scrollable content" at bounding box center [1107, 441] width 13 height 13
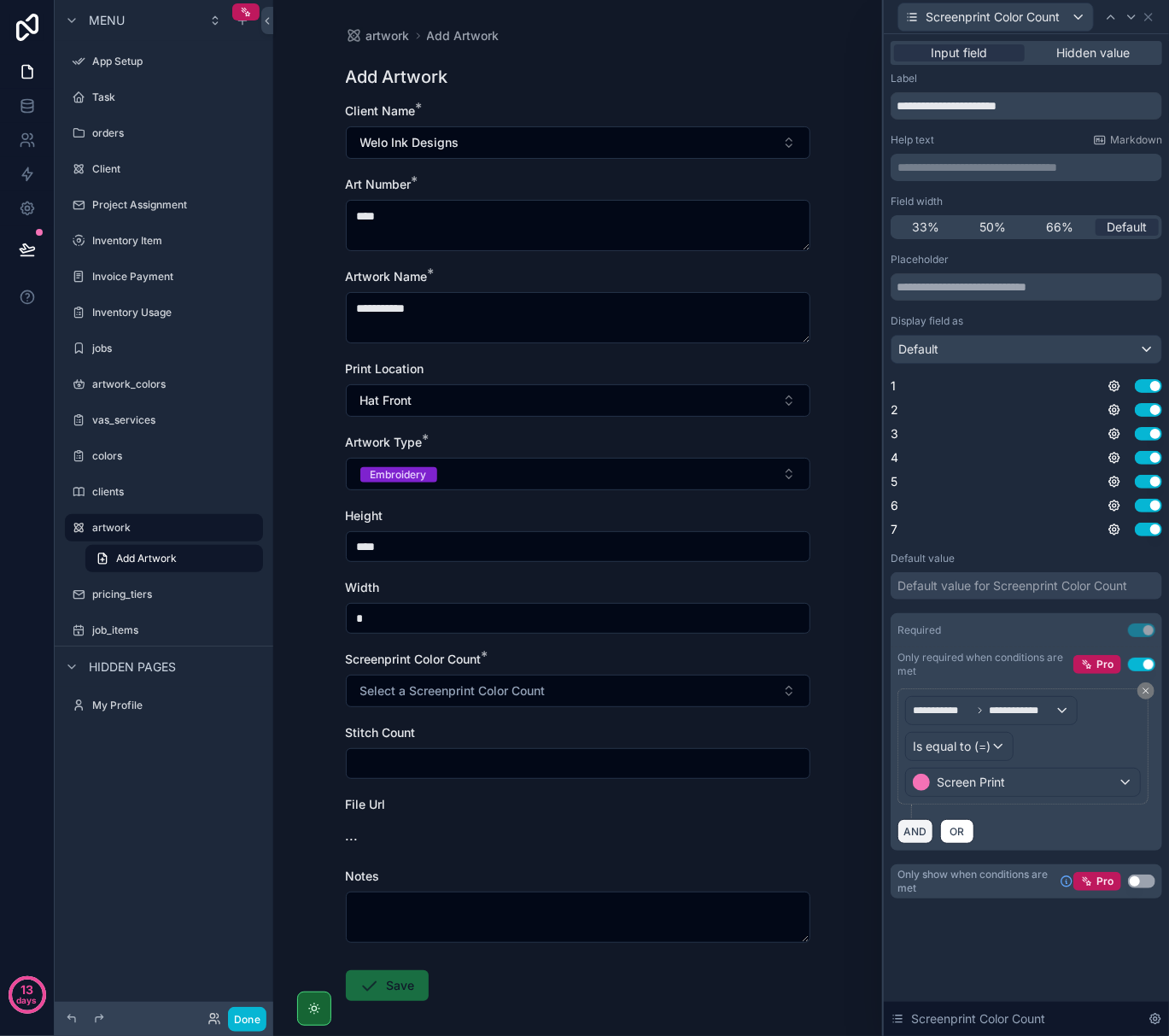
click at [924, 835] on button "AND" at bounding box center [916, 832] width 36 height 25
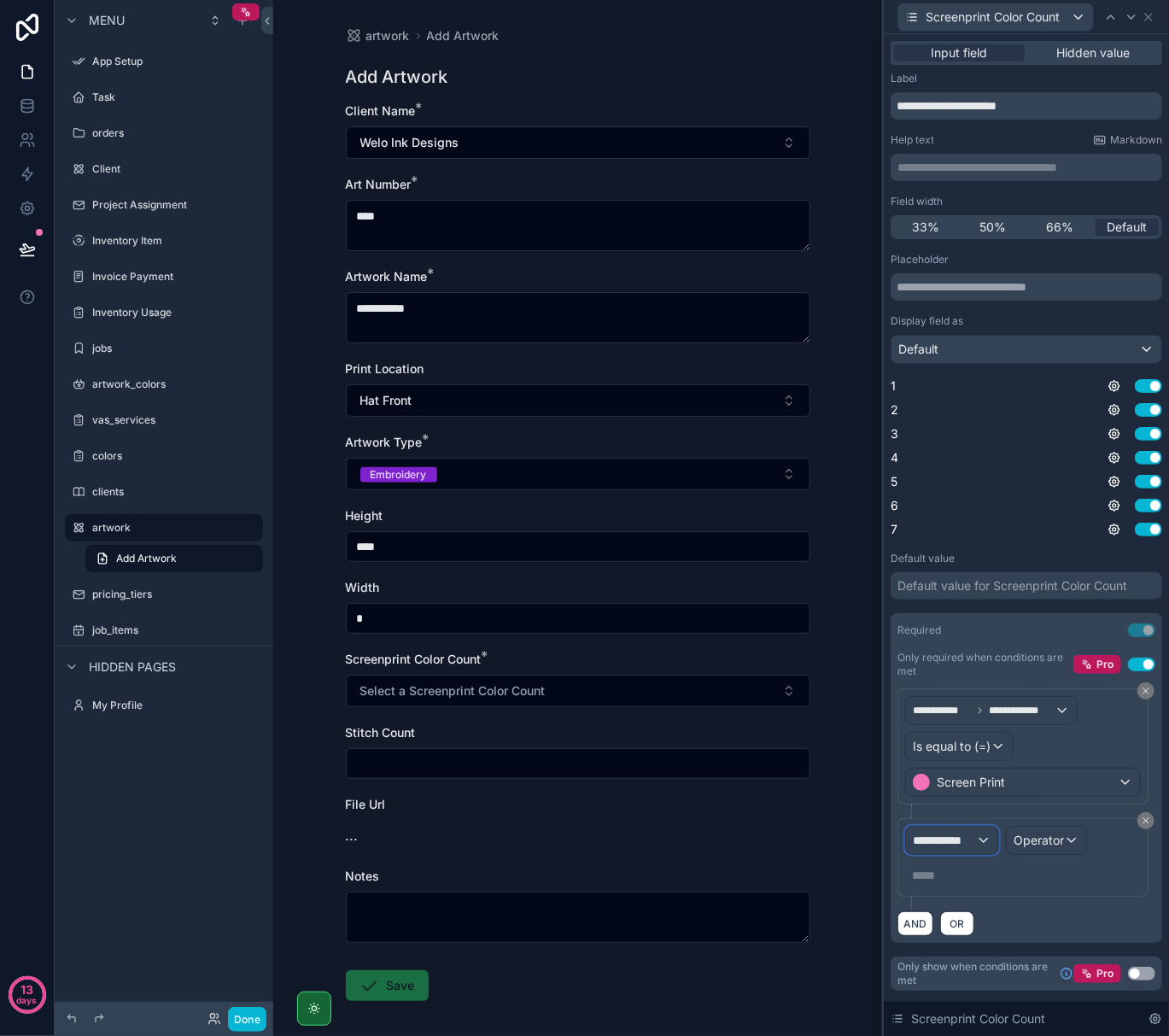
click at [978, 846] on div "**********" at bounding box center [952, 840] width 92 height 28
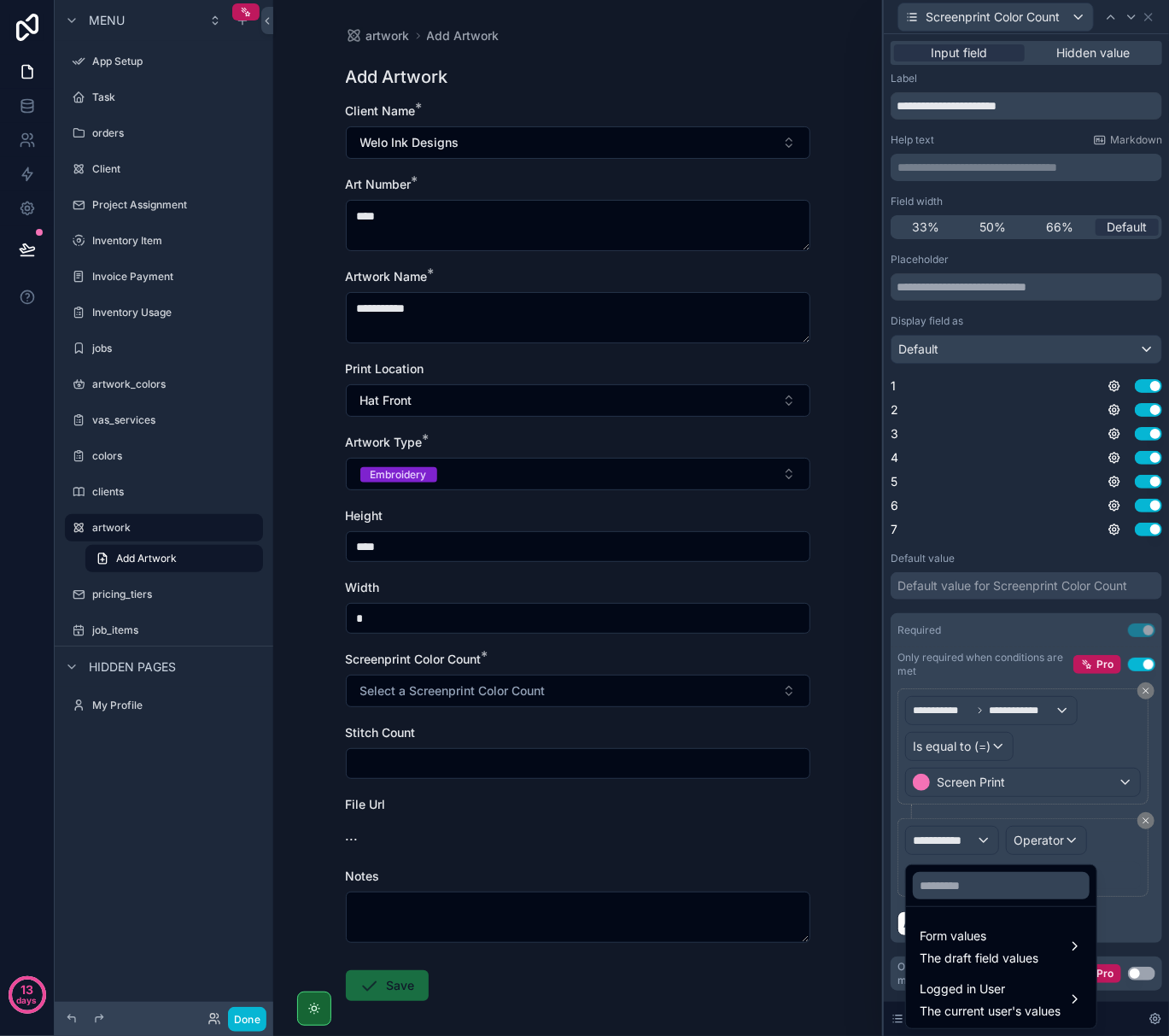
click at [1077, 749] on div at bounding box center [1026, 518] width 285 height 1036
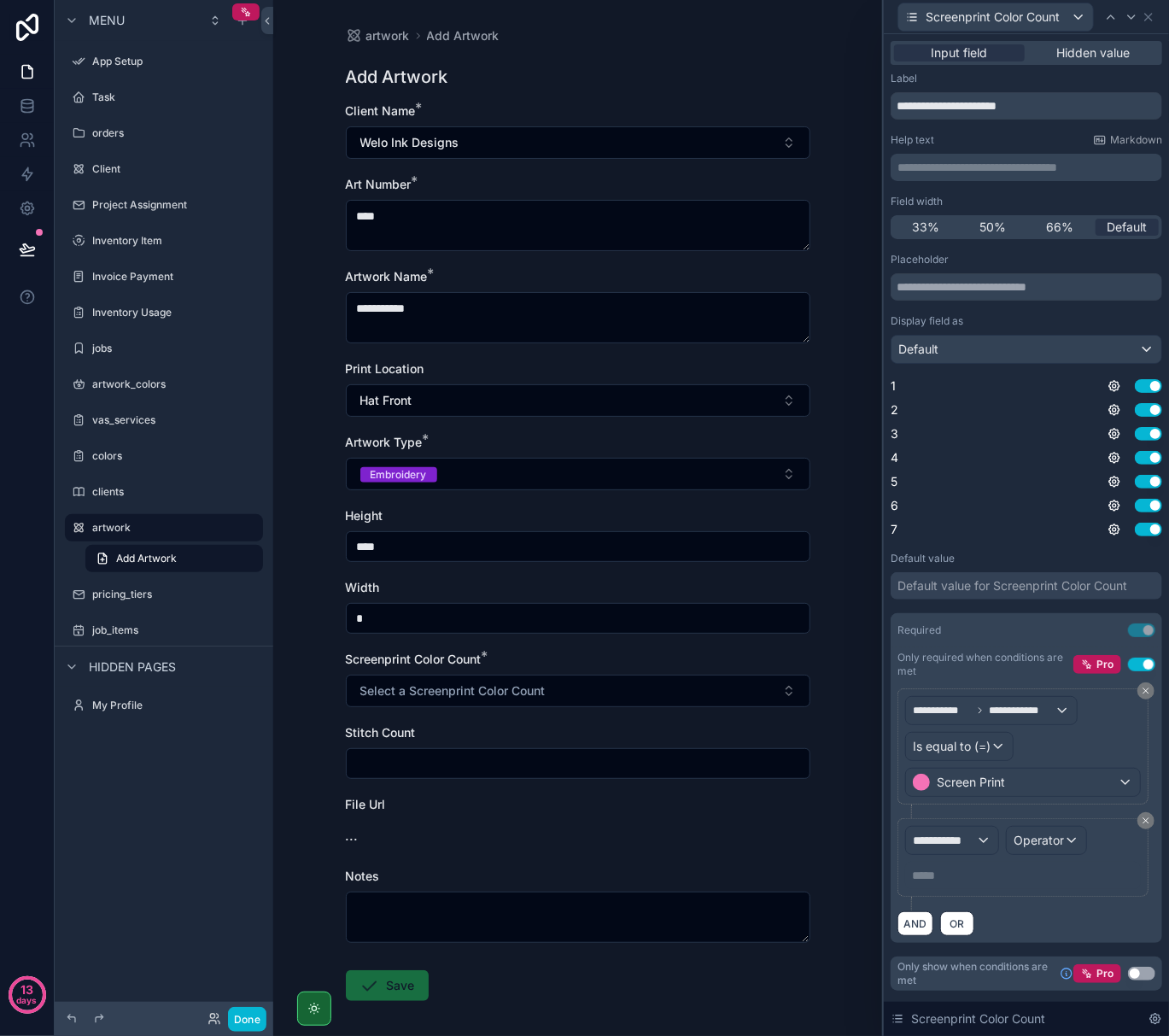
scroll to position [233, 0]
click at [1142, 974] on button "Use setting" at bounding box center [1141, 973] width 28 height 13
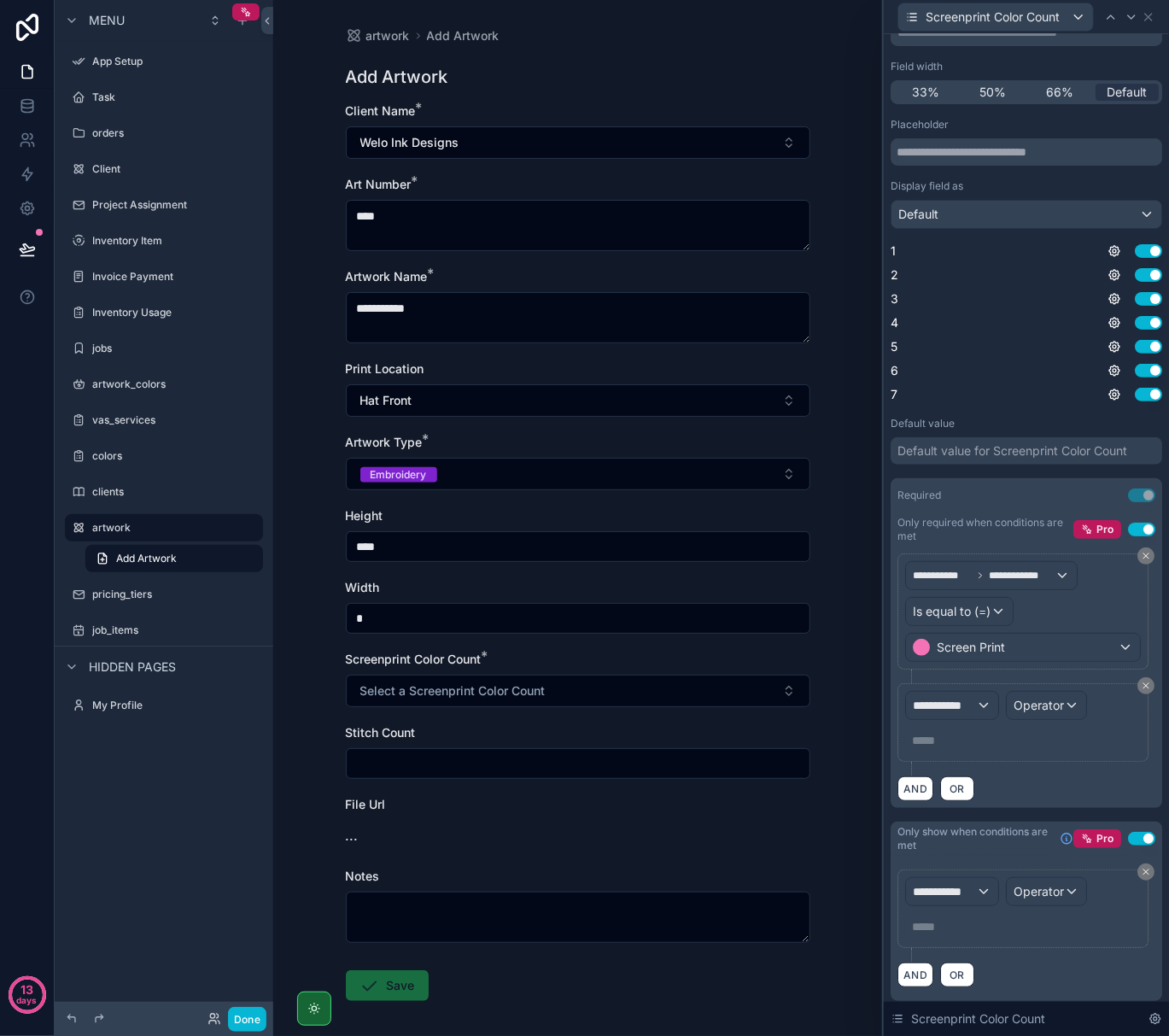
scroll to position [147, 0]
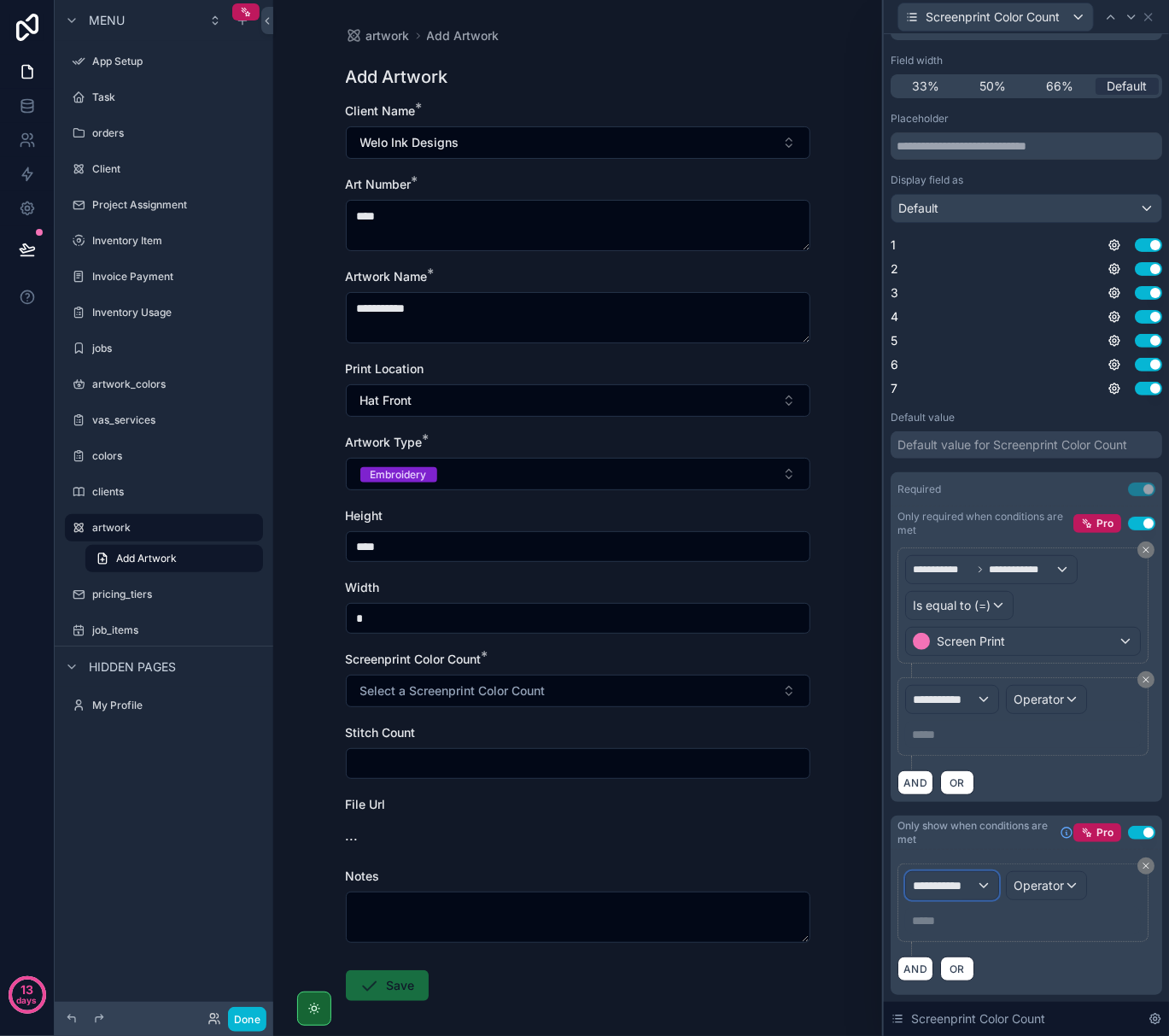
click at [967, 886] on span "**********" at bounding box center [945, 886] width 64 height 17
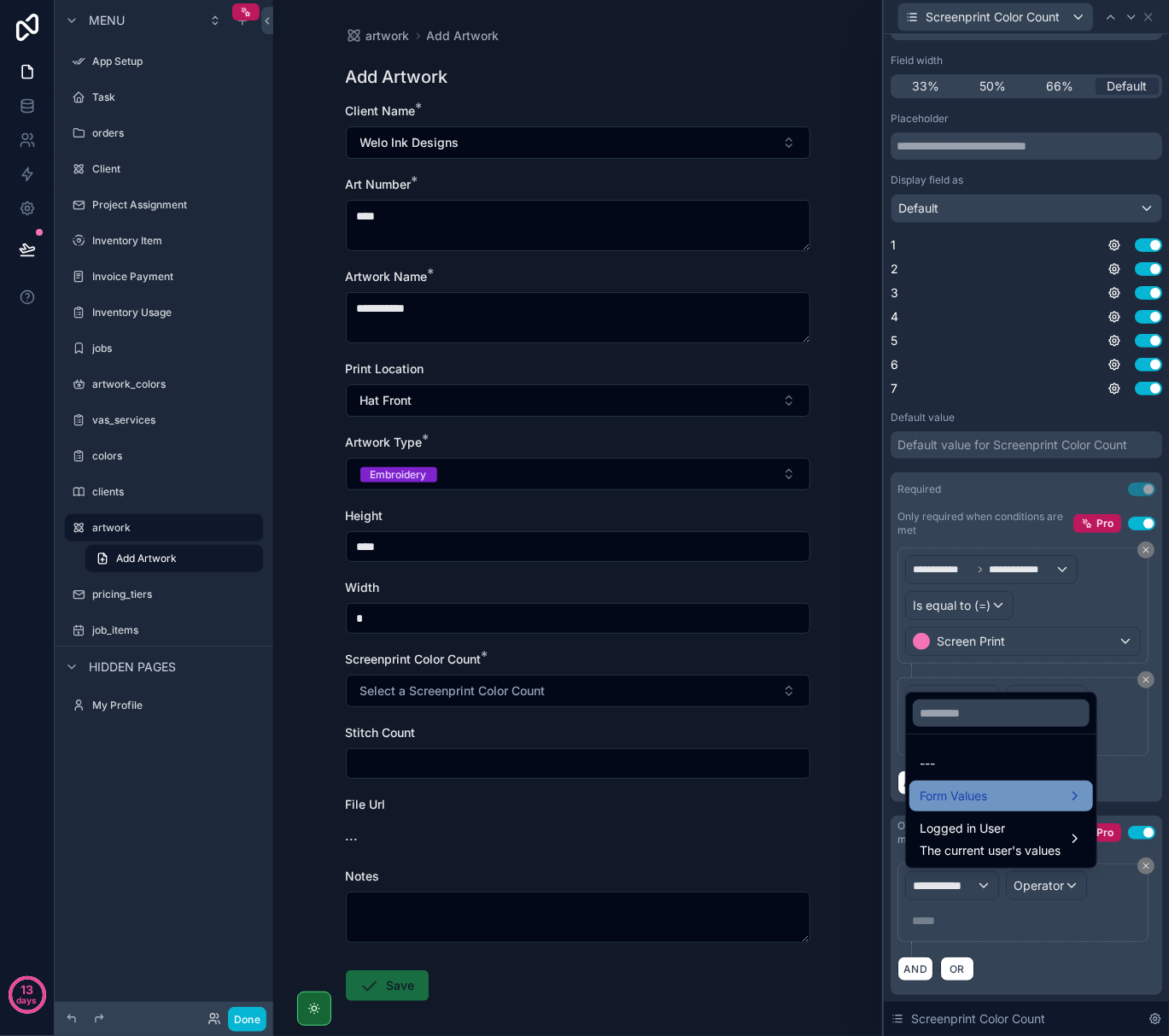
click at [999, 800] on div "Form Values" at bounding box center [1002, 796] width 163 height 21
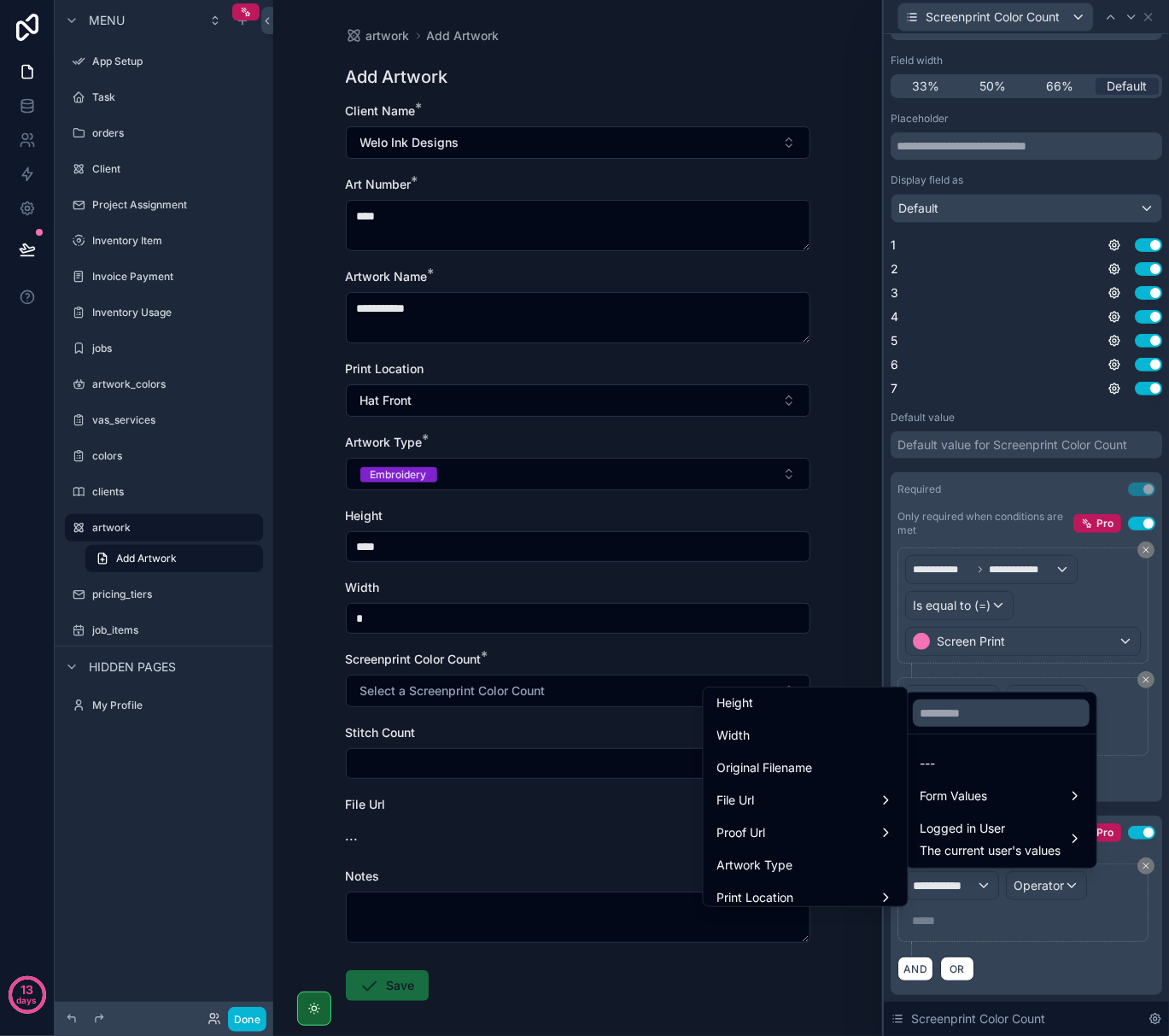
scroll to position [341, 0]
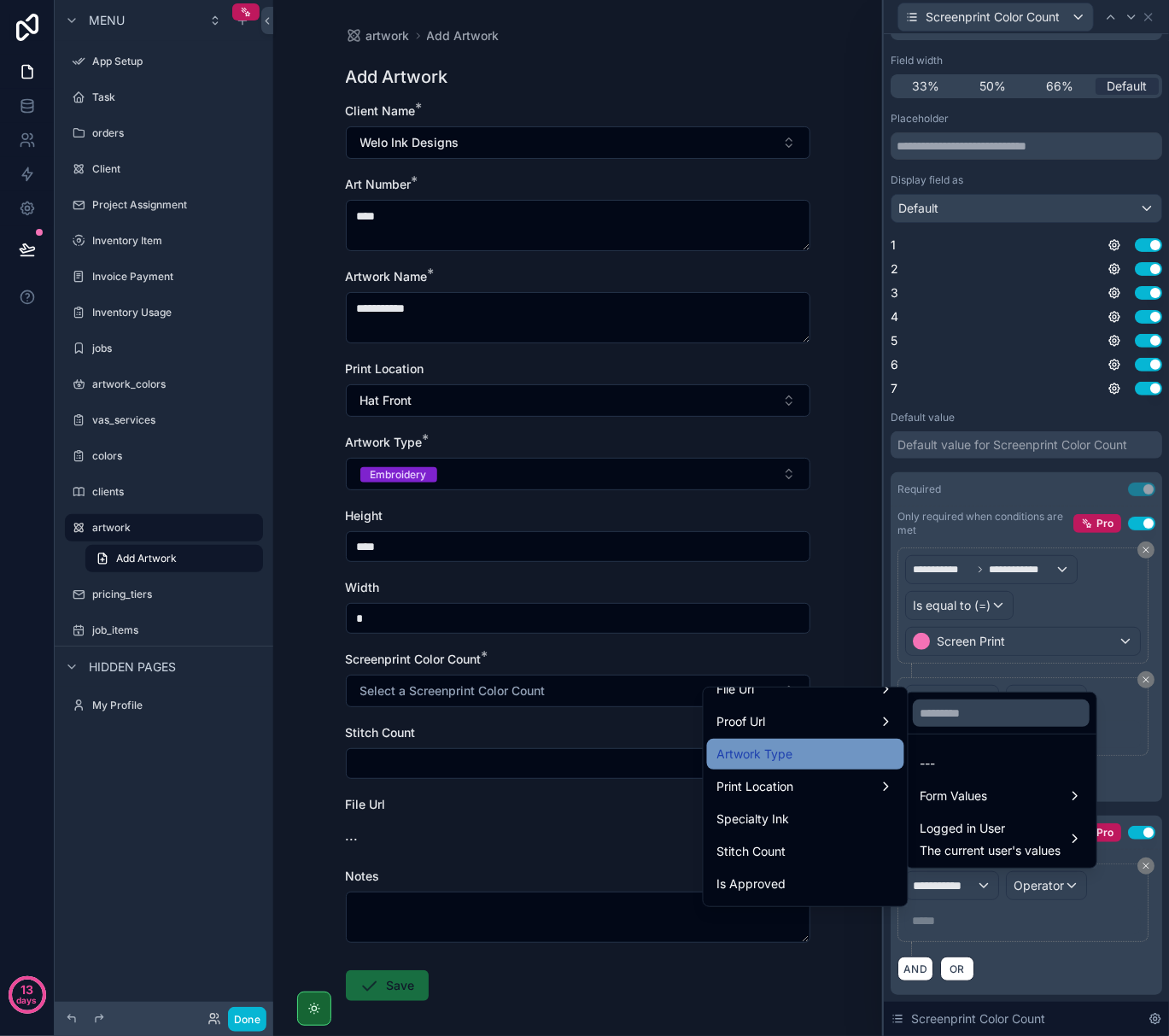
click at [797, 763] on div "Artwork Type" at bounding box center [806, 755] width 177 height 21
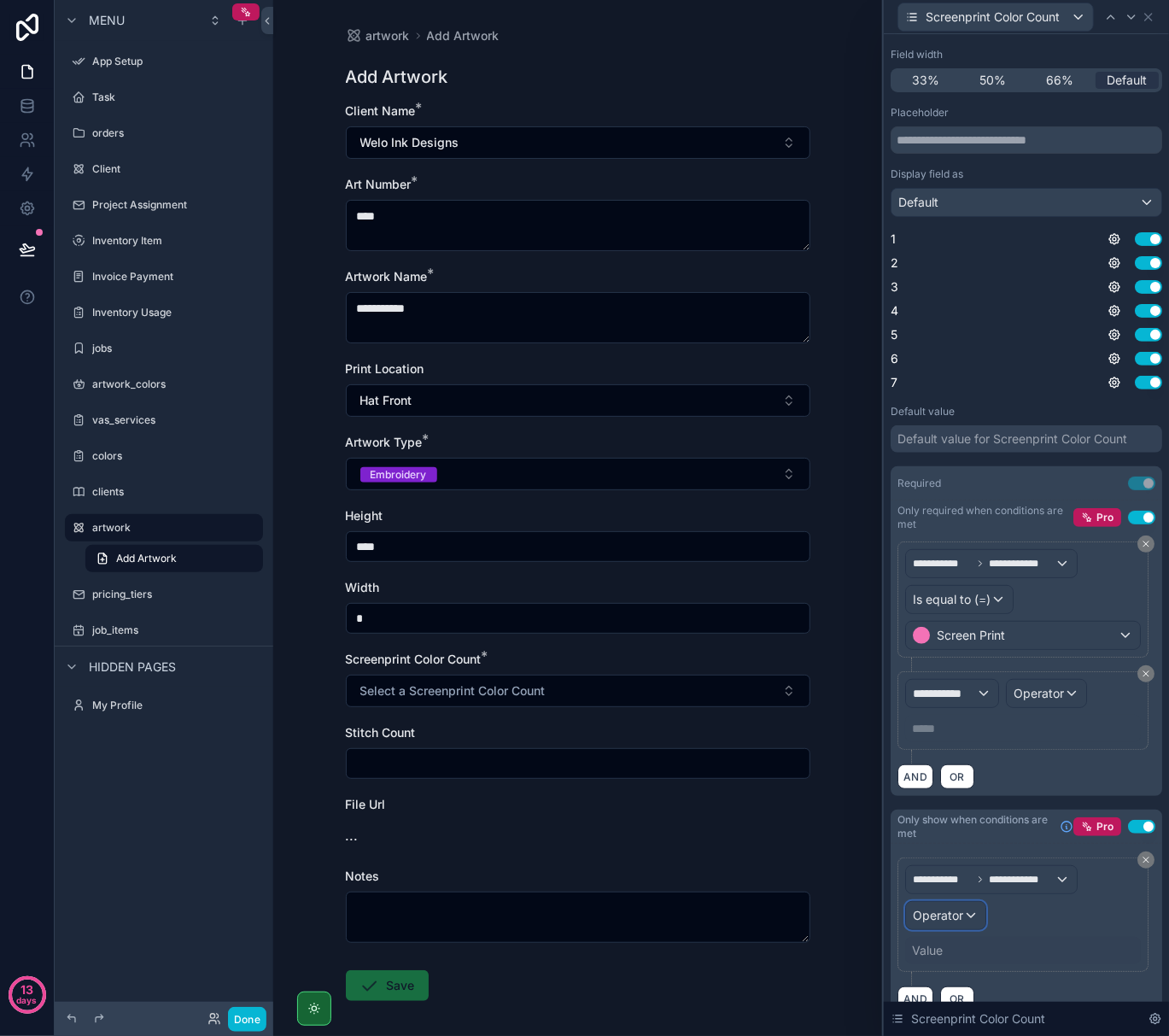
click at [950, 920] on span "Operator" at bounding box center [938, 914] width 50 height 14
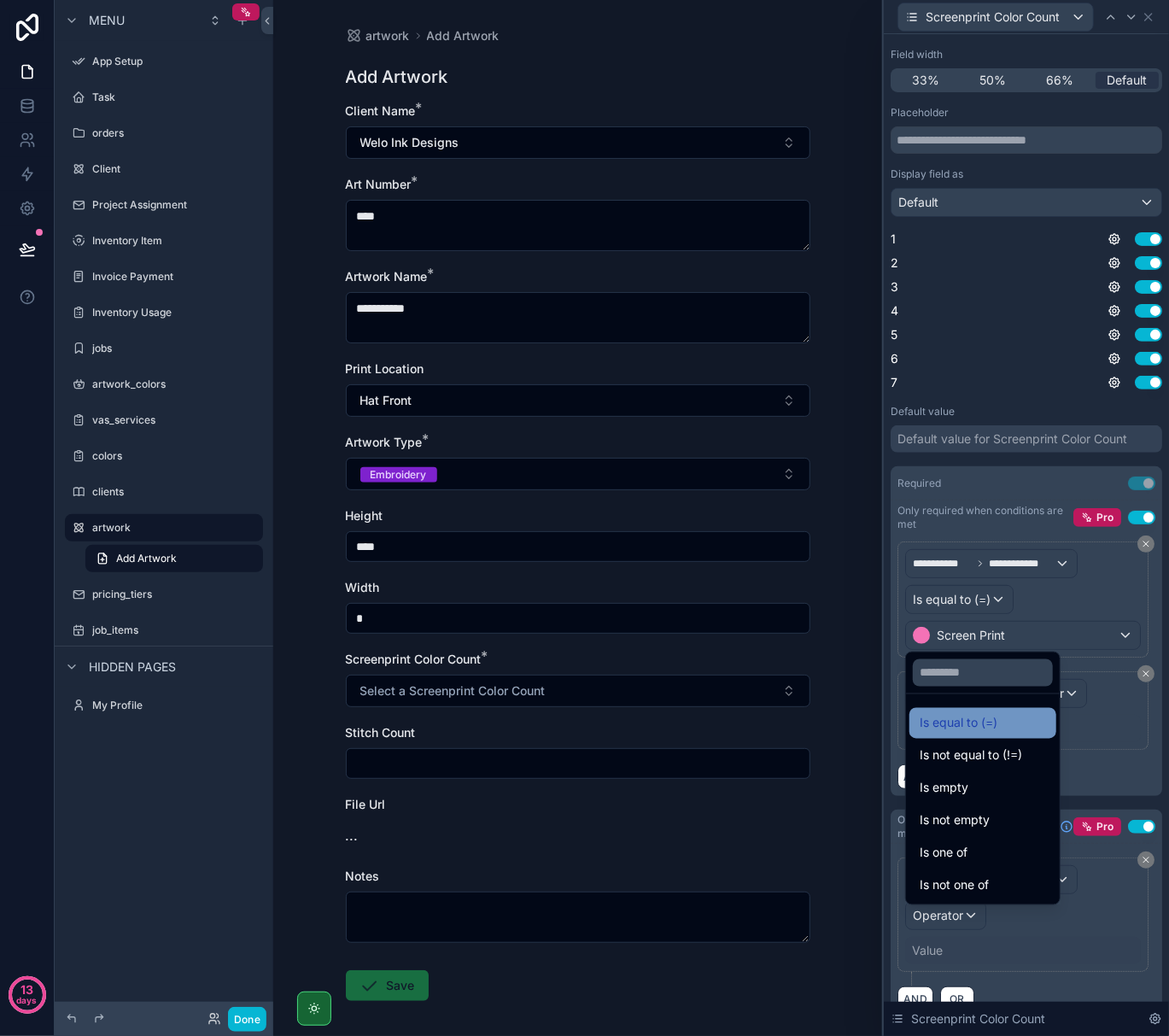
click at [960, 730] on span "Is equal to (=)" at bounding box center [959, 723] width 78 height 21
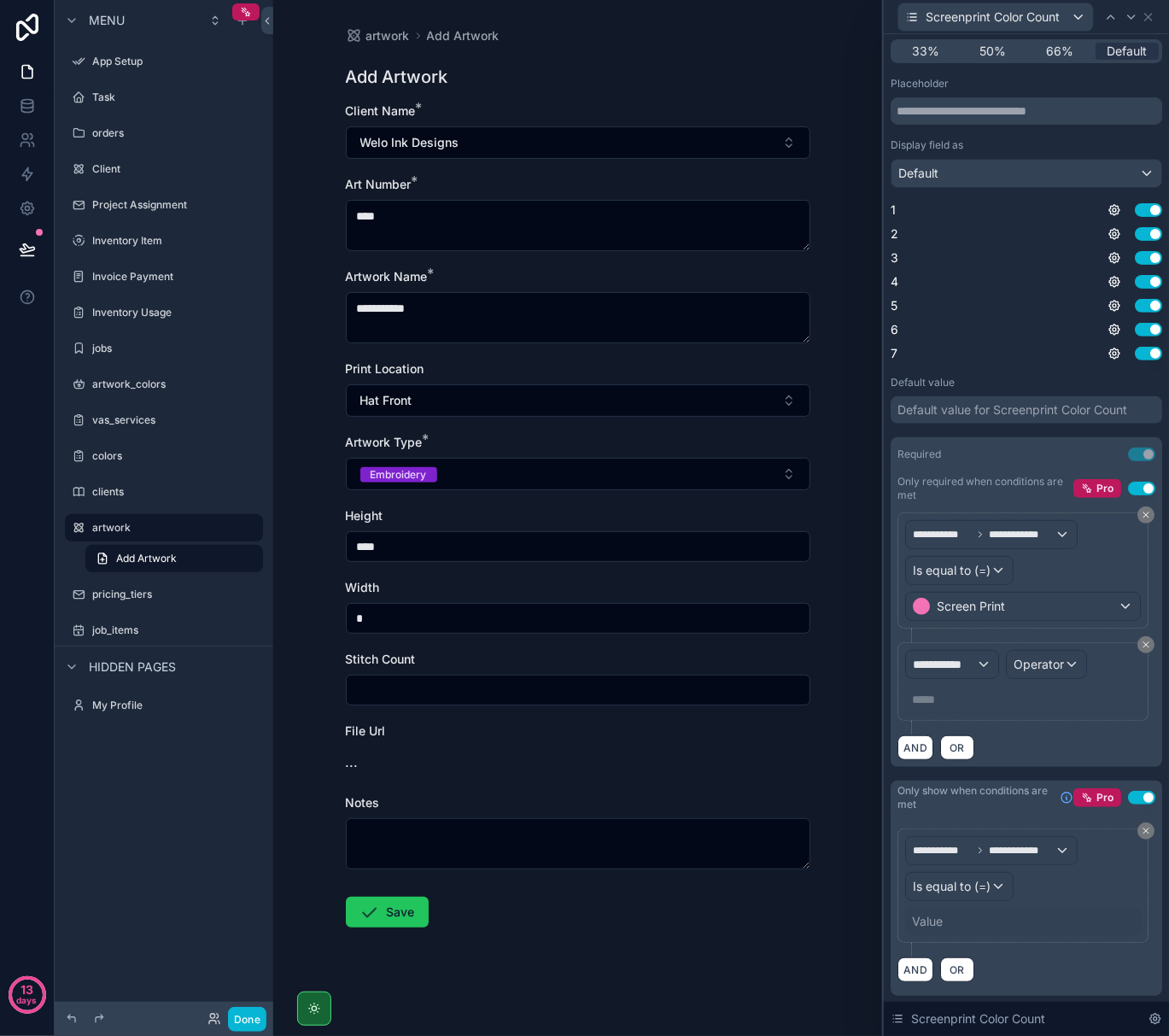
scroll to position [182, 0]
click at [927, 924] on div "Value" at bounding box center [928, 921] width 30 height 17
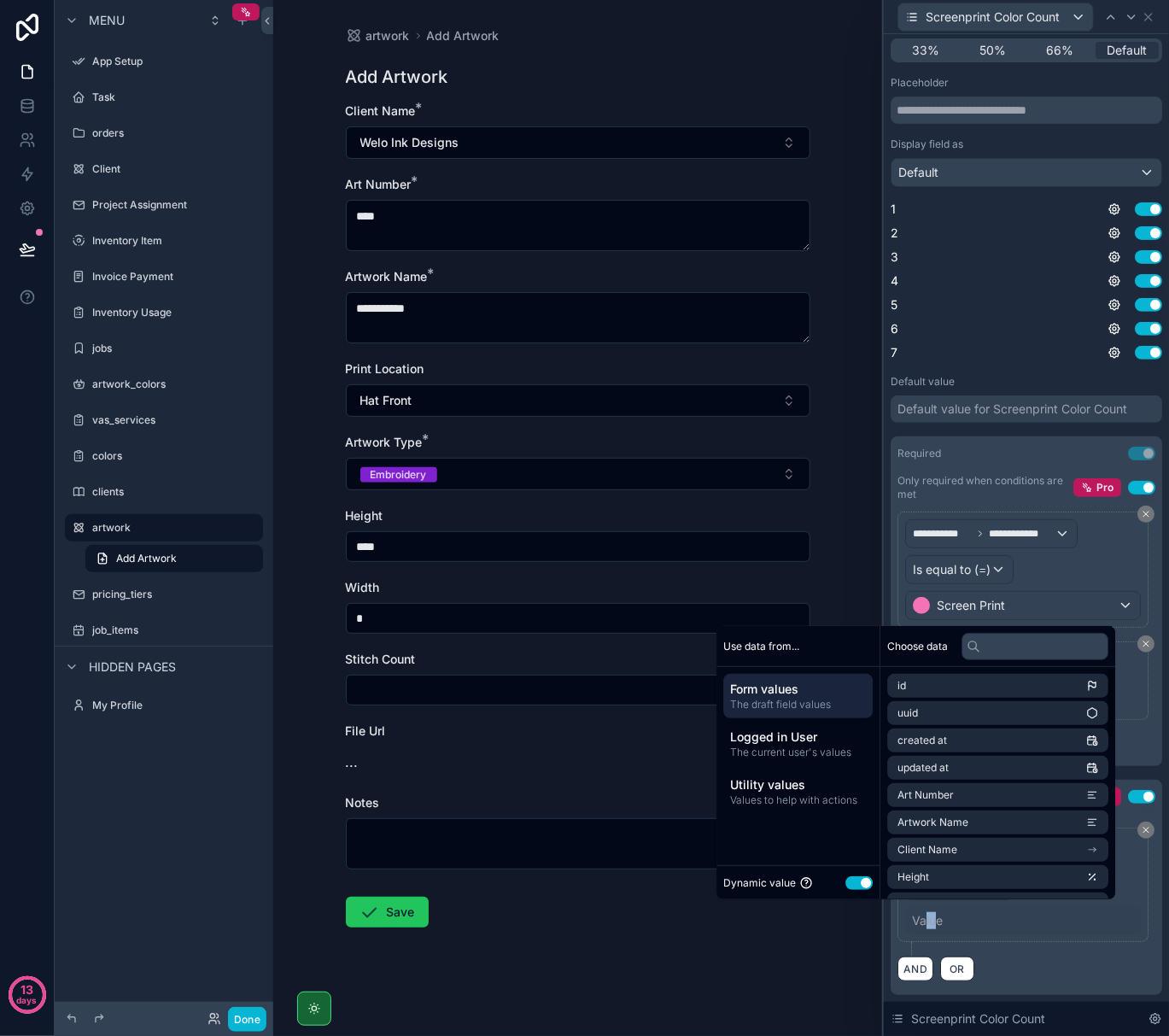
click at [846, 885] on button "Use setting" at bounding box center [859, 883] width 28 height 13
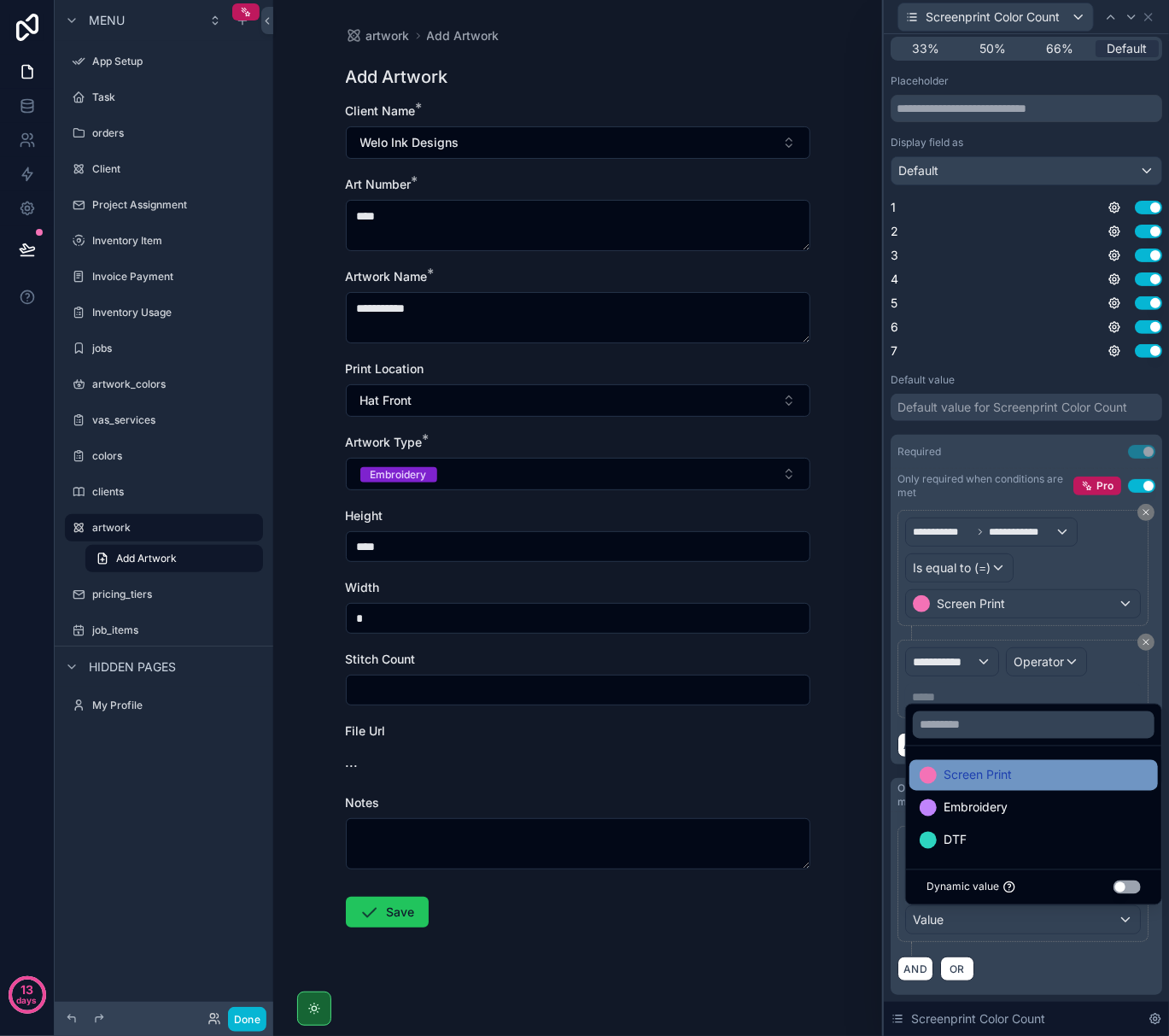
click at [953, 783] on span "Screen Print" at bounding box center [978, 776] width 68 height 21
click at [1058, 977] on div "AND OR" at bounding box center [1026, 969] width 258 height 26
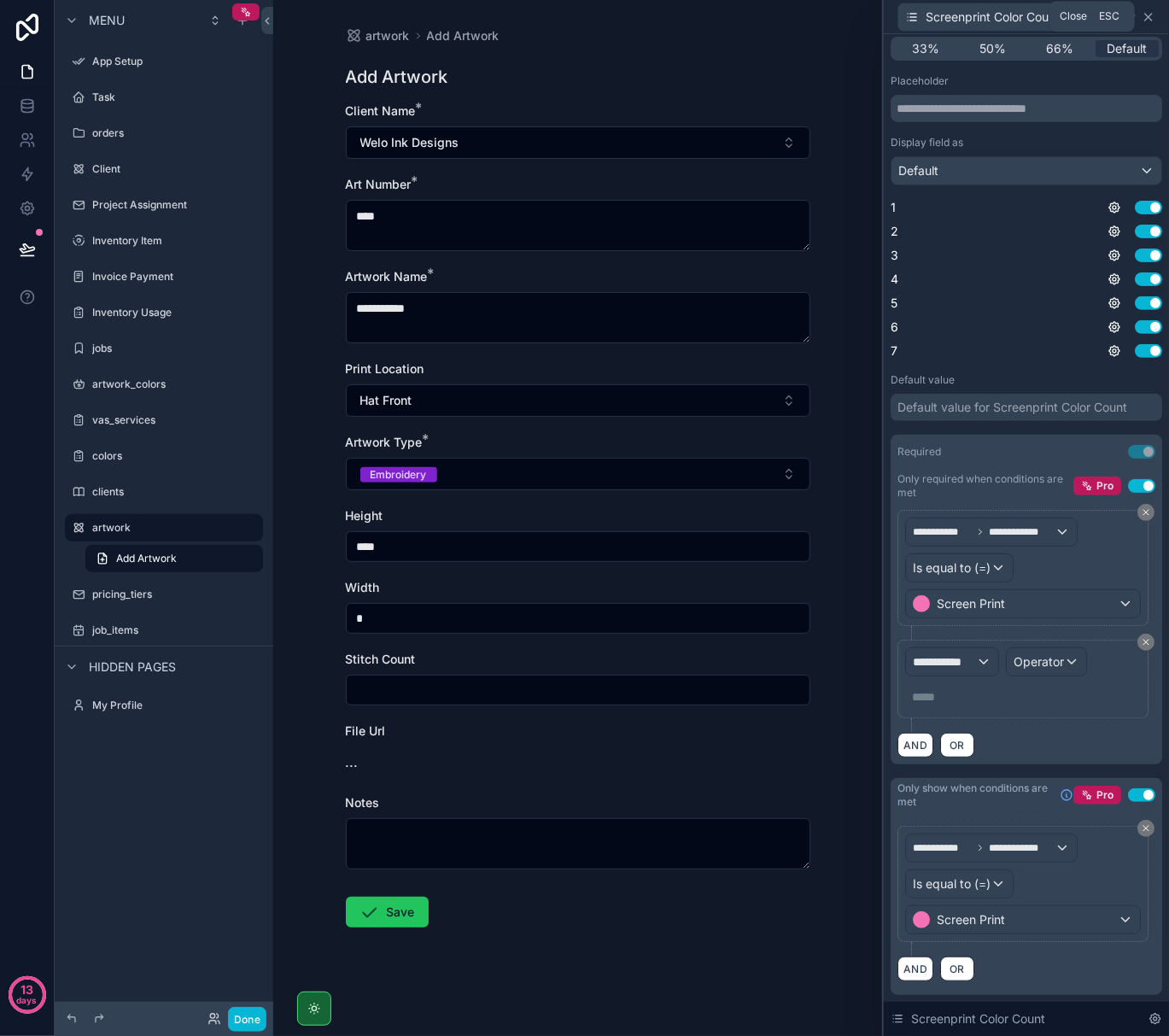
click at [1150, 18] on icon at bounding box center [1148, 16] width 7 height 7
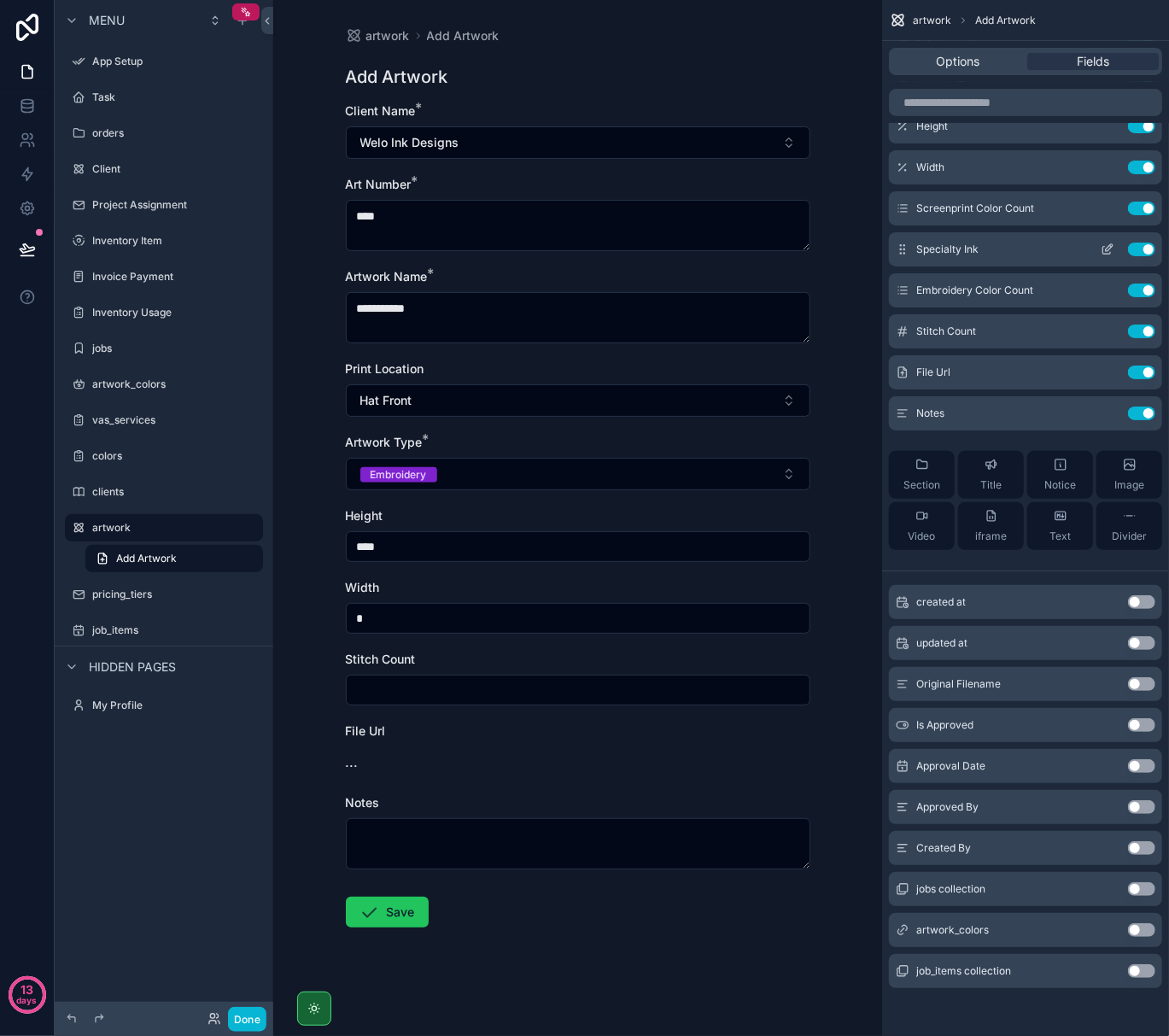
click at [1110, 250] on icon "scrollable content" at bounding box center [1107, 249] width 13 height 13
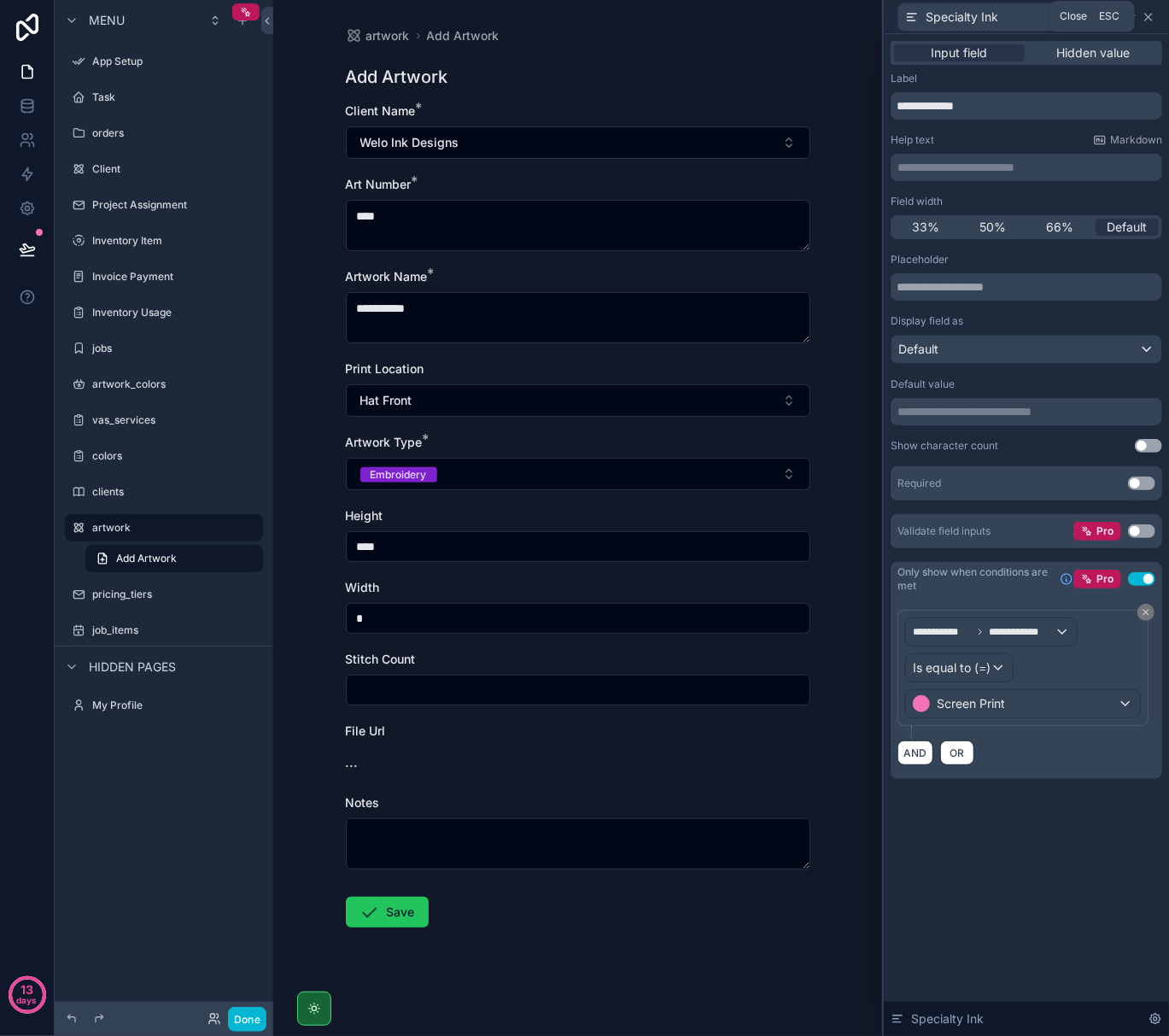
click at [1146, 18] on icon at bounding box center [1148, 16] width 7 height 7
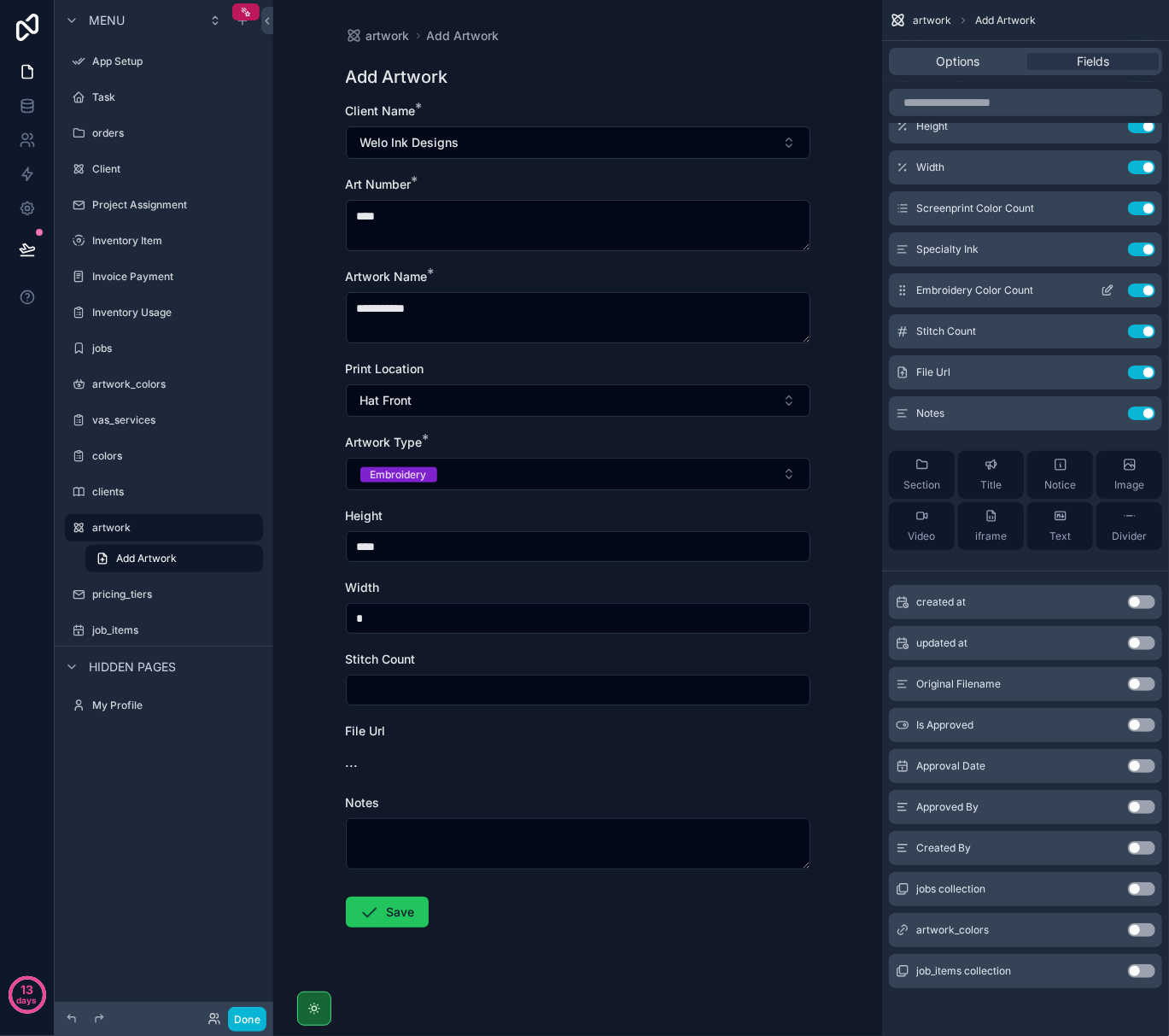
click at [1111, 291] on icon "scrollable content" at bounding box center [1107, 290] width 13 height 13
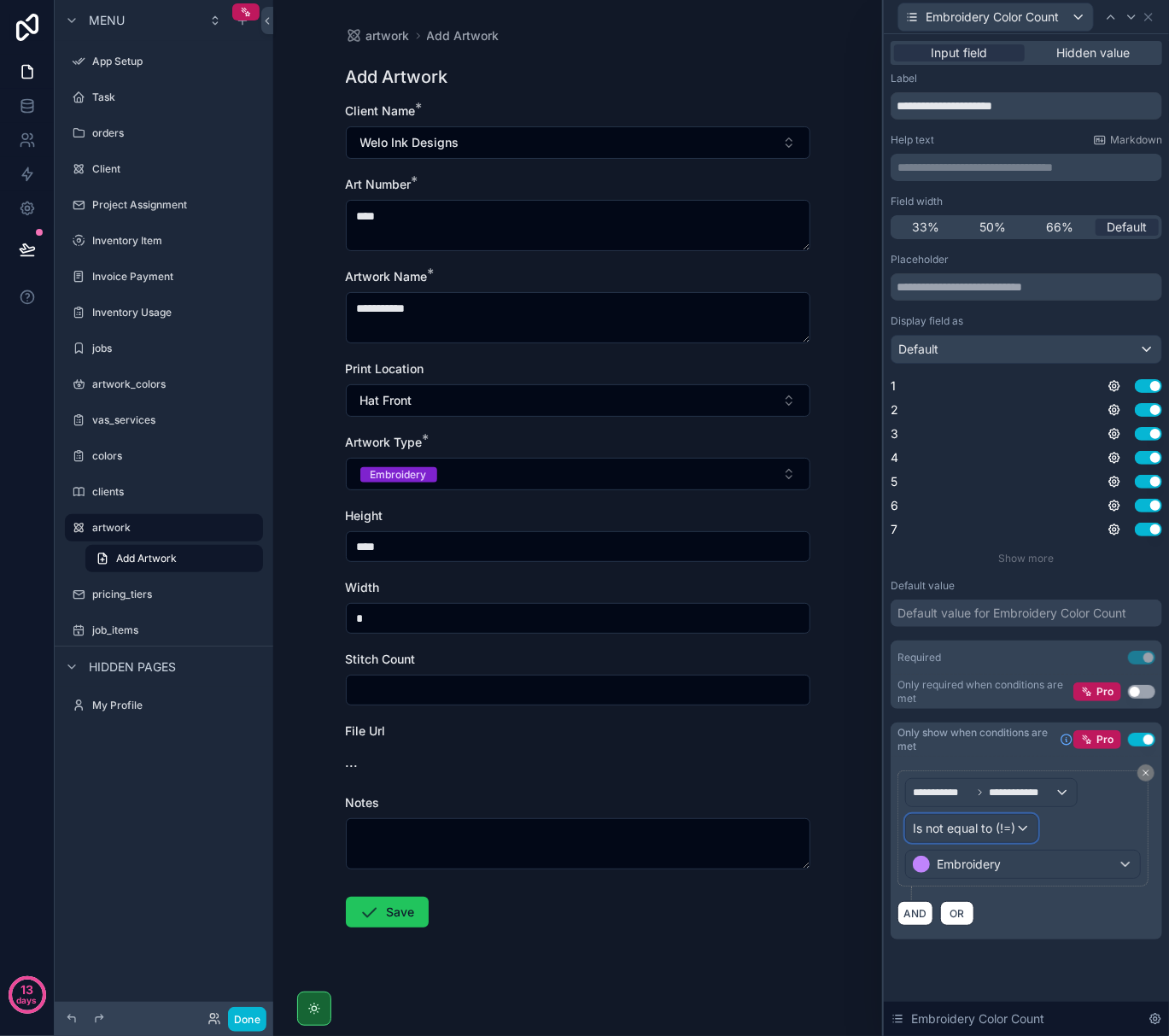
click at [1008, 832] on span "Is not equal to (!=)" at bounding box center [965, 829] width 103 height 17
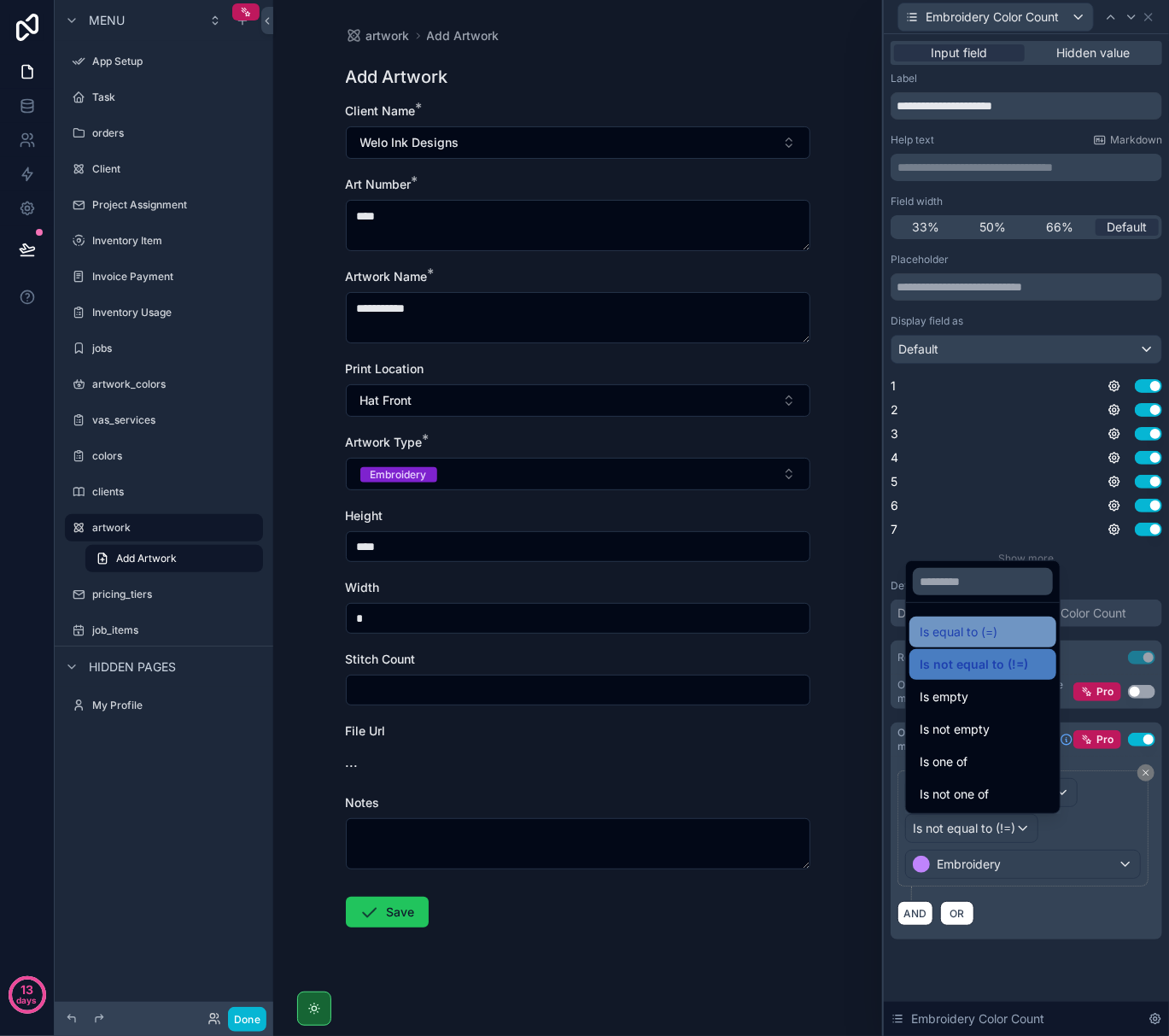
click at [992, 629] on span "Is equal to (=)" at bounding box center [959, 632] width 78 height 21
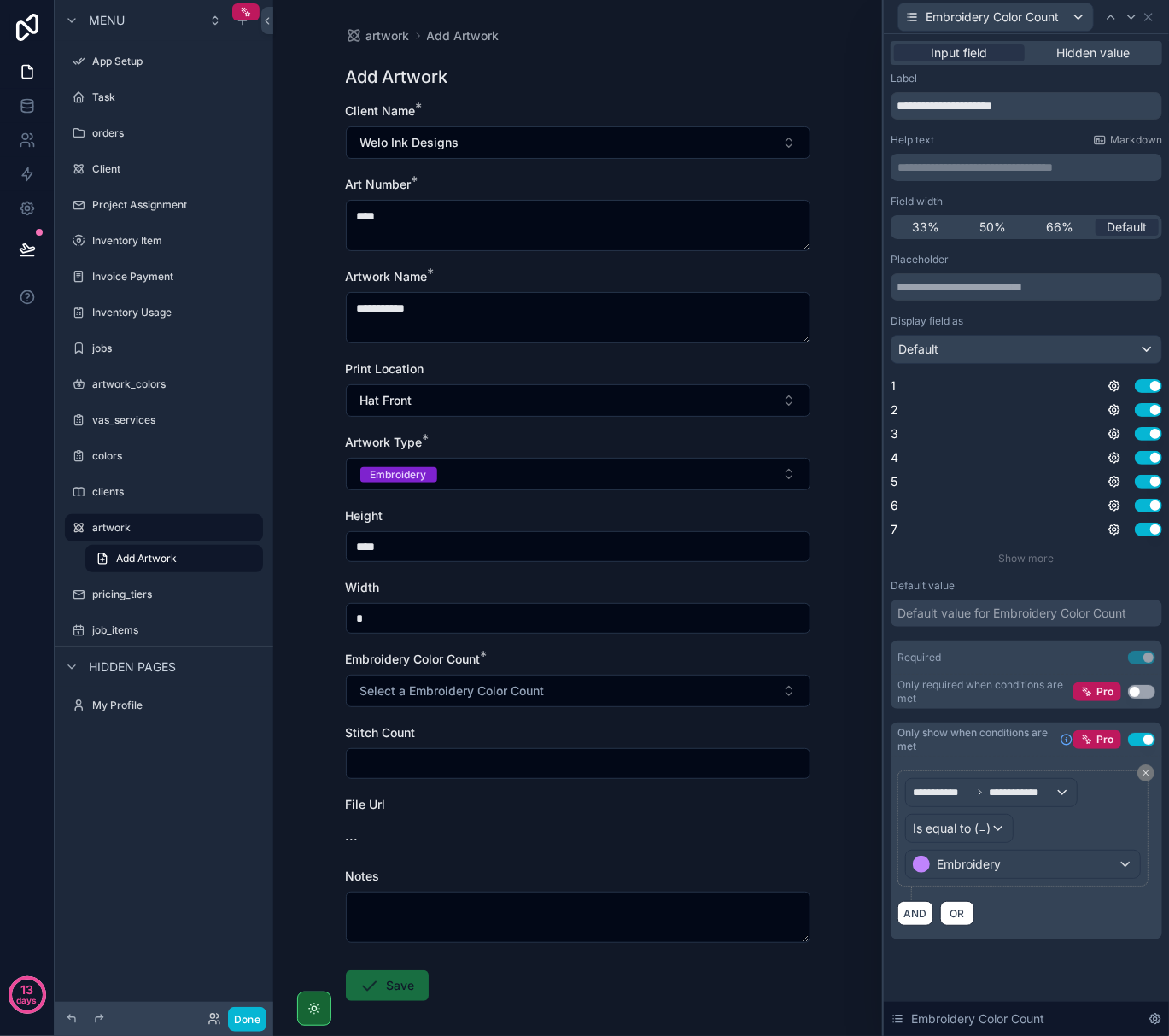
click at [1136, 694] on button "Use setting" at bounding box center [1141, 692] width 28 height 13
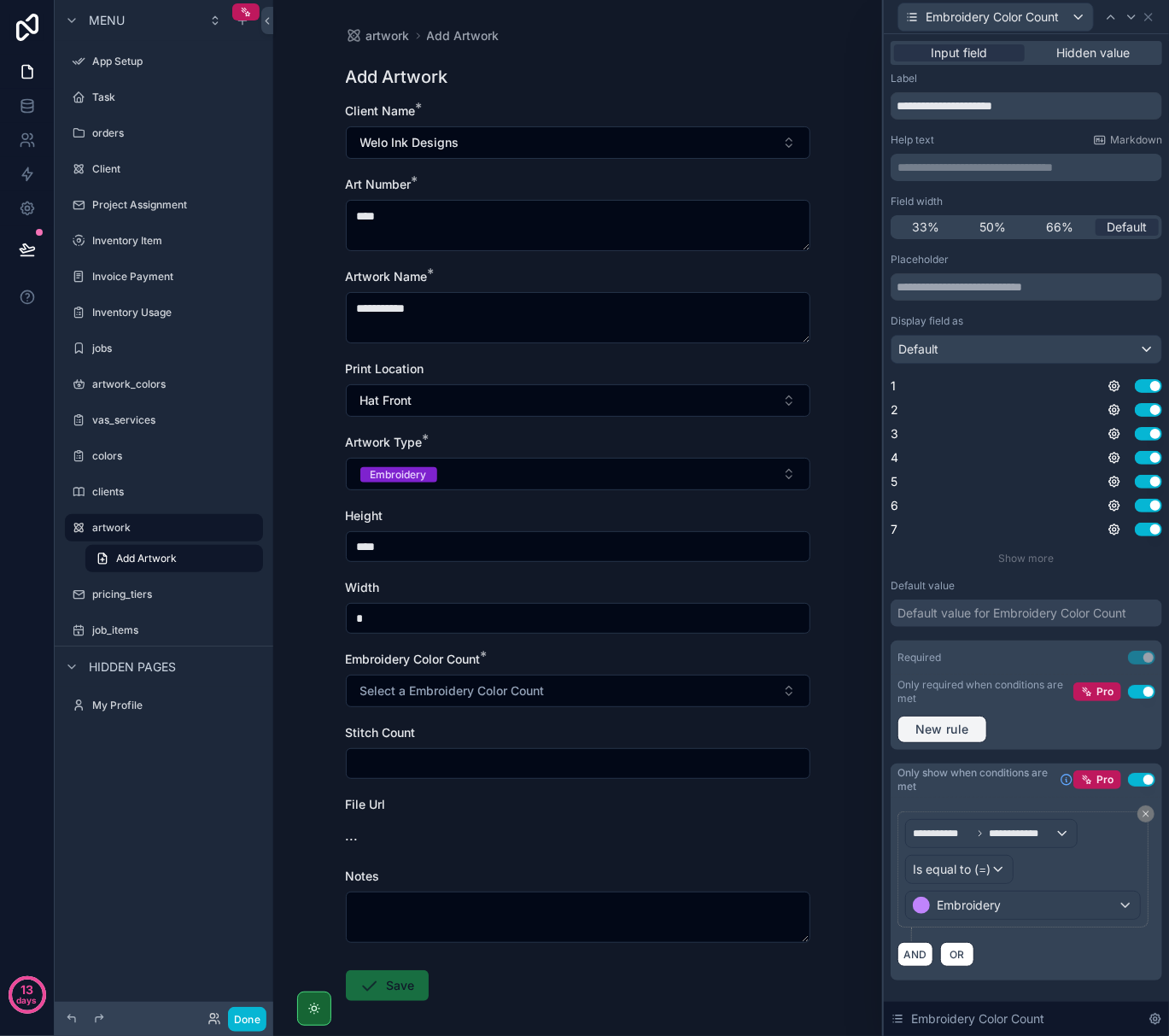
click at [964, 732] on span "New rule" at bounding box center [942, 729] width 67 height 15
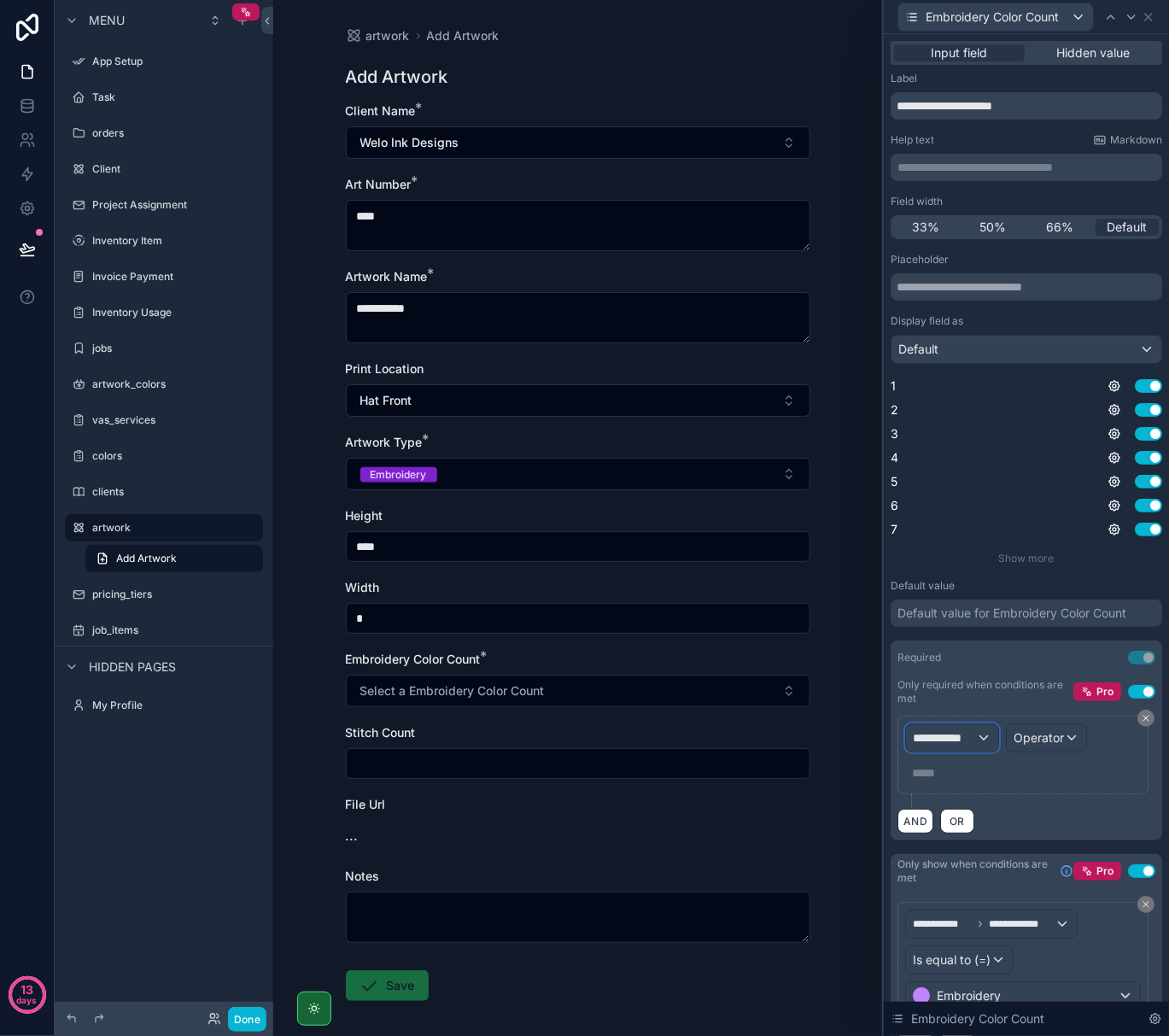
click at [964, 732] on span "**********" at bounding box center [945, 739] width 64 height 17
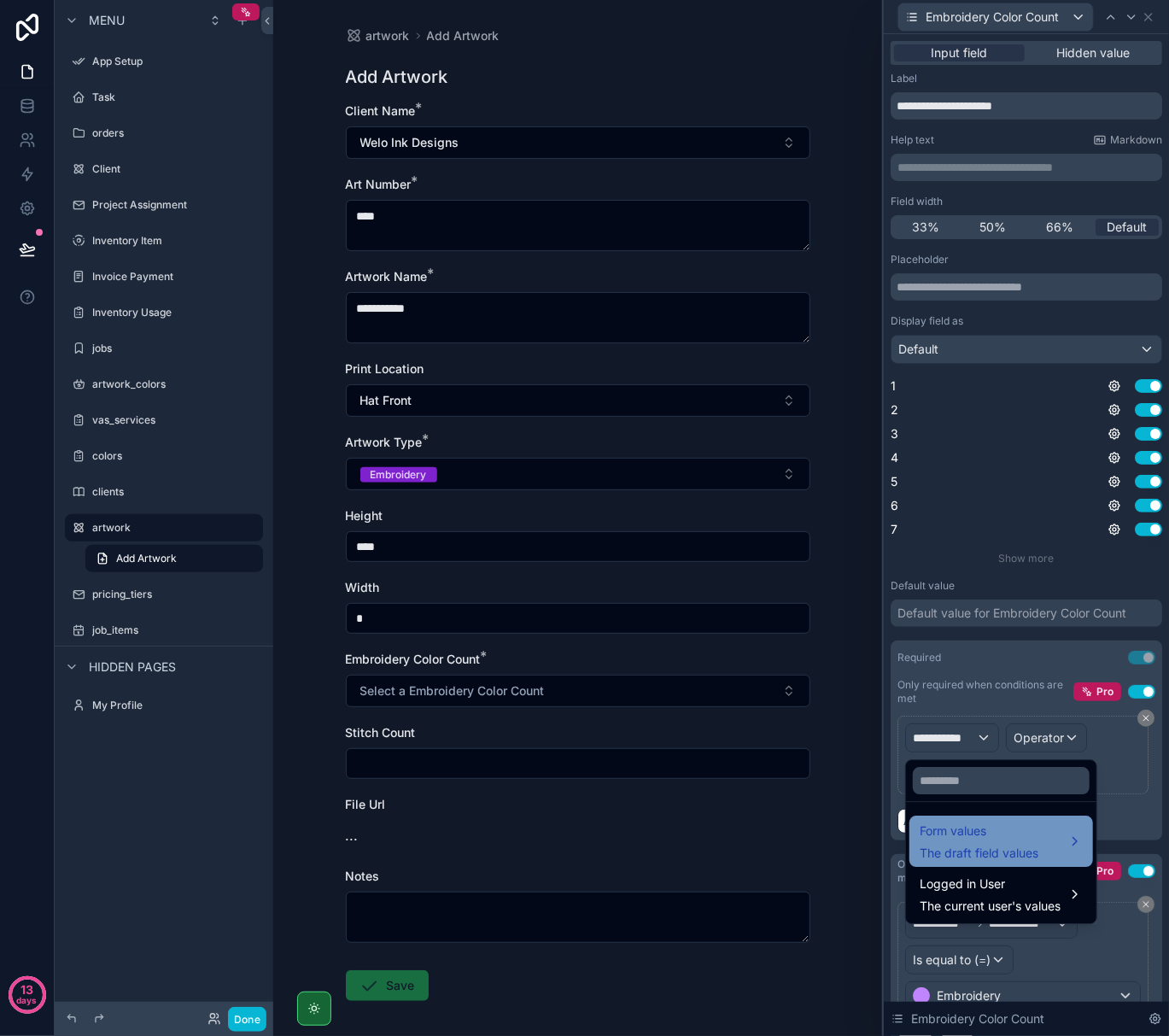
click at [970, 832] on span "Form values" at bounding box center [979, 832] width 119 height 21
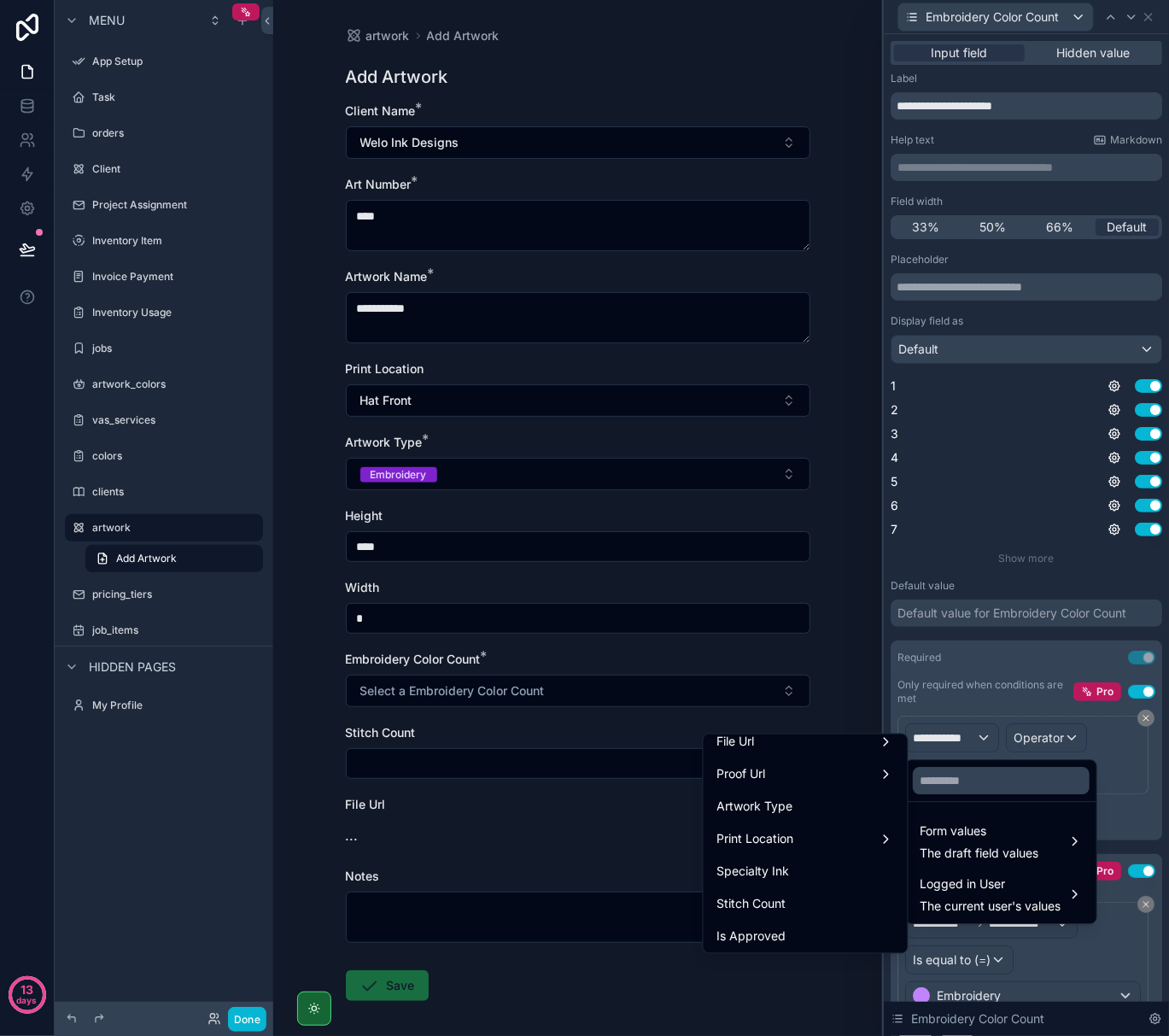
scroll to position [341, 0]
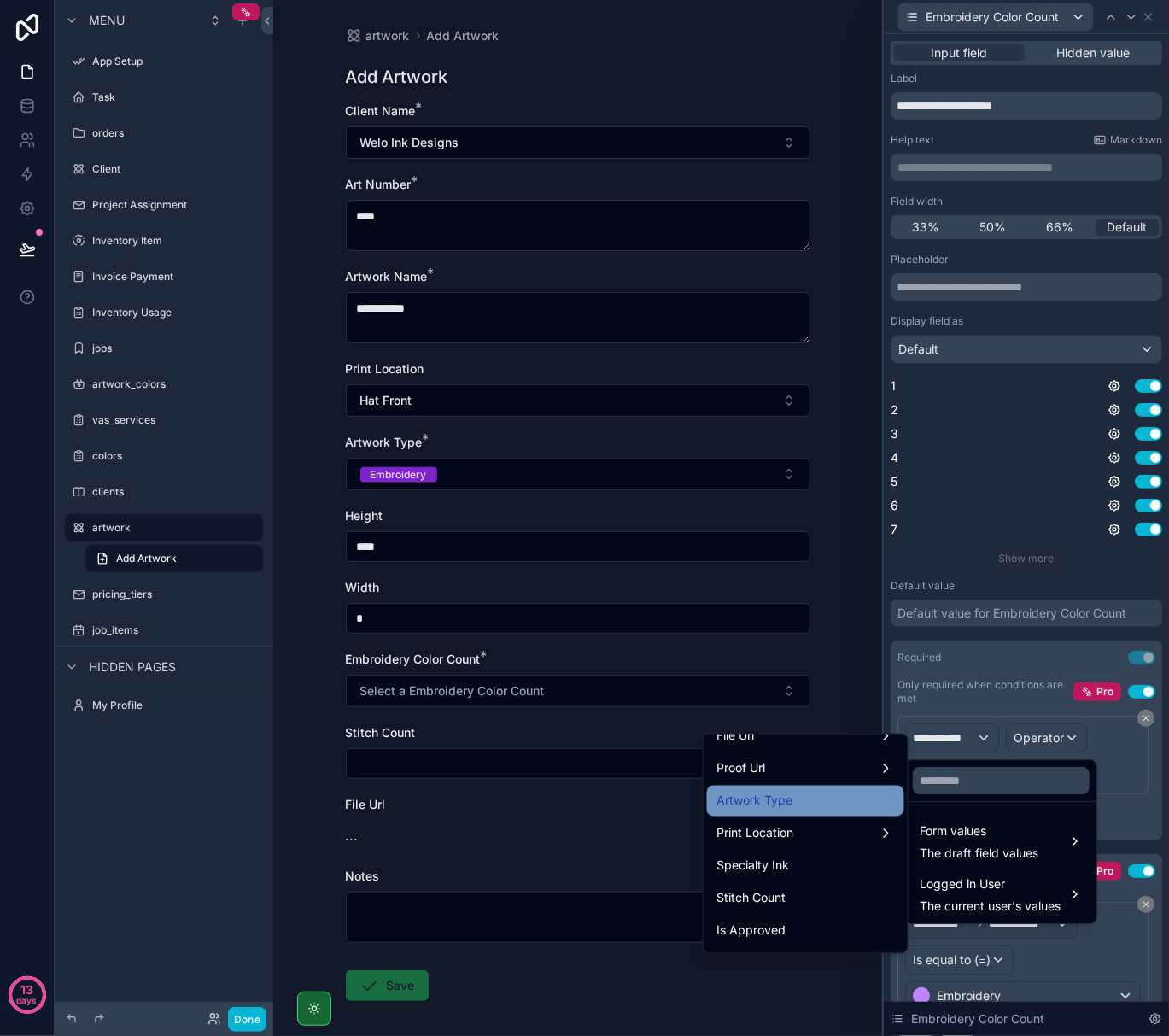
click at [772, 804] on span "Artwork Type" at bounding box center [756, 801] width 76 height 21
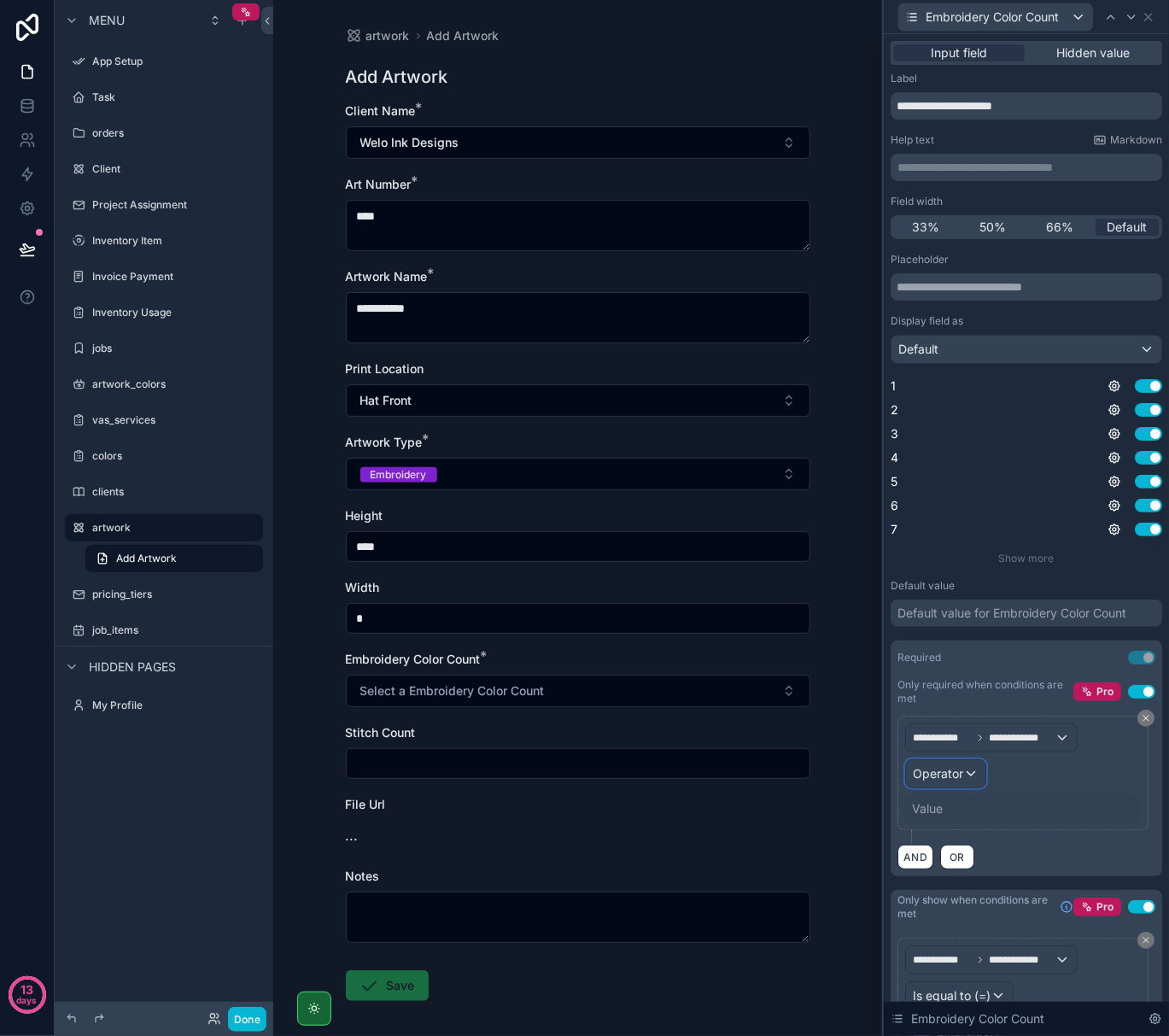
click at [949, 766] on span "Operator" at bounding box center [938, 774] width 50 height 17
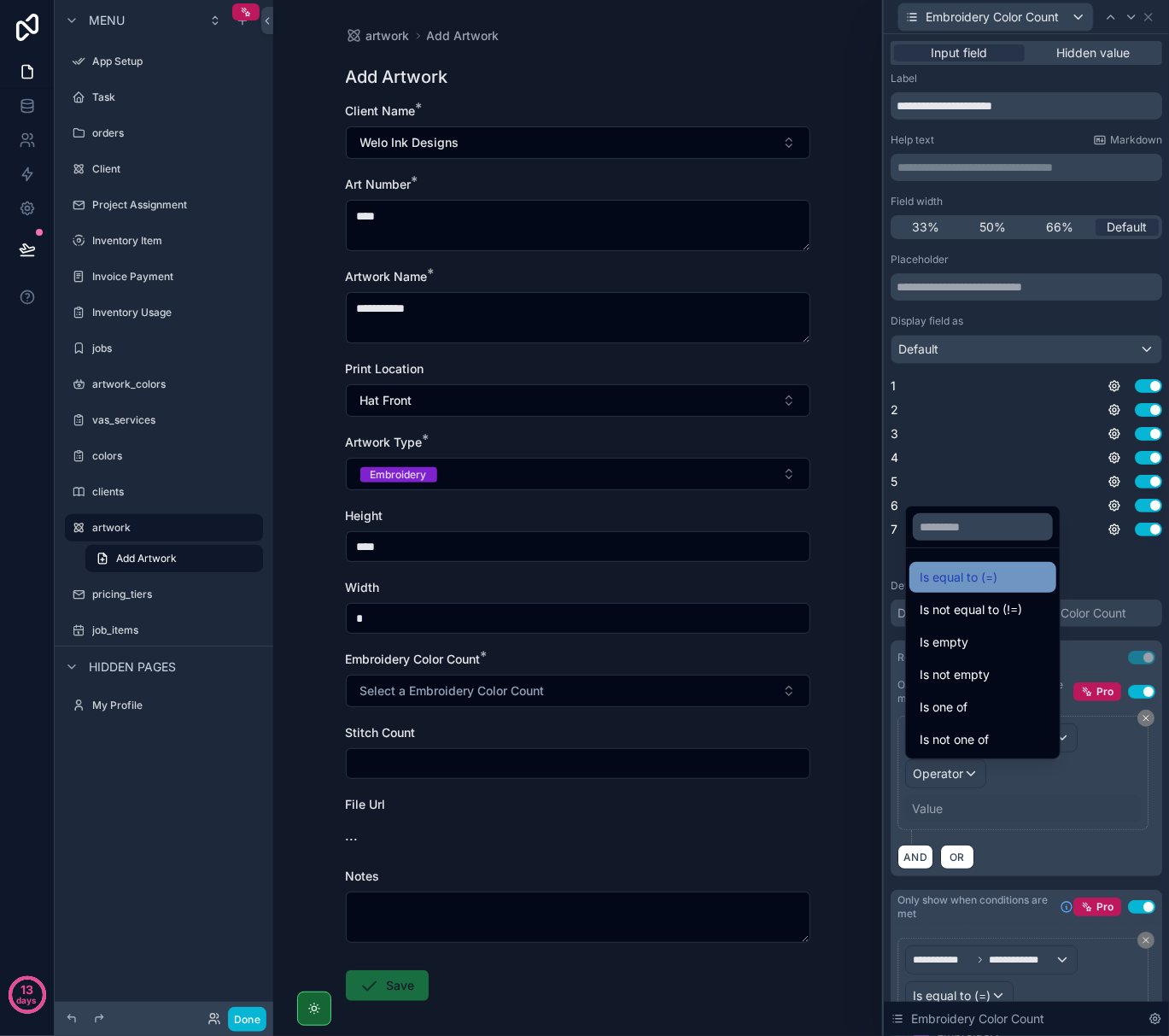
click at [987, 578] on span "Is equal to (=)" at bounding box center [959, 578] width 78 height 21
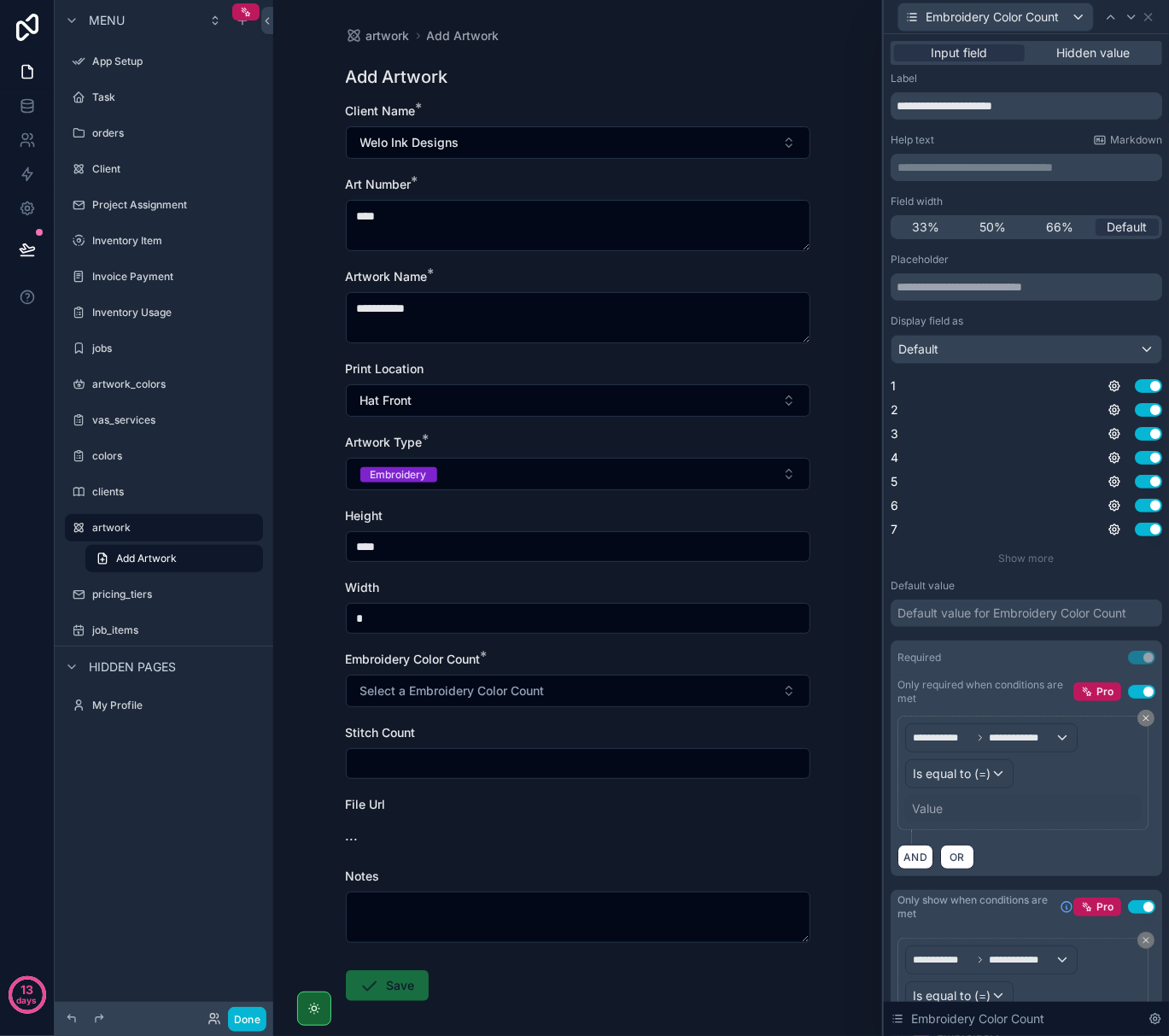
click at [936, 817] on div "Value" at bounding box center [928, 809] width 30 height 17
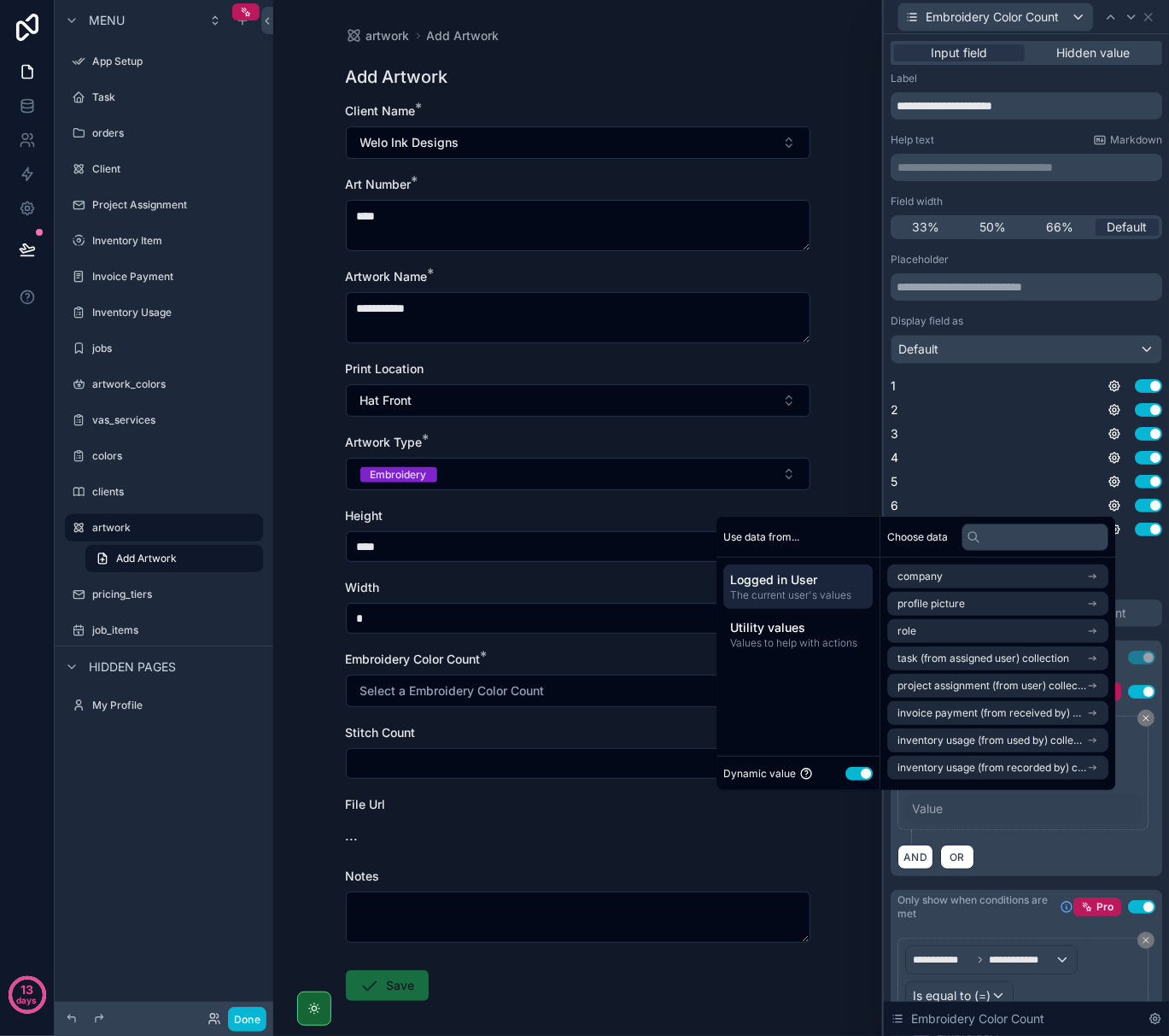
click at [848, 769] on button "Use setting" at bounding box center [859, 774] width 28 height 13
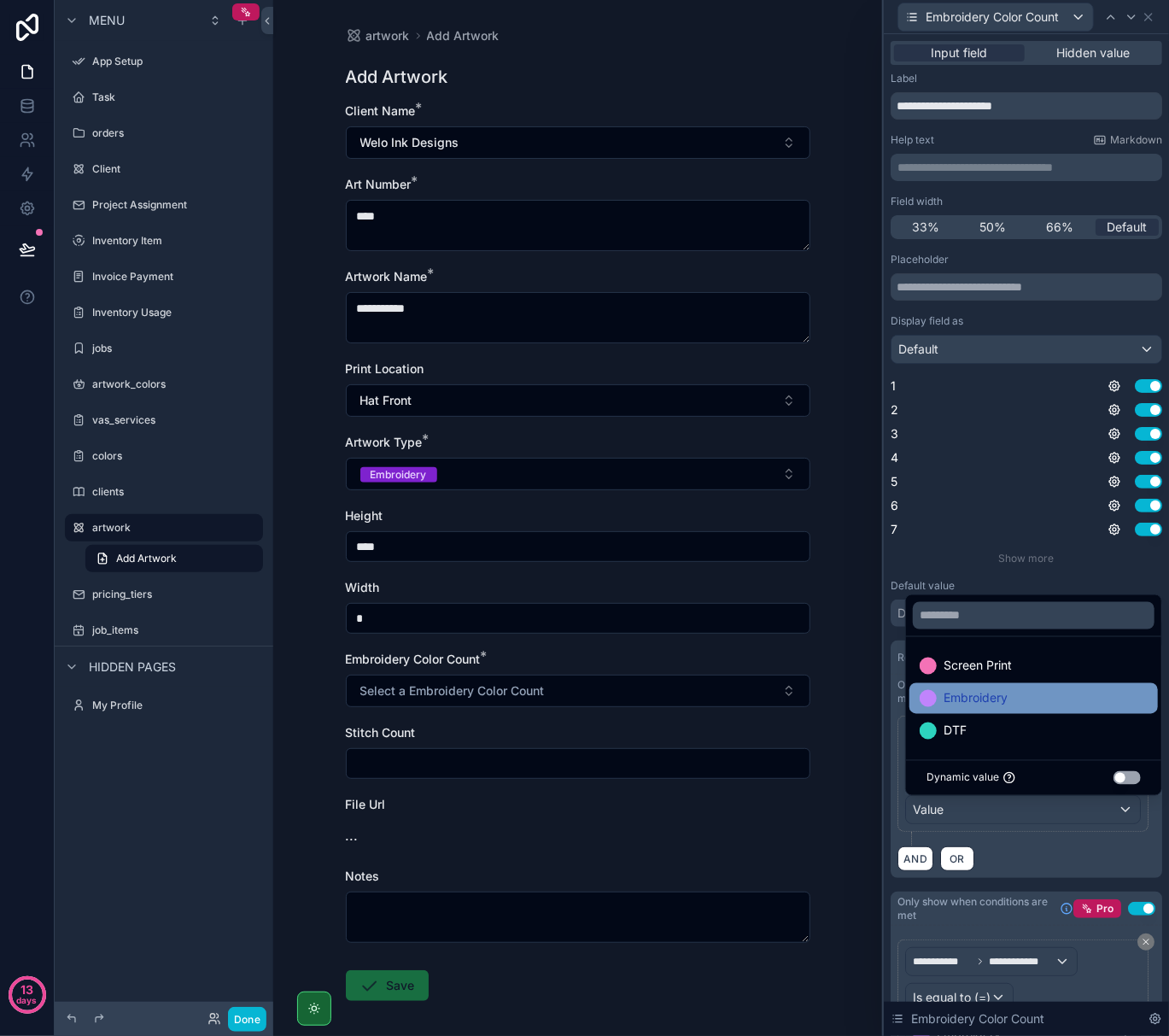
click at [926, 684] on div "Embroidery" at bounding box center [1034, 699] width 249 height 30
click at [1008, 865] on div "AND OR" at bounding box center [1026, 858] width 258 height 26
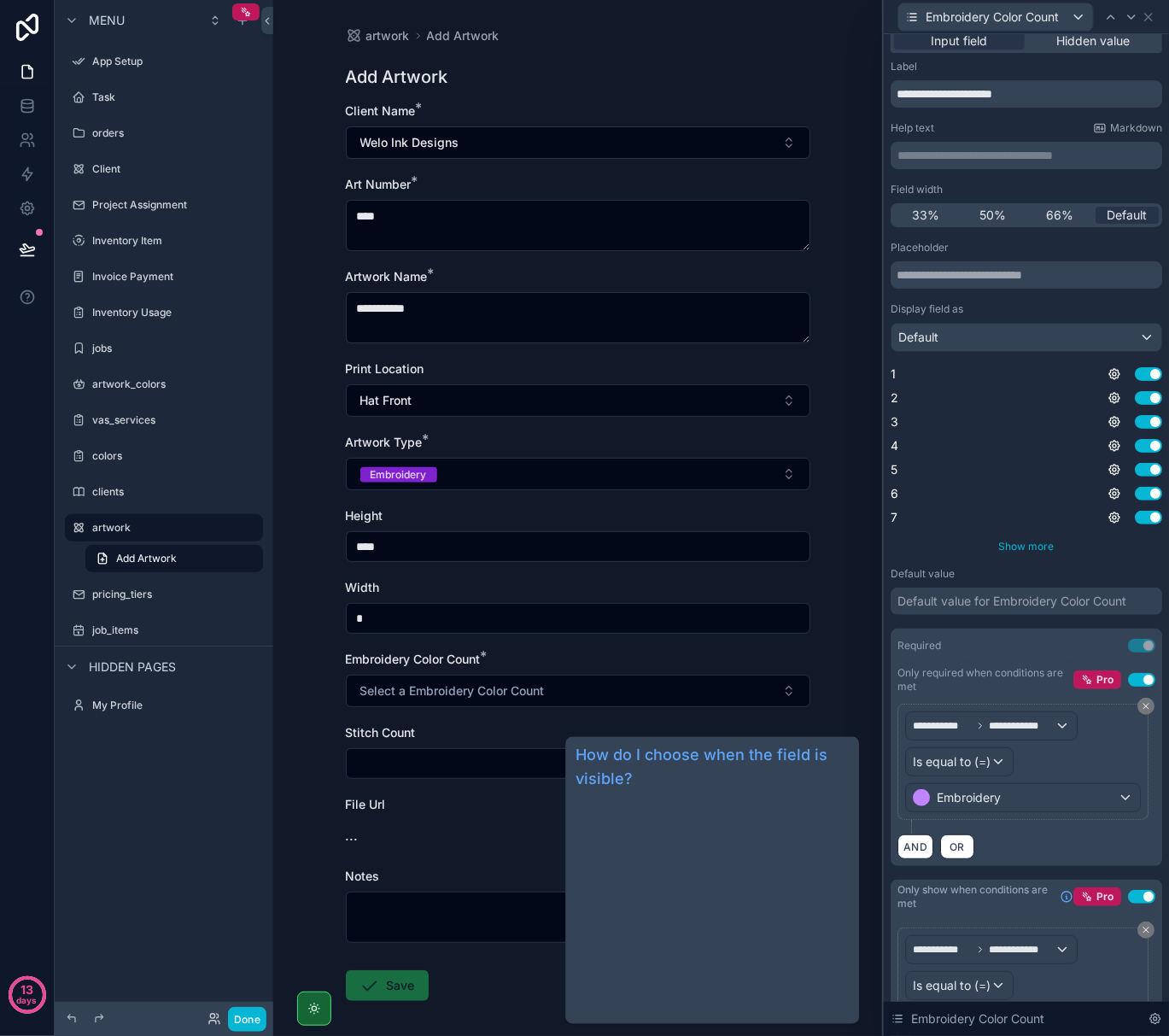
scroll to position [0, 0]
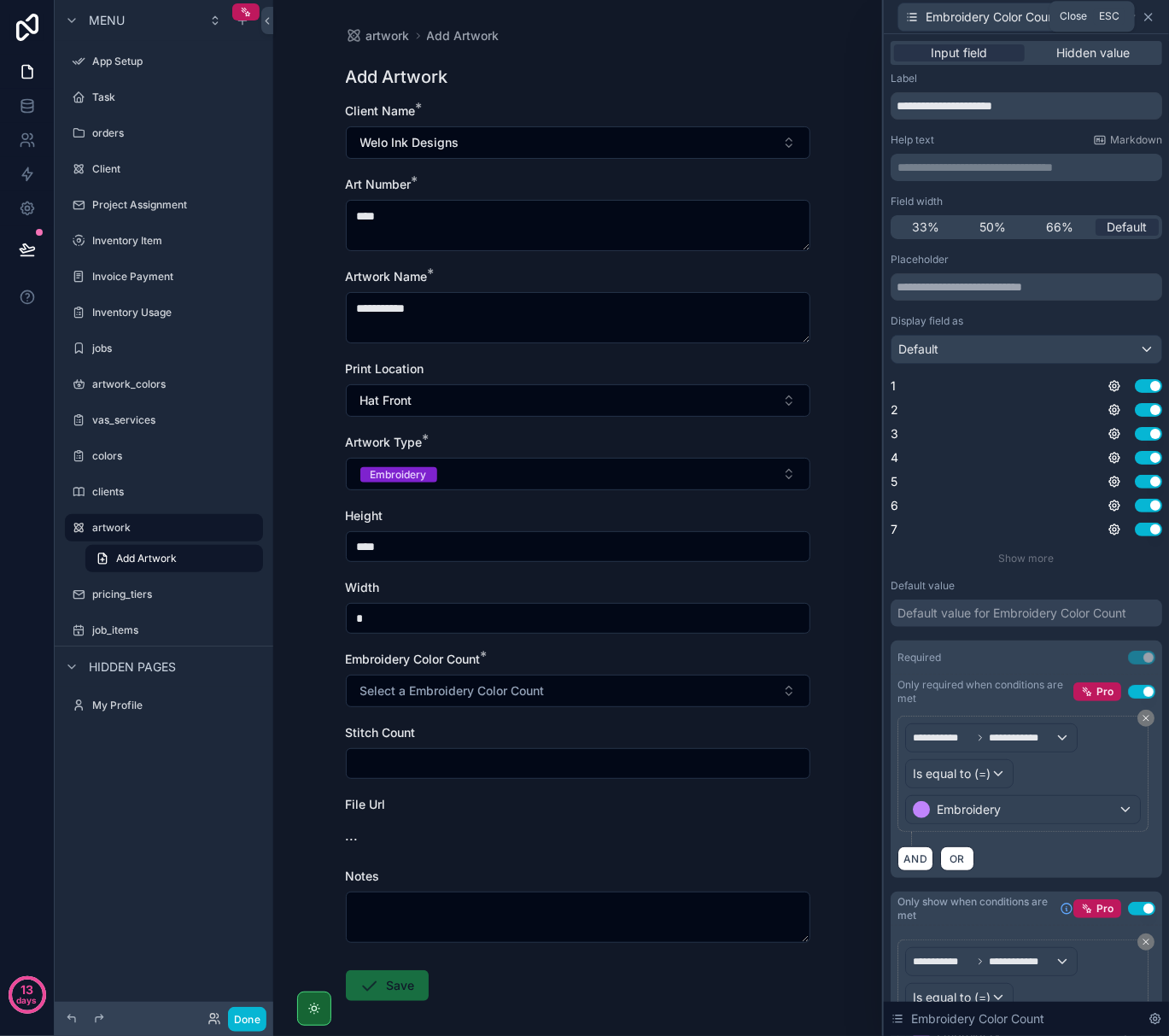
click at [1145, 13] on icon at bounding box center [1148, 16] width 7 height 7
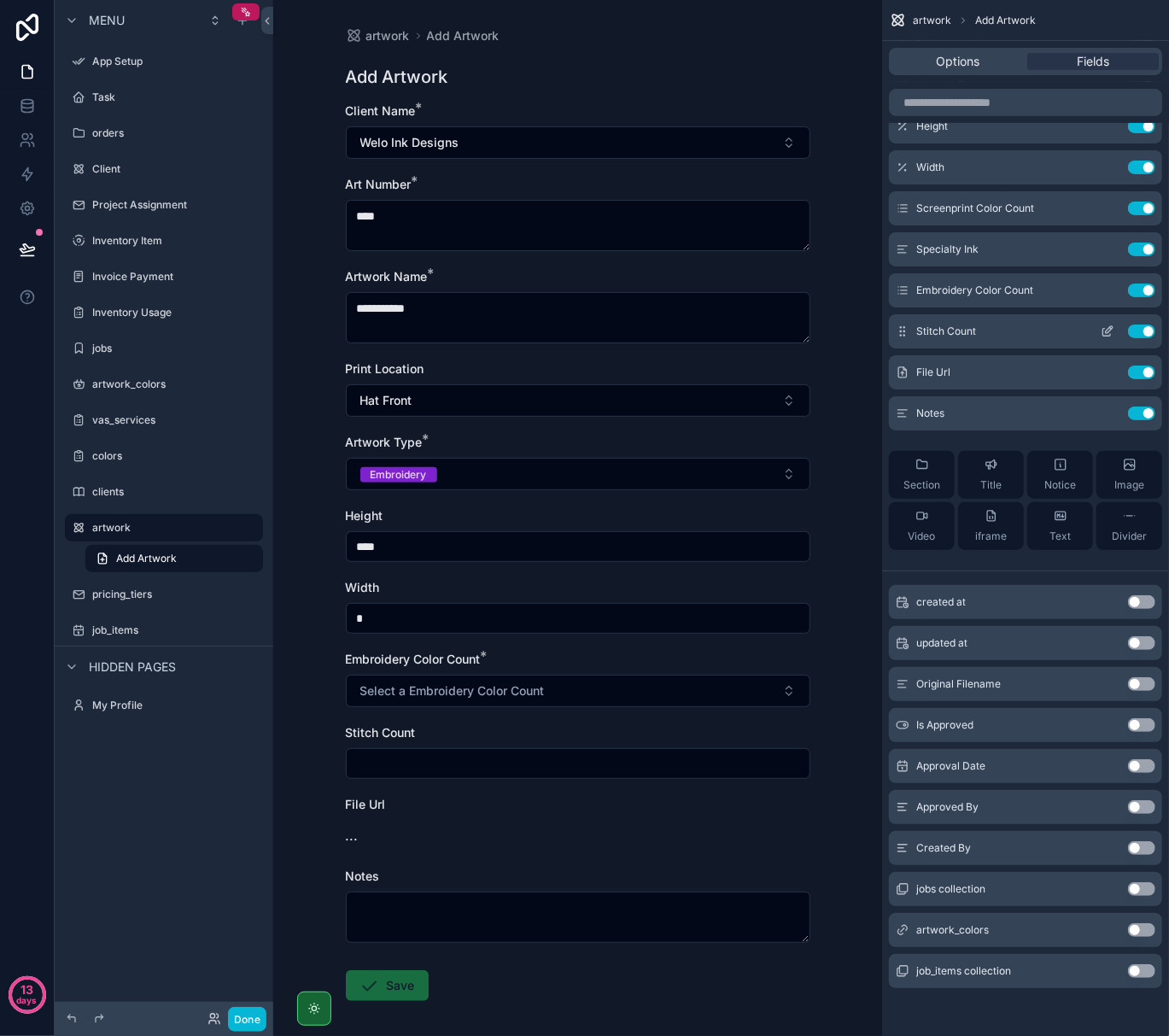
click at [1108, 335] on icon "scrollable content" at bounding box center [1107, 332] width 13 height 13
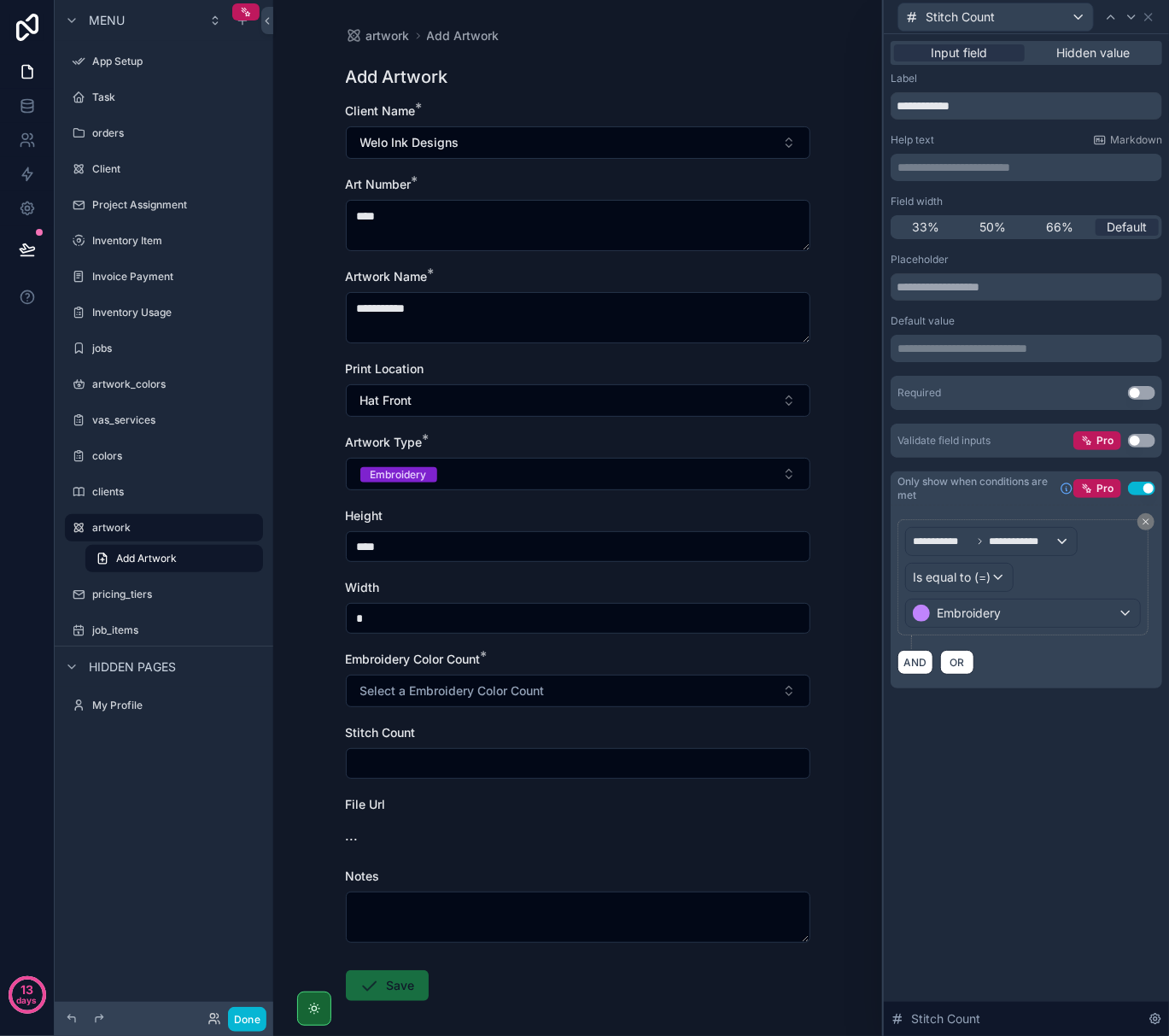
click at [1146, 388] on button "Use setting" at bounding box center [1141, 393] width 28 height 13
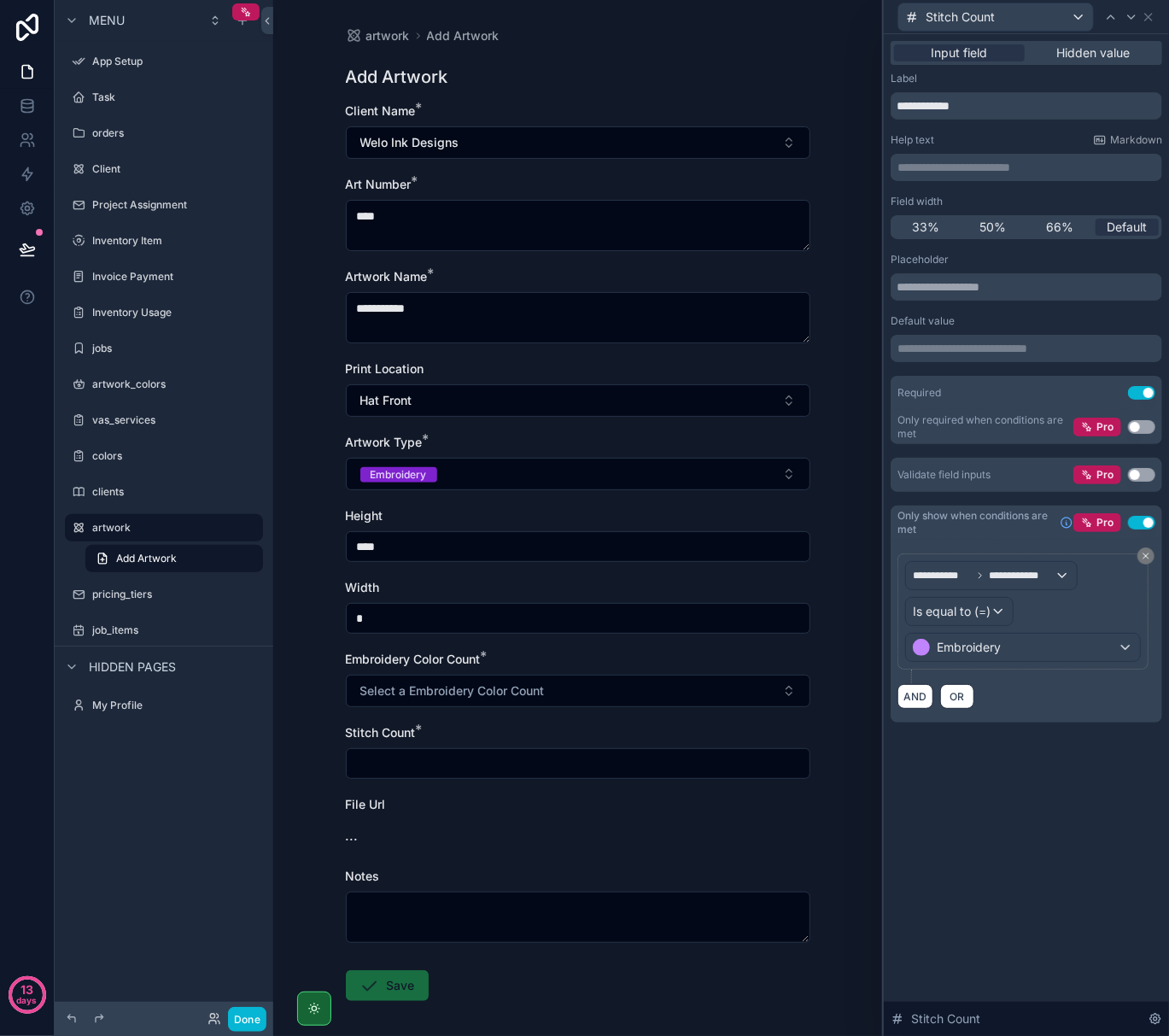
click at [1135, 425] on button "Use setting" at bounding box center [1141, 427] width 28 height 13
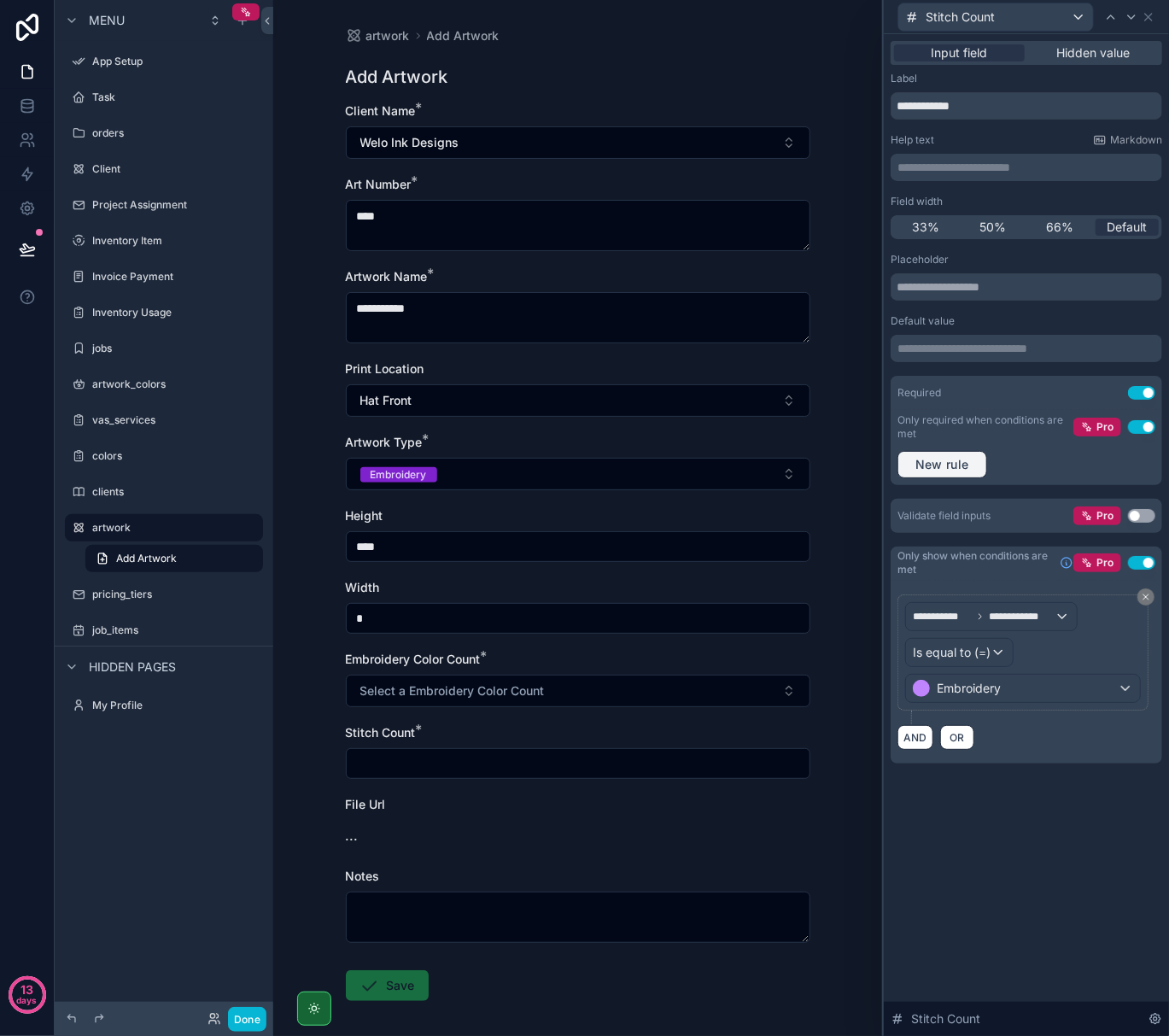
click at [974, 465] on span "New rule" at bounding box center [942, 465] width 67 height 15
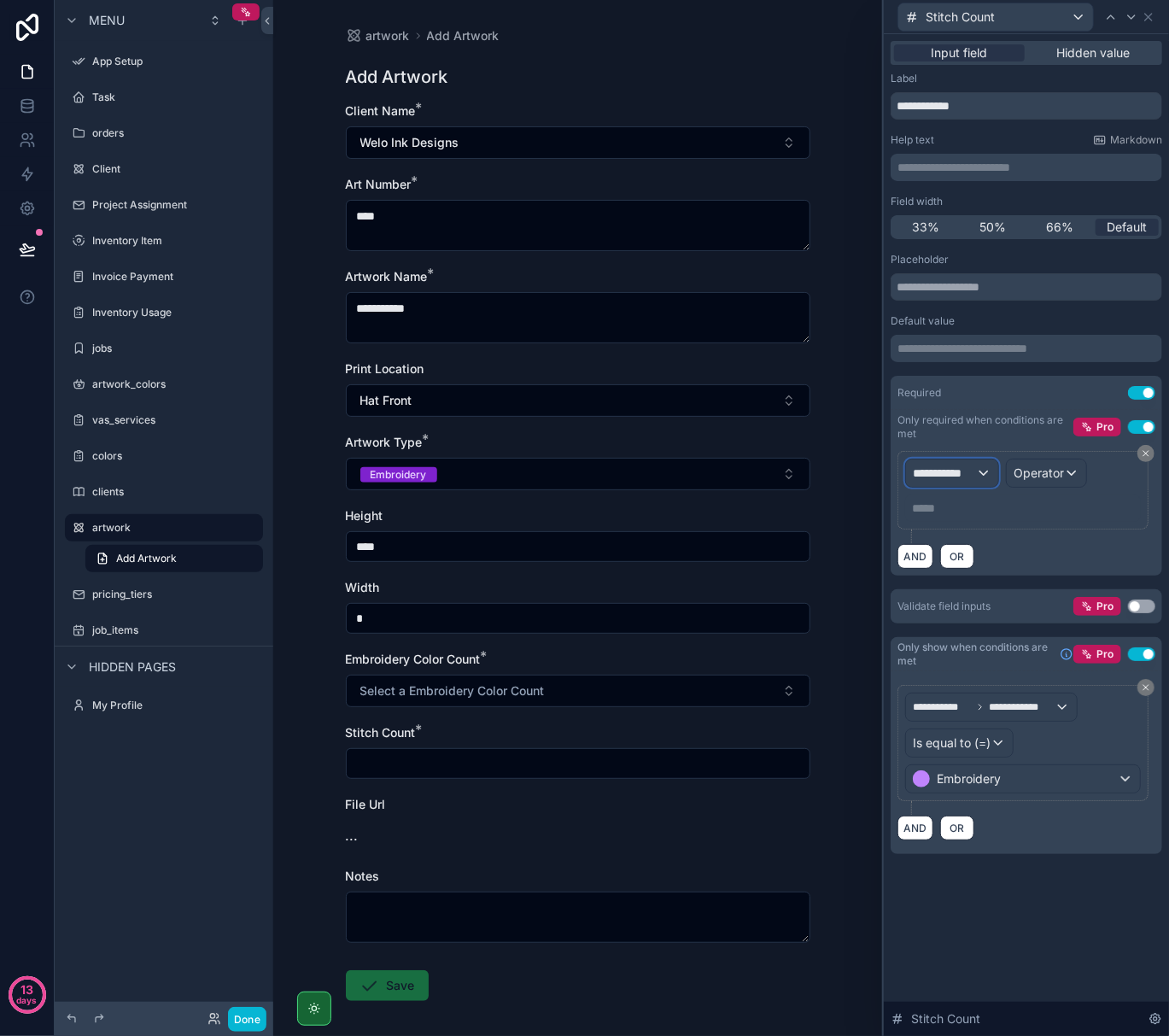
click at [972, 475] on span "**********" at bounding box center [945, 473] width 64 height 17
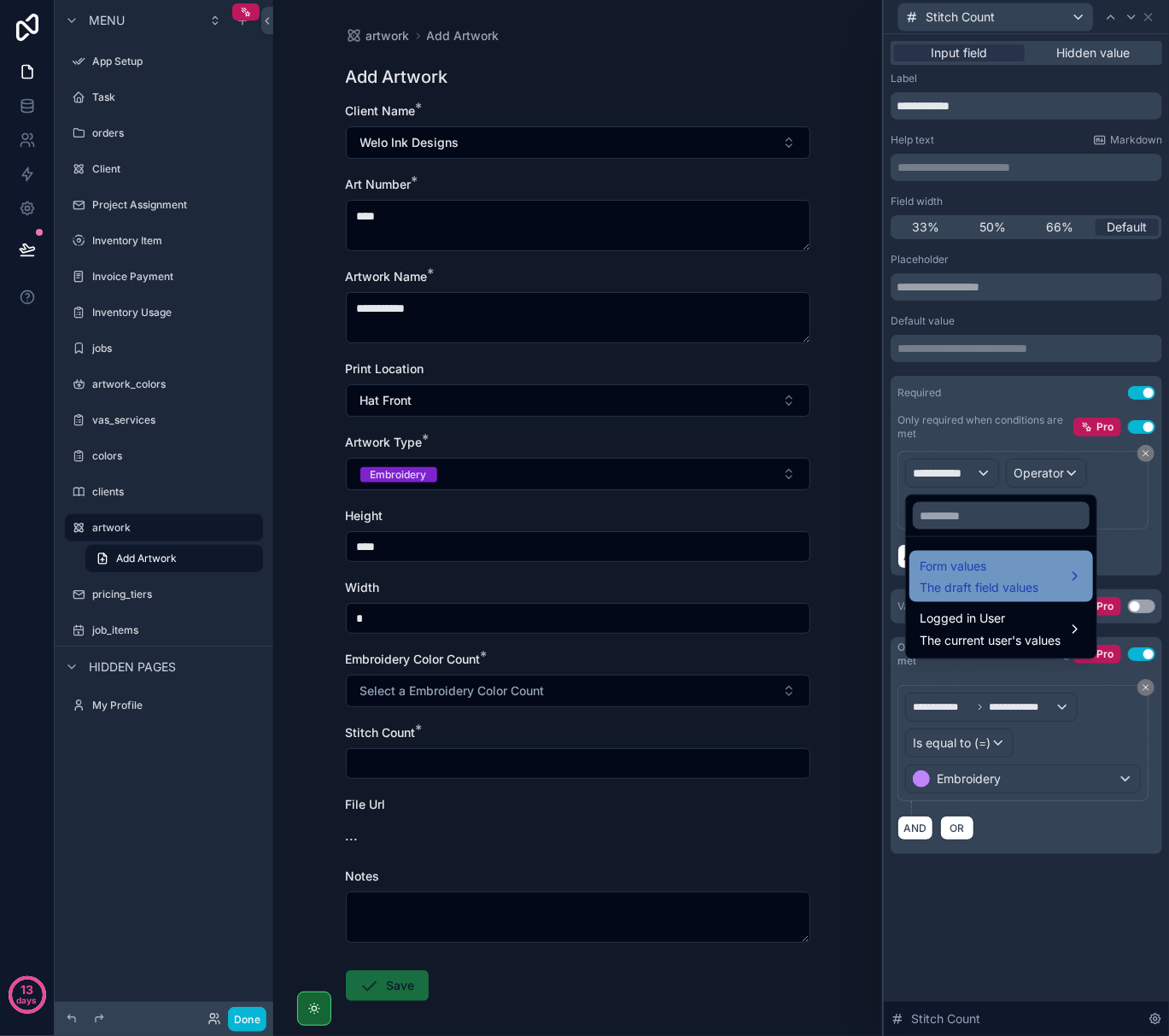
click at [972, 557] on span "Form values" at bounding box center [979, 566] width 119 height 21
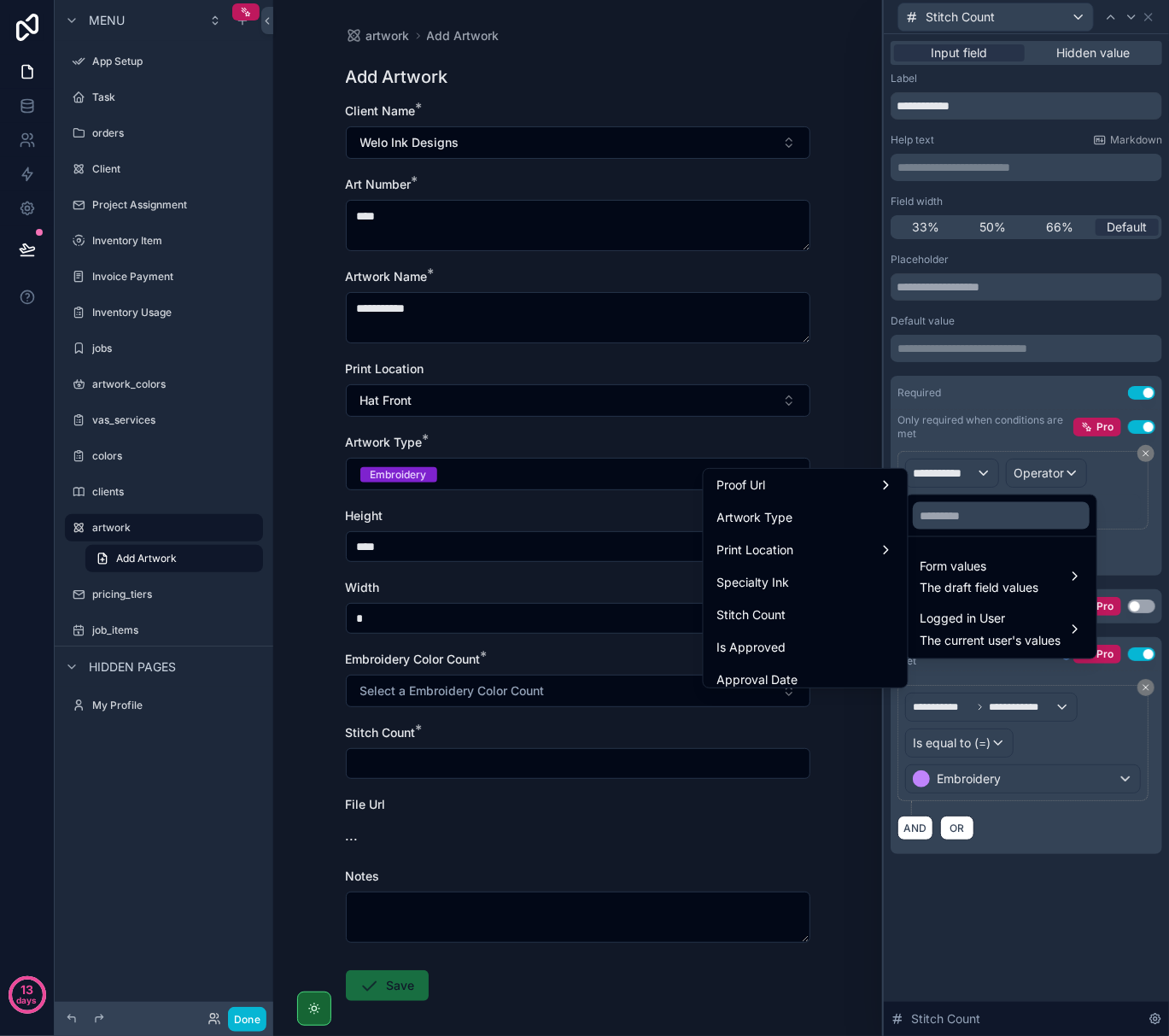
scroll to position [341, 0]
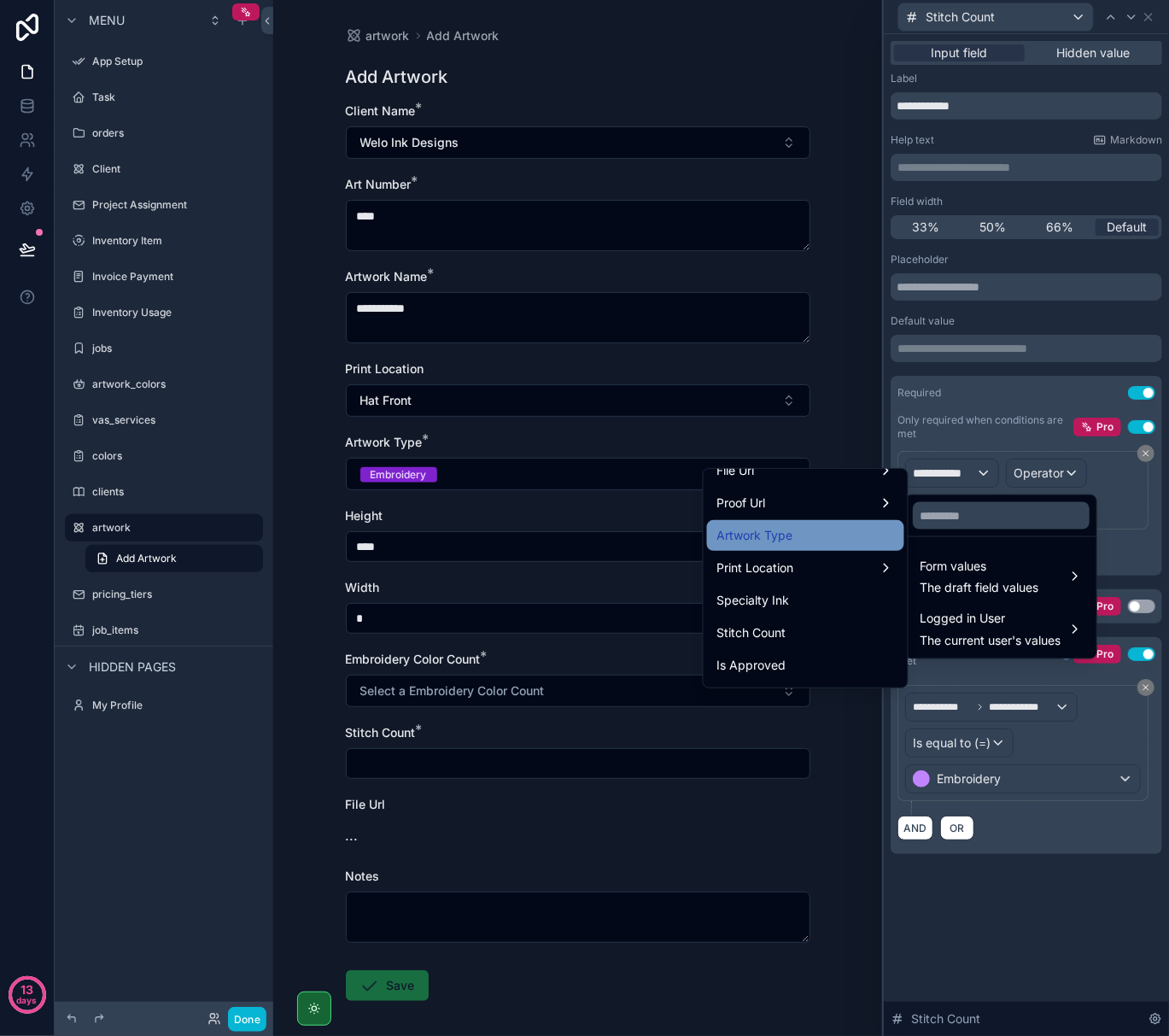
click at [808, 547] on div "Artwork Type" at bounding box center [806, 535] width 198 height 30
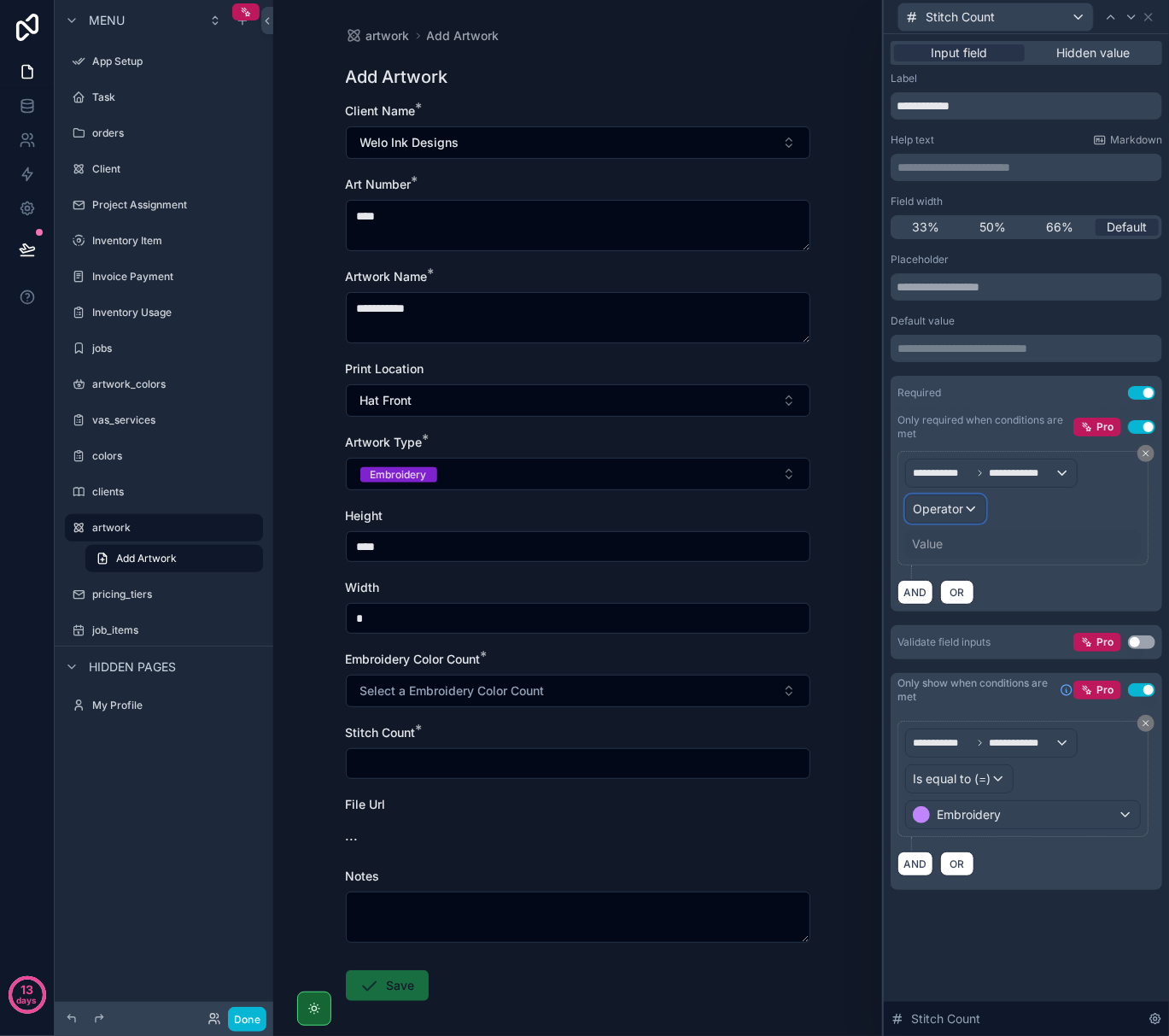
click at [964, 502] on span "Operator" at bounding box center [938, 508] width 50 height 14
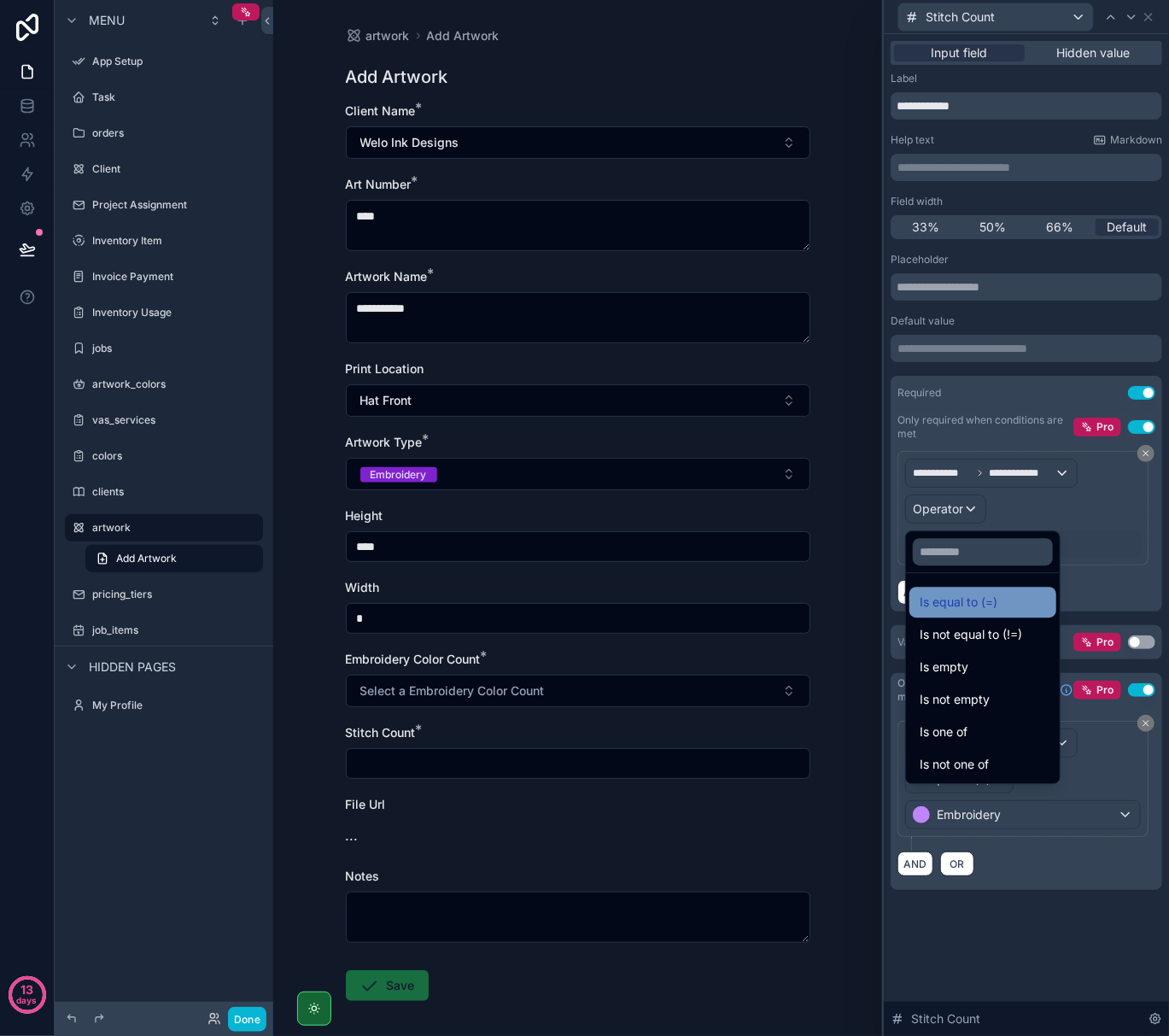
click at [957, 595] on span "Is equal to (=)" at bounding box center [959, 603] width 78 height 21
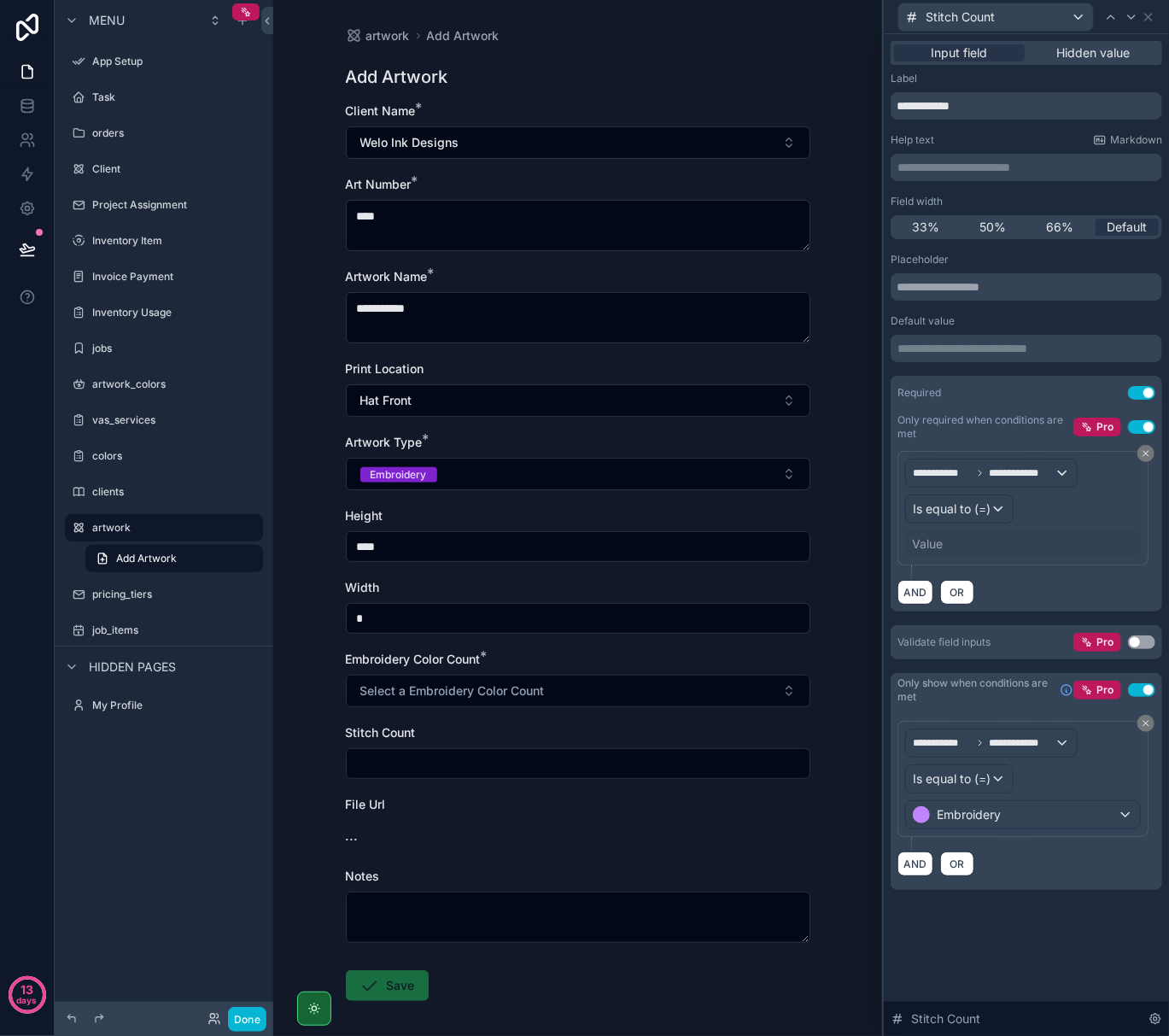
click at [953, 544] on div "Value" at bounding box center [1024, 544] width 236 height 28
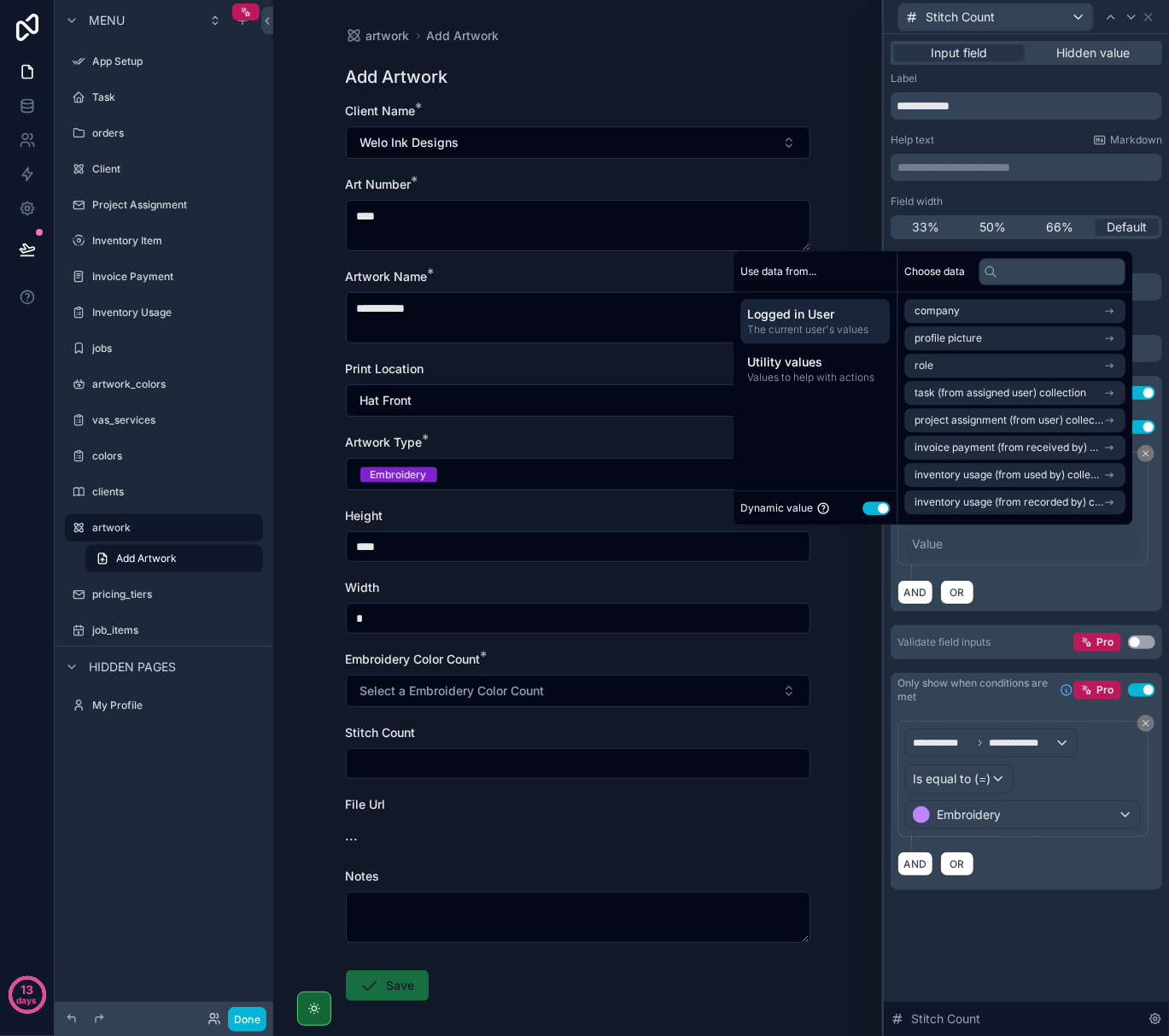
click at [876, 508] on button "Use setting" at bounding box center [876, 508] width 28 height 13
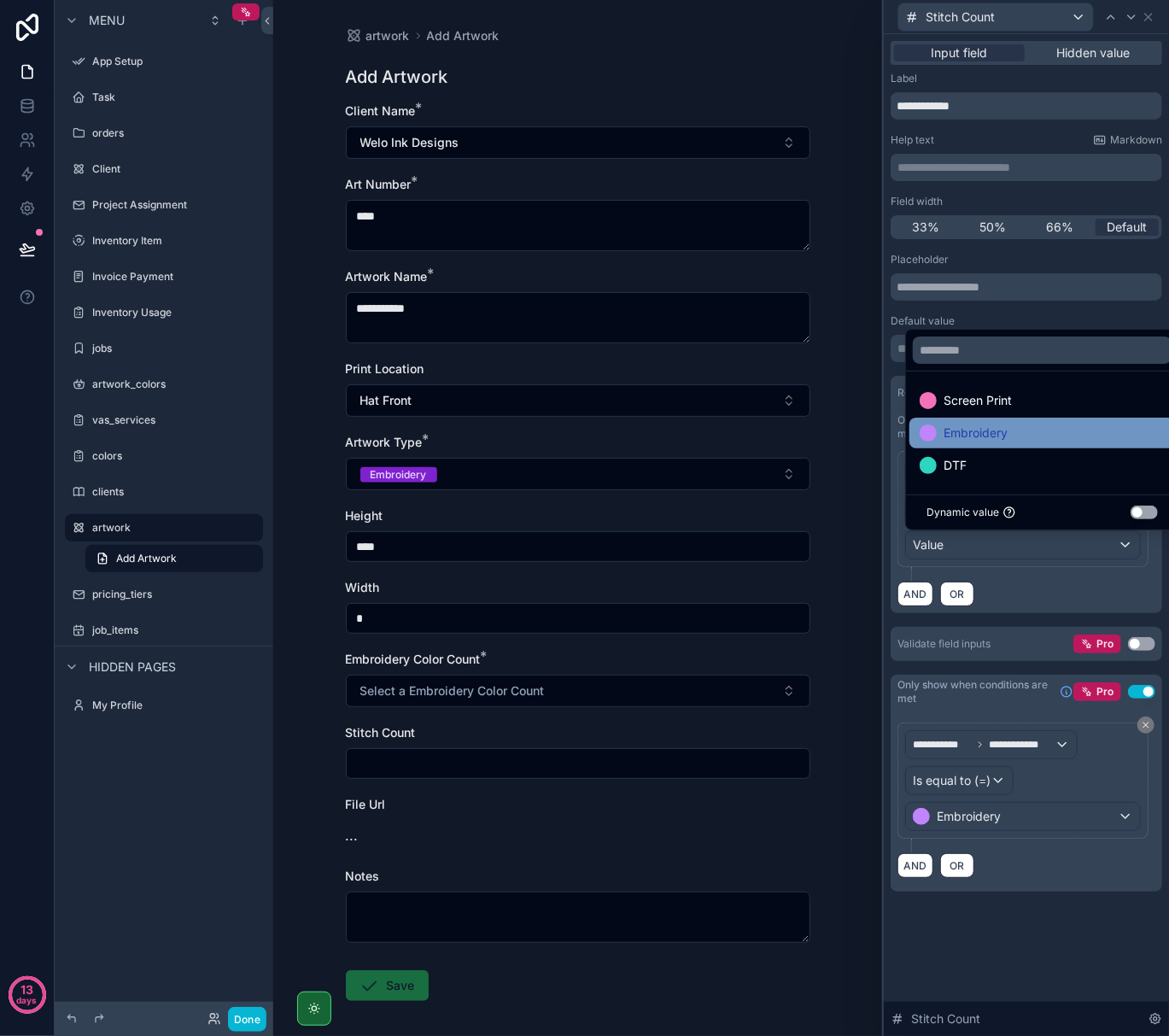
click at [938, 443] on div "Embroidery" at bounding box center [1043, 432] width 266 height 30
click at [999, 585] on div "AND OR" at bounding box center [1026, 593] width 258 height 26
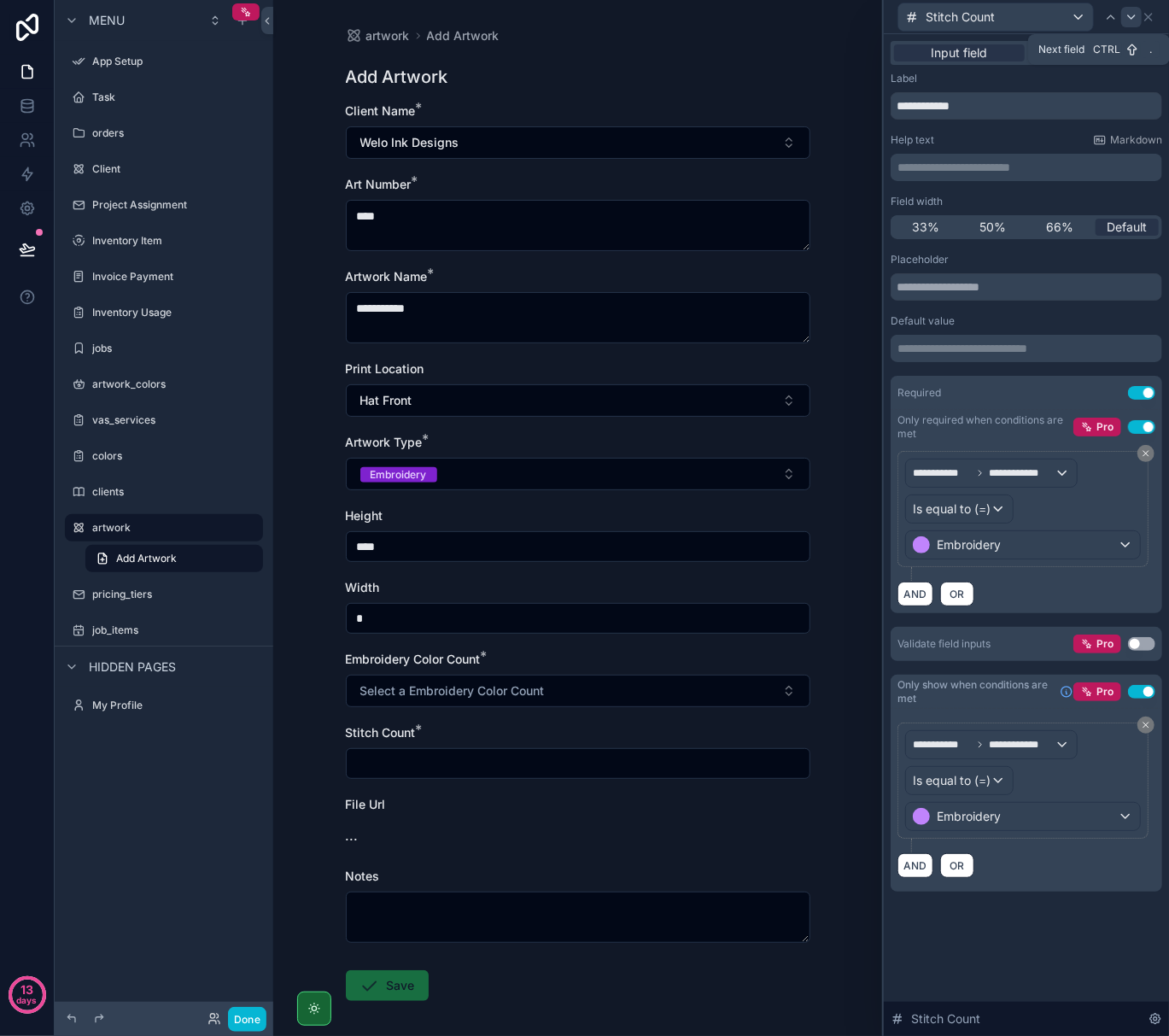
click at [1141, 17] on div at bounding box center [1132, 17] width 21 height 21
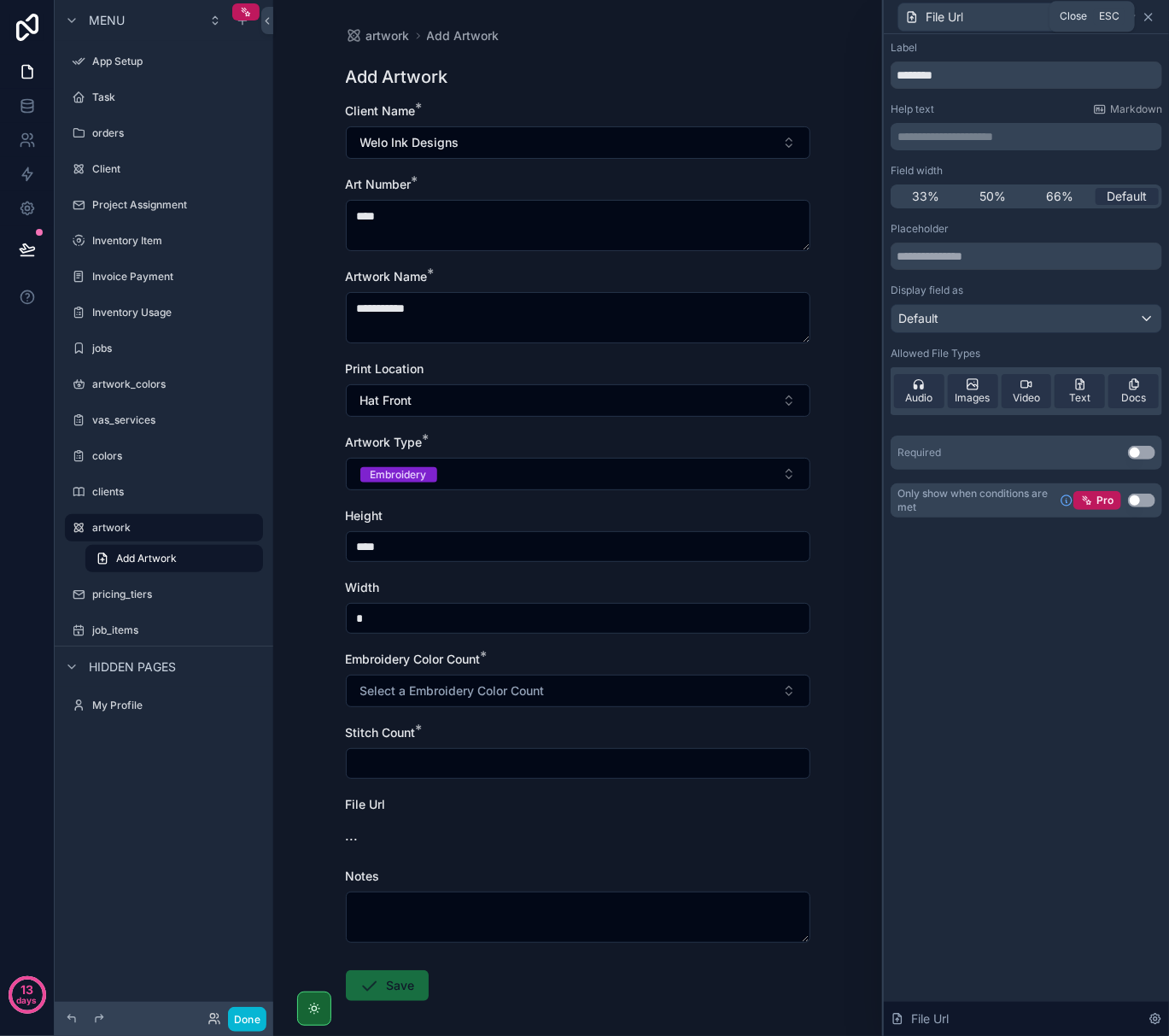
click at [1148, 17] on icon at bounding box center [1148, 16] width 7 height 7
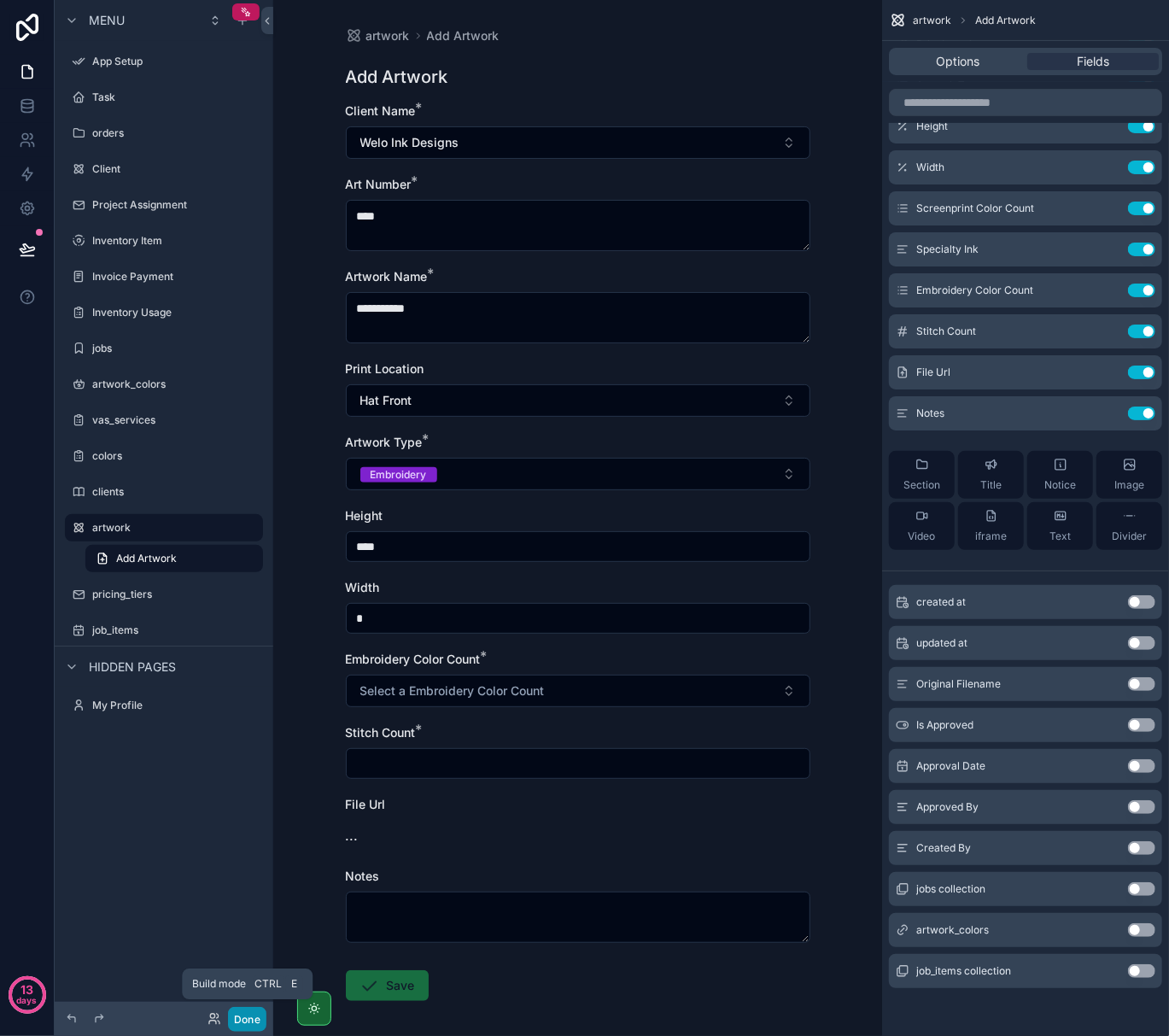
click at [257, 1013] on button "Done" at bounding box center [247, 1020] width 38 height 25
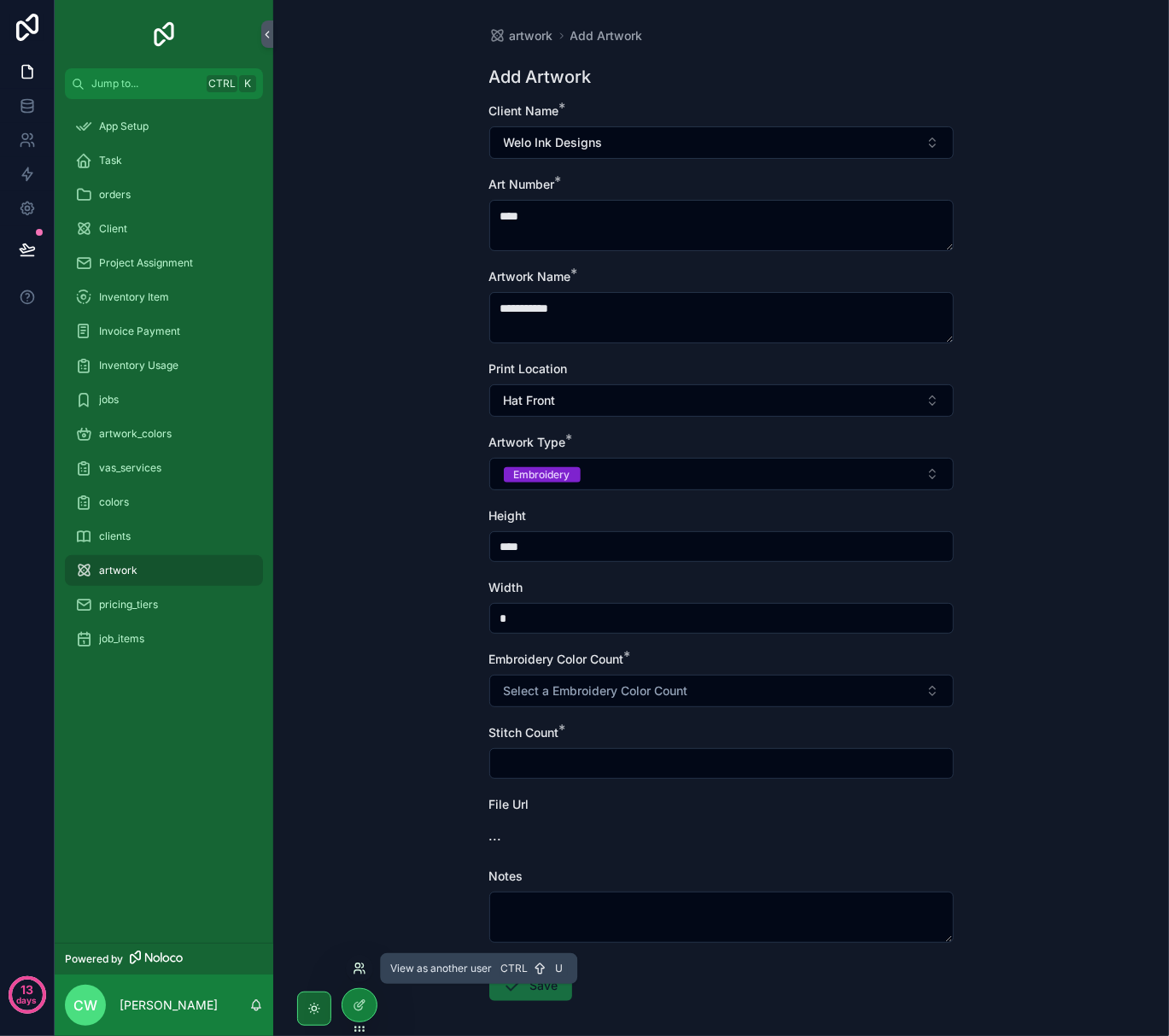
click at [359, 971] on icon at bounding box center [359, 969] width 13 height 13
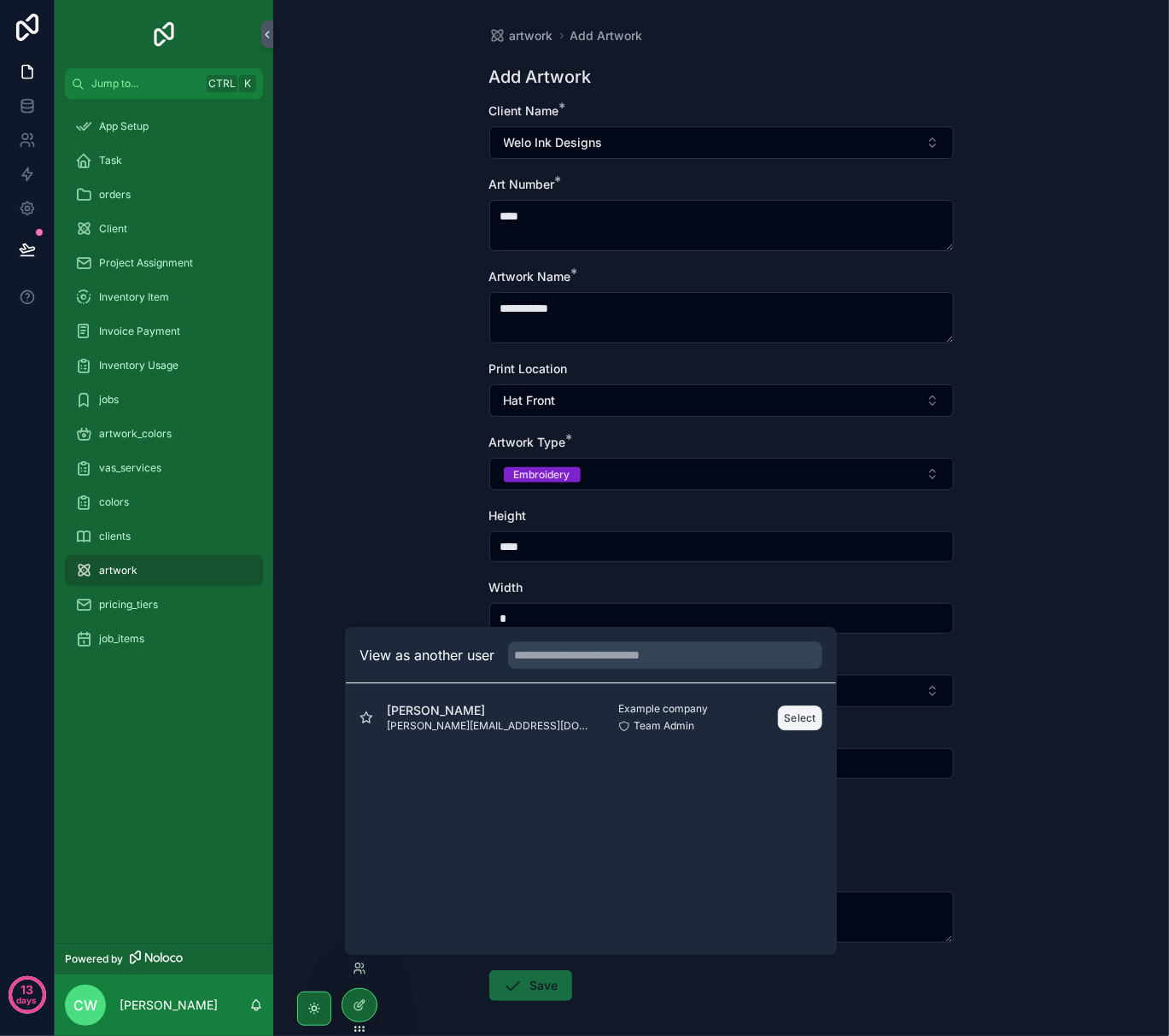
click at [797, 715] on button "Select" at bounding box center [800, 718] width 45 height 25
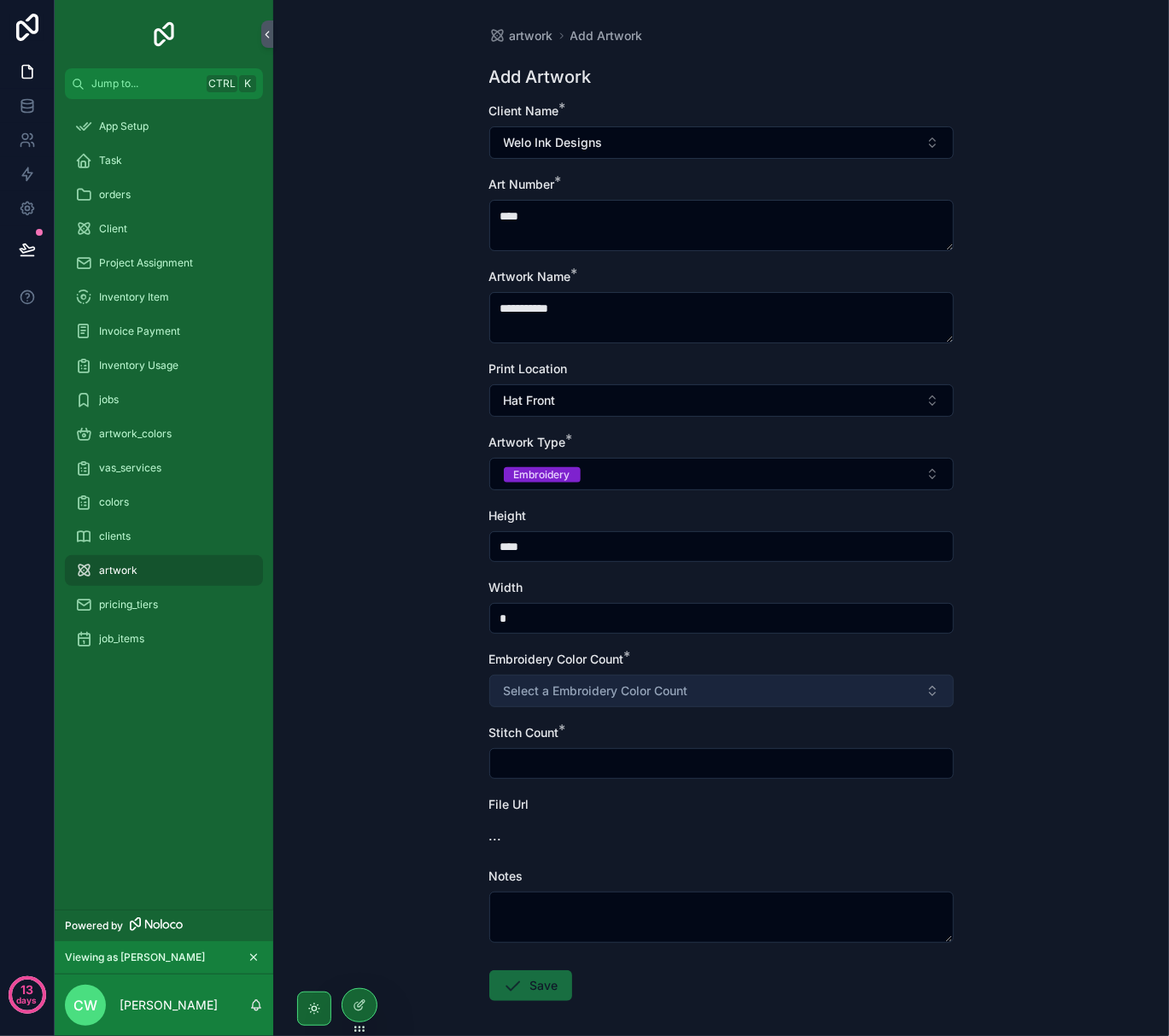
click at [632, 687] on span "Select a Embroidery Color Count" at bounding box center [596, 691] width 184 height 17
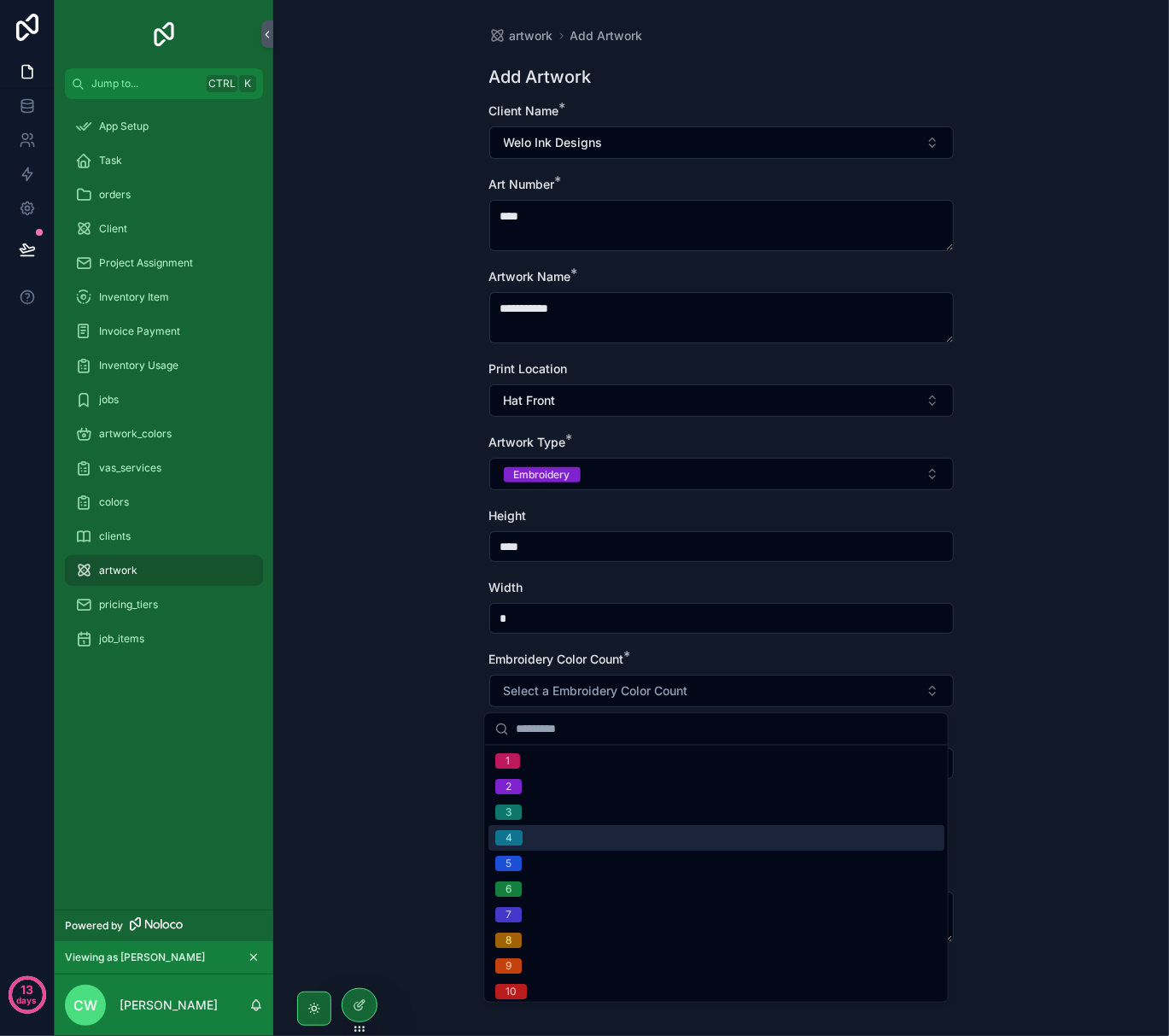
click at [615, 827] on div "4" at bounding box center [717, 838] width 456 height 26
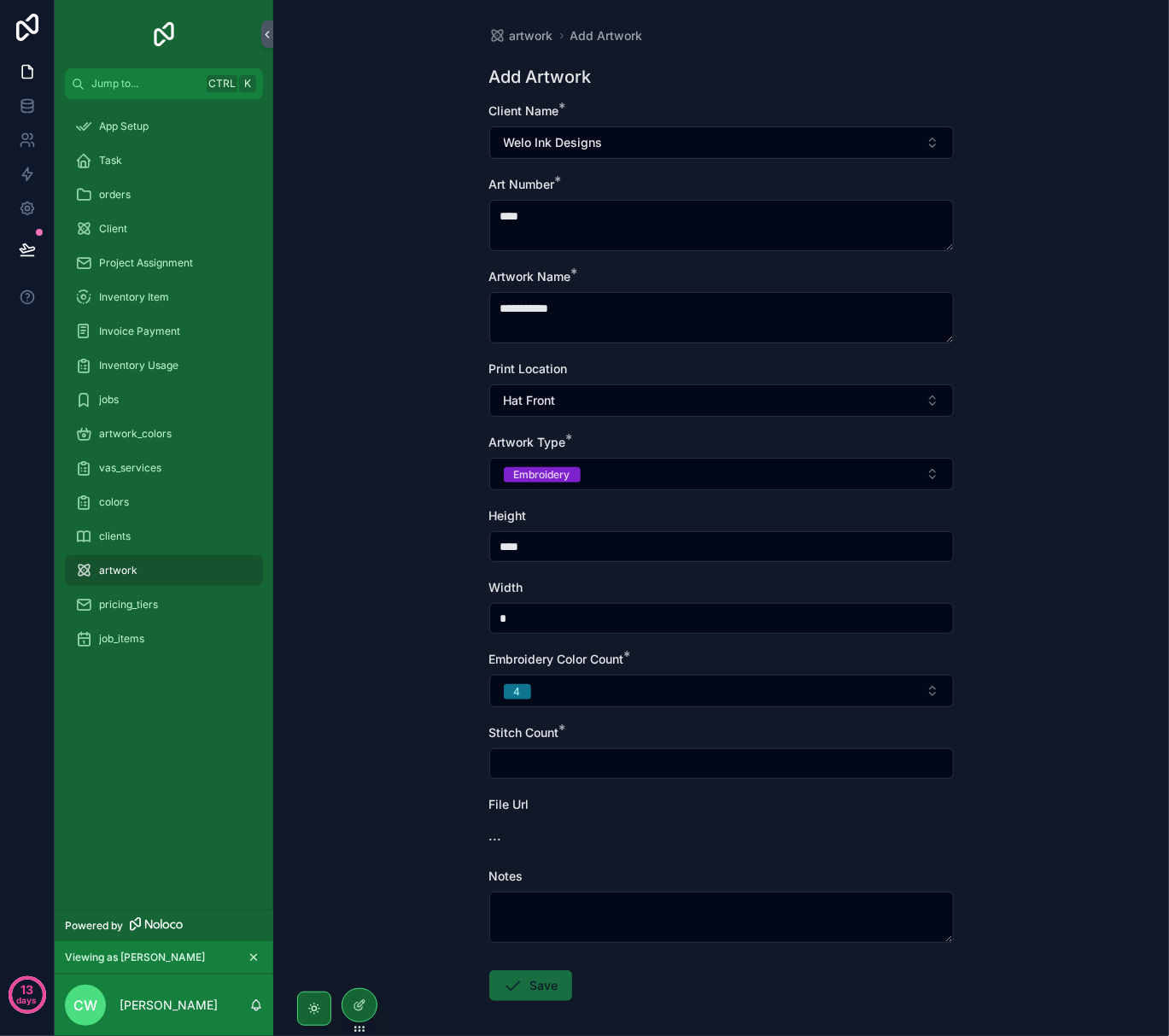
click at [612, 774] on input "scrollable content" at bounding box center [721, 763] width 463 height 24
type input "*****"
click at [527, 998] on button "Save" at bounding box center [530, 986] width 83 height 30
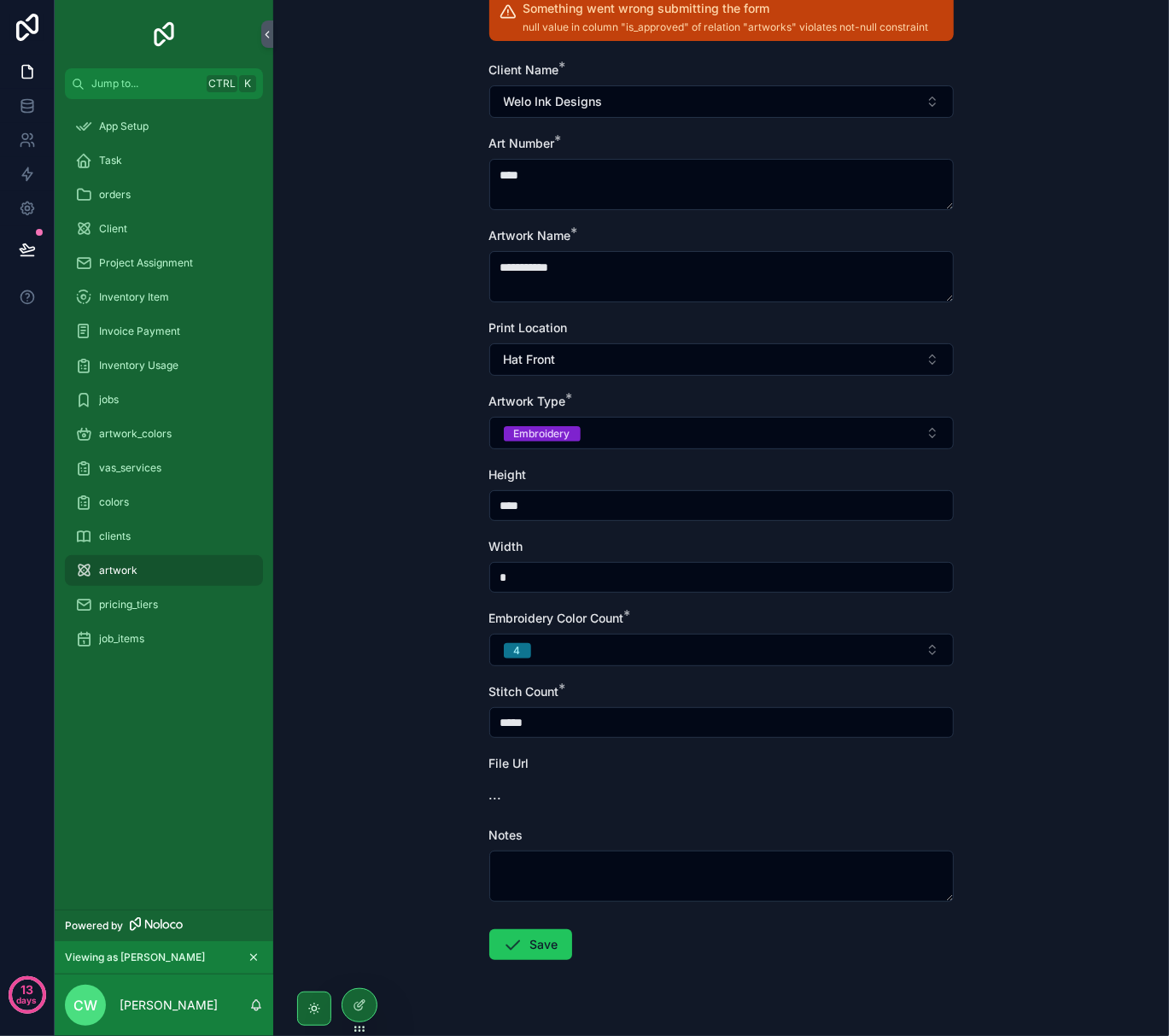
scroll to position [151, 0]
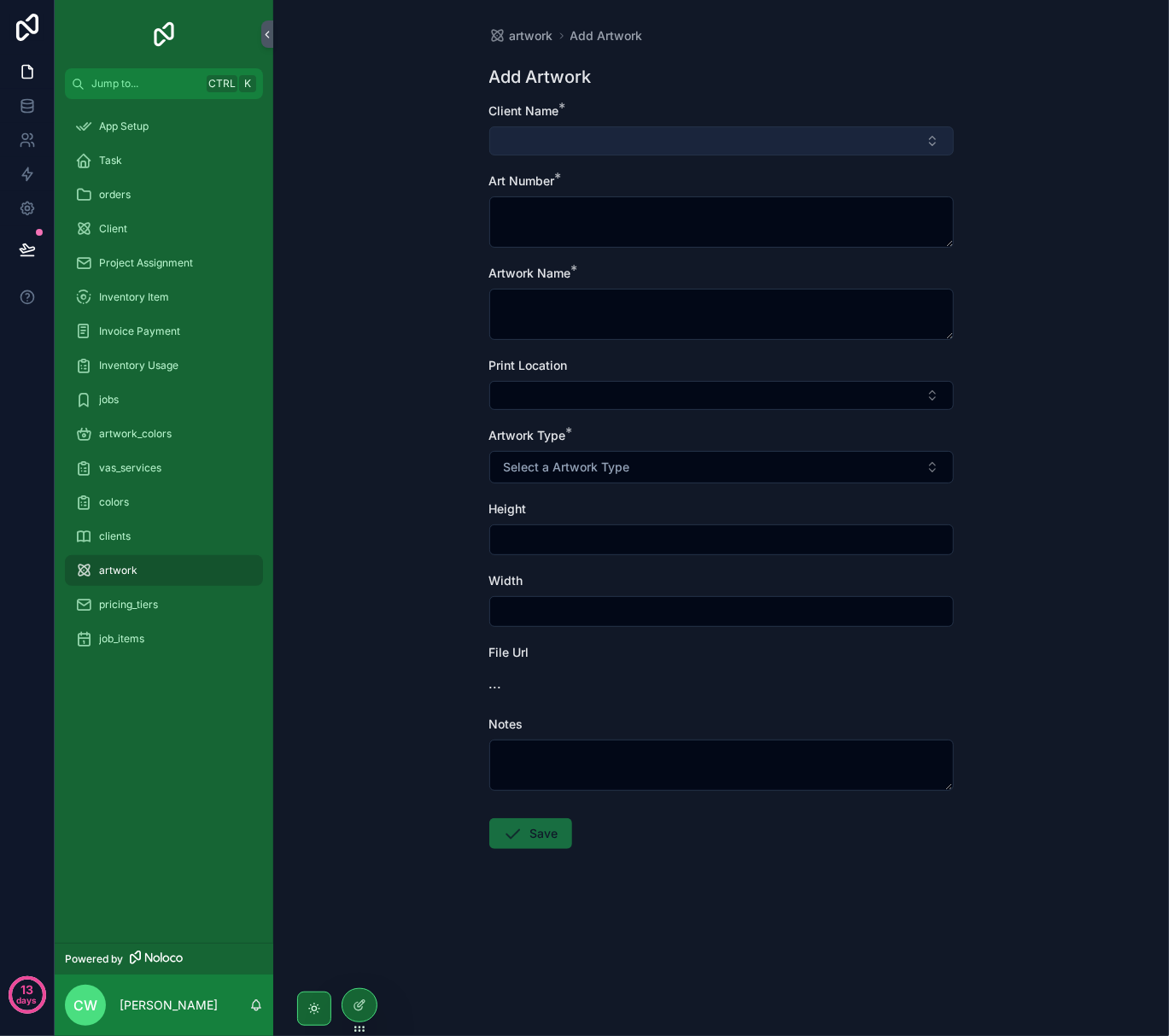
click at [633, 142] on button "Select Button" at bounding box center [721, 141] width 465 height 29
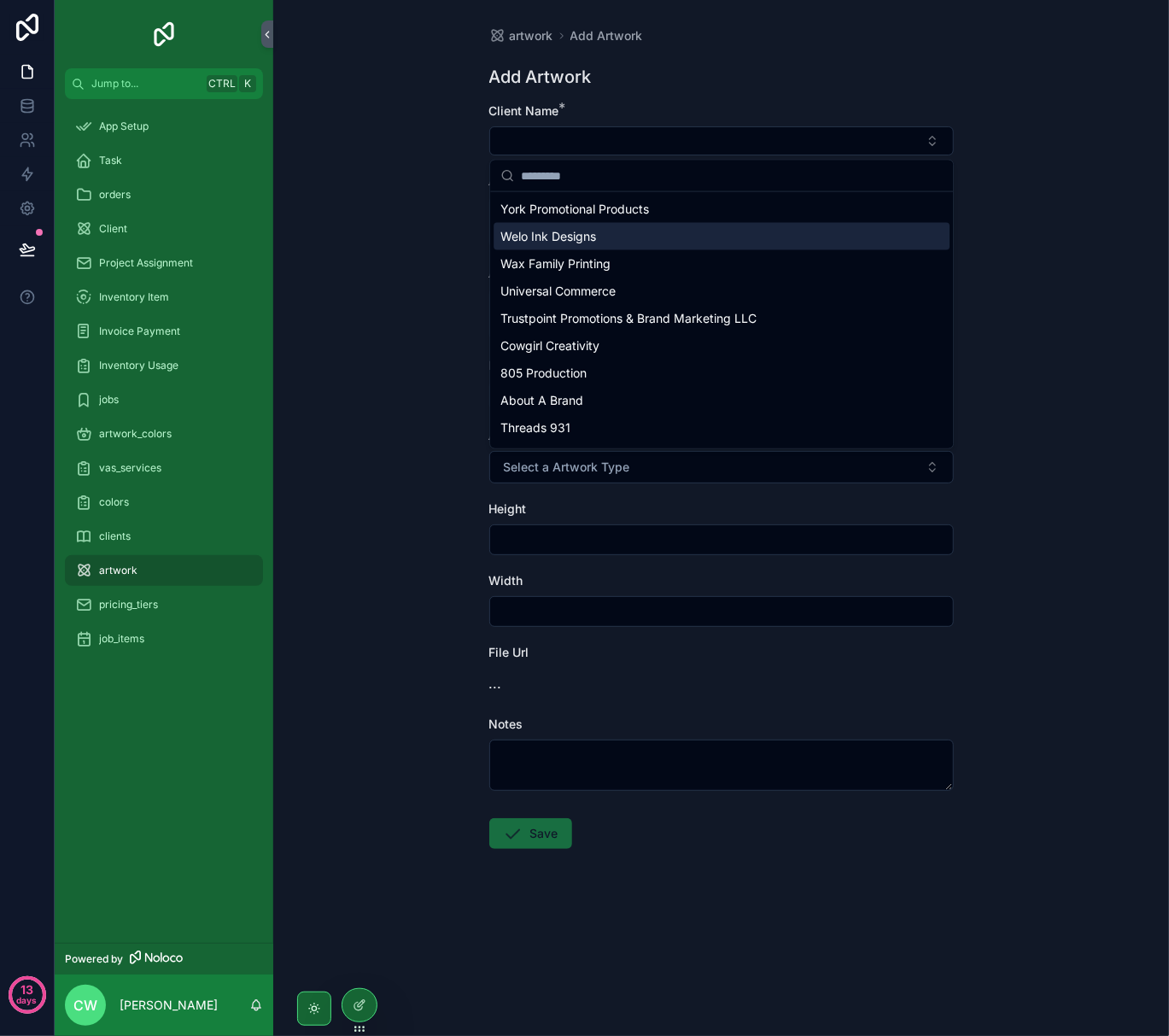
click at [617, 238] on div "Welo Ink Designs" at bounding box center [721, 237] width 456 height 28
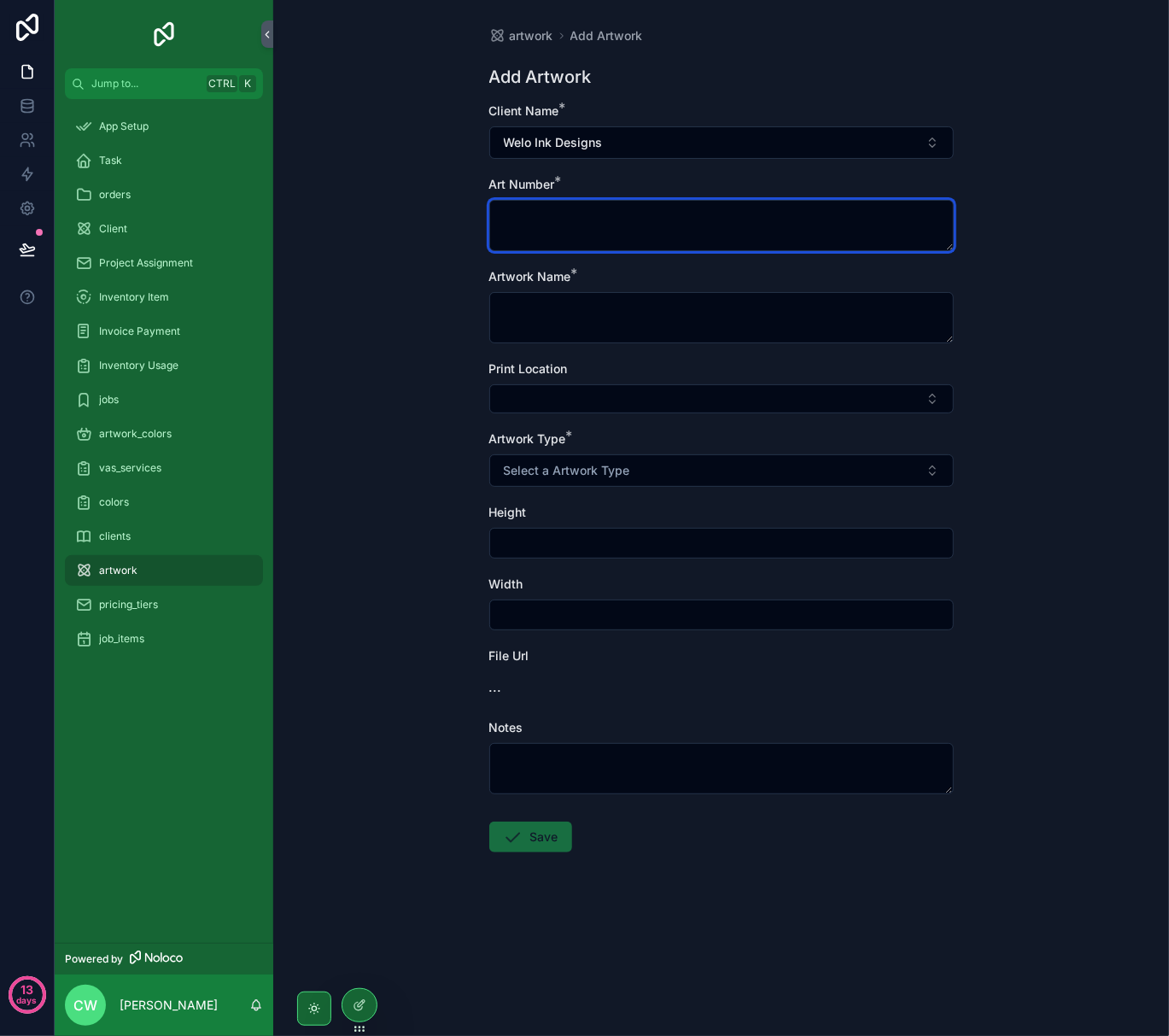
click at [613, 230] on textarea "scrollable content" at bounding box center [721, 225] width 465 height 51
type textarea "****"
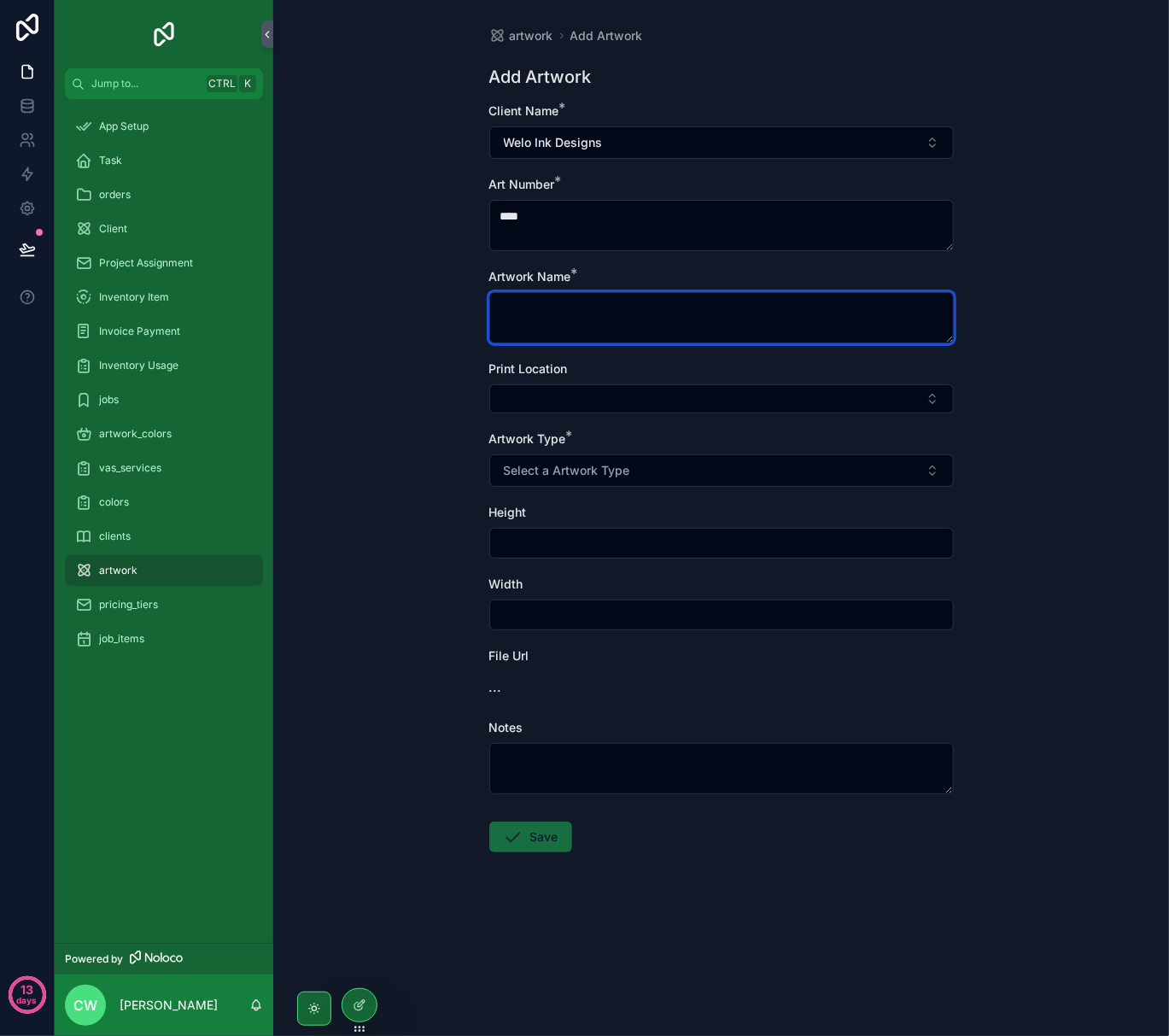
click at [605, 298] on textarea "scrollable content" at bounding box center [721, 317] width 465 height 51
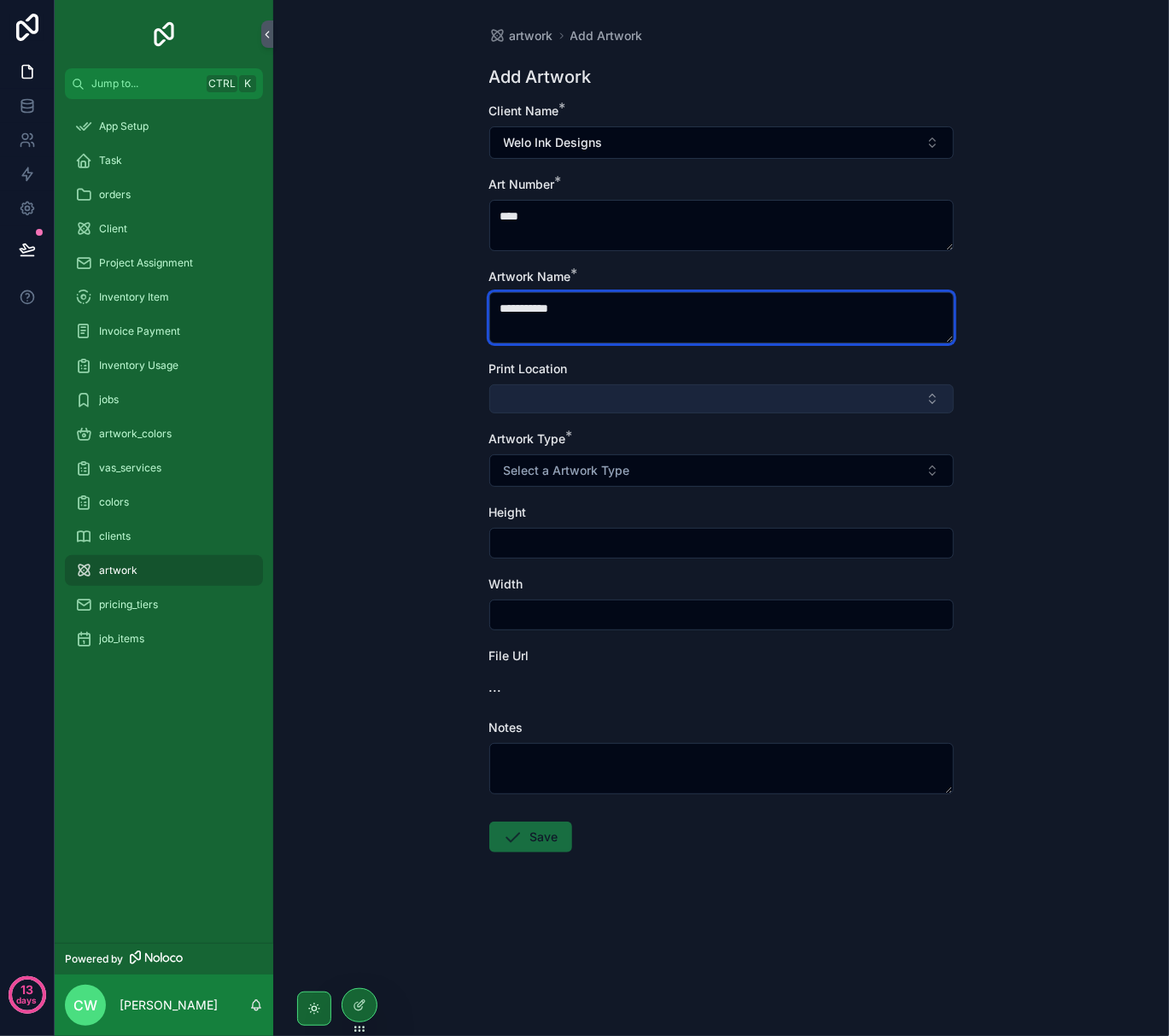
type textarea "**********"
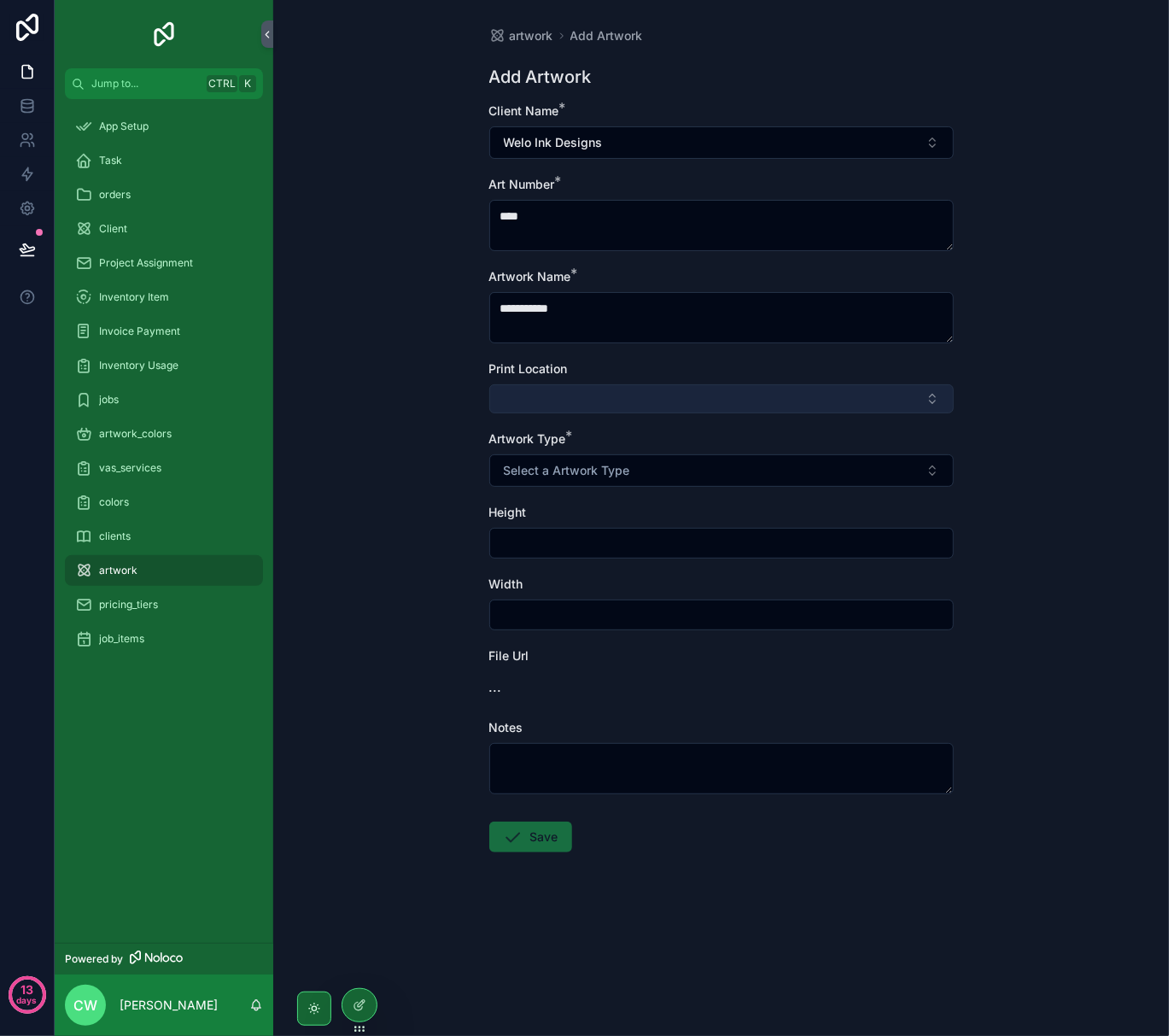
click at [569, 405] on button "Select Button" at bounding box center [721, 398] width 465 height 29
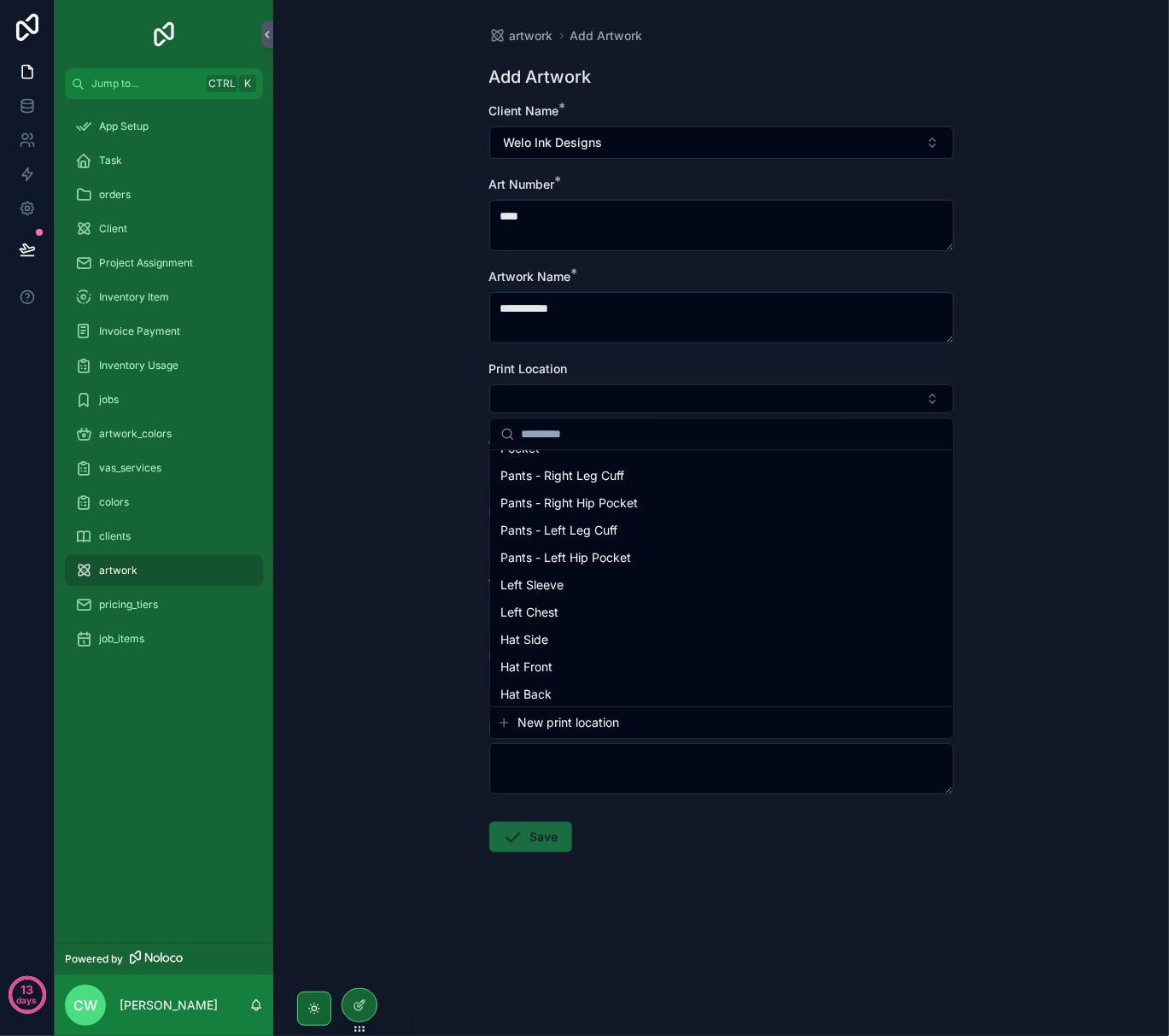
scroll to position [1159, 0]
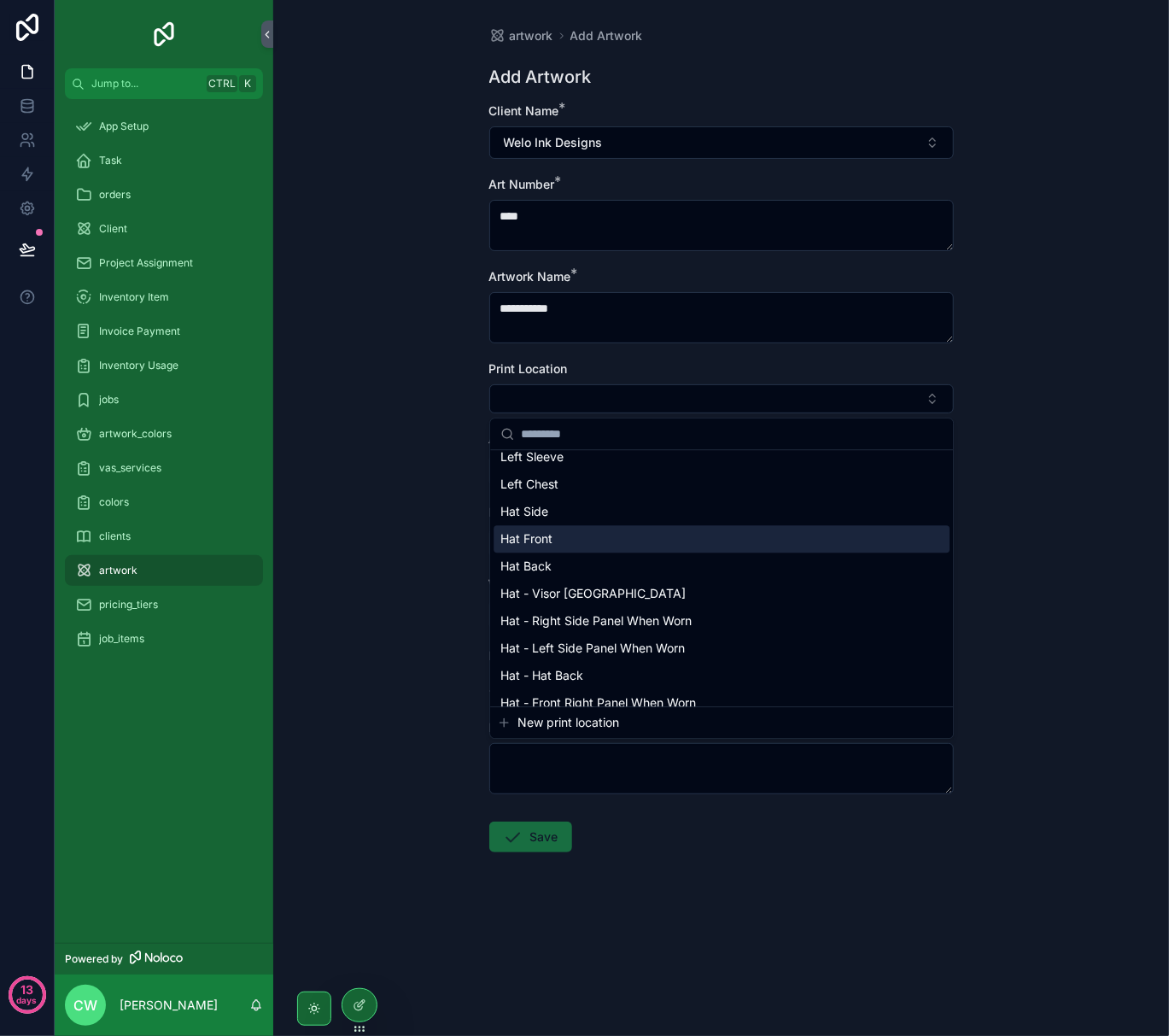
click at [548, 547] on span "Hat Front" at bounding box center [527, 539] width 52 height 17
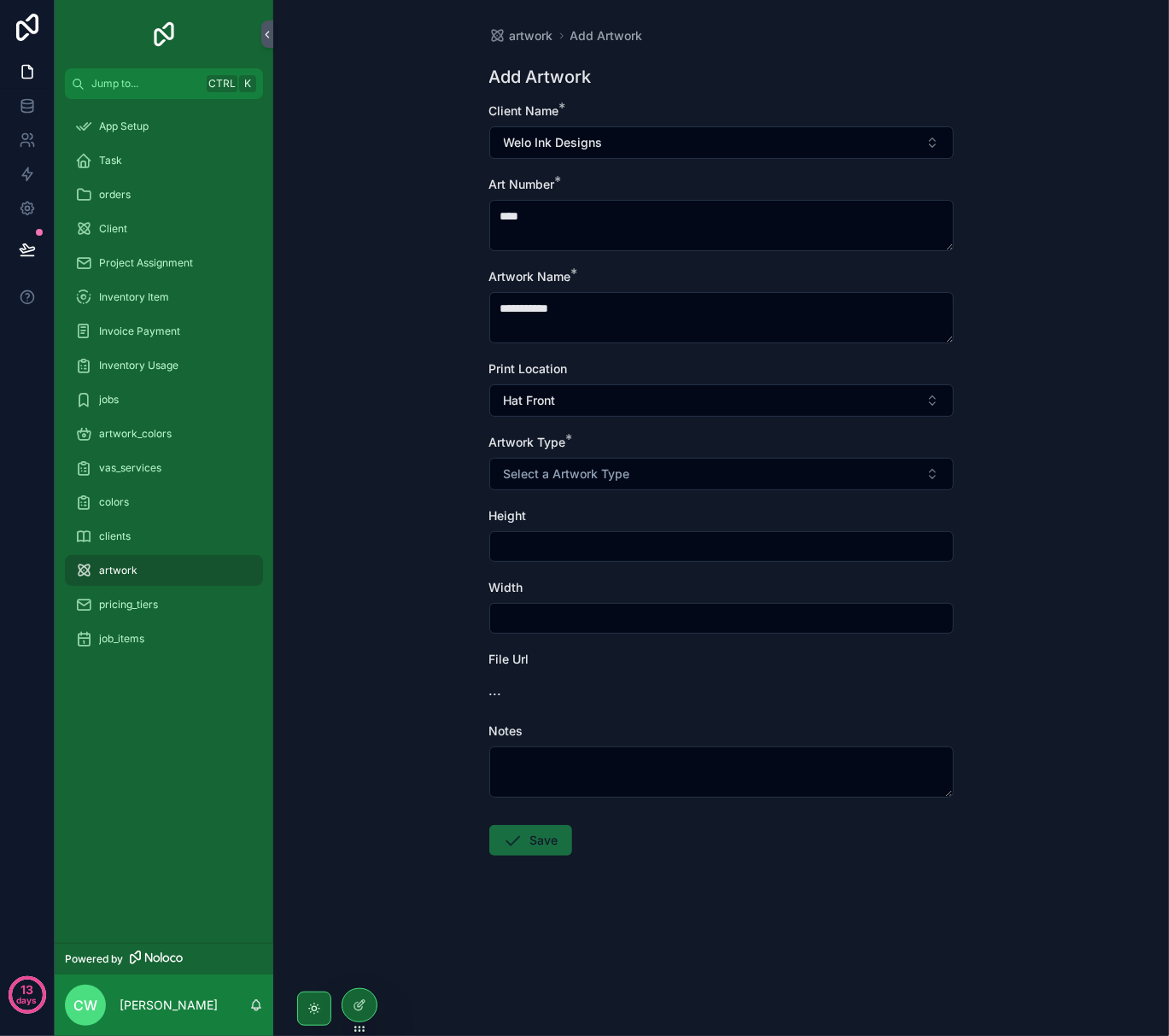
click at [548, 547] on input "scrollable content" at bounding box center [721, 547] width 463 height 24
type input "****"
click at [546, 612] on input "scrollable content" at bounding box center [721, 618] width 463 height 24
type input "*"
click at [501, 692] on div "..." at bounding box center [721, 690] width 465 height 21
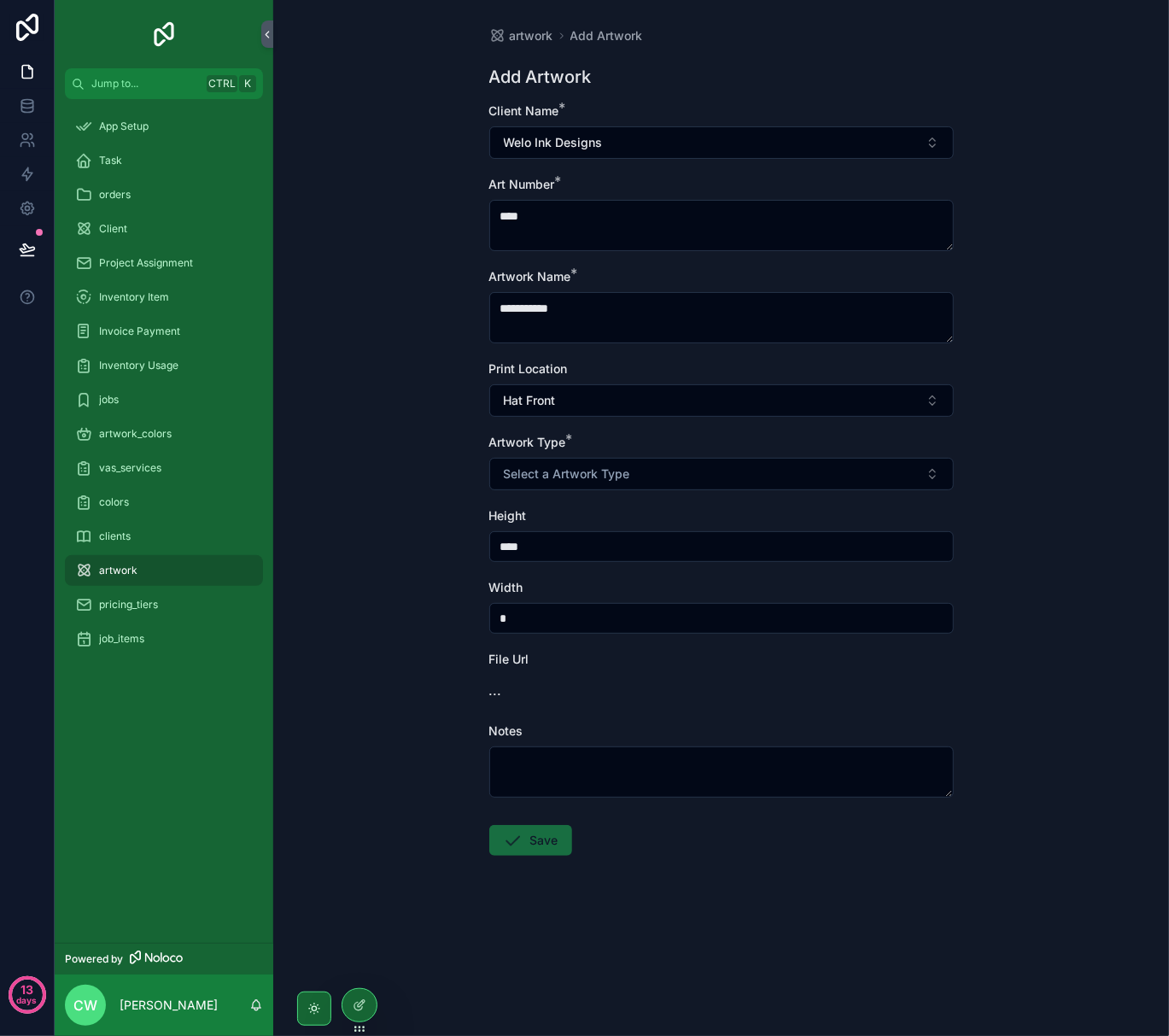
click at [490, 696] on span "..." at bounding box center [495, 690] width 12 height 21
click at [525, 661] on span "File Url" at bounding box center [509, 659] width 40 height 14
click at [527, 685] on div "..." at bounding box center [721, 690] width 465 height 21
click at [517, 707] on form "**********" at bounding box center [721, 534] width 465 height 863
click at [495, 684] on span "..." at bounding box center [495, 690] width 12 height 21
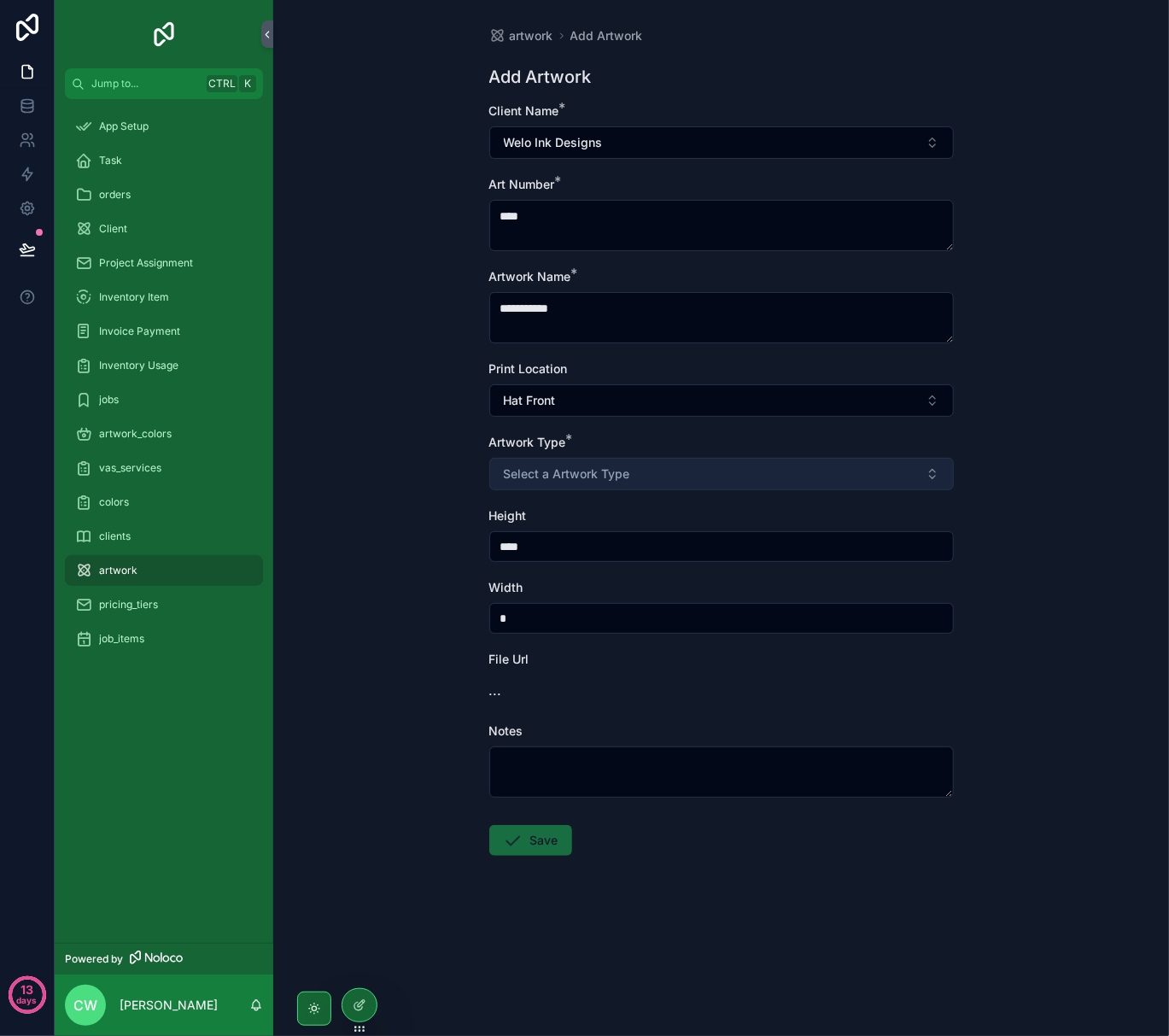
click at [582, 476] on span "Select a Artwork Type" at bounding box center [566, 474] width 126 height 17
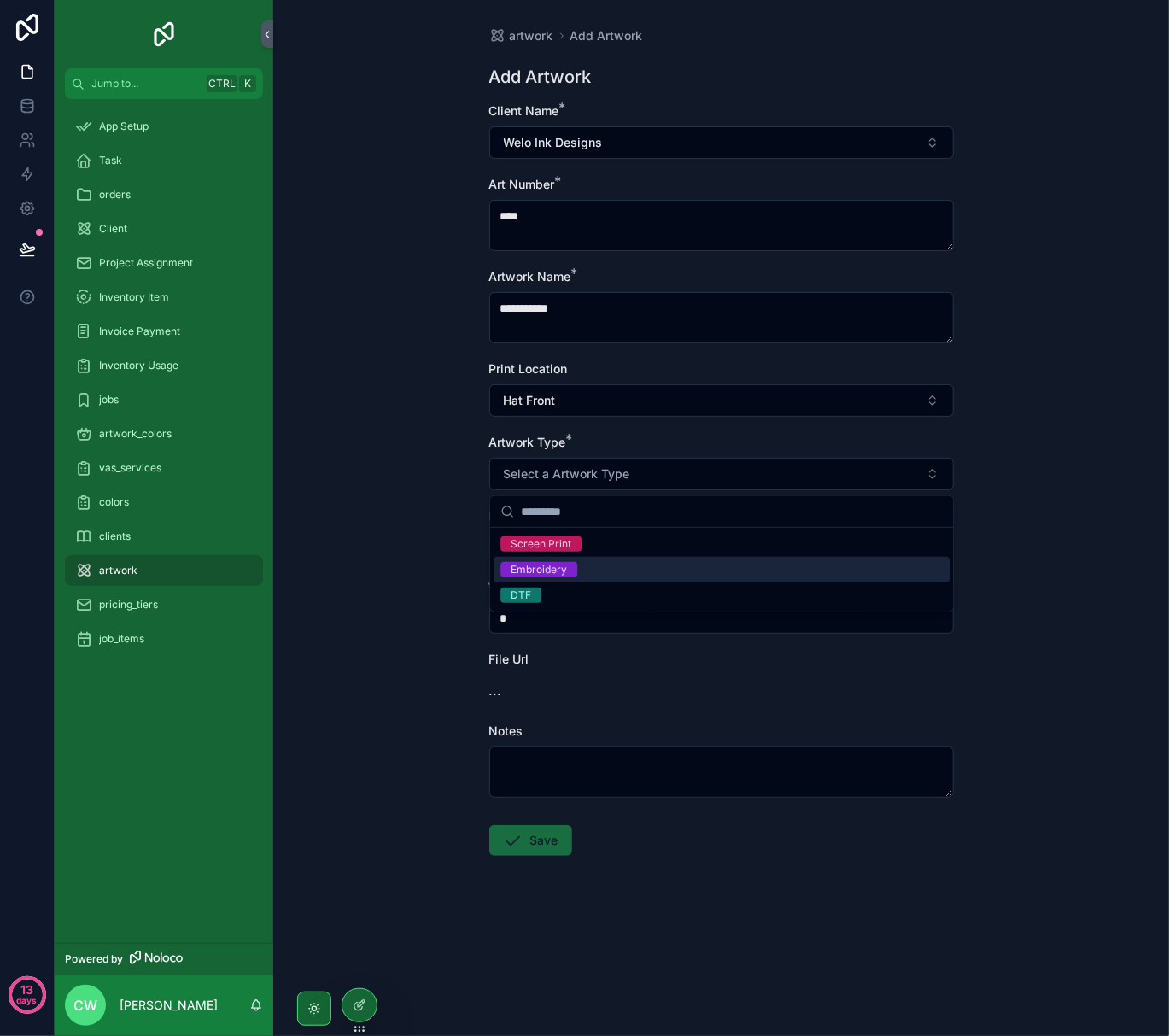
click at [550, 565] on div "Embroidery" at bounding box center [538, 569] width 56 height 15
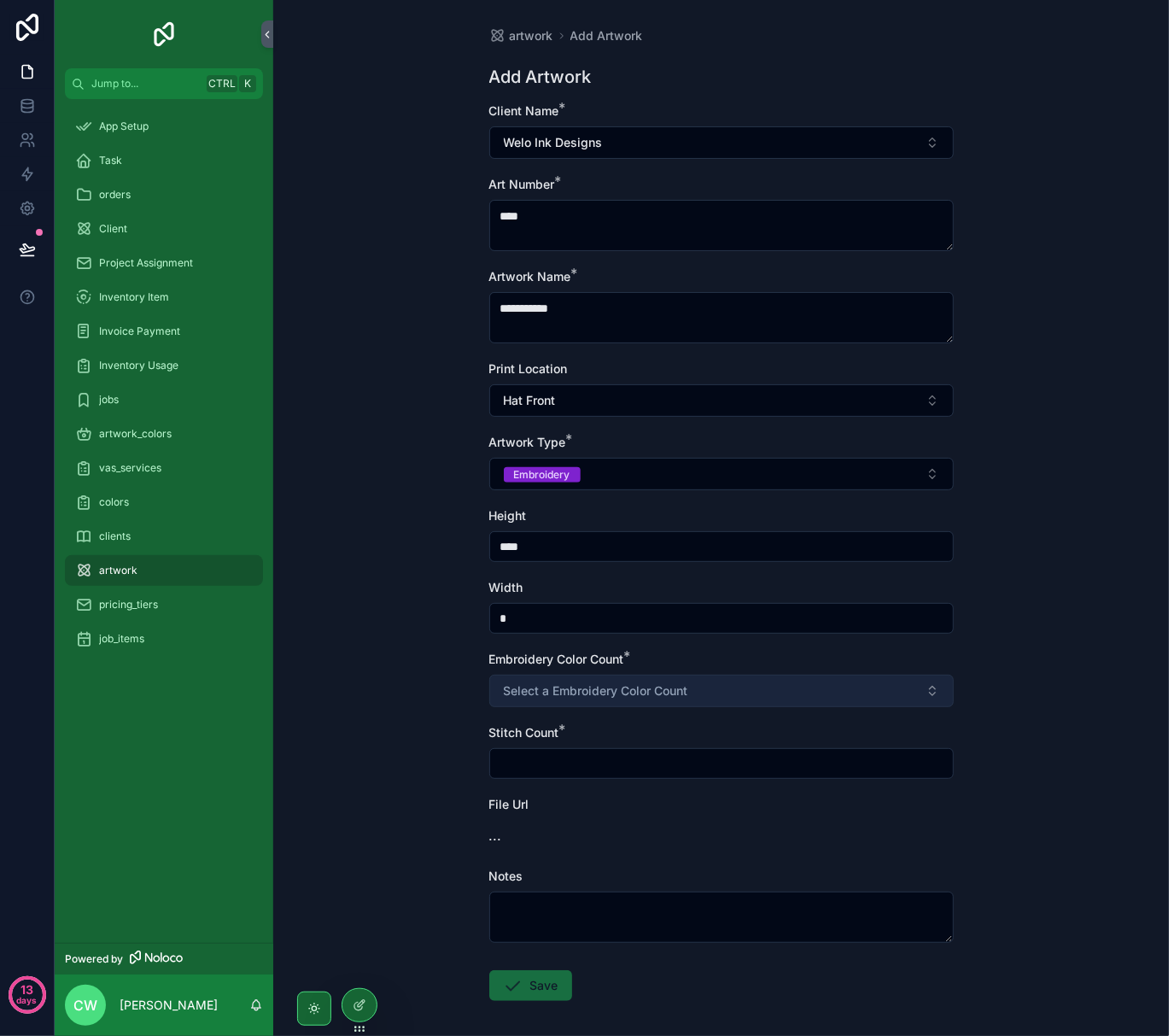
click at [551, 683] on button "Select a Embroidery Color Count" at bounding box center [721, 691] width 465 height 32
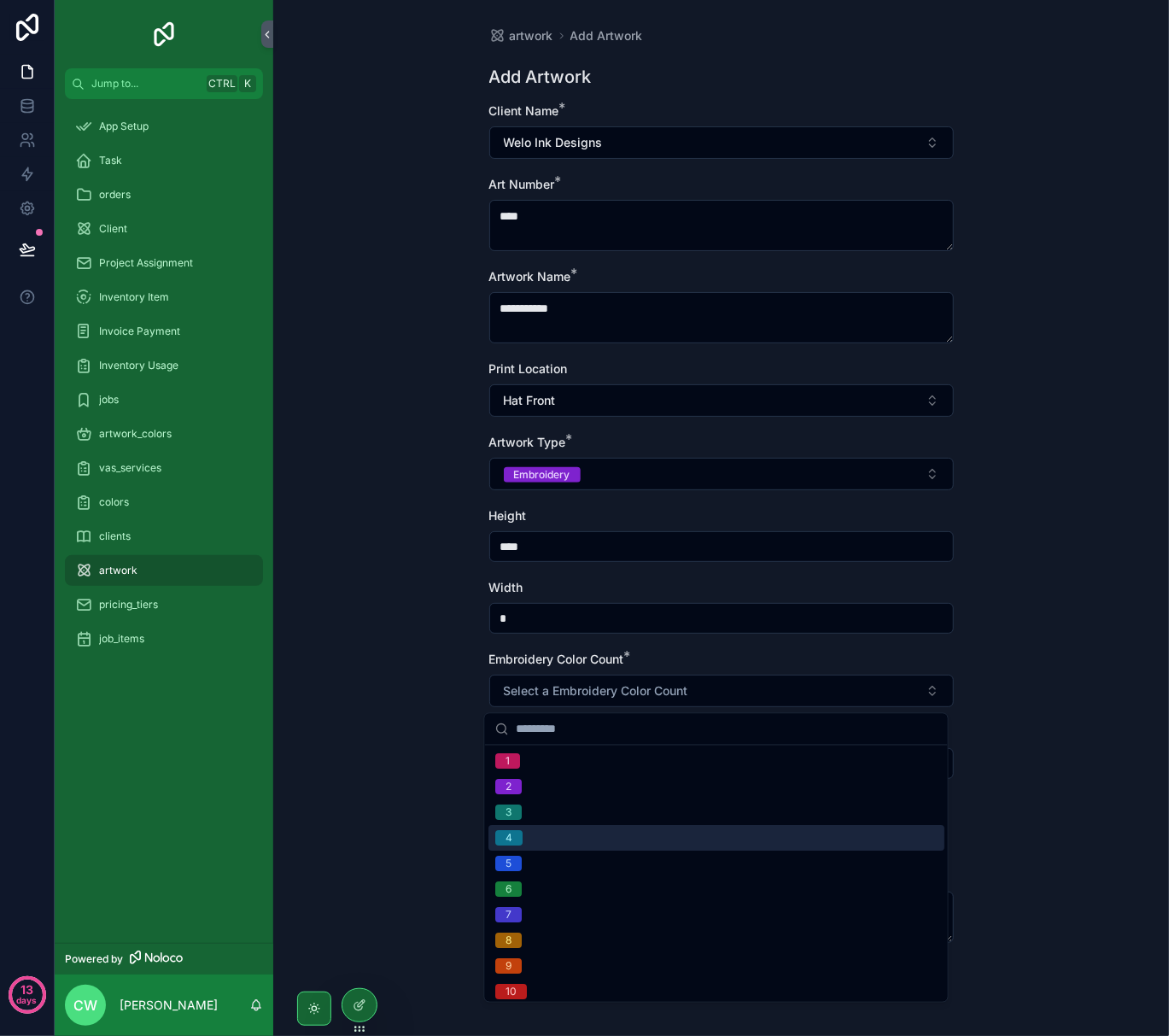
click at [531, 832] on div "4" at bounding box center [717, 838] width 456 height 26
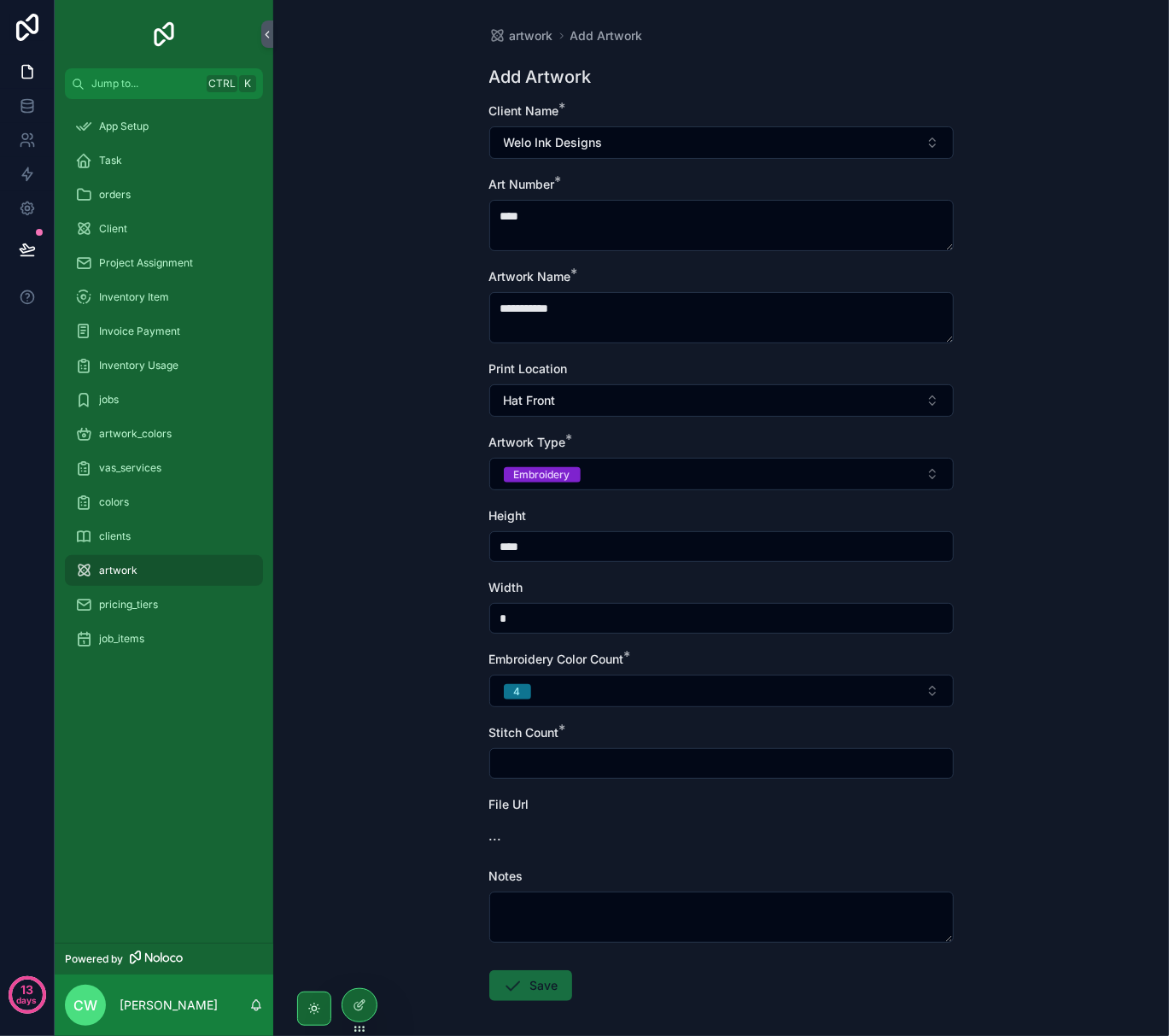
click at [535, 762] on input "scrollable content" at bounding box center [721, 763] width 463 height 24
type input "*****"
click at [521, 978] on button "Save" at bounding box center [530, 986] width 83 height 30
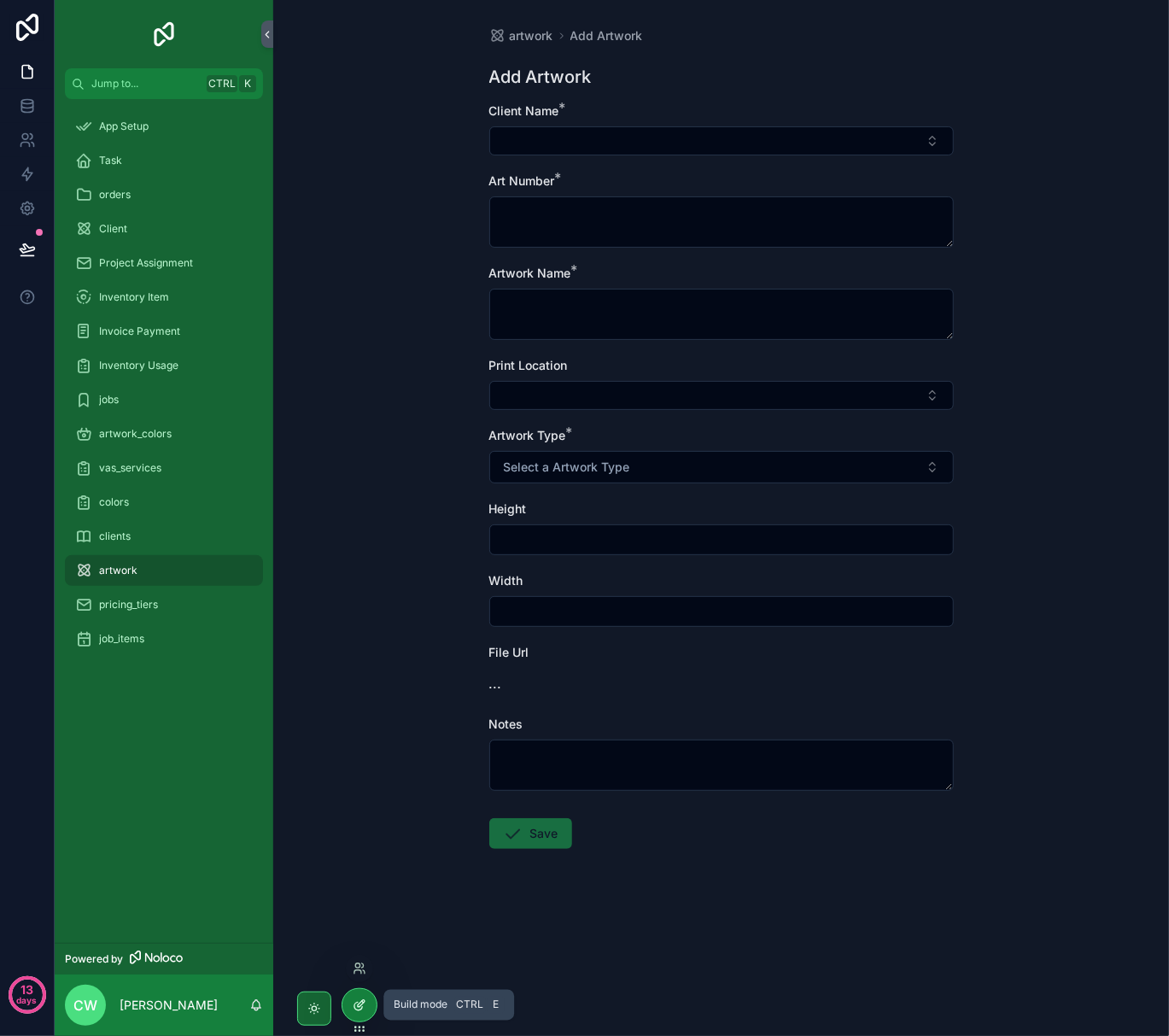
click at [354, 999] on icon at bounding box center [359, 1006] width 13 height 13
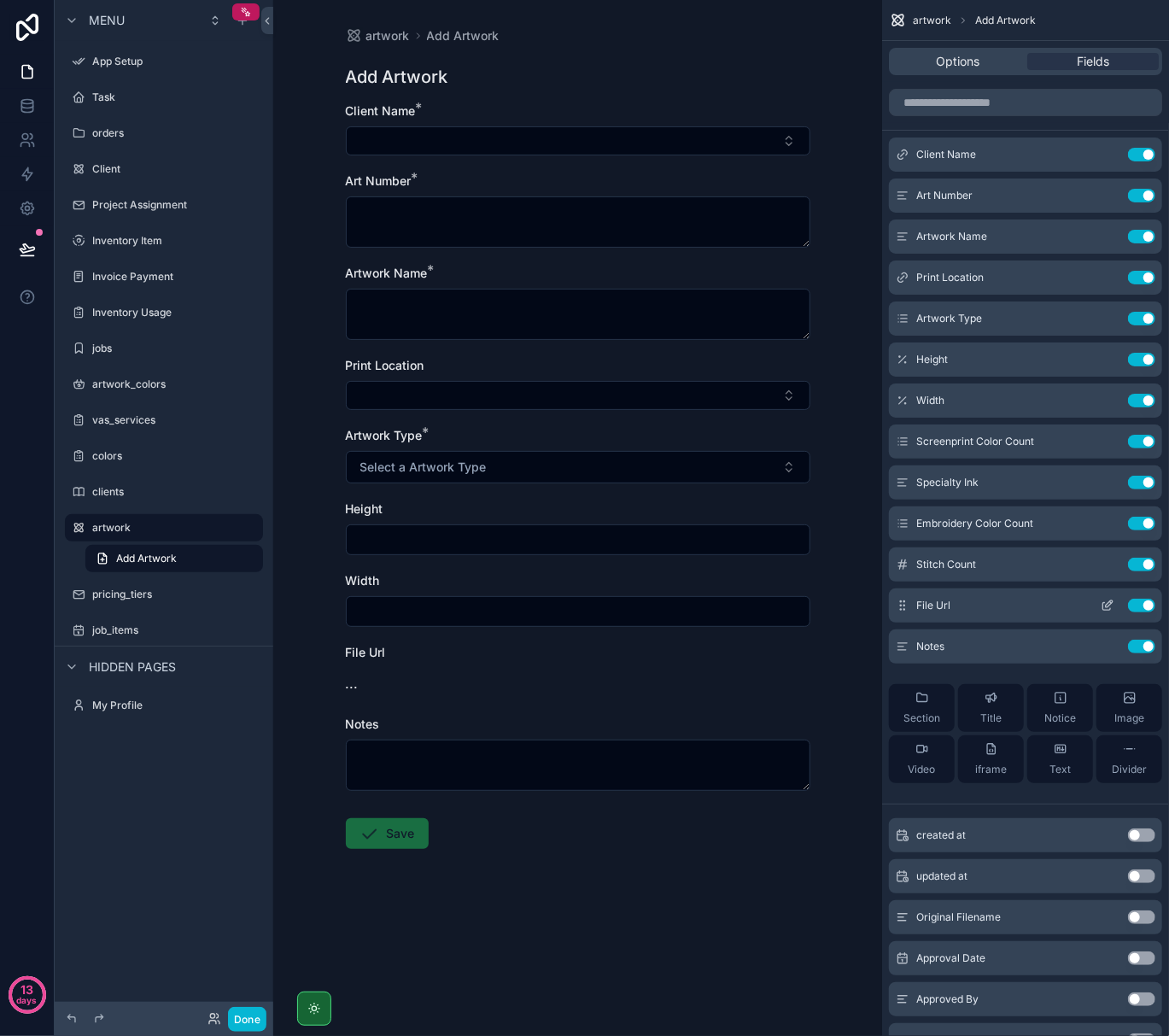
click at [1107, 604] on icon "scrollable content" at bounding box center [1107, 605] width 13 height 13
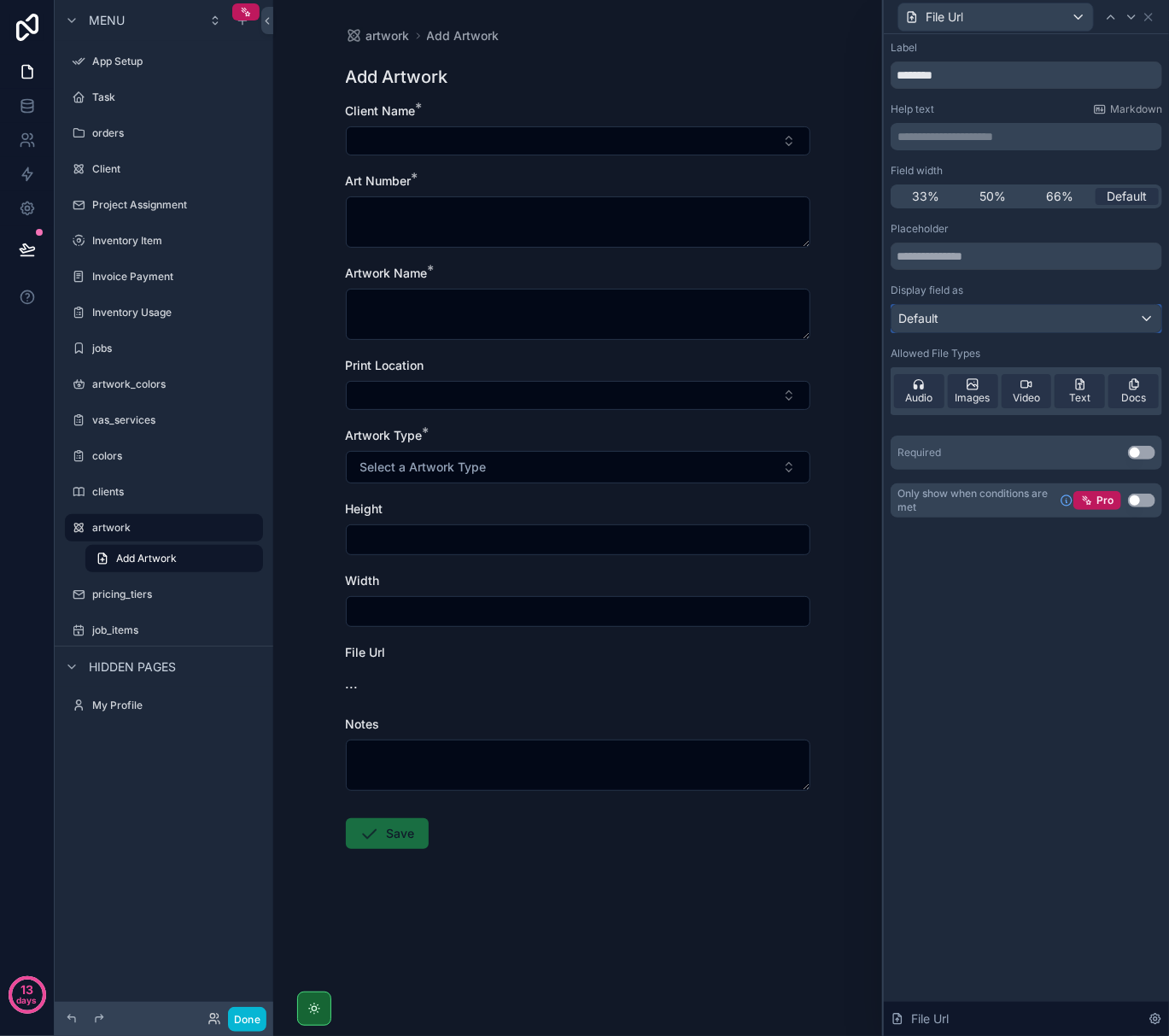
click at [983, 317] on div "Default" at bounding box center [1026, 318] width 270 height 28
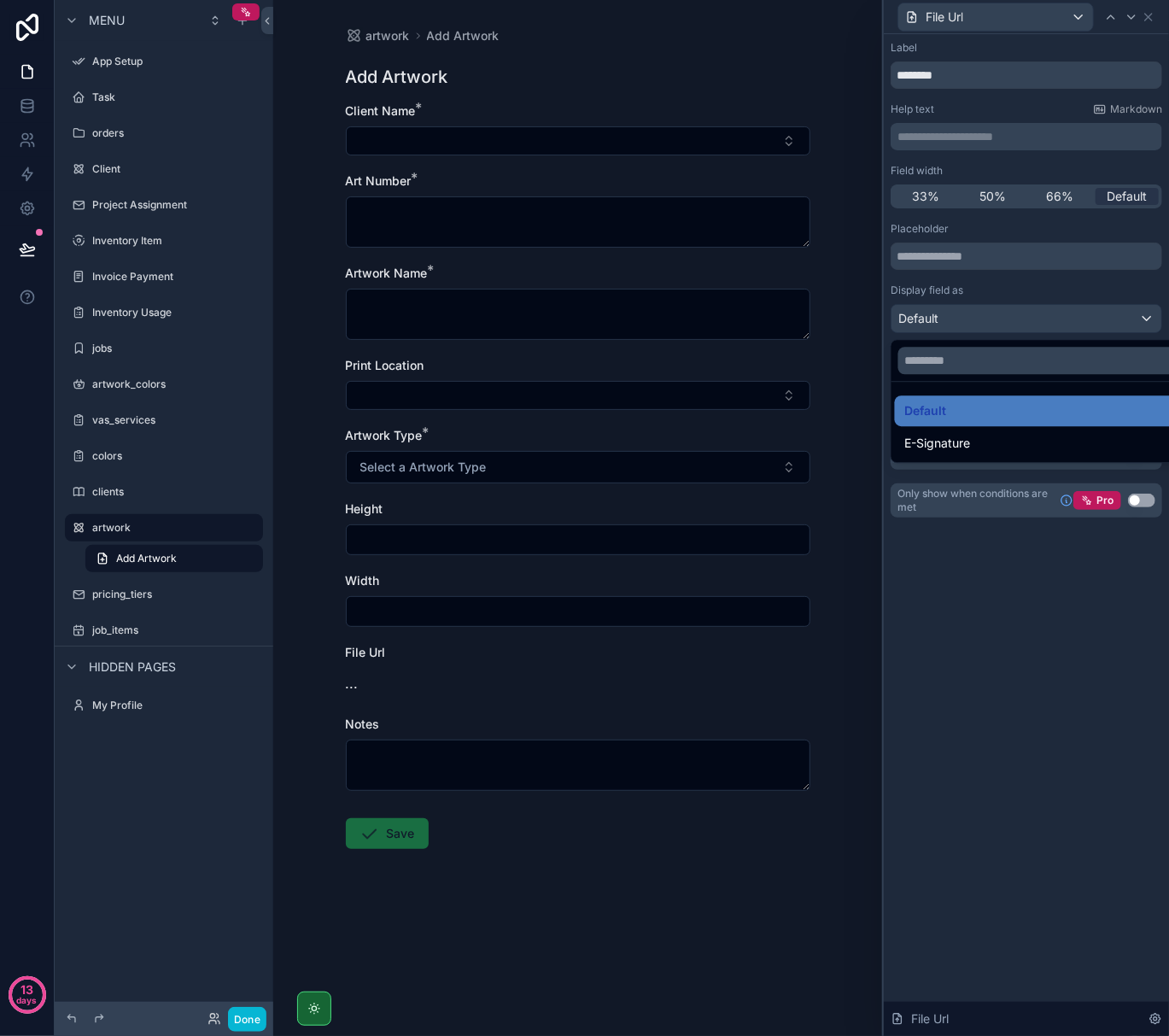
click at [961, 698] on div at bounding box center [1026, 518] width 285 height 1036
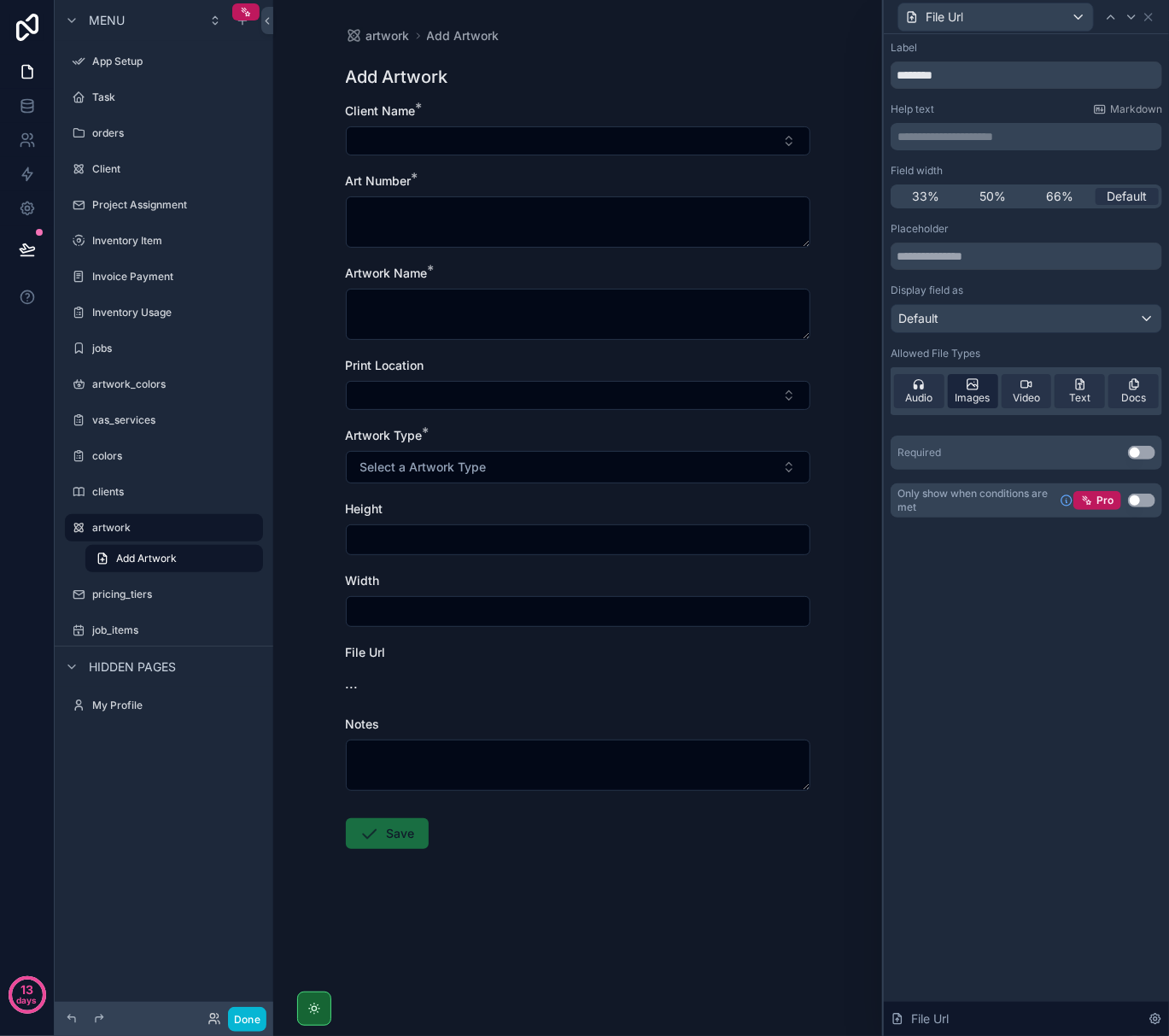
click at [983, 398] on span "Images" at bounding box center [973, 398] width 35 height 13
click at [1146, 450] on button "Use setting" at bounding box center [1141, 452] width 28 height 13
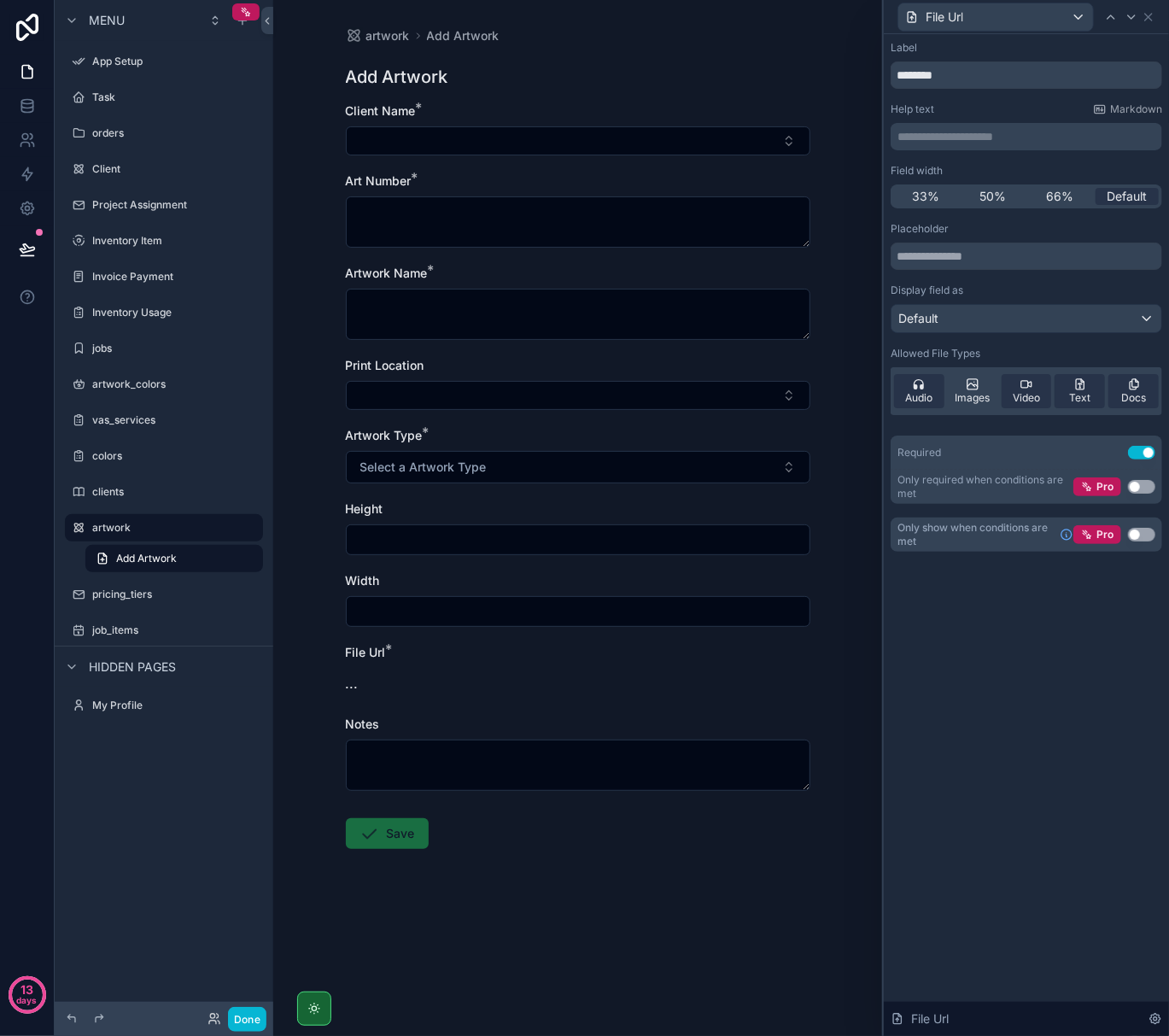
click at [1086, 704] on div "**********" at bounding box center [1026, 535] width 285 height 1002
click at [495, 896] on form "Client Name * Art Number * Artwork Name * Print Location Artwork Type * Select …" at bounding box center [578, 530] width 465 height 856
click at [233, 1017] on button "Done" at bounding box center [247, 1020] width 38 height 25
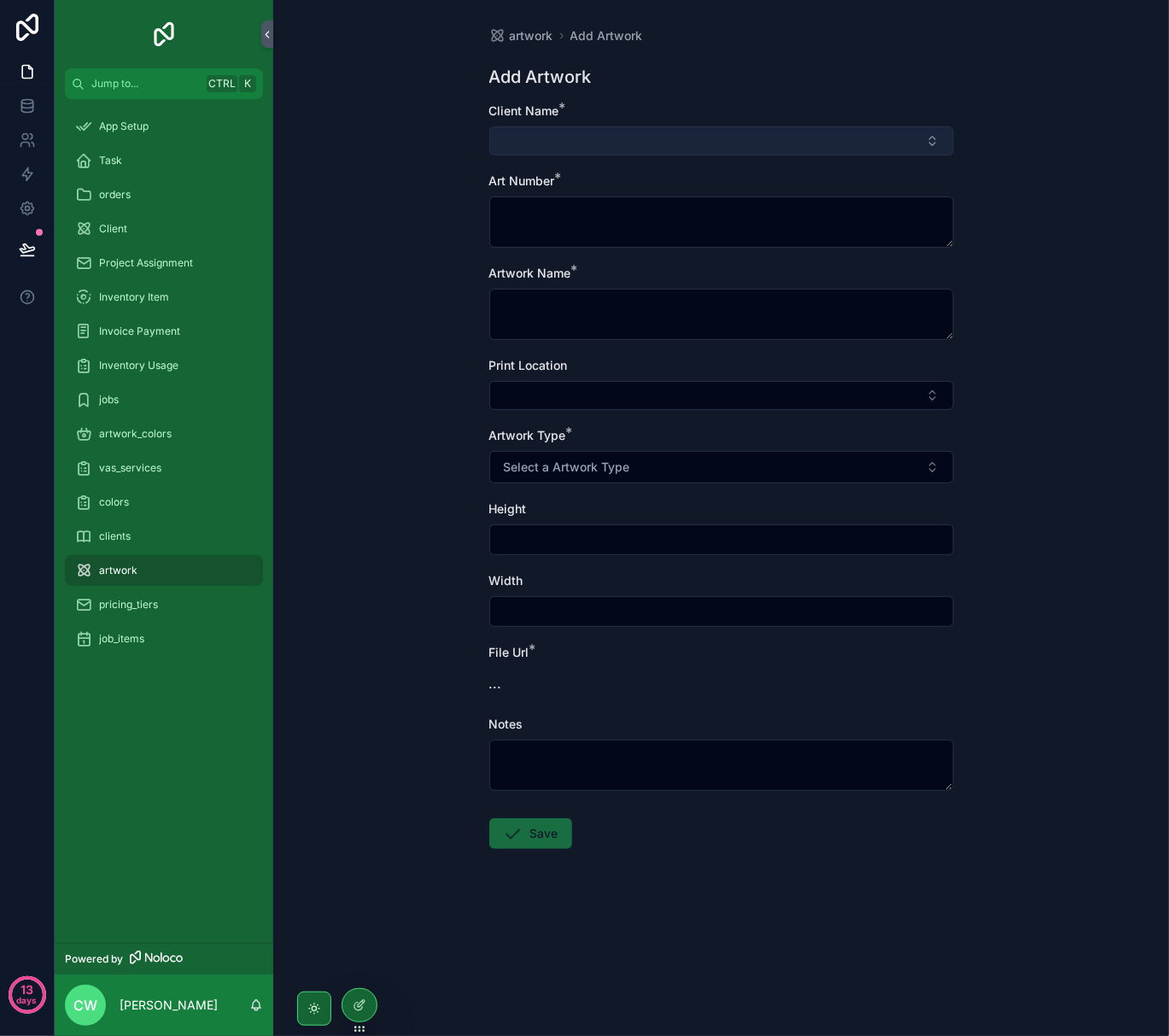
click at [598, 147] on button "Select Button" at bounding box center [721, 141] width 465 height 29
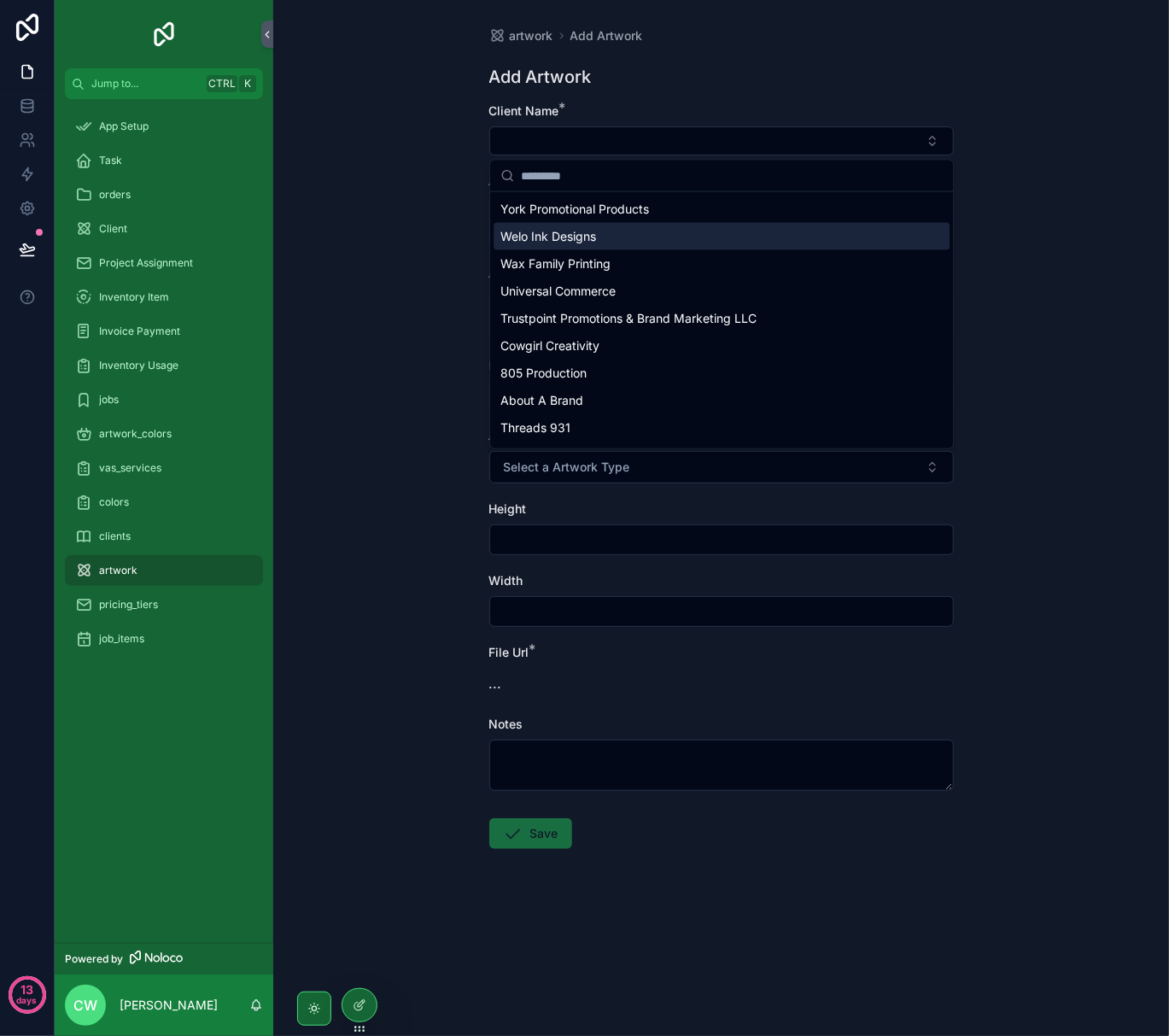
click at [582, 240] on span "Welo Ink Designs" at bounding box center [548, 237] width 96 height 17
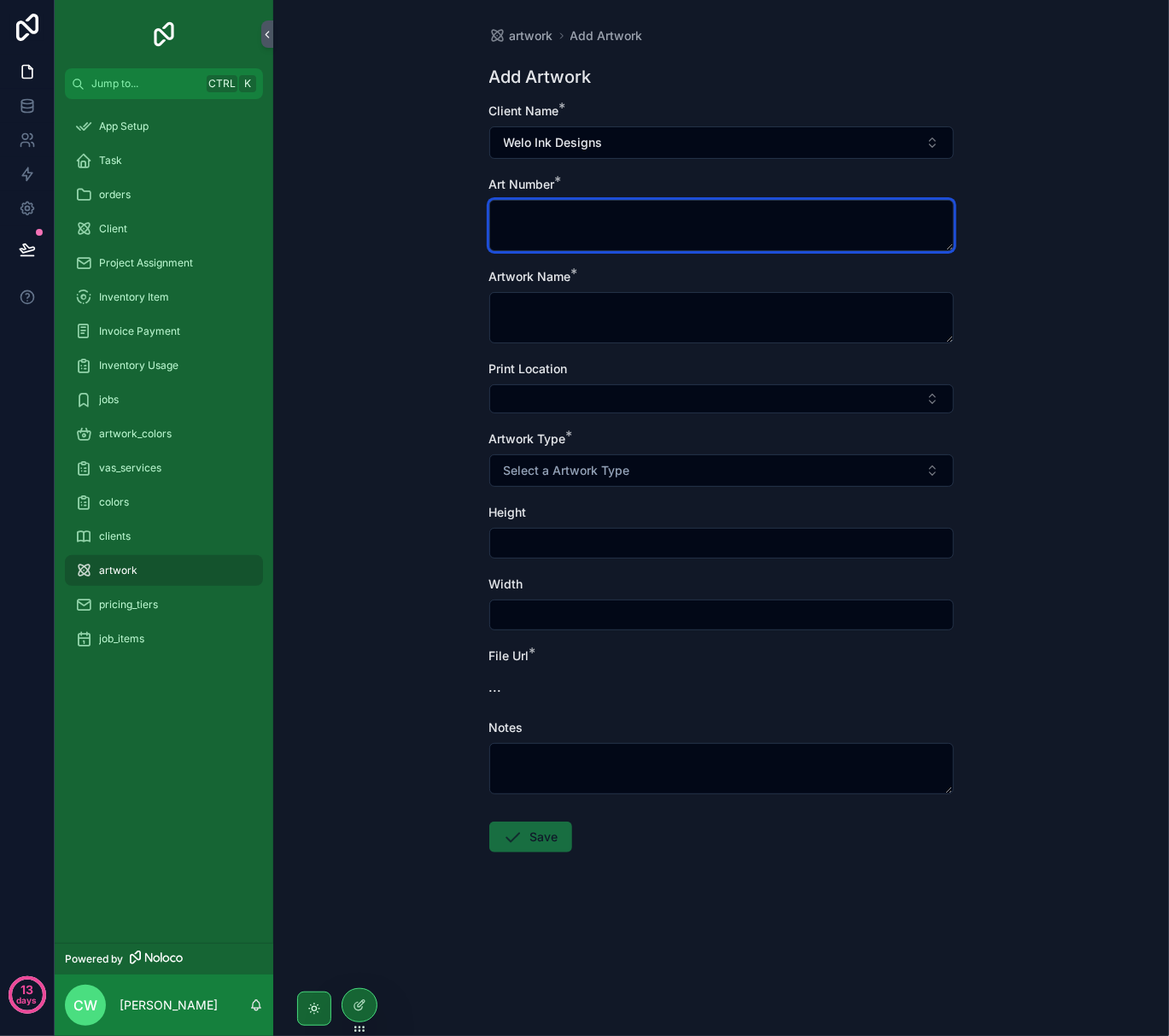
click at [589, 225] on textarea "scrollable content" at bounding box center [721, 225] width 465 height 51
type textarea "******"
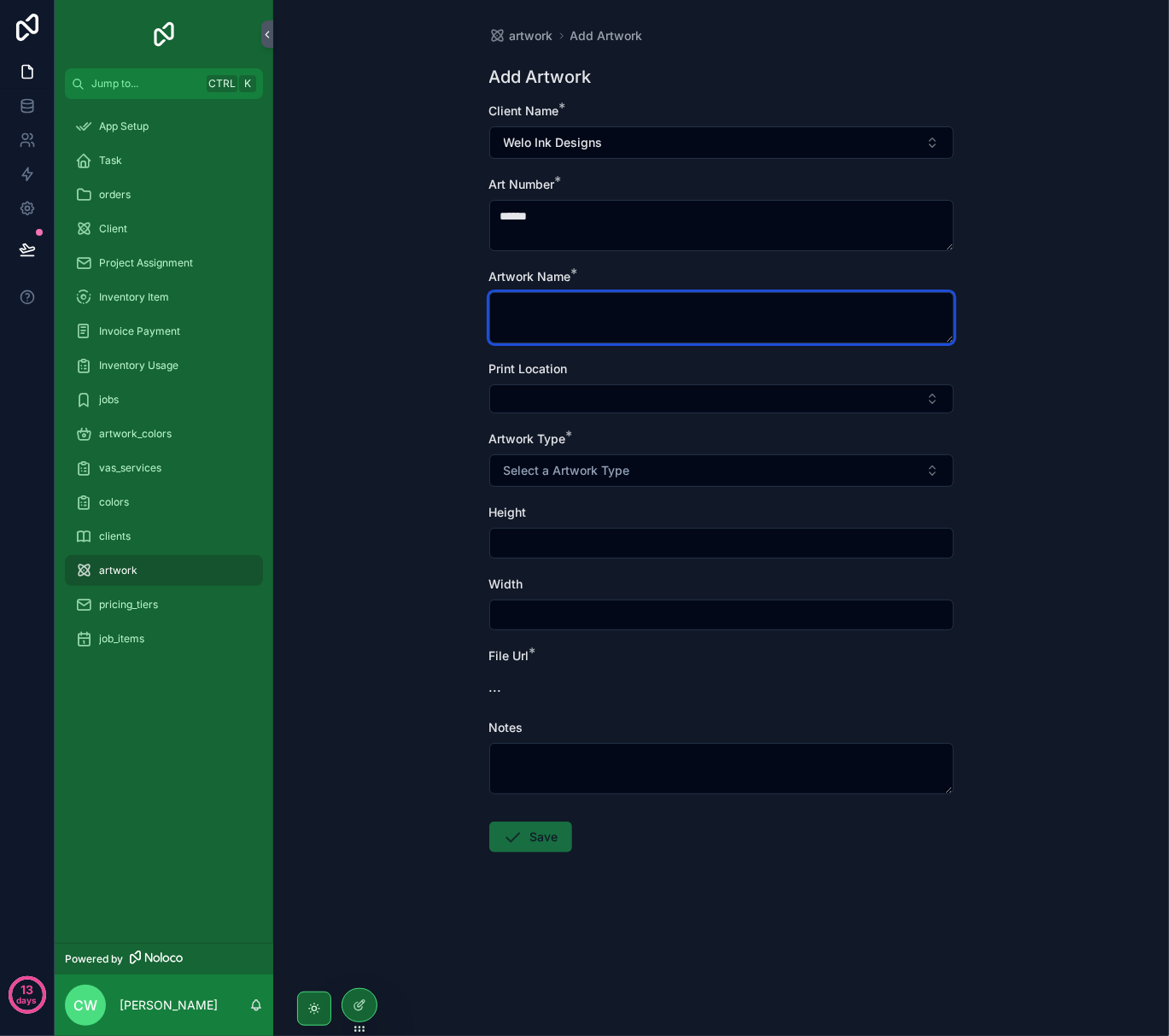
click at [530, 325] on textarea "scrollable content" at bounding box center [721, 317] width 465 height 51
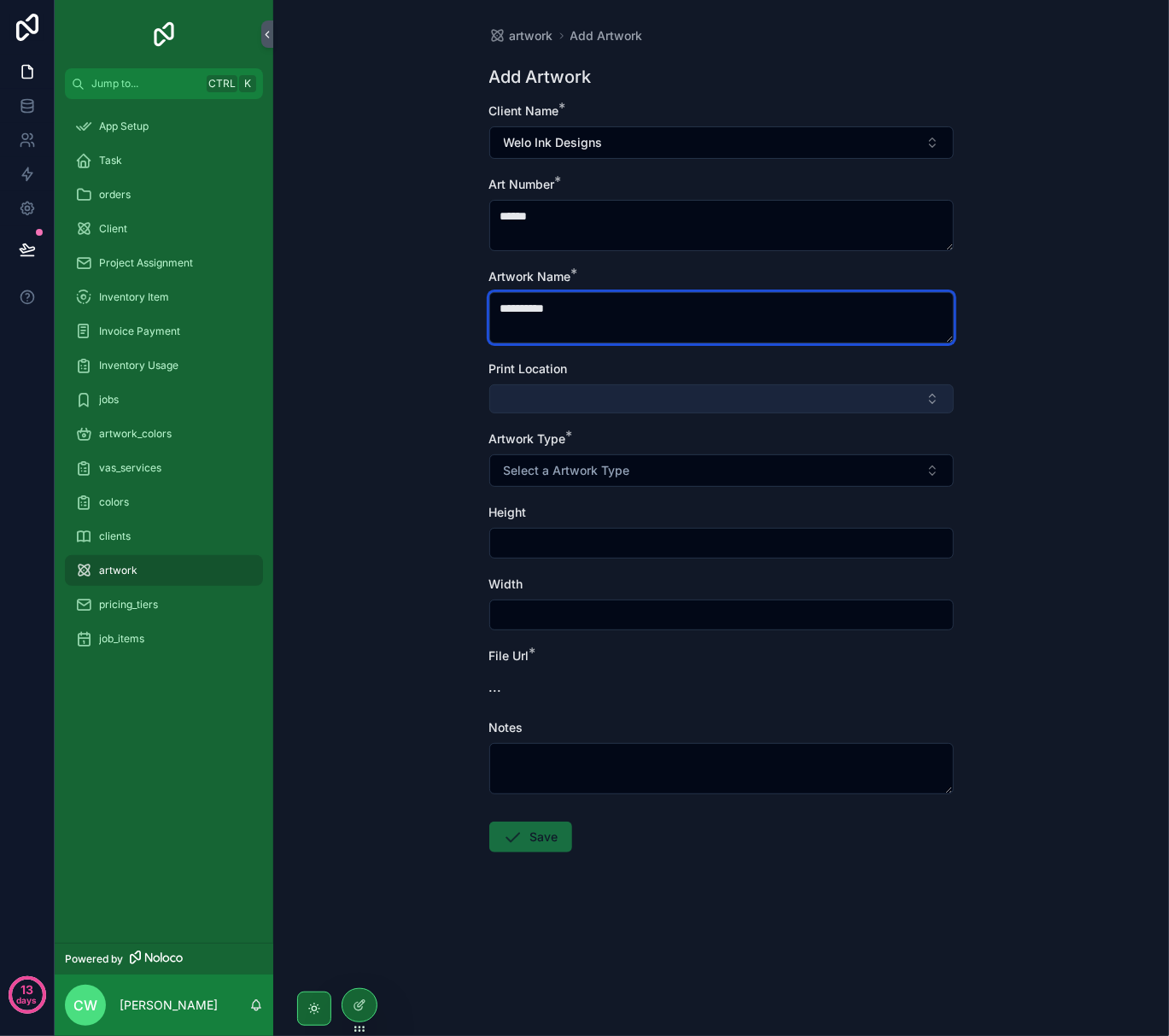
type textarea "**********"
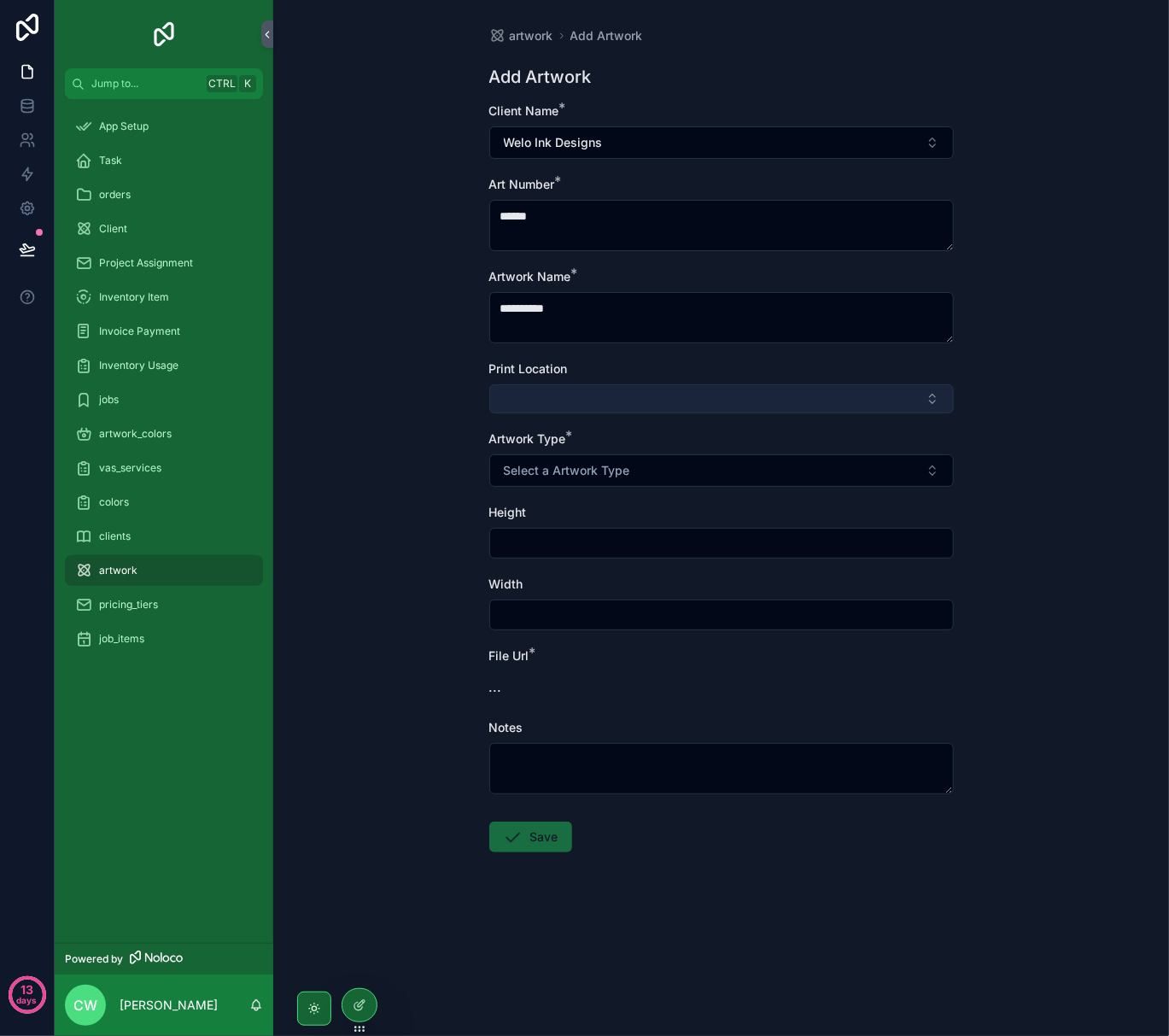
click at [534, 400] on button "Select Button" at bounding box center [721, 398] width 465 height 29
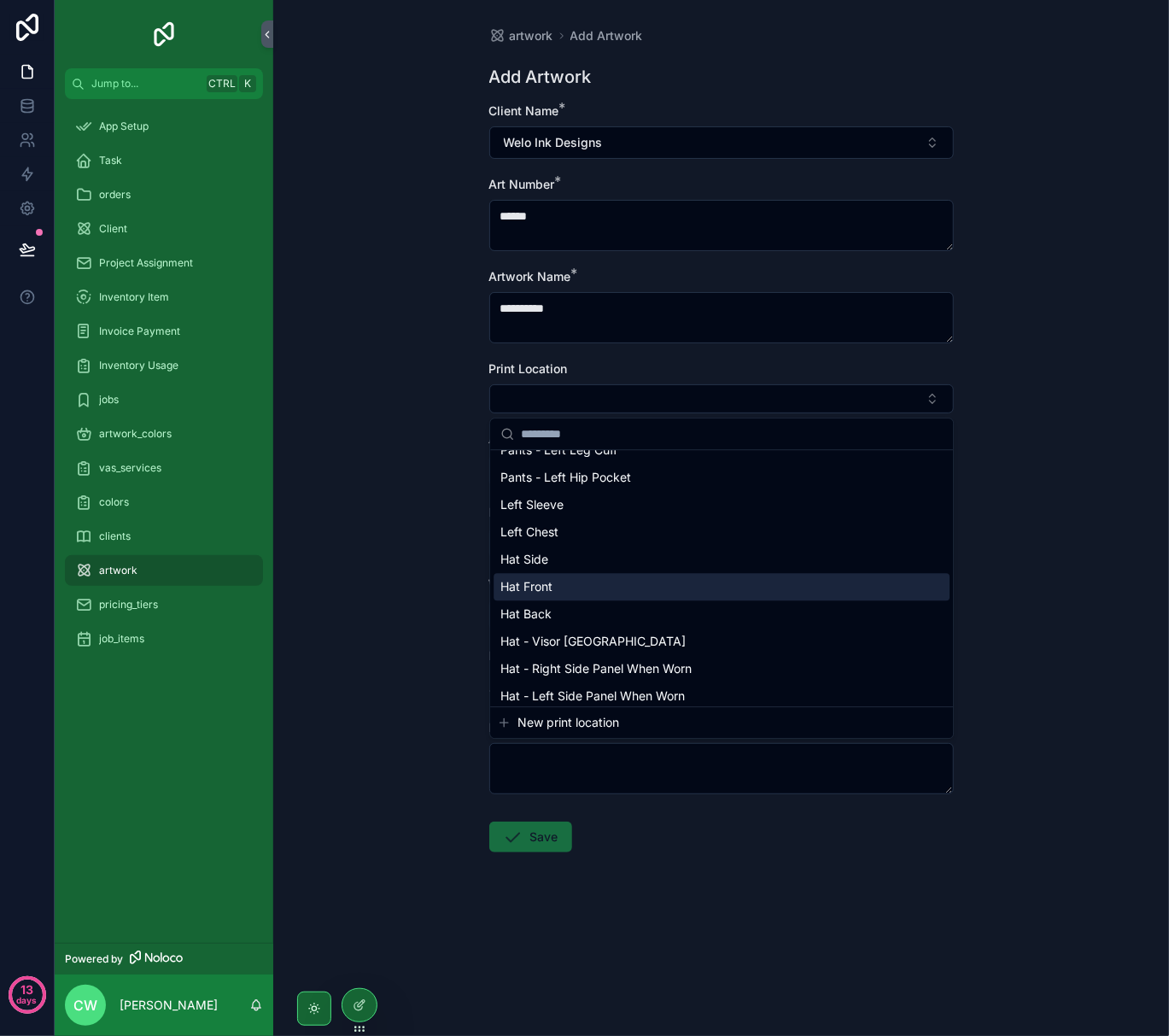
scroll to position [1159, 0]
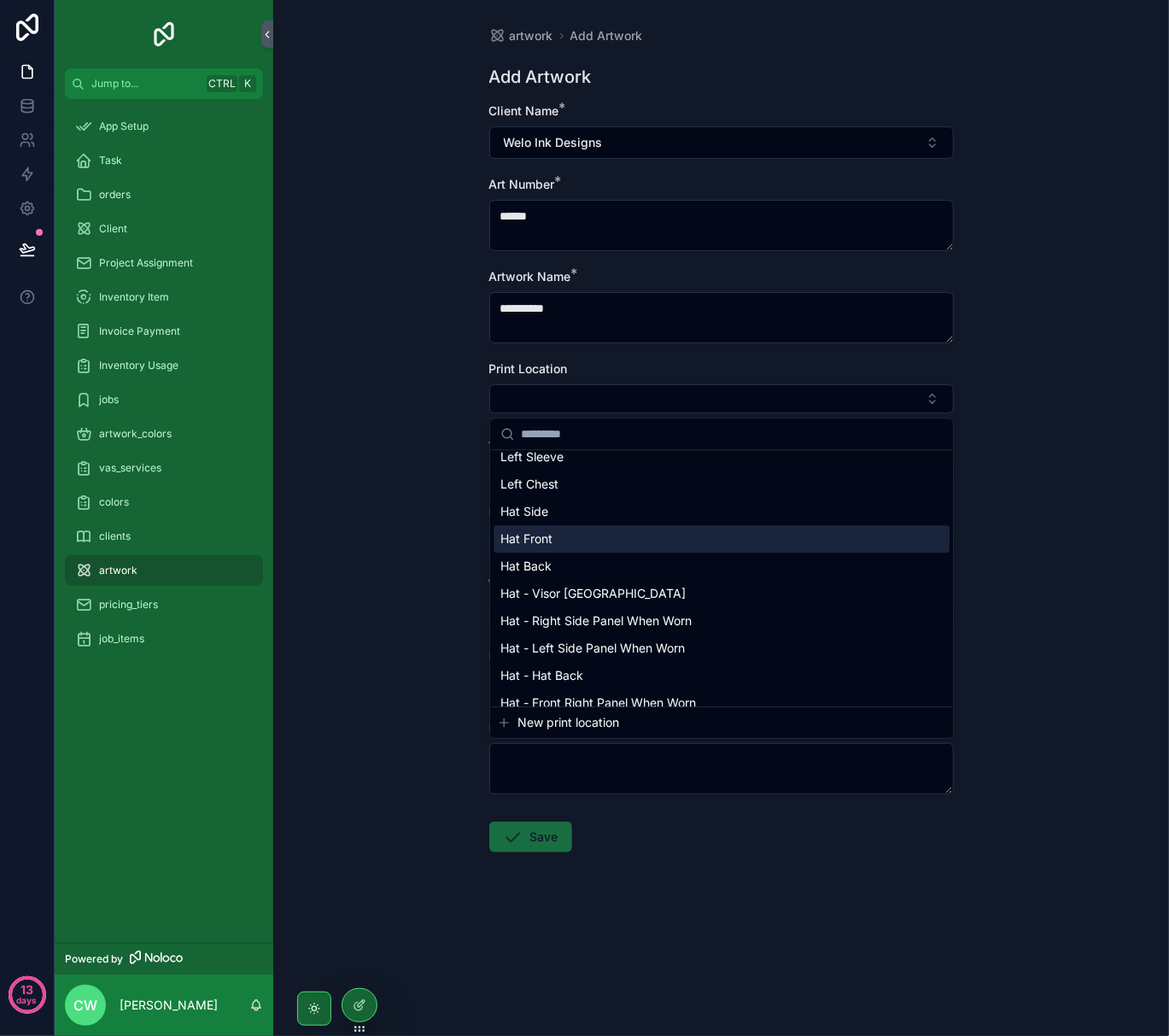
click at [547, 528] on div "Hat Front" at bounding box center [721, 539] width 456 height 28
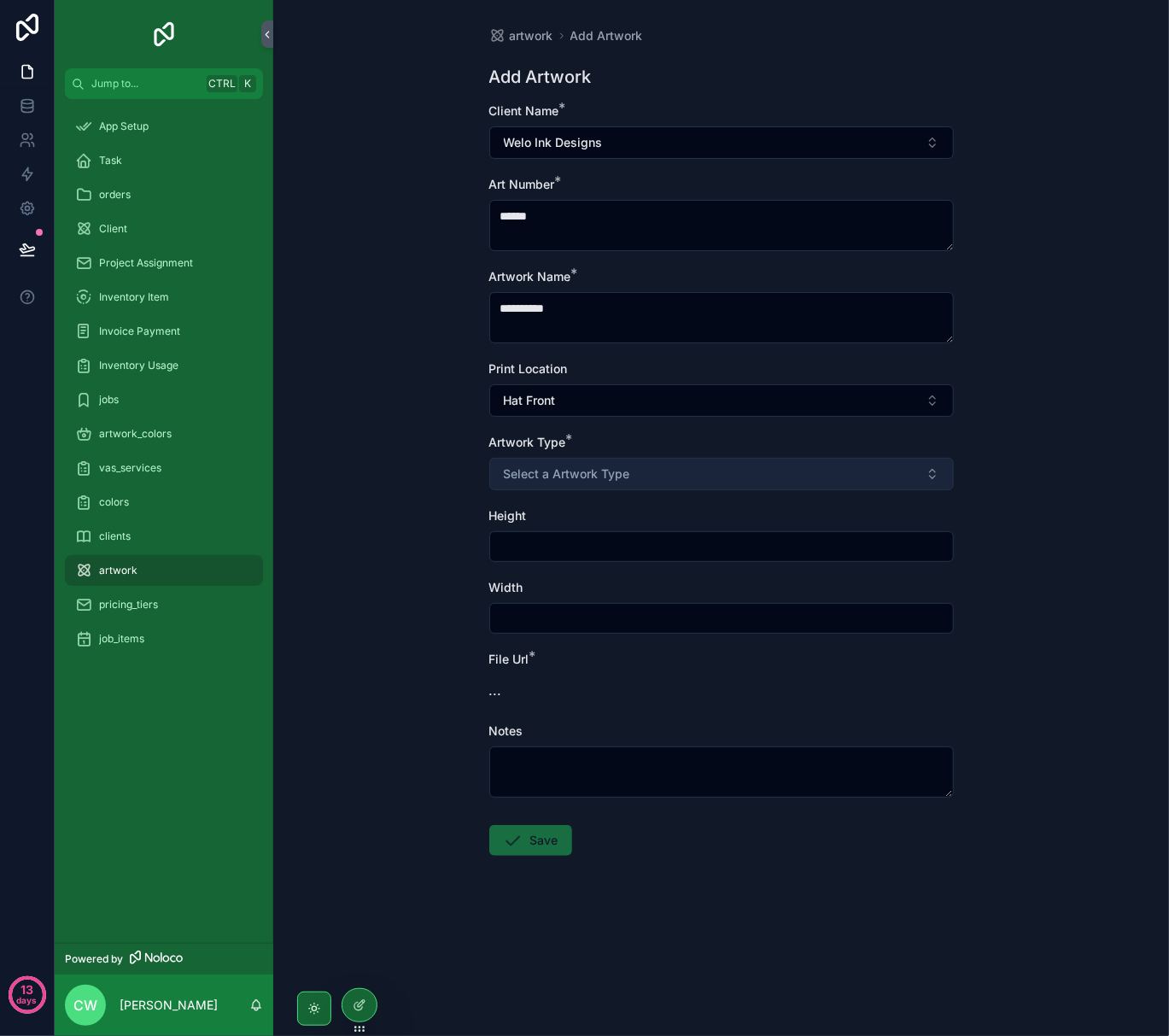
click at [570, 469] on span "Select a Artwork Type" at bounding box center [566, 474] width 126 height 17
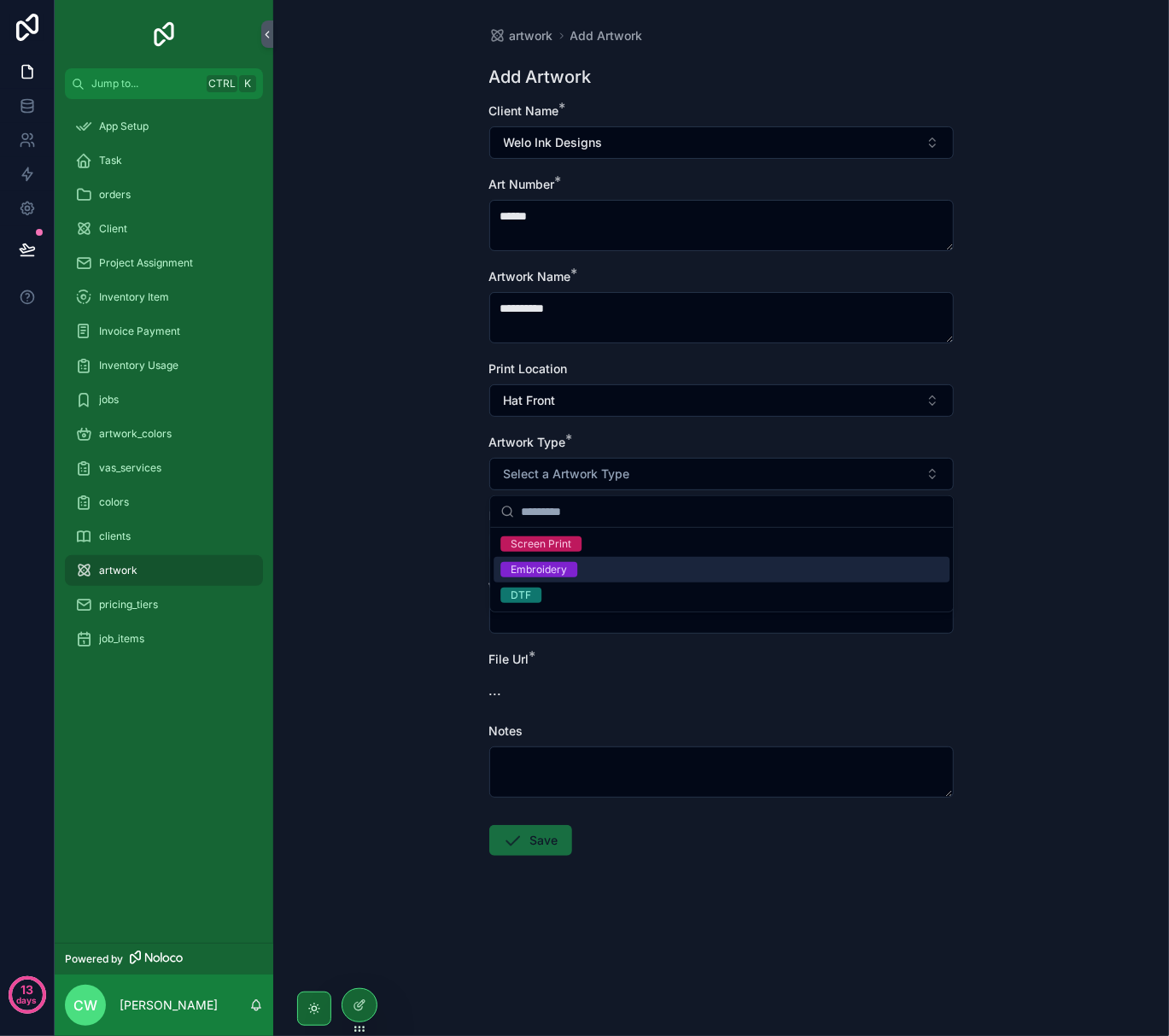
click at [561, 570] on div "Embroidery" at bounding box center [538, 569] width 56 height 15
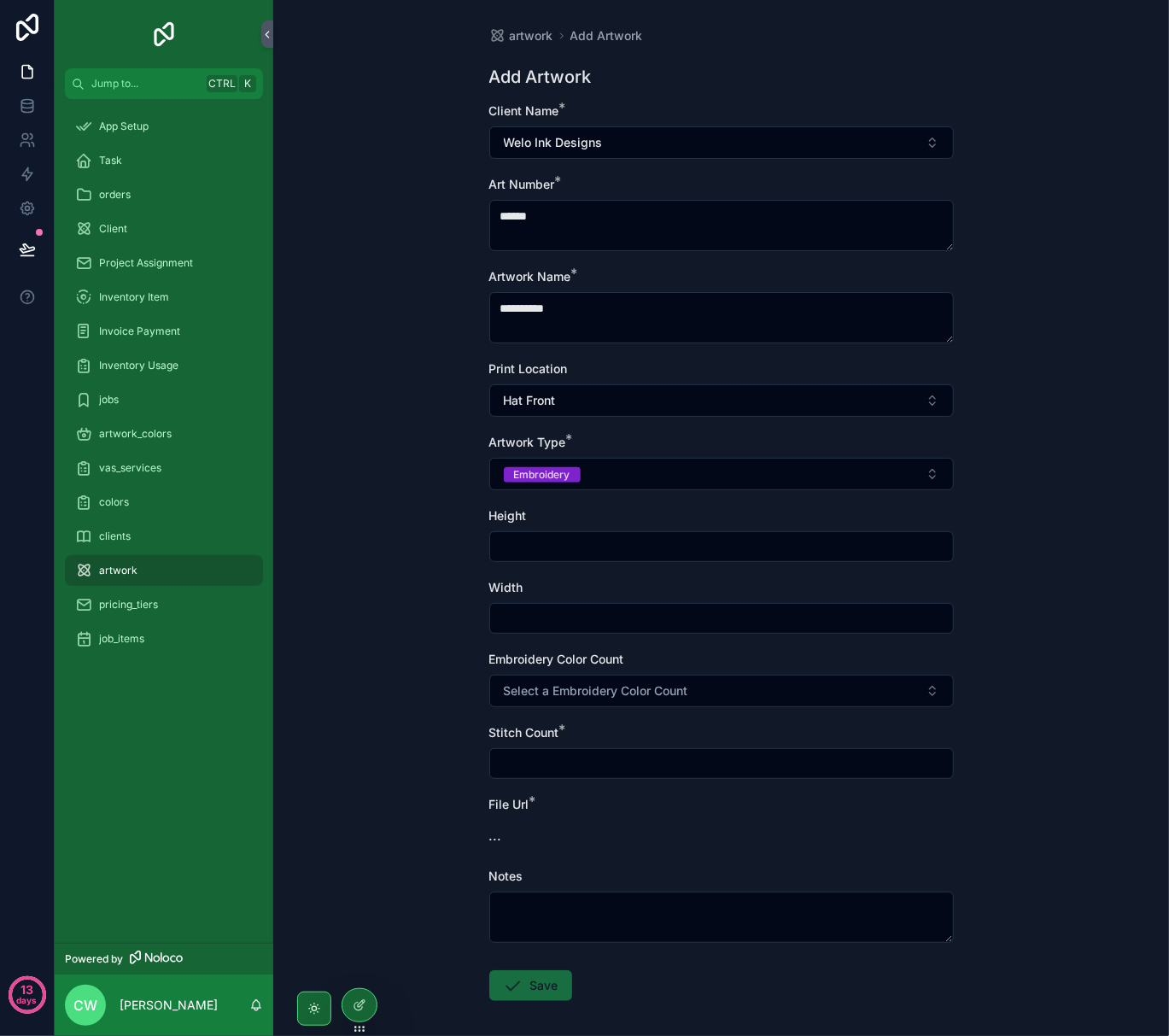
click at [565, 537] on input "scrollable content" at bounding box center [721, 547] width 463 height 24
type input "****"
click at [603, 626] on input "scrollable content" at bounding box center [721, 618] width 463 height 24
type input "*"
click at [619, 687] on span "Select a Embroidery Color Count" at bounding box center [596, 691] width 184 height 17
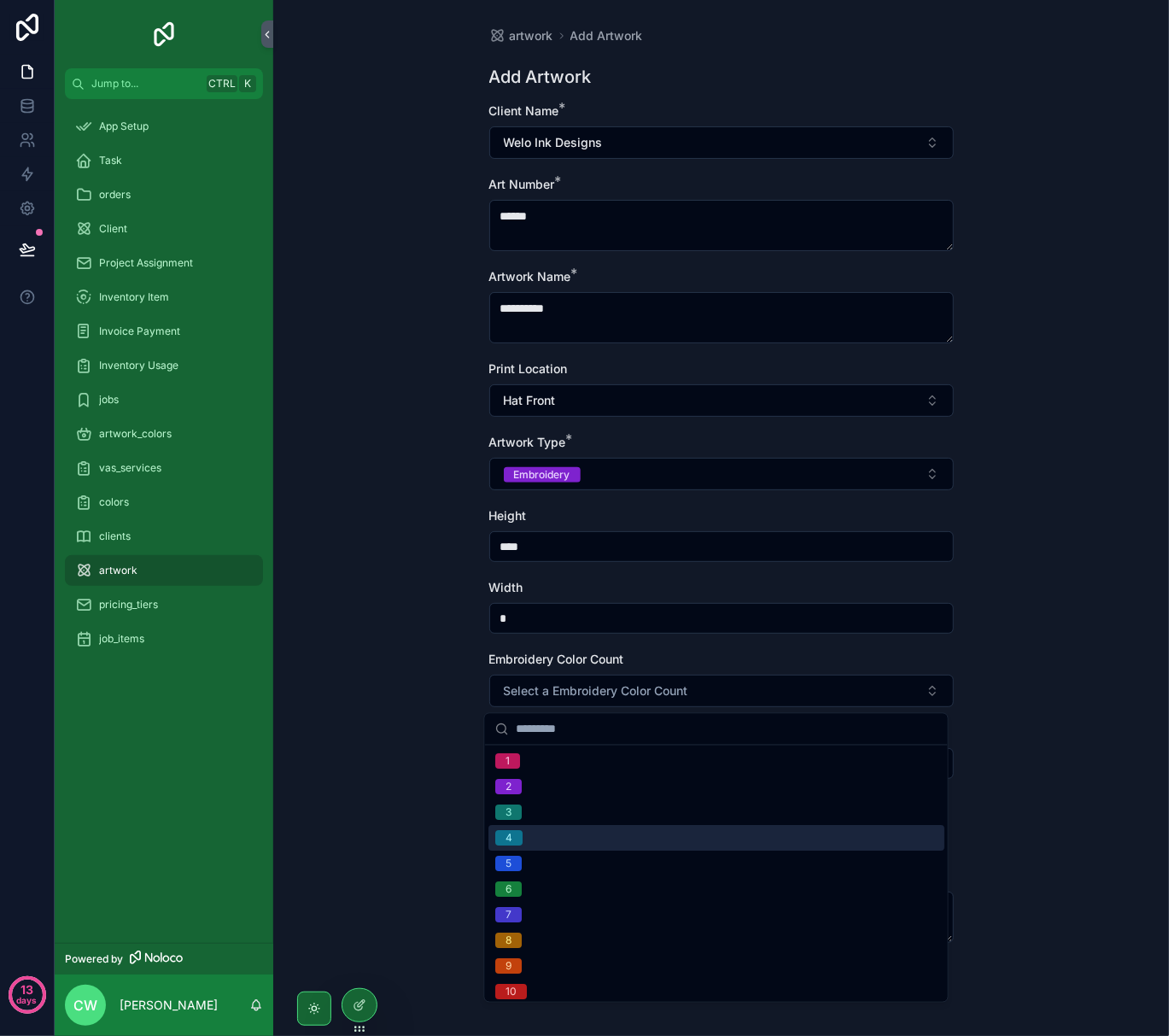
click at [592, 829] on div "4" at bounding box center [717, 838] width 456 height 26
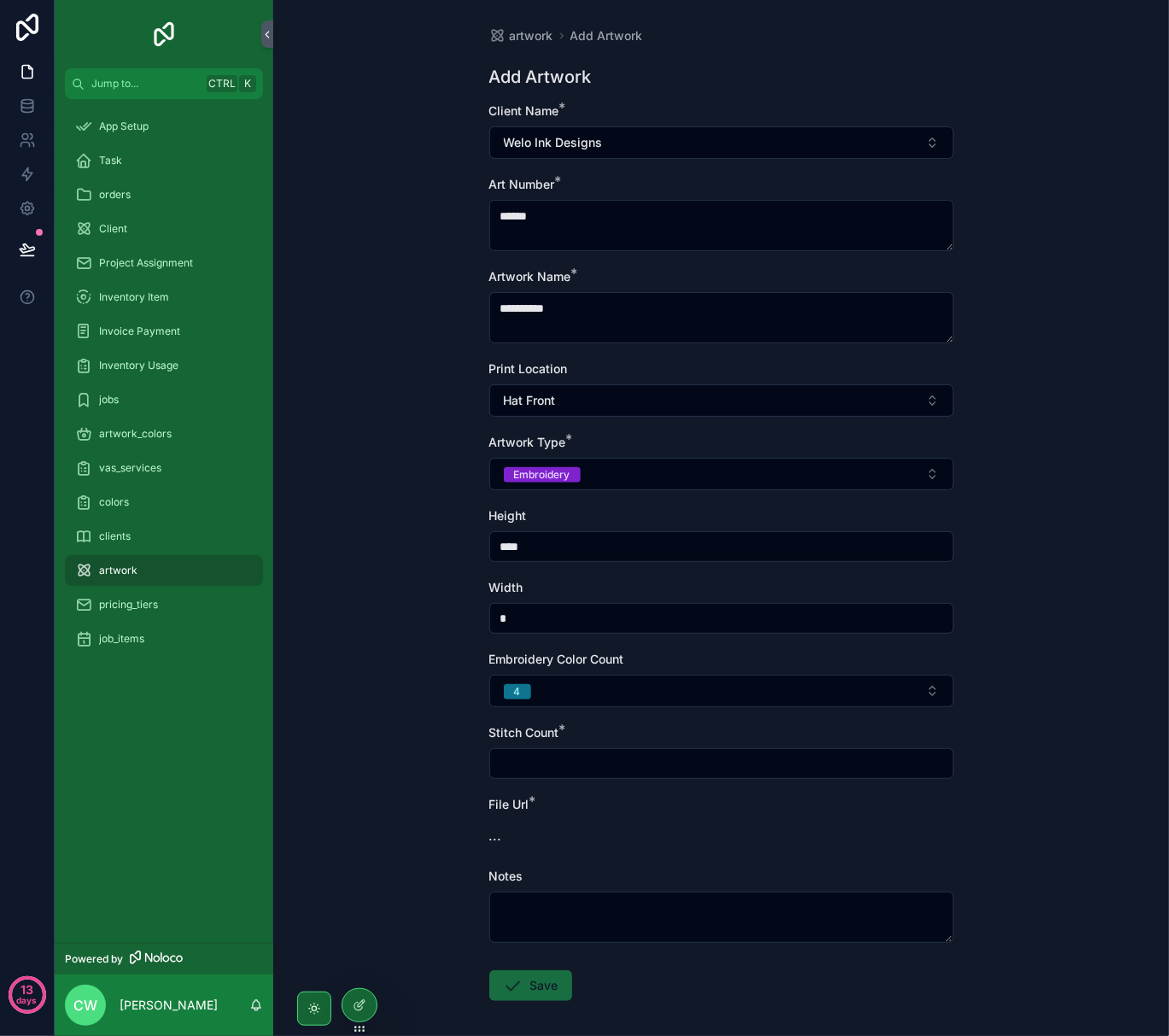
click at [599, 763] on input "scrollable content" at bounding box center [721, 763] width 463 height 24
type input "*****"
click at [490, 840] on span "..." at bounding box center [495, 835] width 12 height 21
click at [518, 800] on span "File Url" at bounding box center [509, 804] width 40 height 14
click at [510, 858] on form "**********" at bounding box center [721, 606] width 465 height 1008
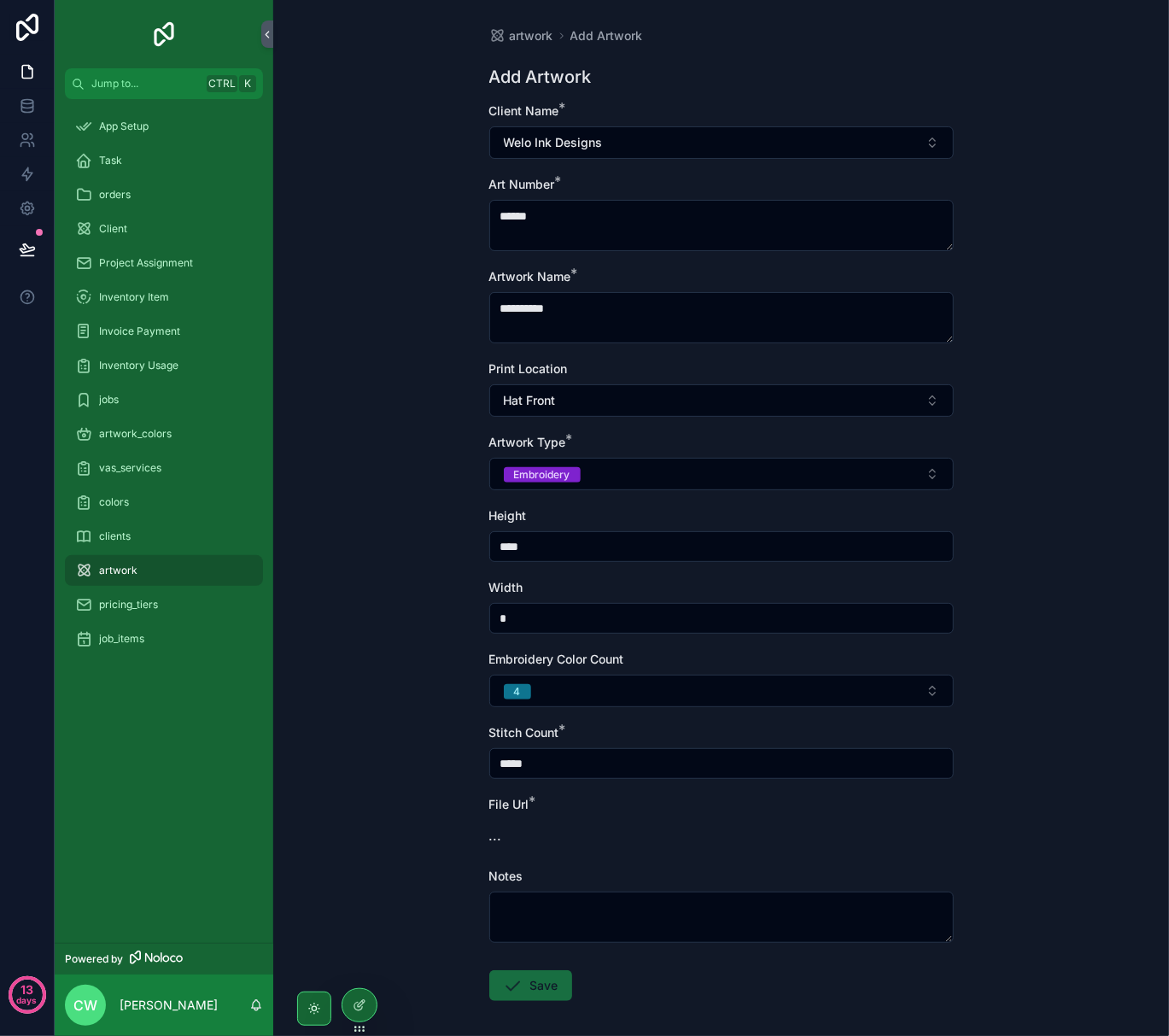
click at [510, 873] on span "Notes" at bounding box center [507, 875] width 34 height 14
click at [510, 811] on span "File Url" at bounding box center [509, 804] width 40 height 14
click at [501, 835] on div "..." at bounding box center [721, 835] width 465 height 21
click at [507, 878] on span "Notes" at bounding box center [507, 875] width 34 height 14
click at [407, 514] on div "**********" at bounding box center [721, 518] width 896 height 1036
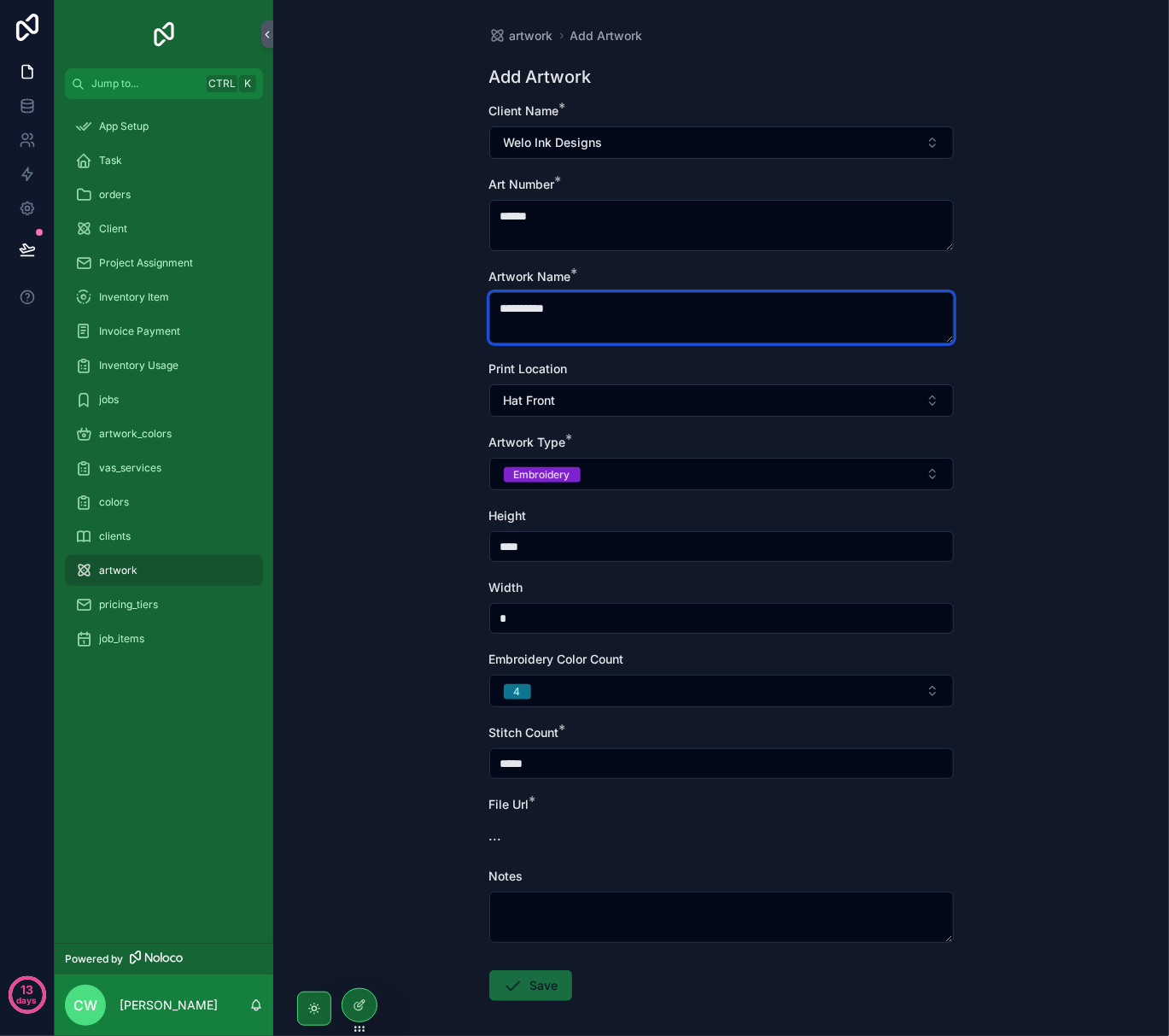
click at [570, 306] on textarea "**********" at bounding box center [721, 317] width 465 height 51
type textarea "*"
type textarea "**********"
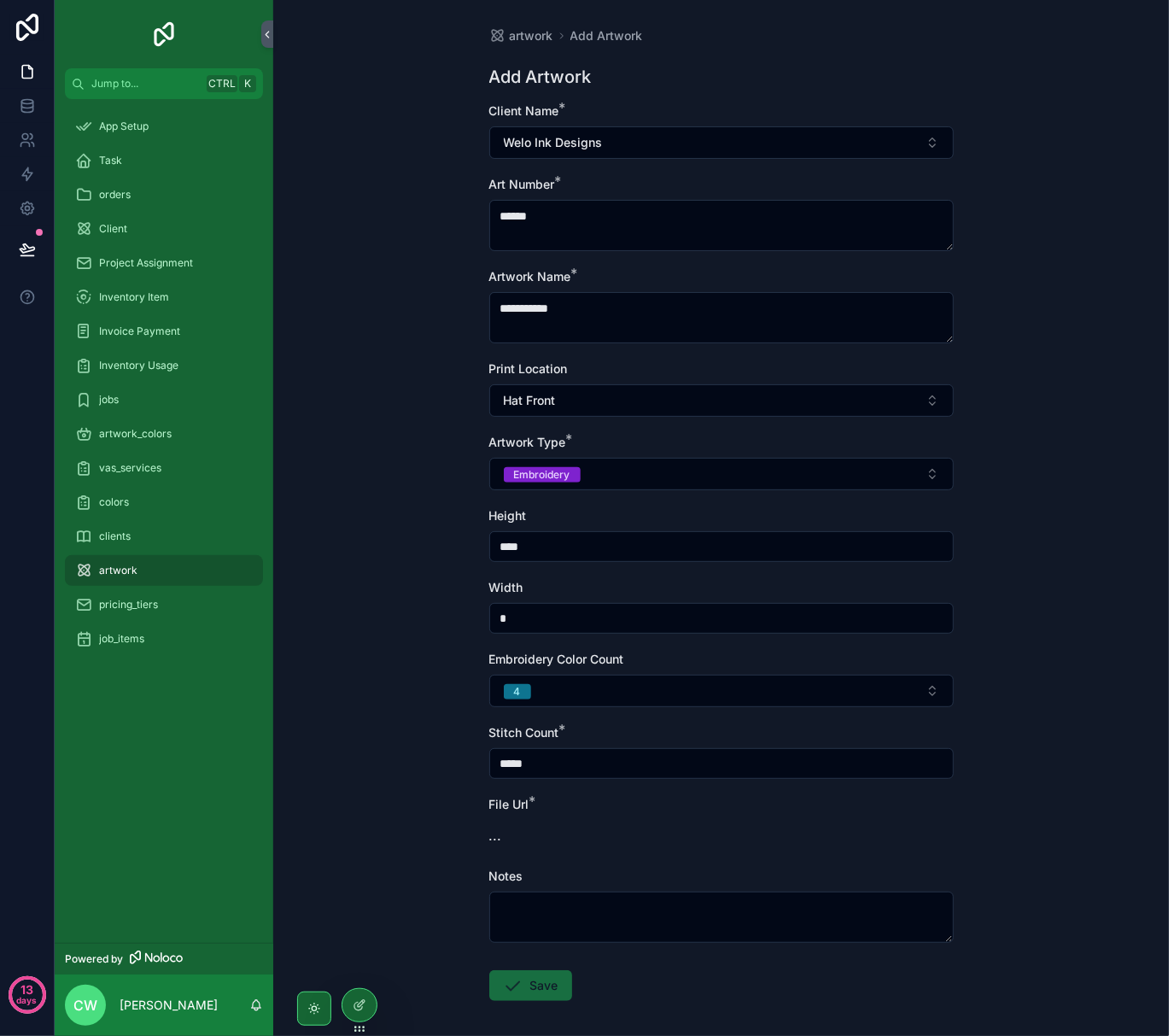
click at [411, 732] on div "**********" at bounding box center [721, 518] width 896 height 1036
click at [370, 1000] on div at bounding box center [359, 1006] width 34 height 32
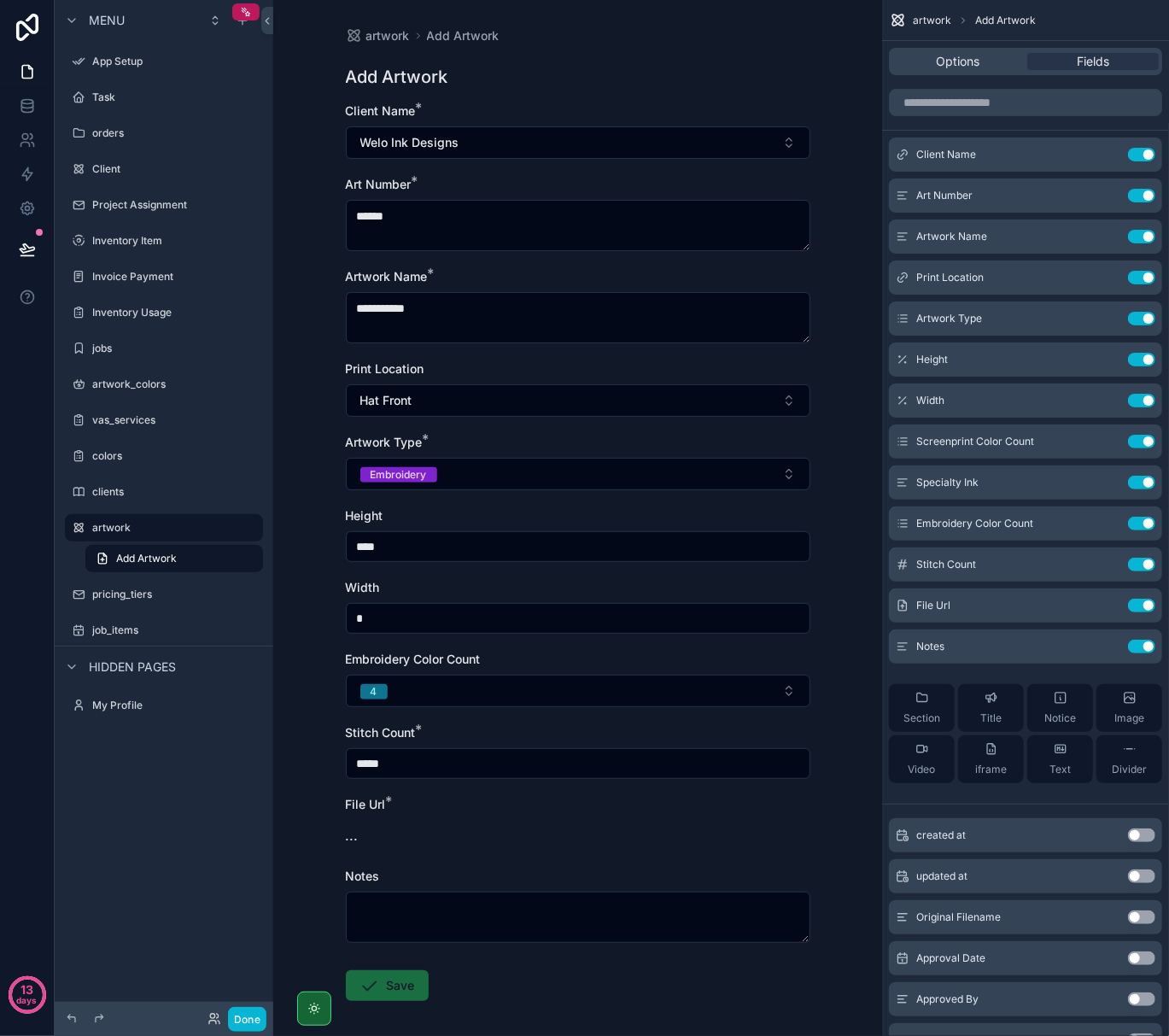
click at [338, 810] on div "**********" at bounding box center [579, 555] width 492 height 1110
click at [1099, 606] on button "scrollable content" at bounding box center [1107, 605] width 28 height 13
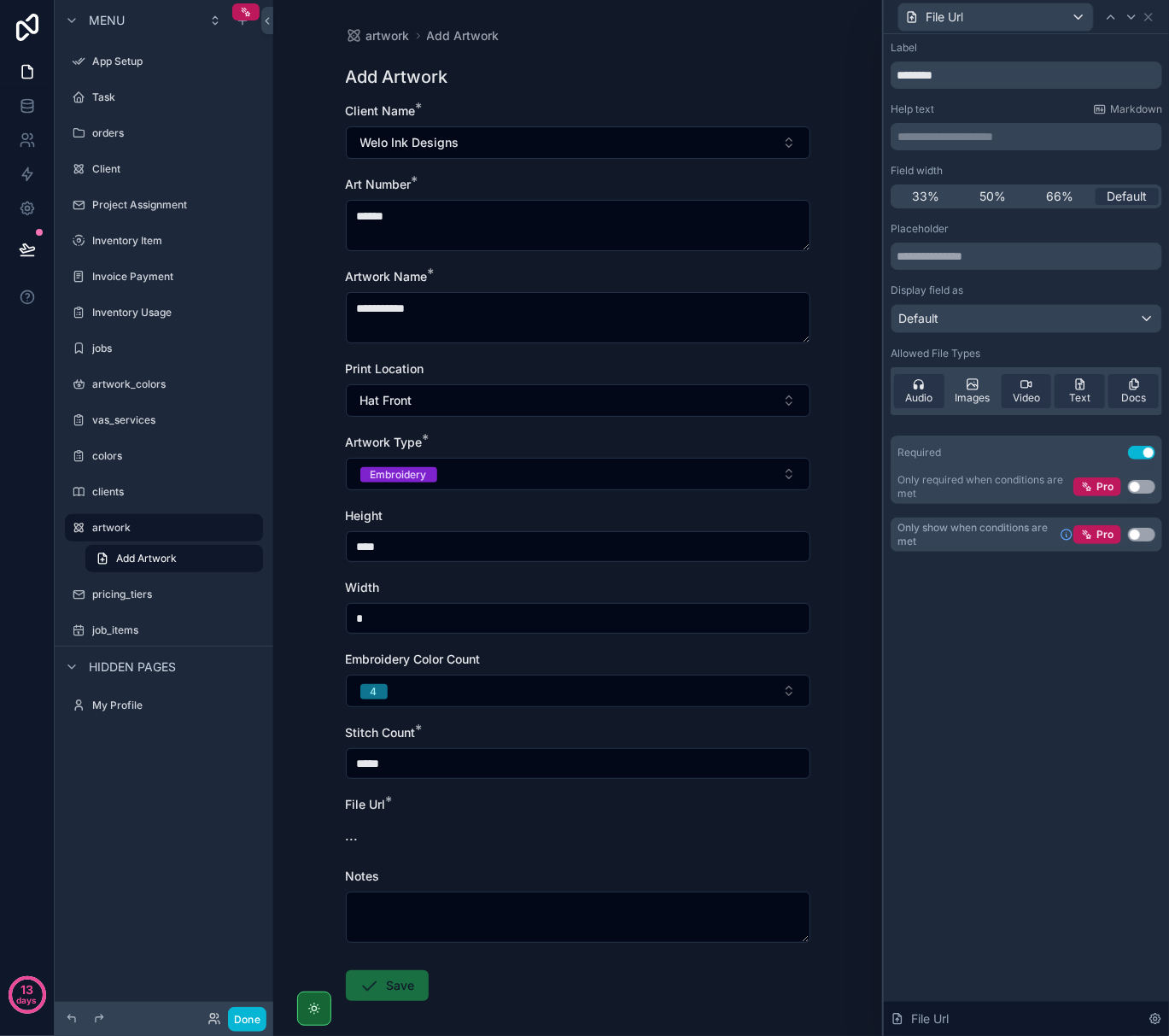
click at [1145, 451] on button "Use setting" at bounding box center [1141, 452] width 28 height 13
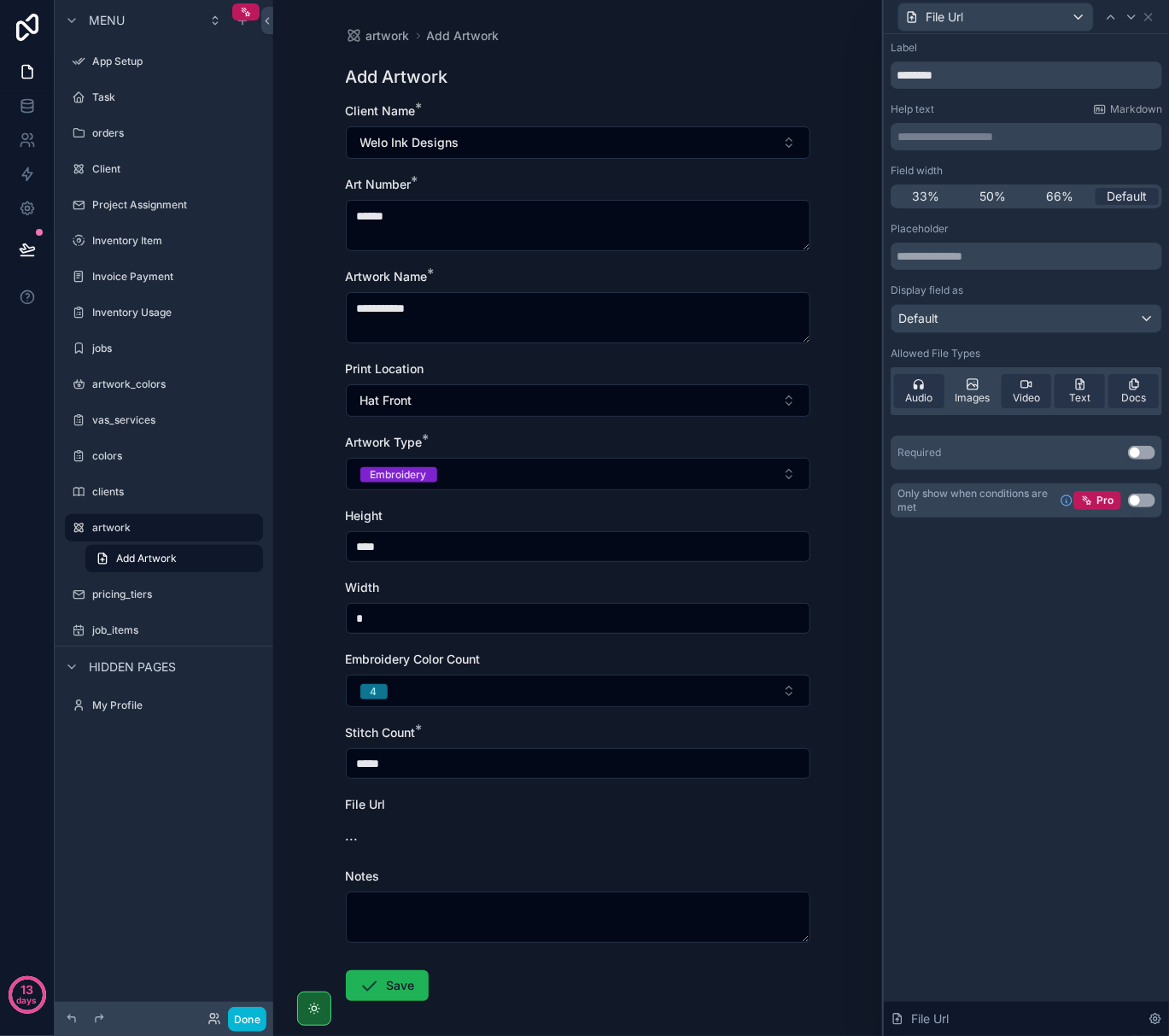
click at [384, 977] on button "Save" at bounding box center [387, 986] width 83 height 30
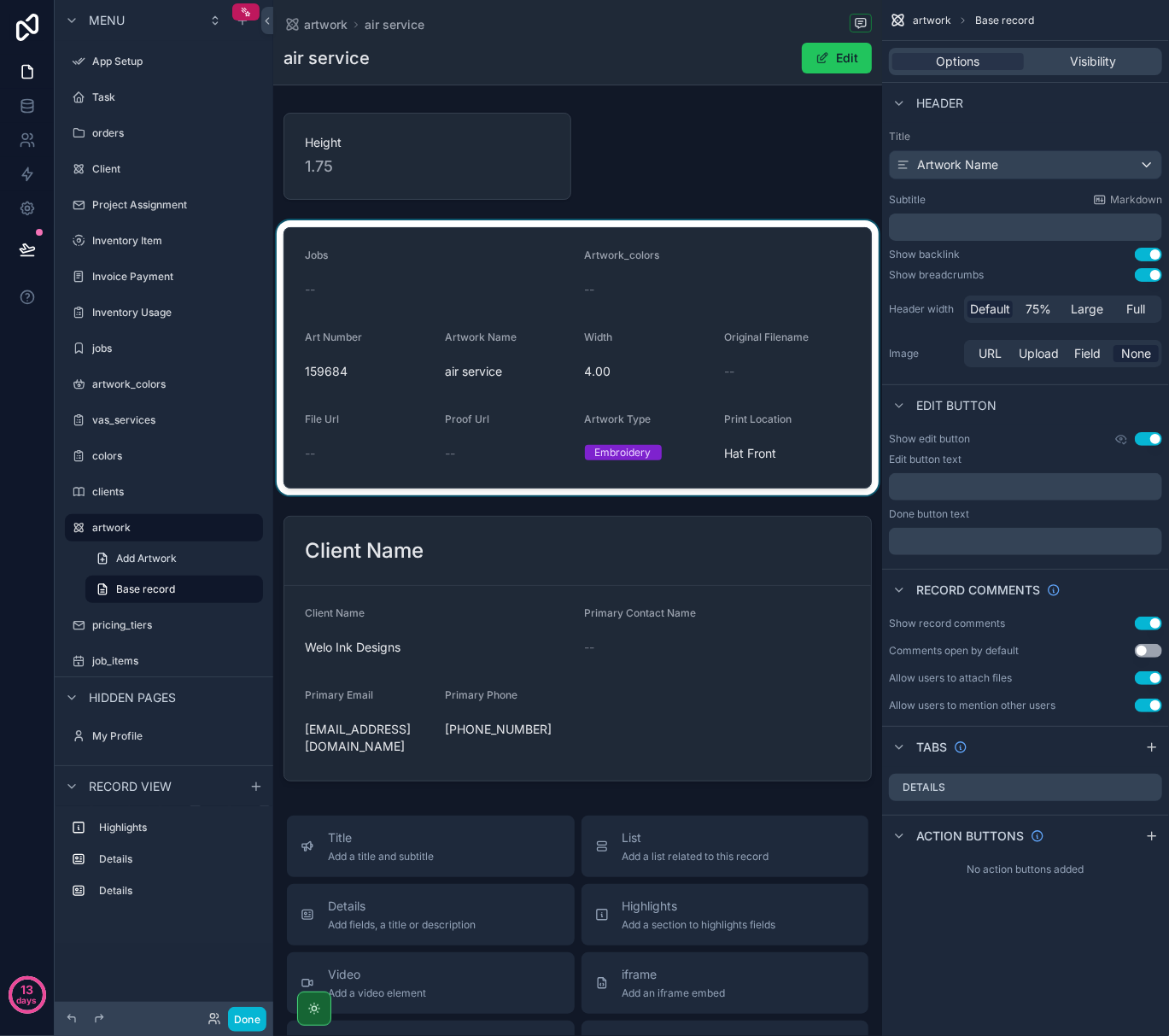
click at [470, 338] on div "scrollable content" at bounding box center [578, 357] width 609 height 275
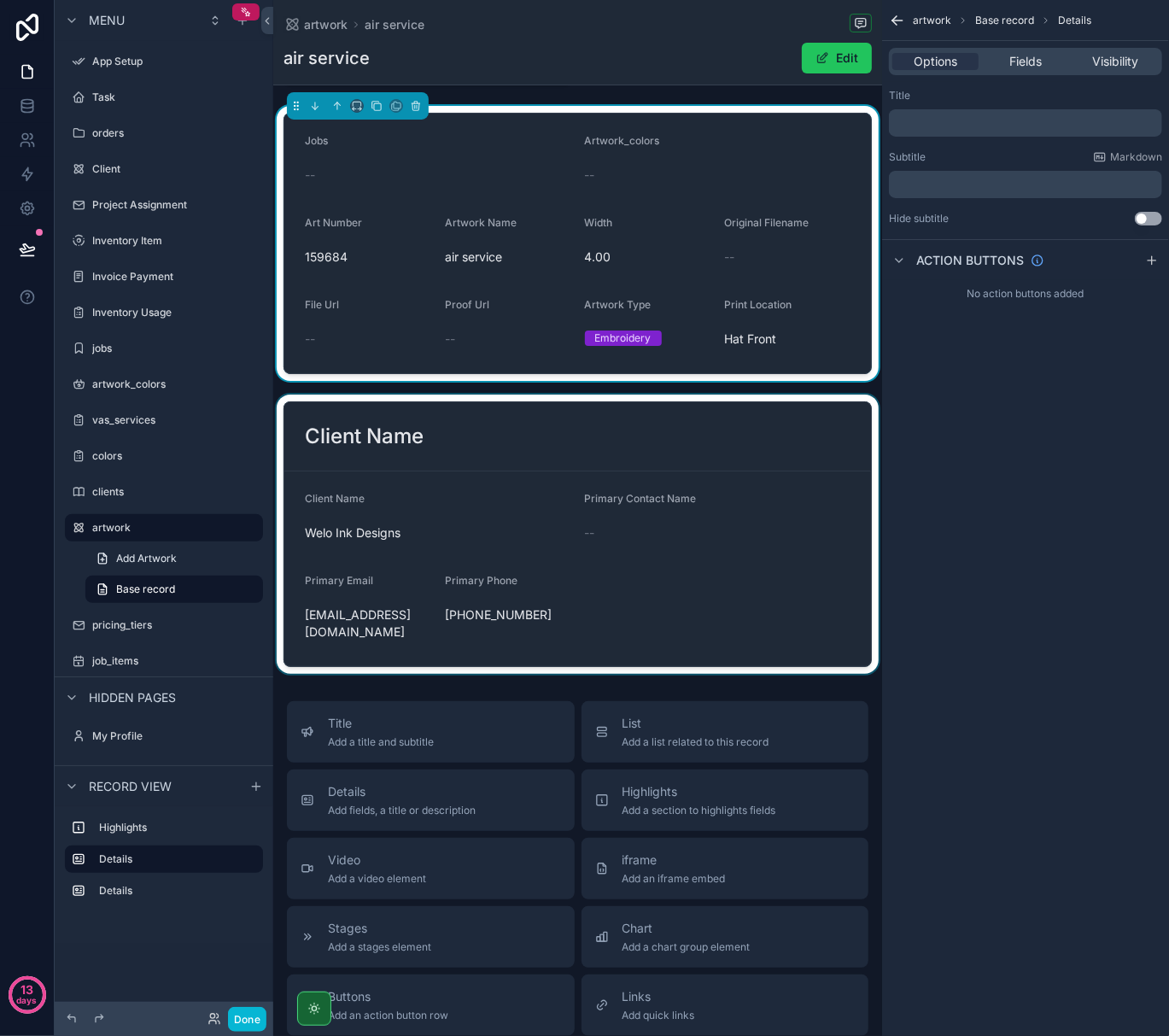
scroll to position [227, 0]
